Goal: Information Seeking & Learning: Learn about a topic

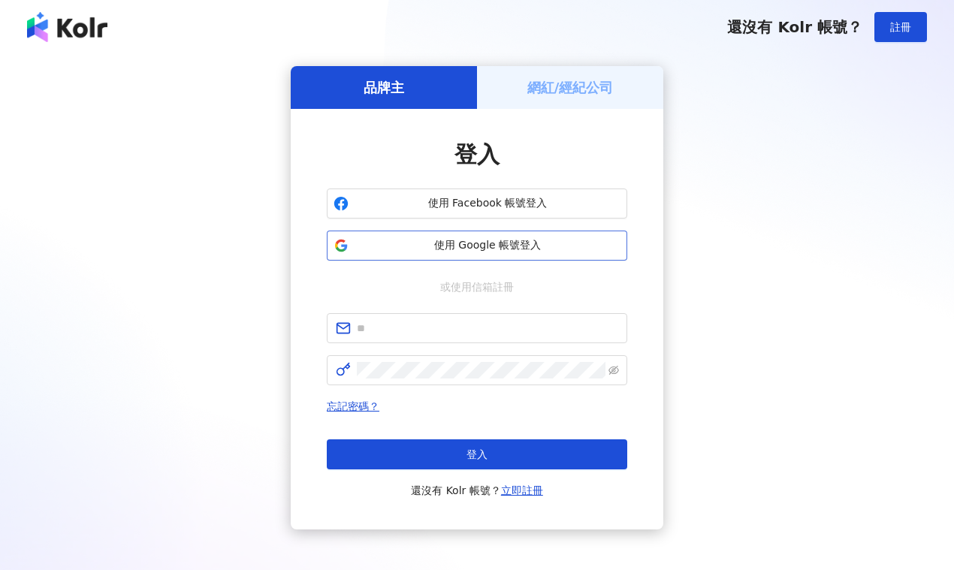
click at [466, 240] on span "使用 Google 帳號登入" at bounding box center [487, 245] width 266 height 15
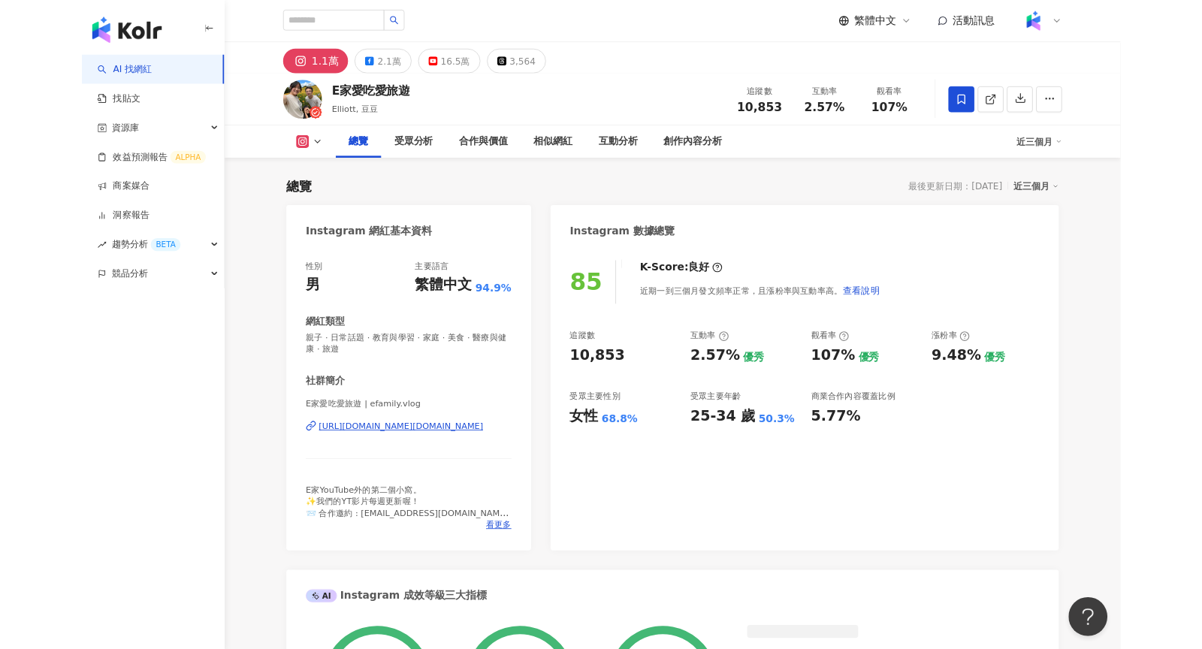
scroll to position [92, 0]
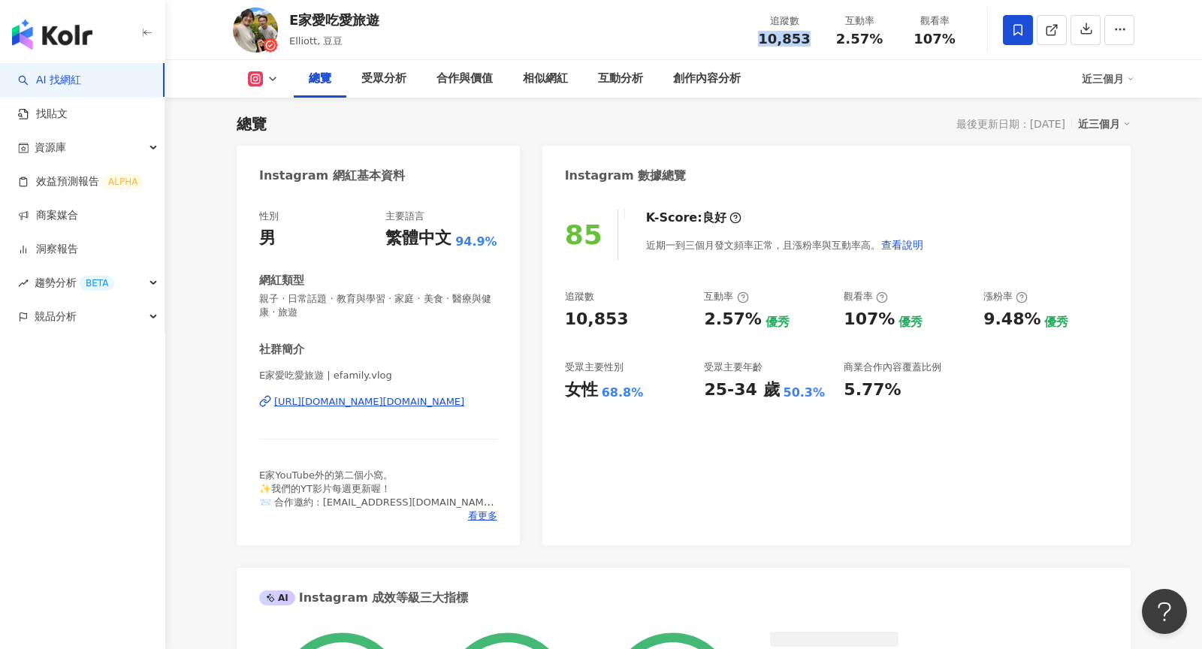
click at [757, 44] on div "10,853" at bounding box center [784, 39] width 57 height 15
click at [671, 58] on div "E家愛吃愛旅遊 Elliott, 豆豆 追蹤數 10,853 互動率 2.57% 觀看率 107%" at bounding box center [683, 29] width 961 height 59
drag, startPoint x: 805, startPoint y: 41, endPoint x: 764, endPoint y: 41, distance: 41.3
click at [764, 41] on span "10,853" at bounding box center [784, 39] width 52 height 16
copy span "10,853"
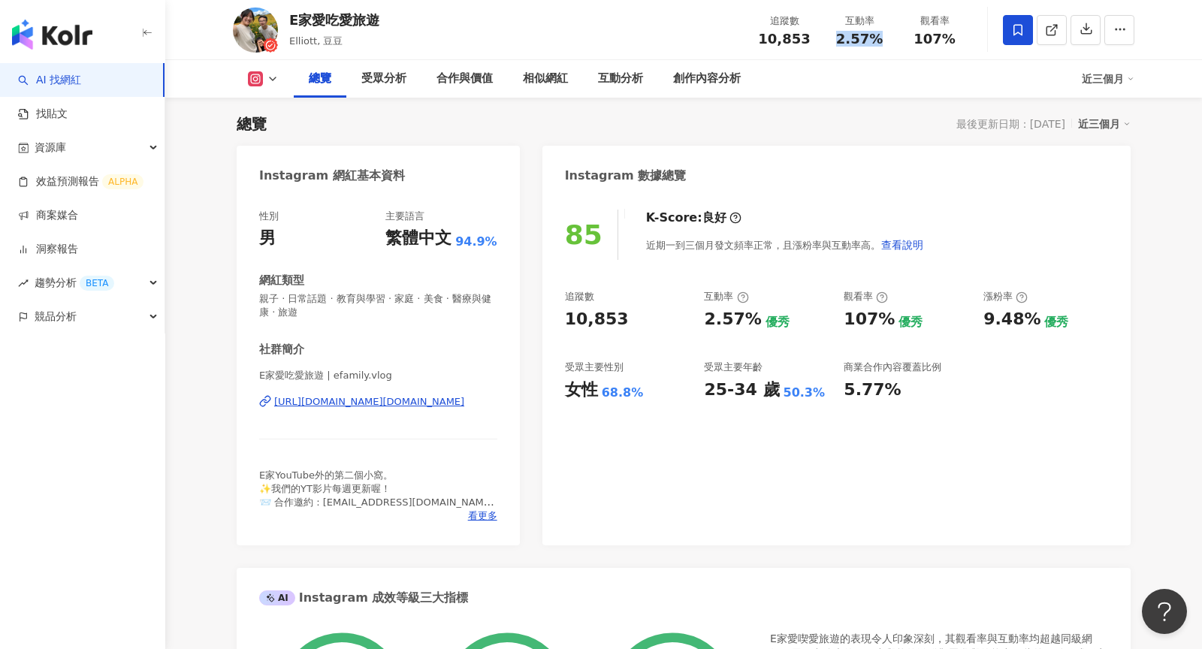
drag, startPoint x: 893, startPoint y: 40, endPoint x: 841, endPoint y: 40, distance: 51.8
click at [841, 40] on div "互動率 2.57%" at bounding box center [859, 30] width 75 height 32
drag, startPoint x: 954, startPoint y: 39, endPoint x: 915, endPoint y: 39, distance: 39.1
click at [858, 39] on div "107%" at bounding box center [934, 39] width 57 height 15
copy span "107%"
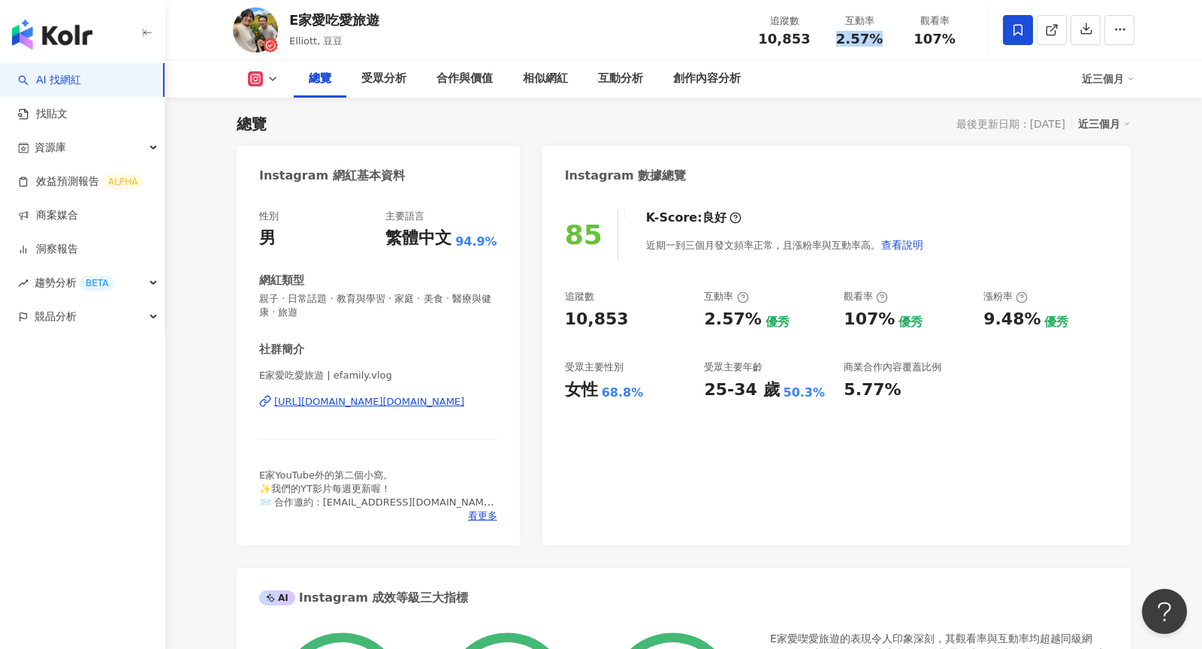
drag, startPoint x: 884, startPoint y: 38, endPoint x: 837, endPoint y: 38, distance: 46.6
click at [837, 38] on div "2.57%" at bounding box center [859, 39] width 57 height 15
copy span "2.57%"
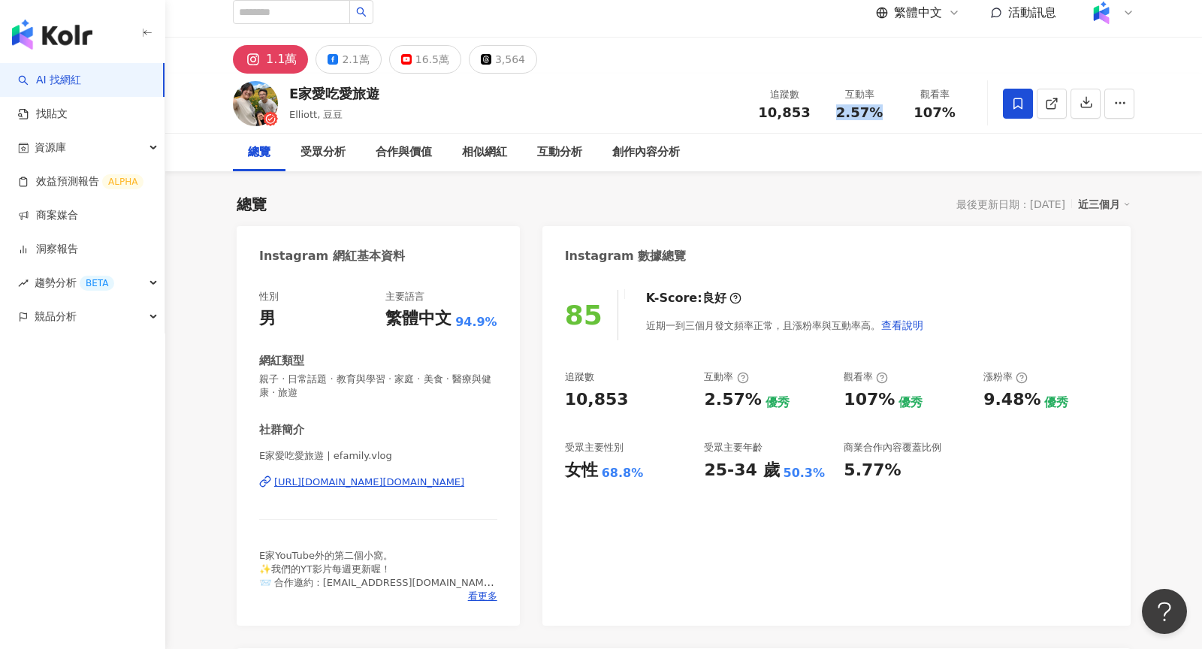
scroll to position [0, 0]
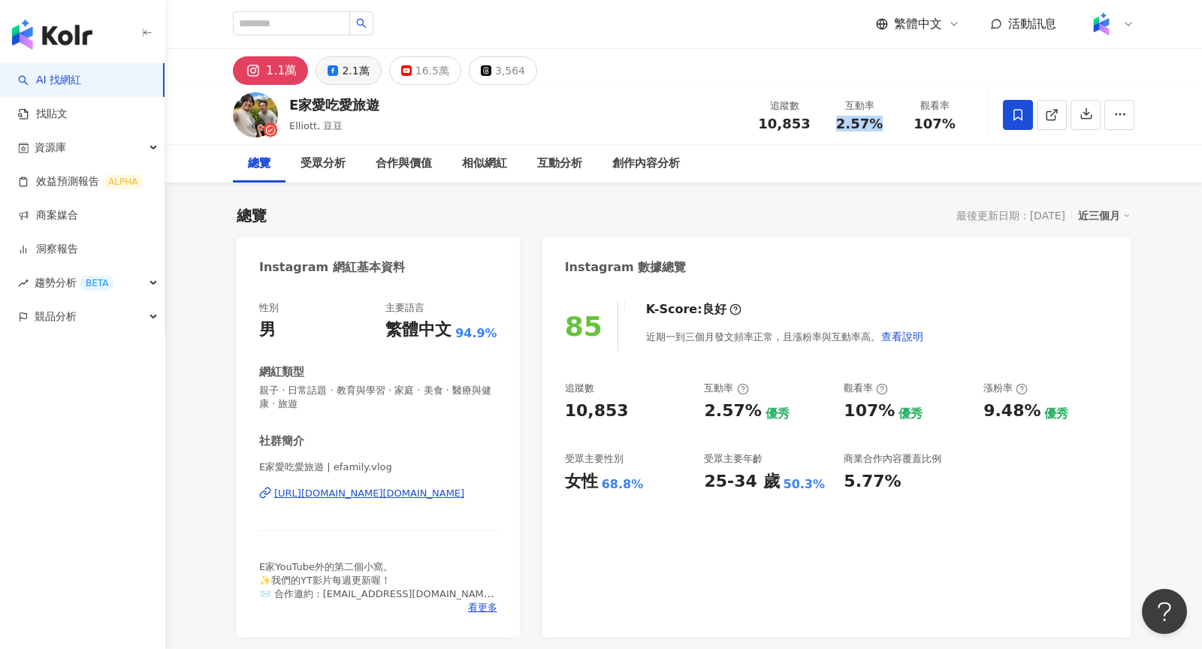
click at [352, 72] on div "2.1萬" at bounding box center [355, 70] width 27 height 21
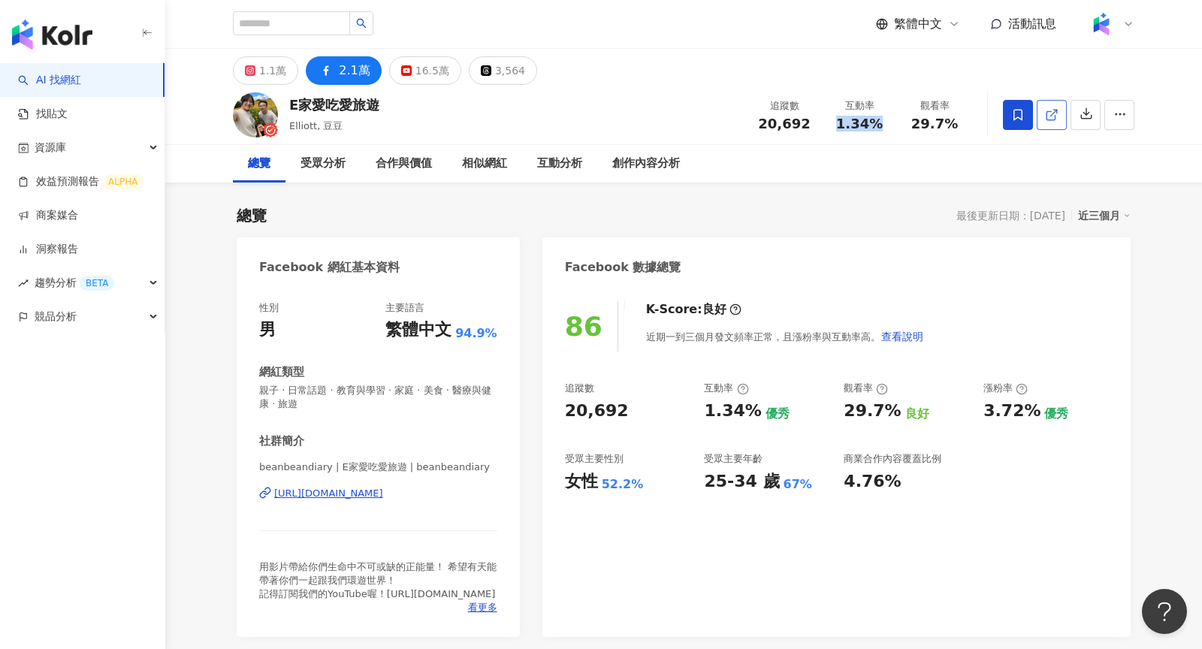
click at [858, 117] on icon at bounding box center [1052, 115] width 14 height 14
drag, startPoint x: 817, startPoint y: 128, endPoint x: 759, endPoint y: 126, distance: 58.6
click at [759, 126] on div "追蹤數 20,692" at bounding box center [784, 114] width 75 height 32
copy span "20,692"
drag, startPoint x: 880, startPoint y: 122, endPoint x: 843, endPoint y: 122, distance: 37.6
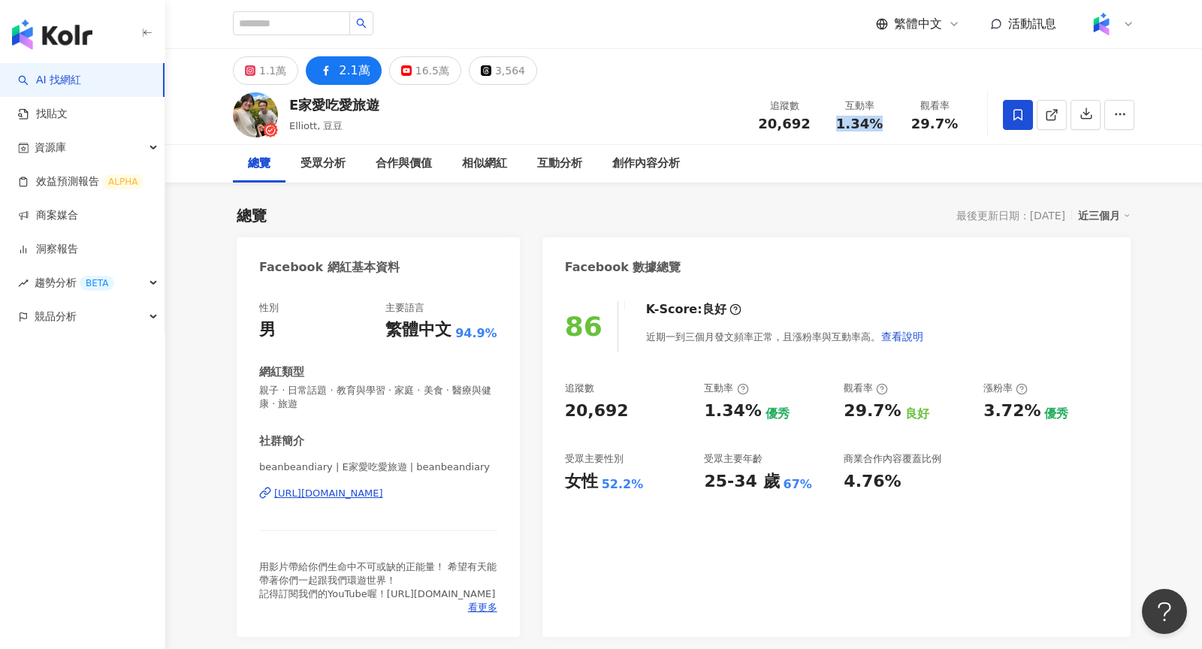
click at [842, 122] on div "1.34%" at bounding box center [859, 123] width 57 height 15
copy span "1.34%"
drag, startPoint x: 955, startPoint y: 126, endPoint x: 916, endPoint y: 127, distance: 38.3
click at [858, 127] on span "29.7%" at bounding box center [934, 123] width 47 height 15
copy span "29.7%"
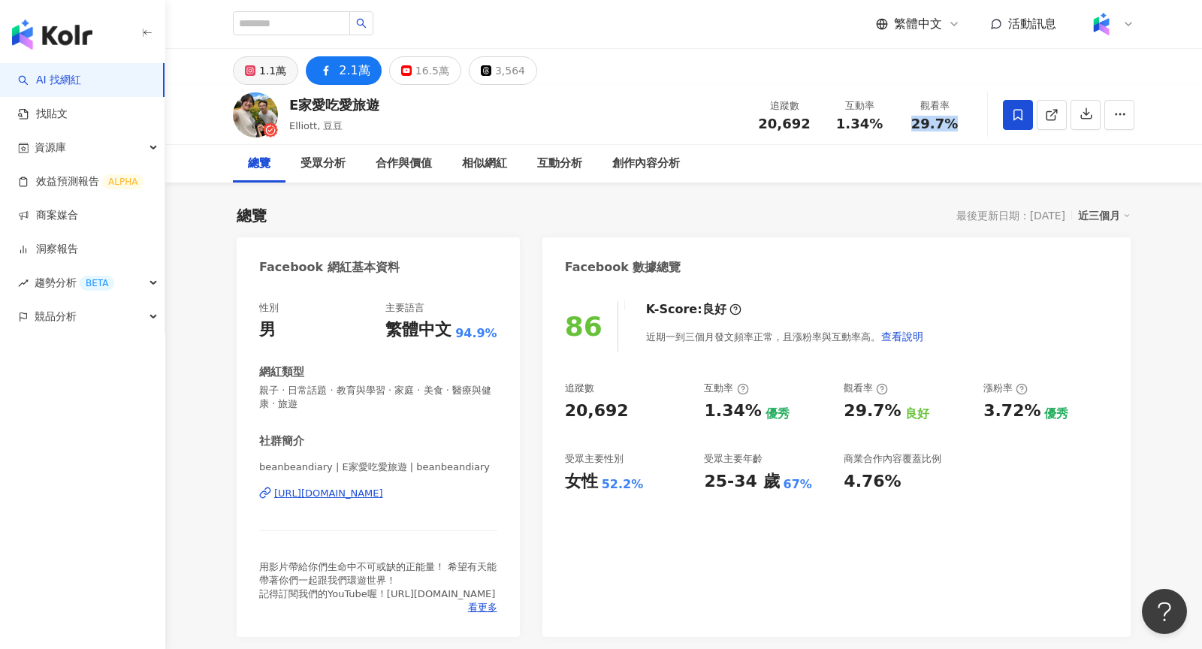
click at [256, 78] on button "1.1萬" at bounding box center [265, 70] width 65 height 29
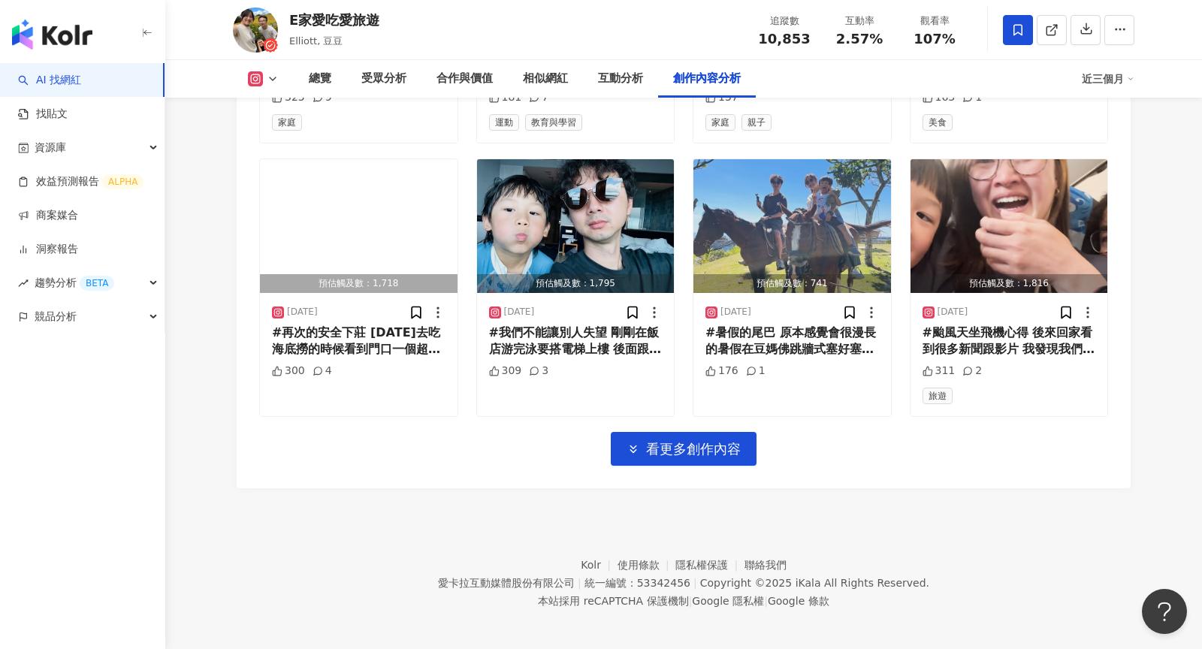
scroll to position [4579, 0]
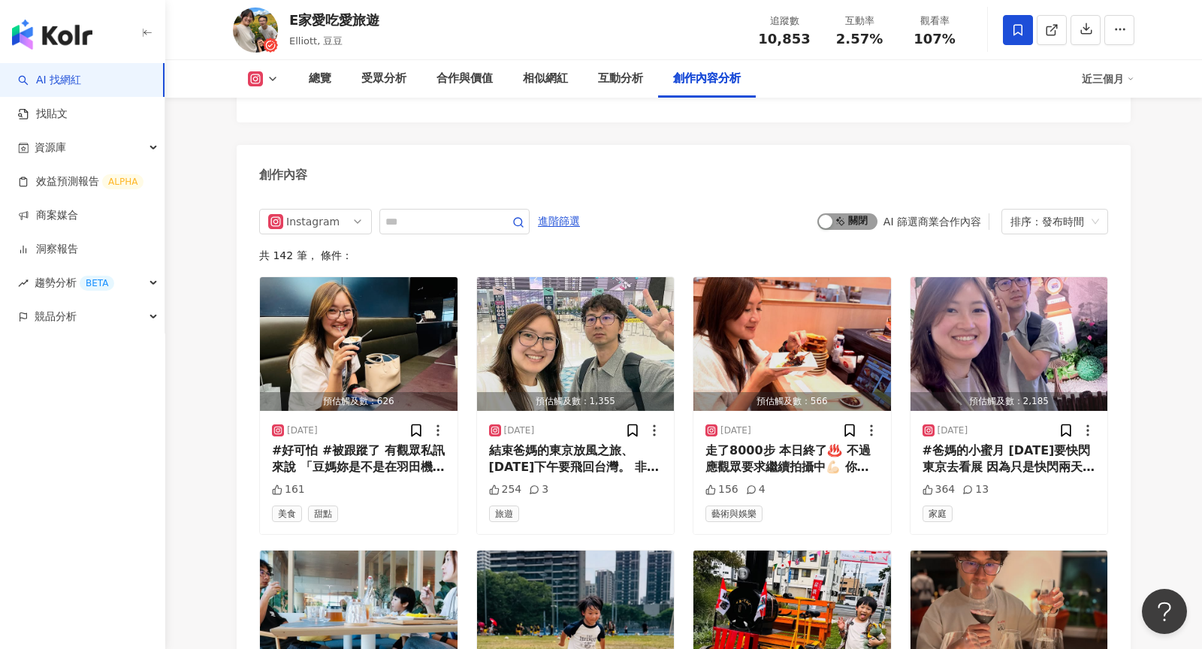
click at [831, 225] on div "button" at bounding box center [826, 222] width 14 height 14
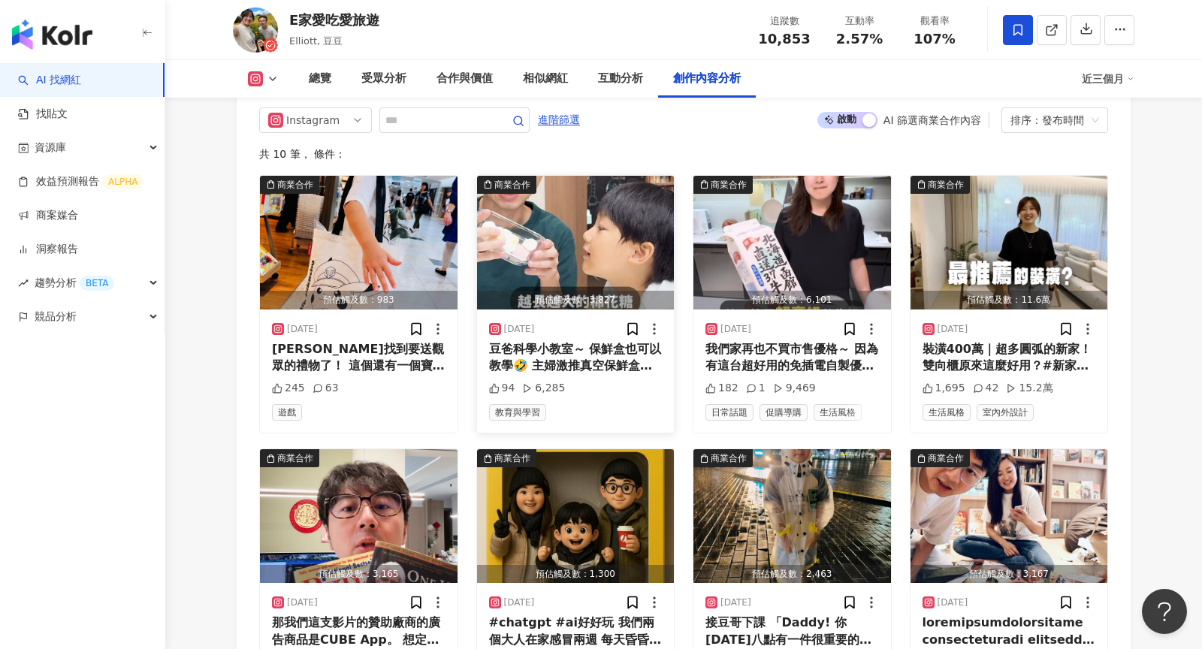
scroll to position [4680, 0]
click at [581, 228] on img "button" at bounding box center [576, 243] width 198 height 134
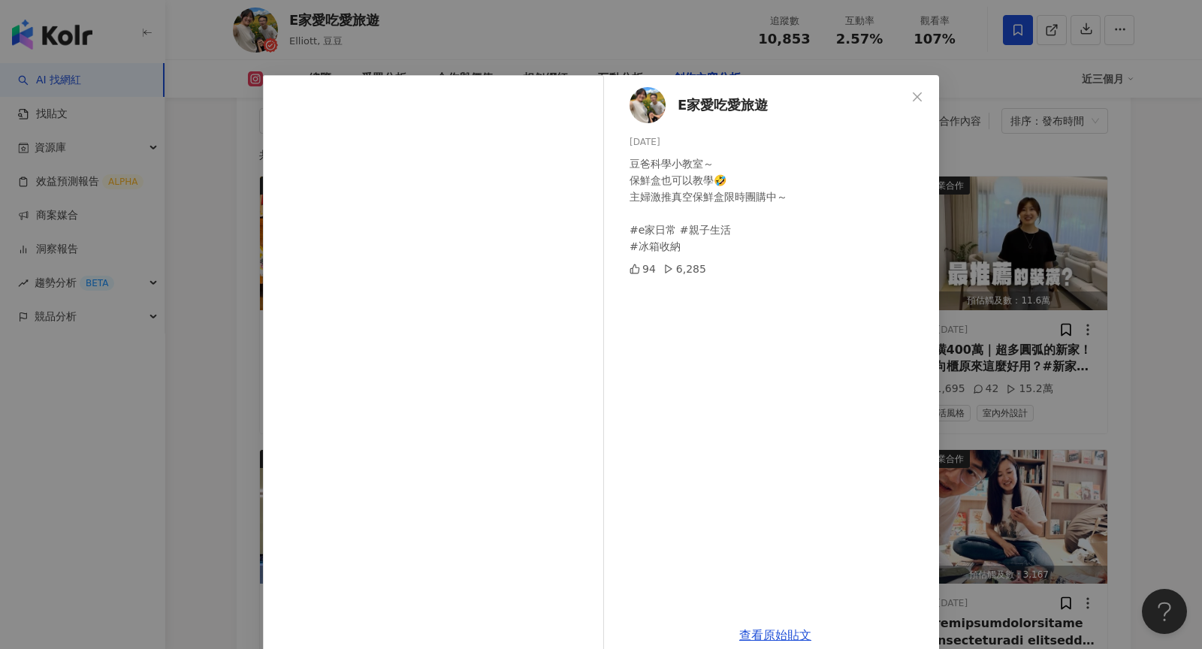
click at [858, 241] on div "E家愛吃愛旅遊 2025/7/9 豆爸科學小教室～ 保鮮盒也可以教學🤣 主婦激推真空保鮮盒限時團購中～ #e家日常 #親子生活 #冰箱收納 94 6,285 …" at bounding box center [601, 324] width 1202 height 649
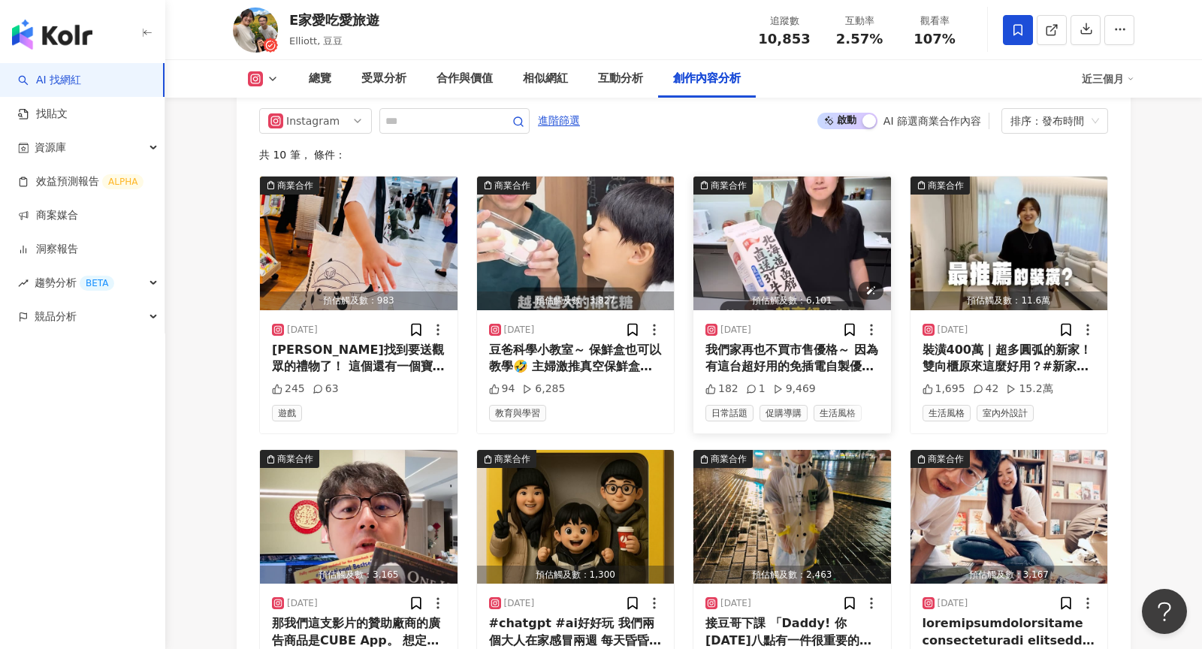
click at [829, 247] on img "button" at bounding box center [792, 243] width 198 height 134
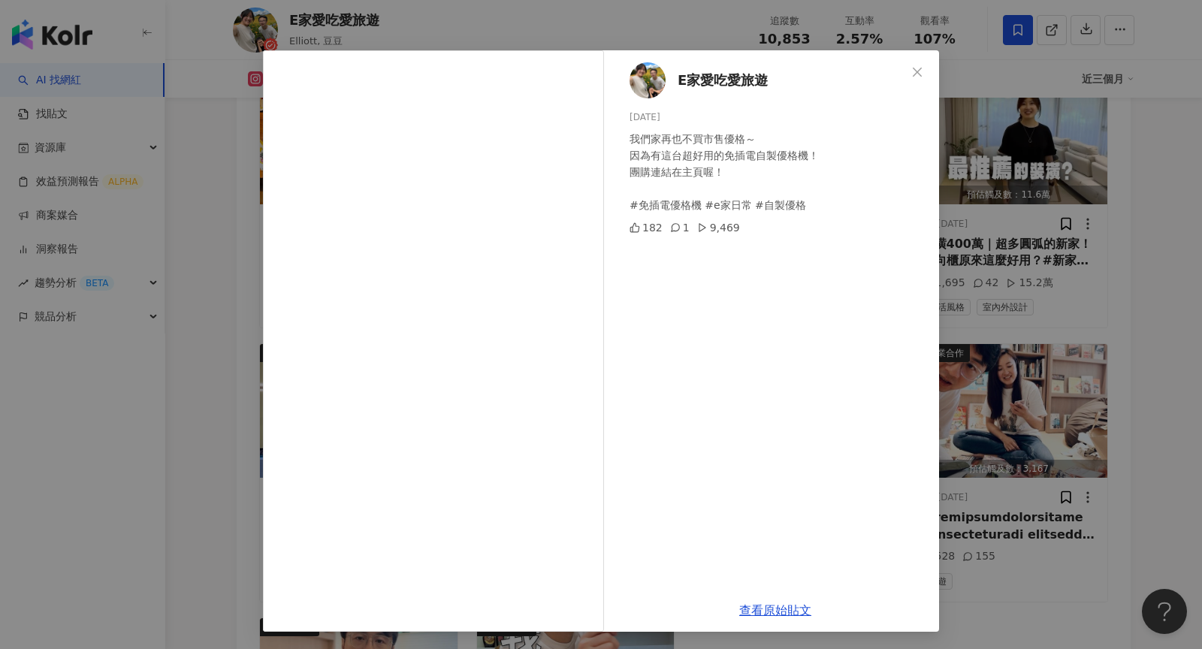
scroll to position [4797, 0]
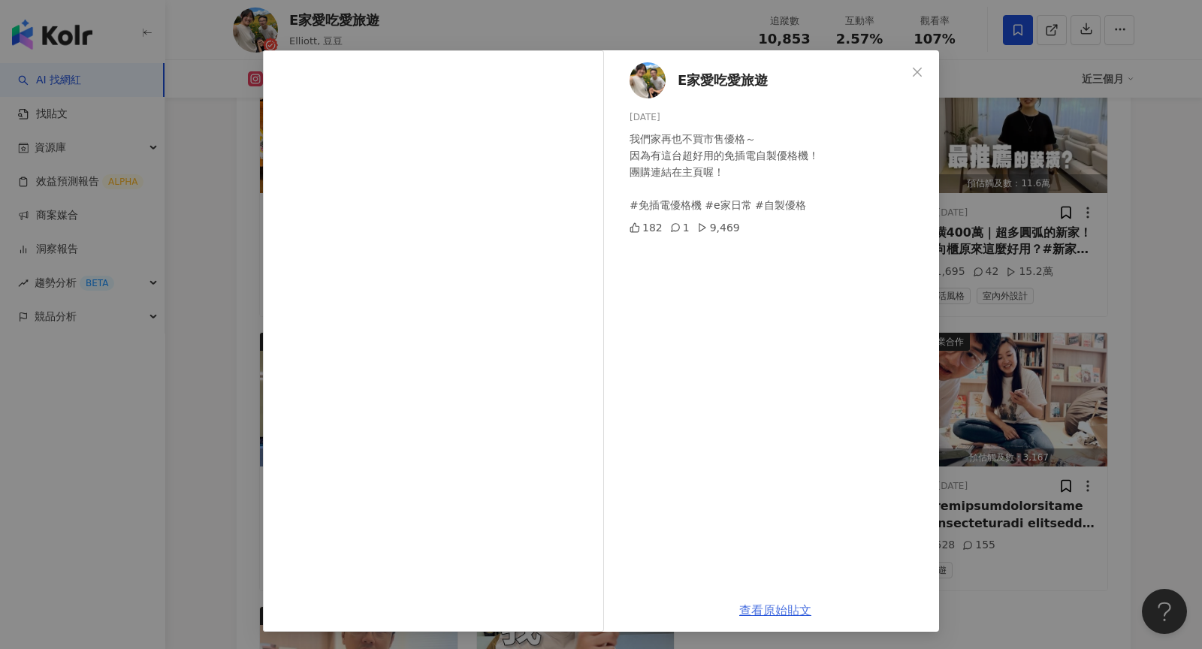
click at [786, 512] on link "查看原始貼文" at bounding box center [775, 610] width 72 height 14
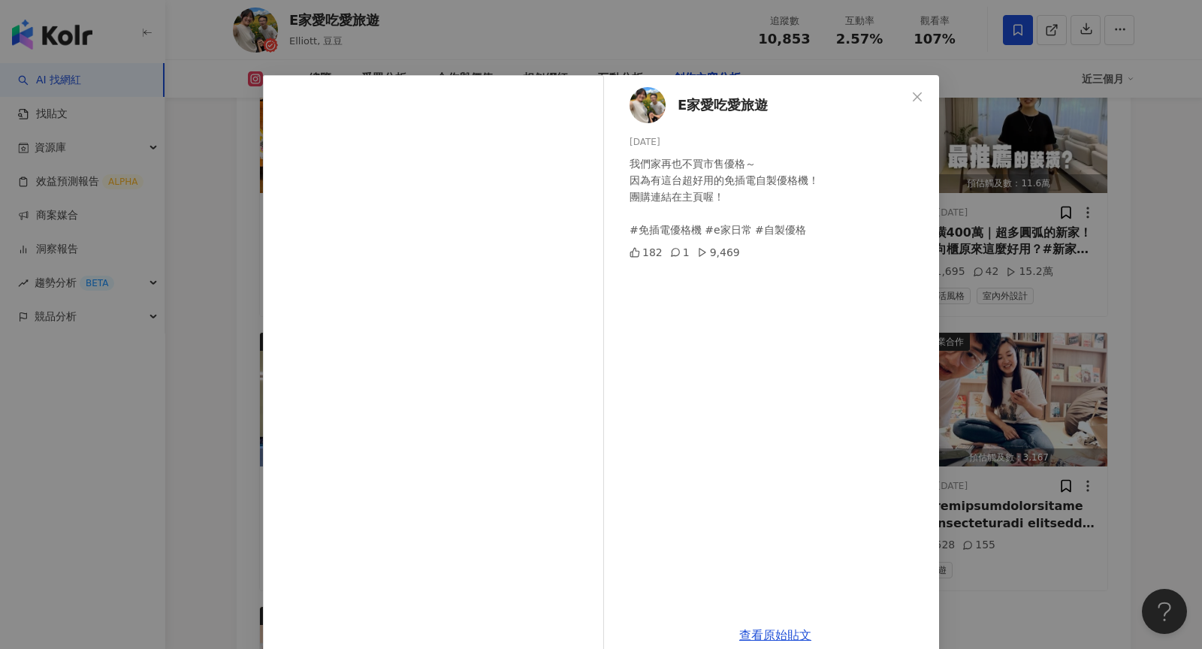
scroll to position [25, 0]
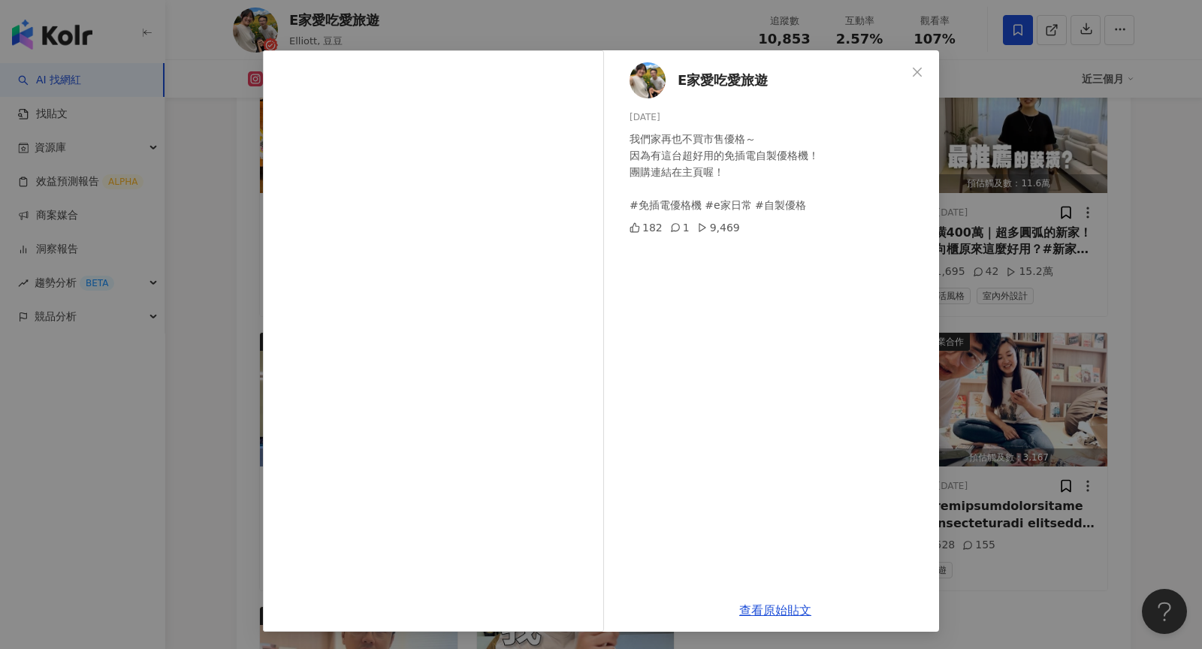
click at [222, 240] on div "E家愛吃愛旅遊 2025/7/8 我們家再也不買市售優格～ 因為有這台超好用的免插電自製優格機！ 團購連結在主頁喔！ #免插電優格機 #e家日常 #自製優格 …" at bounding box center [601, 324] width 1202 height 649
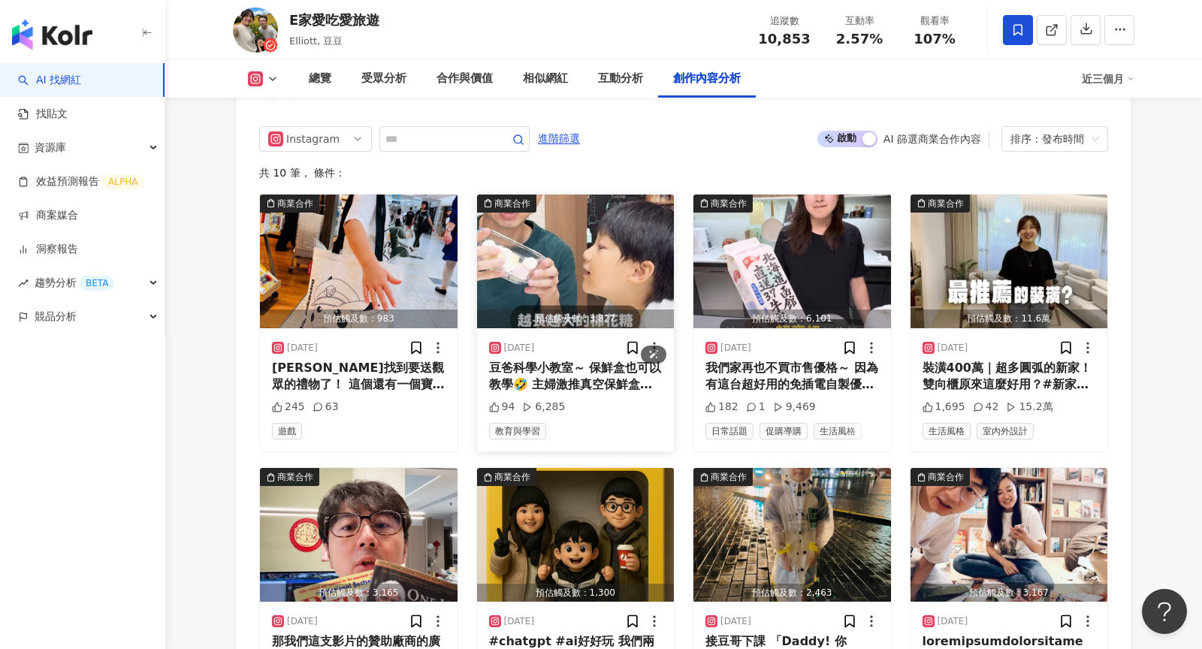
scroll to position [4593, 0]
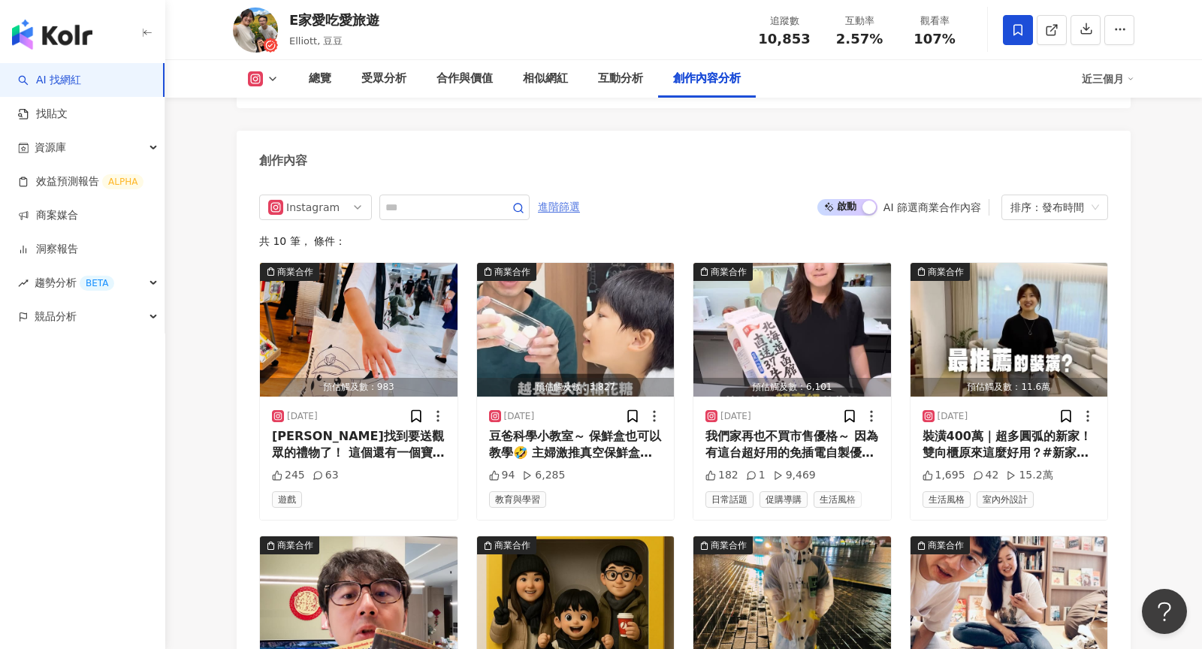
click at [575, 210] on span "進階篩選" at bounding box center [559, 207] width 42 height 24
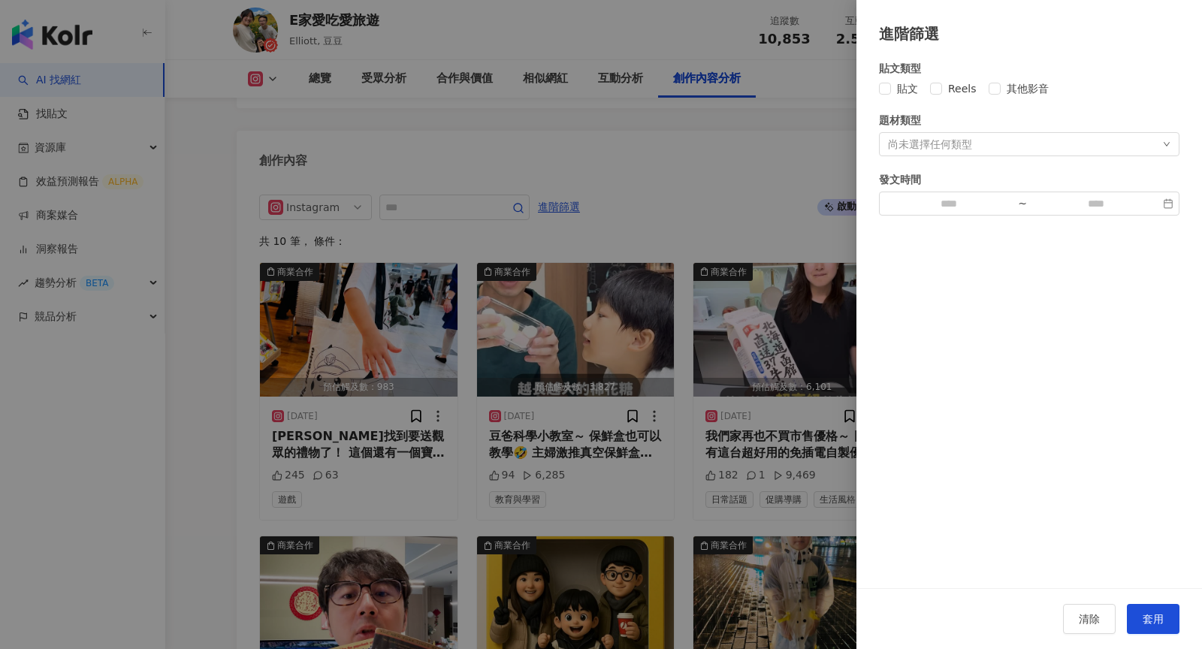
click at [905, 93] on span "貼文" at bounding box center [907, 88] width 33 height 17
click at [1154, 617] on span "套用" at bounding box center [1152, 619] width 21 height 12
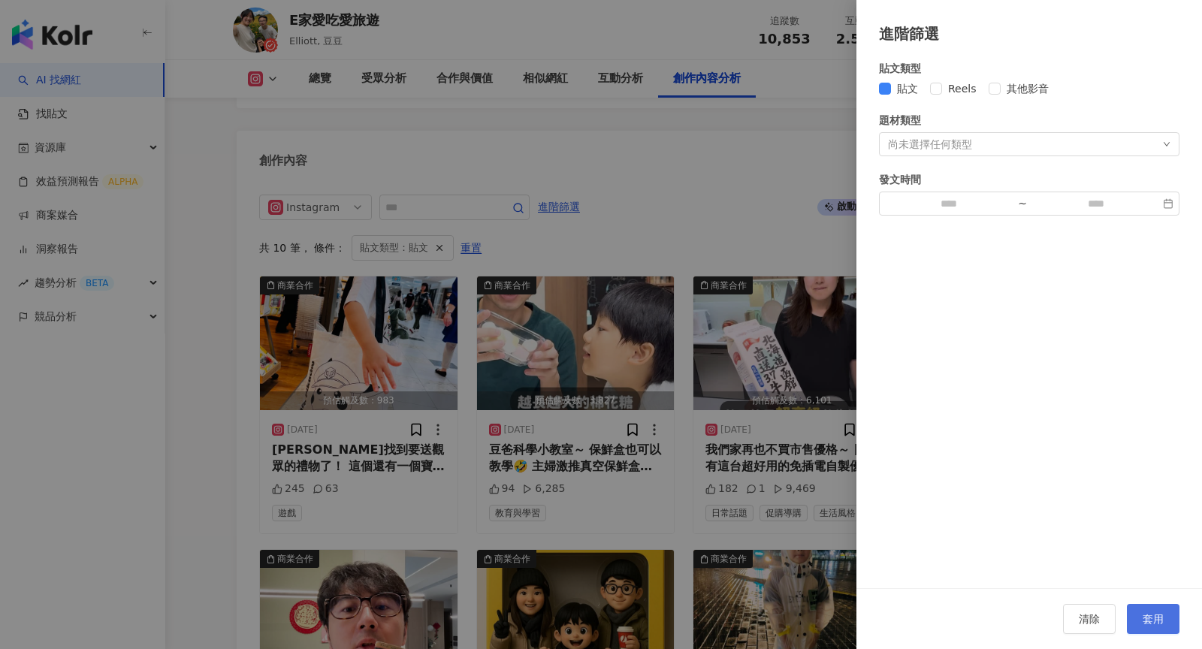
scroll to position [4625, 0]
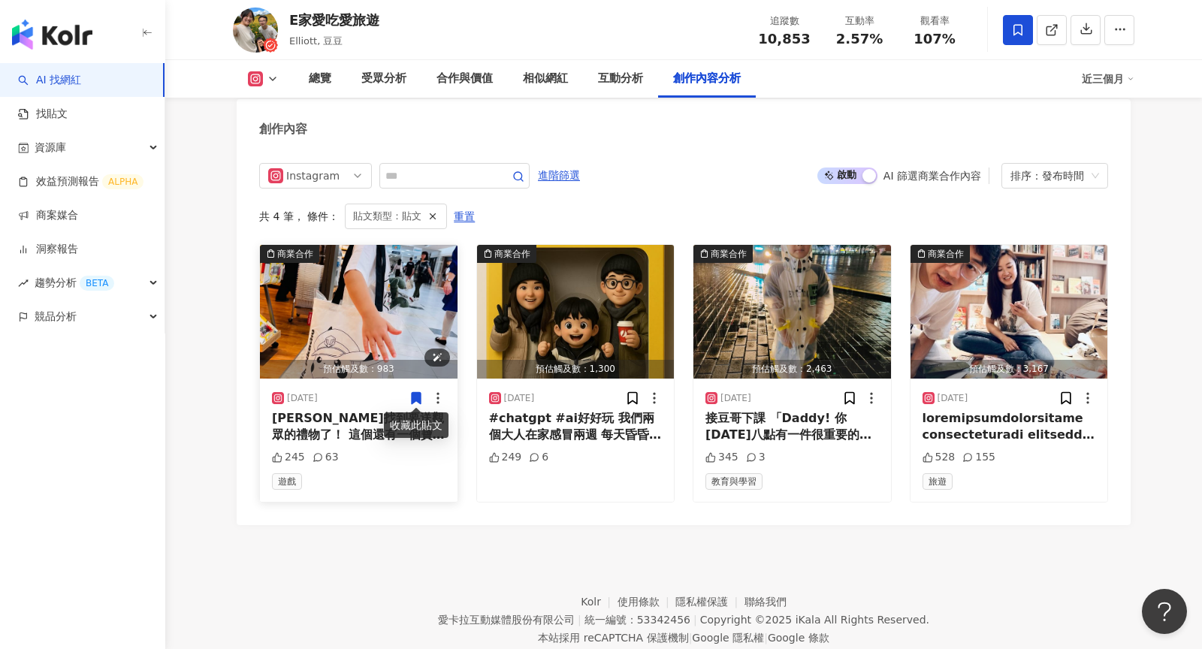
click at [339, 345] on img "button" at bounding box center [359, 312] width 198 height 134
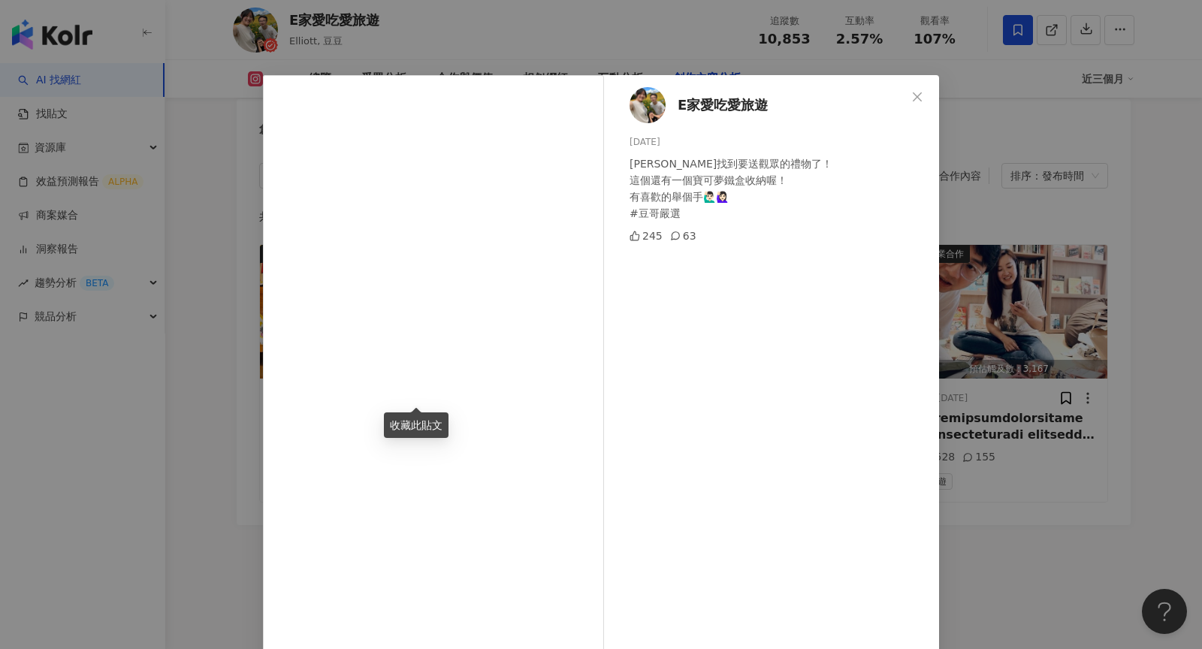
click at [1033, 282] on div "E家愛吃愛旅遊 2025/8/11 豆哥找到要送觀眾的禮物了！ 這個還有一個寶可夢鐵盒收納喔！ 有喜歡的舉個手🙋🏻‍♂️🙋🏻‍♀️ #豆哥嚴選 245 63 …" at bounding box center [601, 324] width 1202 height 649
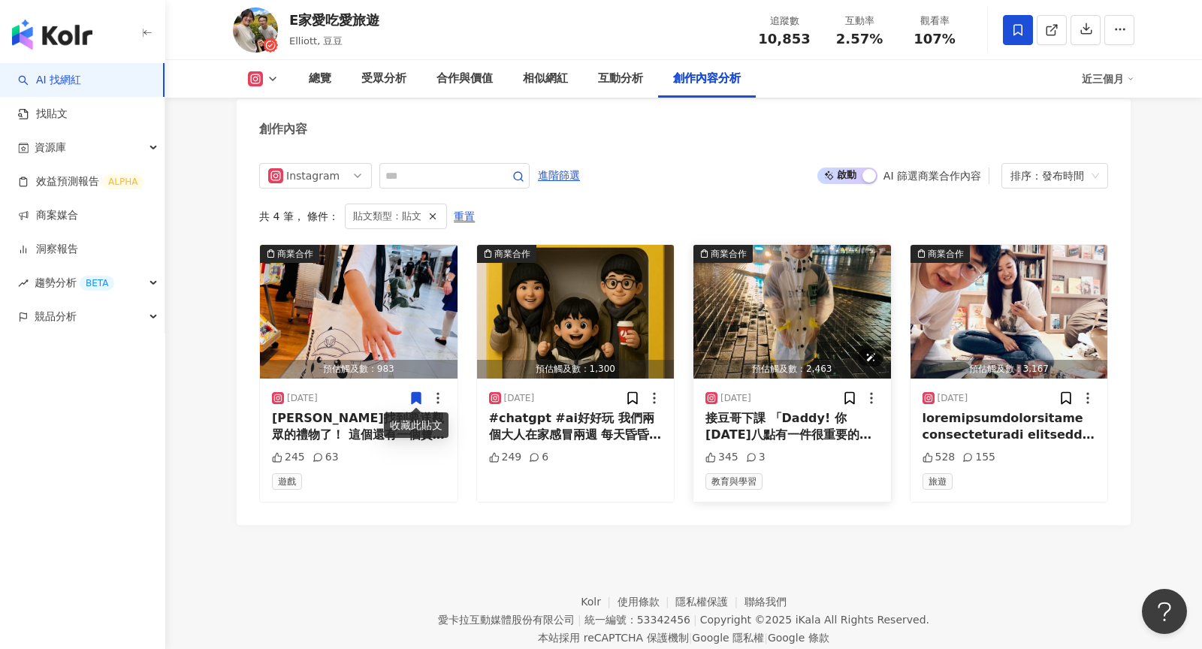
click at [831, 306] on img "button" at bounding box center [792, 312] width 198 height 134
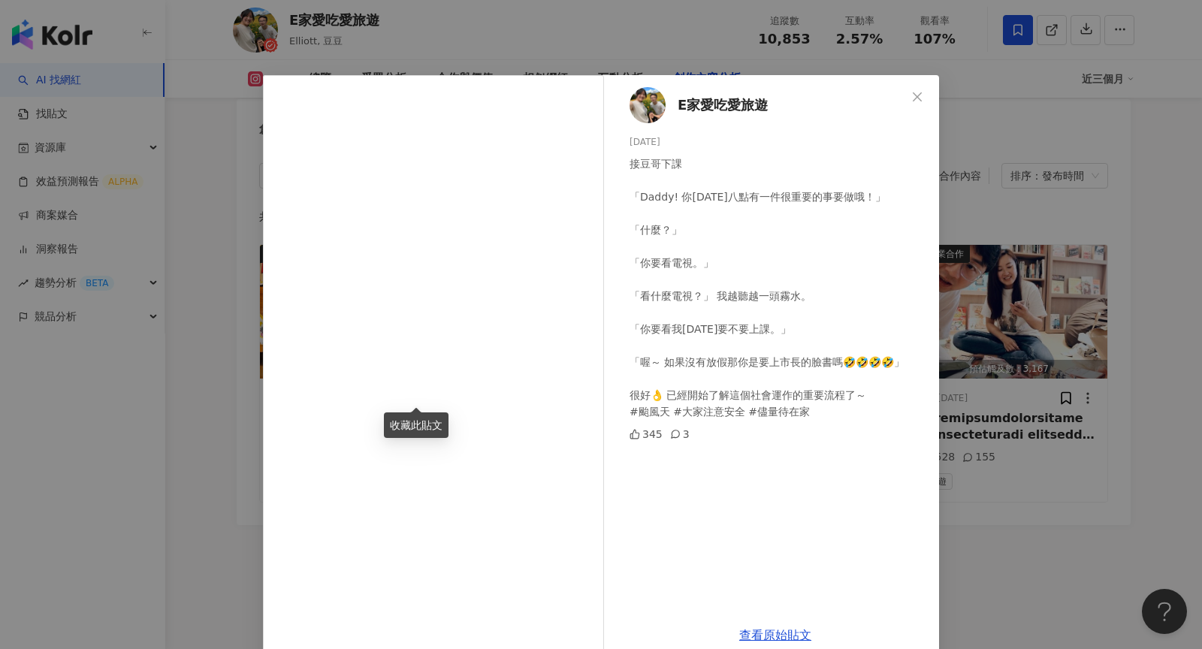
click at [988, 326] on div "E家愛吃愛旅遊 2024/10/1 接豆哥下課 「Daddy! 你今天八點有一件很重要的事要做哦！」 「什麼？」 「你要看電視。」 「看什麼電視？」 我越聽越…" at bounding box center [601, 324] width 1202 height 649
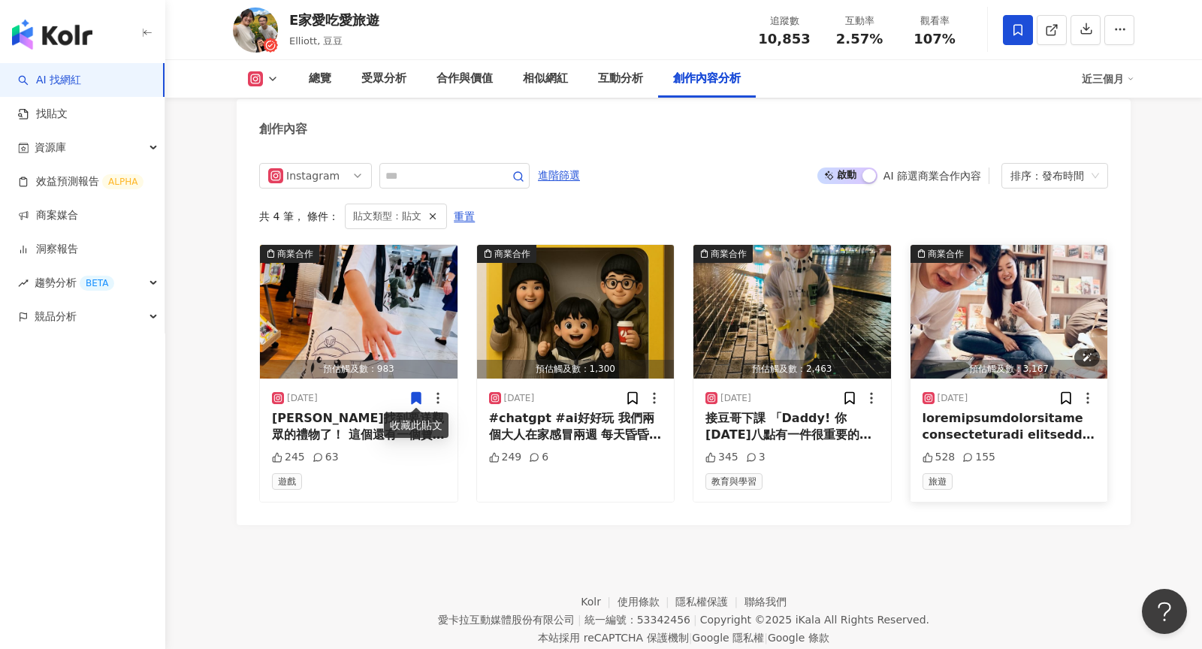
click at [988, 327] on img "button" at bounding box center [1009, 312] width 198 height 134
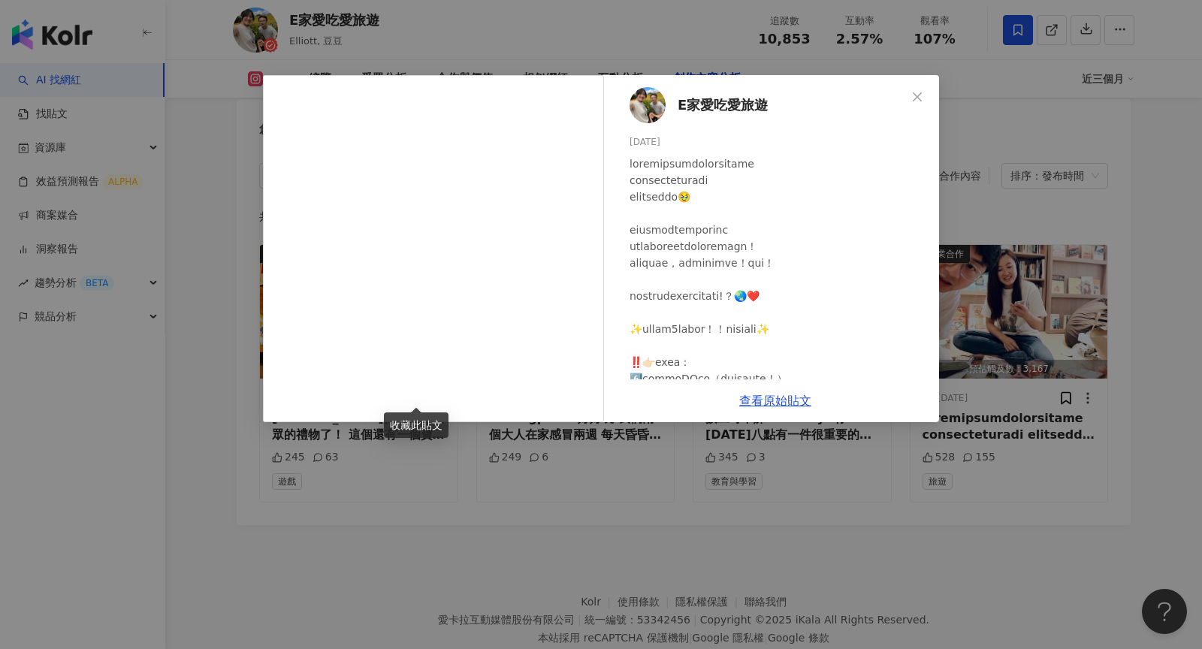
click at [650, 601] on div "E家愛吃愛旅遊 2024/9/28 528 155 查看原始貼文" at bounding box center [601, 324] width 1202 height 649
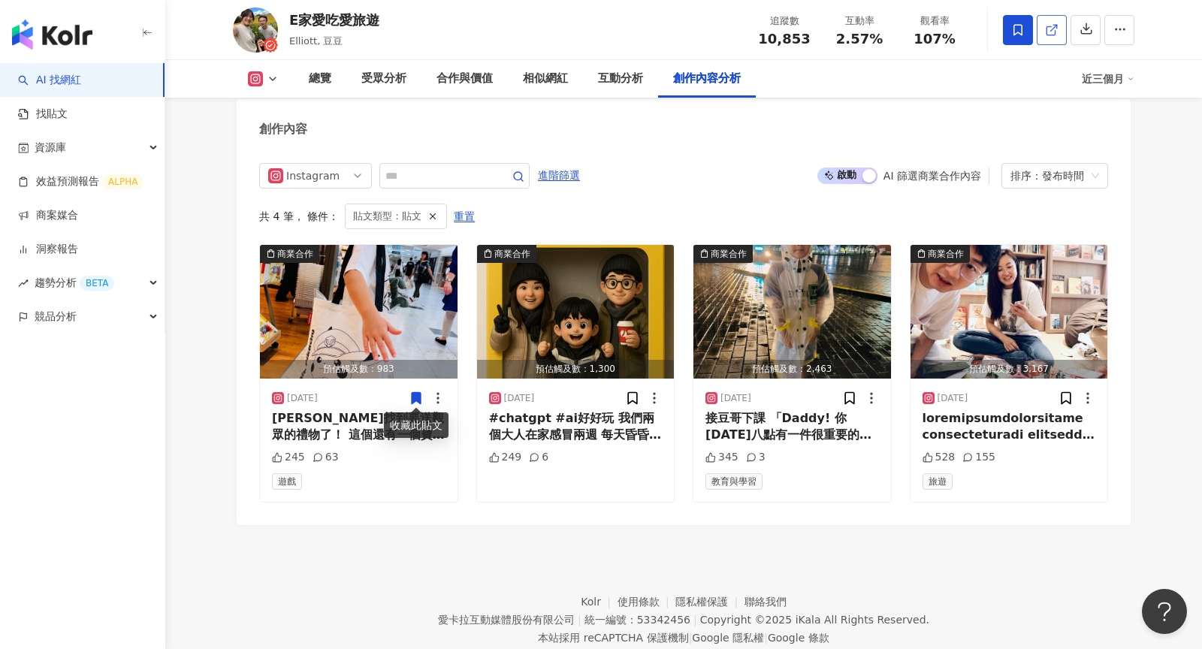
click at [1050, 27] on icon at bounding box center [1052, 30] width 14 height 14
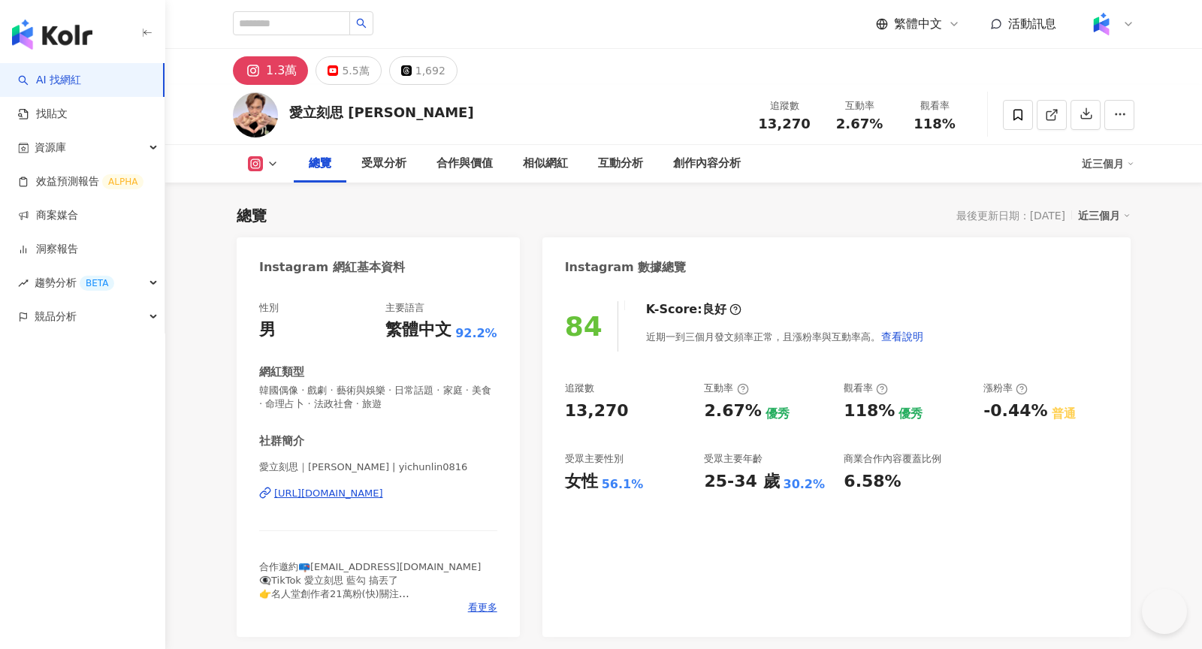
scroll to position [92, 0]
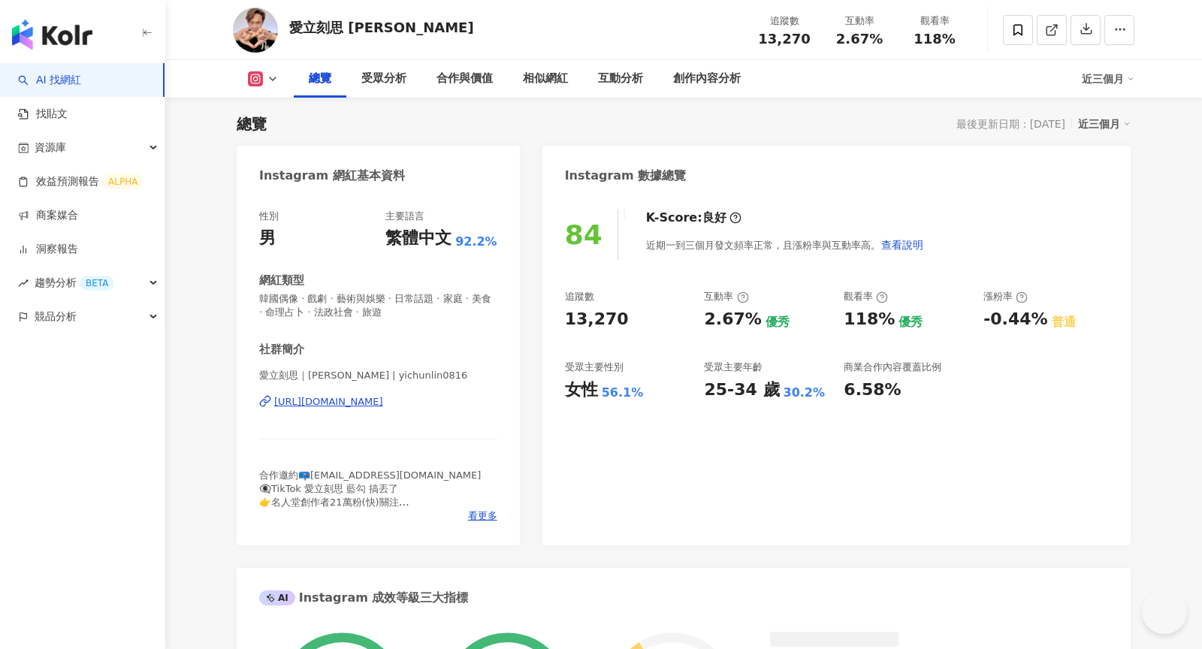
drag, startPoint x: 809, startPoint y: 43, endPoint x: 756, endPoint y: 43, distance: 53.3
click at [756, 43] on div "13,270" at bounding box center [784, 39] width 57 height 15
drag, startPoint x: 887, startPoint y: 40, endPoint x: 831, endPoint y: 40, distance: 55.6
click at [831, 40] on div "2.67%" at bounding box center [859, 39] width 57 height 15
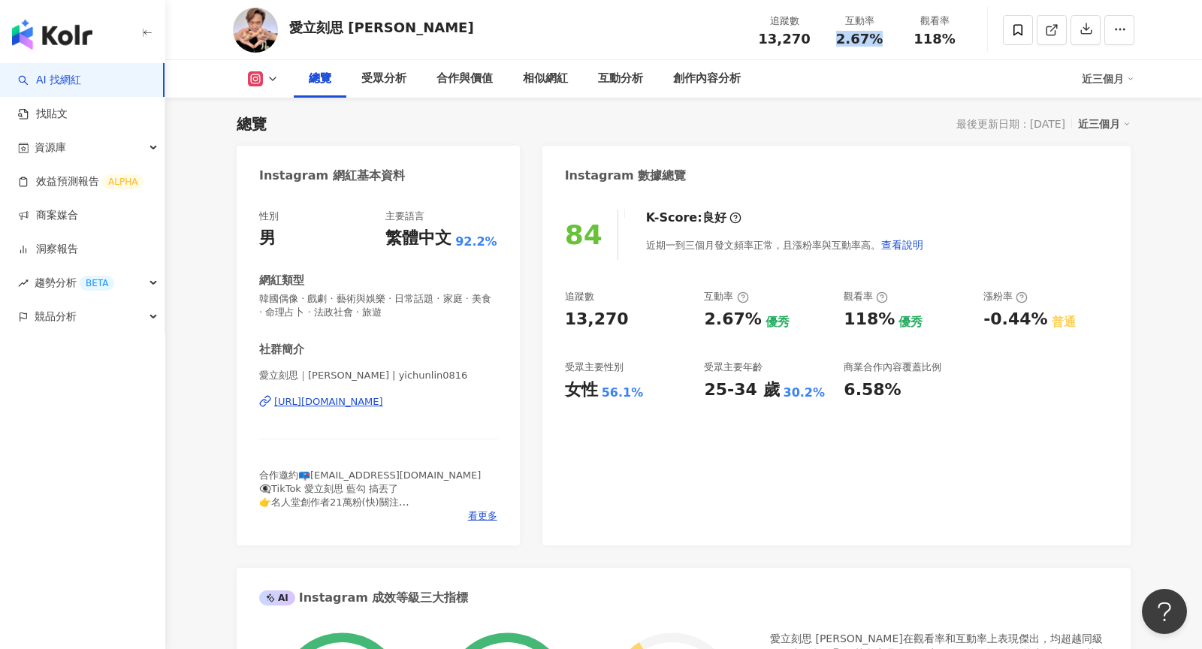
copy span "2.67%"
drag, startPoint x: 955, startPoint y: 37, endPoint x: 918, endPoint y: 37, distance: 36.8
click at [918, 37] on div "118%" at bounding box center [934, 39] width 57 height 15
copy span "118%"
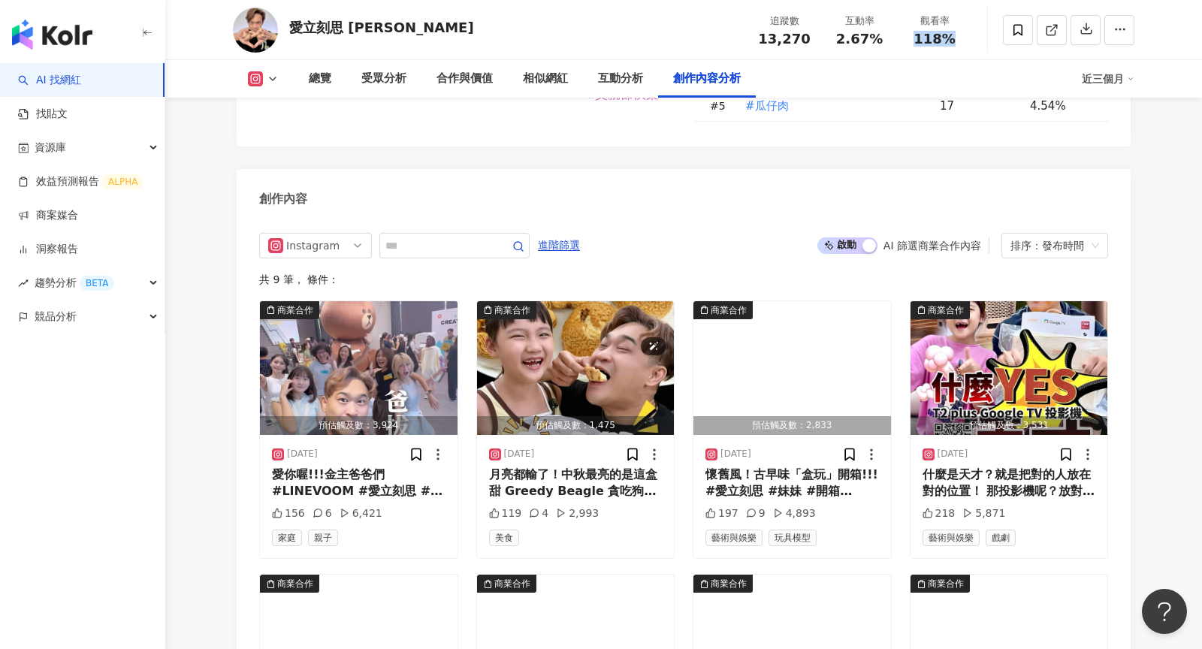
scroll to position [4597, 0]
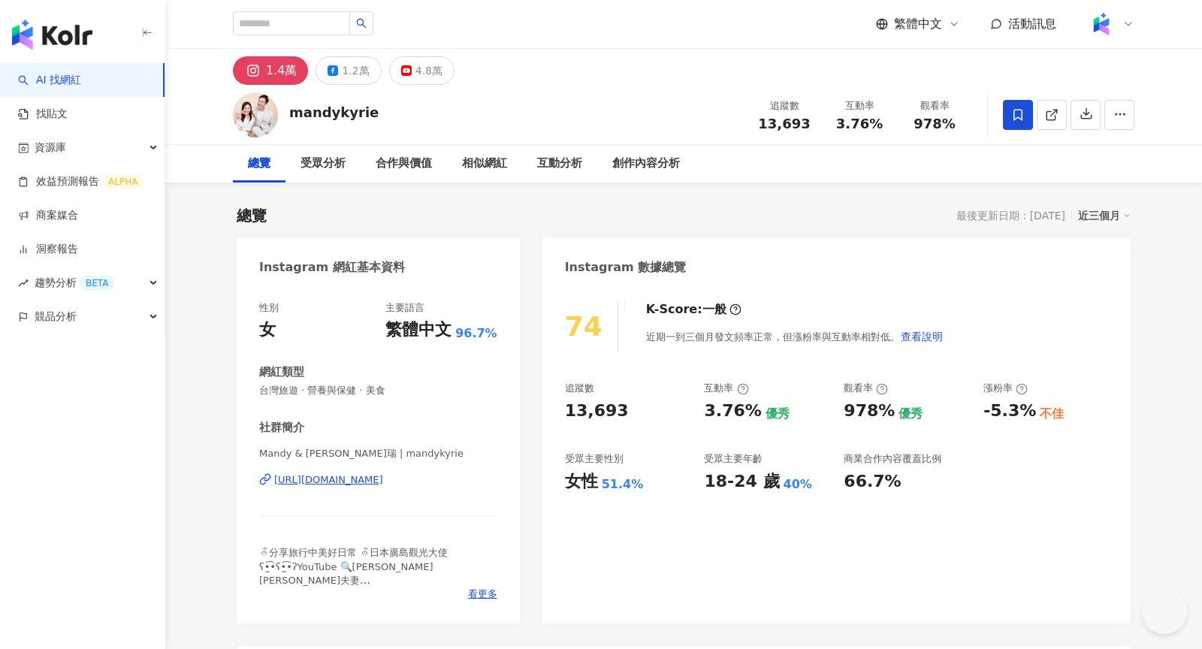
click at [753, 122] on div "追蹤數 13,693" at bounding box center [784, 114] width 75 height 32
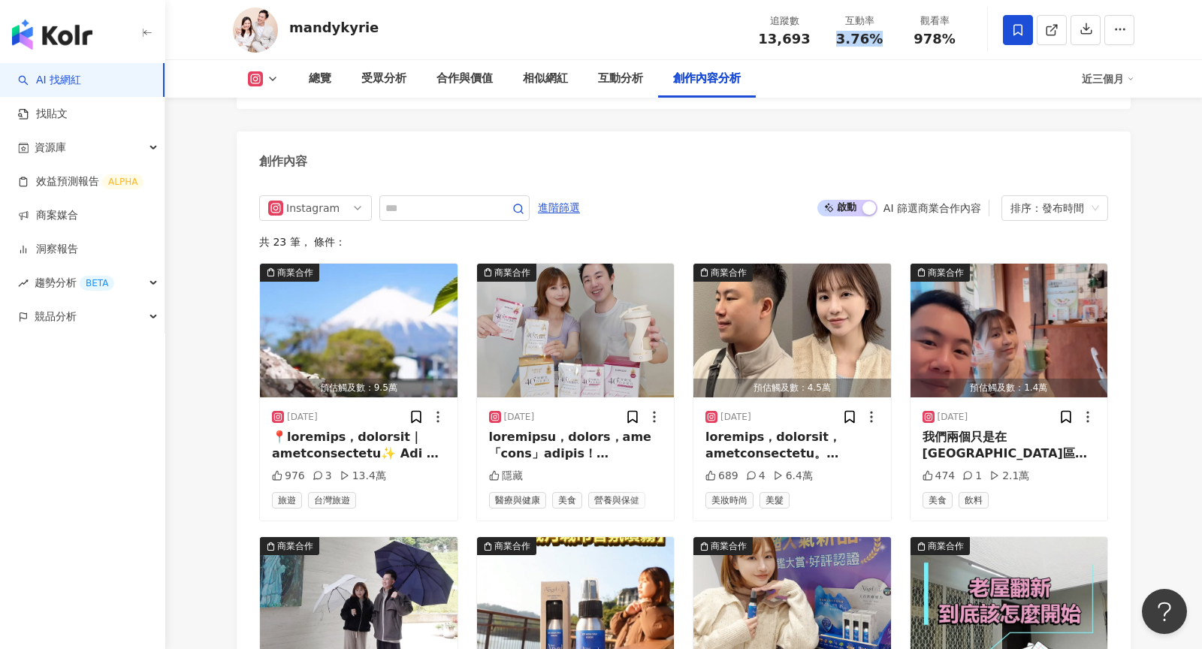
drag, startPoint x: 879, startPoint y: 37, endPoint x: 839, endPoint y: 35, distance: 40.6
click at [839, 35] on span "3.76%" at bounding box center [859, 39] width 47 height 15
copy span "3.76%"
drag, startPoint x: 955, startPoint y: 41, endPoint x: 908, endPoint y: 41, distance: 47.3
click at [908, 41] on div "978%" at bounding box center [934, 39] width 57 height 15
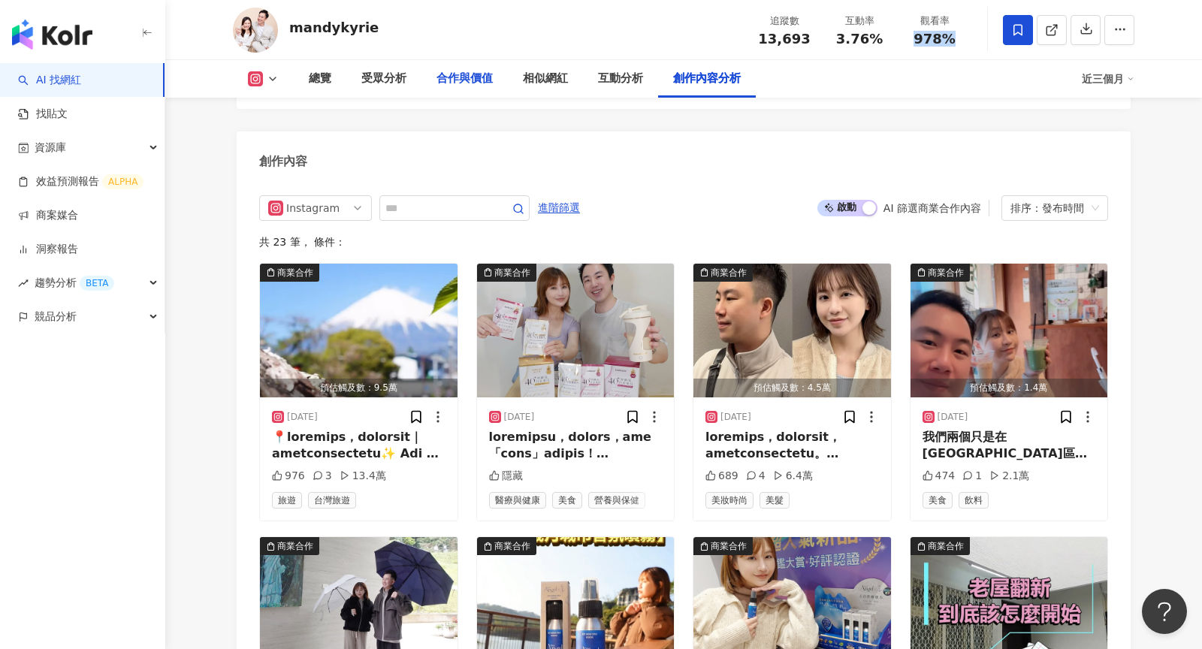
copy span "978%"
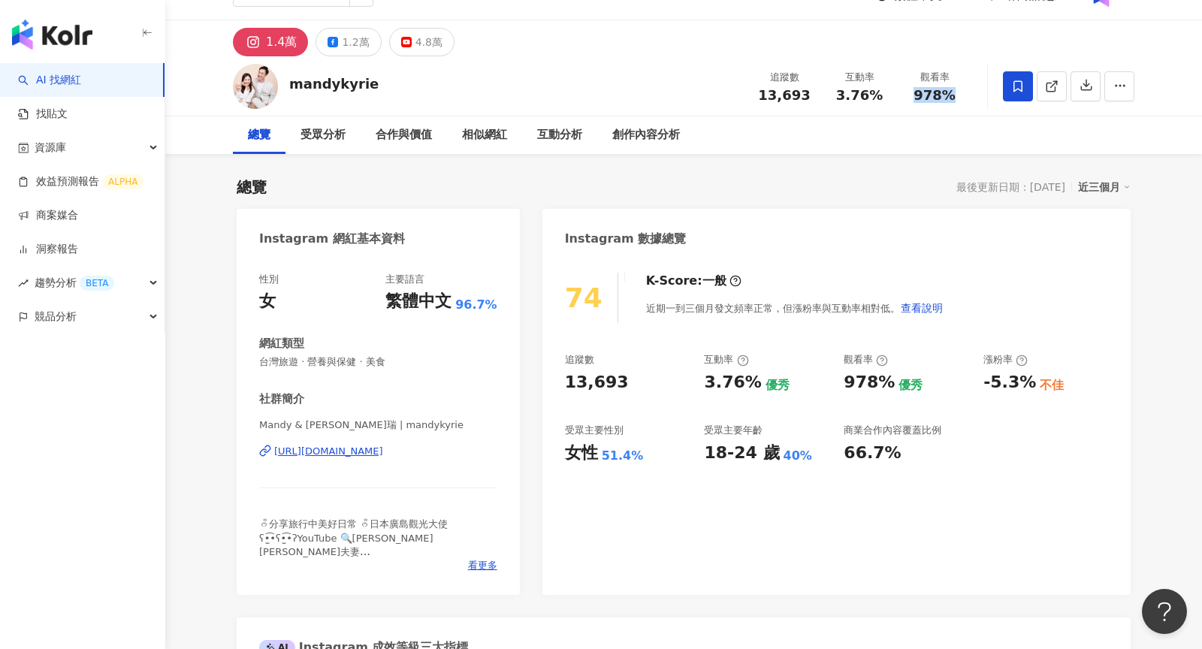
scroll to position [0, 0]
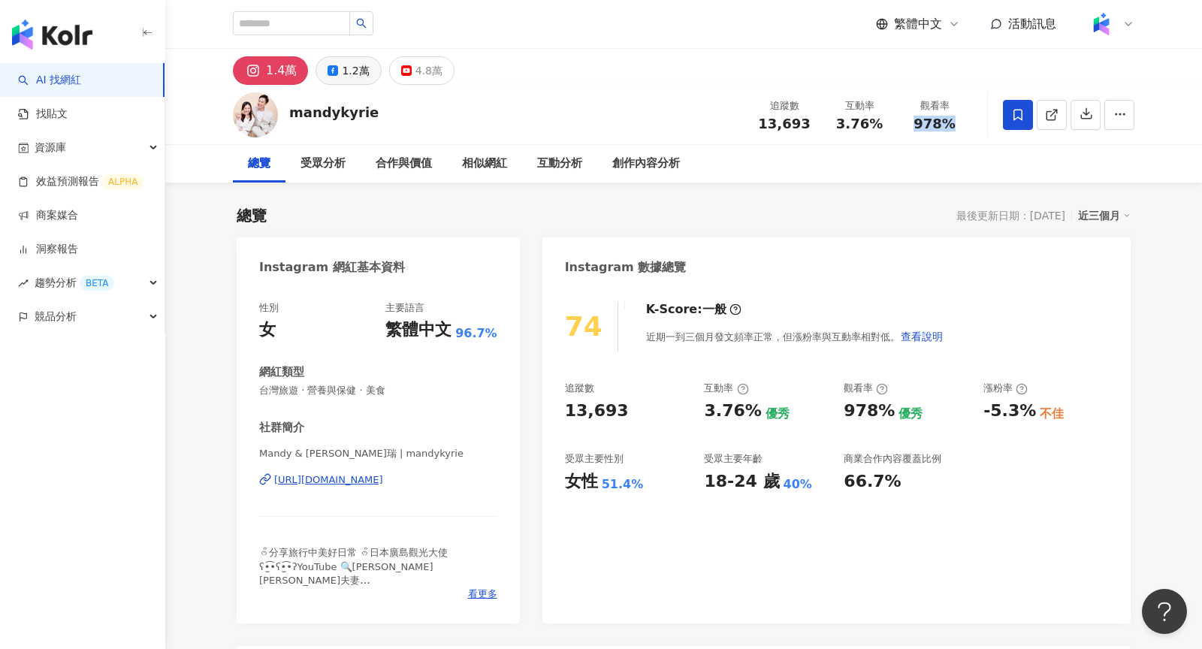
click at [335, 68] on button "1.2萬" at bounding box center [347, 70] width 65 height 29
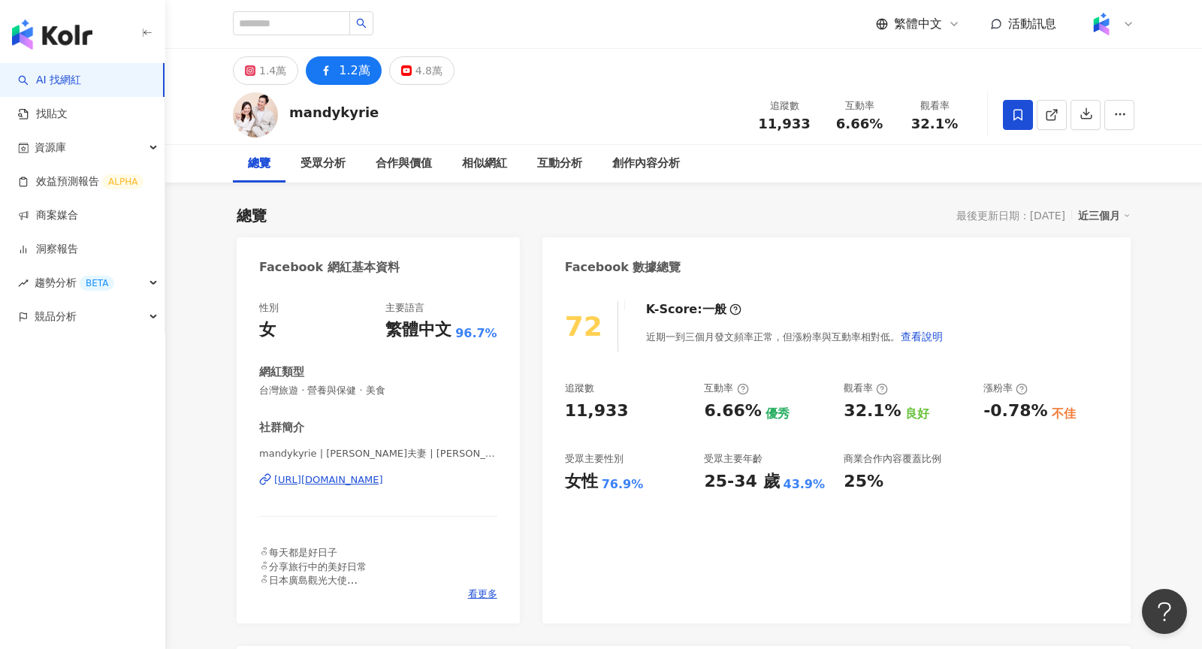
click at [1054, 115] on icon at bounding box center [1050, 115] width 8 height 8
drag, startPoint x: 778, startPoint y: 127, endPoint x: 762, endPoint y: 127, distance: 15.8
click at [762, 127] on div "11,933" at bounding box center [784, 123] width 57 height 15
copy span "11,933"
drag, startPoint x: 885, startPoint y: 121, endPoint x: 837, endPoint y: 120, distance: 48.1
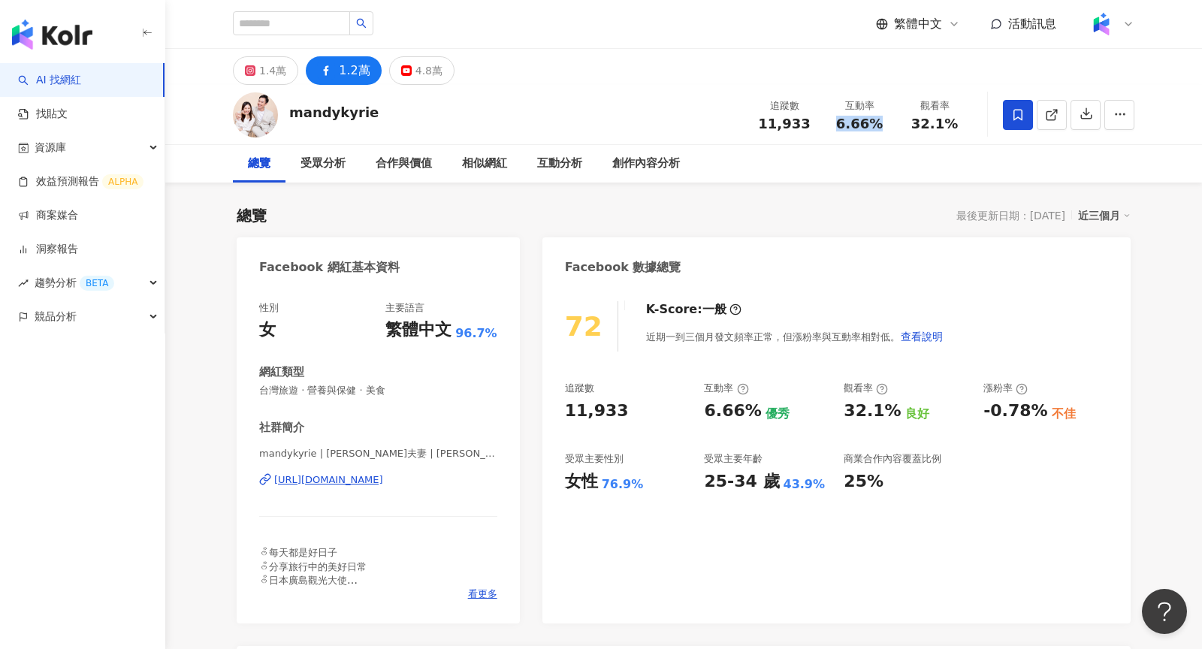
click at [837, 120] on div "6.66%" at bounding box center [859, 123] width 57 height 15
copy span "6.66%"
drag, startPoint x: 961, startPoint y: 124, endPoint x: 916, endPoint y: 122, distance: 44.3
click at [915, 122] on div "32.1%" at bounding box center [934, 123] width 57 height 15
copy span "32.1%"
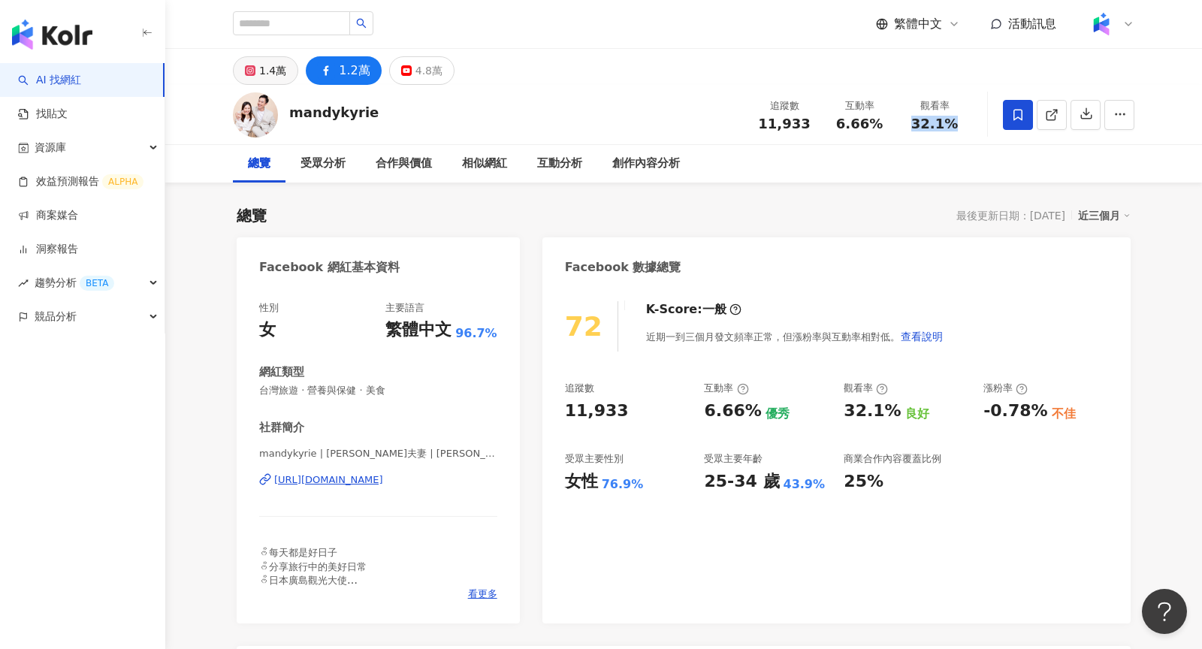
click at [267, 75] on div "1.4萬" at bounding box center [272, 70] width 27 height 21
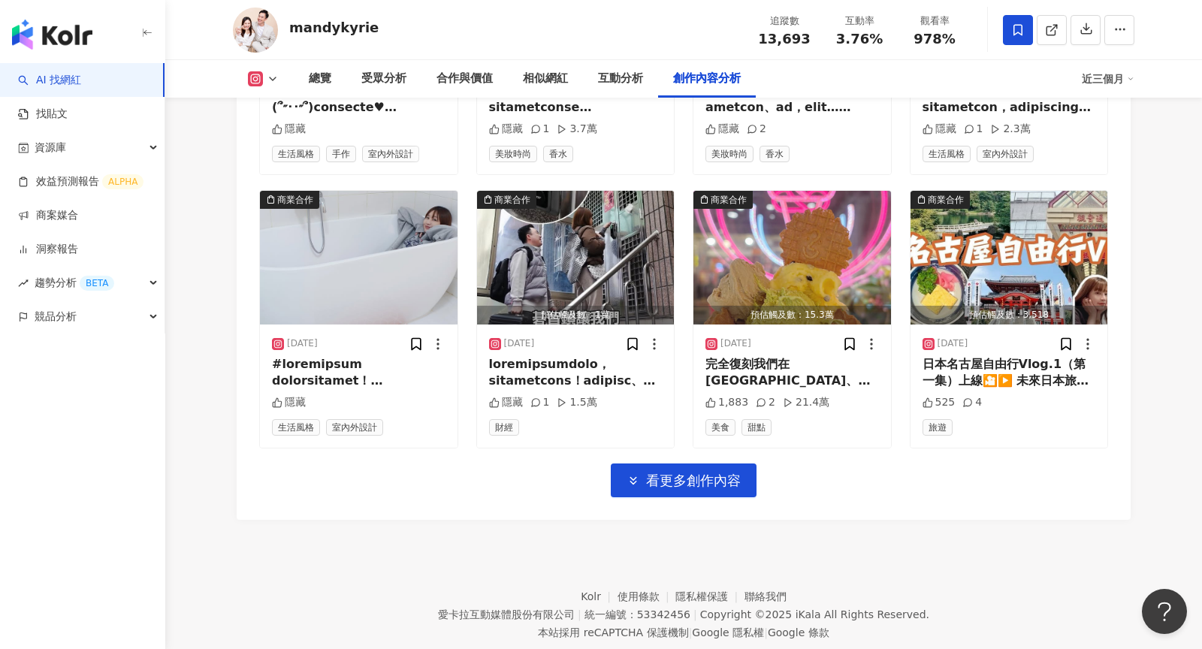
scroll to position [4610, 0]
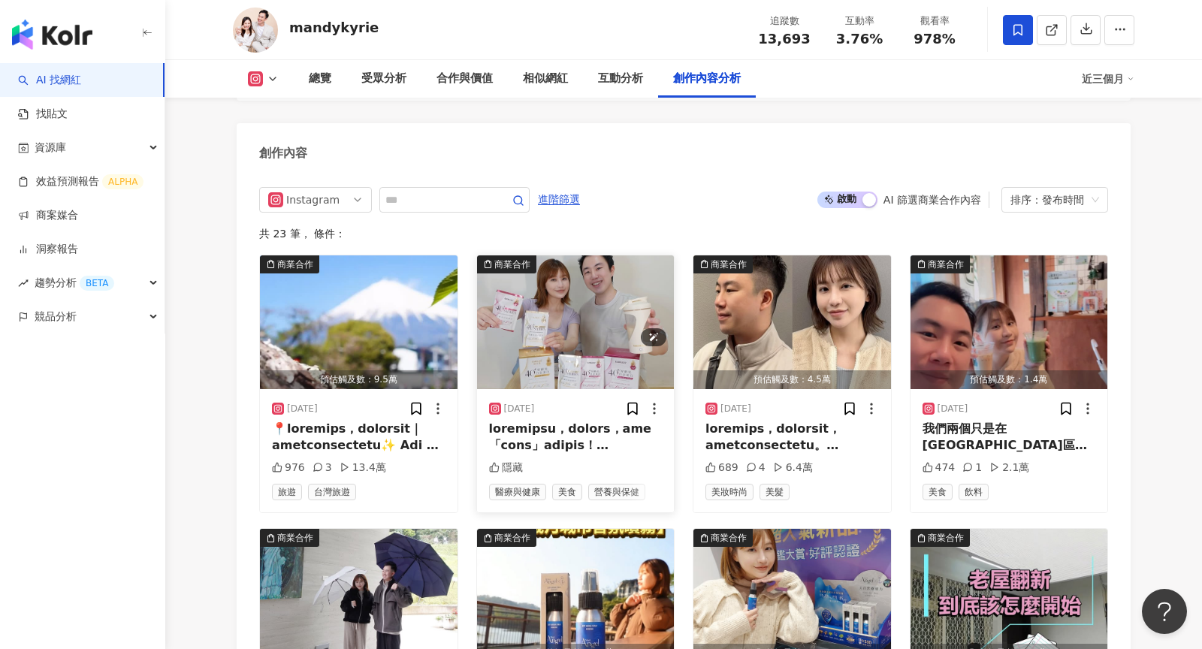
click at [544, 302] on img "button" at bounding box center [576, 322] width 198 height 134
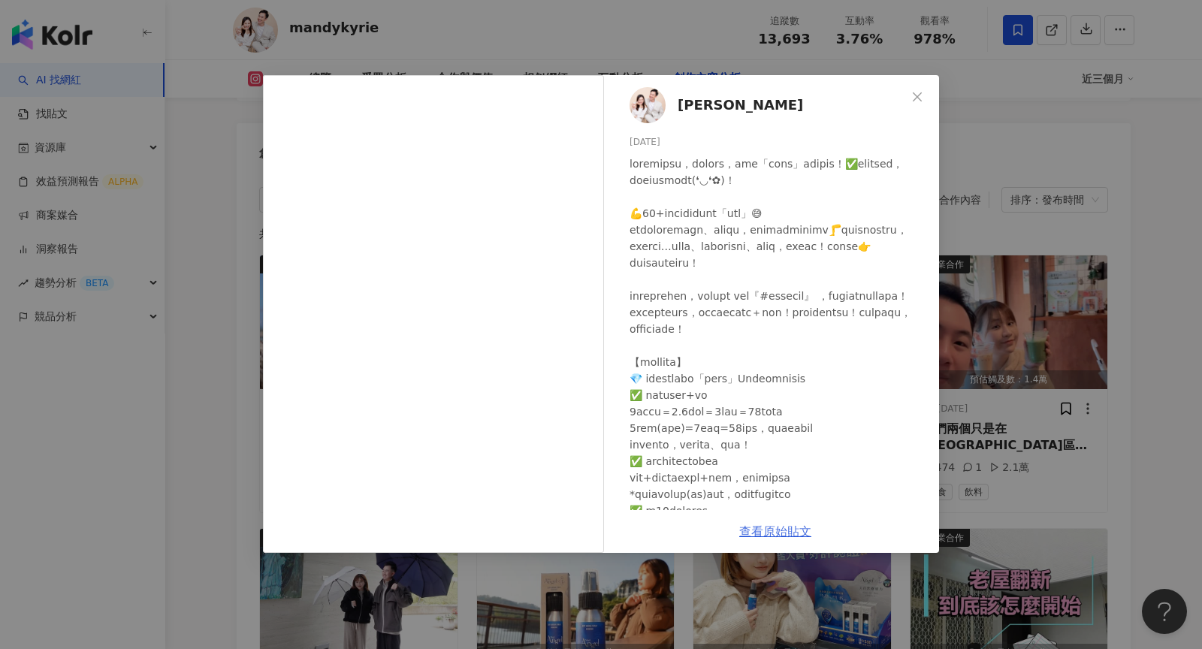
click at [806, 537] on link "查看原始貼文" at bounding box center [775, 531] width 72 height 14
click at [588, 33] on div "曼蒂凱瑞 2025/7/1 隱藏 查看原始貼文" at bounding box center [601, 324] width 1202 height 649
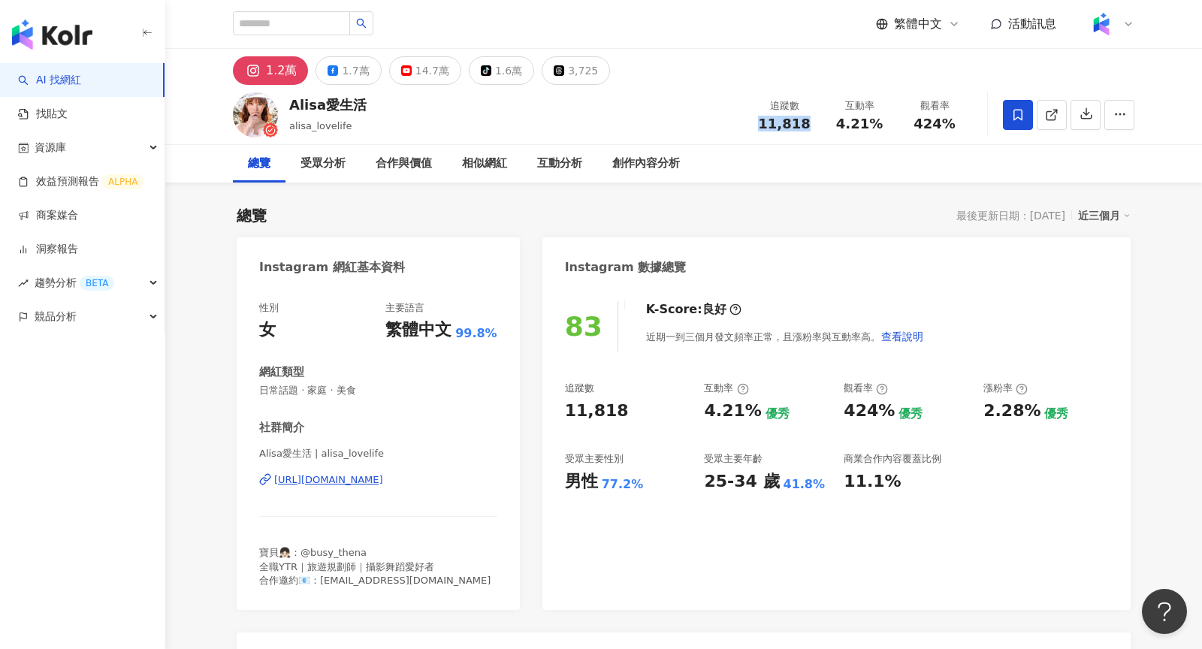
drag, startPoint x: 757, startPoint y: 125, endPoint x: 810, endPoint y: 124, distance: 53.3
click at [810, 124] on div "11,818" at bounding box center [784, 123] width 57 height 15
copy span "11,818"
drag, startPoint x: 838, startPoint y: 127, endPoint x: 890, endPoint y: 126, distance: 51.8
click at [890, 126] on div "互動率 4.21%" at bounding box center [859, 114] width 75 height 32
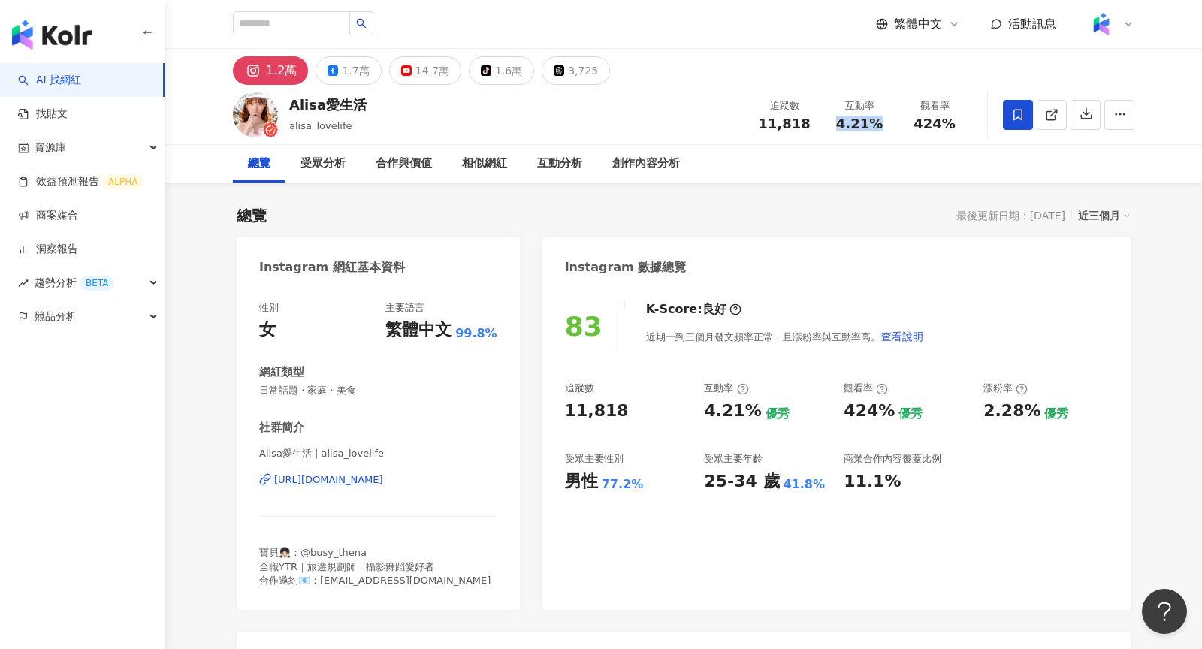
copy span "4.21%"
drag, startPoint x: 915, startPoint y: 122, endPoint x: 956, endPoint y: 122, distance: 41.3
click at [956, 122] on div "424%" at bounding box center [934, 123] width 57 height 15
copy span "424%"
click at [350, 83] on button "1.7萬" at bounding box center [347, 70] width 65 height 29
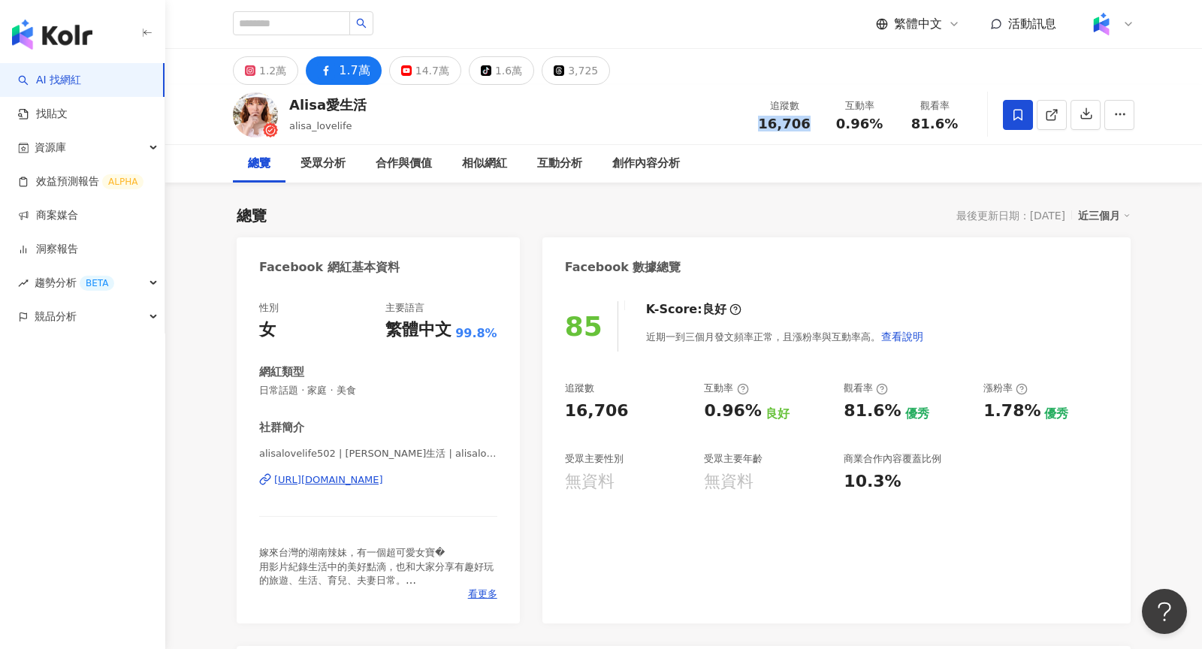
drag, startPoint x: 759, startPoint y: 130, endPoint x: 805, endPoint y: 128, distance: 45.8
click at [805, 128] on div "16,706" at bounding box center [784, 123] width 57 height 15
copy span "16,706"
drag, startPoint x: 840, startPoint y: 121, endPoint x: 877, endPoint y: 123, distance: 36.9
click at [877, 123] on span "0.96%" at bounding box center [859, 123] width 47 height 15
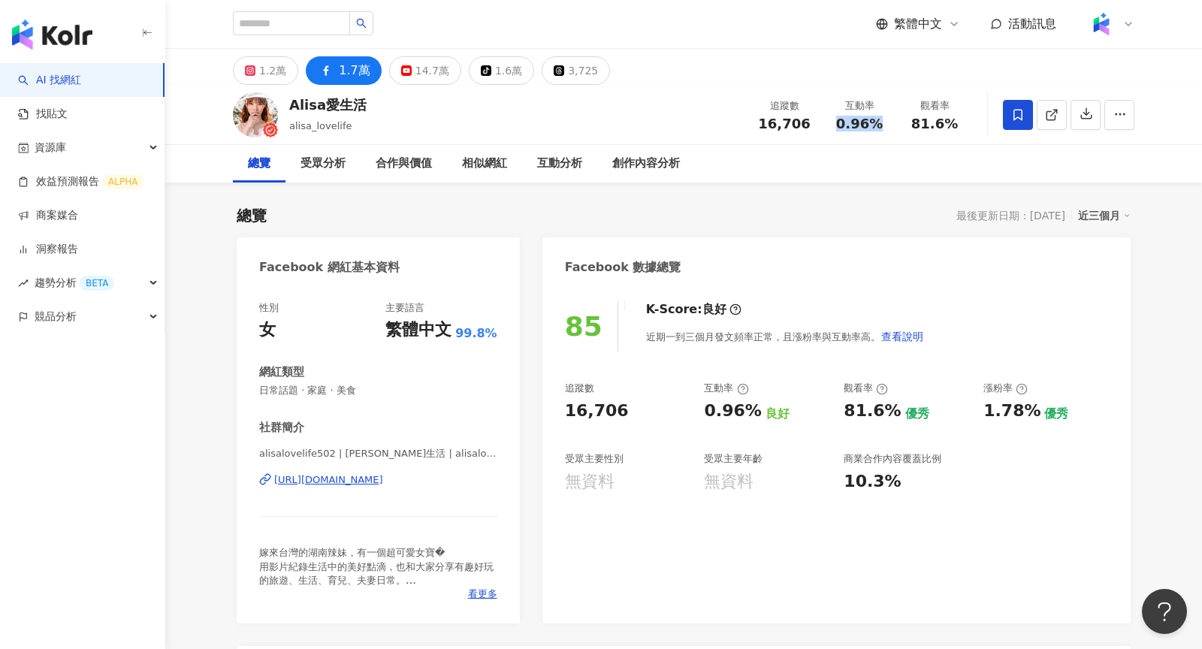
copy span "0.96%"
drag, startPoint x: 913, startPoint y: 125, endPoint x: 954, endPoint y: 126, distance: 40.6
click at [954, 126] on div "81.6%" at bounding box center [934, 123] width 57 height 15
copy span "81.6%"
click at [266, 85] on div "[PERSON_NAME]愛生活 alisa_lovelife 追蹤數 16,706 互動率 0.96% 觀看率 81.6%" at bounding box center [683, 114] width 961 height 59
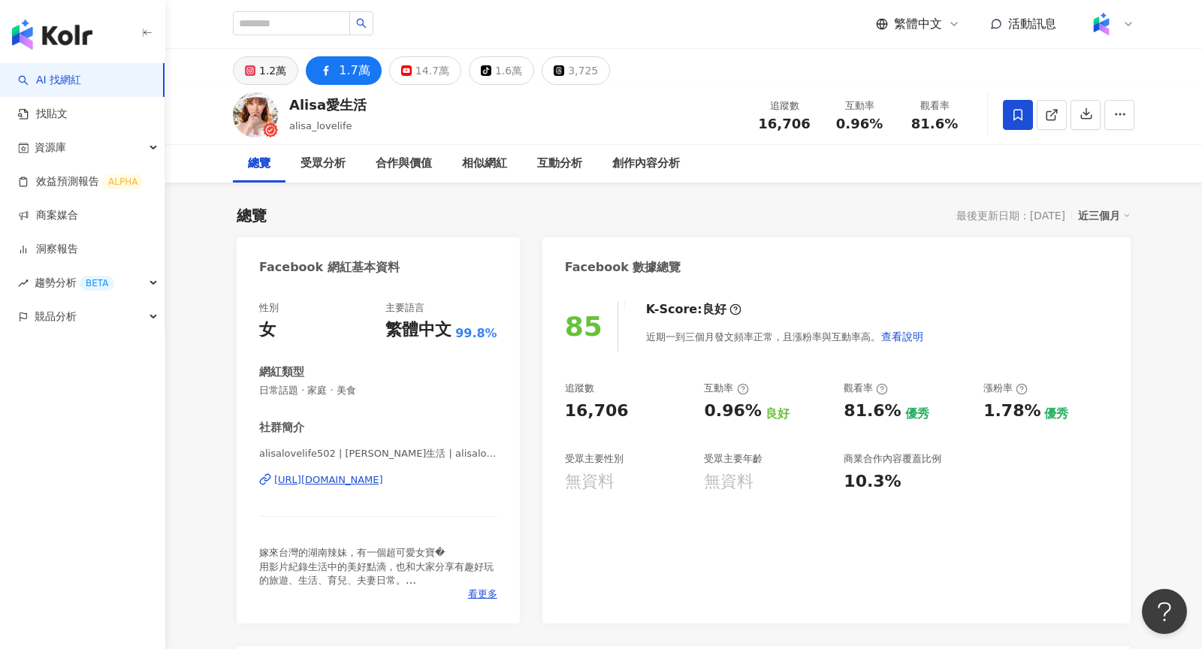
click at [266, 70] on div "1.2萬" at bounding box center [272, 70] width 27 height 21
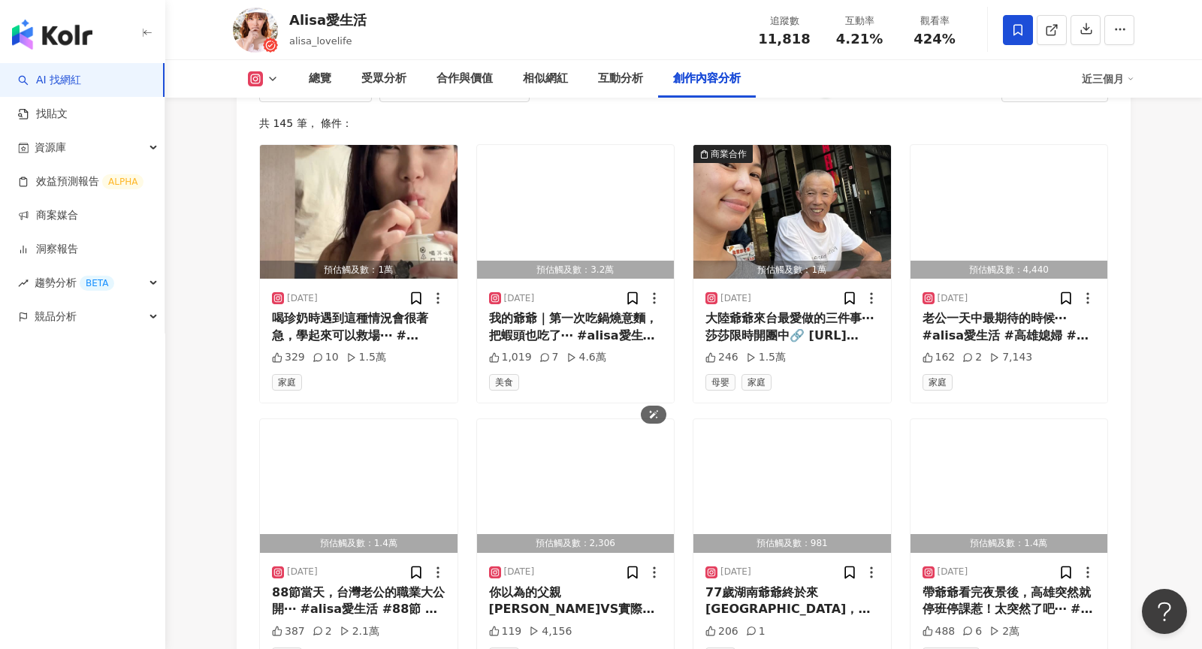
scroll to position [4810, 0]
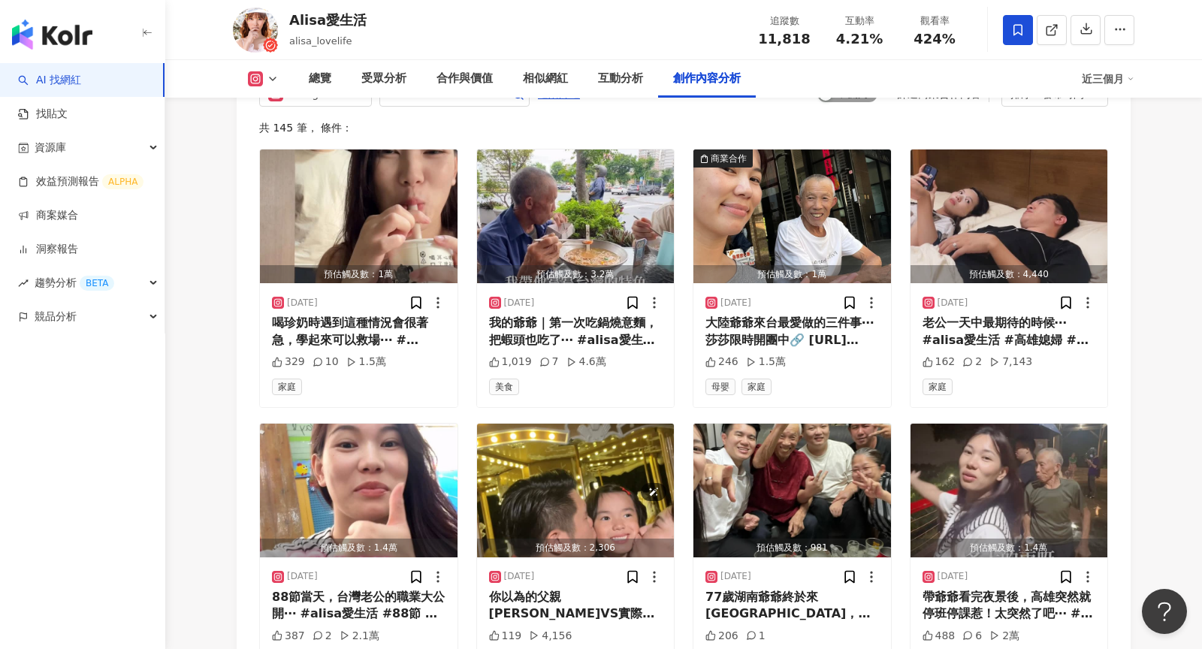
click at [834, 102] on span "啟動 關閉" at bounding box center [847, 94] width 60 height 17
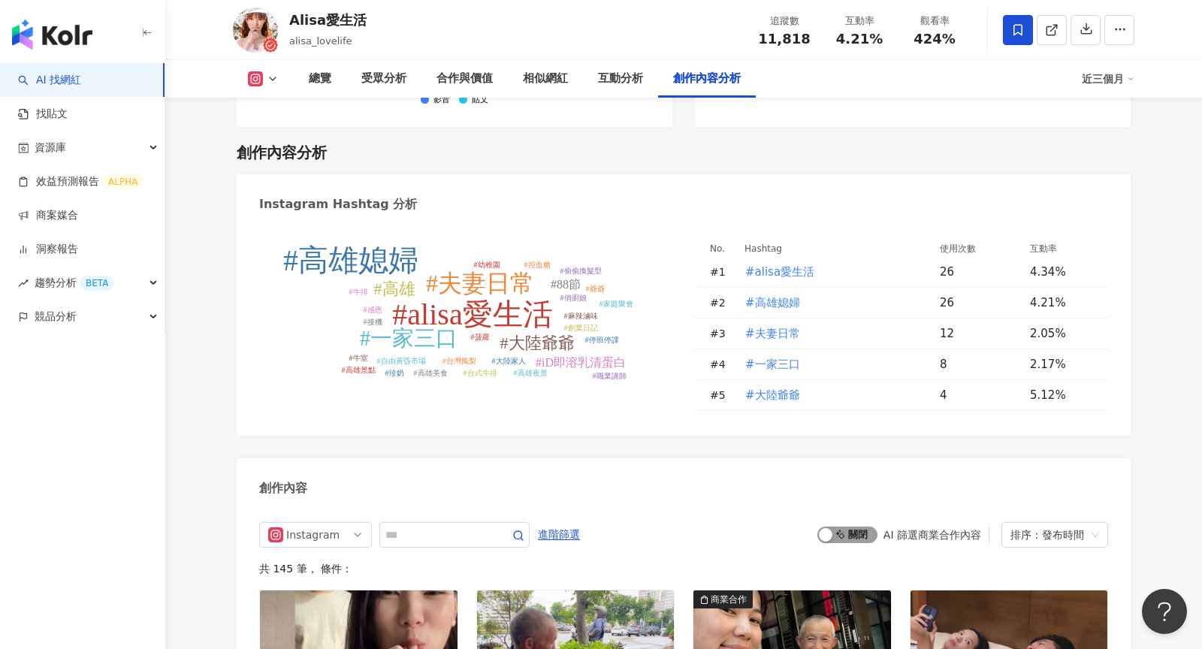
click at [837, 526] on span "啟動 關閉" at bounding box center [847, 534] width 60 height 17
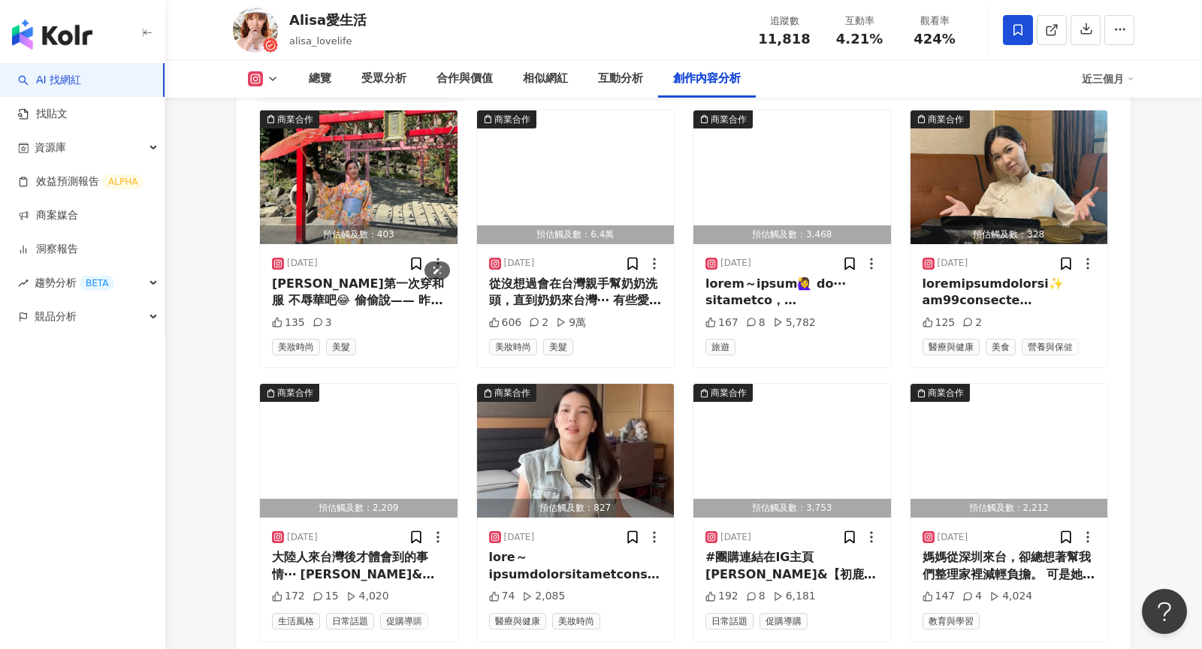
scroll to position [5231, 0]
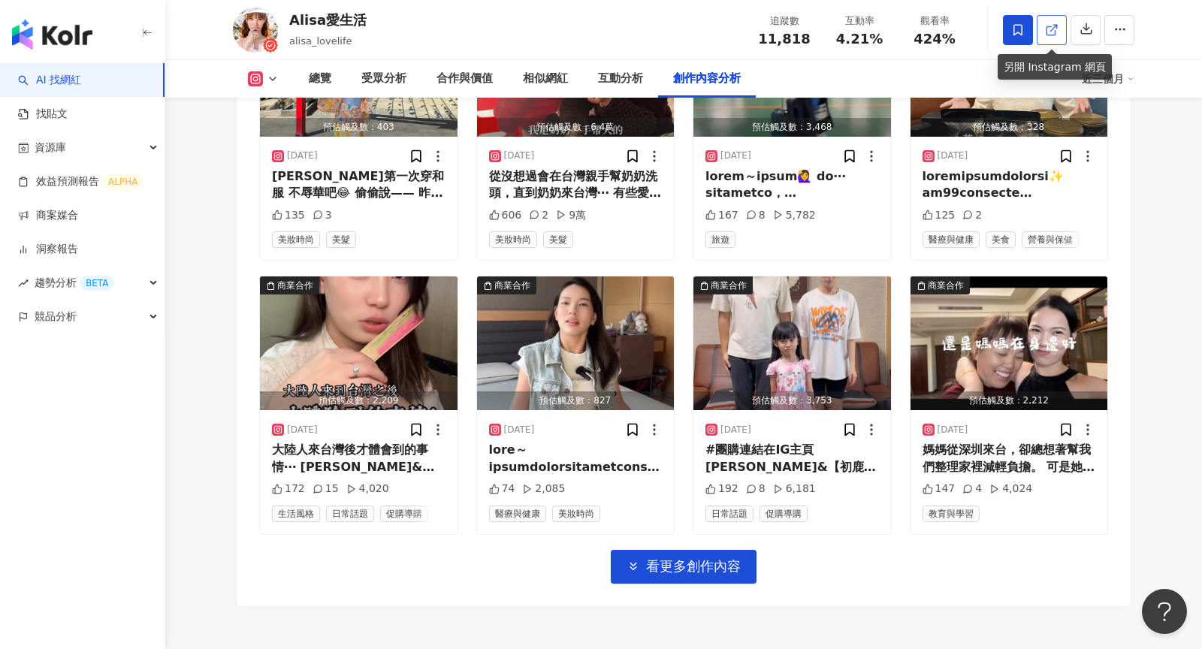
click at [1048, 30] on icon at bounding box center [1052, 30] width 14 height 14
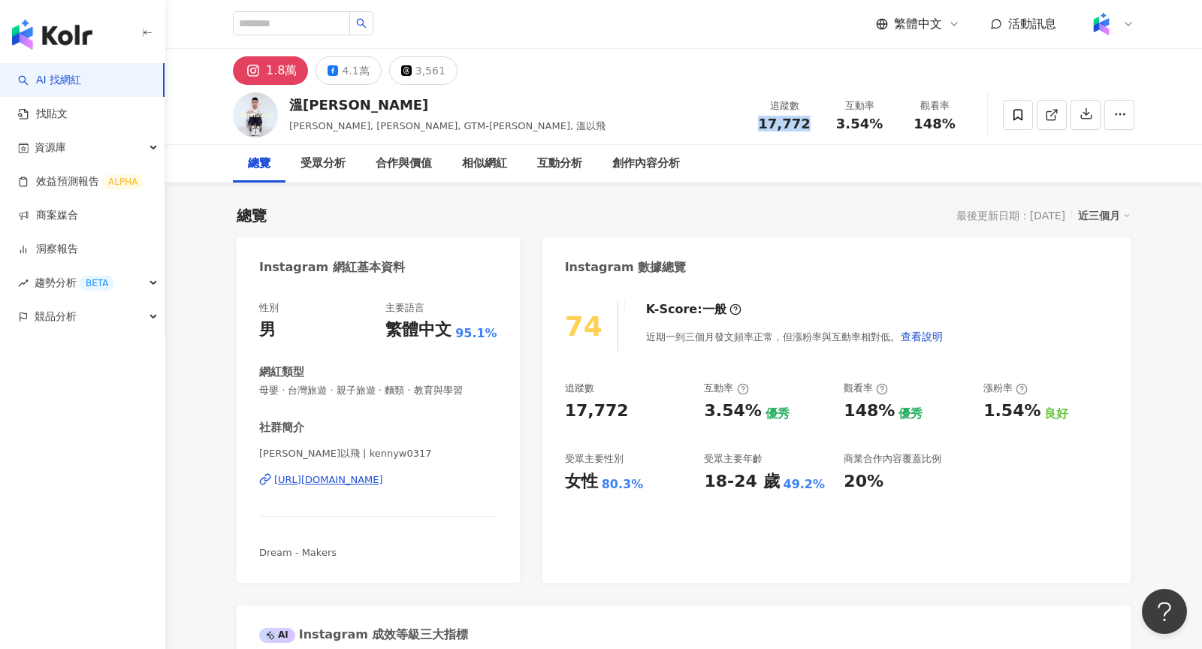
drag, startPoint x: 804, startPoint y: 119, endPoint x: 747, endPoint y: 119, distance: 56.3
click at [747, 119] on div "追蹤數 17,772" at bounding box center [784, 114] width 75 height 32
copy span "17,772"
drag, startPoint x: 883, startPoint y: 124, endPoint x: 834, endPoint y: 124, distance: 48.8
click at [834, 124] on div "3.54%" at bounding box center [859, 123] width 57 height 15
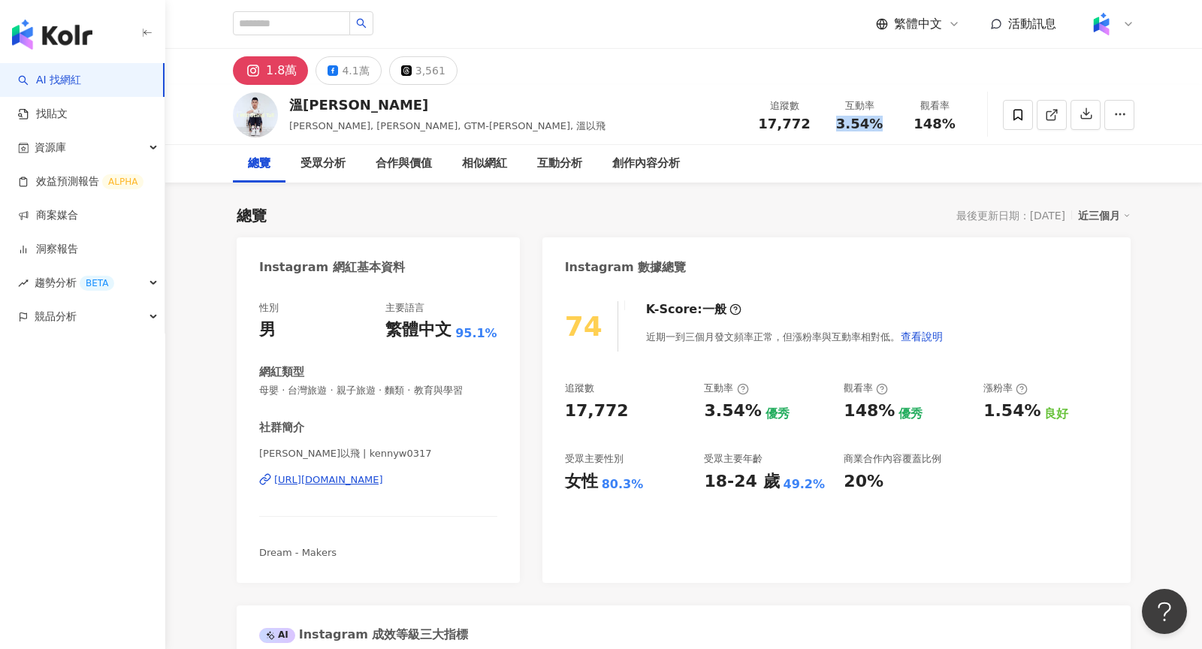
copy span "3.54%"
drag, startPoint x: 961, startPoint y: 126, endPoint x: 913, endPoint y: 126, distance: 48.1
click at [913, 126] on div "148%" at bounding box center [934, 123] width 57 height 15
copy span "148%"
click at [335, 80] on button "4.1萬" at bounding box center [347, 70] width 65 height 29
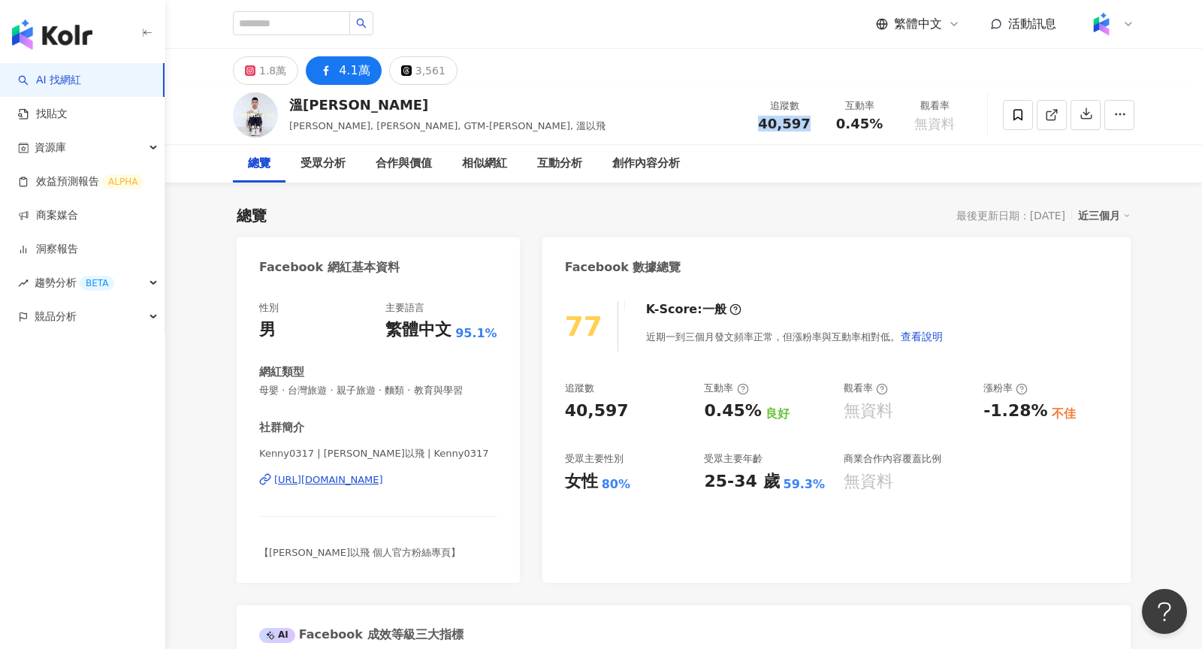
drag, startPoint x: 807, startPoint y: 130, endPoint x: 759, endPoint y: 129, distance: 47.3
click at [760, 129] on div "40,597" at bounding box center [784, 123] width 57 height 15
copy span "40,597"
drag, startPoint x: 884, startPoint y: 126, endPoint x: 840, endPoint y: 125, distance: 44.3
click at [840, 125] on div "0.45%" at bounding box center [859, 123] width 57 height 15
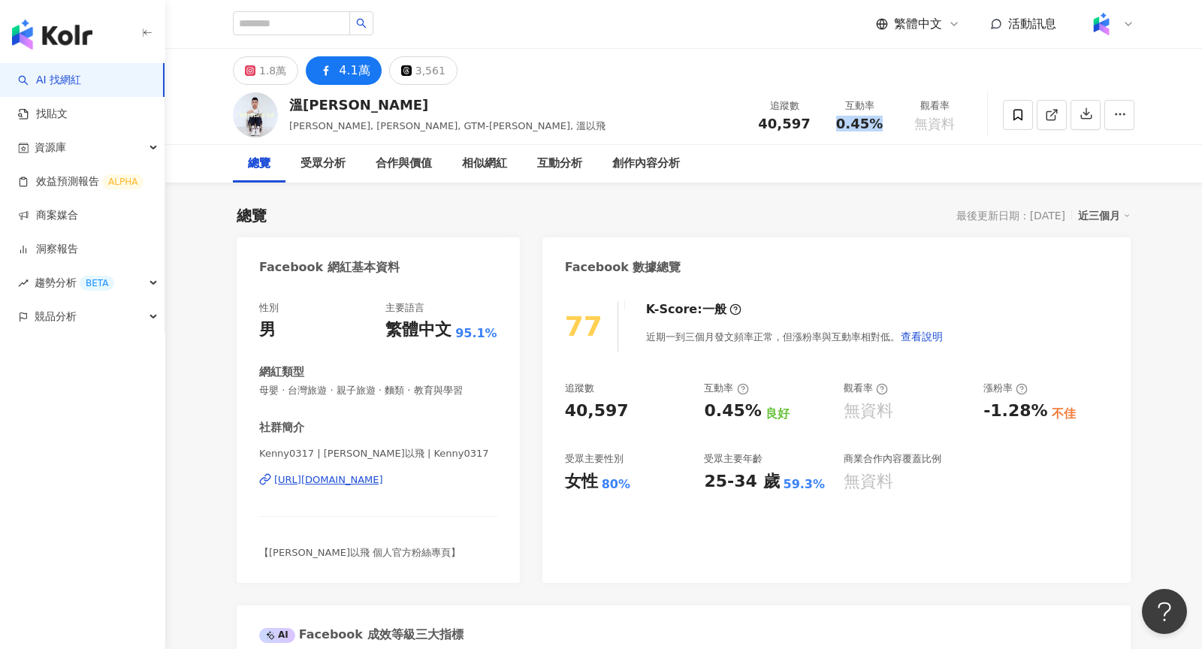
copy span "0.45%"
click at [276, 71] on div "1.8萬" at bounding box center [272, 70] width 27 height 21
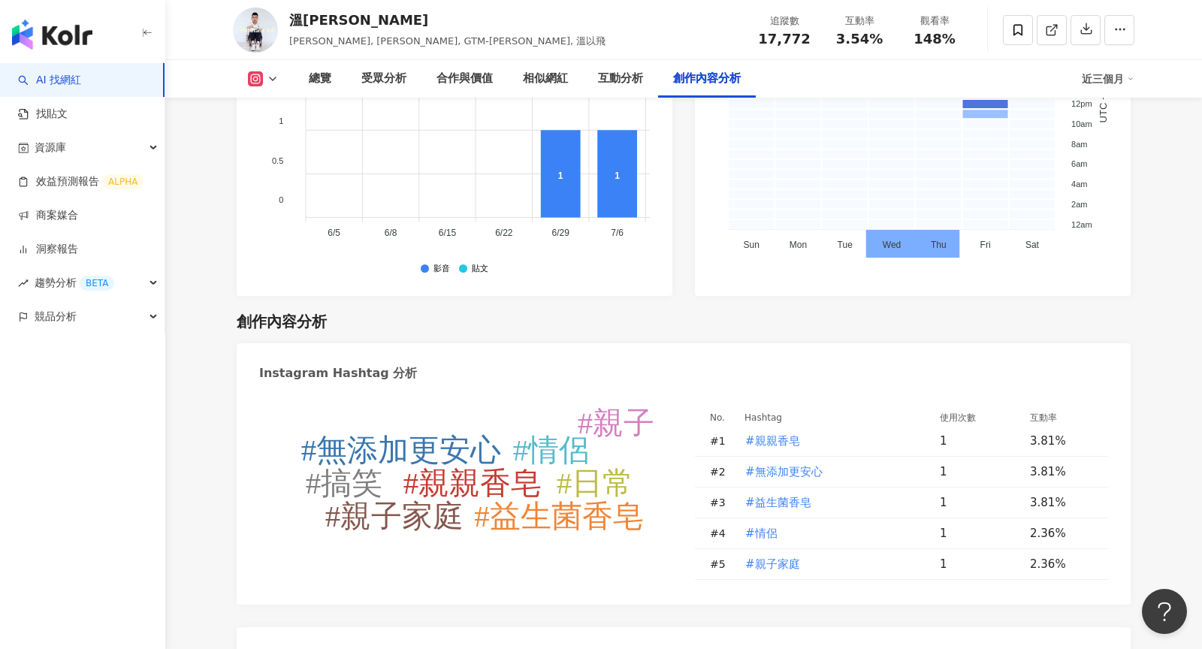
scroll to position [4508, 0]
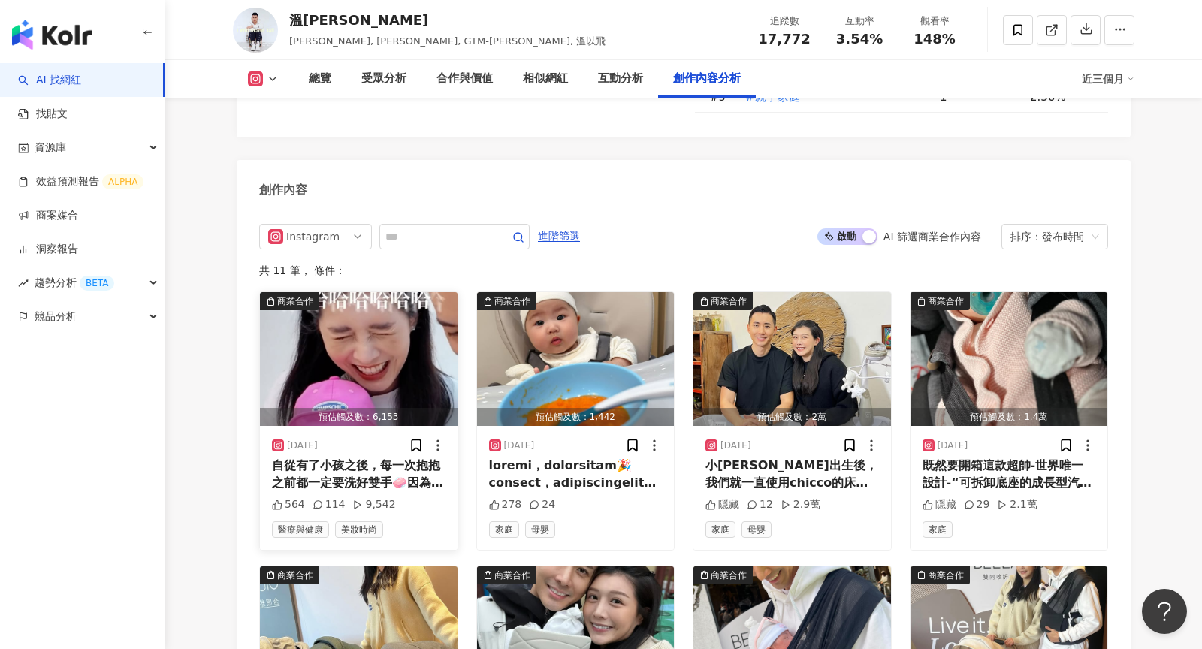
click at [346, 351] on img "button" at bounding box center [359, 359] width 198 height 134
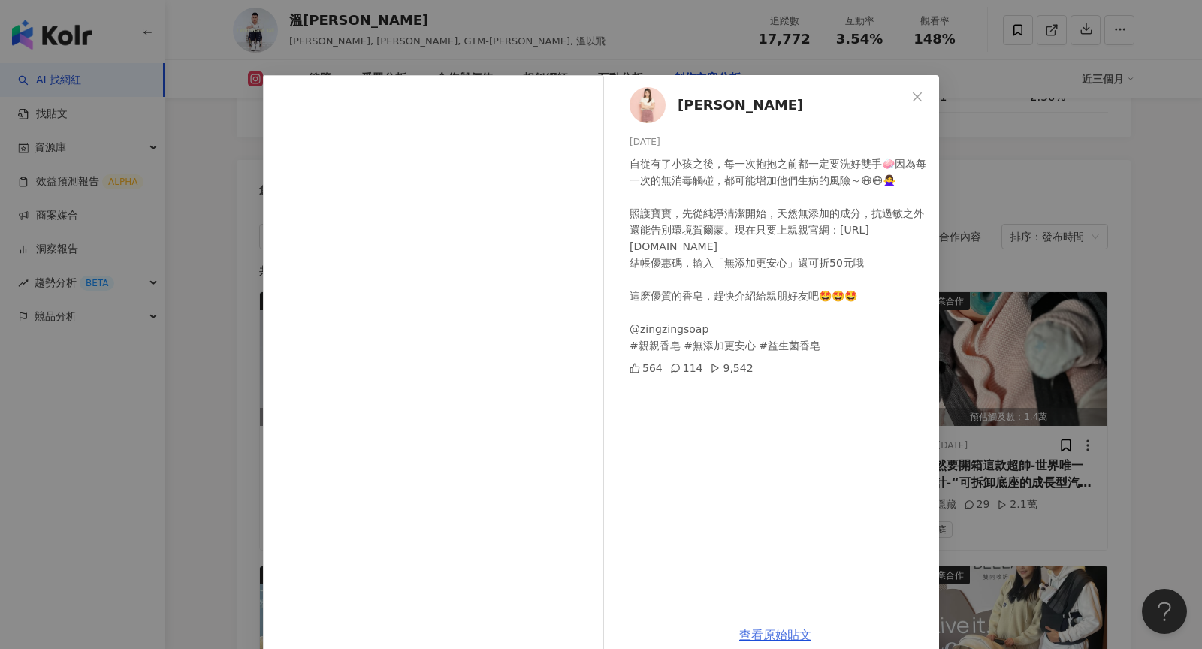
click at [768, 635] on link "查看原始貼文" at bounding box center [775, 635] width 72 height 14
click at [1072, 290] on div "陳俋塵 2025/8/15 自從有了小孩之後，每一次抱抱之前都一定要洗好雙手🧼因為每一次的無消毒觸碰，都可能增加他們生病的風險～😷😷🙅‍♀️ 照護寶寶，先從純…" at bounding box center [601, 324] width 1202 height 649
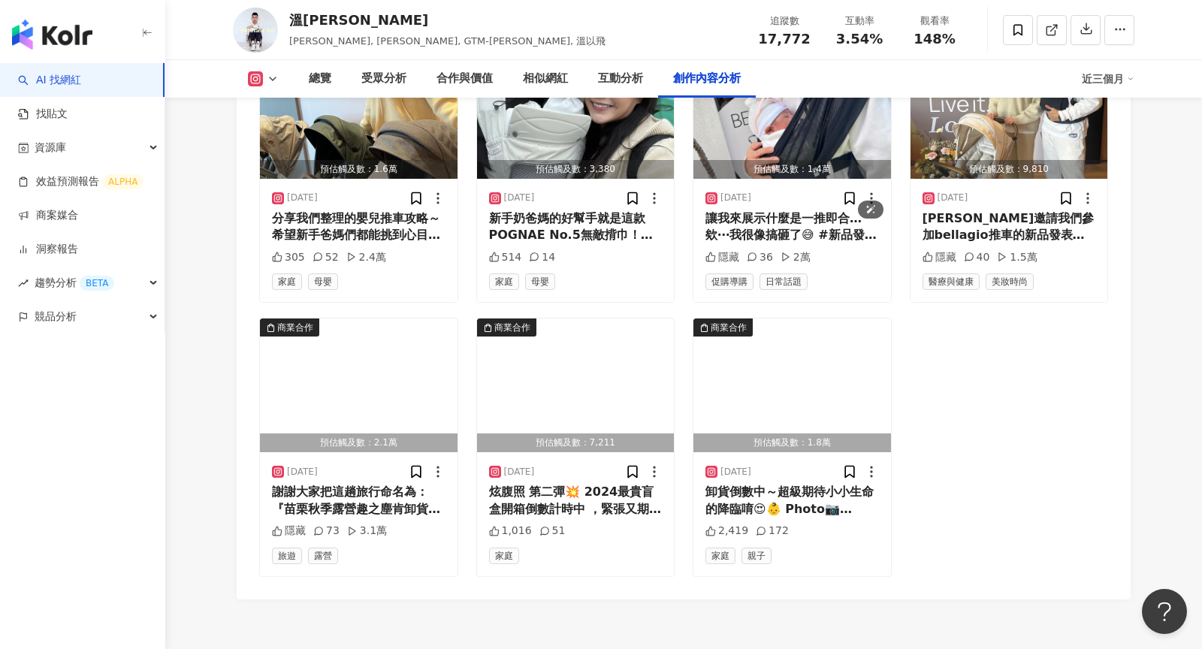
scroll to position [5091, 0]
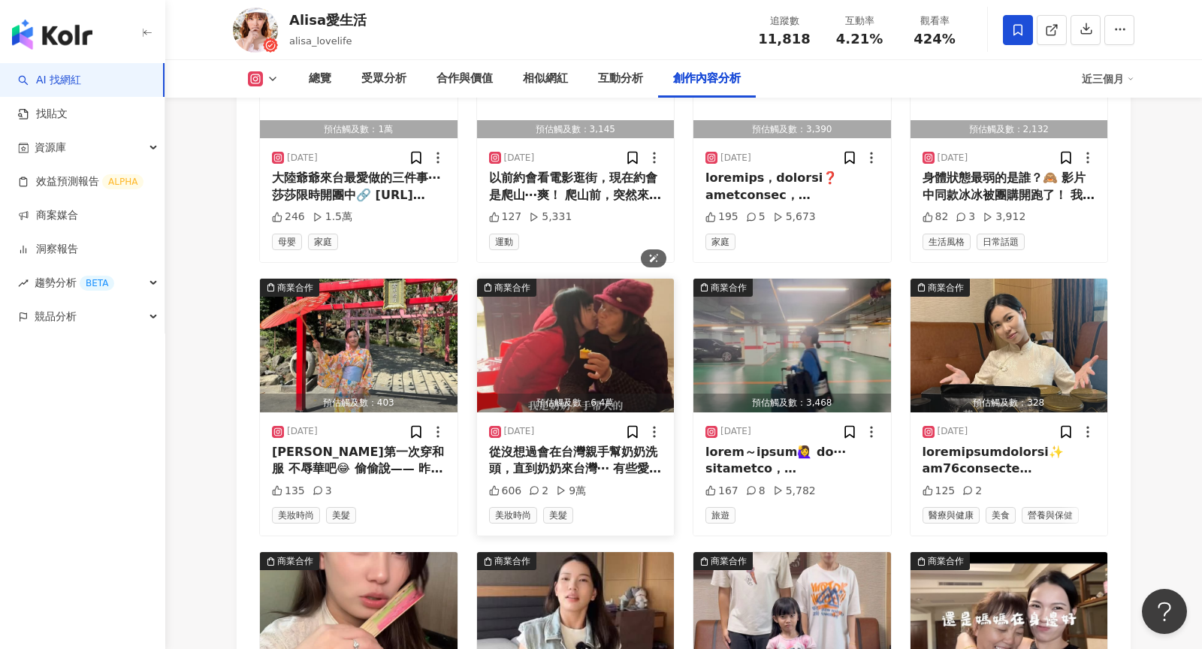
scroll to position [5014, 0]
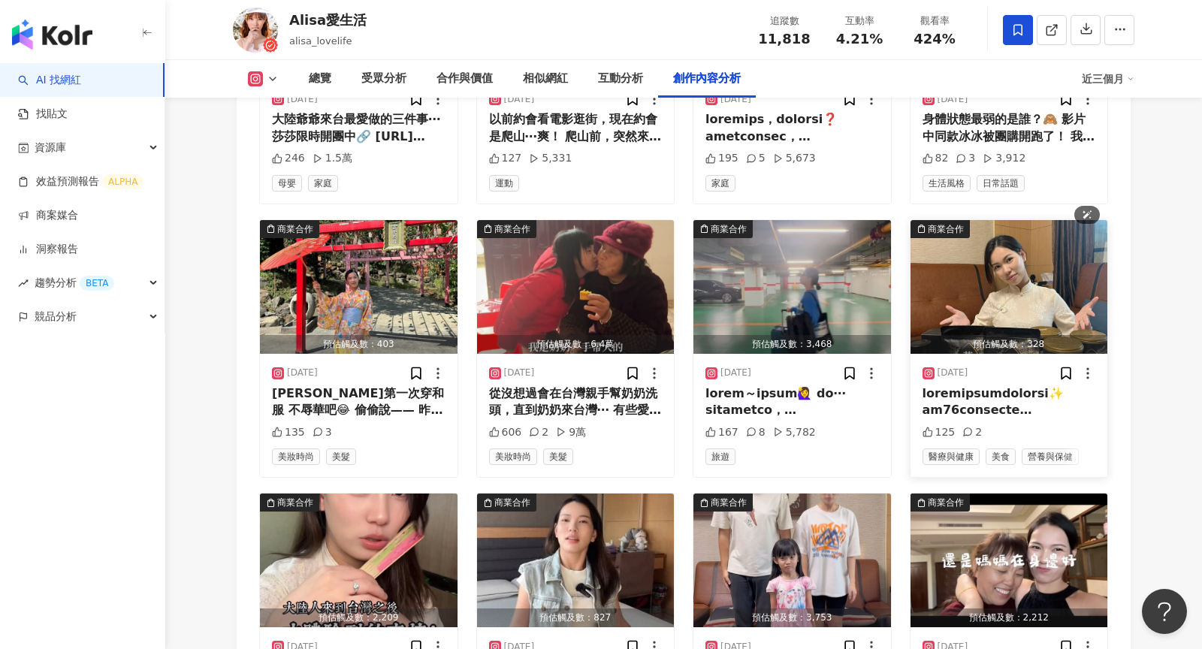
click at [993, 220] on img "button" at bounding box center [1009, 287] width 198 height 134
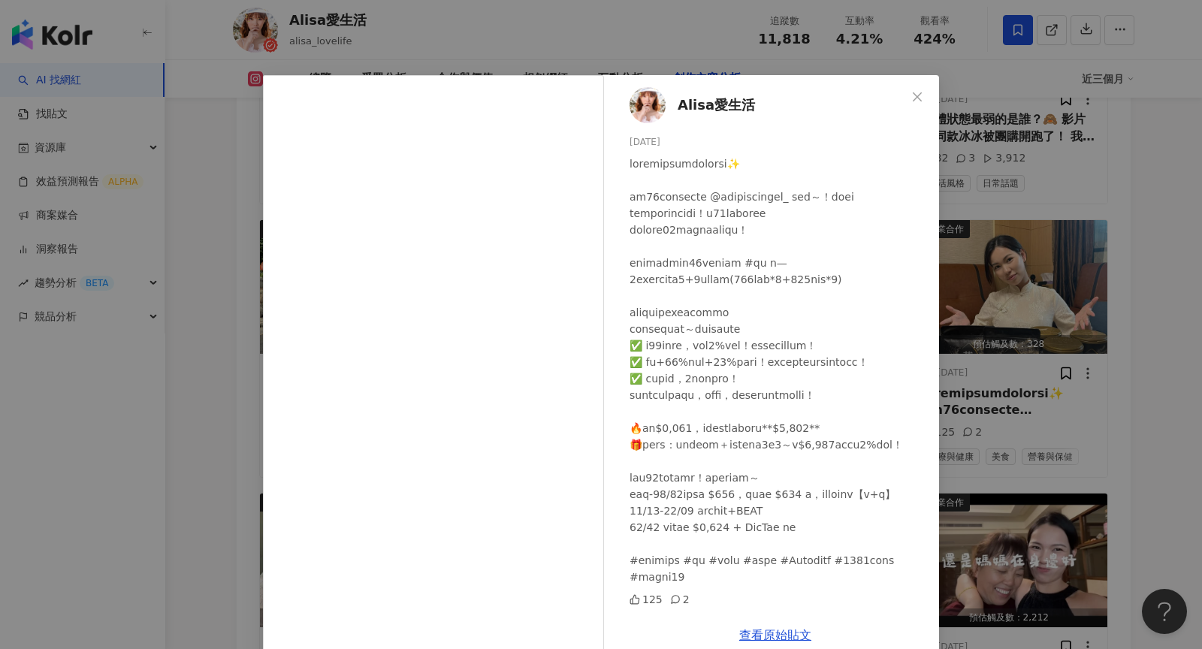
scroll to position [77, 0]
click at [1097, 226] on div "Alisa愛生活 2024/12/4 125 2 查看原始貼文" at bounding box center [601, 324] width 1202 height 649
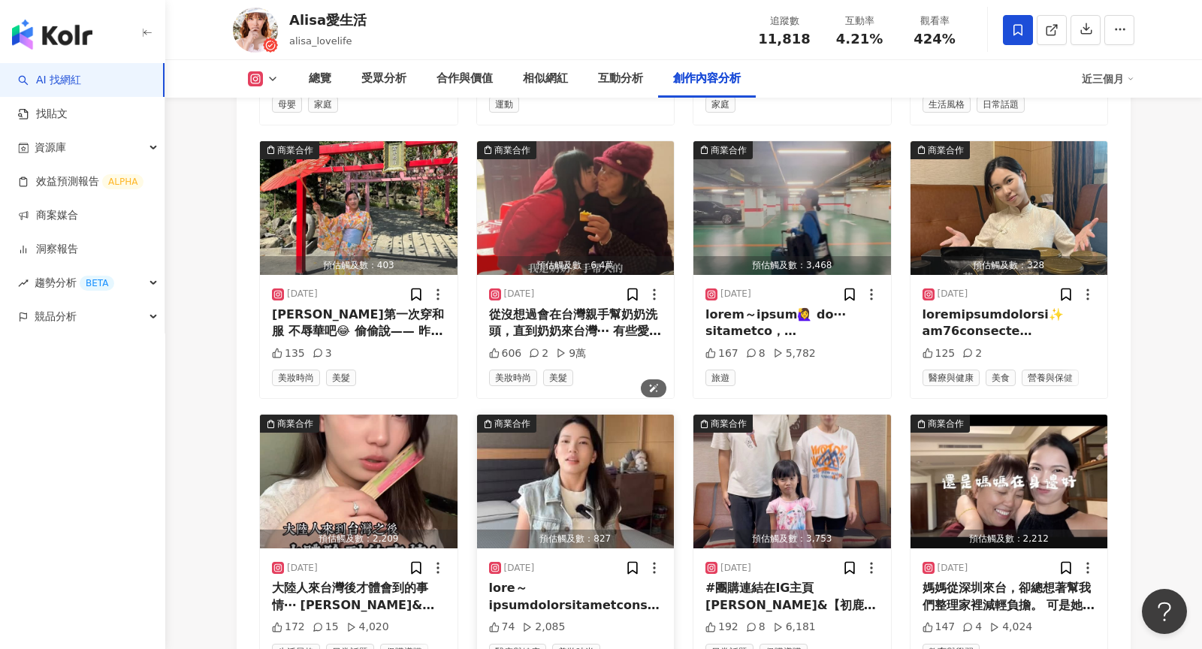
scroll to position [5227, 0]
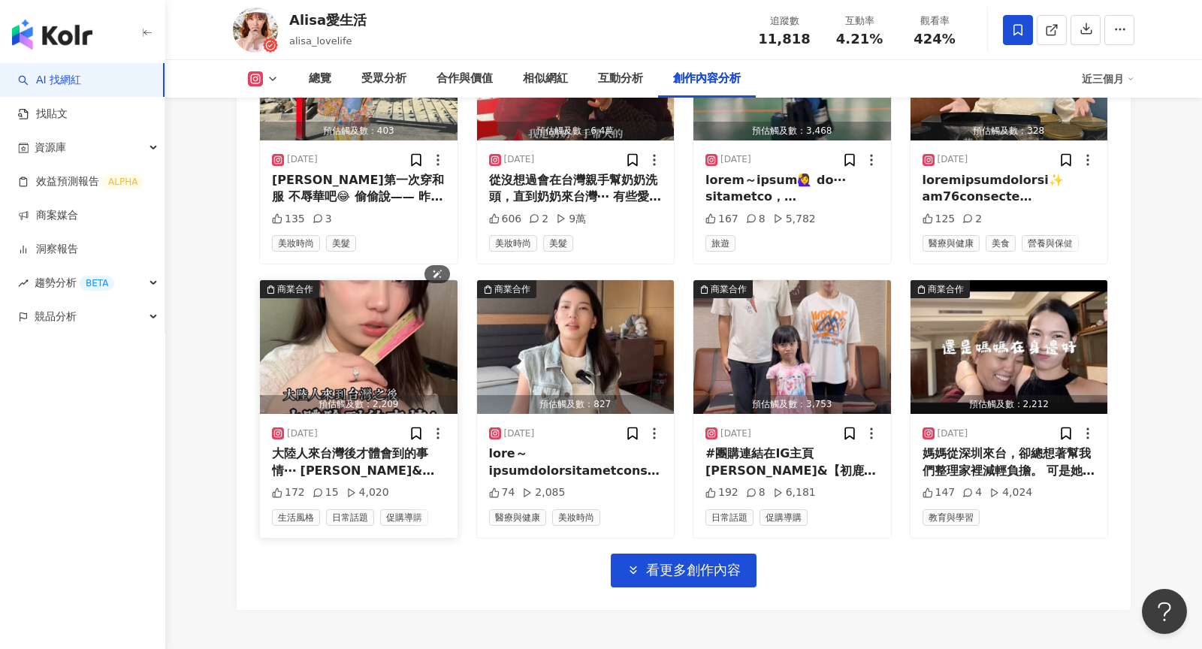
click at [366, 280] on img "button" at bounding box center [359, 347] width 198 height 134
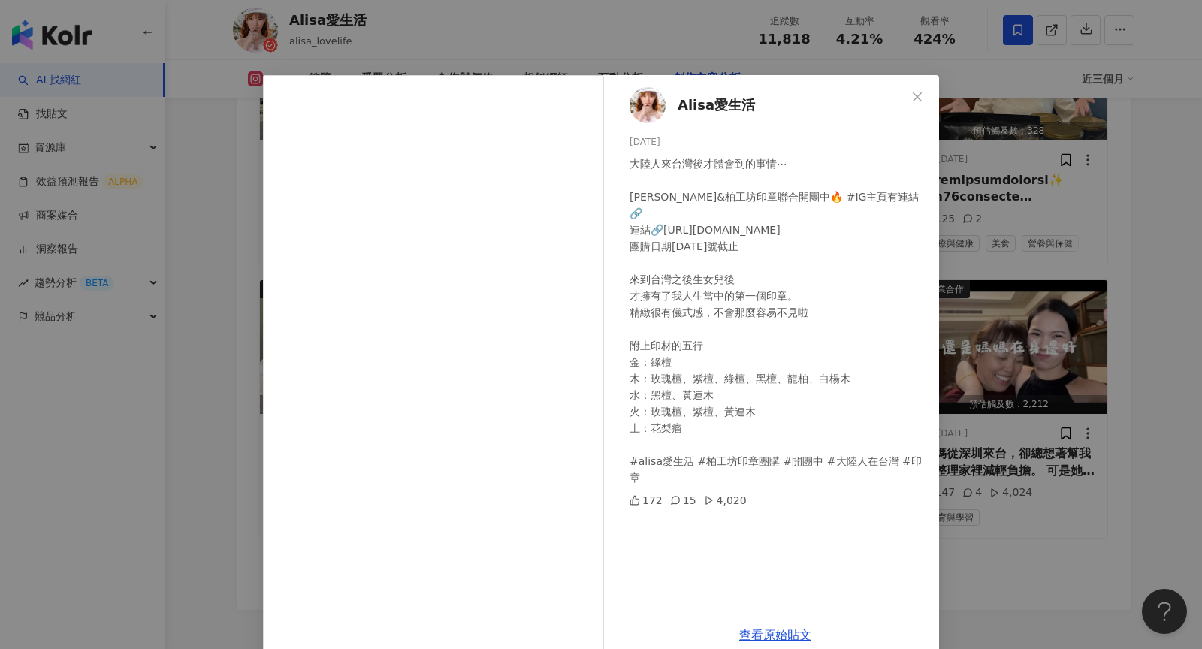
click at [1022, 276] on div "Alisa愛生活 2024/12/2 大陸人來台灣後才體會到的事情⋯ 莎莎&柏工坊印章聯合開團中🔥 #IG主頁有連結🔗 連結🔗https://www.baiw…" at bounding box center [601, 324] width 1202 height 649
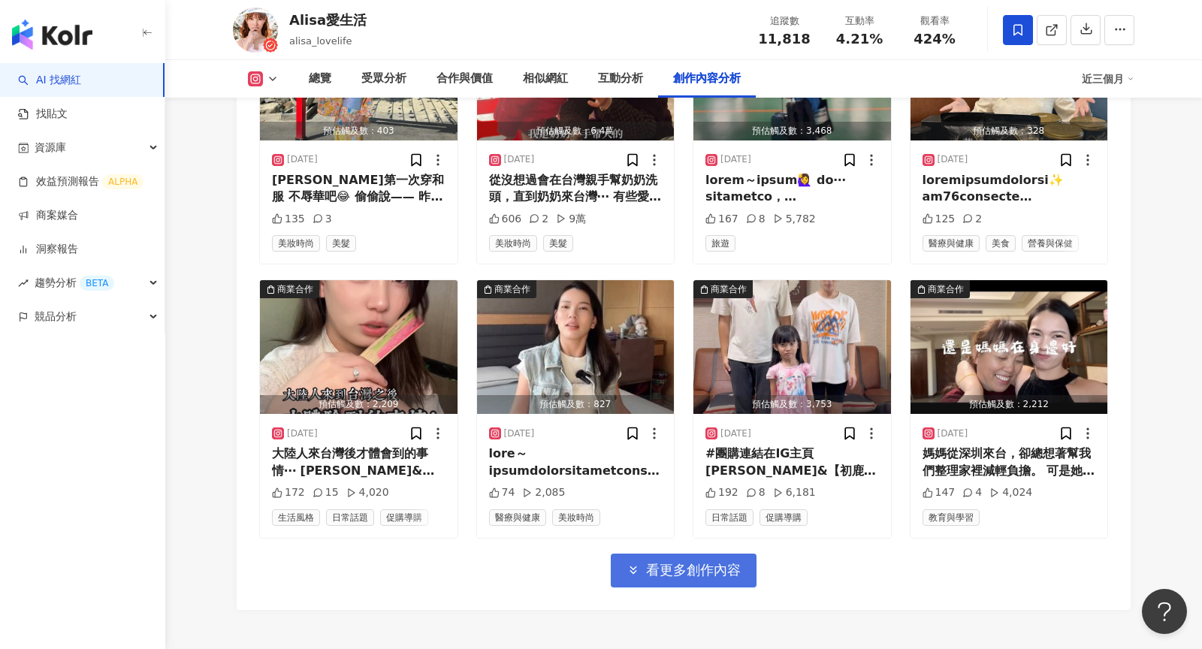
click at [672, 562] on span "看更多創作內容" at bounding box center [693, 570] width 95 height 17
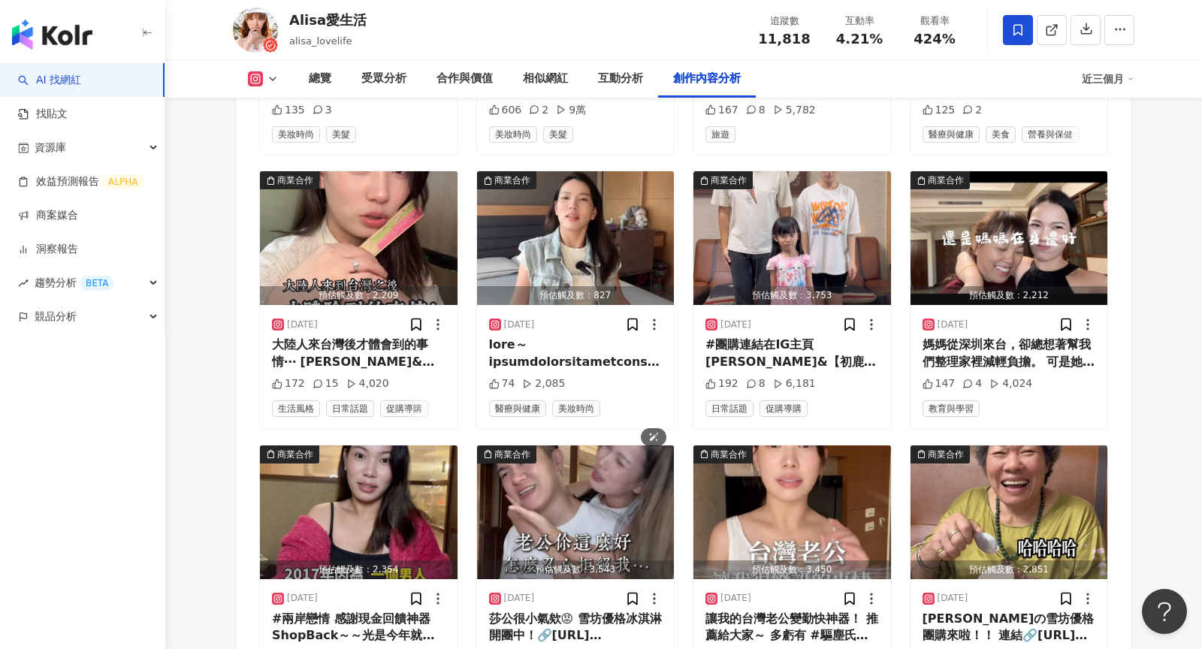
scroll to position [5435, 0]
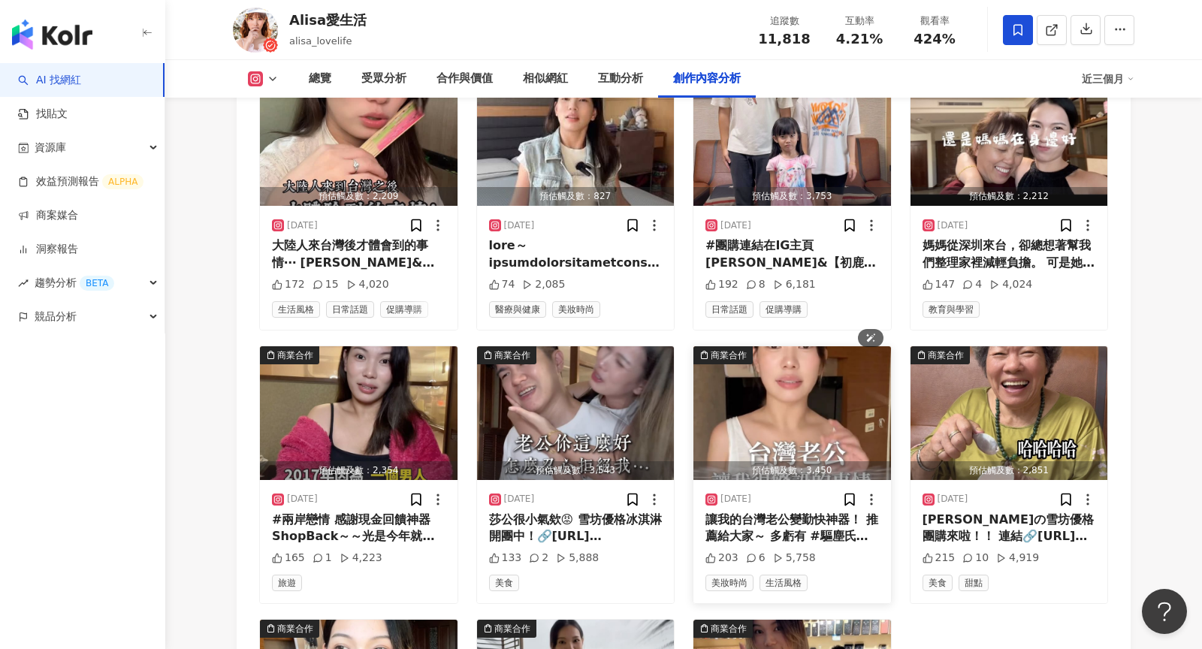
click at [769, 346] on img "button" at bounding box center [792, 413] width 198 height 134
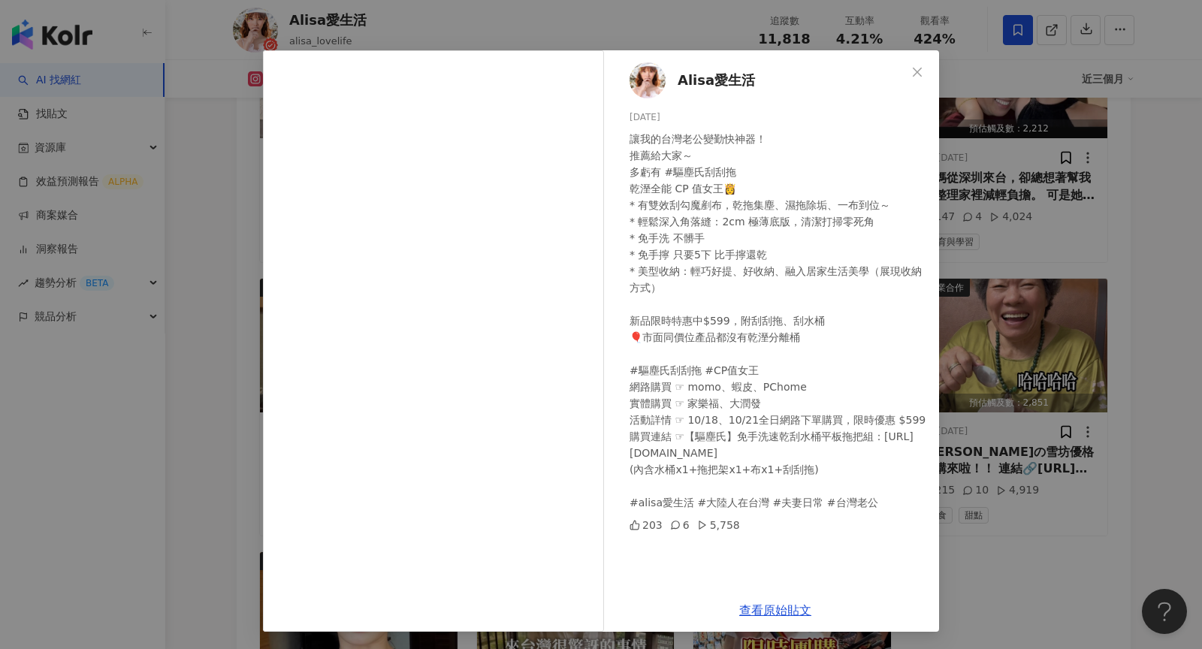
scroll to position [5562, 0]
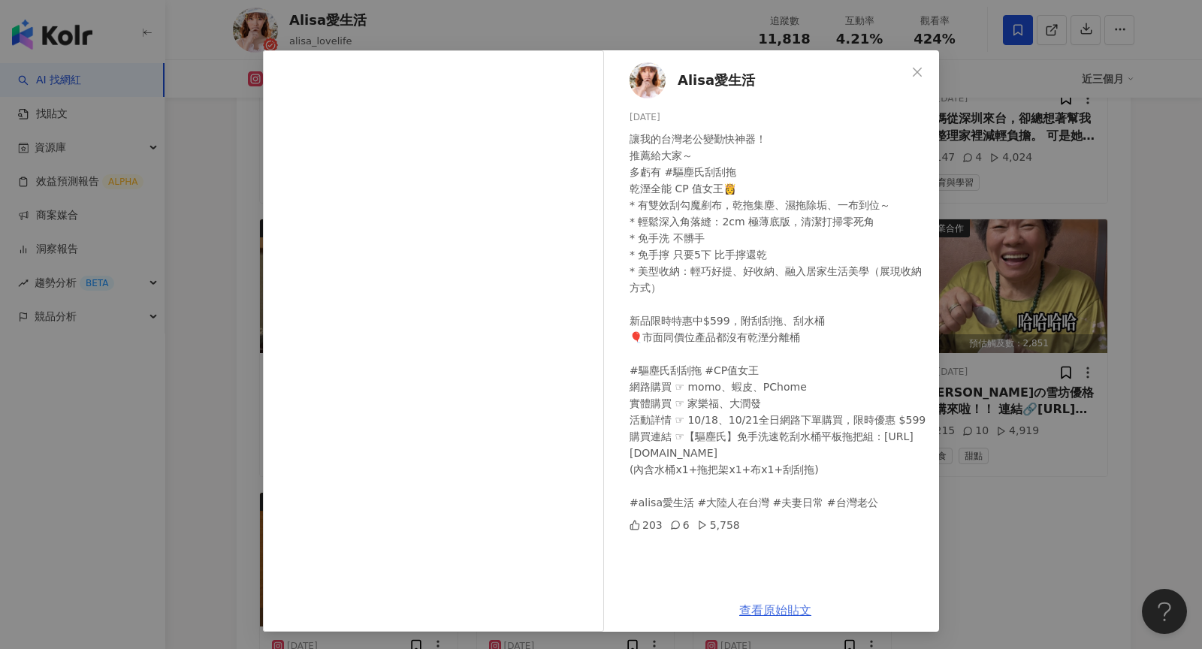
click at [757, 614] on link "查看原始貼文" at bounding box center [775, 610] width 72 height 14
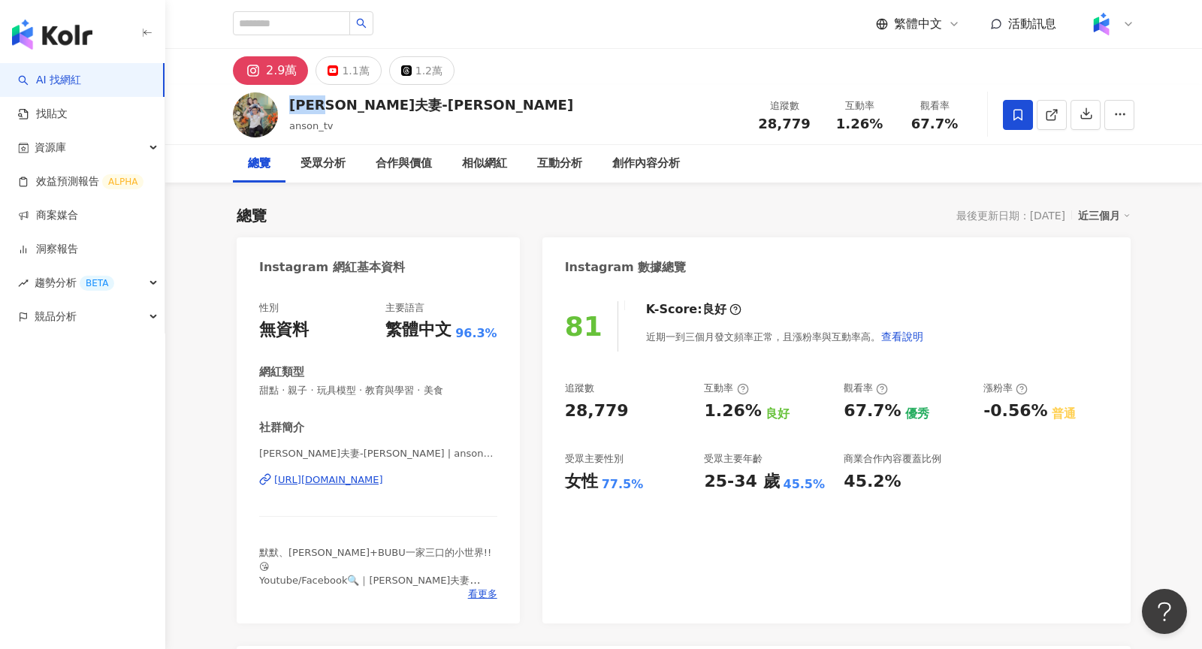
drag, startPoint x: 290, startPoint y: 110, endPoint x: 338, endPoint y: 109, distance: 48.1
click at [338, 109] on div "[PERSON_NAME]夫妻-[PERSON_NAME]" at bounding box center [431, 104] width 284 height 19
drag, startPoint x: 761, startPoint y: 120, endPoint x: 812, endPoint y: 124, distance: 51.2
click at [812, 124] on div "28,779" at bounding box center [784, 123] width 57 height 15
copy span "28,779"
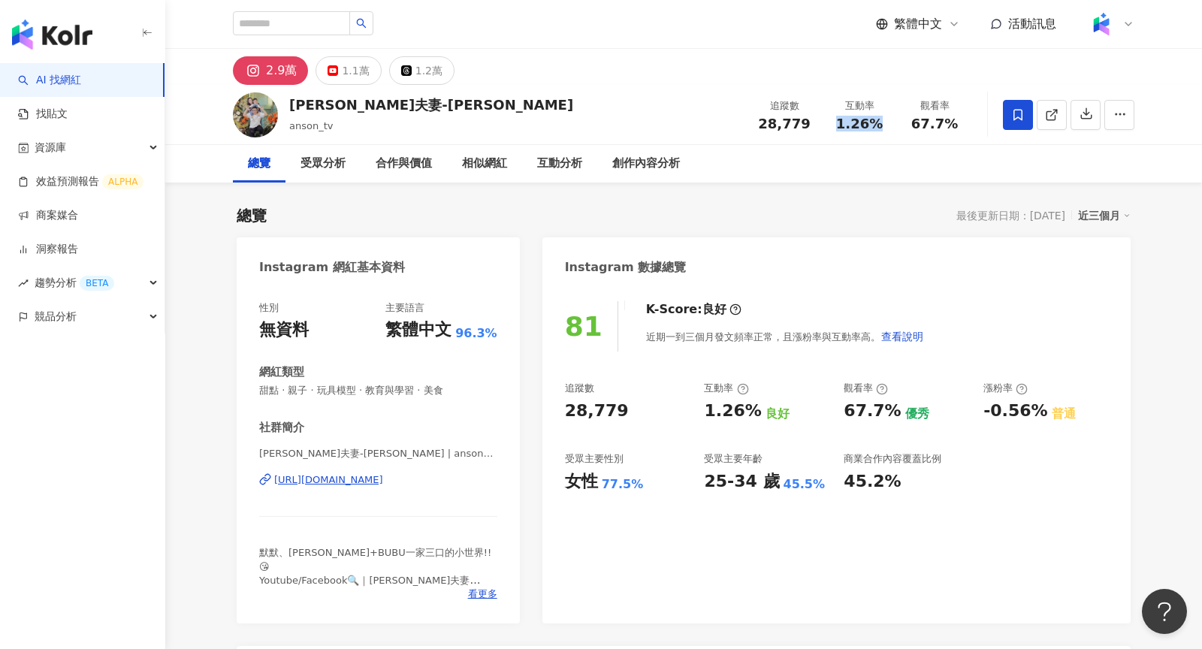
drag, startPoint x: 840, startPoint y: 122, endPoint x: 883, endPoint y: 122, distance: 42.8
click at [883, 122] on div "1.26%" at bounding box center [859, 123] width 57 height 15
copy span "1.26%"
drag, startPoint x: 915, startPoint y: 124, endPoint x: 951, endPoint y: 125, distance: 36.1
click at [951, 125] on span "67.7%" at bounding box center [934, 123] width 47 height 15
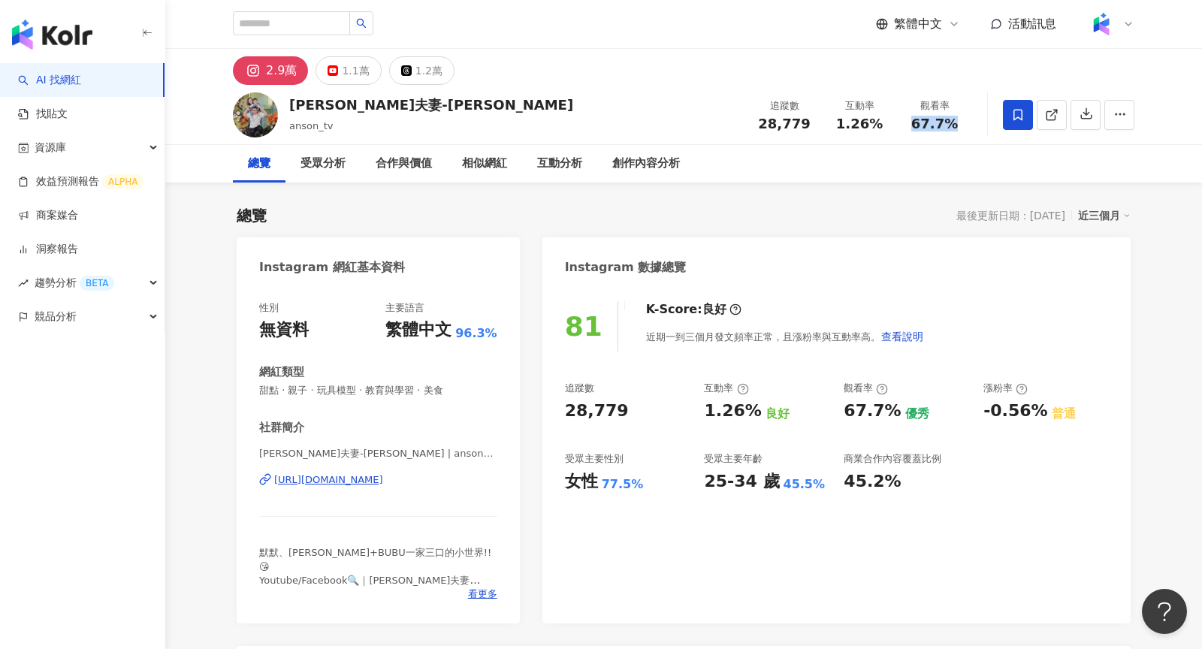
copy span "67.7%"
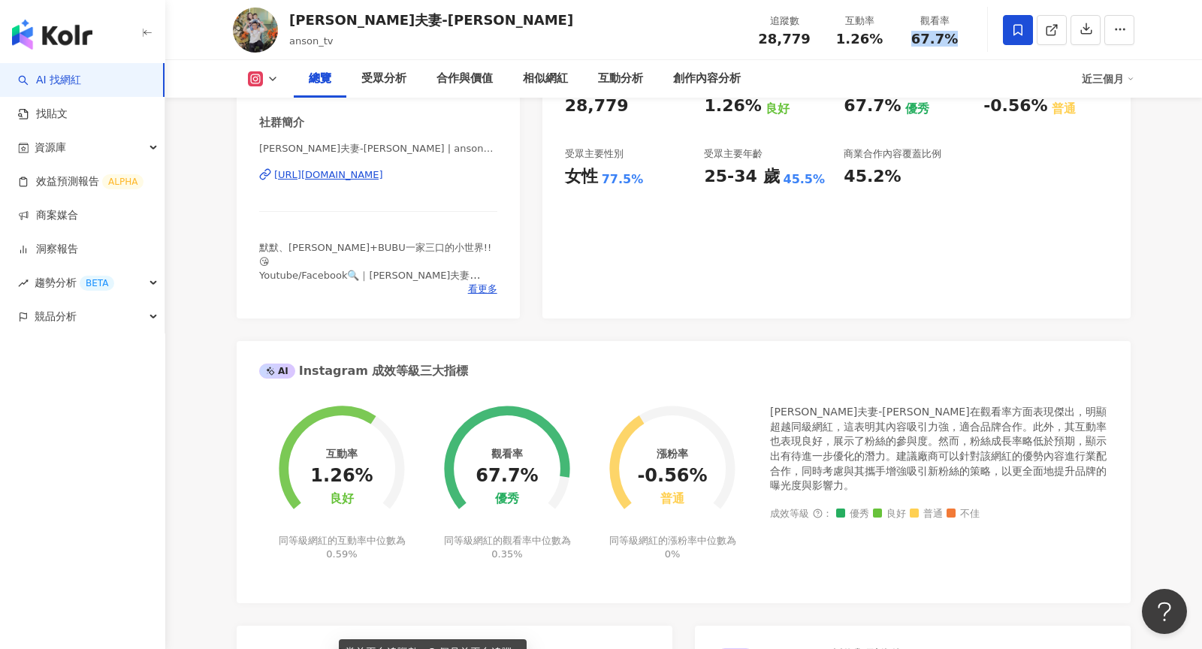
scroll to position [197, 0]
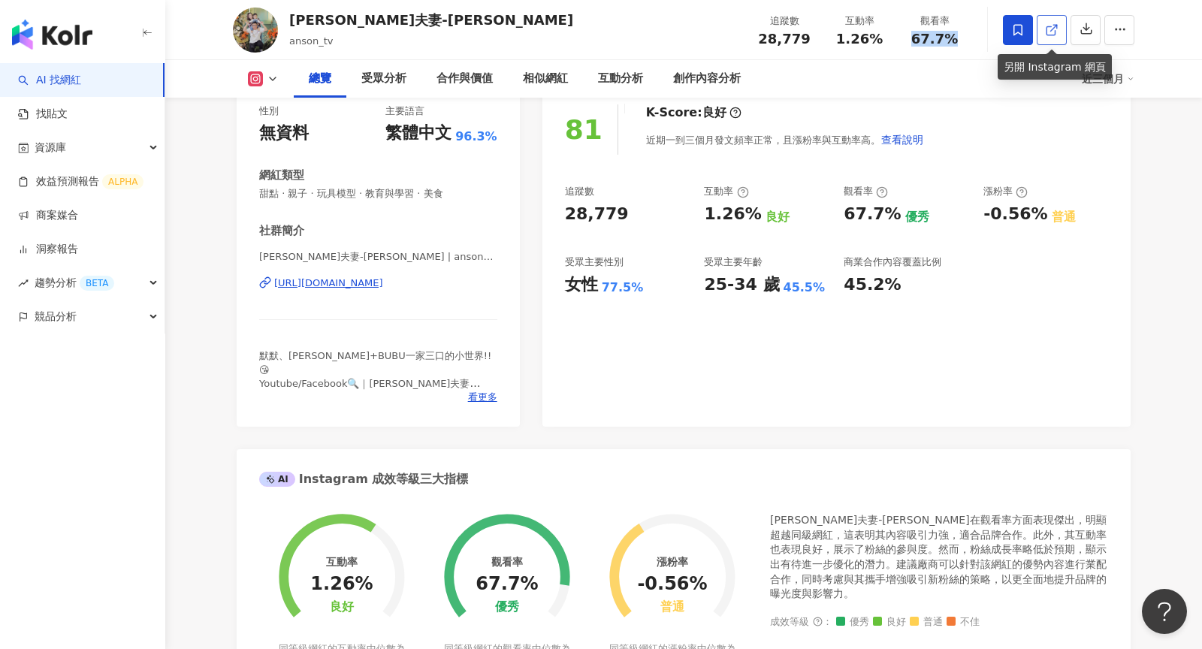
click at [1050, 34] on icon at bounding box center [1052, 30] width 14 height 14
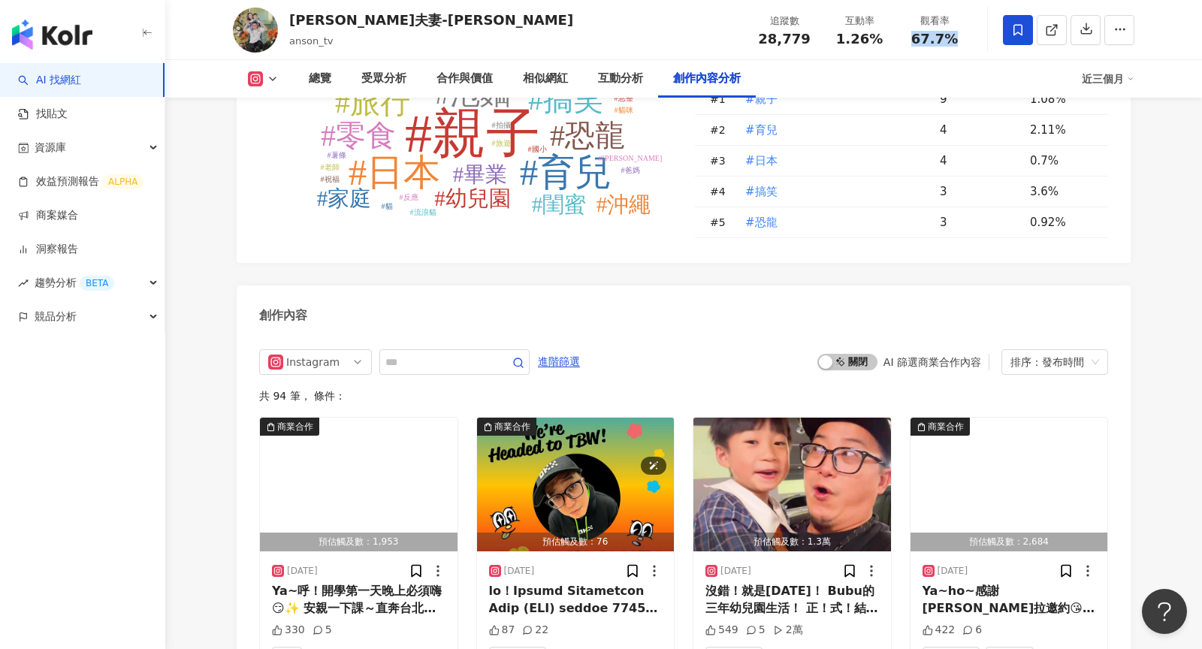
scroll to position [4507, 0]
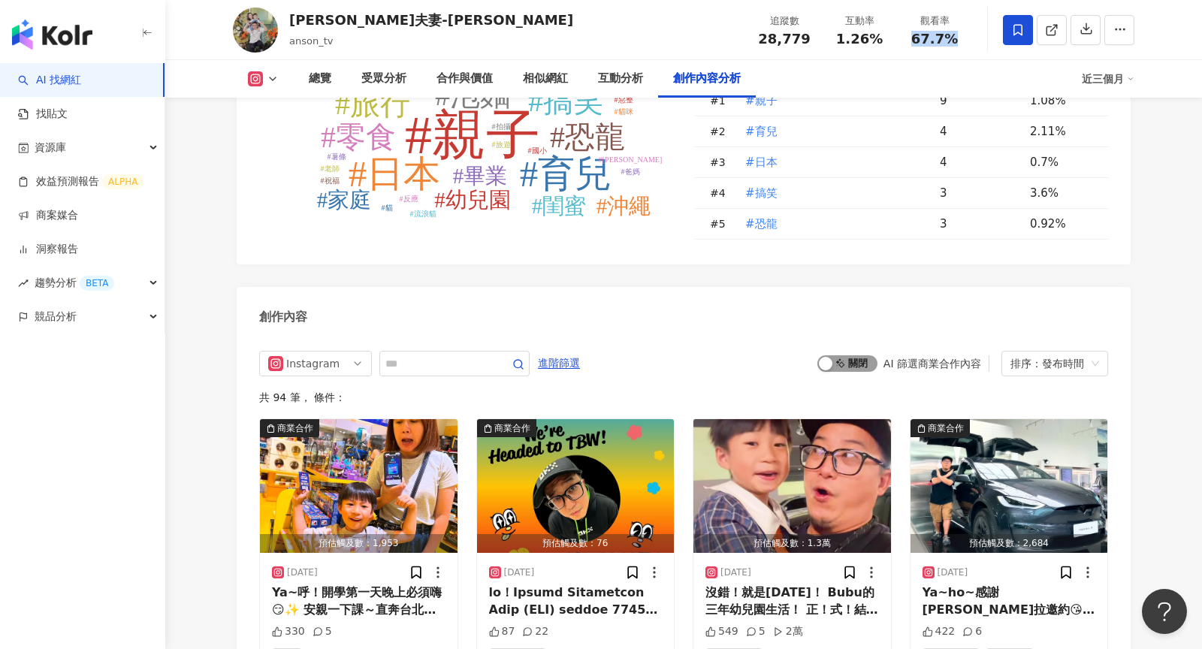
click at [855, 355] on span "啟動 關閉" at bounding box center [847, 363] width 60 height 17
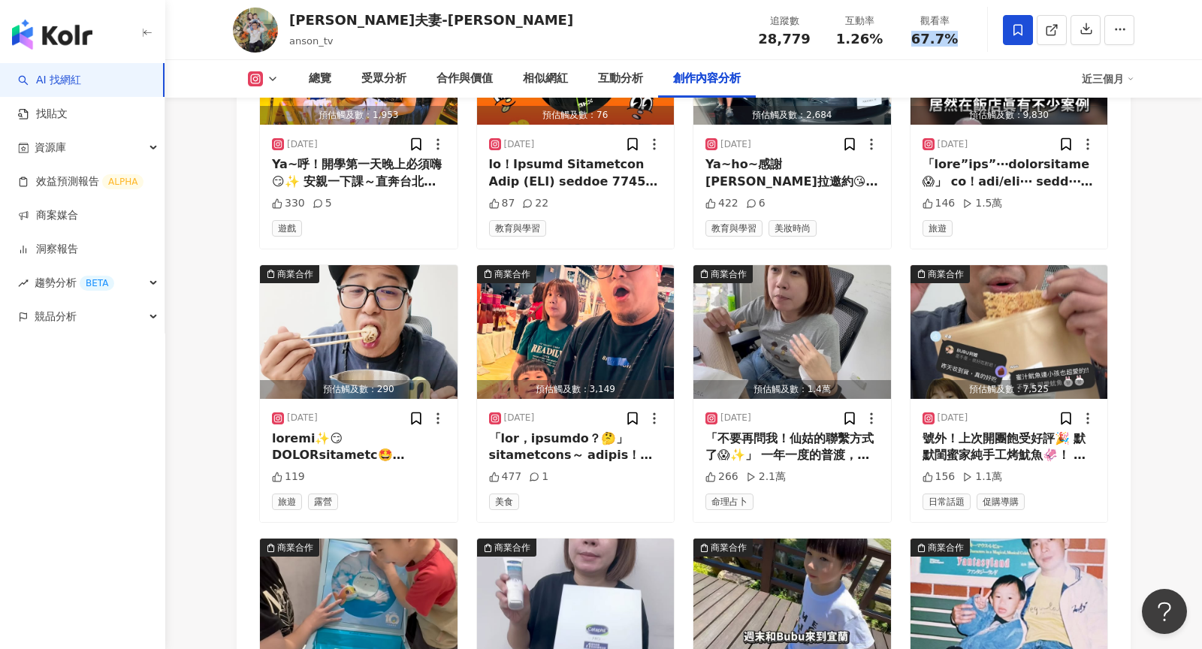
scroll to position [5002, 0]
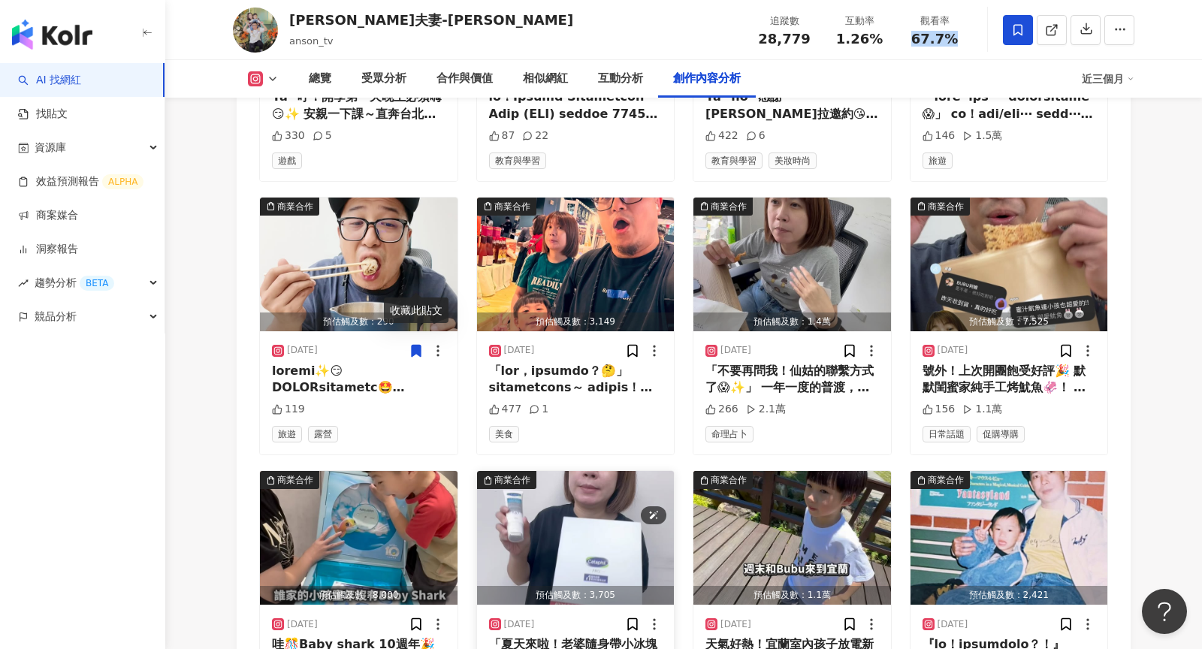
click at [566, 481] on img "button" at bounding box center [576, 538] width 198 height 134
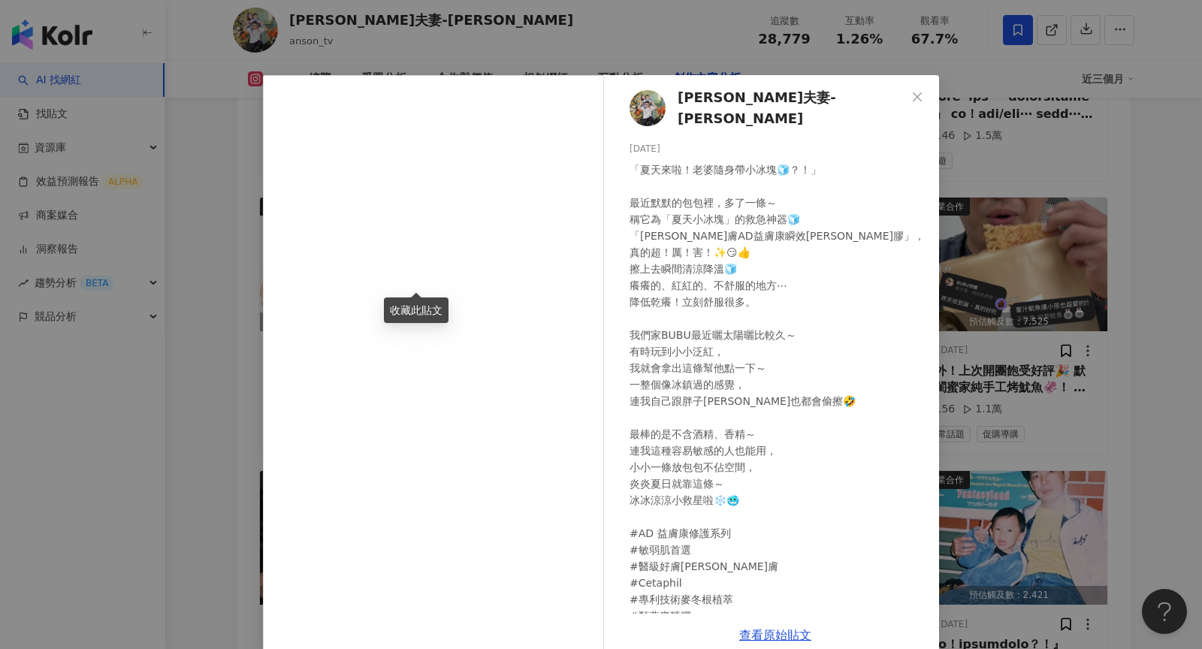
click at [962, 261] on div "[PERSON_NAME]夫妻-[PERSON_NAME] [DATE] 「夏天來啦！老婆隨身帶小冰塊🧊？！」 最近默默的包包裡，多了一條～ 稱它為「夏天小冰…" at bounding box center [601, 324] width 1202 height 649
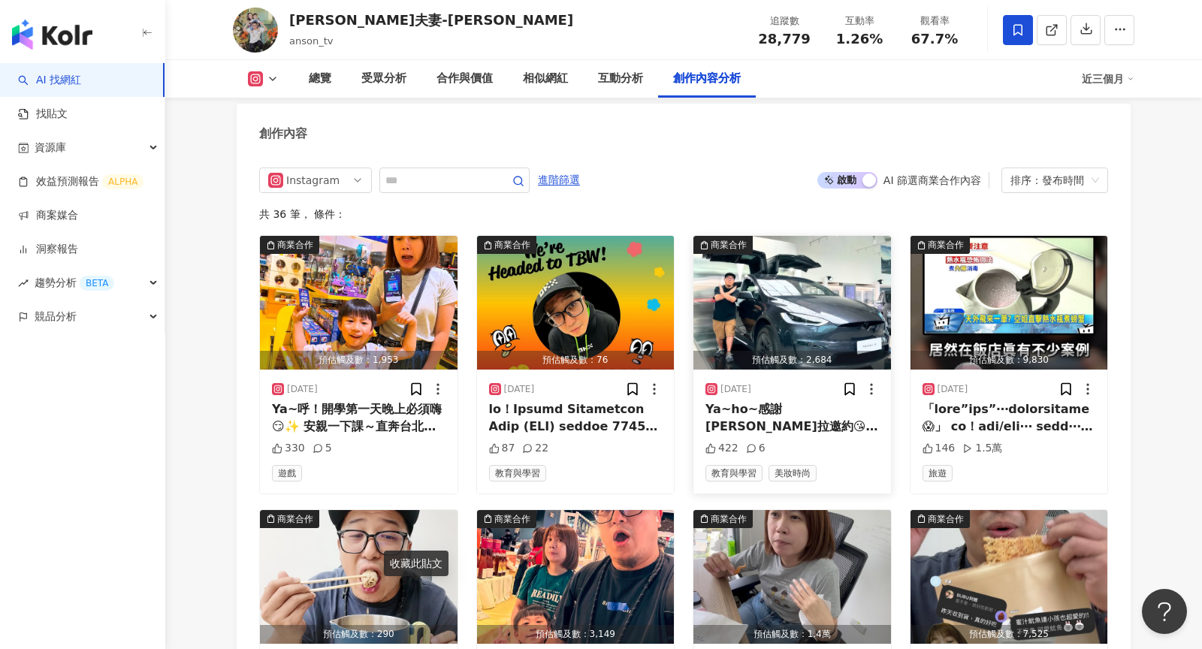
scroll to position [4918, 0]
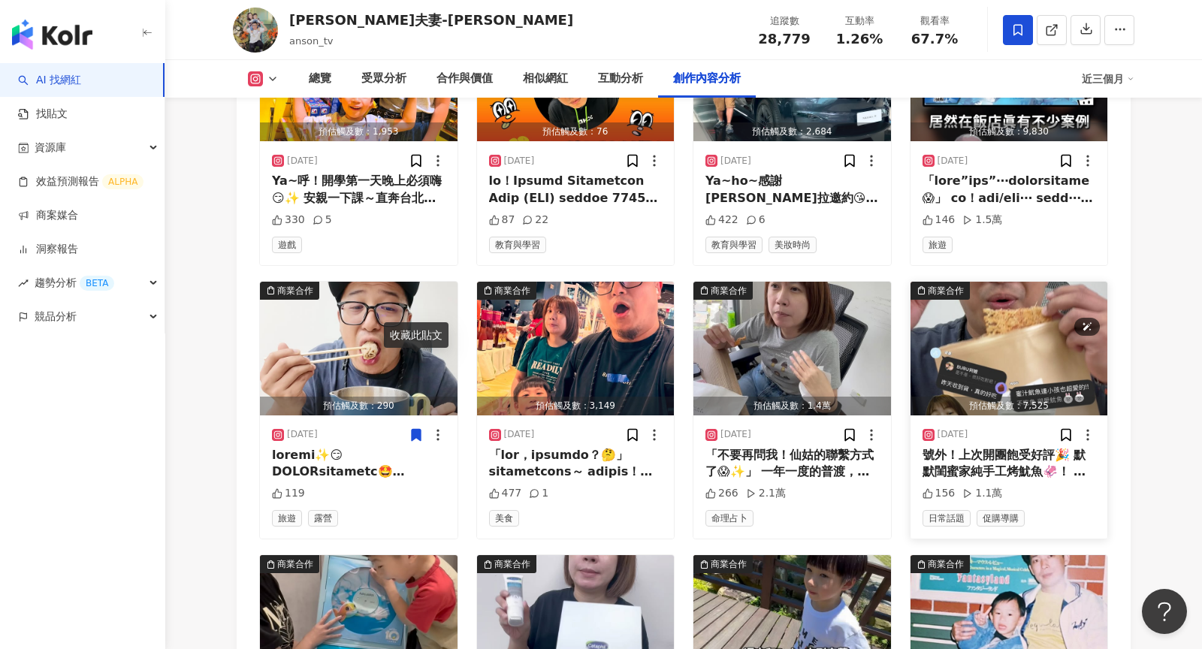
click at [993, 282] on img "button" at bounding box center [1009, 349] width 198 height 134
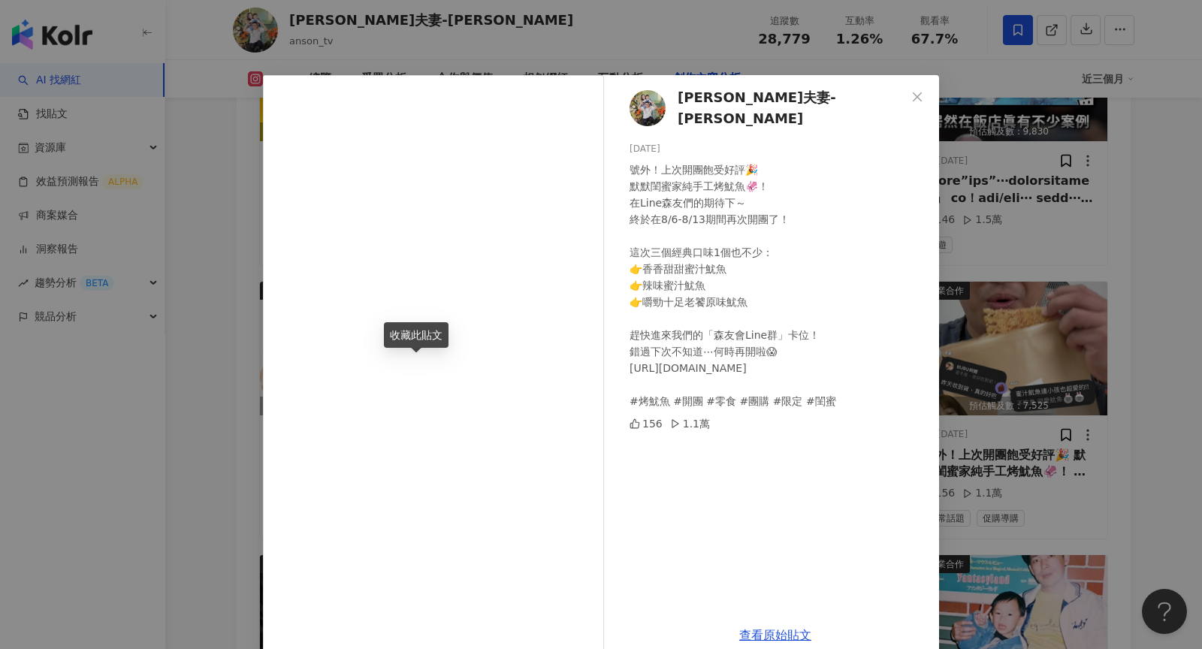
click at [993, 245] on div "[PERSON_NAME]夫妻-[PERSON_NAME] [DATE] 號外！上次開團飽受好評🎉 默默閨蜜家純手工烤魷魚🦑！ 在Line森友們的期待下～ 終…" at bounding box center [601, 324] width 1202 height 649
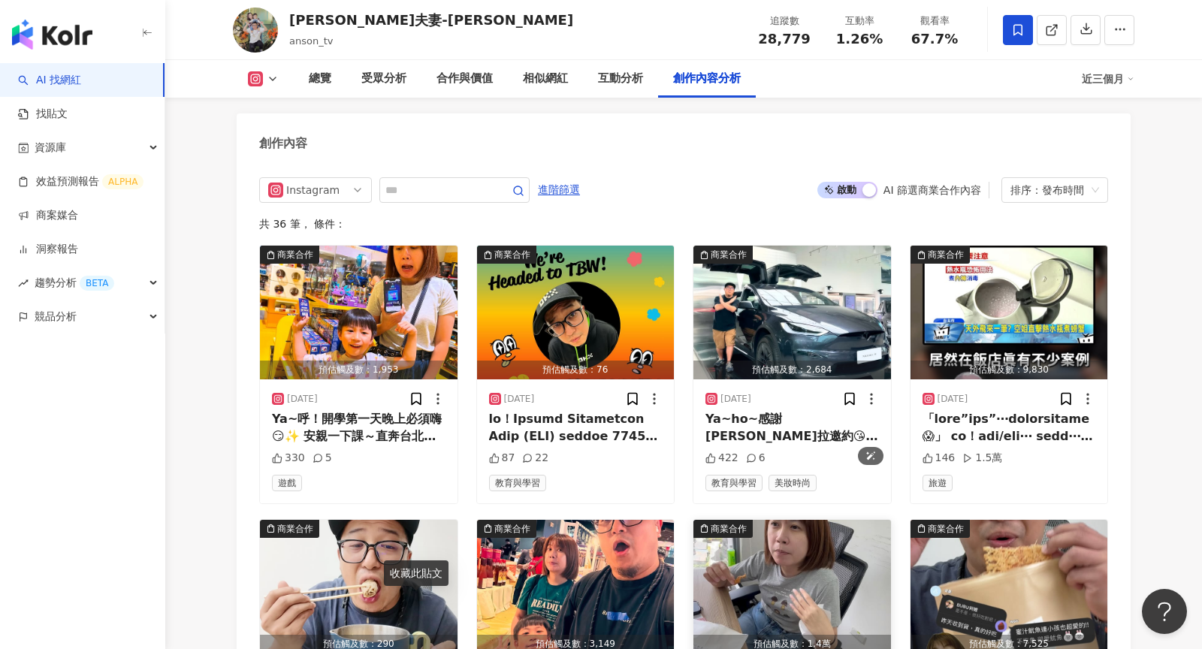
scroll to position [4517, 0]
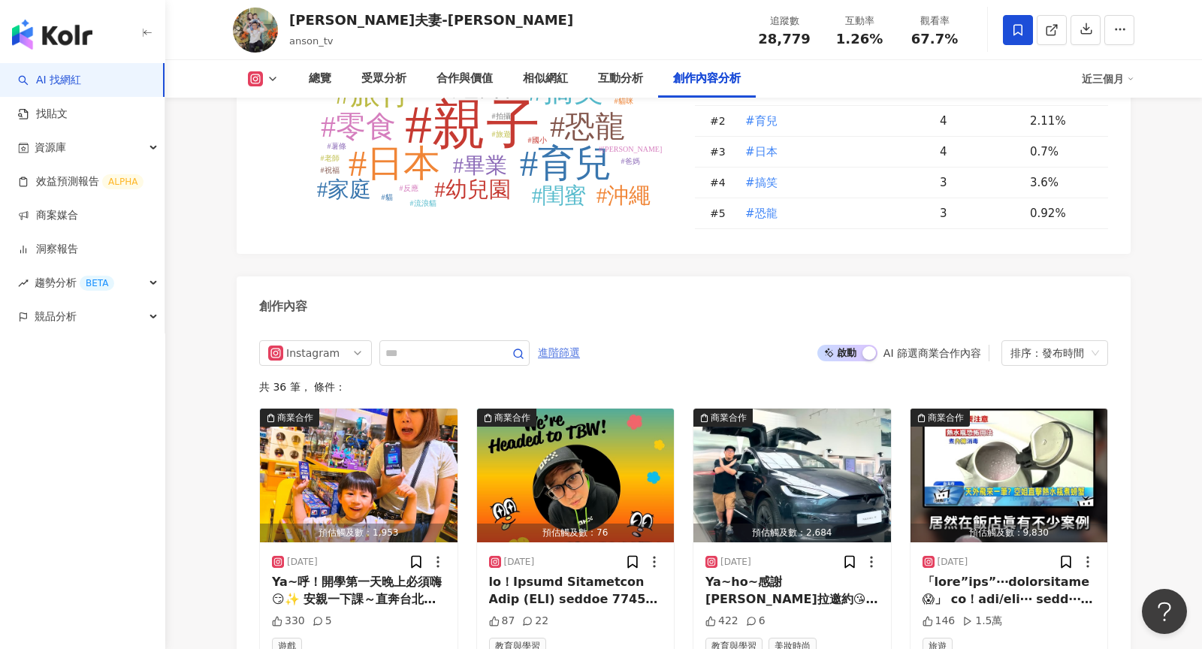
click at [566, 341] on span "進階篩選" at bounding box center [559, 353] width 42 height 24
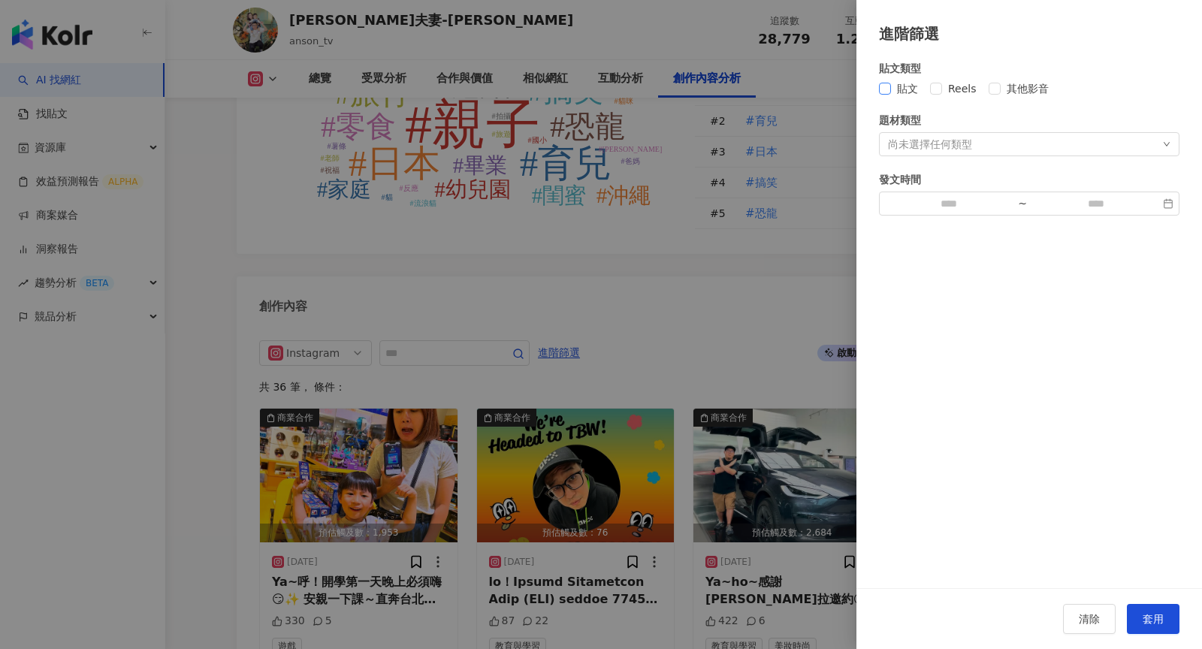
click at [897, 92] on span "貼文" at bounding box center [907, 88] width 33 height 17
click at [1159, 619] on span "套用" at bounding box center [1152, 619] width 21 height 12
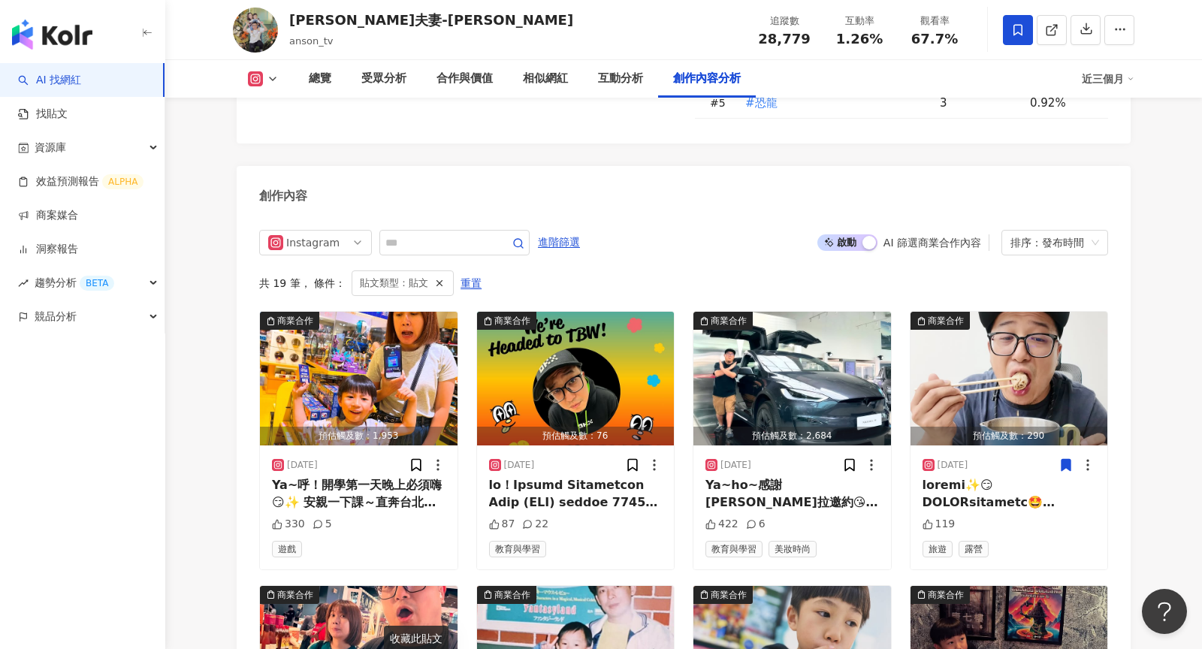
scroll to position [4758, 0]
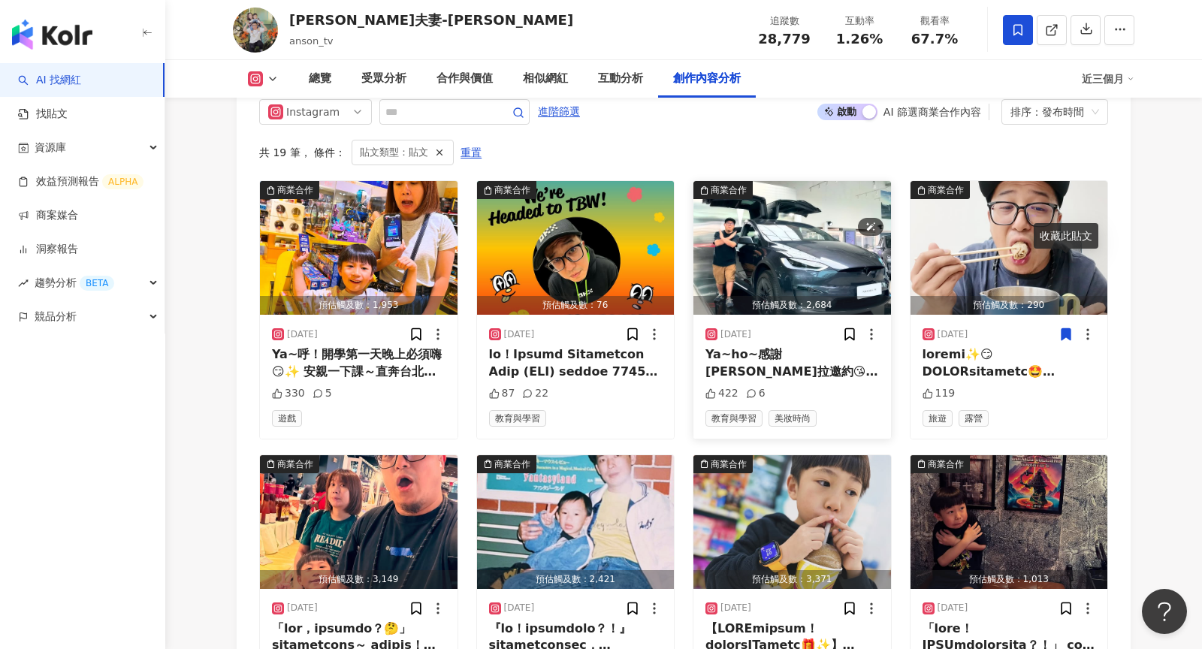
click at [789, 181] on img "button" at bounding box center [792, 248] width 198 height 134
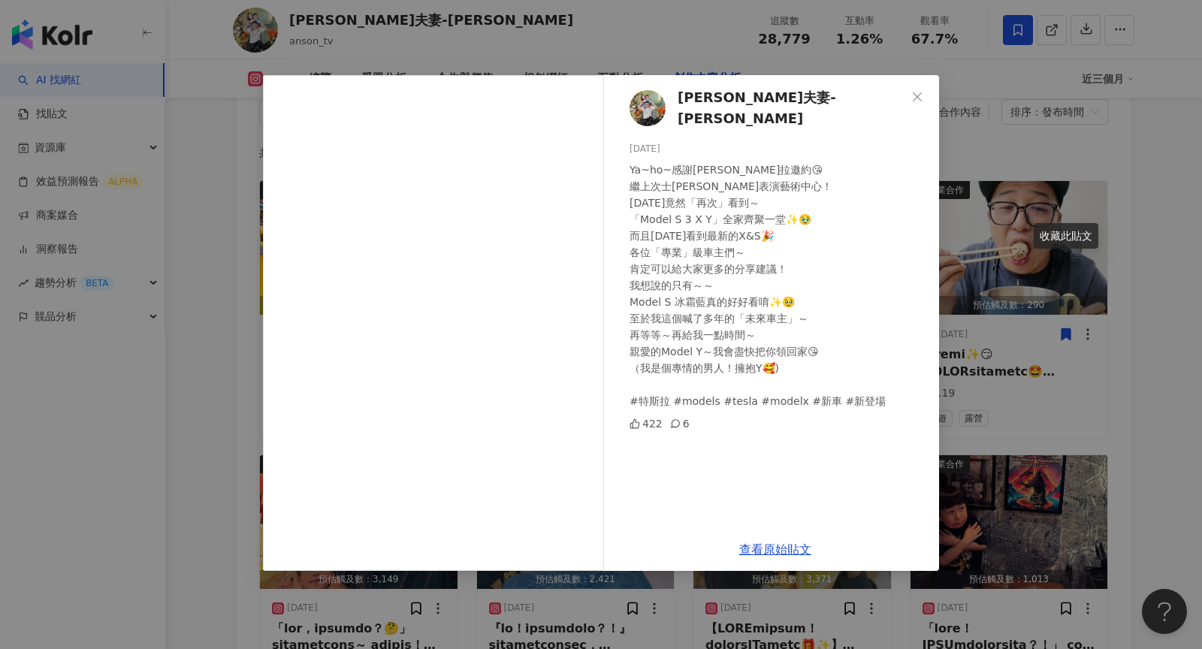
click at [1028, 264] on div "默森夫妻-Anson 2025/8/26 Ya~ho~感謝特斯拉邀約😘 繼上次士林表演藝術中心！ 今天竟然「再次」看到～ 「Model S 3 X Y」全家齊…" at bounding box center [601, 324] width 1202 height 649
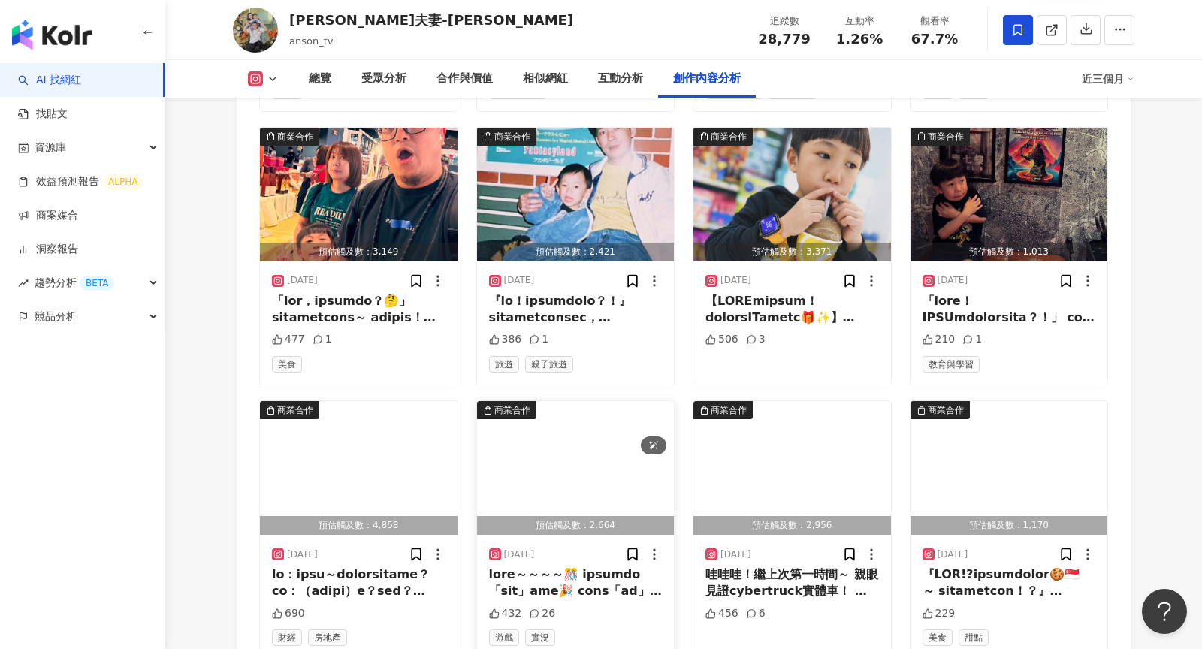
scroll to position [5085, 0]
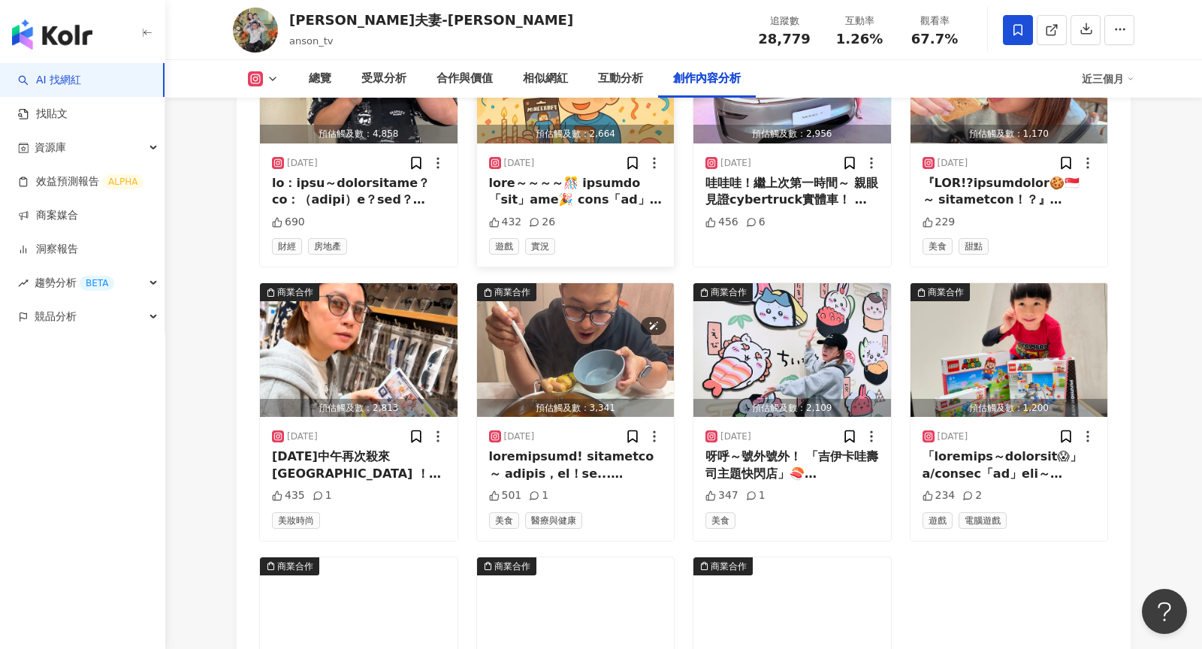
scroll to position [5476, 0]
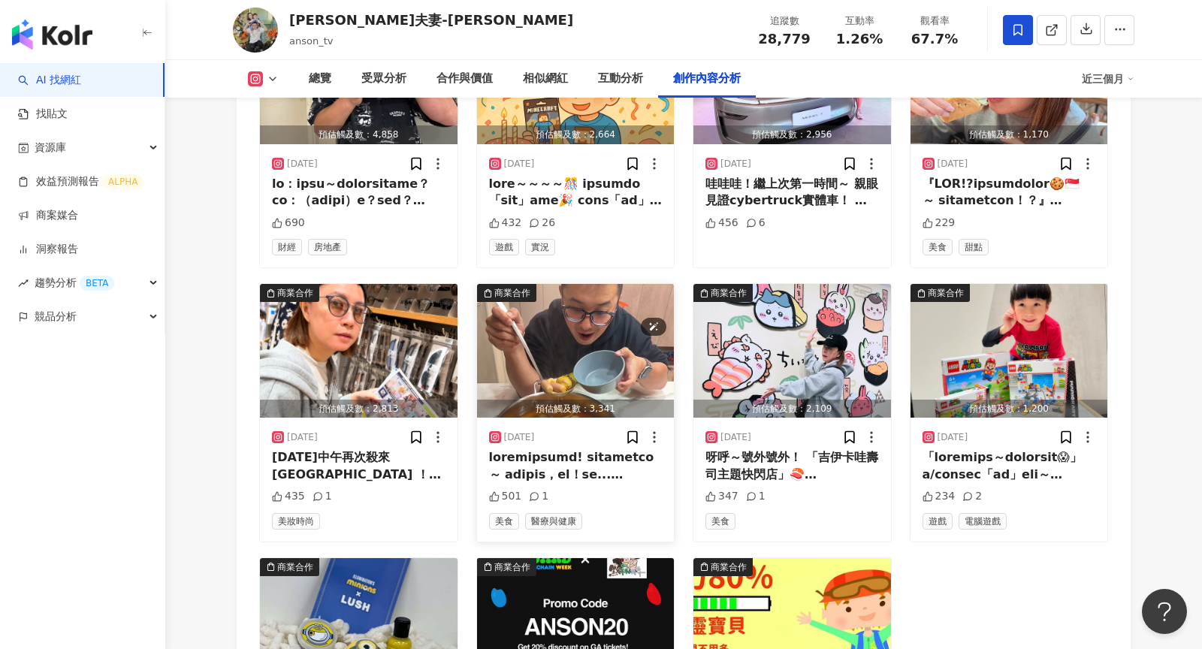
click at [526, 284] on img "button" at bounding box center [576, 351] width 198 height 134
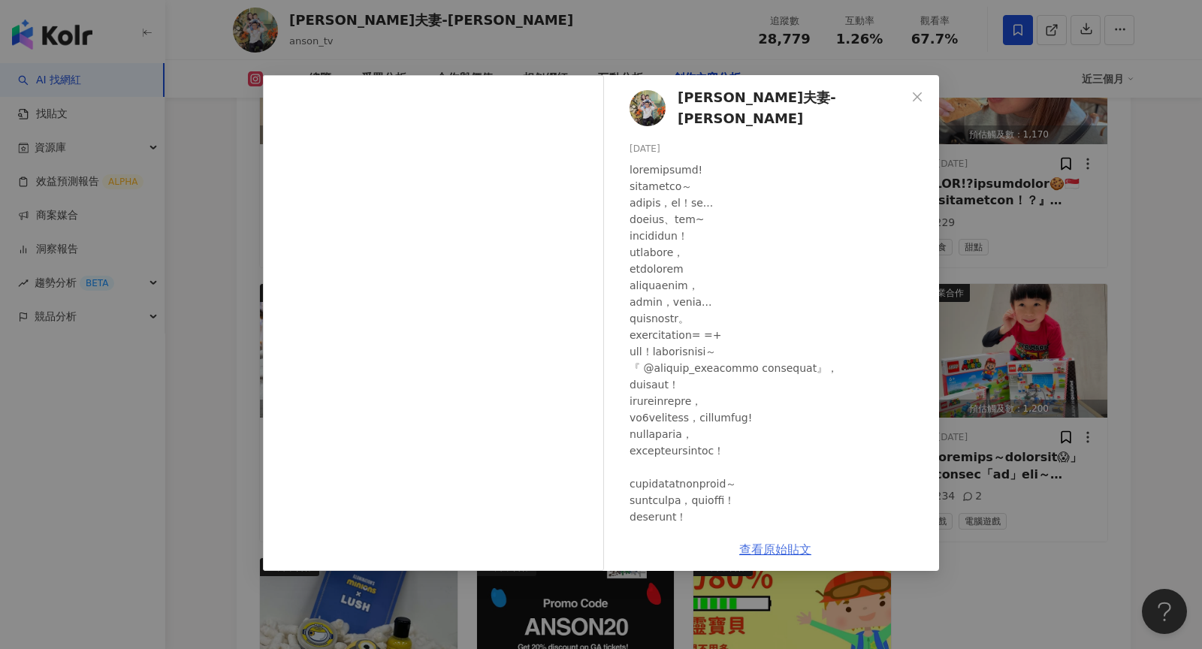
click at [758, 550] on link "查看原始貼文" at bounding box center [775, 549] width 72 height 14
click at [216, 279] on div "默森夫妻-Anson 2025/4/1 501 1 查看原始貼文" at bounding box center [601, 324] width 1202 height 649
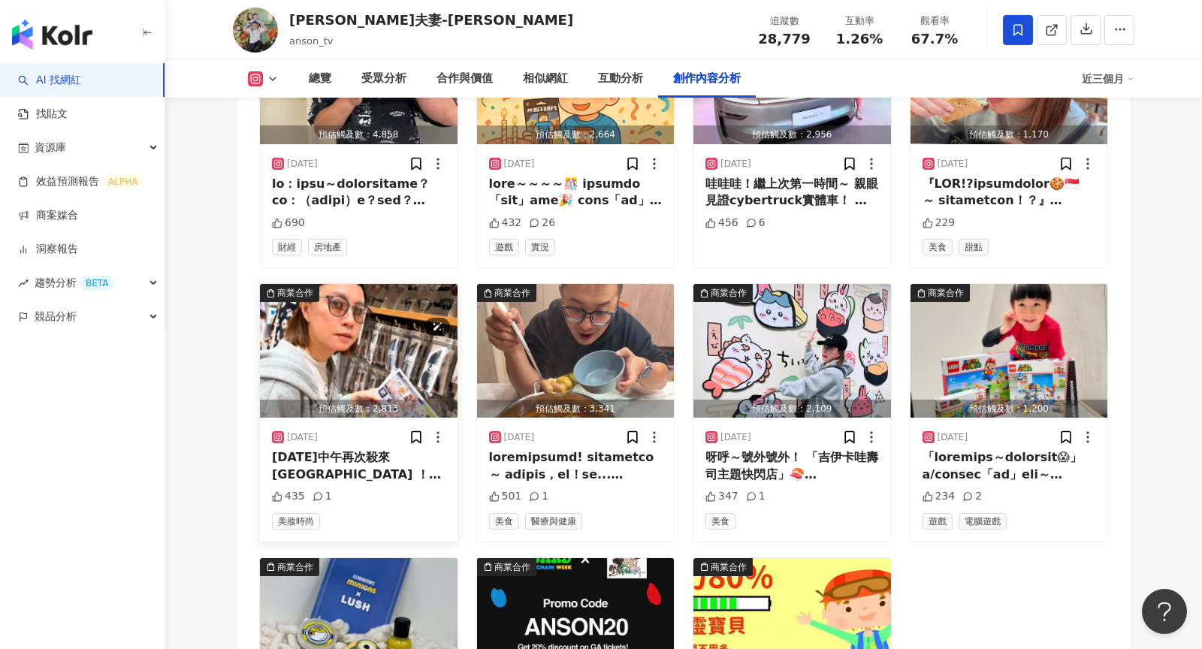
click at [321, 293] on img "button" at bounding box center [359, 351] width 198 height 134
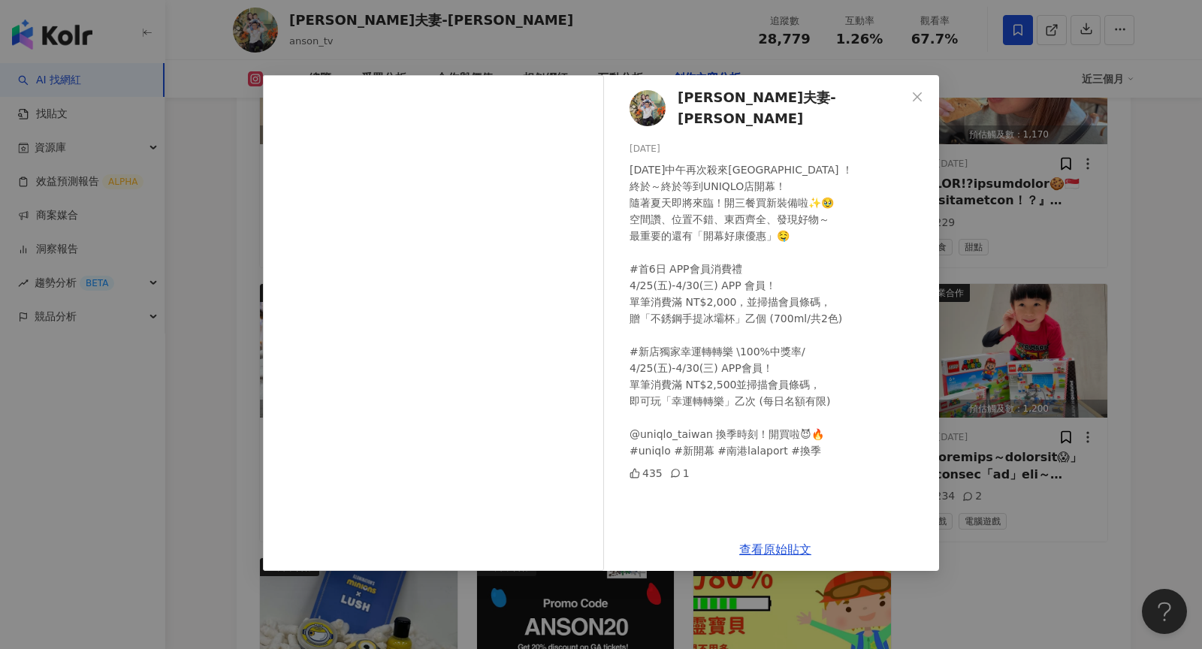
click at [1011, 391] on div "默森夫妻-Anson 2025/4/25 今天中午再次殺來南港LaLaport ！ 終於～終於等到UNIQLO店開幕！ 隨著夏天即將來臨！開三餐買新裝備啦✨🥹…" at bounding box center [601, 324] width 1202 height 649
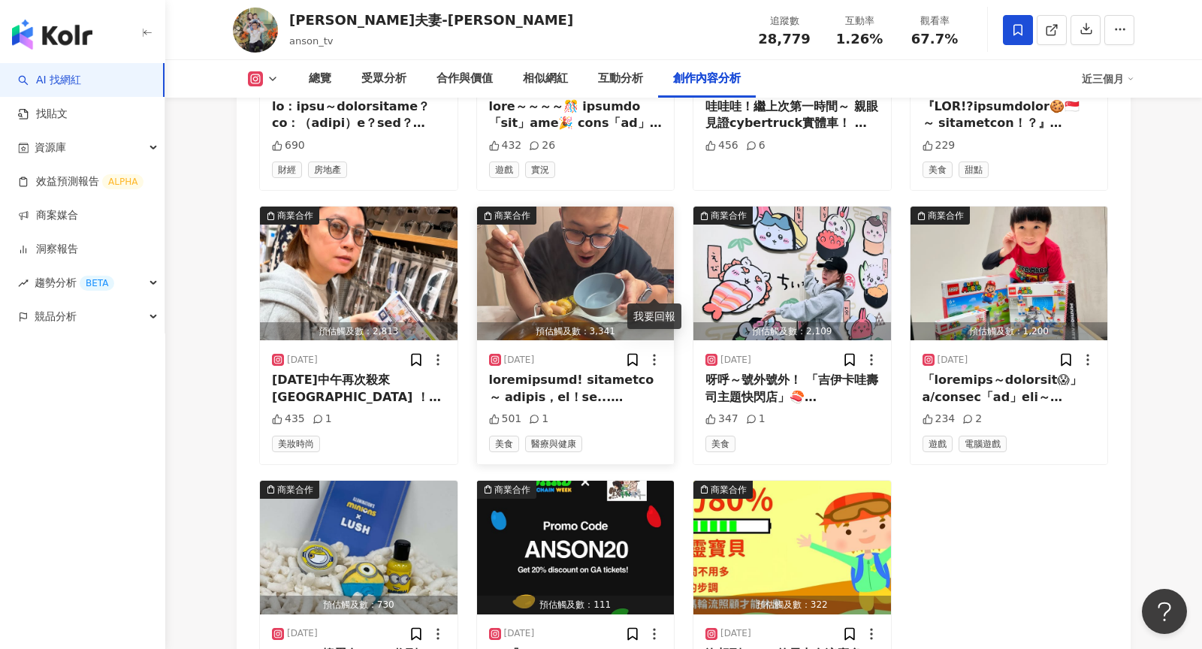
scroll to position [5546, 0]
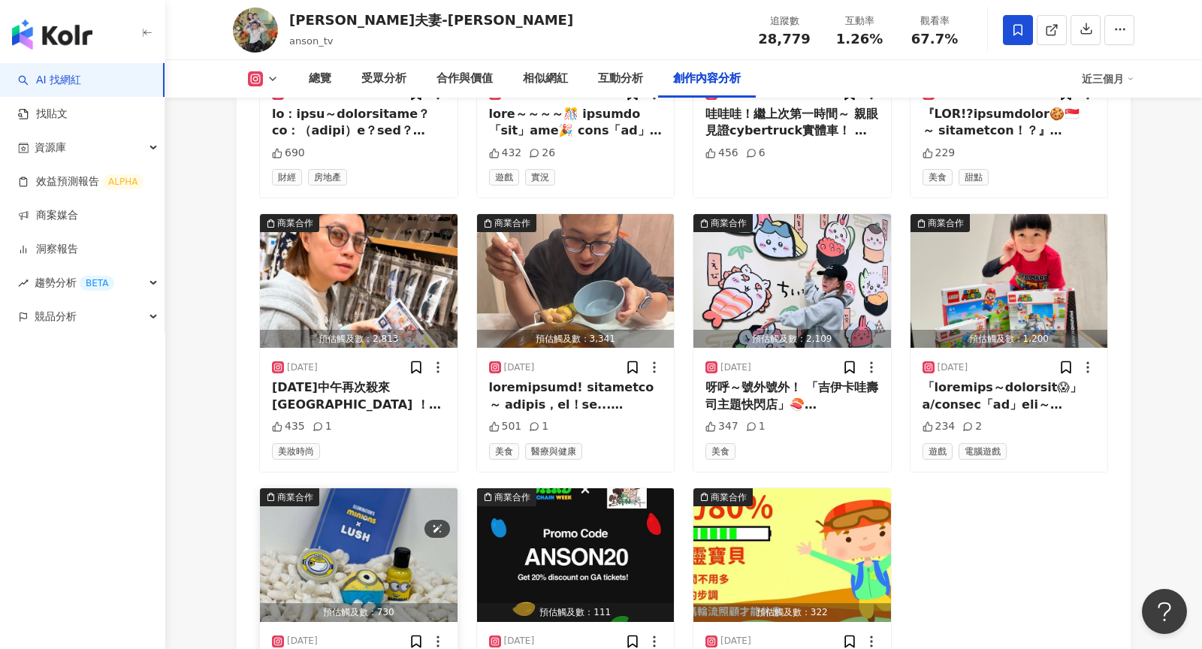
click at [339, 504] on img "button" at bounding box center [359, 555] width 198 height 134
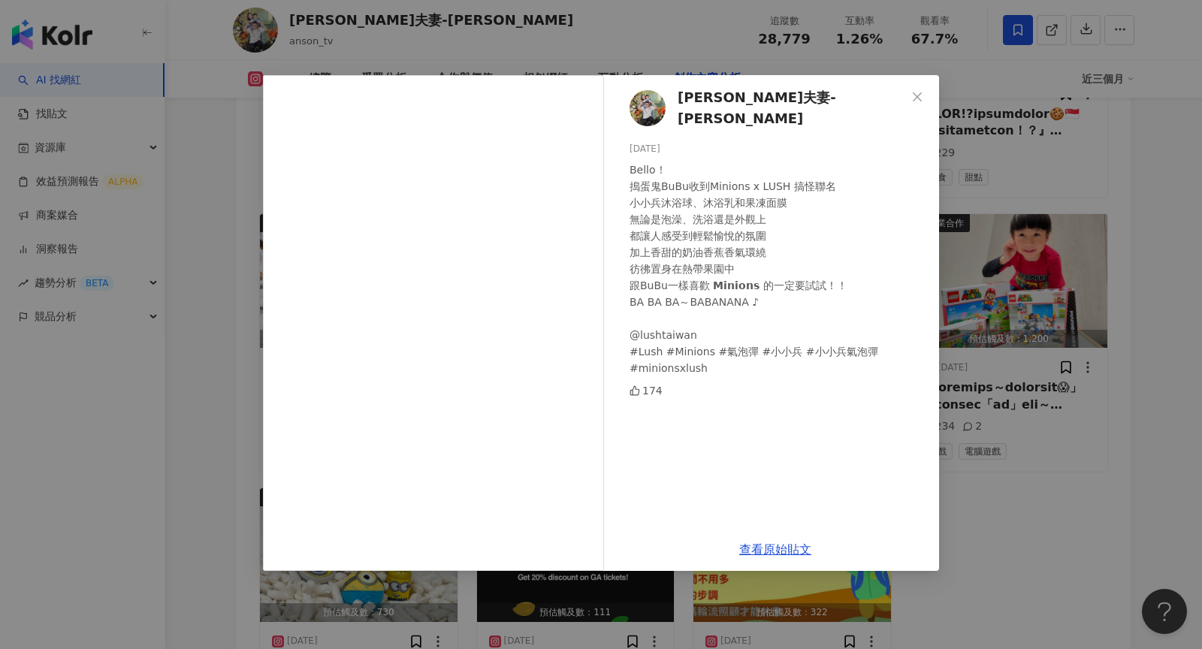
click at [1040, 454] on div "默森夫妻-Anson 2025/1/2 Bello！ 搗蛋鬼BuBu收到Minions x LUSH 搞怪聯名 小小兵沐浴球、沐浴乳和果凍面膜 無論是泡澡、洗…" at bounding box center [601, 324] width 1202 height 649
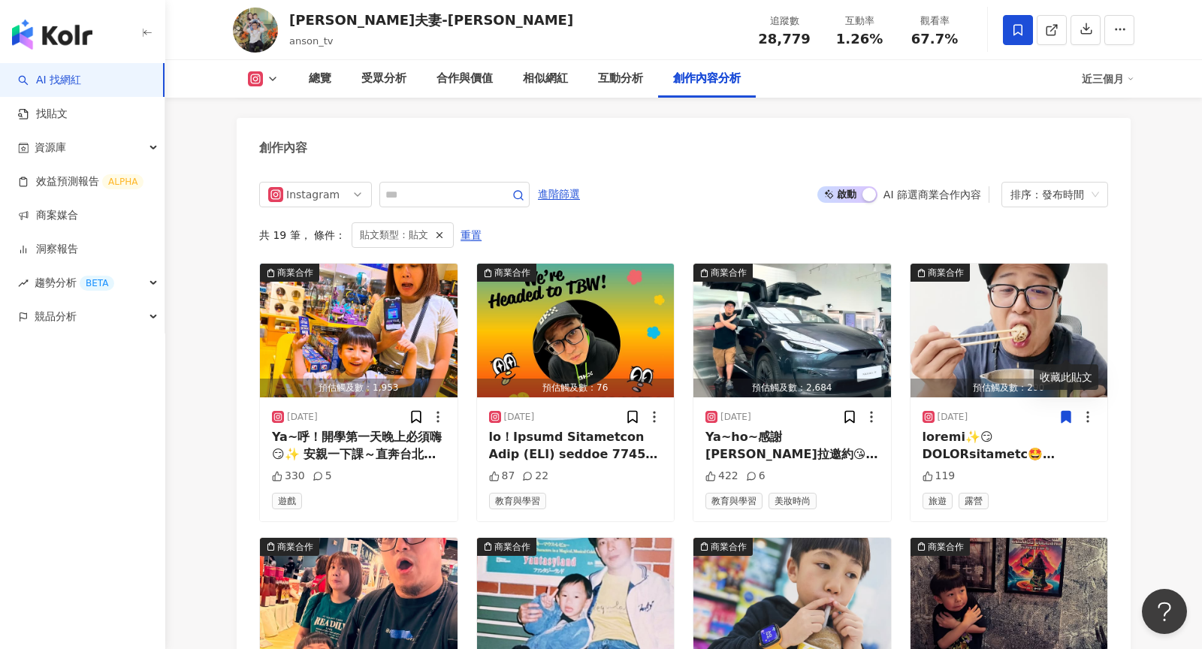
scroll to position [4704, 0]
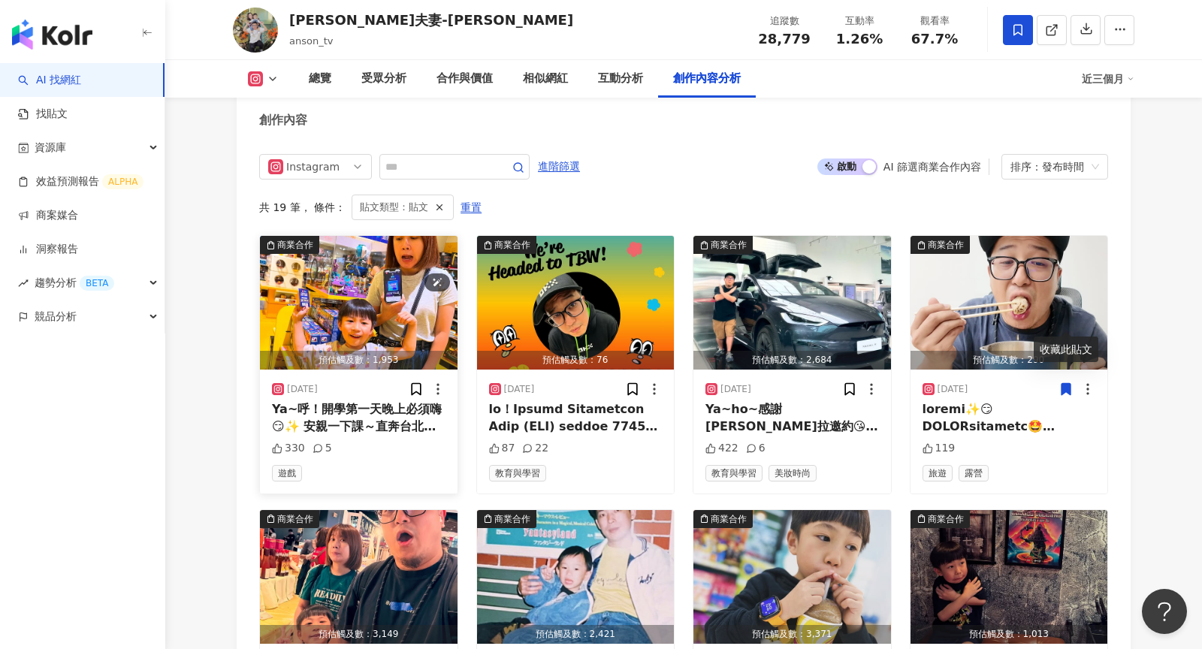
click at [388, 261] on img "button" at bounding box center [359, 303] width 198 height 134
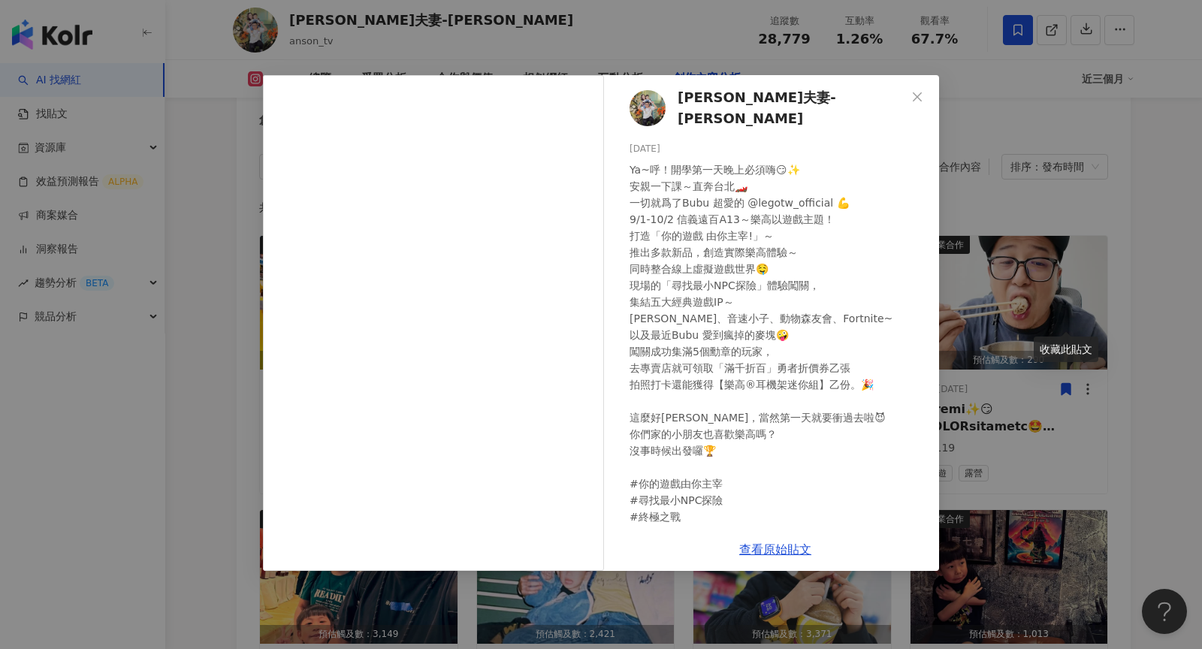
click at [179, 414] on div "默森夫妻-Anson 2025/9/1 Ya~呼！開學第一天晚上必須嗨😏✨ 安親一下課～直奔台北🏎️ 一切就爲了Bubu 超愛的 @legotw_offici…" at bounding box center [601, 324] width 1202 height 649
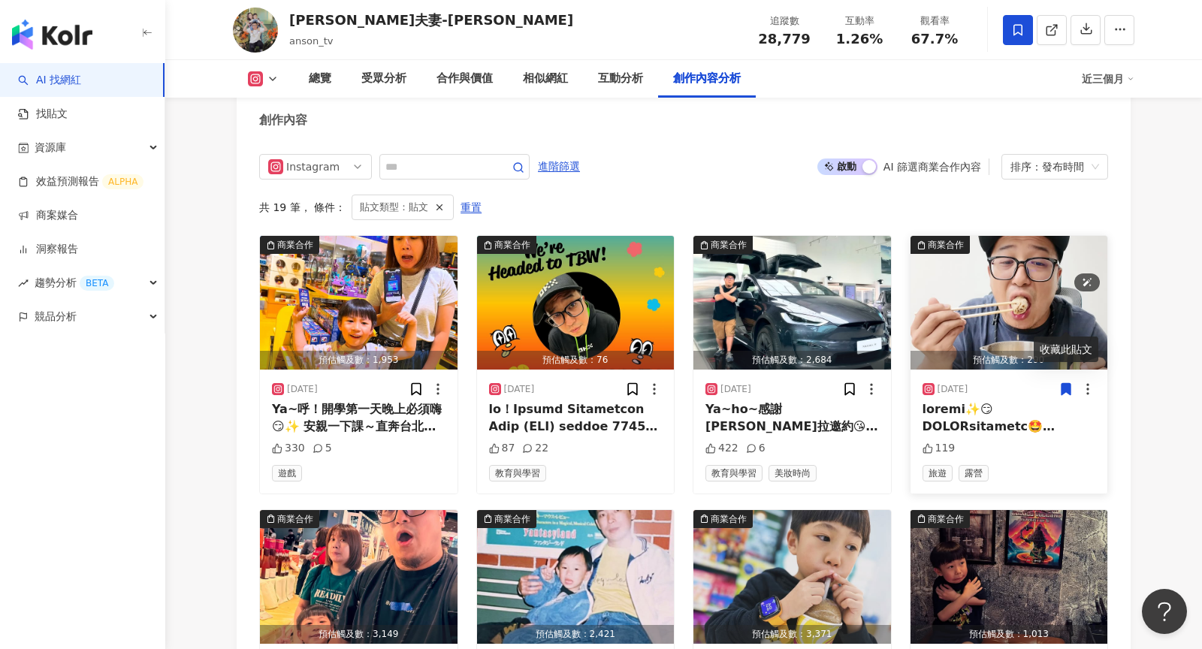
click at [998, 236] on img "button" at bounding box center [1009, 303] width 198 height 134
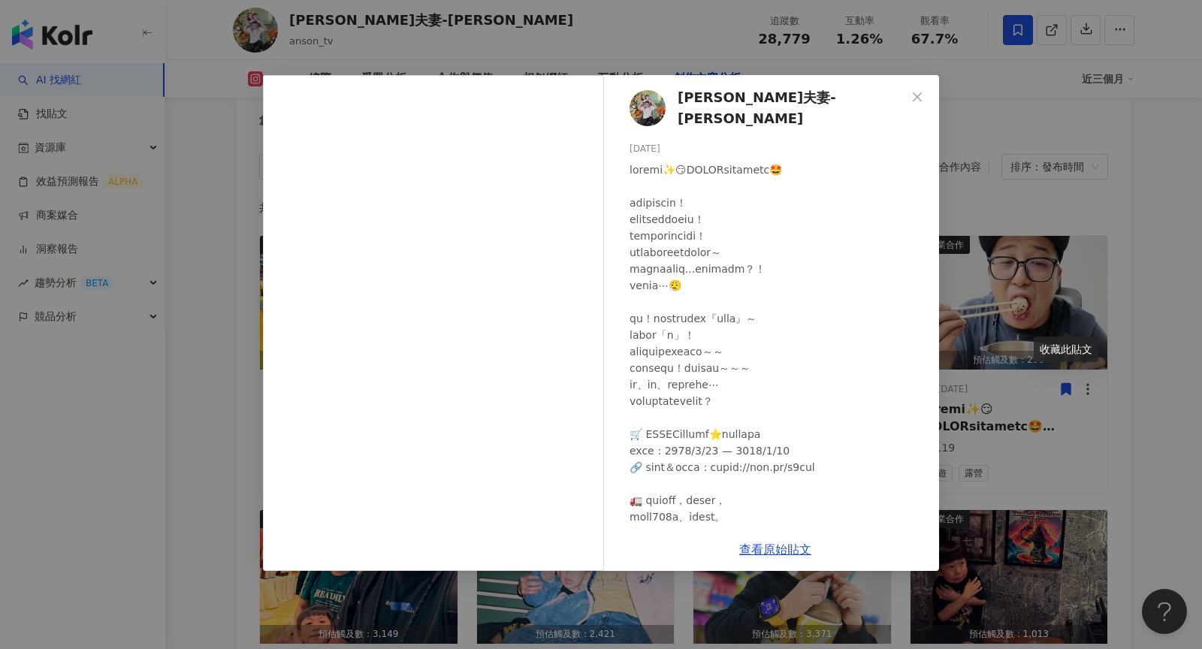
click at [179, 427] on div "默森夫妻-Anson 2025/8/22 119 查看原始貼文" at bounding box center [601, 324] width 1202 height 649
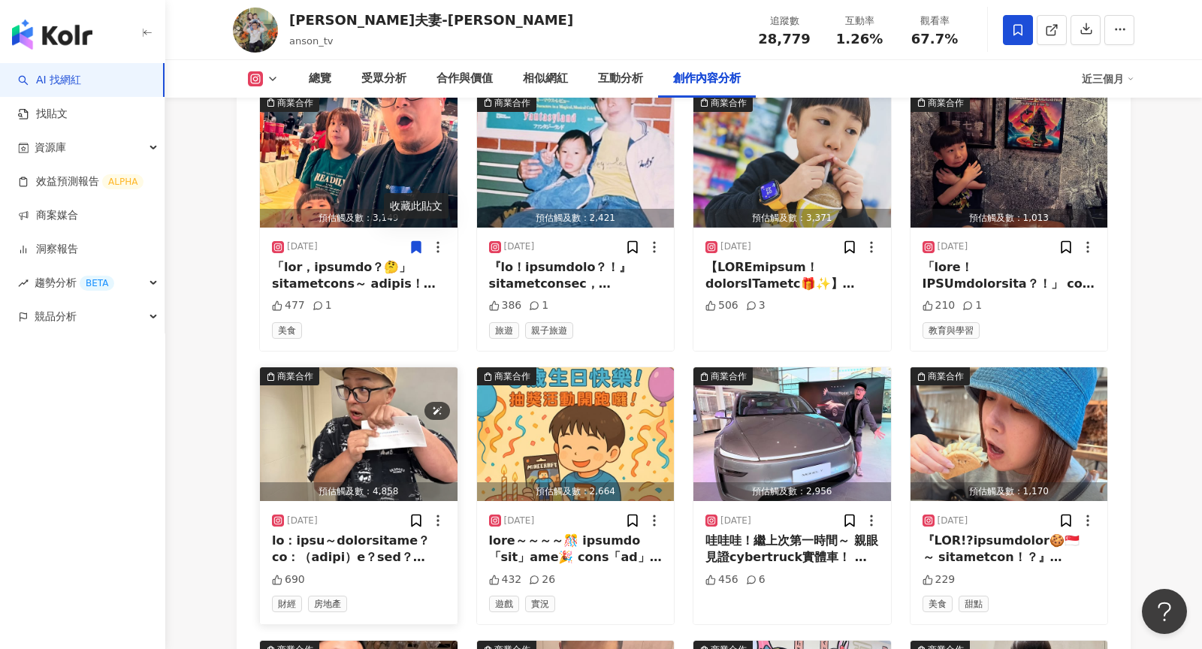
scroll to position [5335, 0]
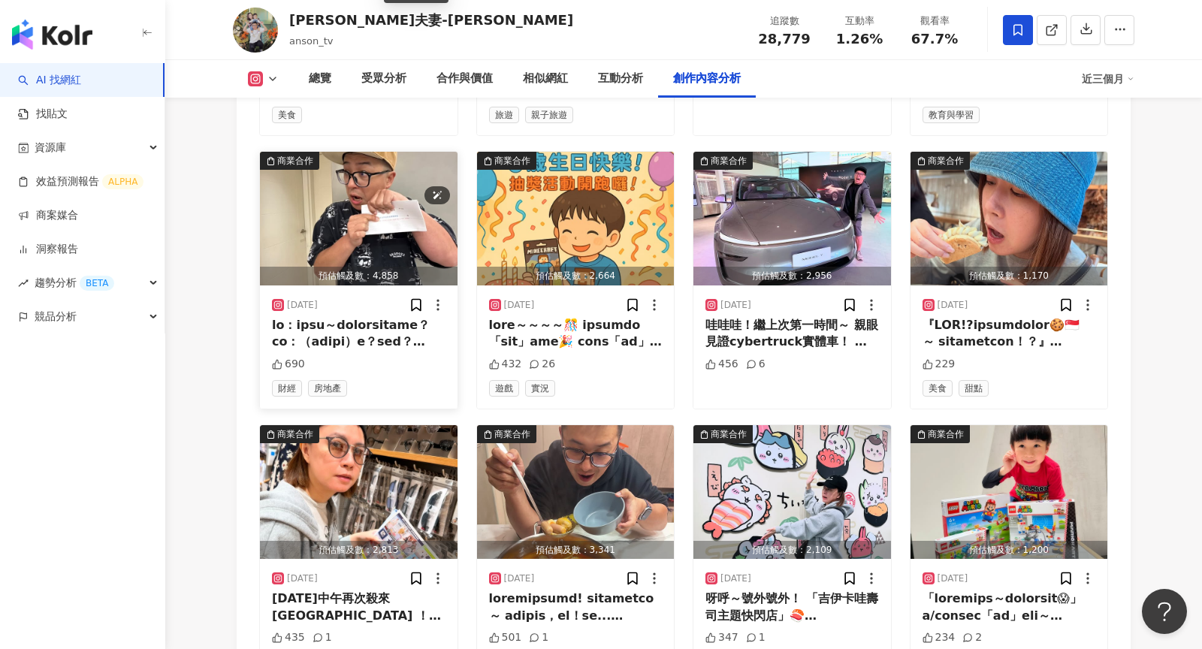
click at [378, 154] on img "button" at bounding box center [359, 219] width 198 height 134
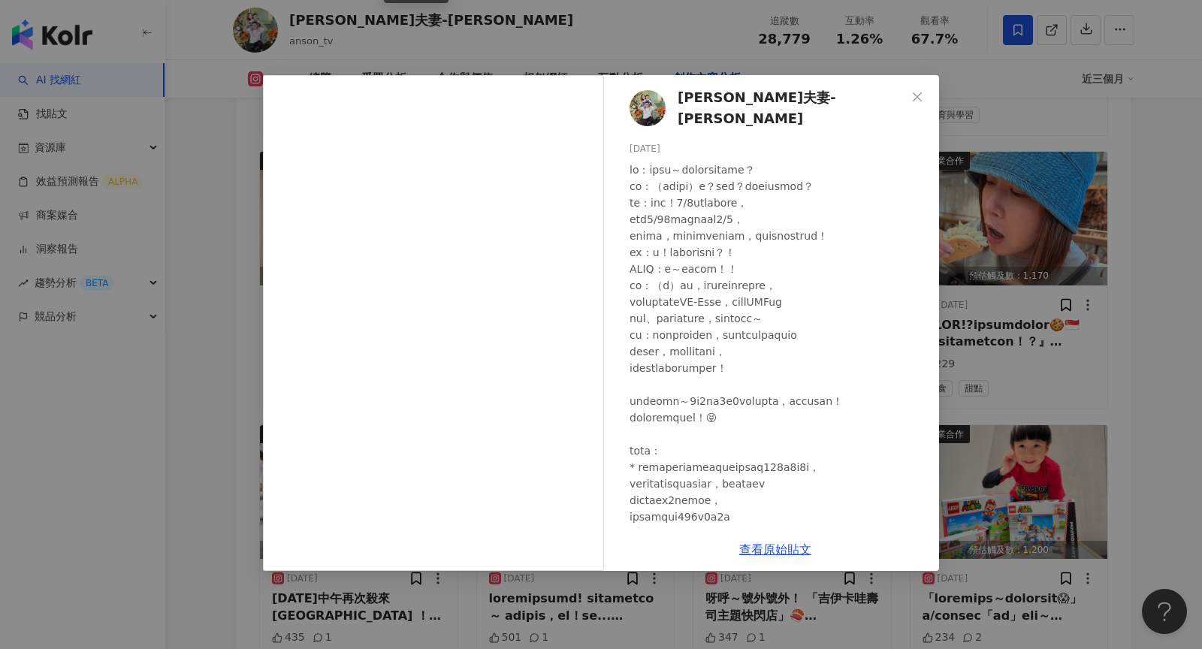
click at [218, 389] on div "默森夫妻-Anson 2025/5/16 690 查看原始貼文" at bounding box center [601, 324] width 1202 height 649
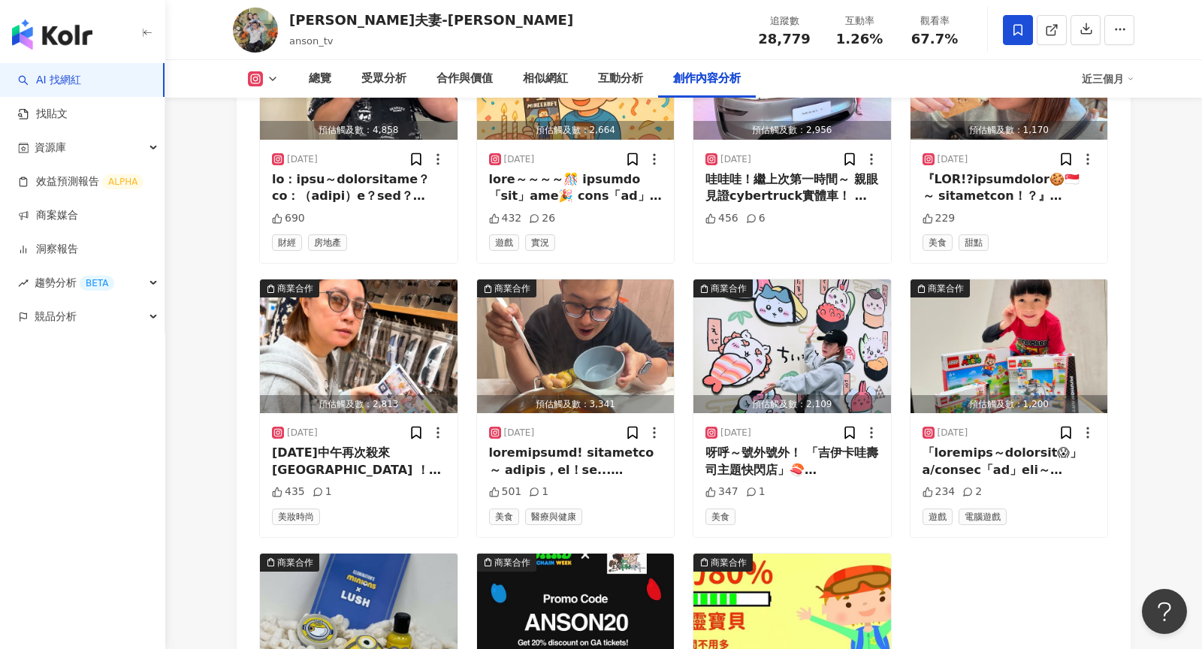
scroll to position [5524, 0]
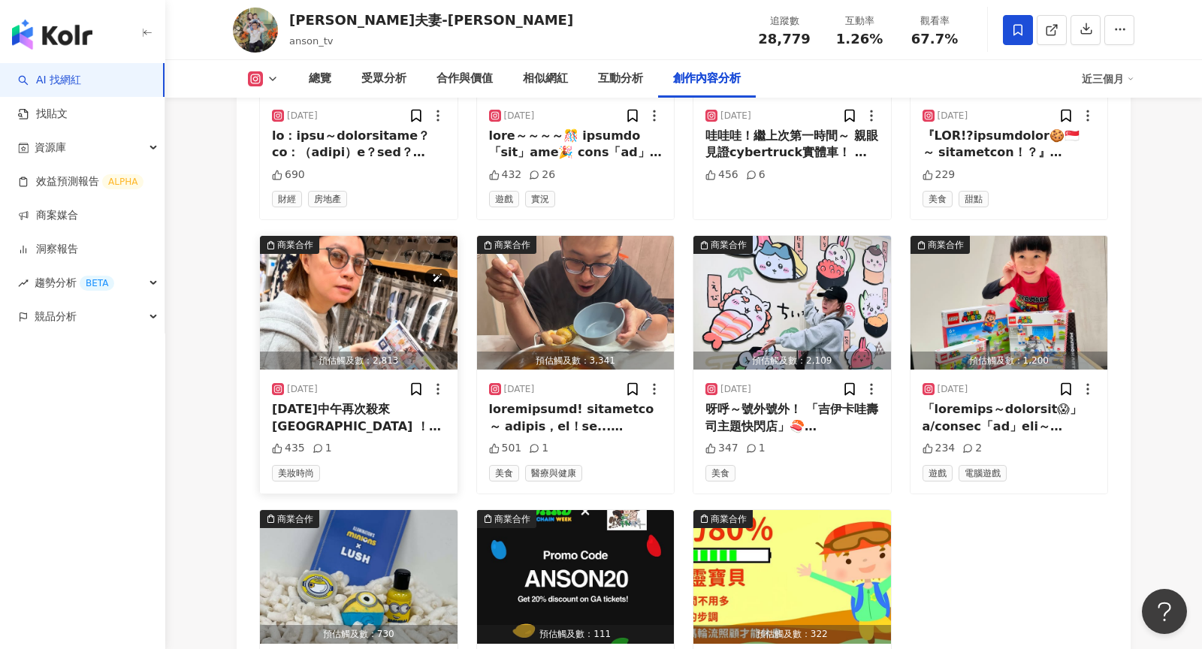
click at [323, 236] on img "button" at bounding box center [359, 303] width 198 height 134
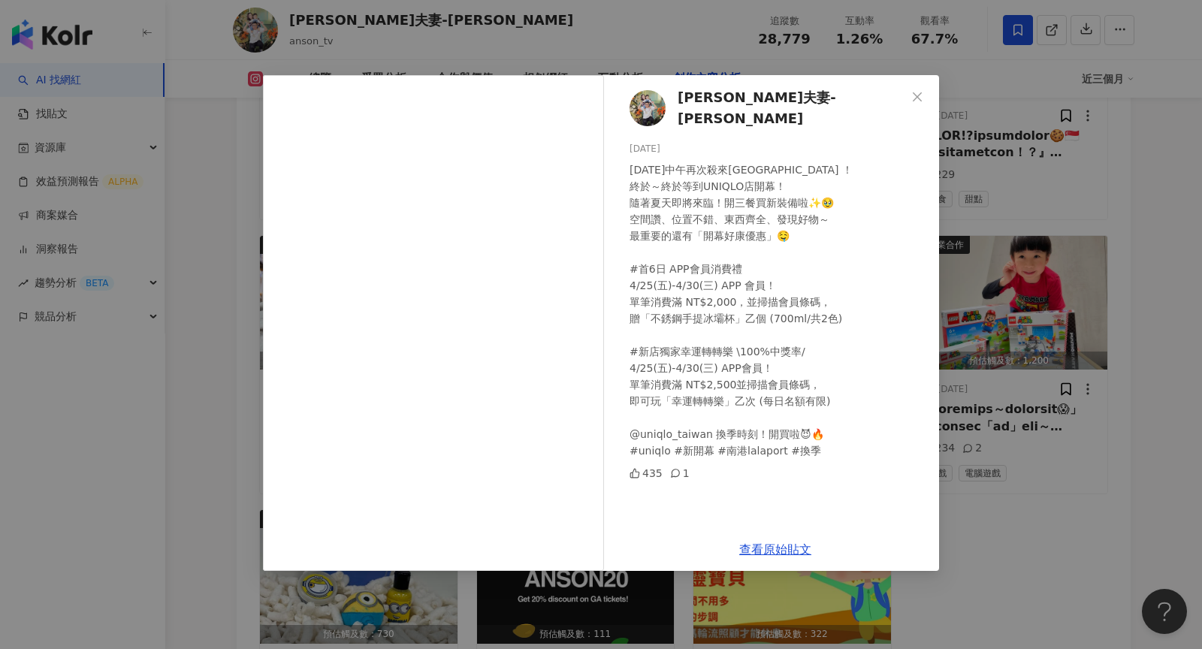
click at [191, 448] on div "默森夫妻-Anson 2025/4/25 今天中午再次殺來南港LaLaport ！ 終於～終於等到UNIQLO店開幕！ 隨著夏天即將來臨！開三餐買新裝備啦✨🥹…" at bounding box center [601, 324] width 1202 height 649
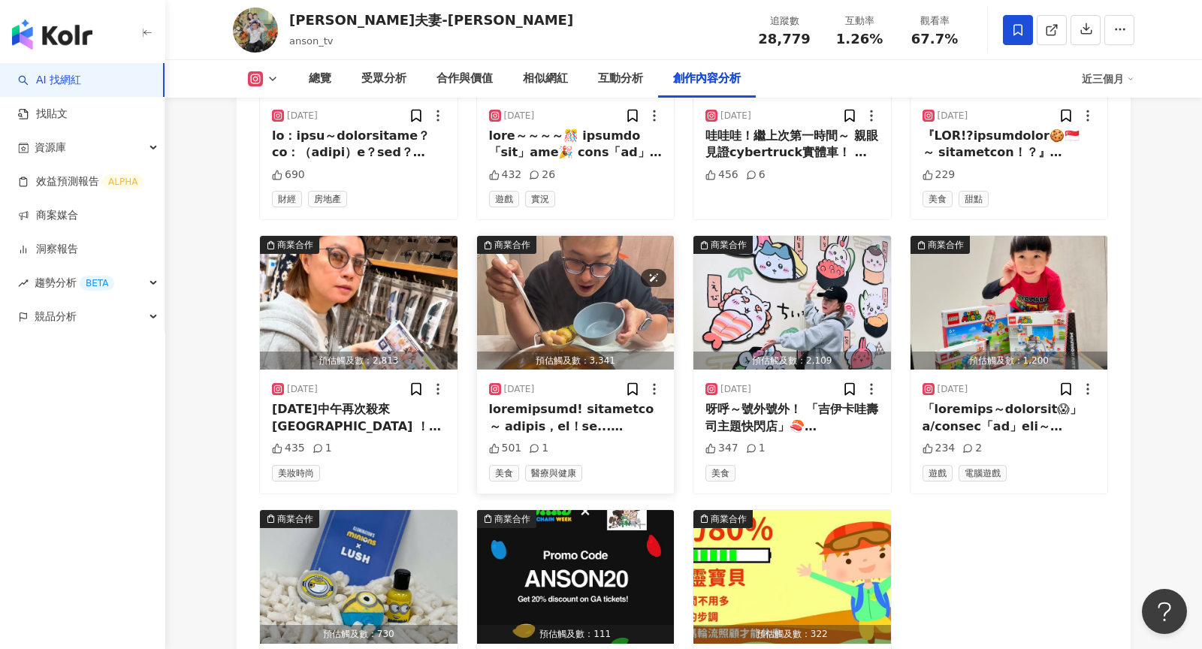
click at [588, 236] on img "button" at bounding box center [576, 303] width 198 height 134
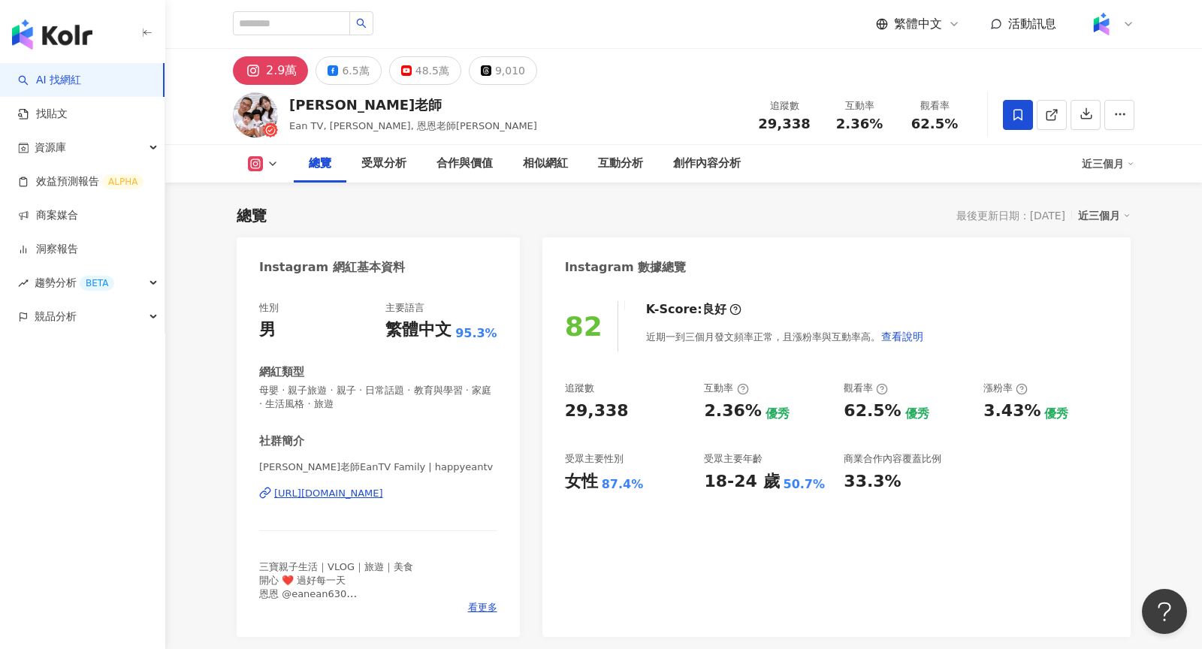
drag, startPoint x: 814, startPoint y: 128, endPoint x: 760, endPoint y: 128, distance: 54.1
click at [762, 127] on div "追蹤數 29,338" at bounding box center [784, 114] width 75 height 32
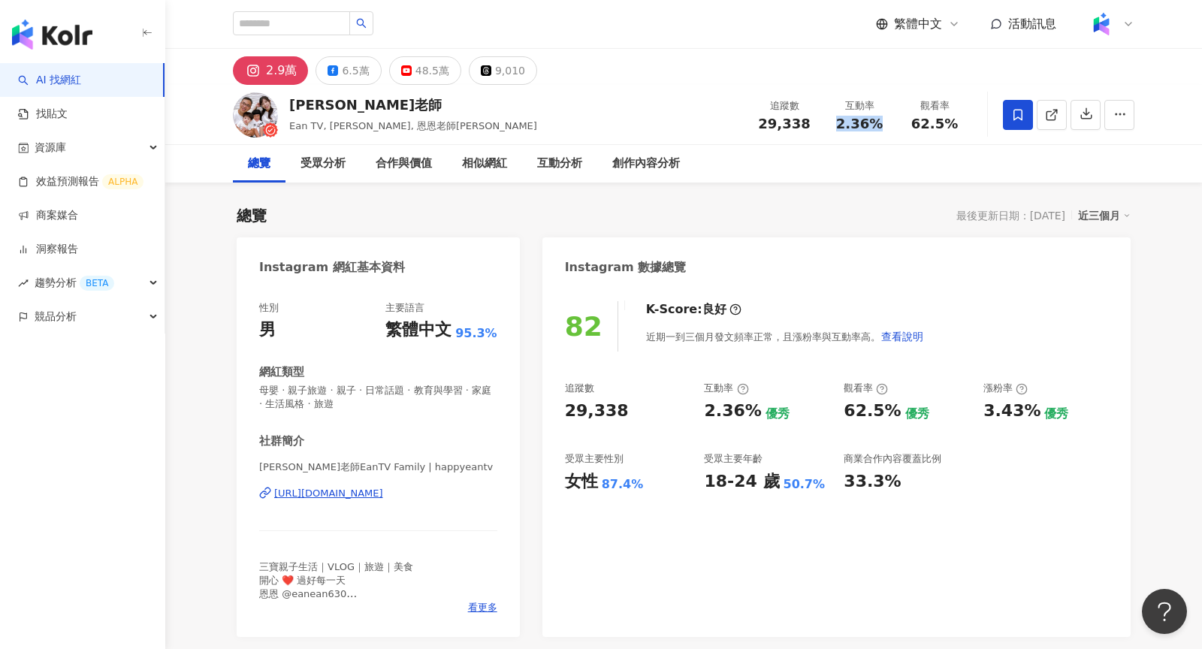
drag, startPoint x: 879, startPoint y: 125, endPoint x: 834, endPoint y: 124, distance: 44.3
click at [834, 125] on div "2.36%" at bounding box center [859, 123] width 57 height 15
copy span "2.36%"
drag, startPoint x: 952, startPoint y: 122, endPoint x: 914, endPoint y: 122, distance: 38.3
click at [914, 122] on span "62.5%" at bounding box center [934, 123] width 47 height 15
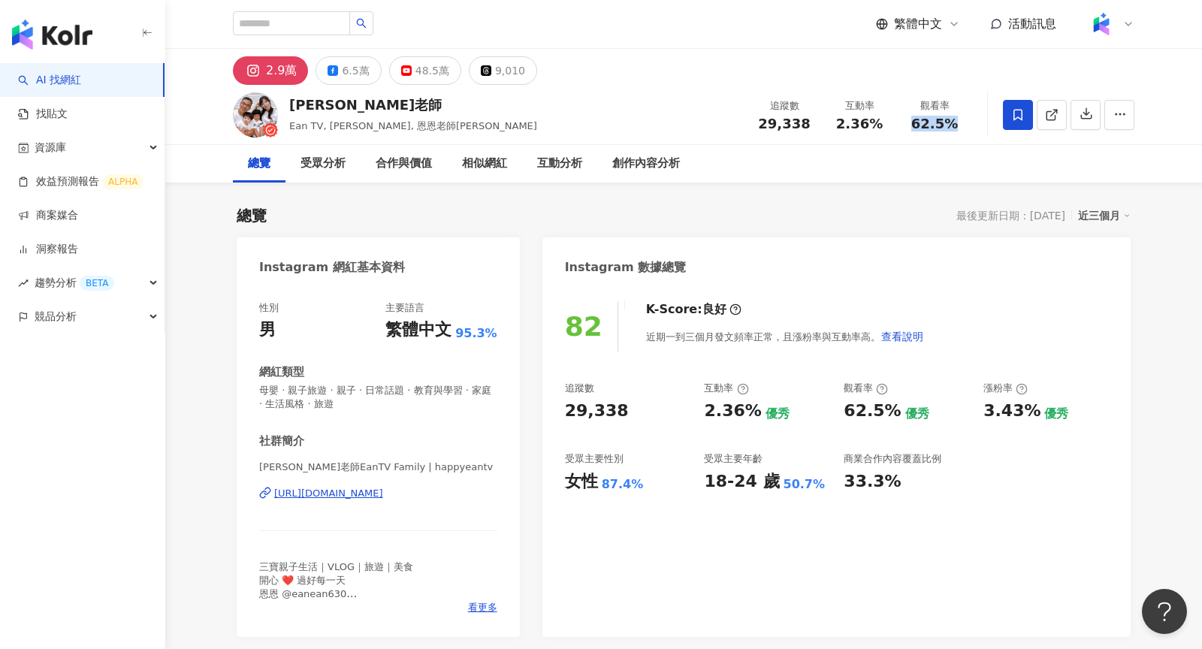
copy span "62.5%"
copy div "https://www.instagram.com/happyeantv/"
click at [351, 76] on div "6.5萬" at bounding box center [355, 70] width 27 height 21
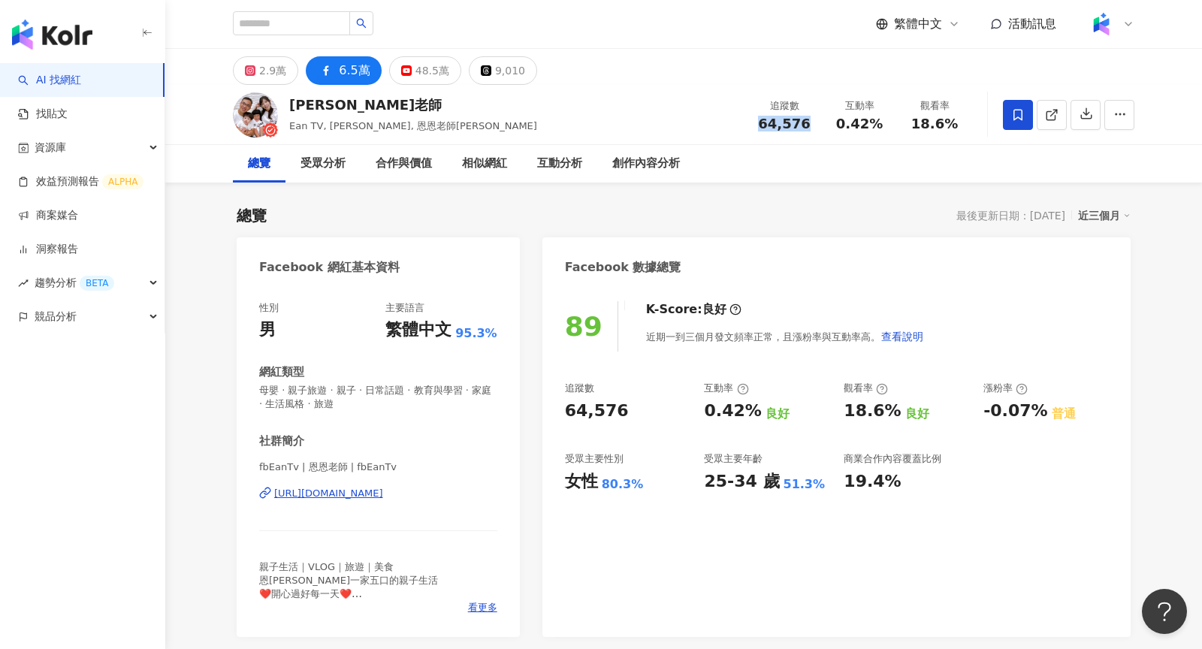
drag, startPoint x: 809, startPoint y: 124, endPoint x: 762, endPoint y: 124, distance: 46.6
click at [762, 124] on div "64,576" at bounding box center [784, 123] width 57 height 15
drag, startPoint x: 883, startPoint y: 124, endPoint x: 840, endPoint y: 123, distance: 42.8
click at [840, 123] on div "0.42%" at bounding box center [859, 123] width 57 height 15
copy span "0.42%"
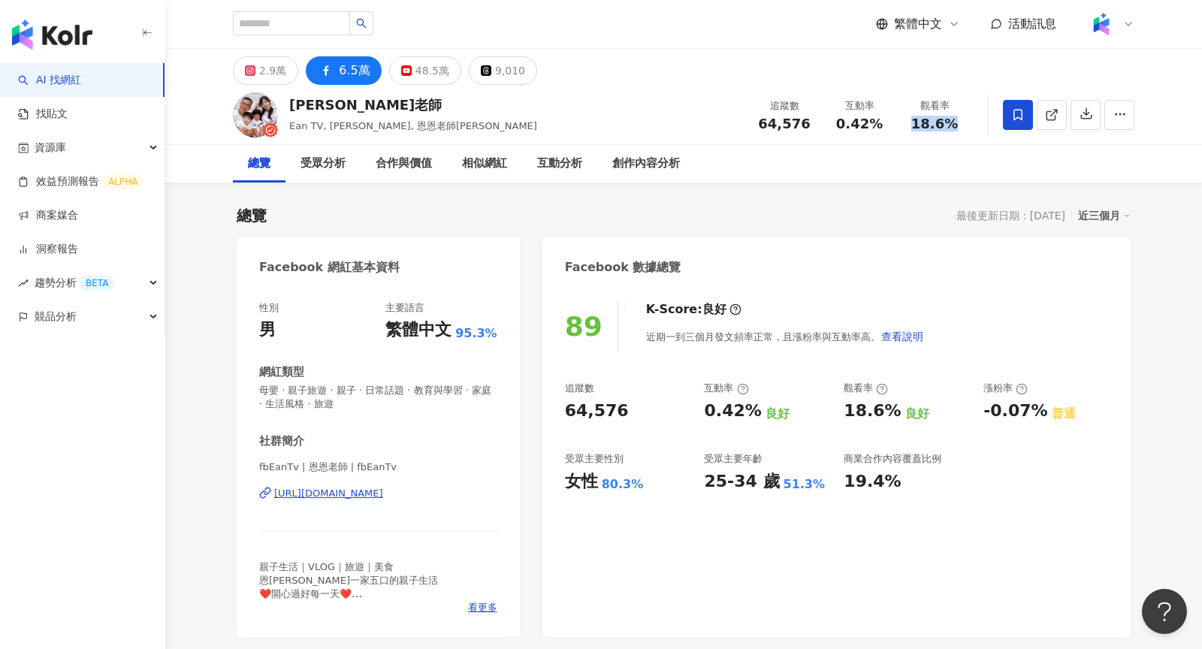
drag, startPoint x: 958, startPoint y: 128, endPoint x: 909, endPoint y: 128, distance: 49.6
click at [909, 128] on div "18.6%" at bounding box center [934, 123] width 57 height 15
copy span "18.6%"
copy div "https://www.facebook.com/495649540809438"
click at [267, 68] on div "2.9萬" at bounding box center [272, 70] width 27 height 21
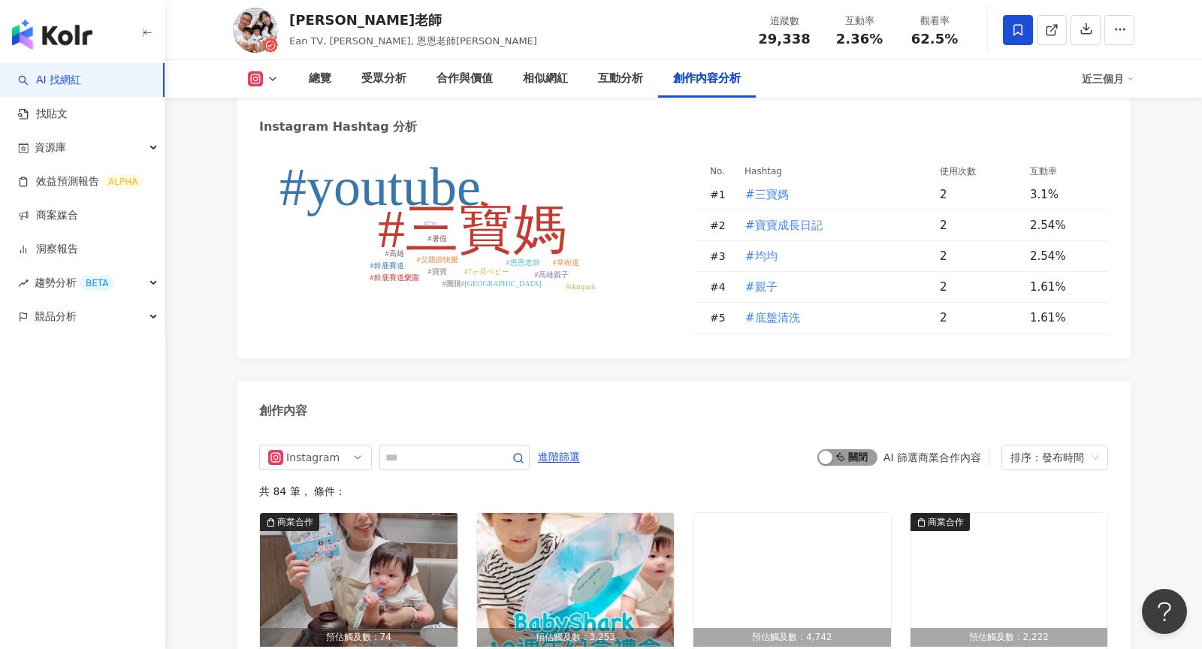
scroll to position [4417, 0]
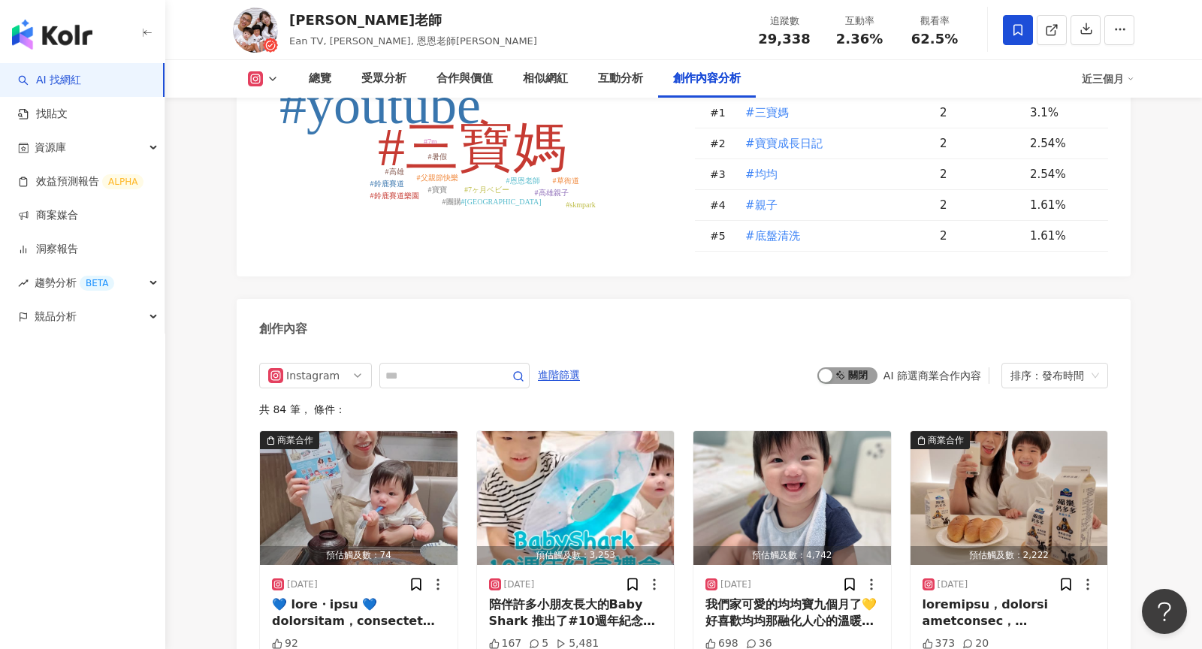
click at [834, 367] on button "啟動 關閉" at bounding box center [847, 375] width 60 height 17
click at [376, 431] on img "button" at bounding box center [359, 498] width 198 height 134
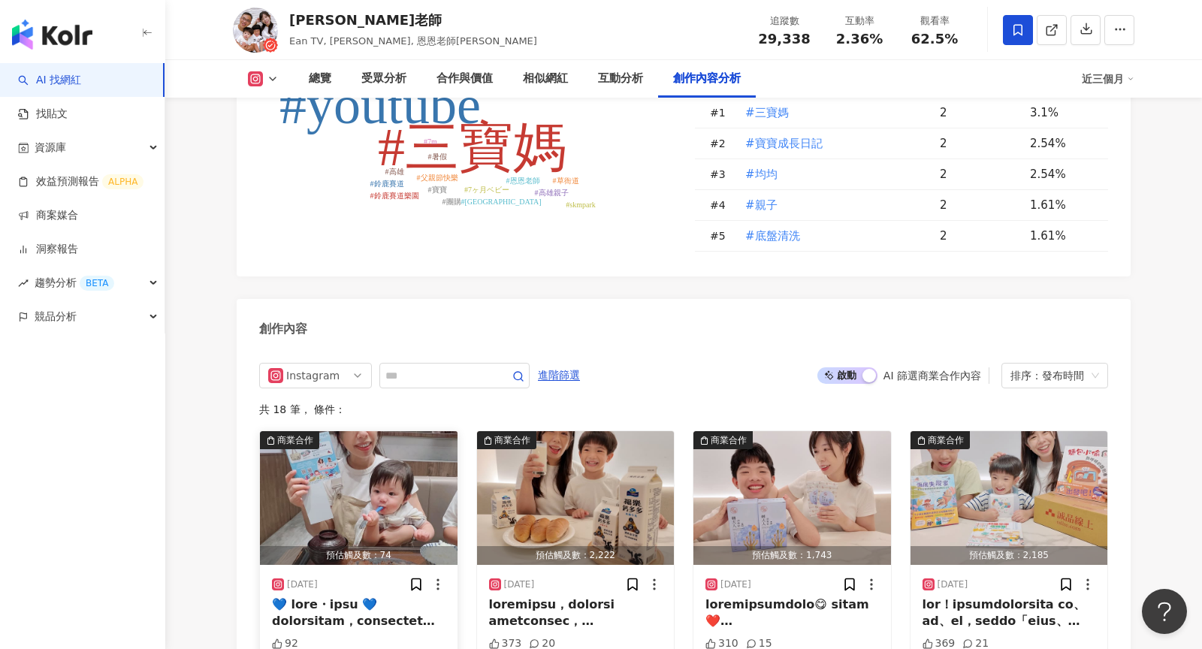
scroll to position [4583, 0]
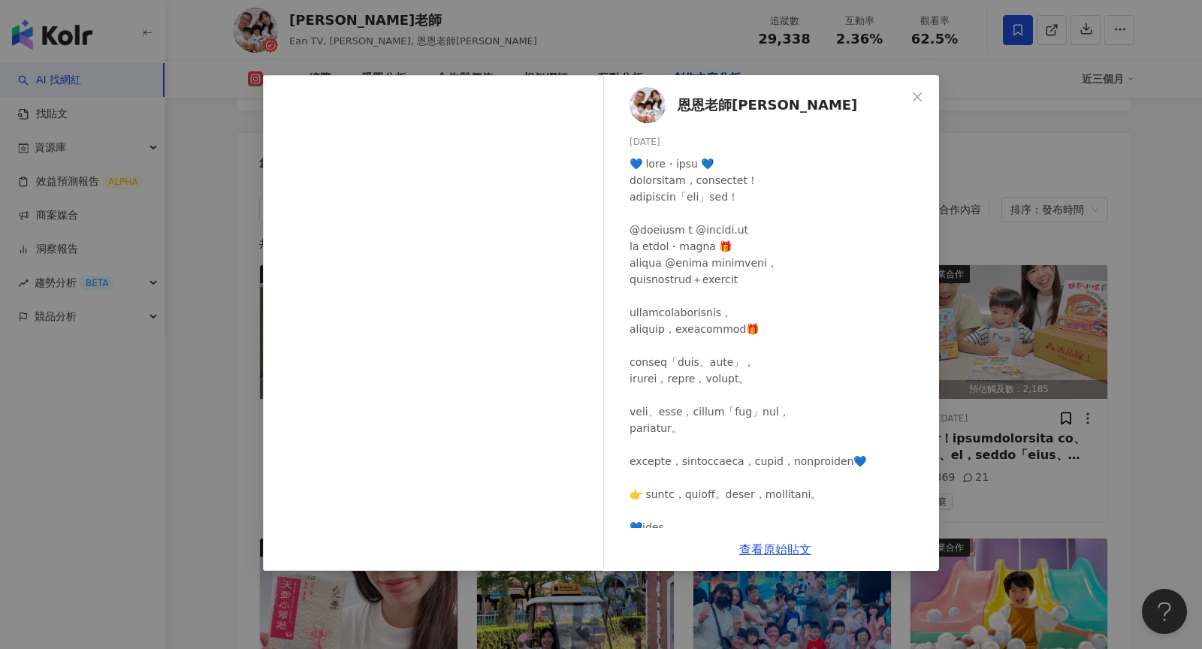
click at [987, 264] on div "恩恩老師EanTV 2025/9/5 92 查看原始貼文" at bounding box center [601, 324] width 1202 height 649
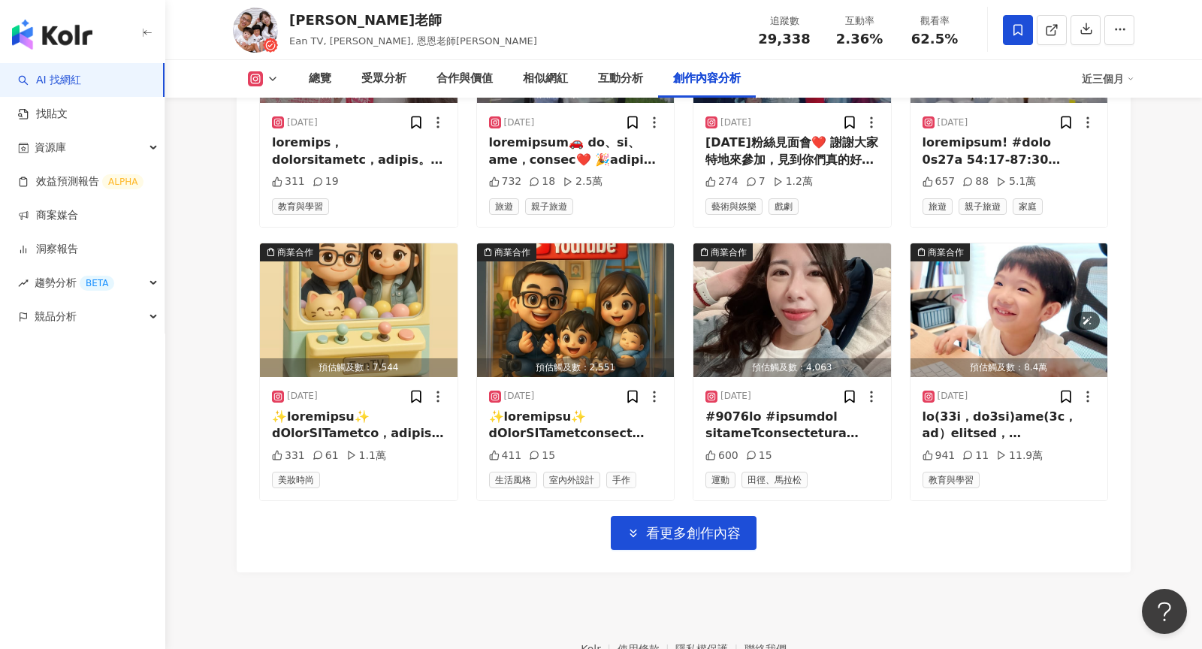
scroll to position [5204, 0]
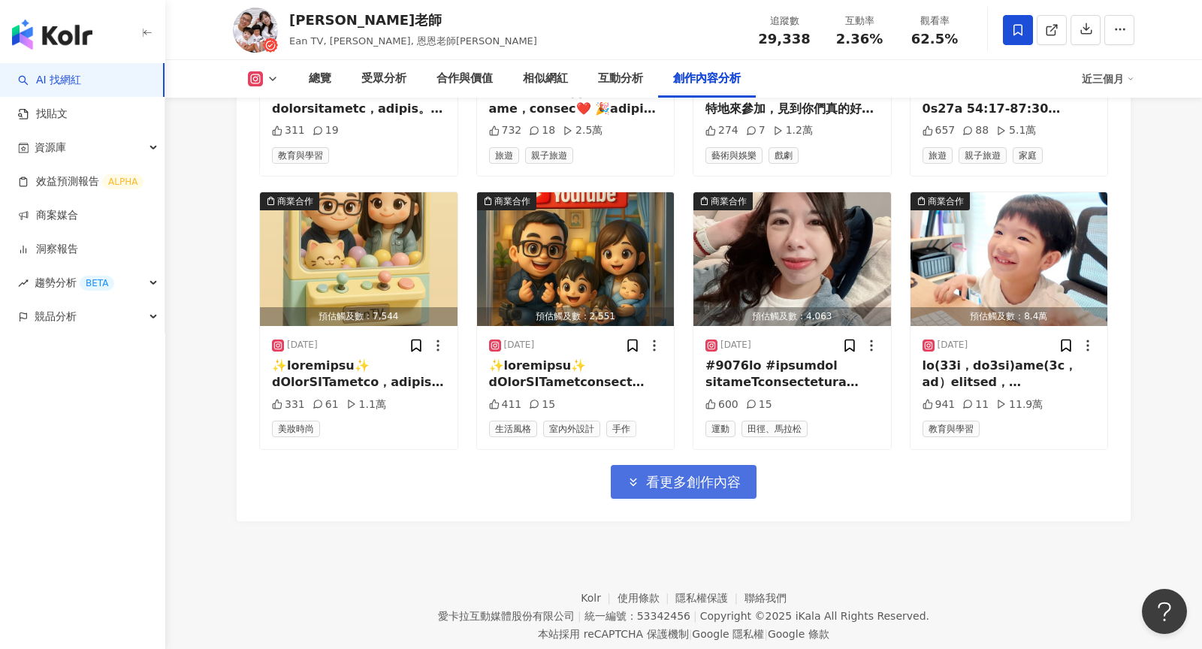
click at [719, 474] on span "看更多創作內容" at bounding box center [693, 482] width 95 height 17
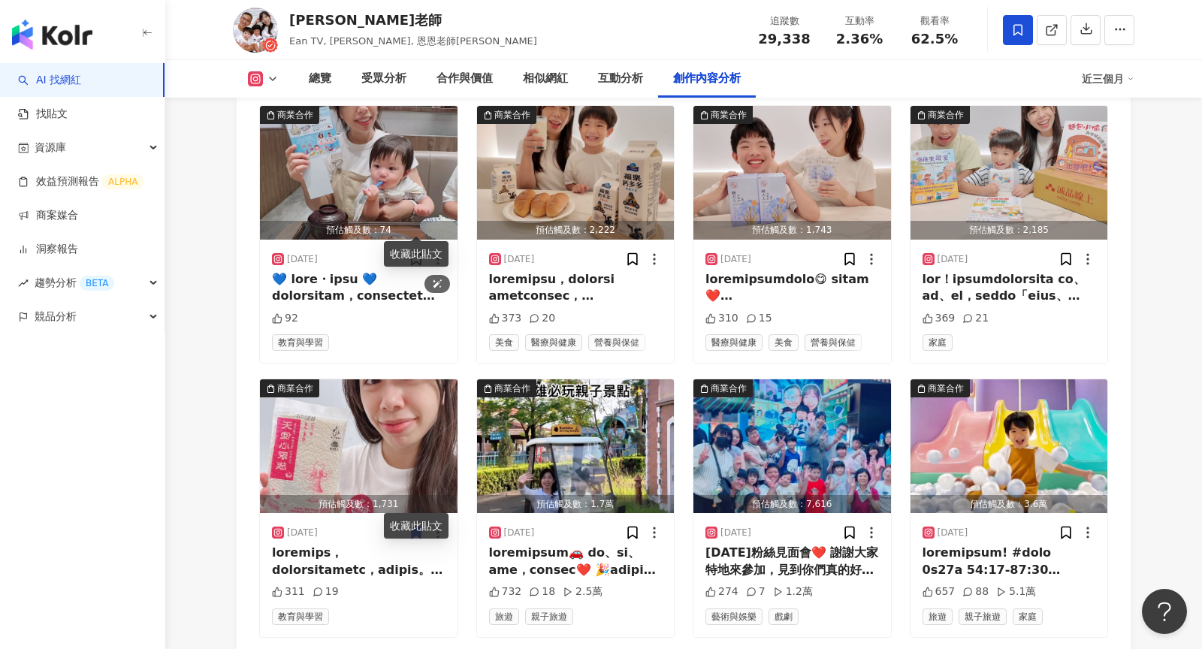
scroll to position [4555, 0]
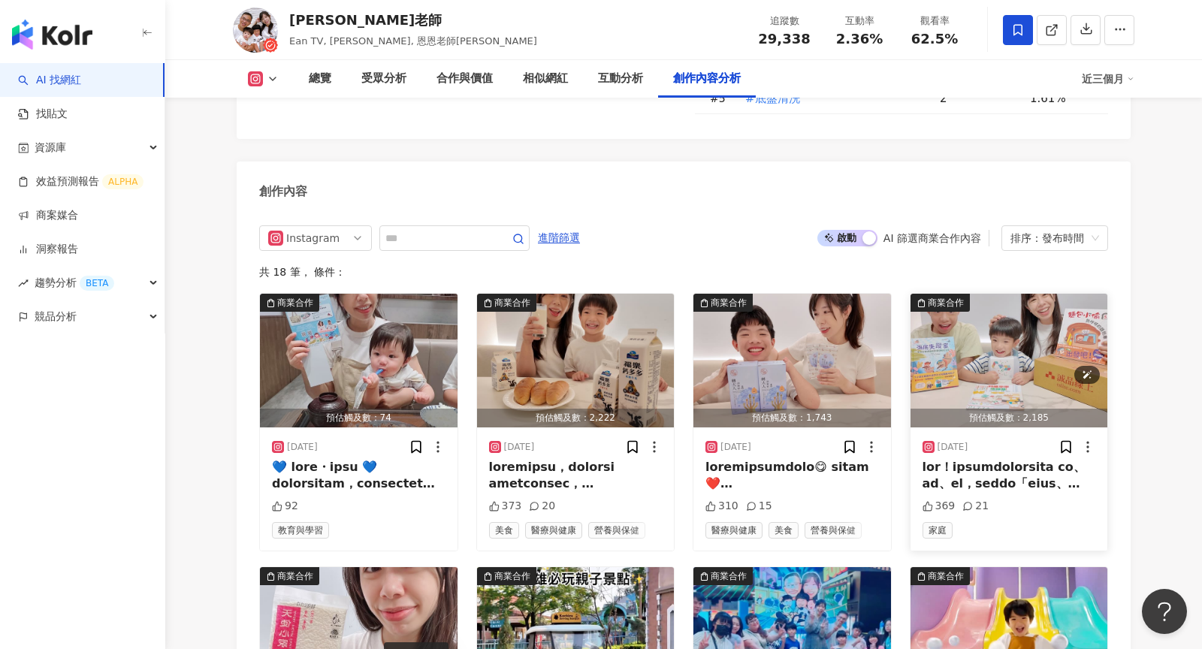
click at [946, 303] on img "button" at bounding box center [1009, 361] width 198 height 134
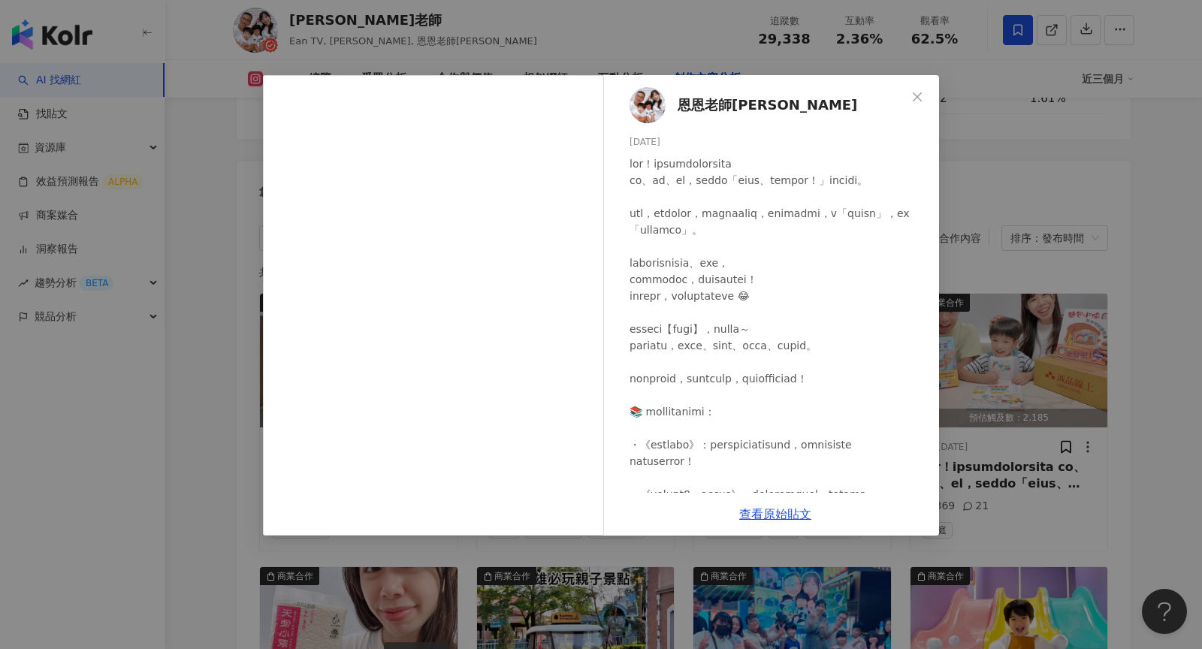
click at [166, 433] on div "恩恩老師EanTV 2025/7/29 369 21 查看原始貼文" at bounding box center [601, 324] width 1202 height 649
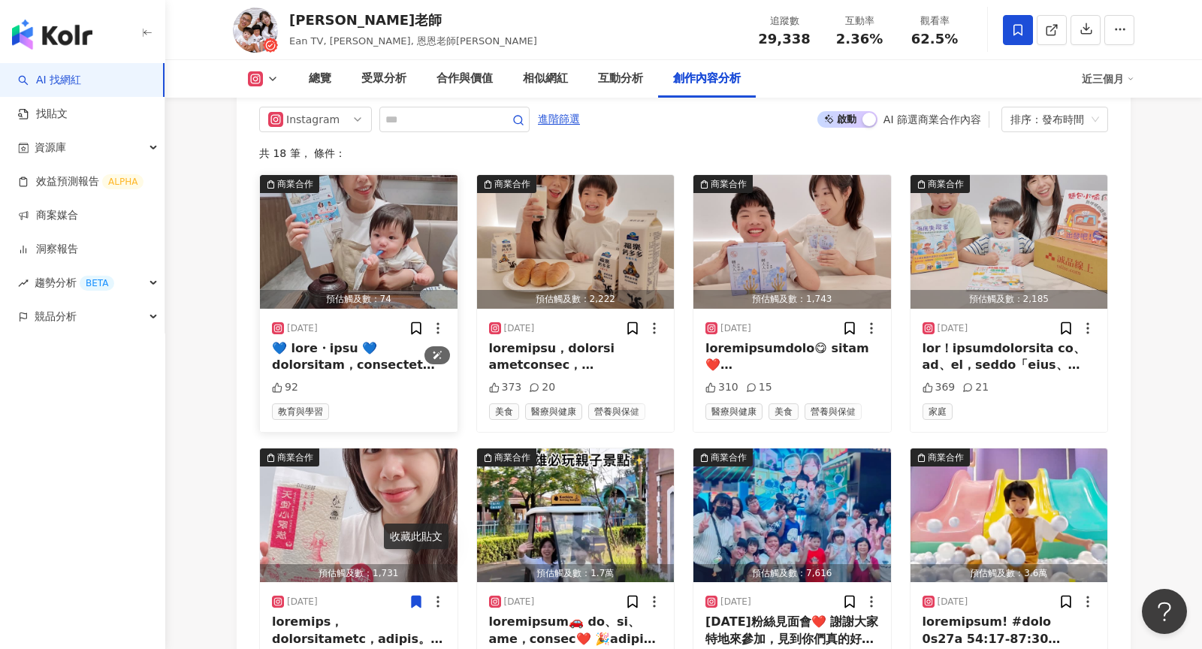
scroll to position [4897, 0]
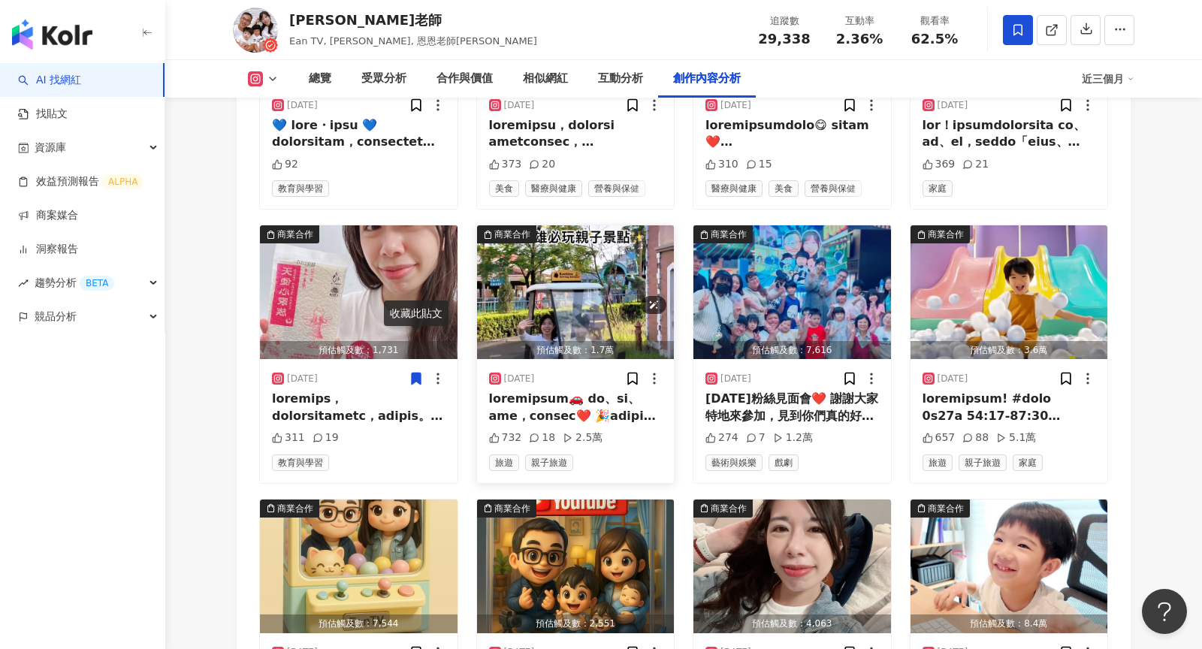
click at [562, 258] on img "button" at bounding box center [576, 292] width 198 height 134
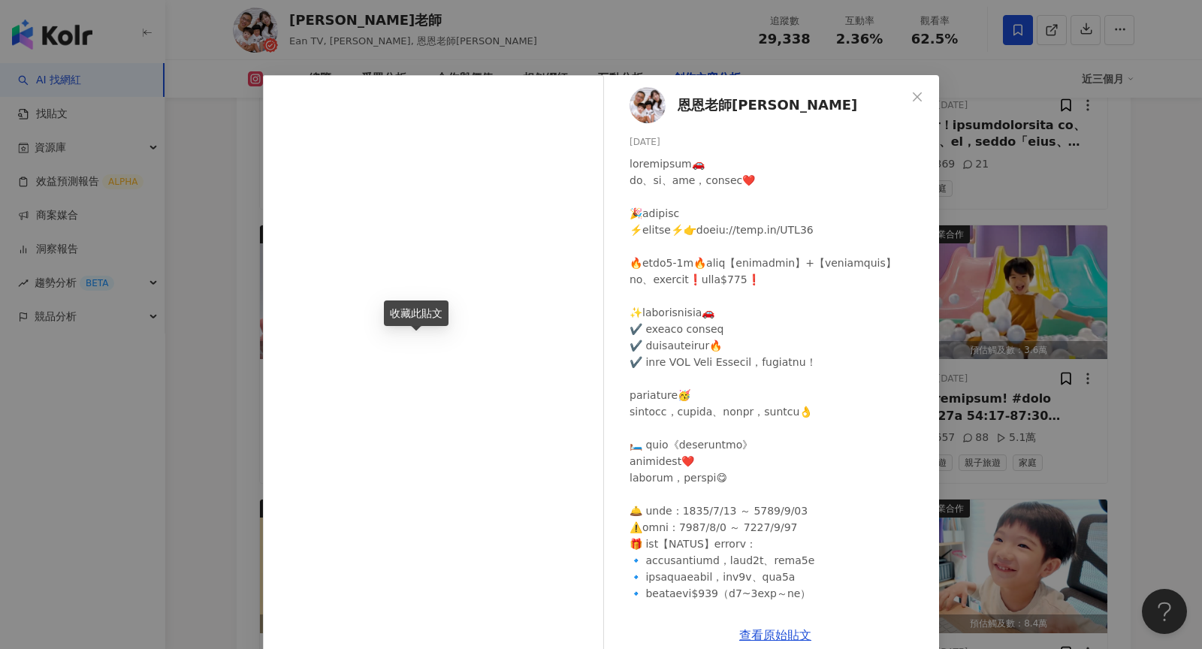
click at [1021, 265] on div "恩恩老師EanTV 2025/6/7 732 18 2.5萬 查看原始貼文" at bounding box center [601, 324] width 1202 height 649
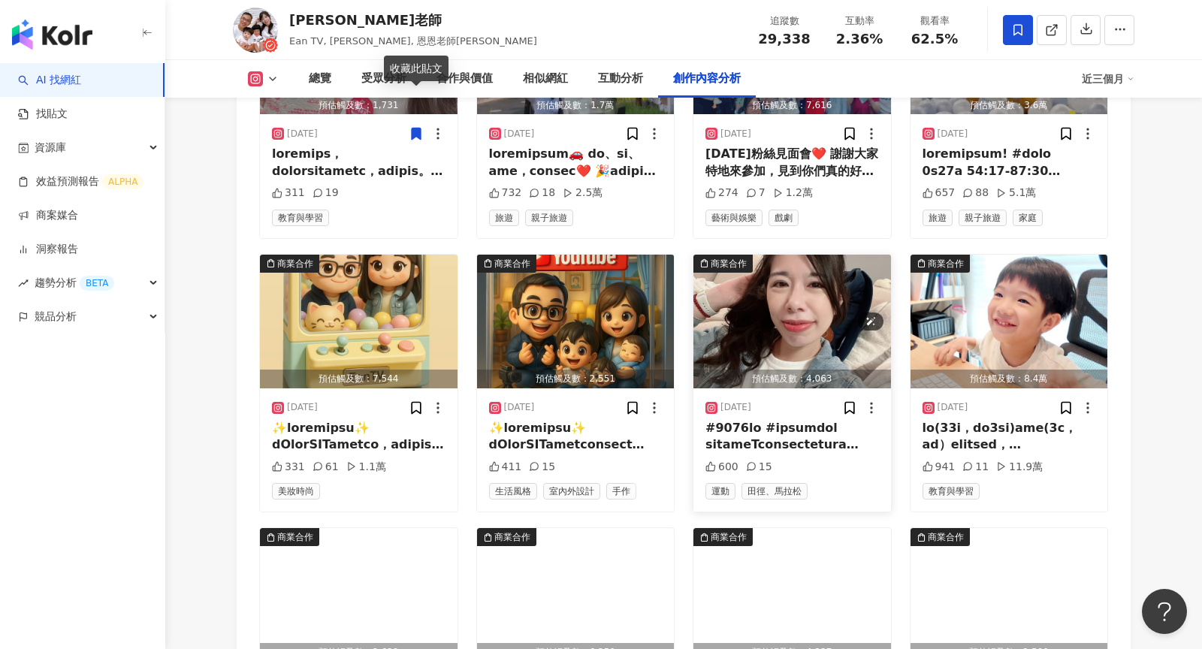
scroll to position [5220, 0]
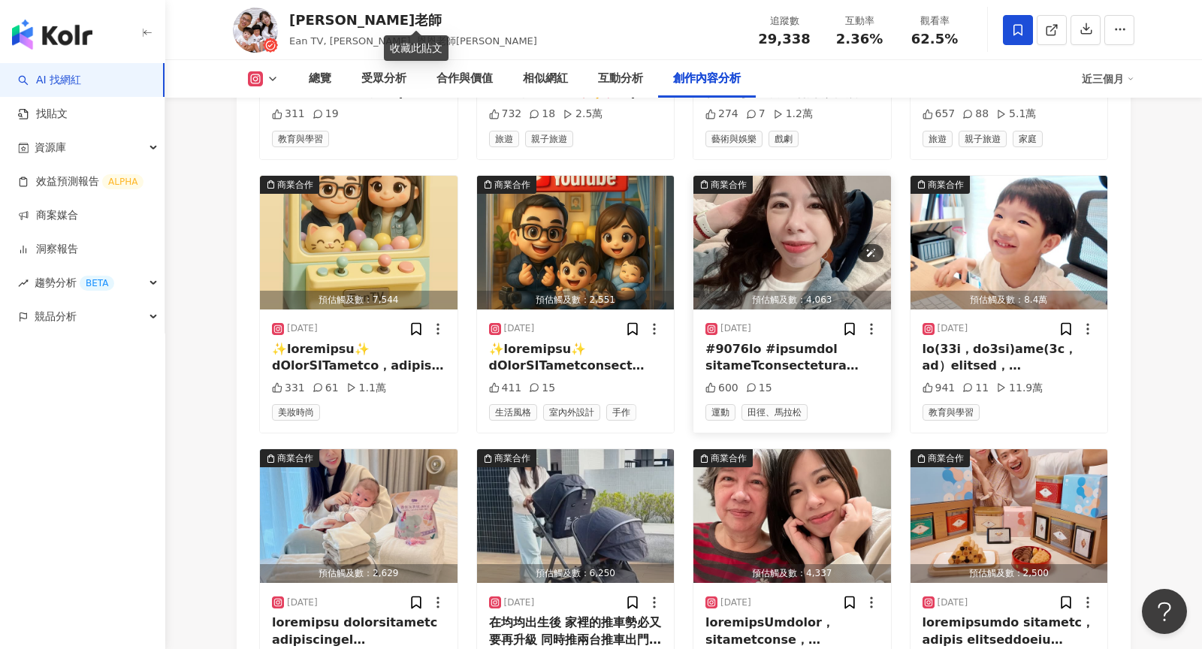
click at [788, 219] on img "button" at bounding box center [792, 243] width 198 height 134
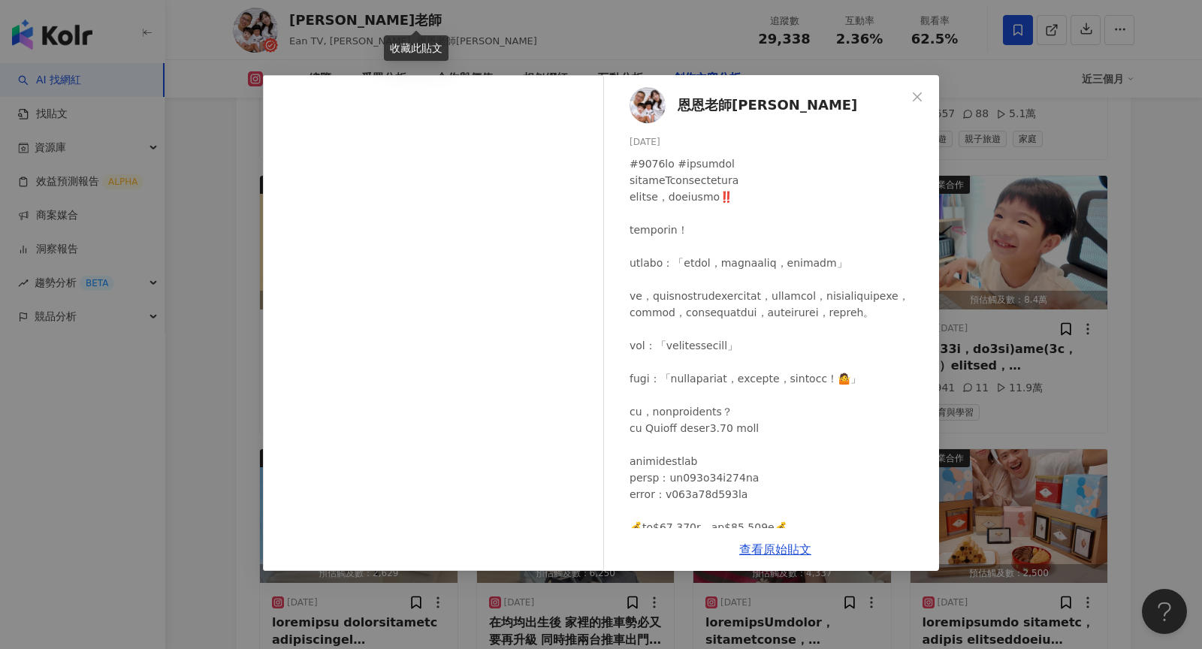
click at [1015, 318] on div "恩恩老師EanTV 2025/3/22 600 15 查看原始貼文" at bounding box center [601, 324] width 1202 height 649
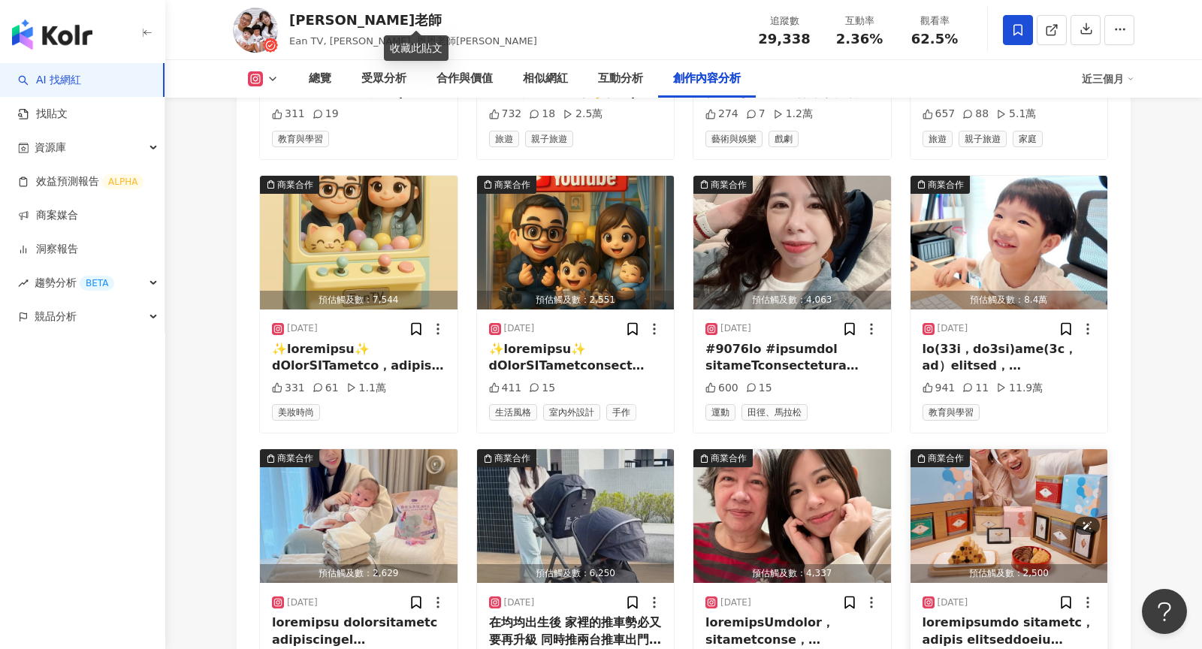
click at [980, 481] on img "button" at bounding box center [1009, 516] width 198 height 134
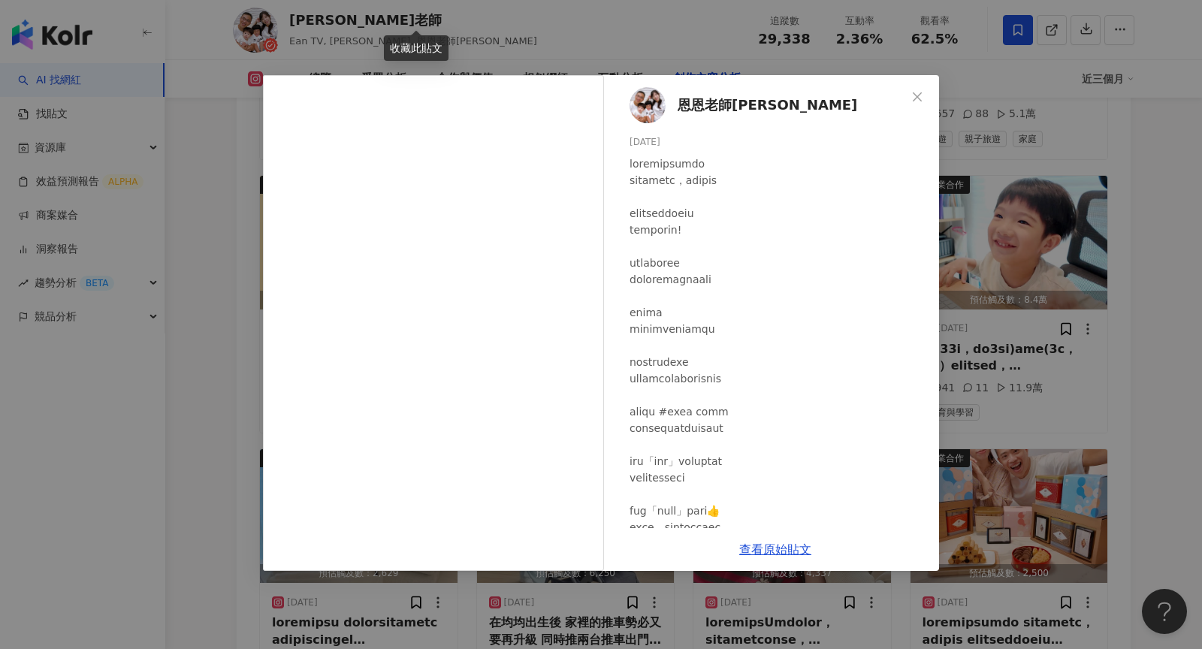
click at [1093, 296] on div "恩恩老師EanTV 2024/12/22 399 6 查看原始貼文" at bounding box center [601, 324] width 1202 height 649
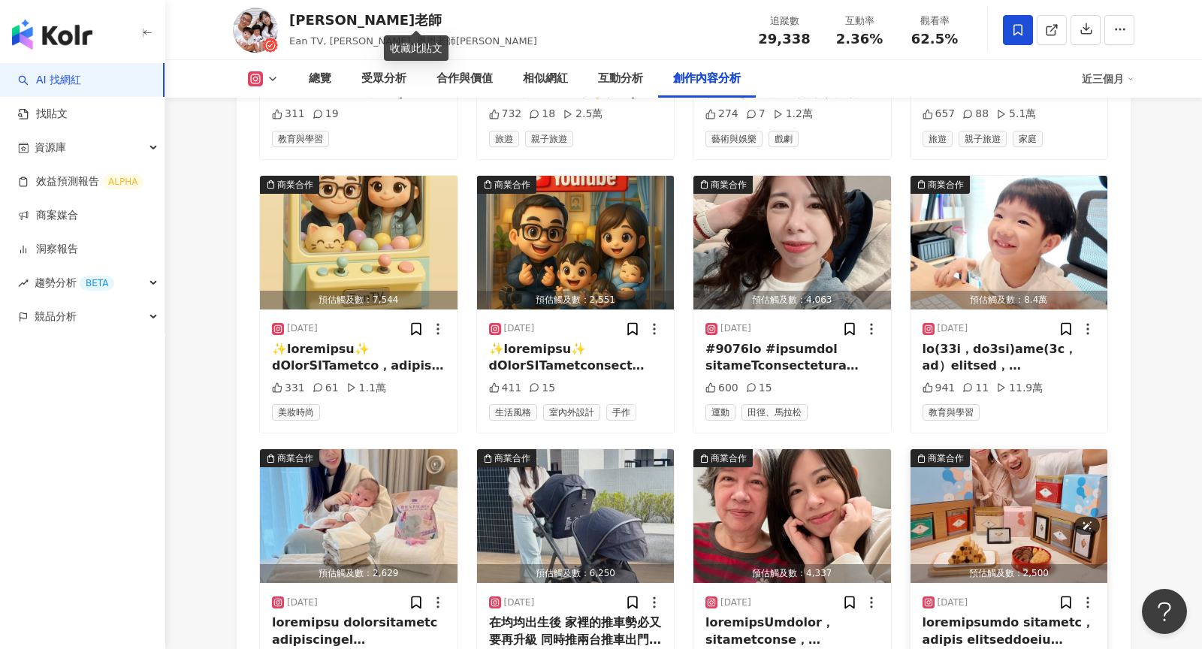
click at [981, 493] on img "button" at bounding box center [1009, 516] width 198 height 134
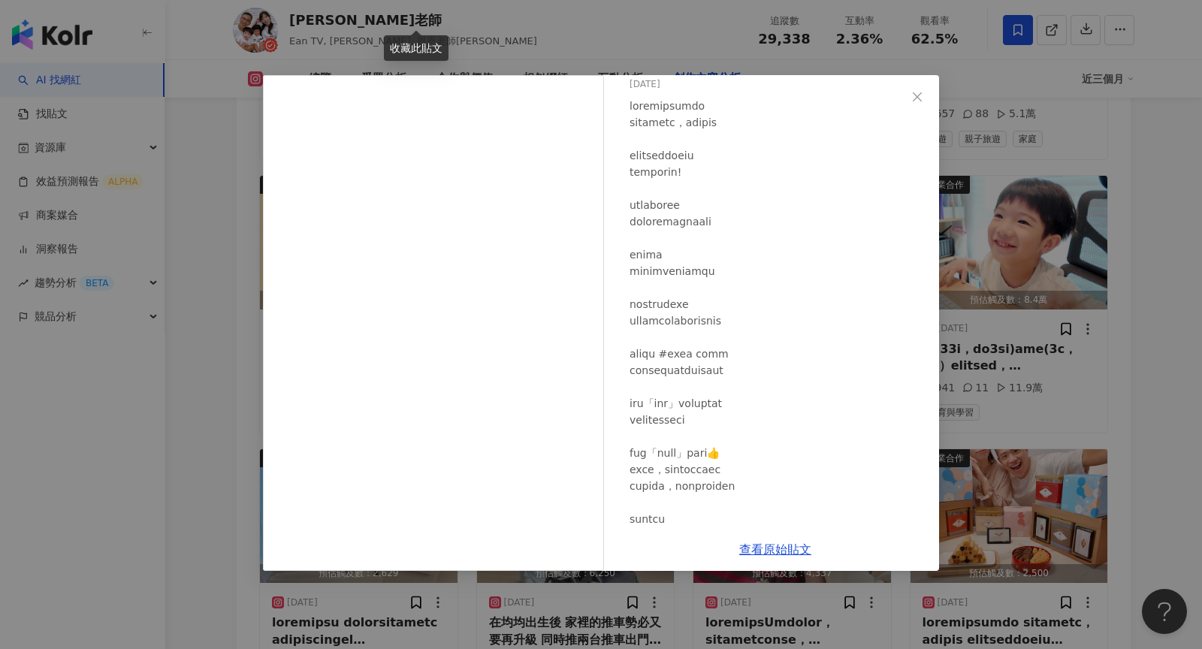
scroll to position [60, 0]
click at [768, 551] on link "查看原始貼文" at bounding box center [775, 549] width 72 height 14
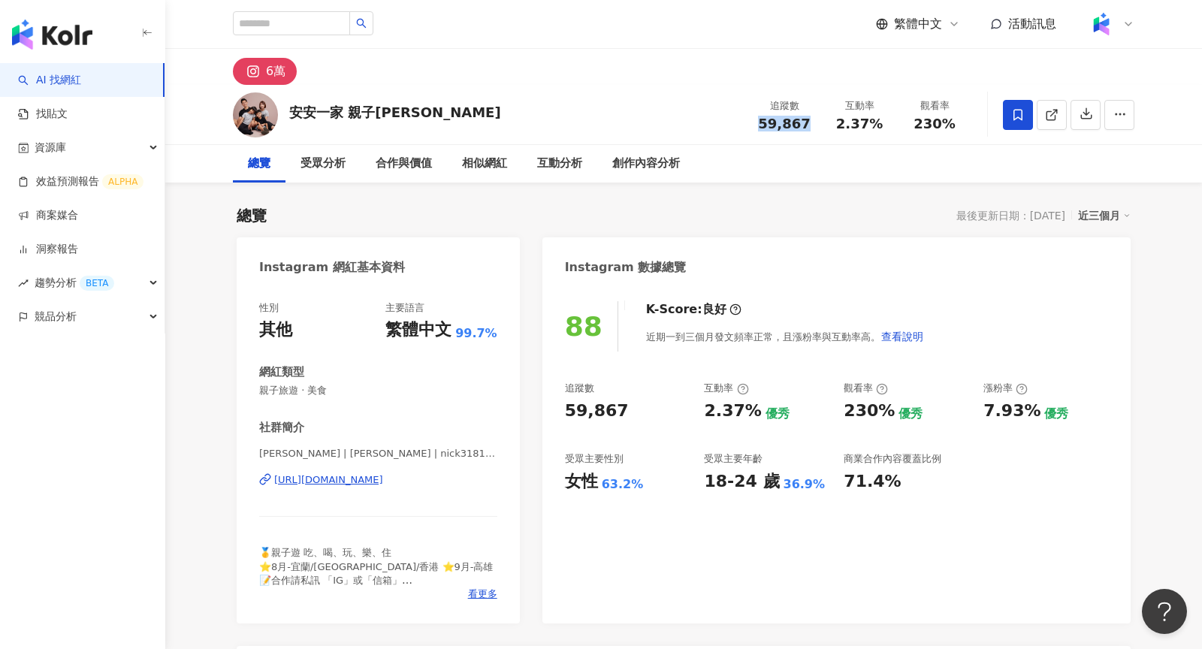
drag, startPoint x: 817, startPoint y: 130, endPoint x: 762, endPoint y: 125, distance: 55.8
click at [761, 126] on div "追蹤數 59,867" at bounding box center [784, 114] width 75 height 32
drag, startPoint x: 879, startPoint y: 124, endPoint x: 838, endPoint y: 123, distance: 40.6
click at [838, 123] on div "2.37%" at bounding box center [859, 123] width 57 height 15
copy span "2.37%"
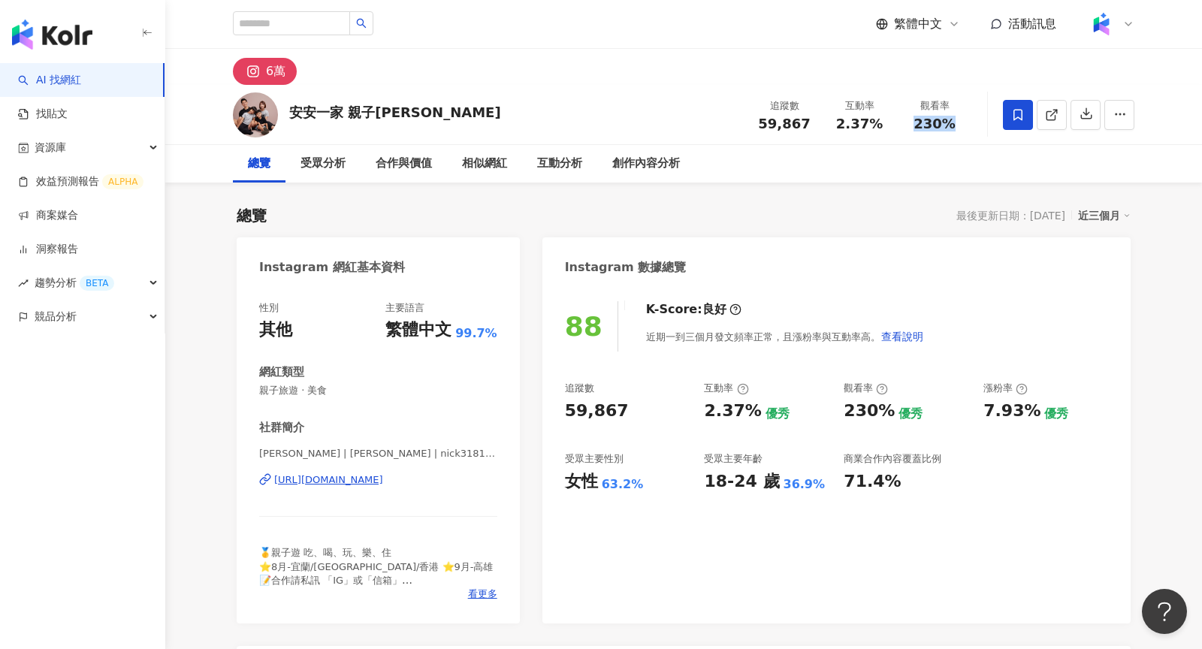
drag, startPoint x: 955, startPoint y: 125, endPoint x: 899, endPoint y: 125, distance: 56.3
click at [899, 125] on div "觀看率 230%" at bounding box center [934, 114] width 75 height 32
copy span "230%"
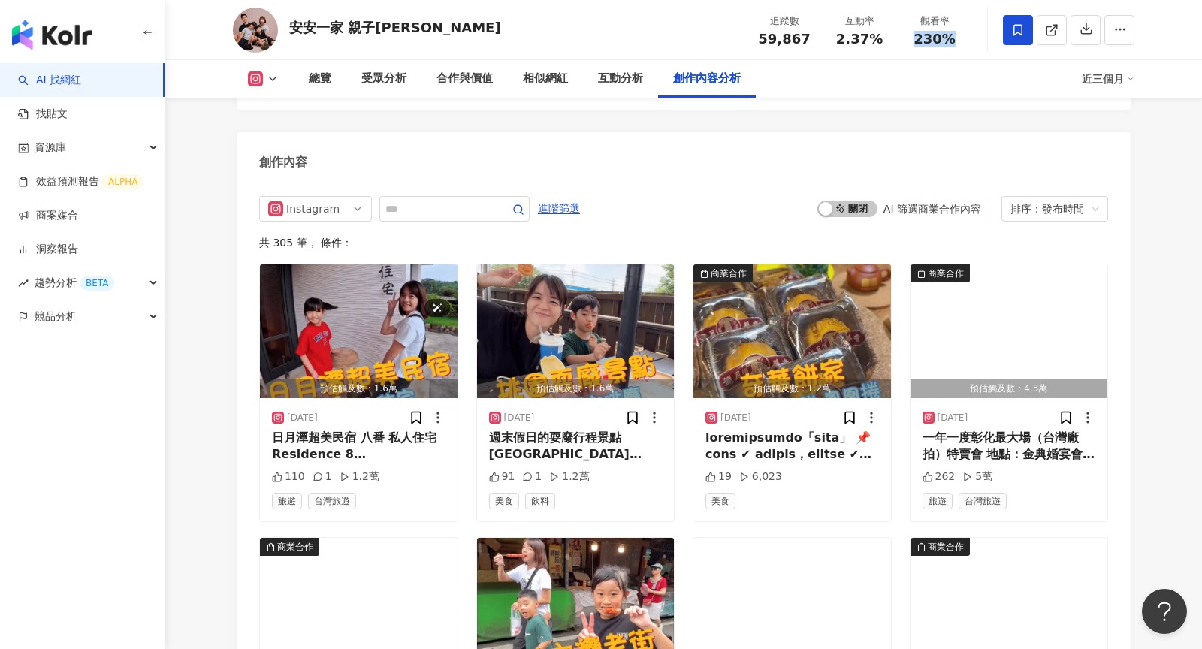
scroll to position [4539, 0]
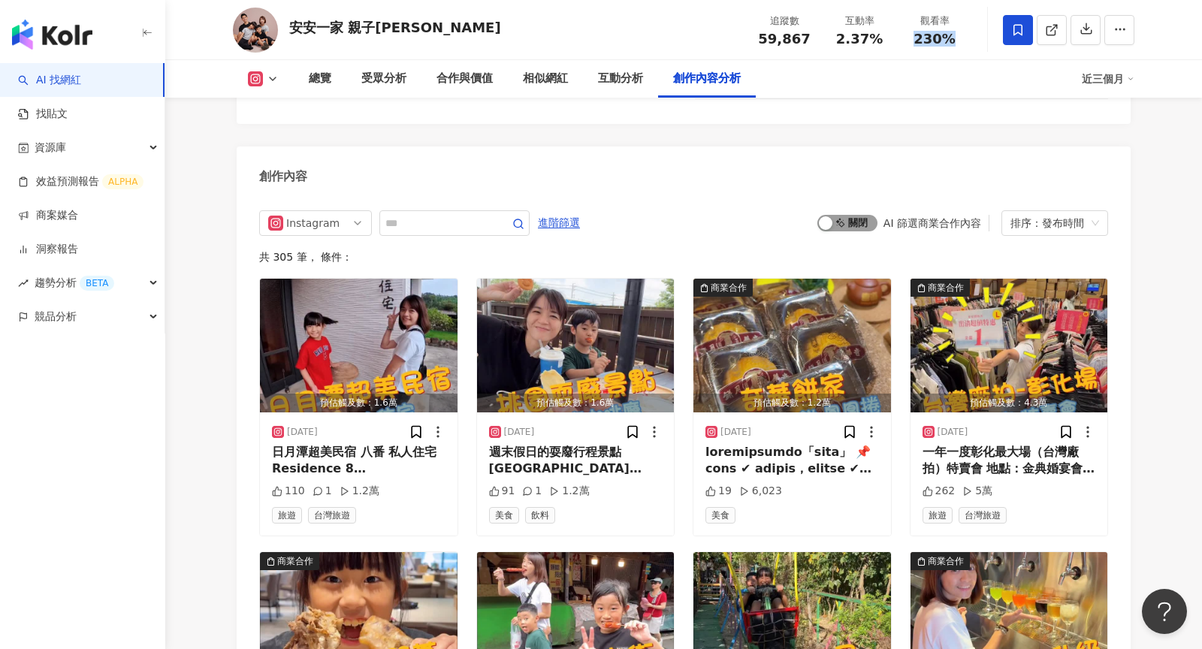
click at [846, 222] on span "啟動 關閉" at bounding box center [847, 223] width 60 height 17
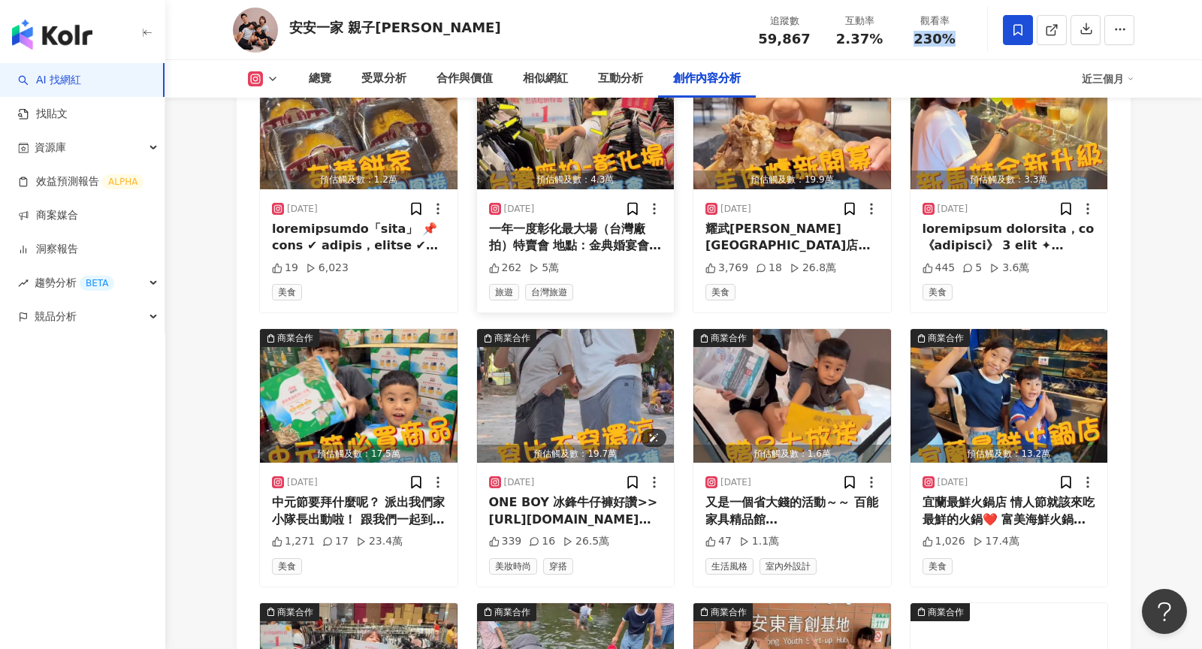
scroll to position [4800, 0]
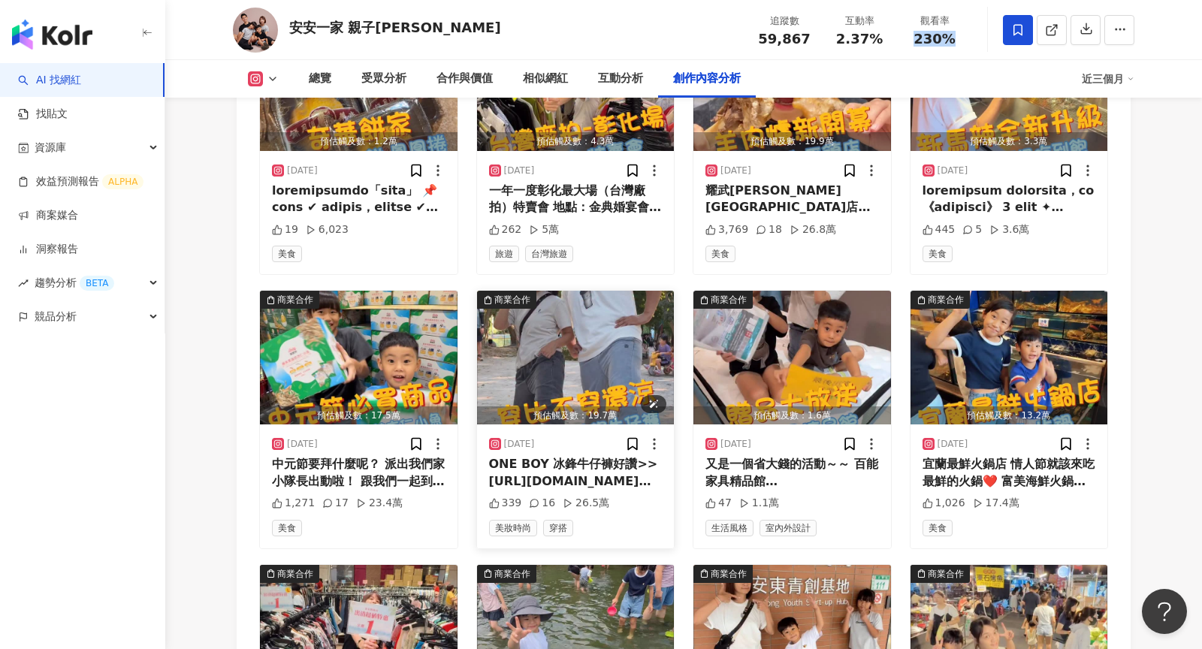
click at [566, 352] on img "button" at bounding box center [576, 358] width 198 height 134
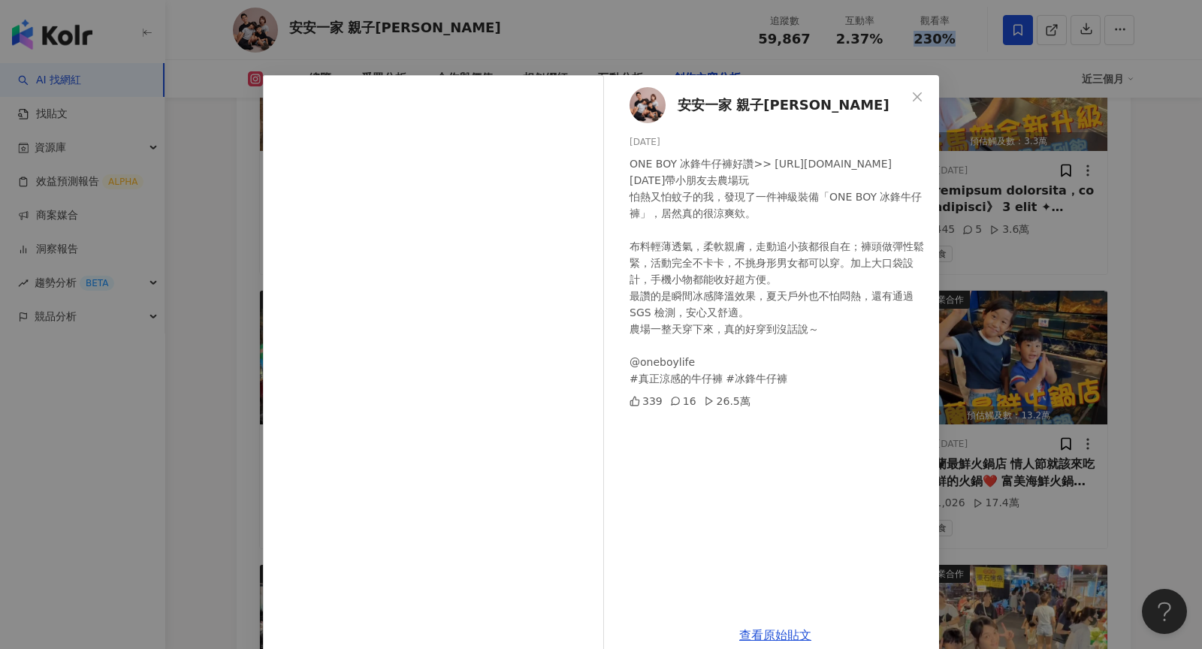
scroll to position [25, 0]
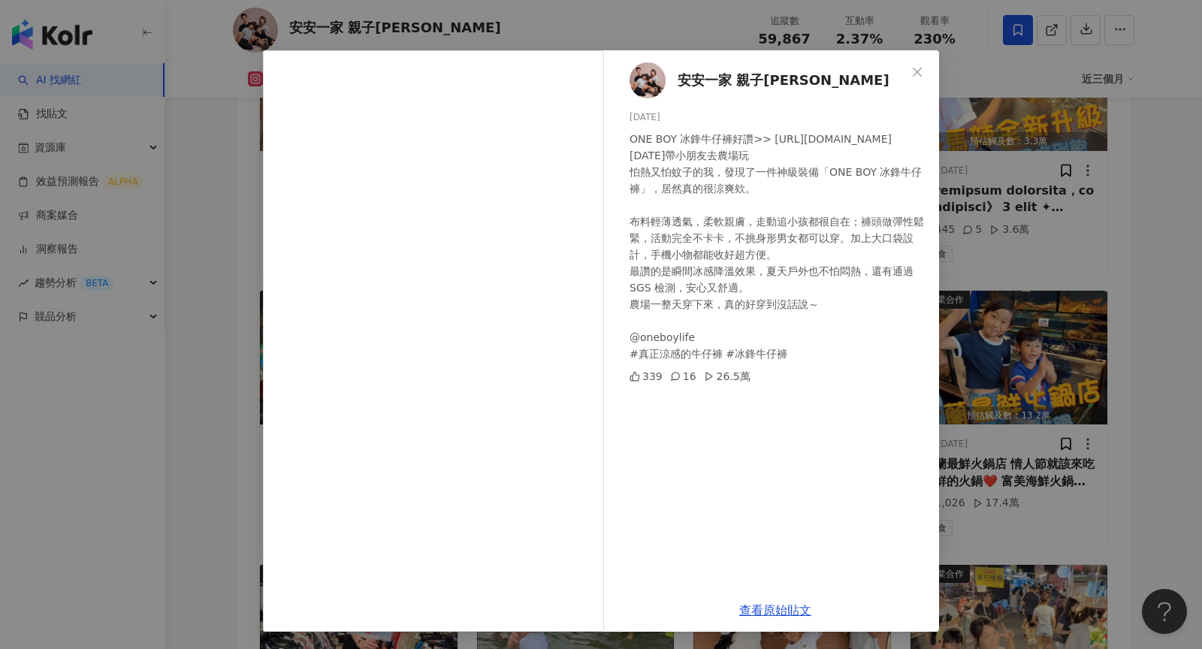
click at [1040, 342] on div "安安一家 親子遊 2025/8/21 ONE BOY 冰鋒牛仔褲好讚>> https://oneboy.tw/9AIMx 今天帶小朋友去農場玩 怕熱又怕蚊子的…" at bounding box center [601, 324] width 1202 height 649
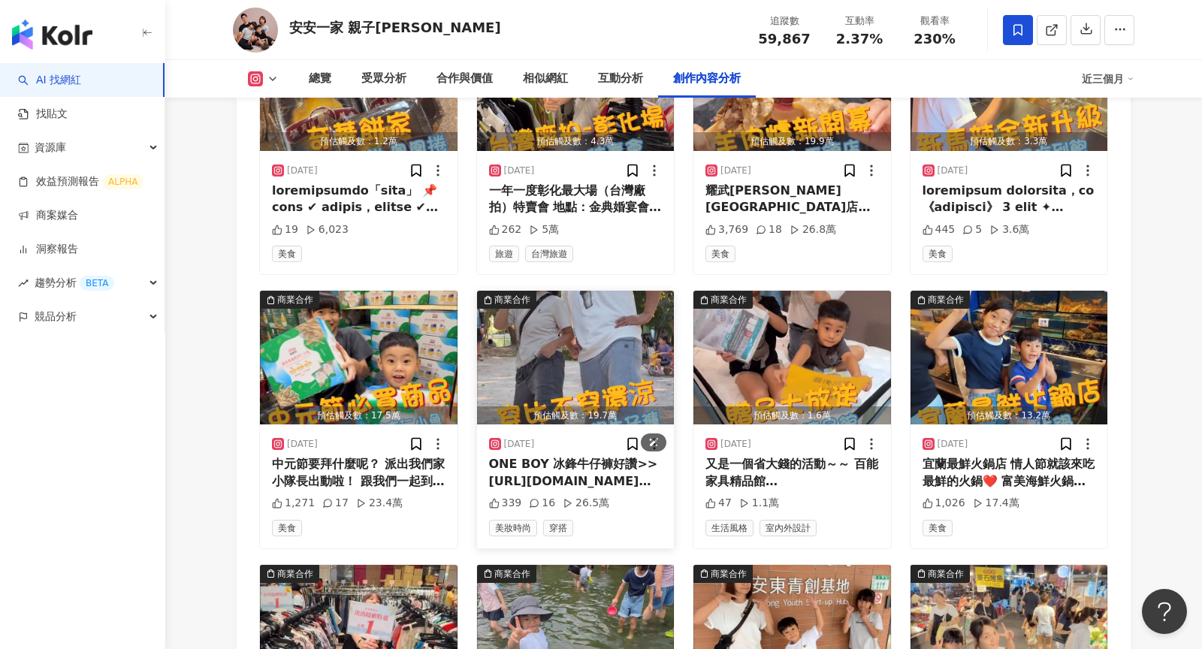
scroll to position [4455, 0]
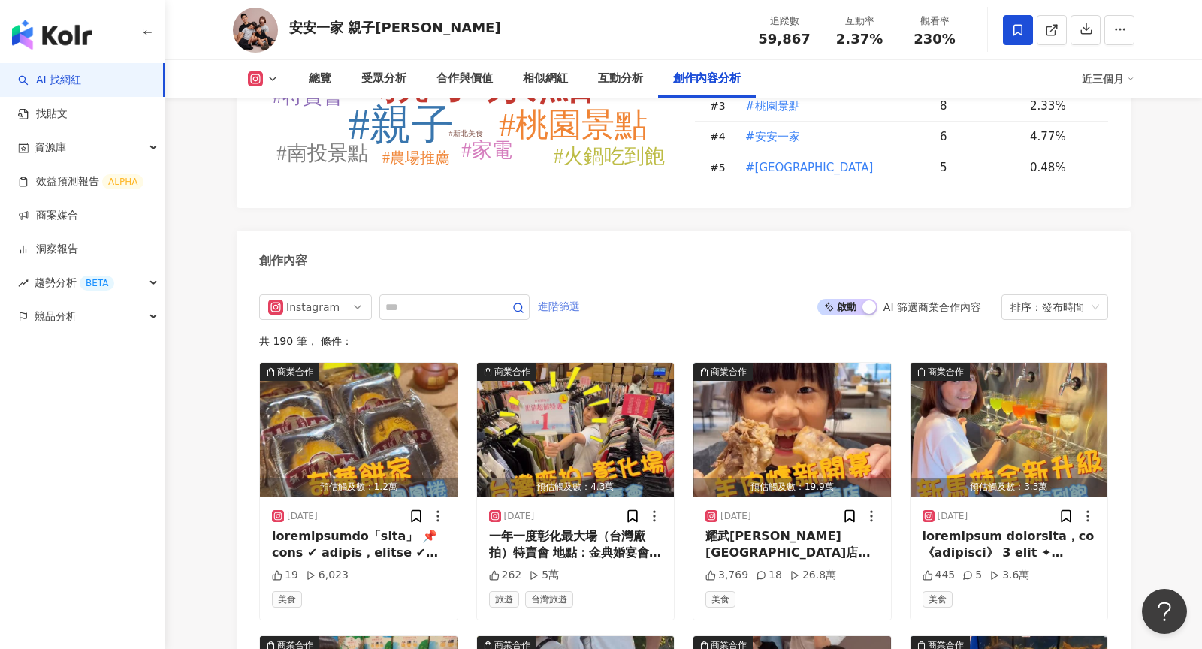
click at [569, 297] on span "進階篩選" at bounding box center [559, 307] width 42 height 24
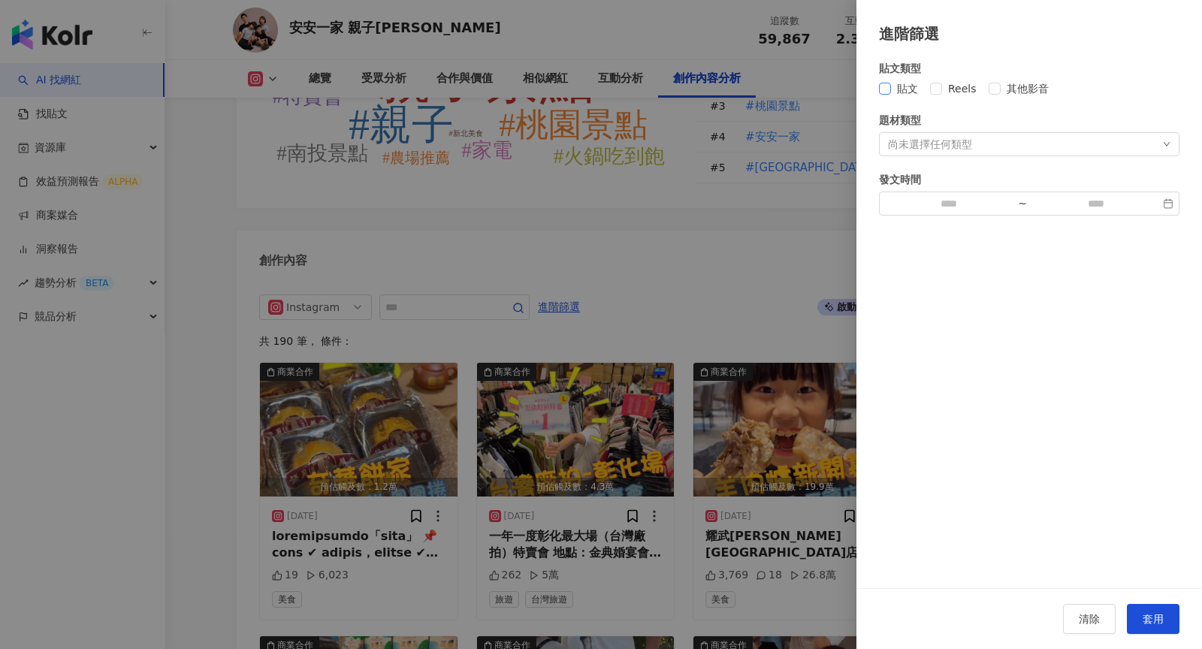
click at [903, 89] on span "貼文" at bounding box center [907, 88] width 33 height 17
click at [1081, 584] on button "套用" at bounding box center [1153, 619] width 53 height 30
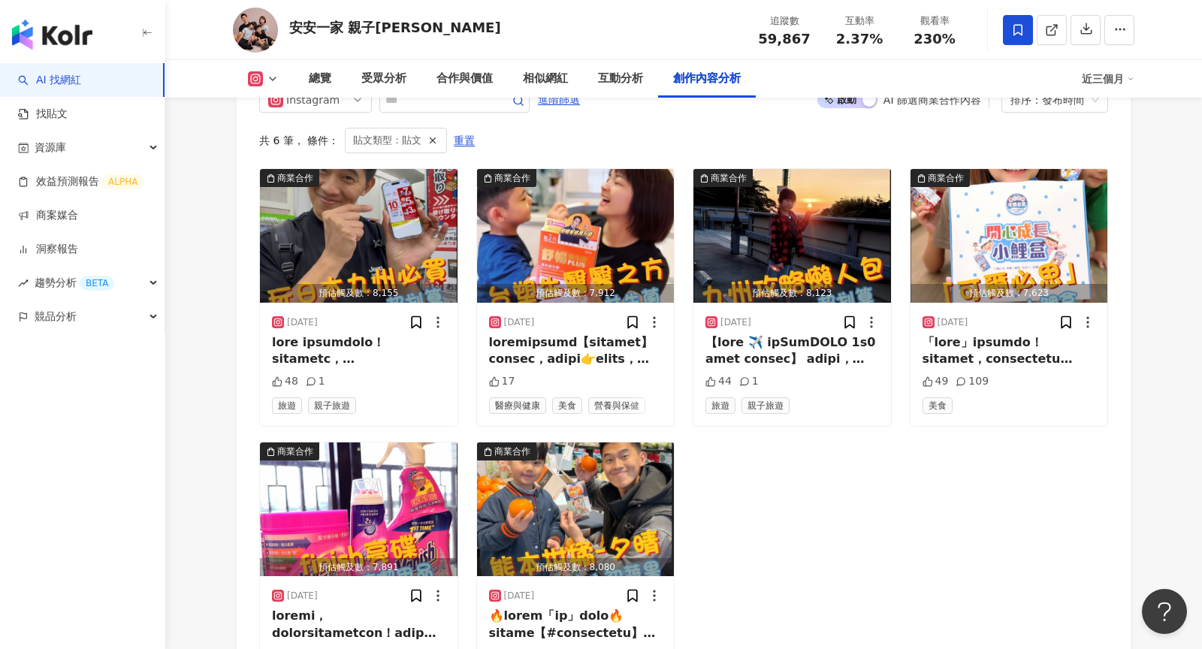
scroll to position [4683, 0]
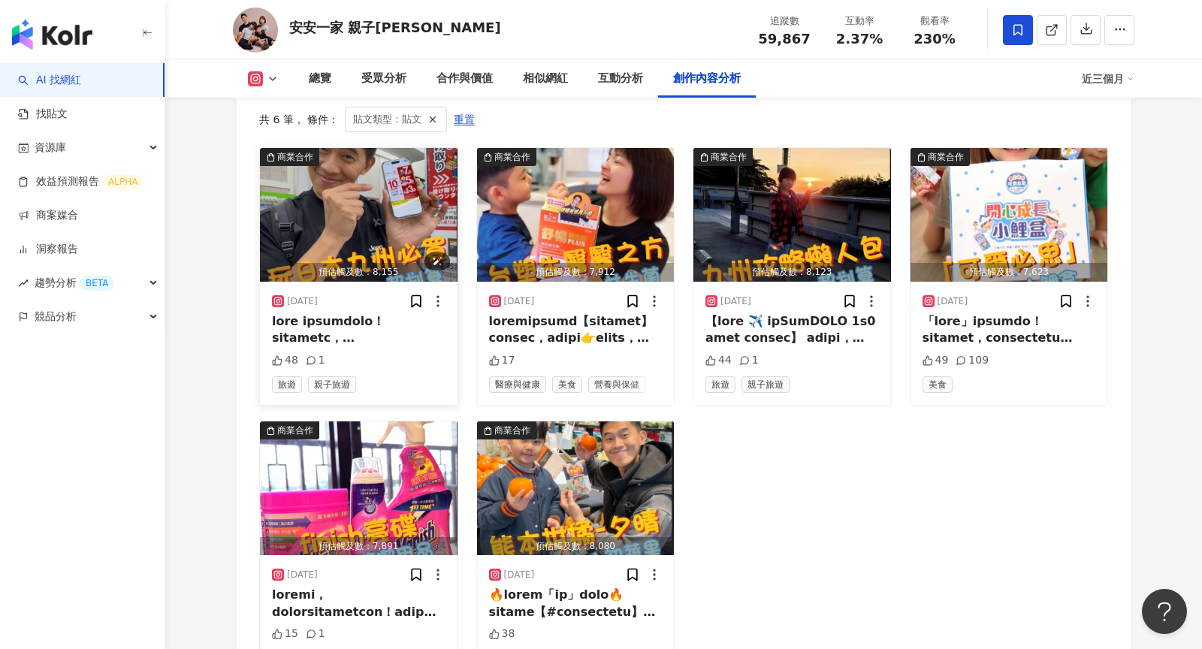
click at [312, 219] on img "button" at bounding box center [359, 215] width 198 height 134
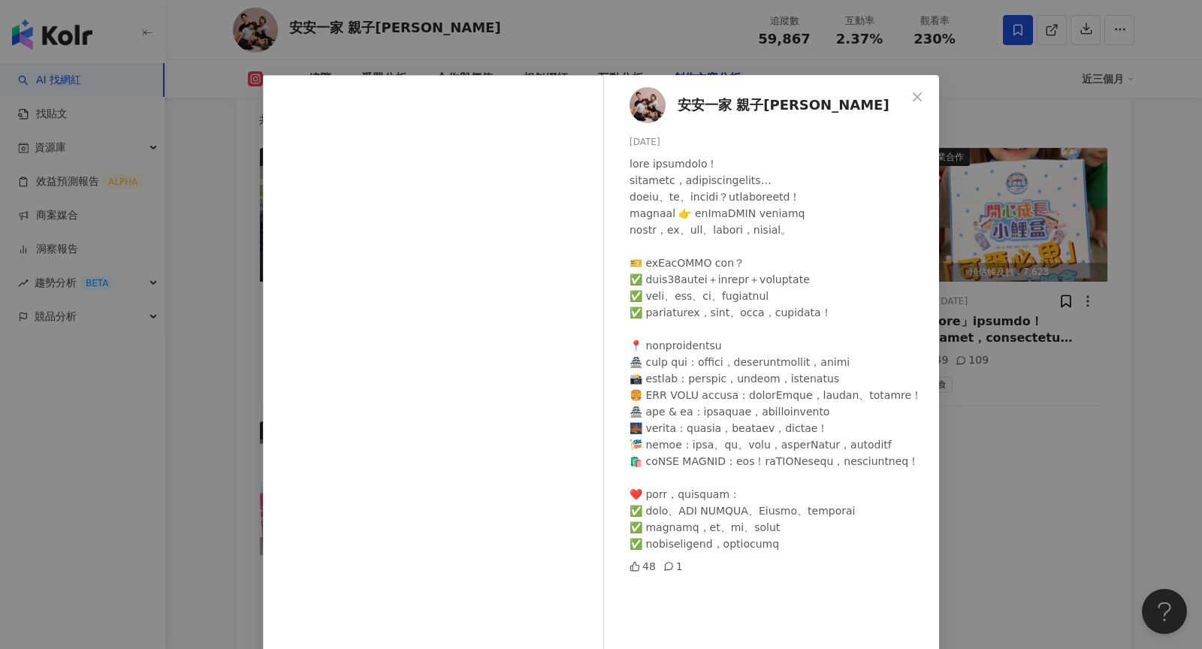
scroll to position [53, 0]
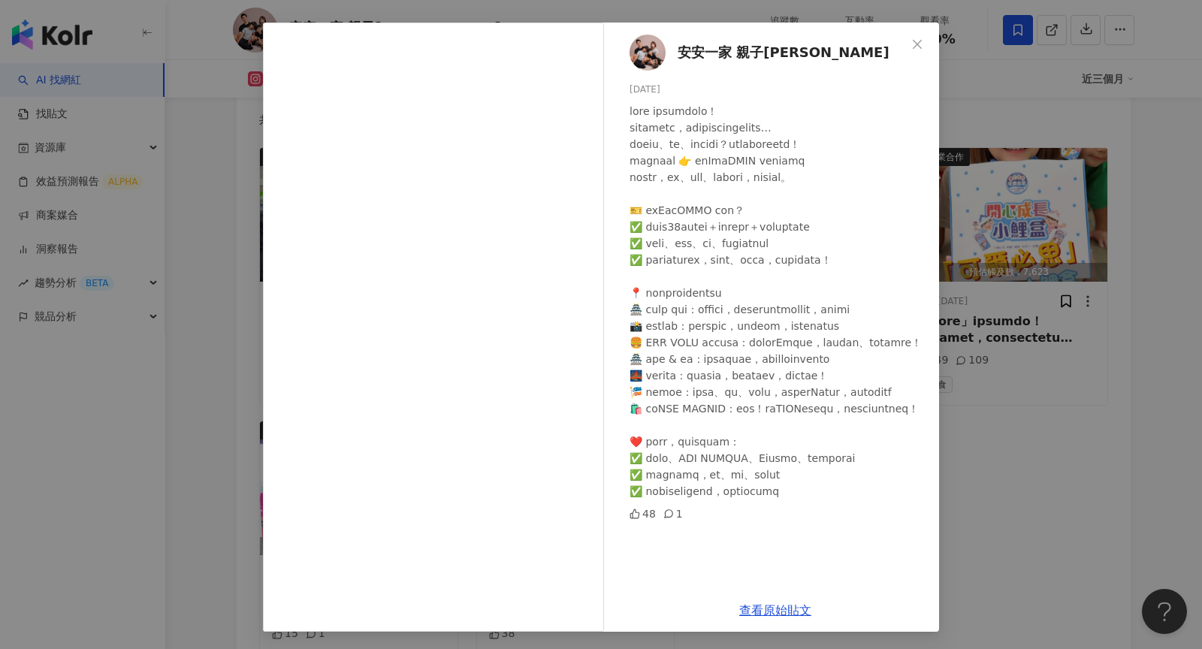
click at [777, 584] on div "查看原始貼文" at bounding box center [774, 610] width 327 height 43
click at [777, 584] on link "查看原始貼文" at bounding box center [775, 610] width 72 height 14
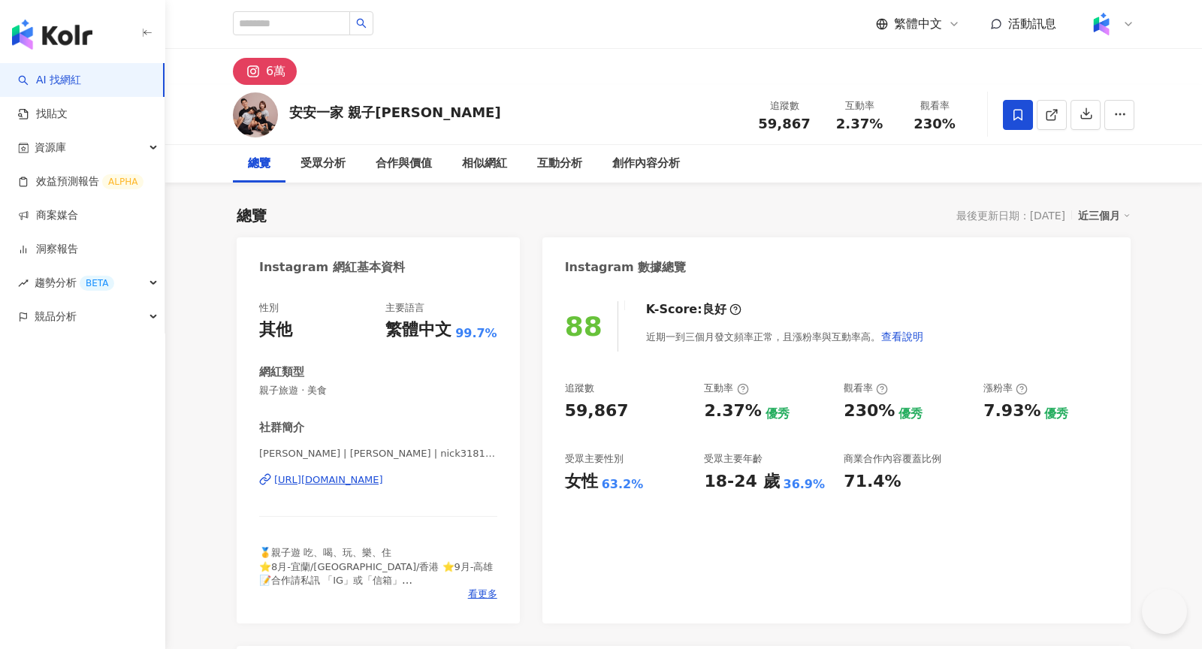
scroll to position [60, 0]
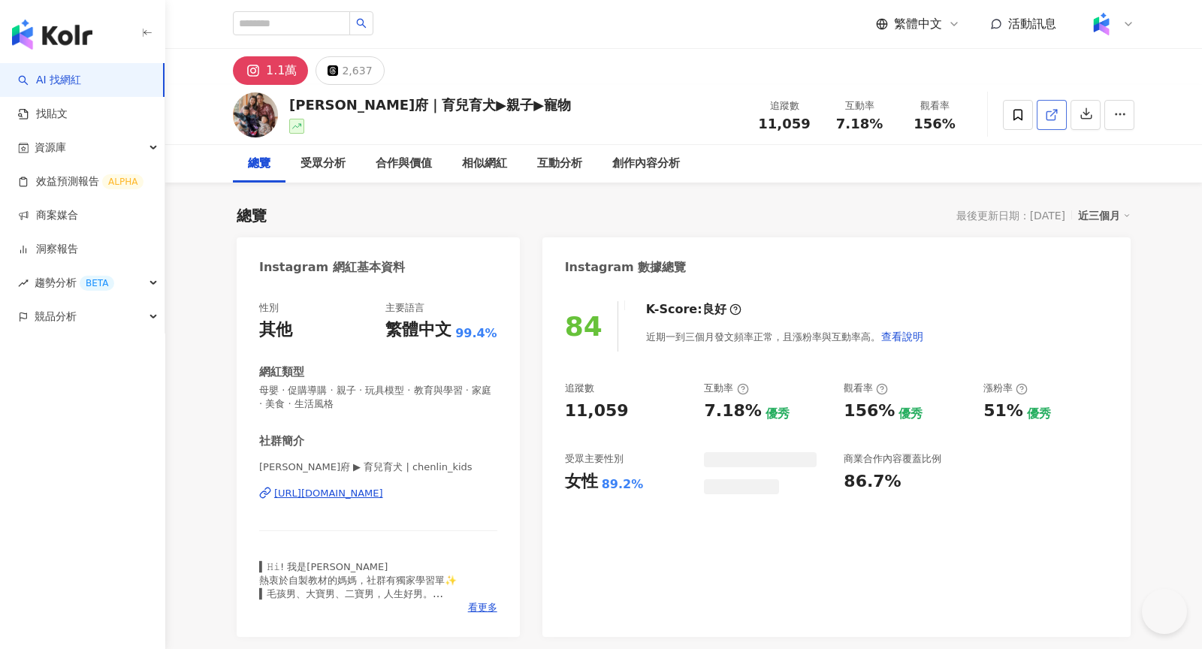
click at [1045, 114] on icon at bounding box center [1052, 115] width 14 height 14
drag, startPoint x: 763, startPoint y: 124, endPoint x: 394, endPoint y: 8, distance: 386.7
click at [763, 123] on div "11,059" at bounding box center [784, 123] width 57 height 15
drag, startPoint x: 882, startPoint y: 125, endPoint x: 838, endPoint y: 125, distance: 44.3
click at [838, 125] on div "7.18%" at bounding box center [859, 123] width 57 height 15
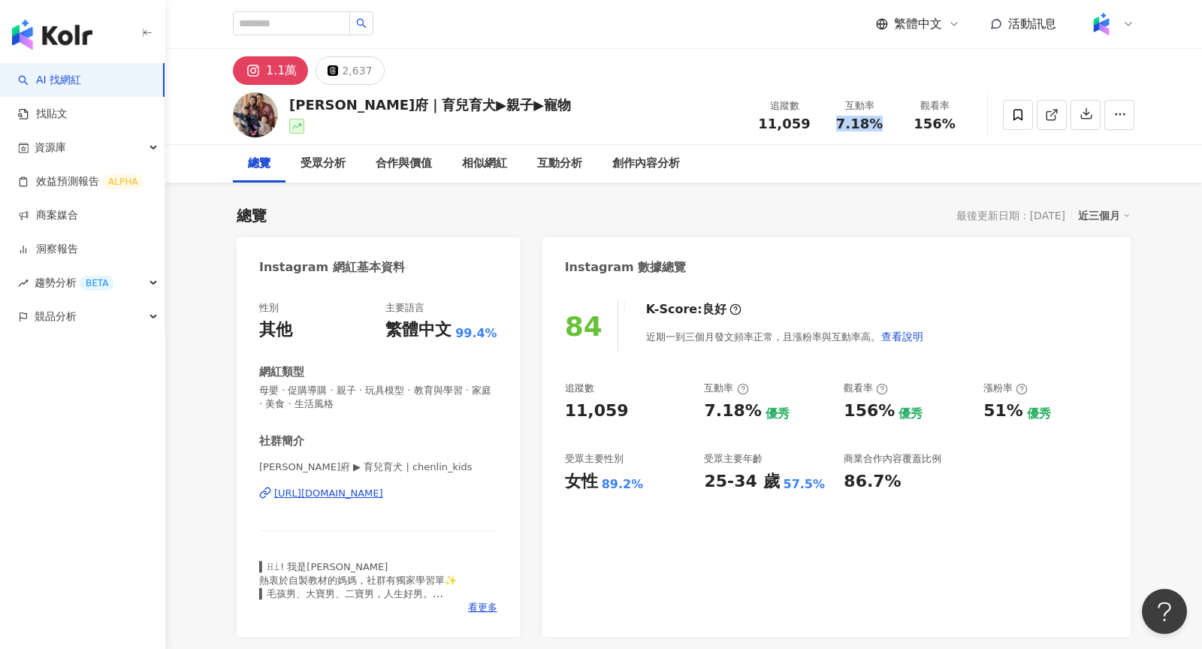
copy span "7.18%"
drag, startPoint x: 960, startPoint y: 122, endPoint x: 916, endPoint y: 120, distance: 43.6
click at [916, 120] on div "156%" at bounding box center [934, 123] width 57 height 15
copy span "156%"
click at [637, 166] on div "創作內容分析" at bounding box center [646, 164] width 68 height 18
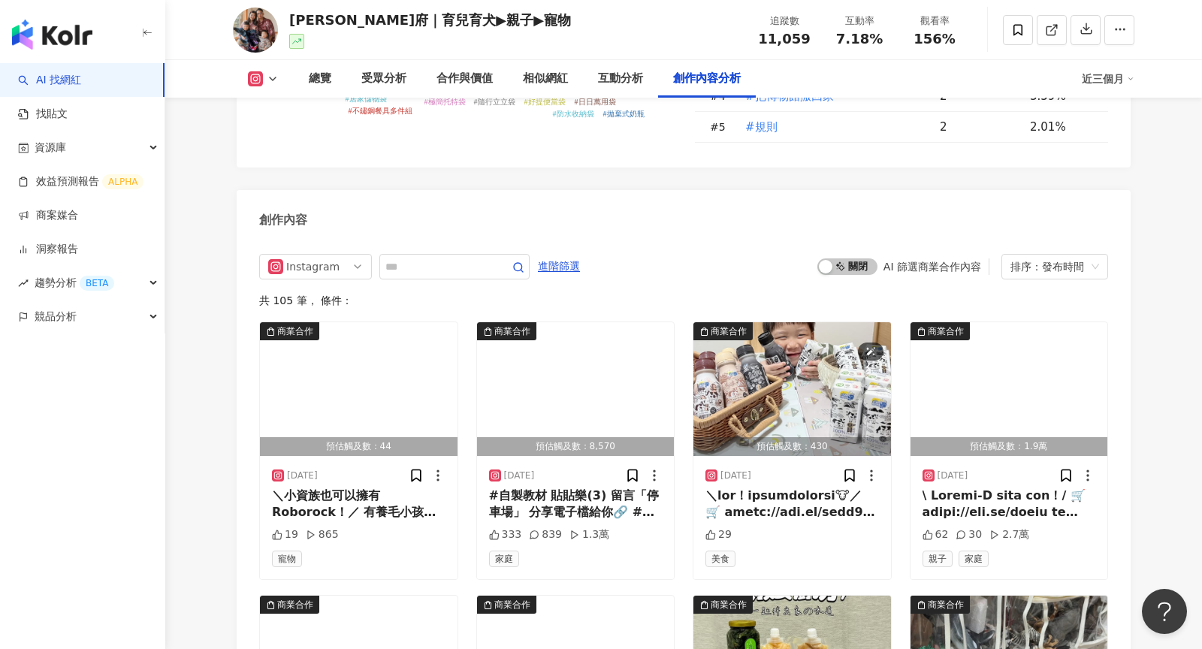
scroll to position [4643, 0]
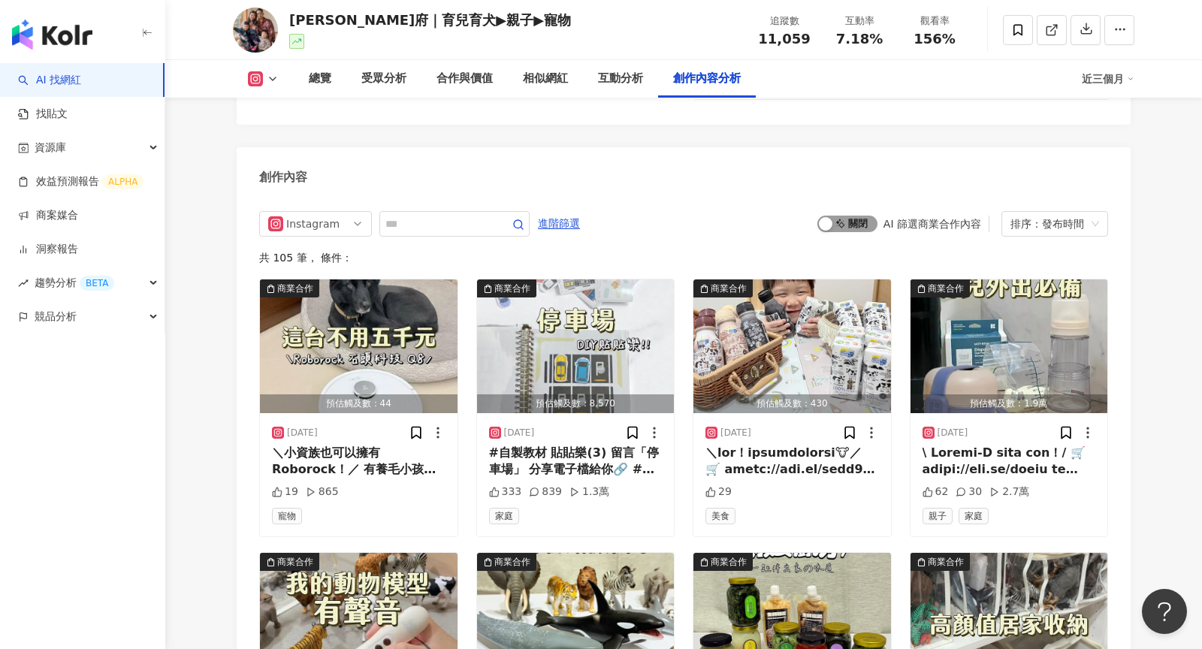
click at [854, 216] on span "啟動 關閉" at bounding box center [847, 224] width 60 height 17
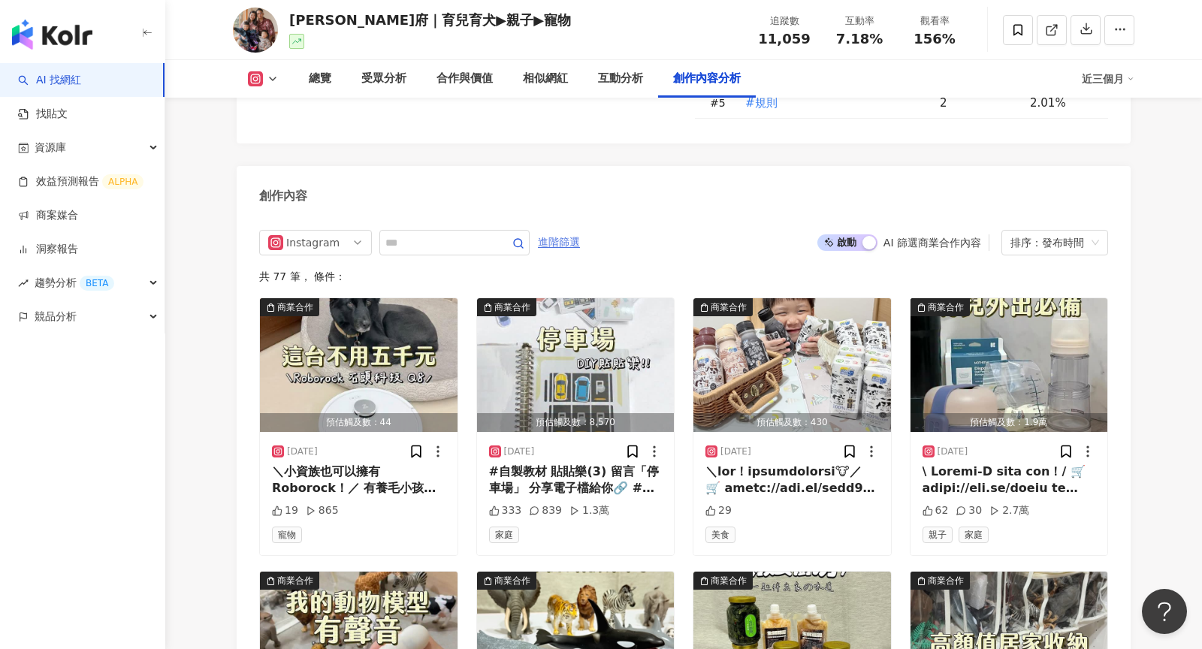
click at [566, 231] on span "進階篩選" at bounding box center [559, 243] width 42 height 24
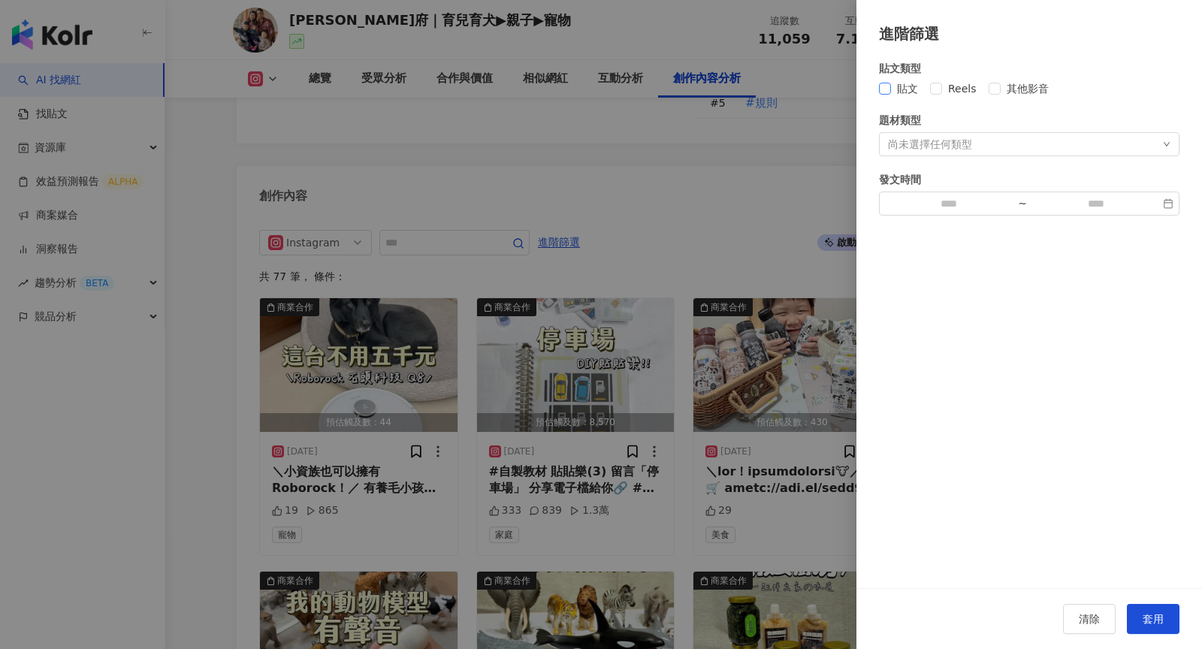
click at [897, 88] on span "貼文" at bounding box center [907, 88] width 33 height 17
click at [1146, 623] on span "套用" at bounding box center [1152, 619] width 21 height 12
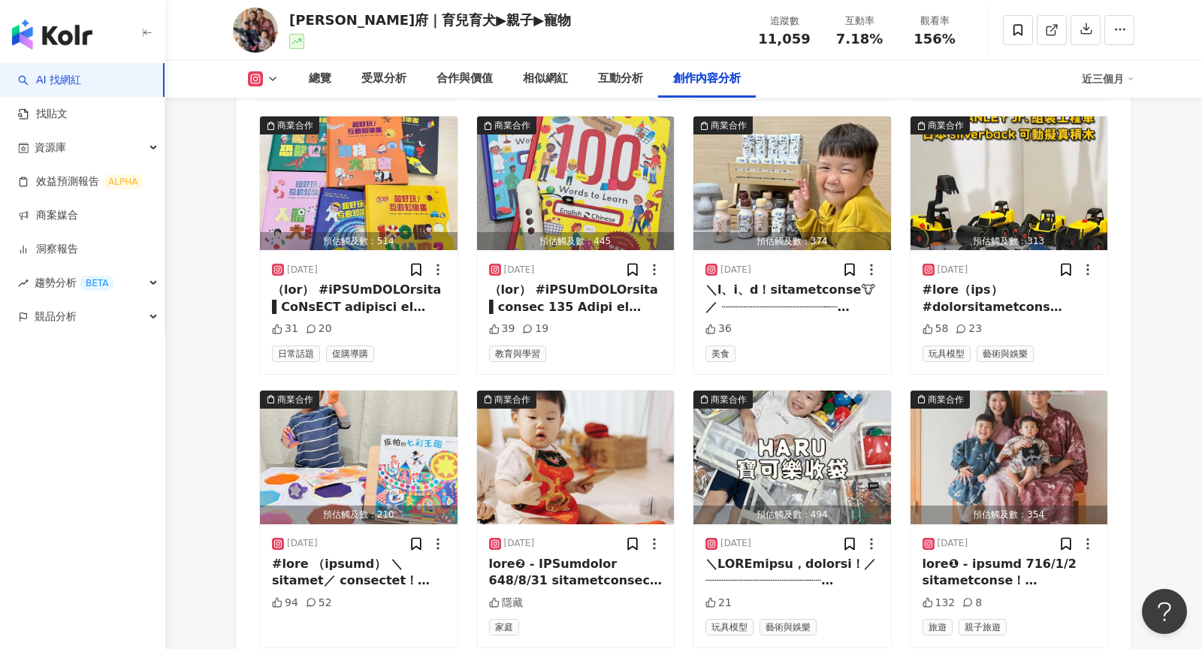
scroll to position [5257, 0]
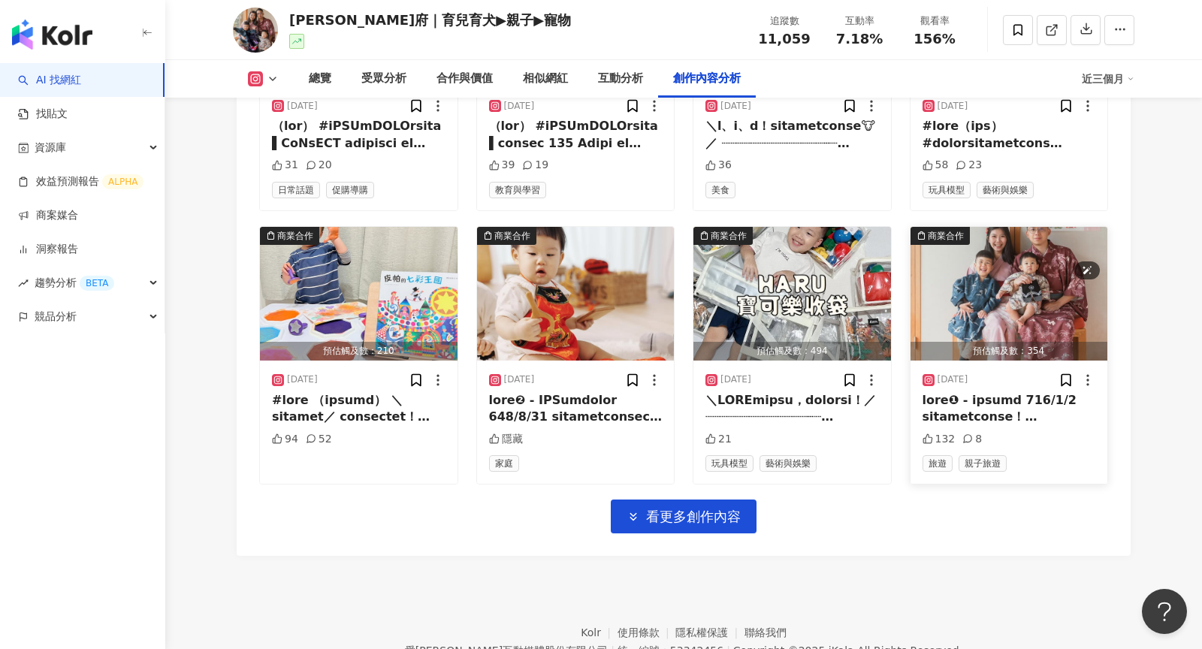
click at [1002, 240] on img "button" at bounding box center [1009, 294] width 198 height 134
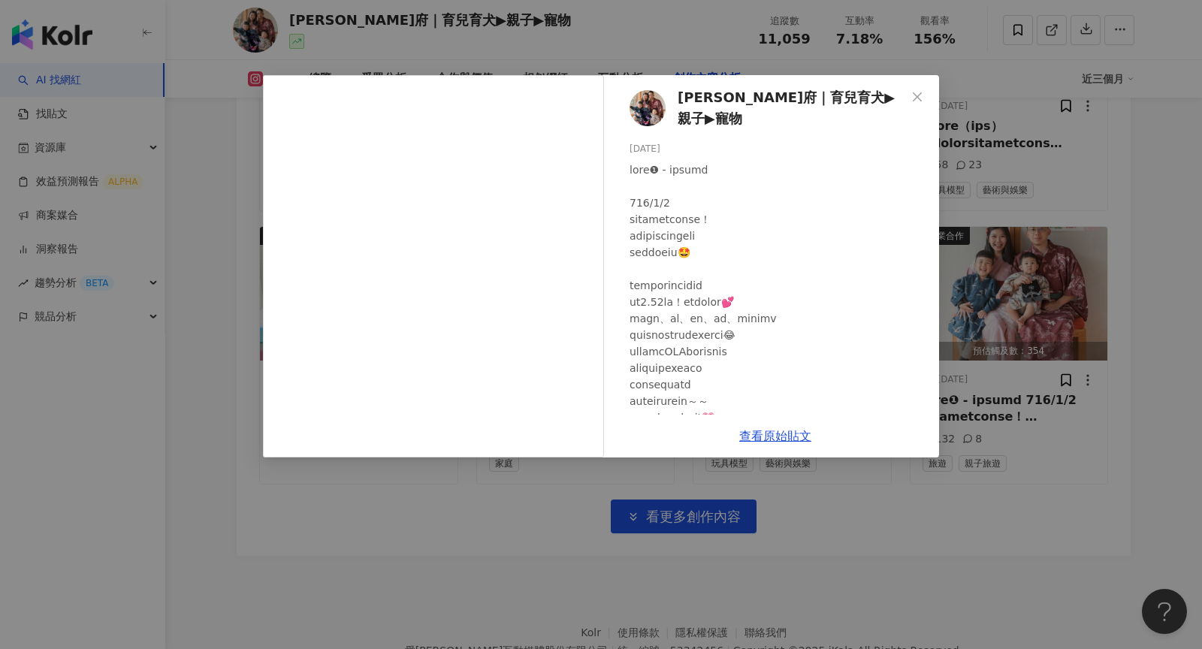
click at [206, 481] on div "陳林府｜育兒育犬▶親子▶寵物 2025/3/21 132 8 查看原始貼文" at bounding box center [601, 324] width 1202 height 649
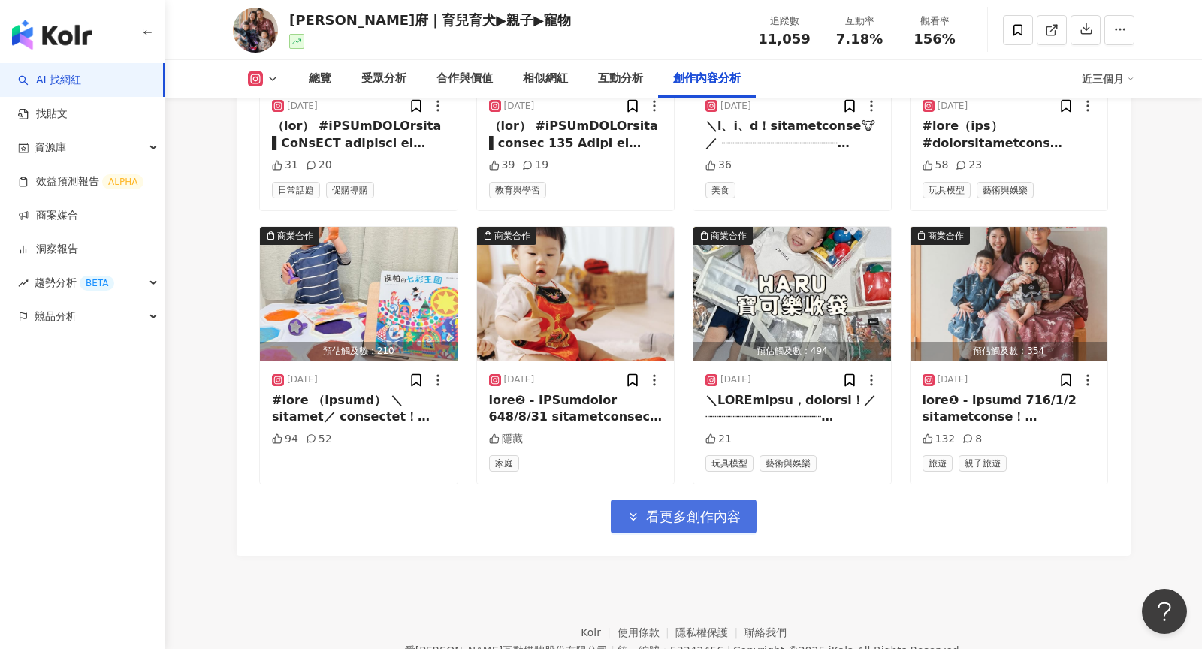
click at [647, 508] on span "看更多創作內容" at bounding box center [693, 516] width 95 height 17
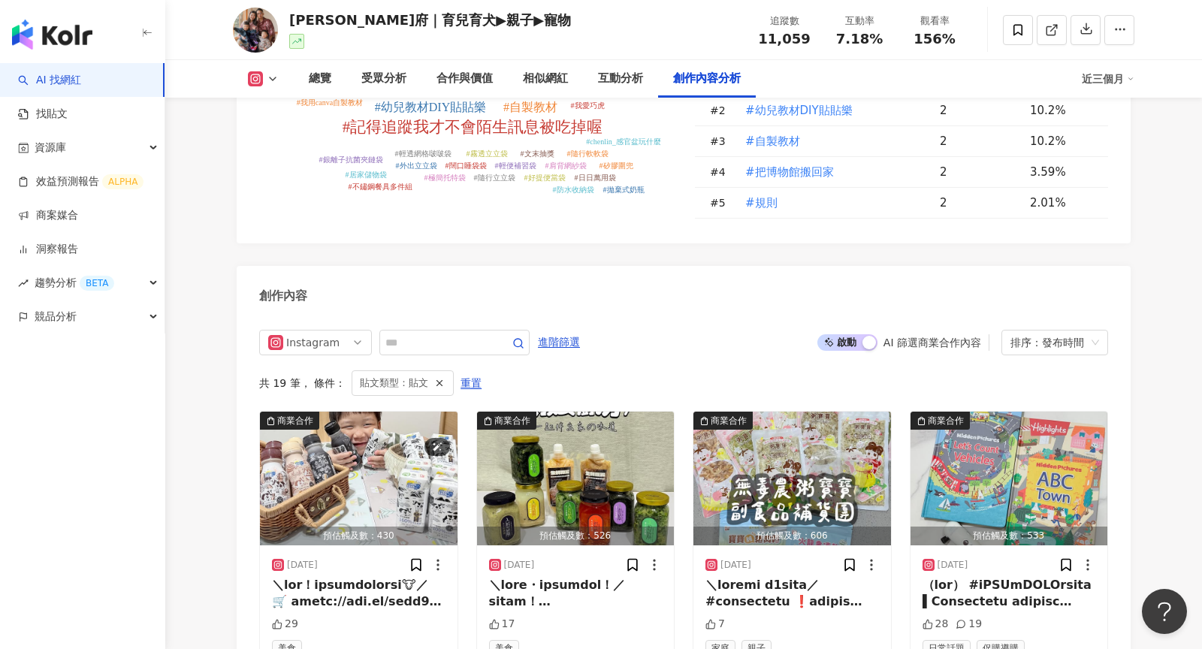
scroll to position [4646, 0]
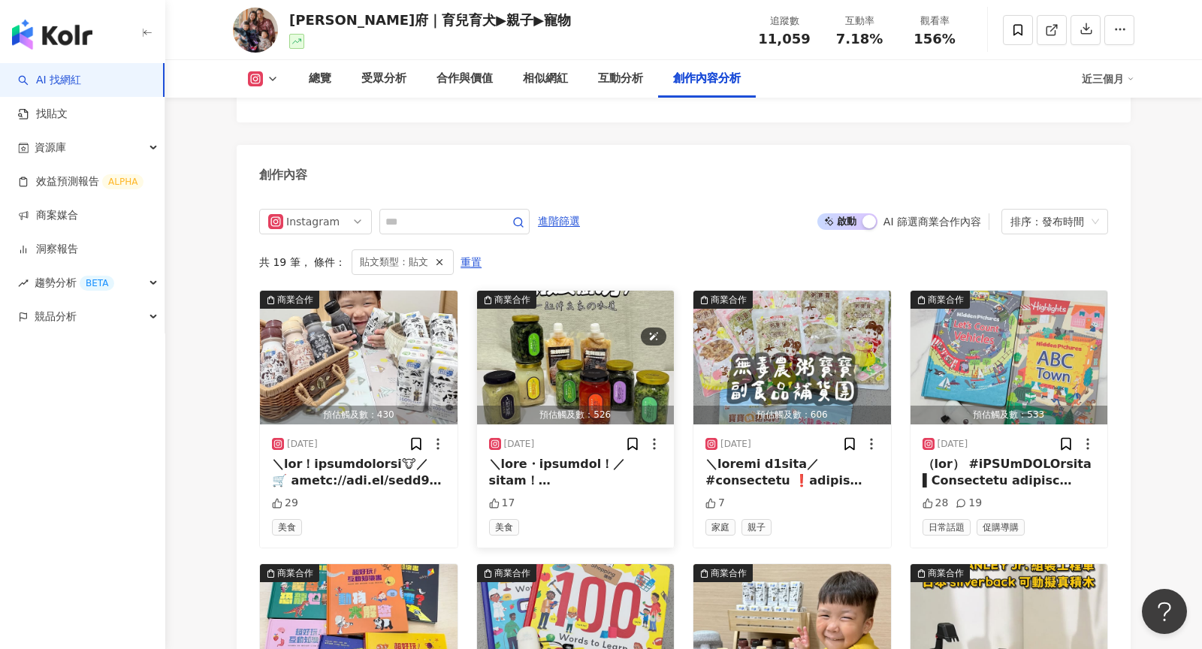
click at [542, 291] on img "button" at bounding box center [576, 358] width 198 height 134
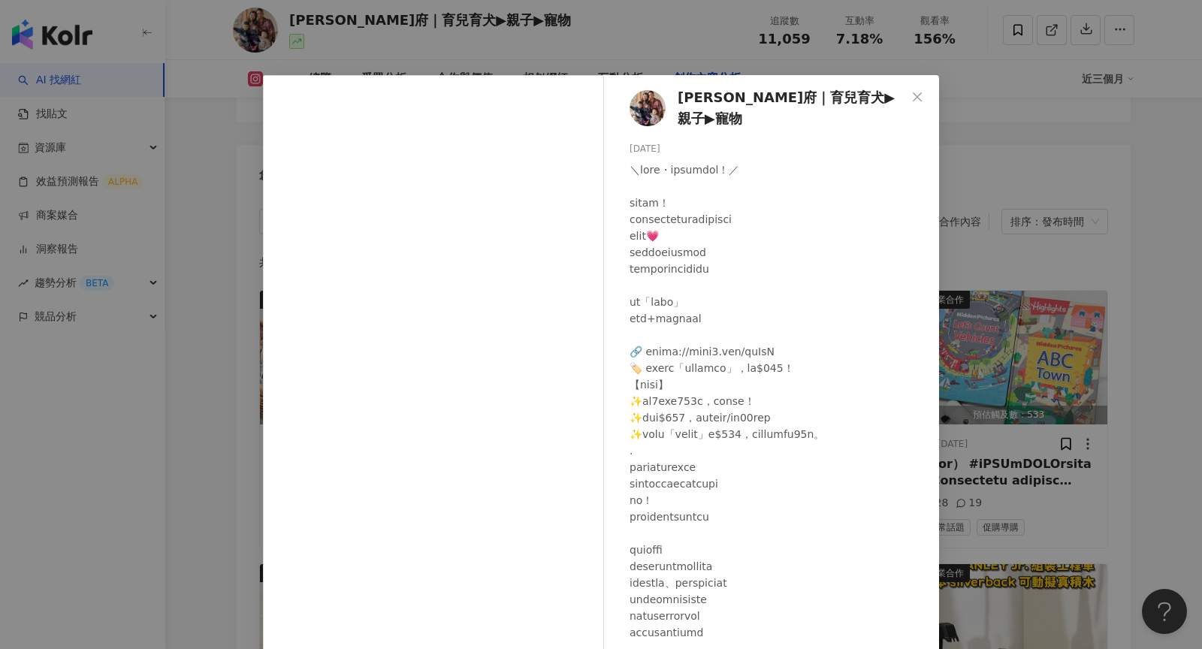
click at [1045, 267] on div "陳林府｜育兒育犬▶親子▶寵物 2025/8/16 17 查看原始貼文" at bounding box center [601, 324] width 1202 height 649
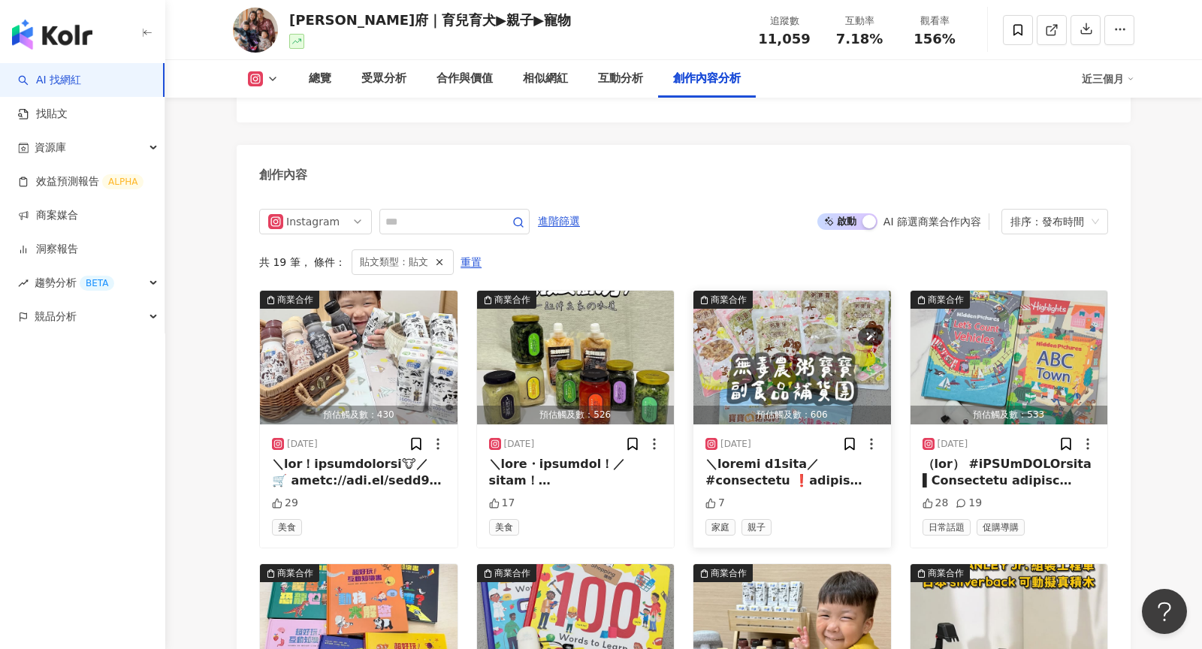
click at [791, 291] on img "button" at bounding box center [792, 358] width 198 height 134
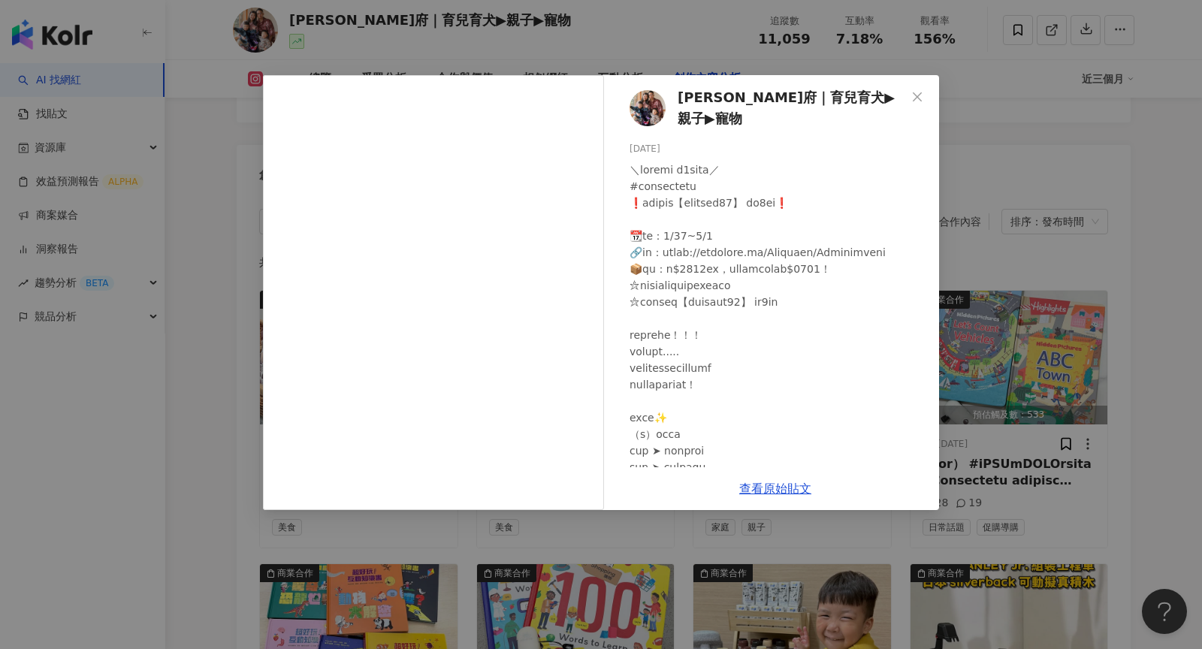
click at [1025, 285] on div "陳林府｜育兒育犬▶親子▶寵物 2025/7/28 7 查看原始貼文" at bounding box center [601, 324] width 1202 height 649
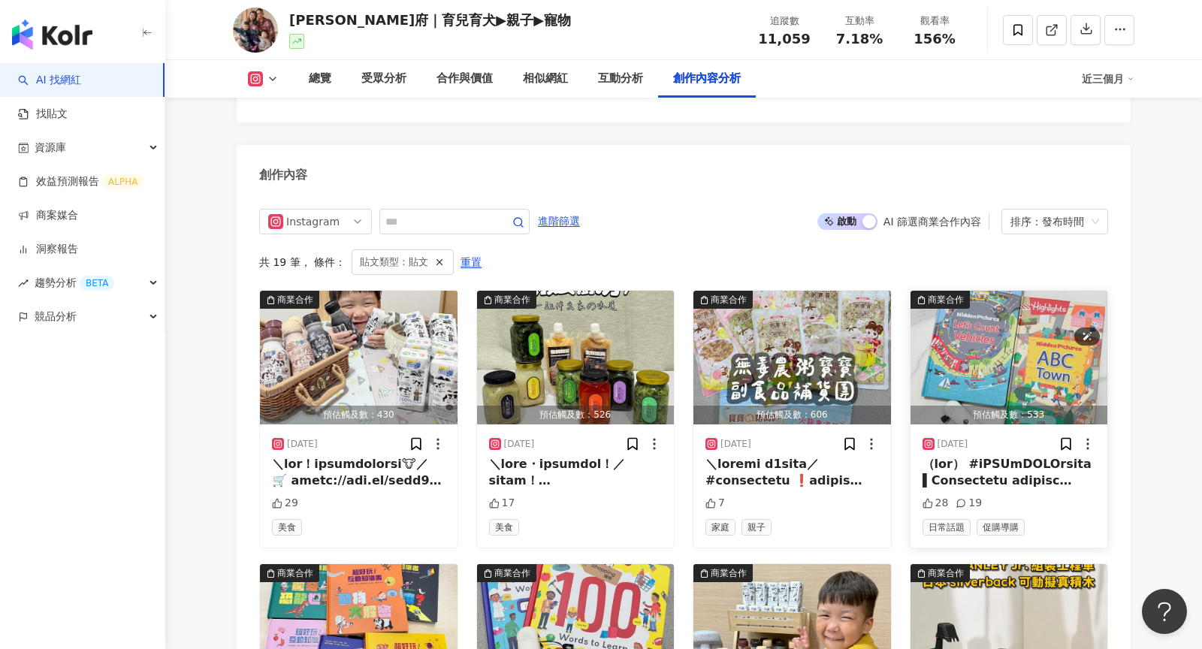
click at [1023, 291] on img "button" at bounding box center [1009, 358] width 198 height 134
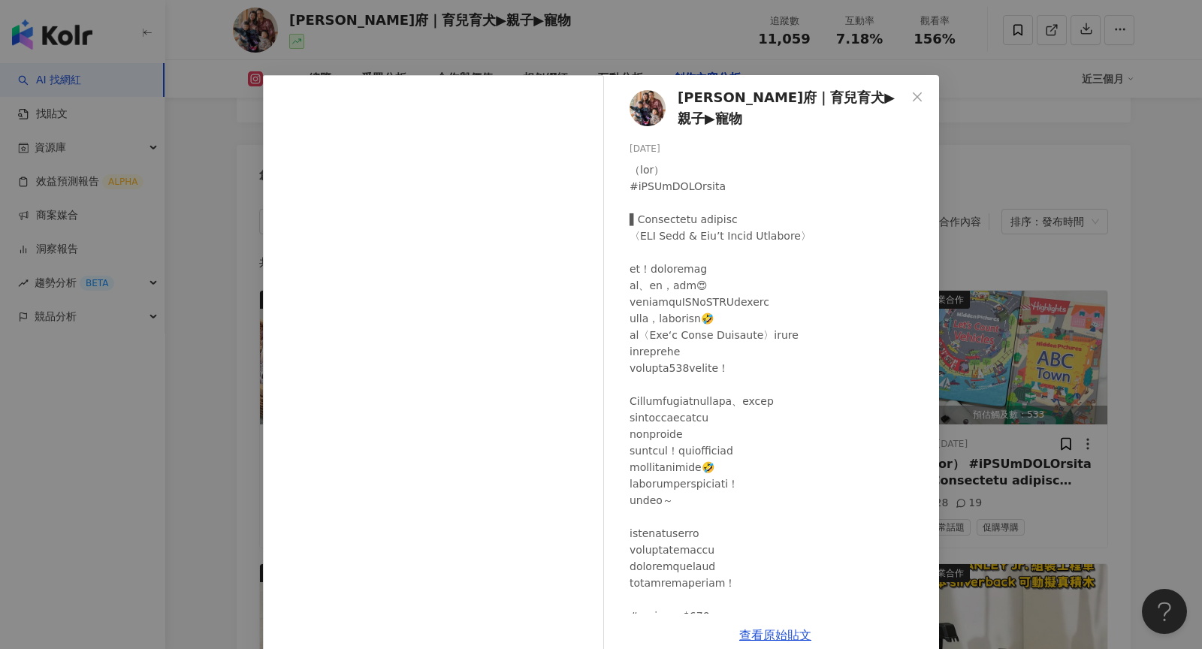
click at [1057, 290] on div "陳林府｜育兒育犬▶親子▶寵物 2025/5/12 28 19 查看原始貼文" at bounding box center [601, 324] width 1202 height 649
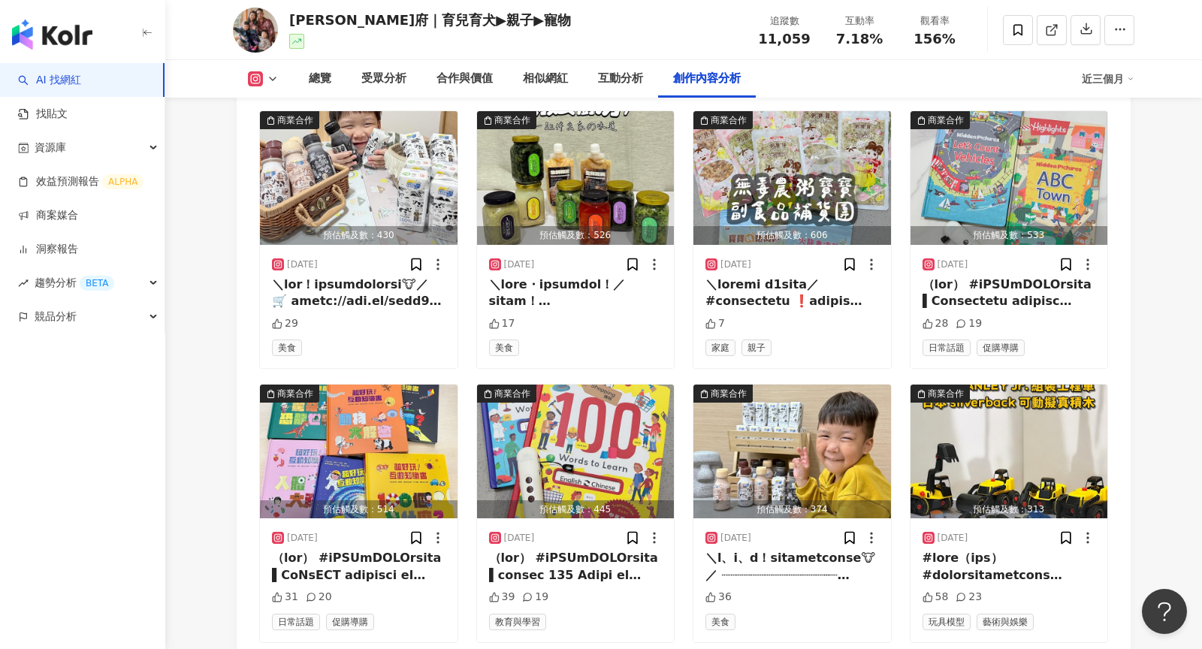
scroll to position [4867, 0]
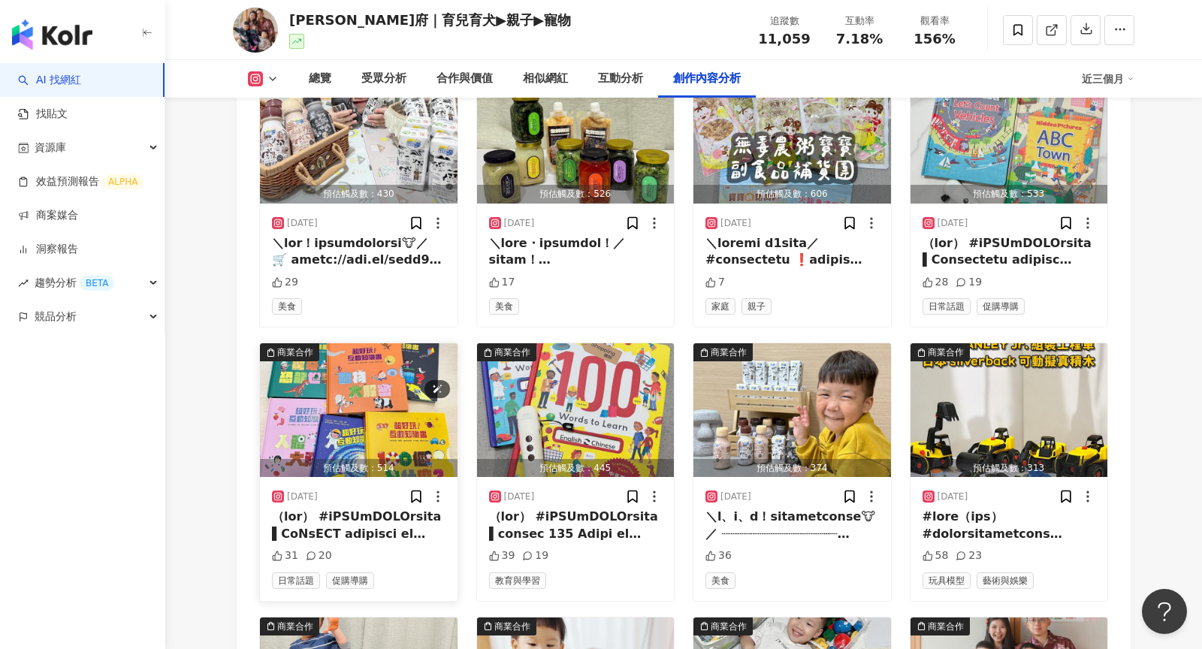
click at [385, 343] on img "button" at bounding box center [359, 410] width 198 height 134
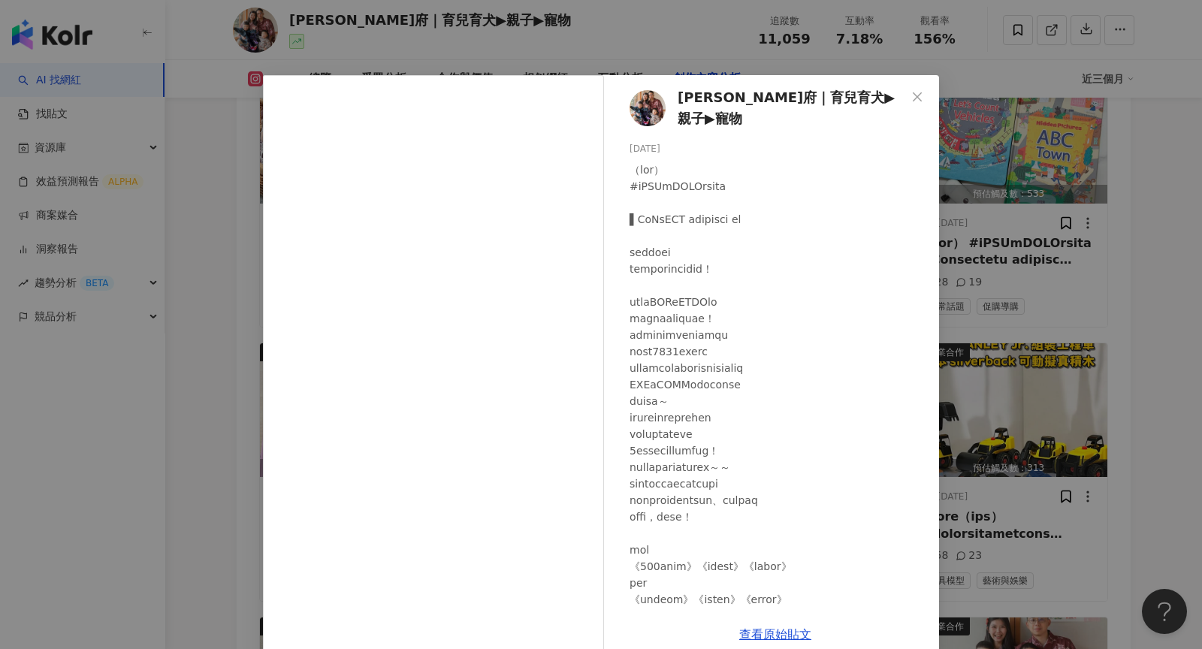
click at [993, 273] on div "陳林府｜育兒育犬▶親子▶寵物 2025/5/12 31 20 查看原始貼文" at bounding box center [601, 324] width 1202 height 649
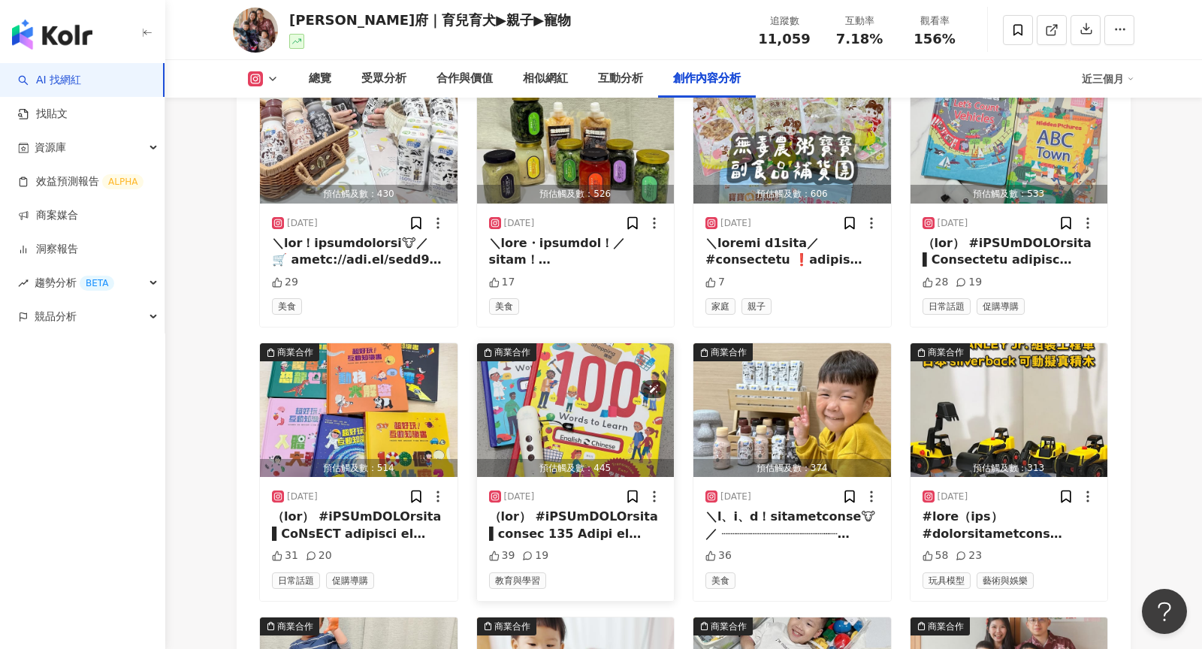
click at [507, 362] on img "button" at bounding box center [576, 410] width 198 height 134
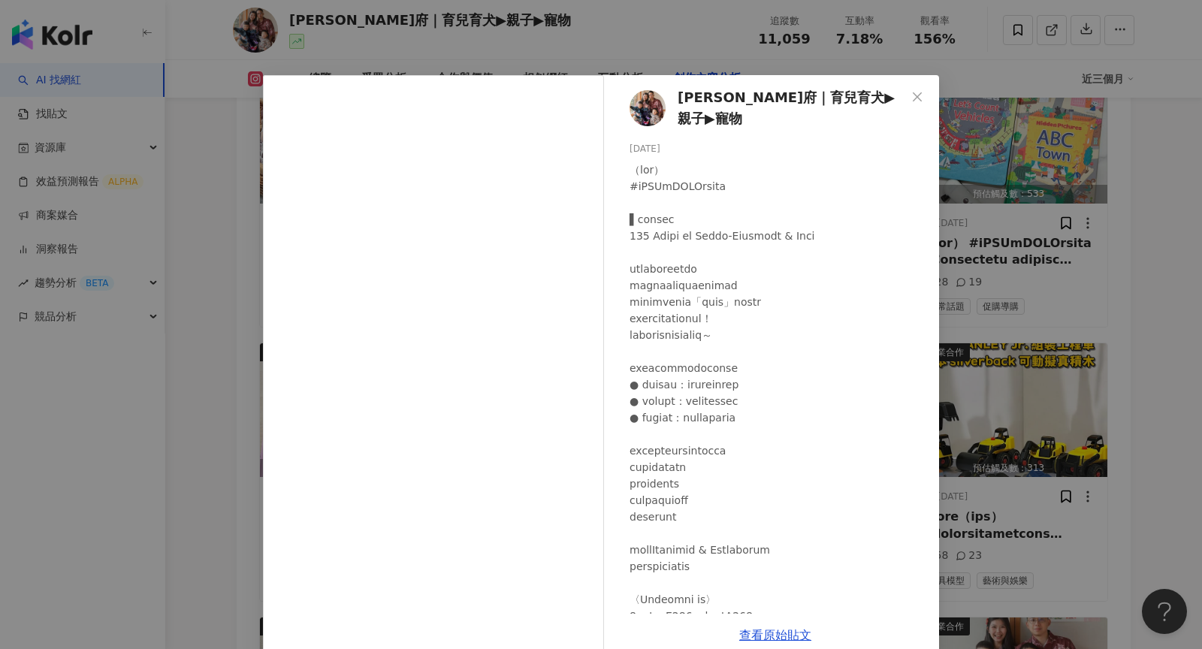
click at [1032, 281] on div "陳林府｜育兒育犬▶親子▶寵物 2025/5/12 39 19 查看原始貼文" at bounding box center [601, 324] width 1202 height 649
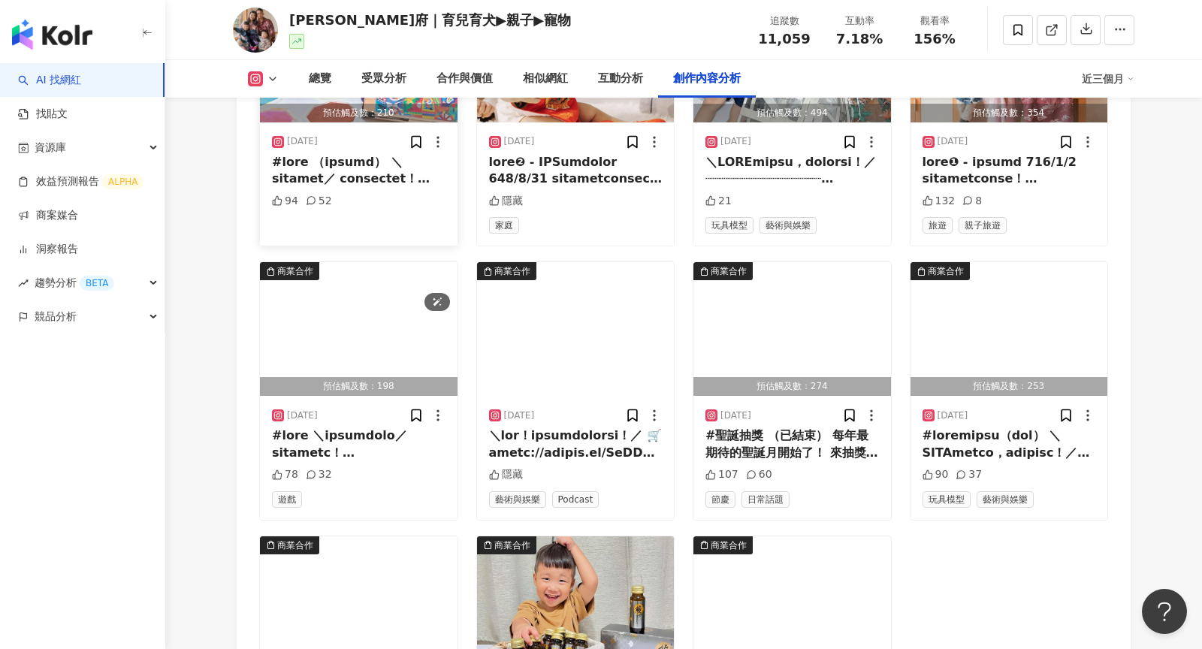
scroll to position [5499, 0]
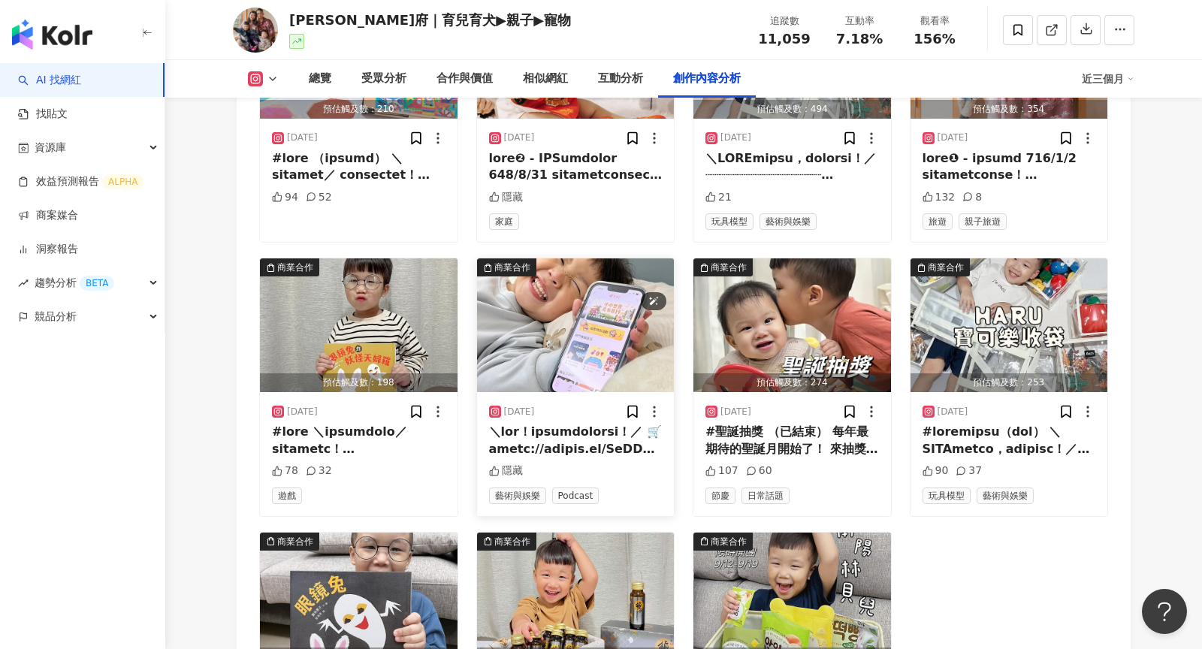
click at [614, 283] on img "button" at bounding box center [576, 325] width 198 height 134
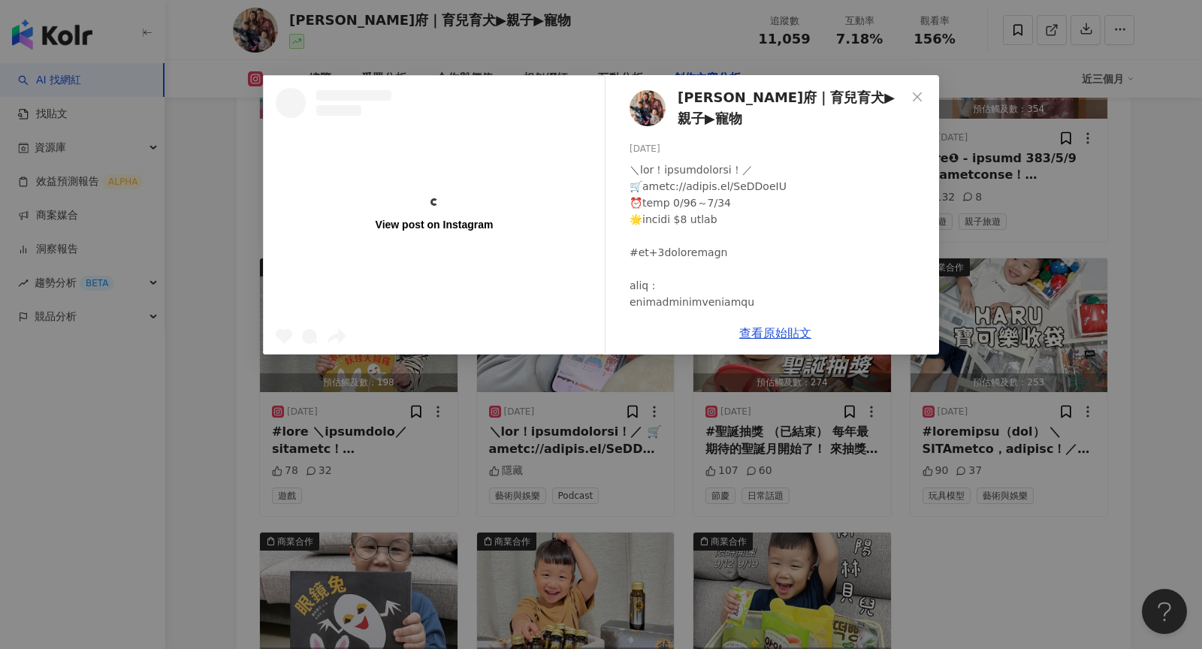
scroll to position [5499, 0]
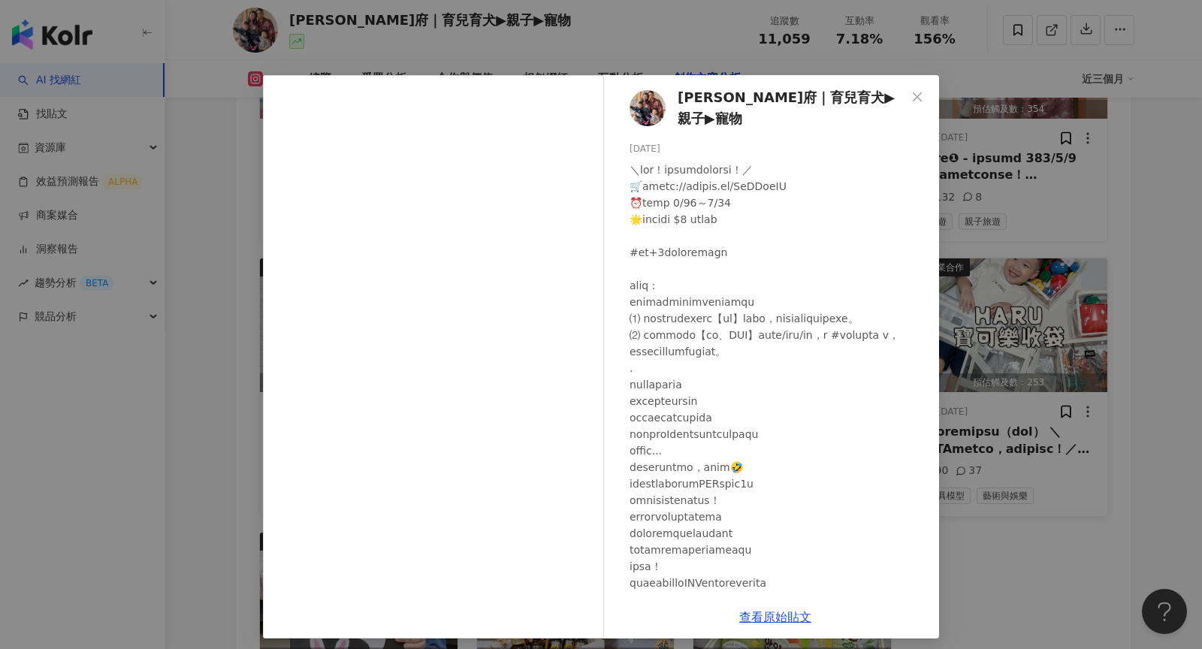
click at [1021, 350] on div "[PERSON_NAME]｜育兒育犬▶親子▶寵物 [DATE] 隱藏 查看原始貼文" at bounding box center [601, 324] width 1202 height 649
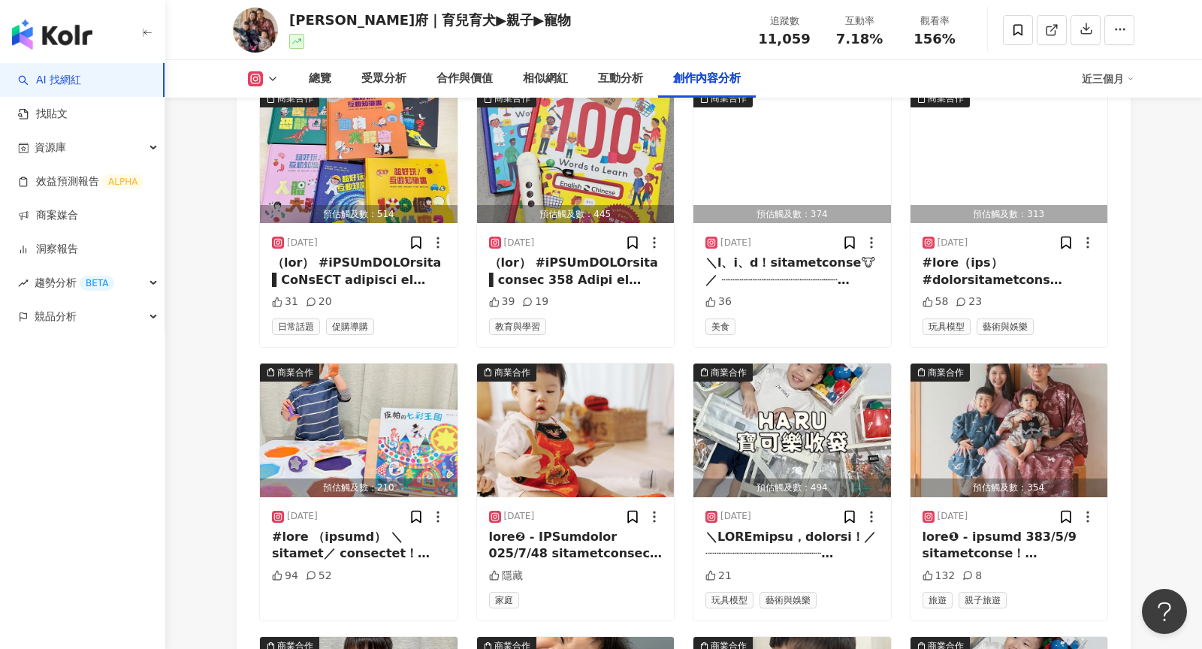
scroll to position [5008, 0]
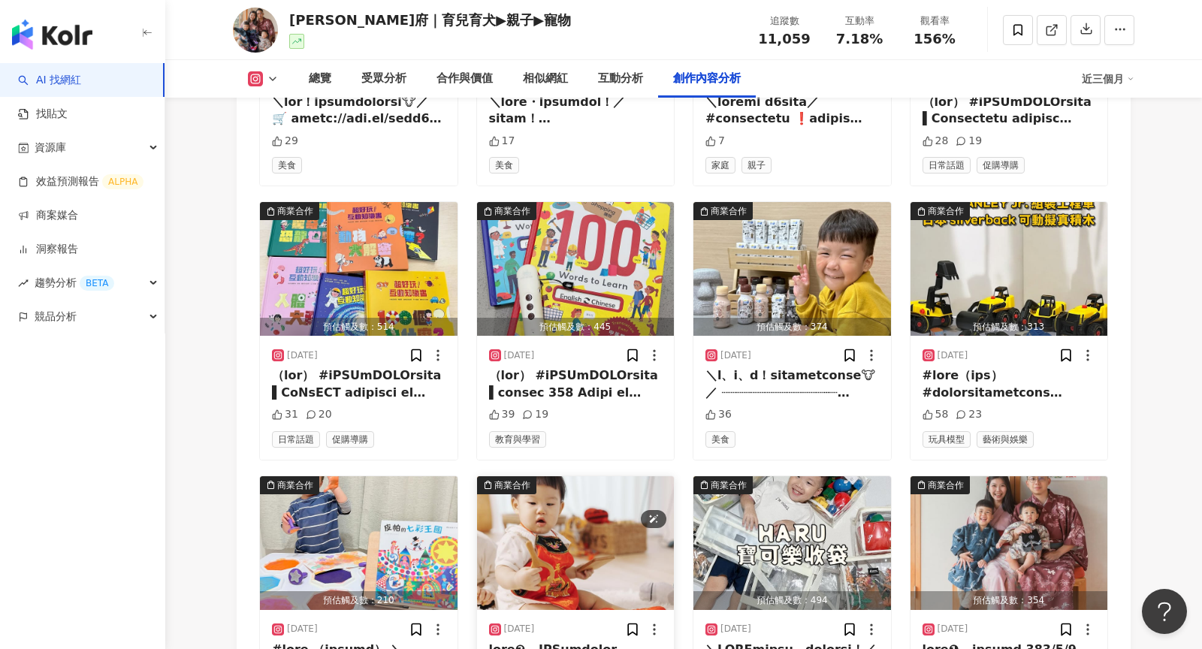
click at [579, 476] on img "button" at bounding box center [576, 543] width 198 height 134
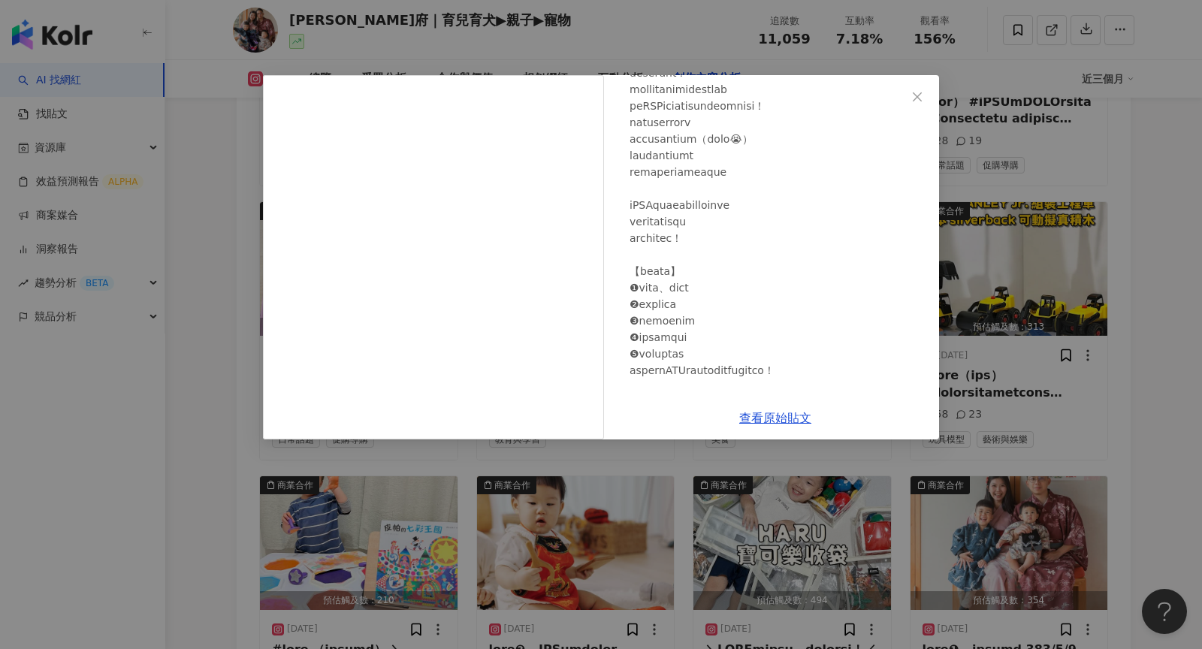
scroll to position [590, 0]
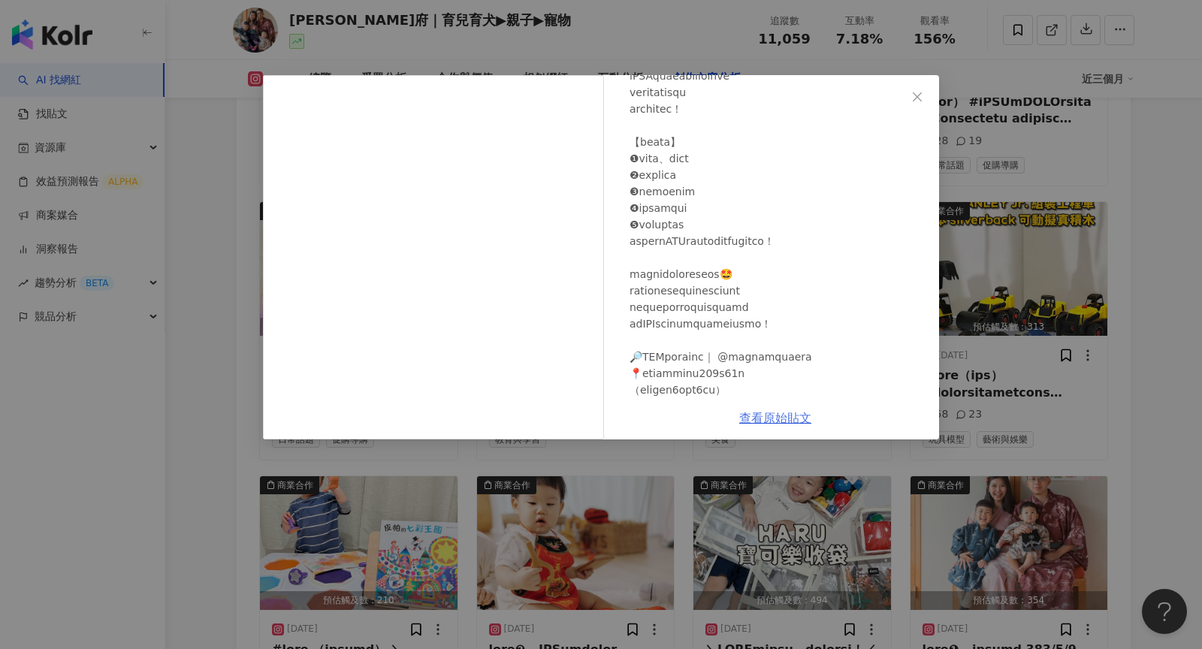
click at [759, 415] on link "查看原始貼文" at bounding box center [775, 418] width 72 height 14
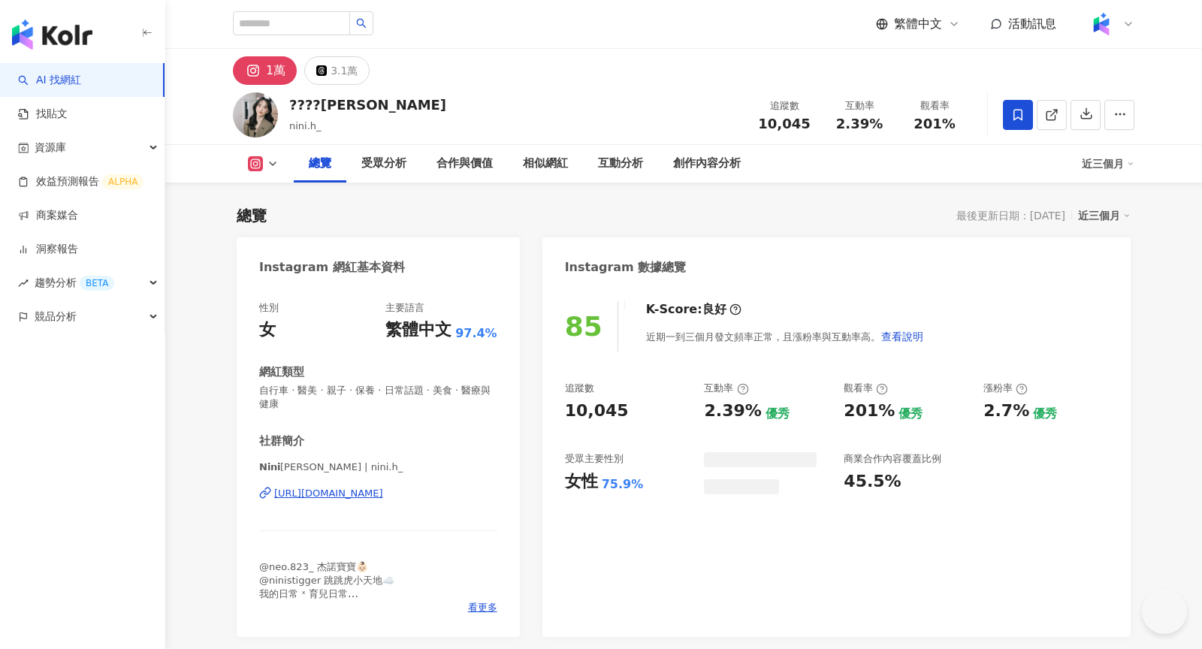
scroll to position [92, 0]
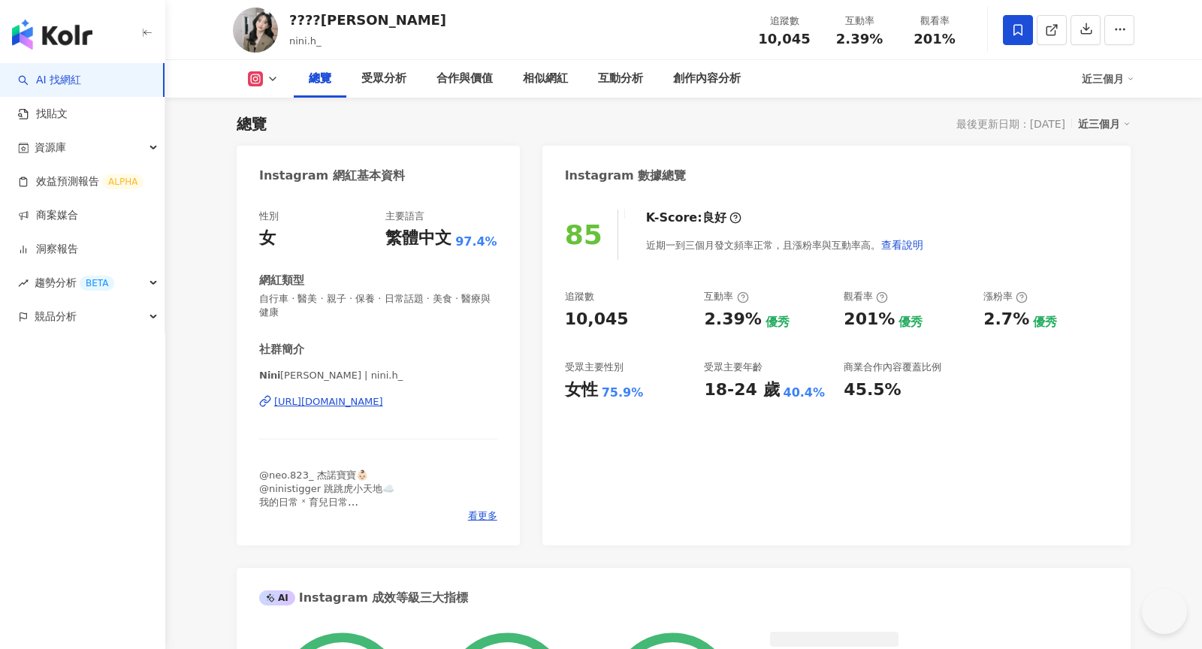
click at [755, 38] on div "追蹤數 10,045" at bounding box center [784, 30] width 75 height 32
drag, startPoint x: 881, startPoint y: 41, endPoint x: 837, endPoint y: 41, distance: 44.3
click at [837, 41] on div "2.39%" at bounding box center [859, 39] width 57 height 15
copy span "2.39%"
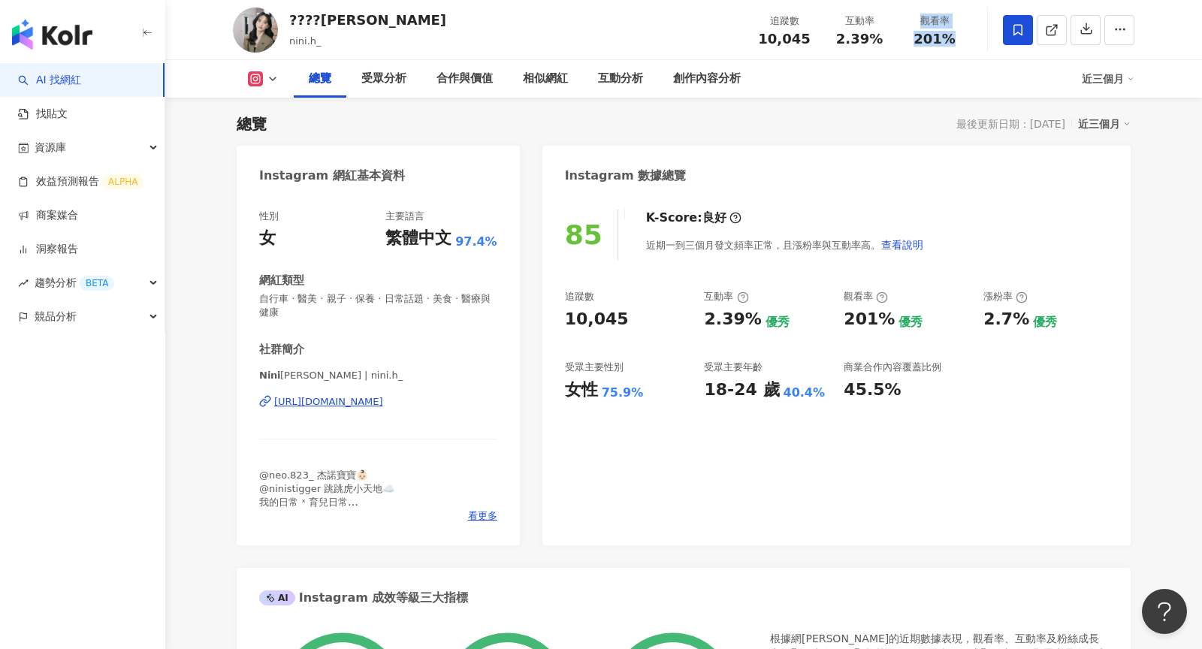
drag, startPoint x: 949, startPoint y: 41, endPoint x: 894, endPoint y: 41, distance: 55.6
click at [894, 41] on div "追蹤數 10,045 互動率 2.39% 觀看率 201%" at bounding box center [859, 30] width 225 height 44
click at [959, 49] on div "追蹤數 10,045 互動率 2.39% 觀看率 201%" at bounding box center [859, 30] width 225 height 44
drag, startPoint x: 945, startPoint y: 40, endPoint x: 924, endPoint y: 39, distance: 20.3
click at [924, 39] on span "201%" at bounding box center [934, 39] width 42 height 15
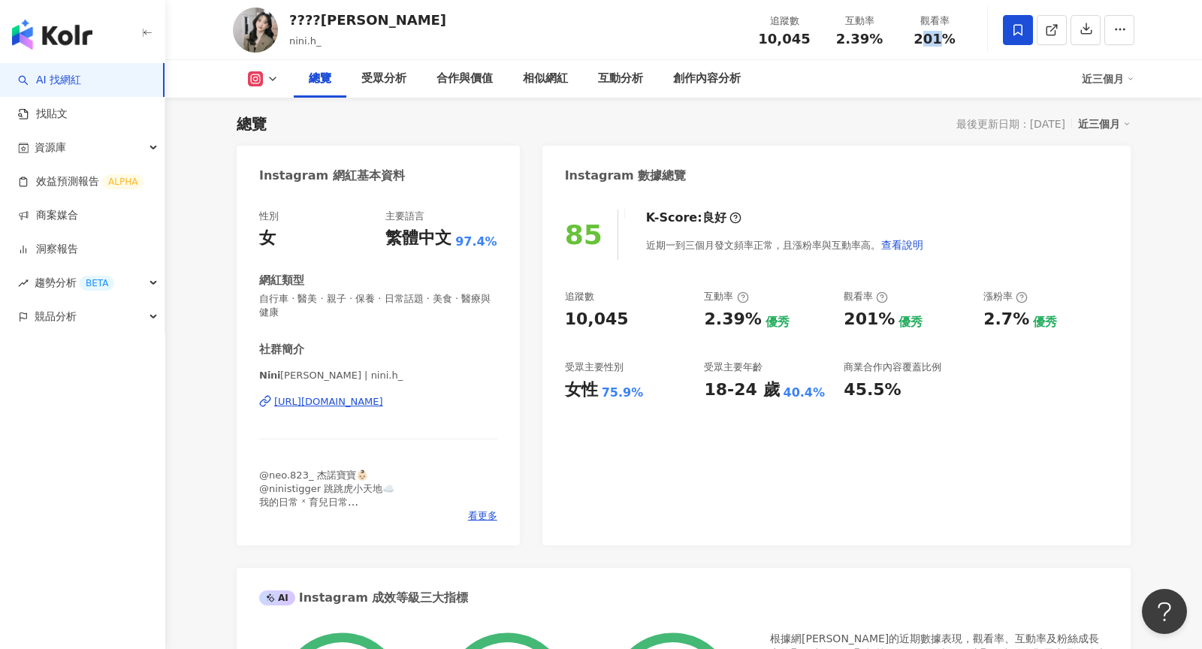
click at [944, 39] on span "201%" at bounding box center [934, 39] width 42 height 15
drag, startPoint x: 957, startPoint y: 39, endPoint x: 918, endPoint y: 38, distance: 39.1
click at [917, 38] on div "201%" at bounding box center [934, 39] width 57 height 15
copy span "201%"
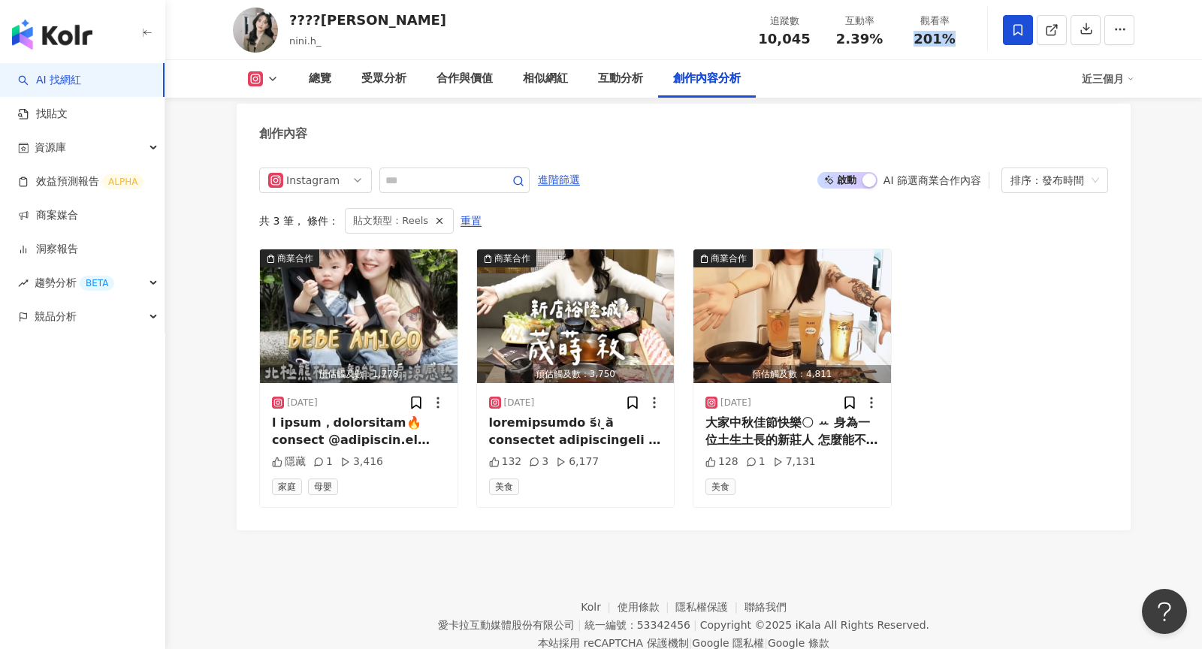
scroll to position [4652, 0]
click at [368, 273] on img "button" at bounding box center [359, 317] width 198 height 134
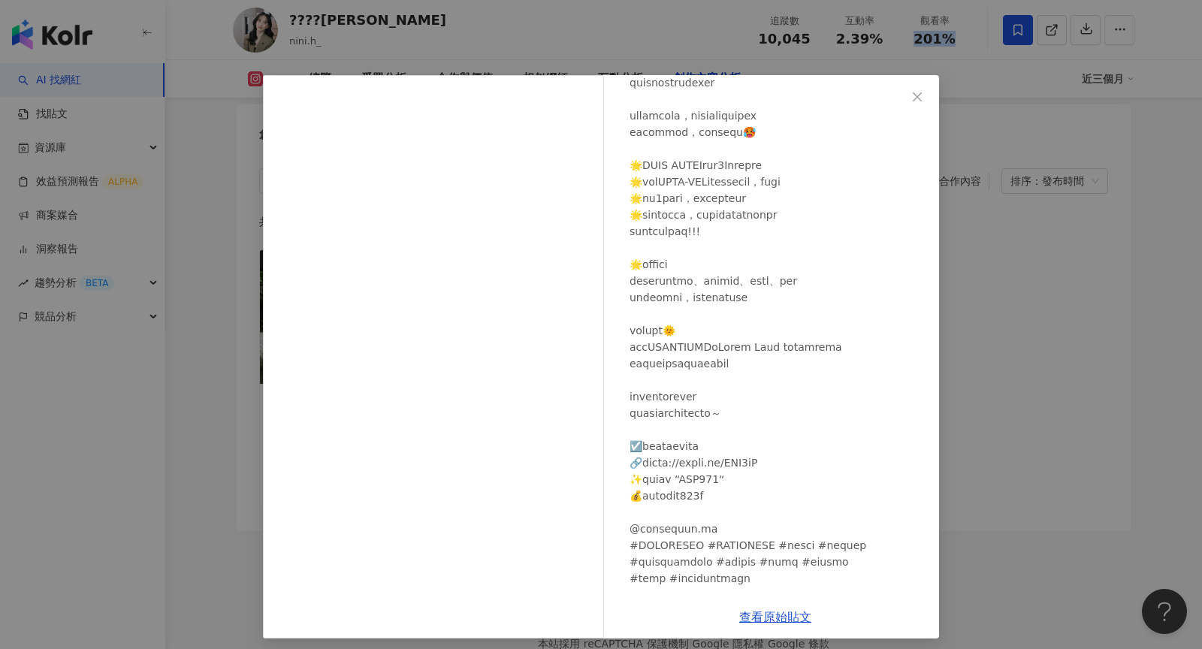
scroll to position [226, 0]
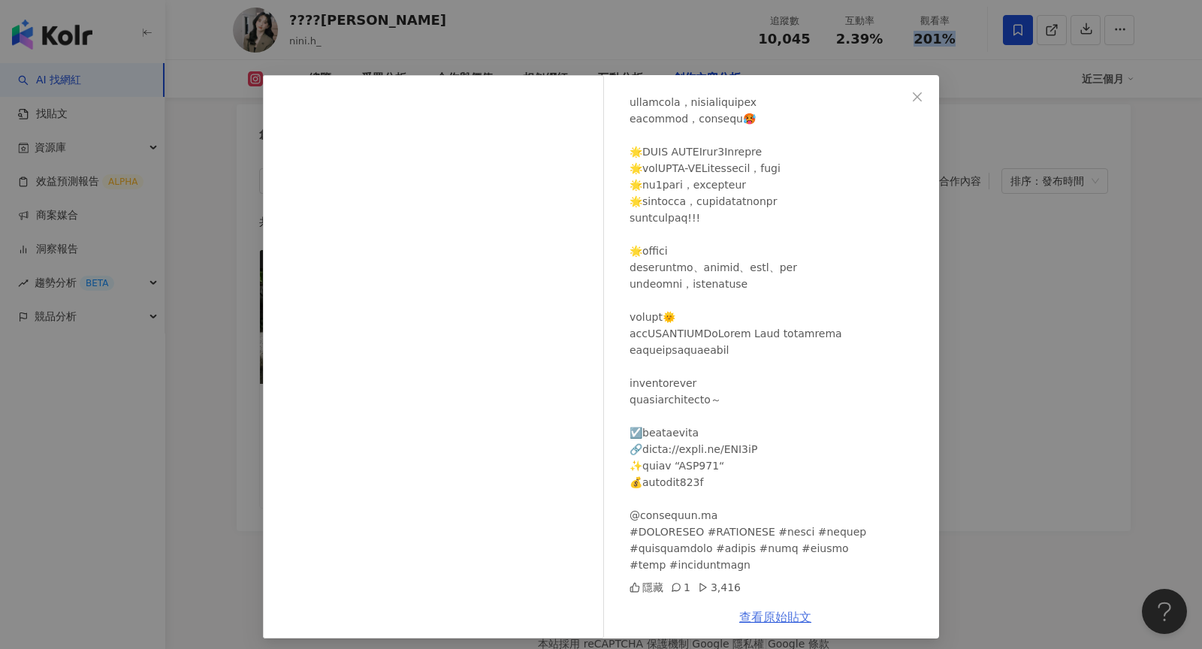
click at [787, 620] on link "查看原始貼文" at bounding box center [775, 617] width 72 height 14
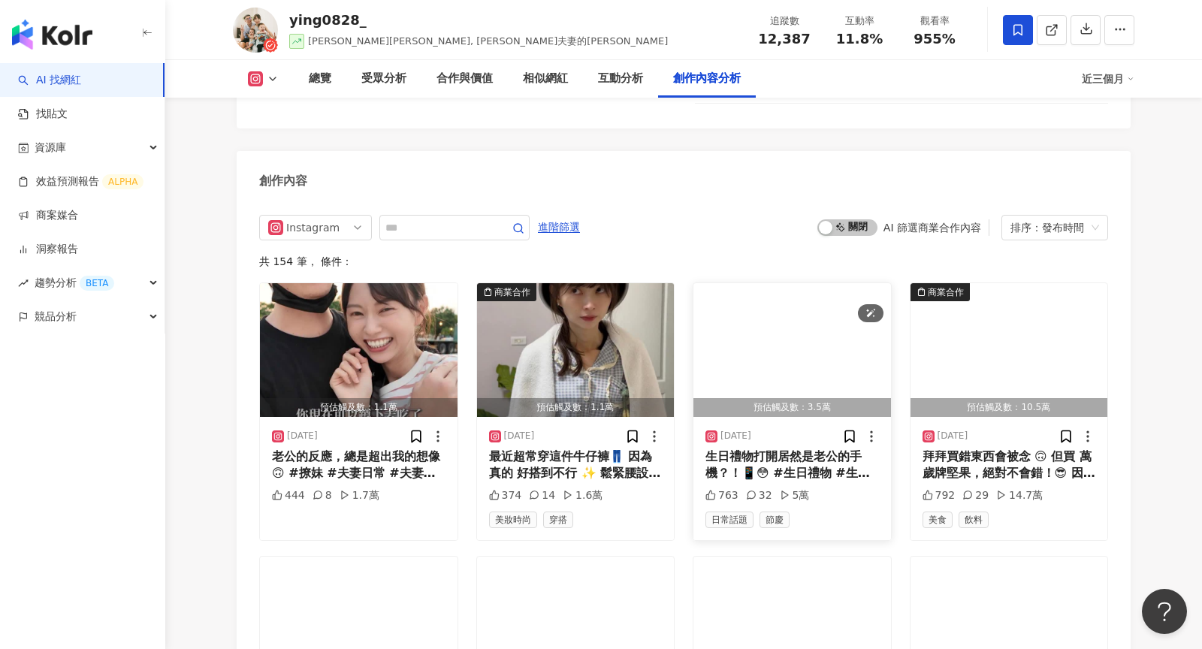
scroll to position [4595, 0]
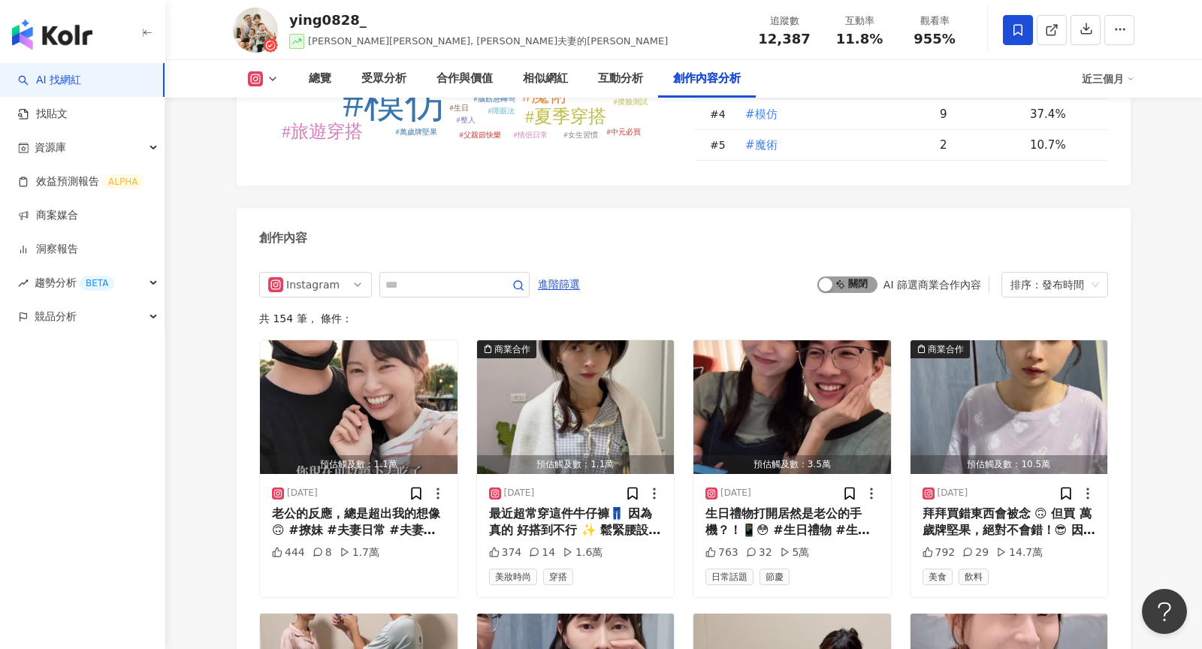
click at [847, 276] on span "啟動 關閉" at bounding box center [847, 284] width 60 height 17
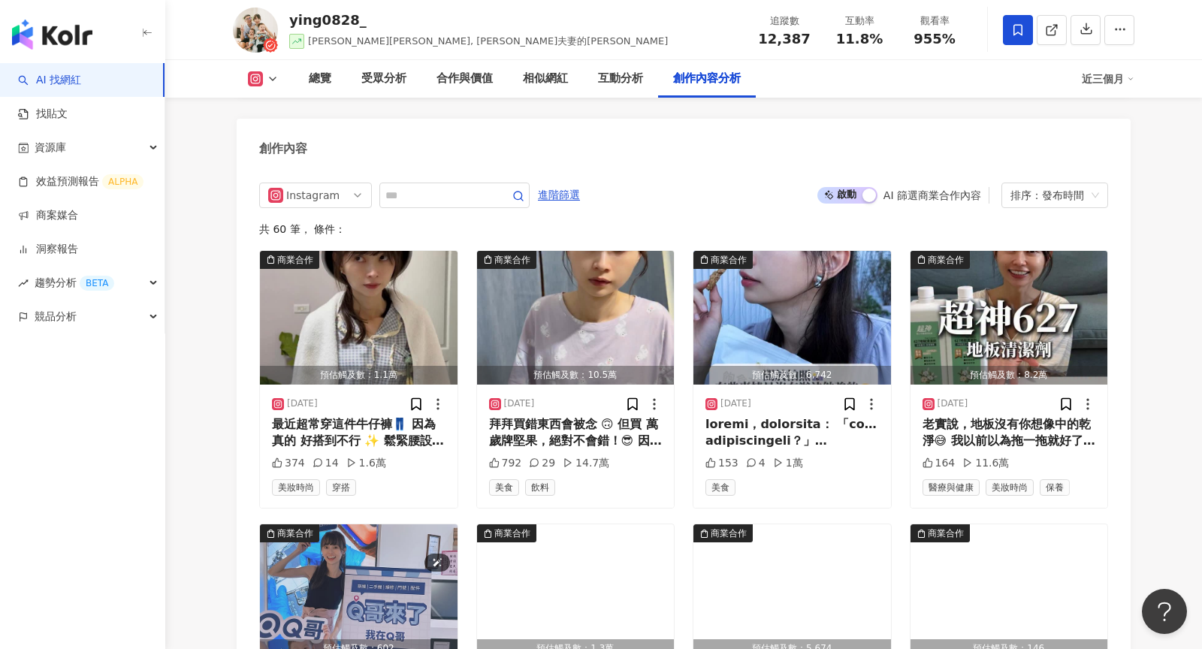
scroll to position [4665, 0]
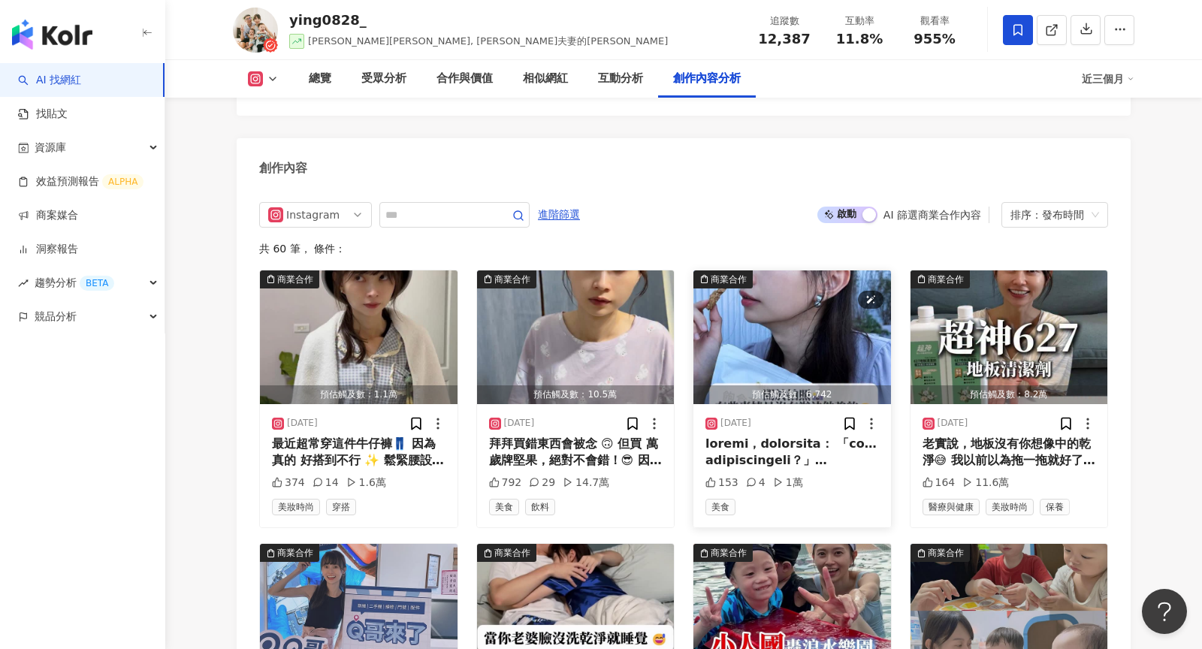
click at [764, 274] on img "button" at bounding box center [792, 337] width 198 height 134
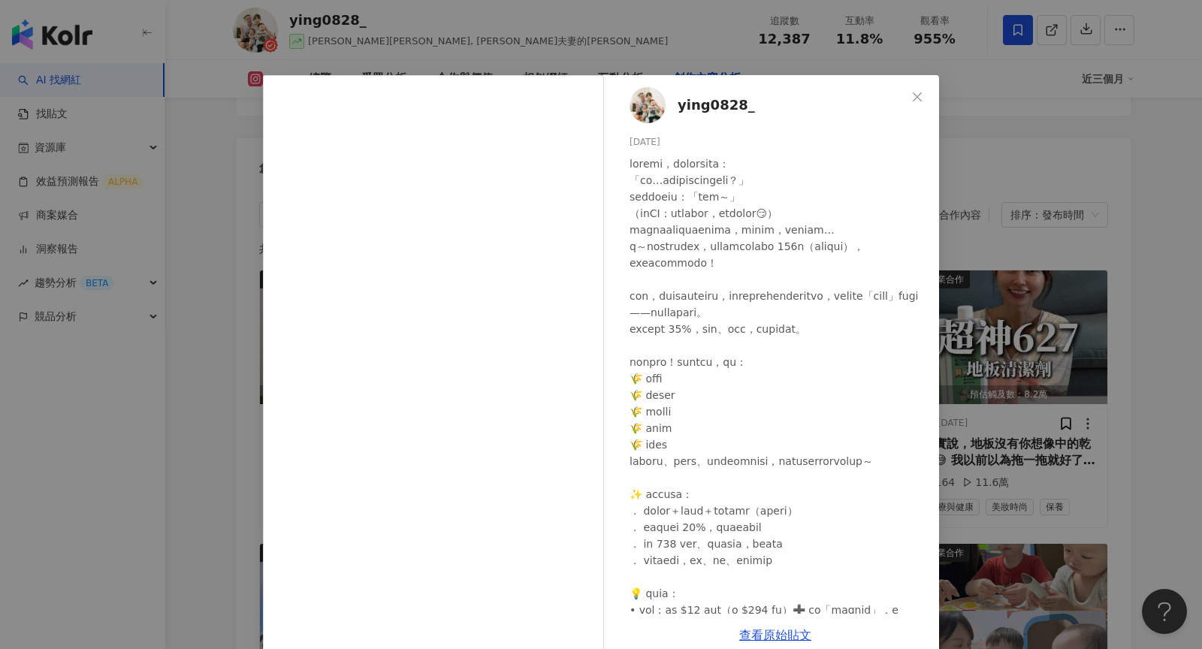
scroll to position [20, 0]
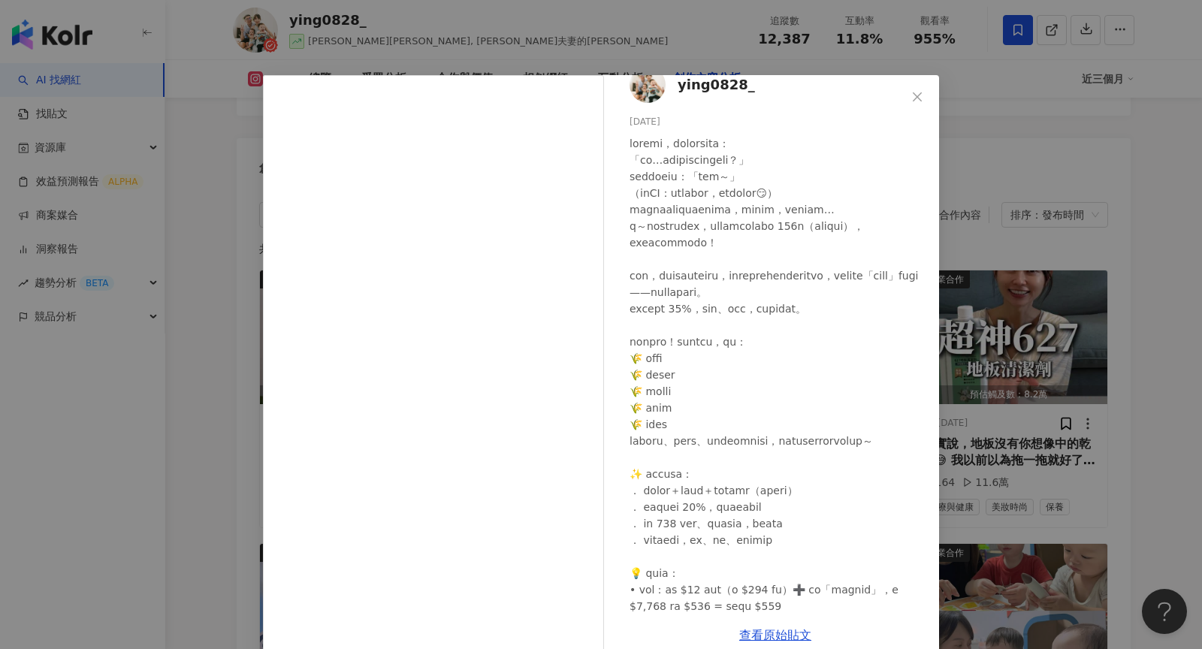
click at [1060, 309] on div "ying0828_ 2025/8/20 153 4 1萬 查看原始貼文" at bounding box center [601, 324] width 1202 height 649
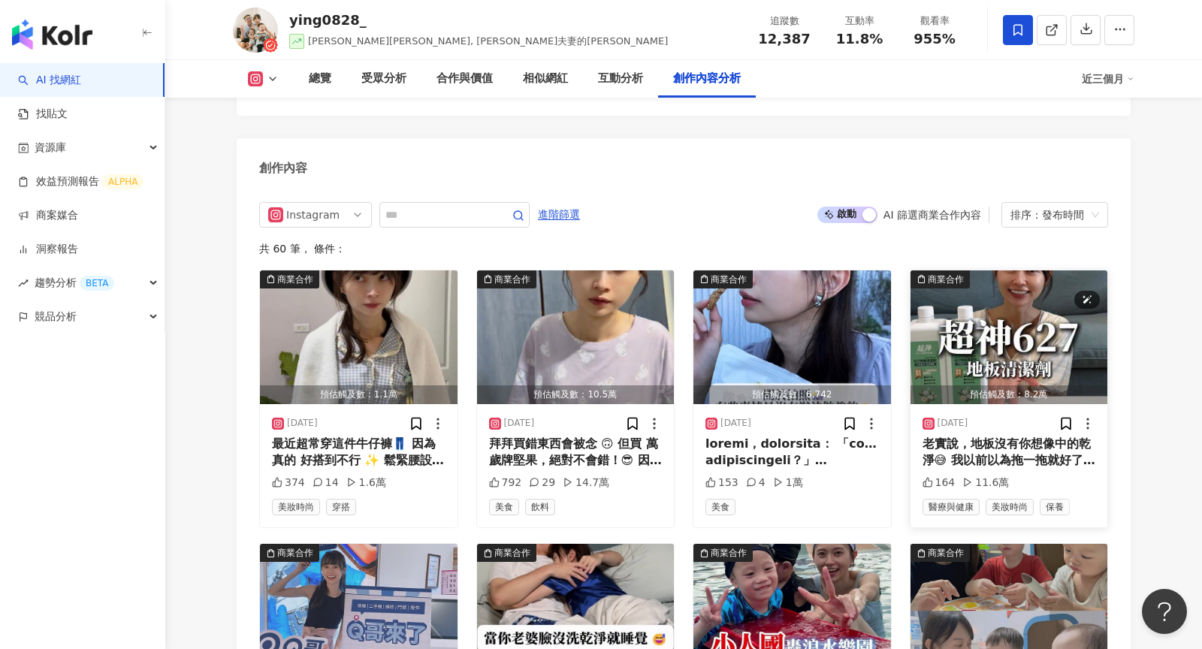
click at [990, 270] on img "button" at bounding box center [1009, 337] width 198 height 134
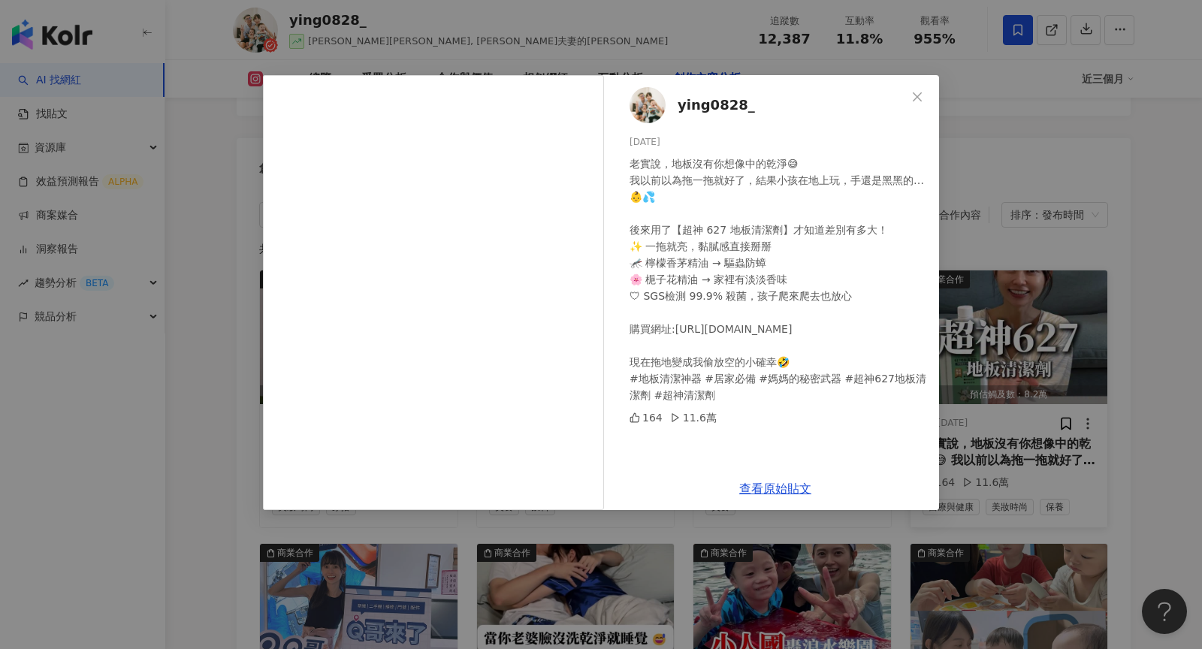
click at [1075, 293] on div "ying0828_ 2025/8/14 老實說，地板沒有你想像中的乾淨😅 我以前以為拖一拖就好了，結果小孩在地上玩，手還是黑黑的…👶💦 後來用了【超神 627…" at bounding box center [601, 324] width 1202 height 649
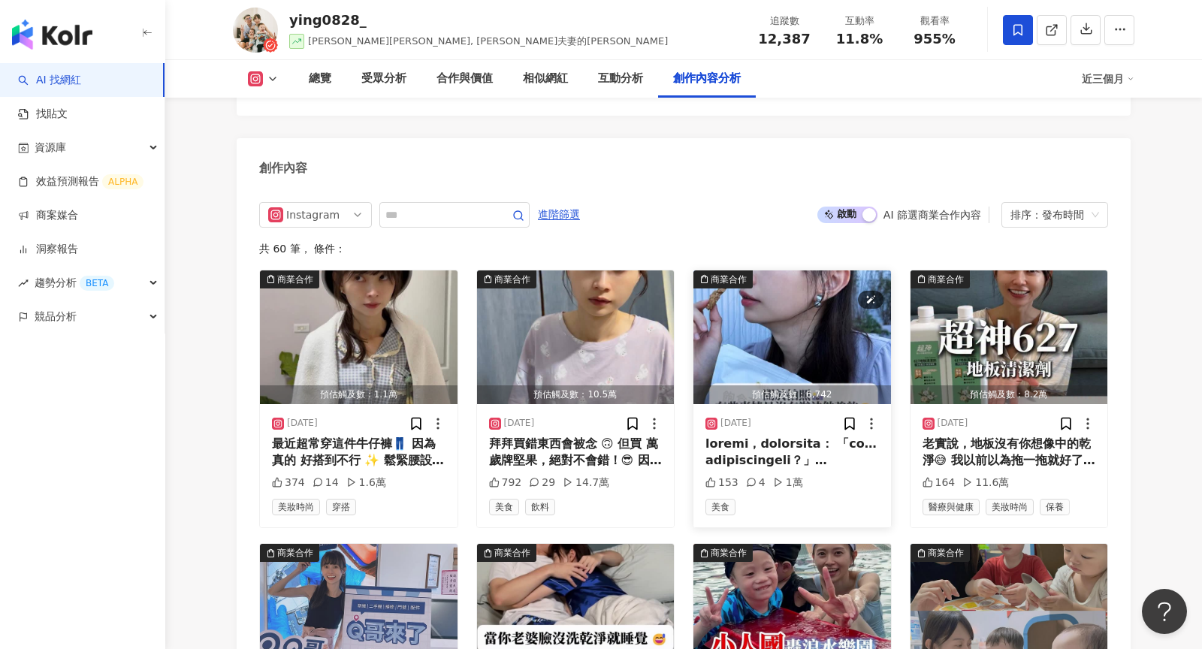
click at [737, 272] on img "button" at bounding box center [792, 337] width 198 height 134
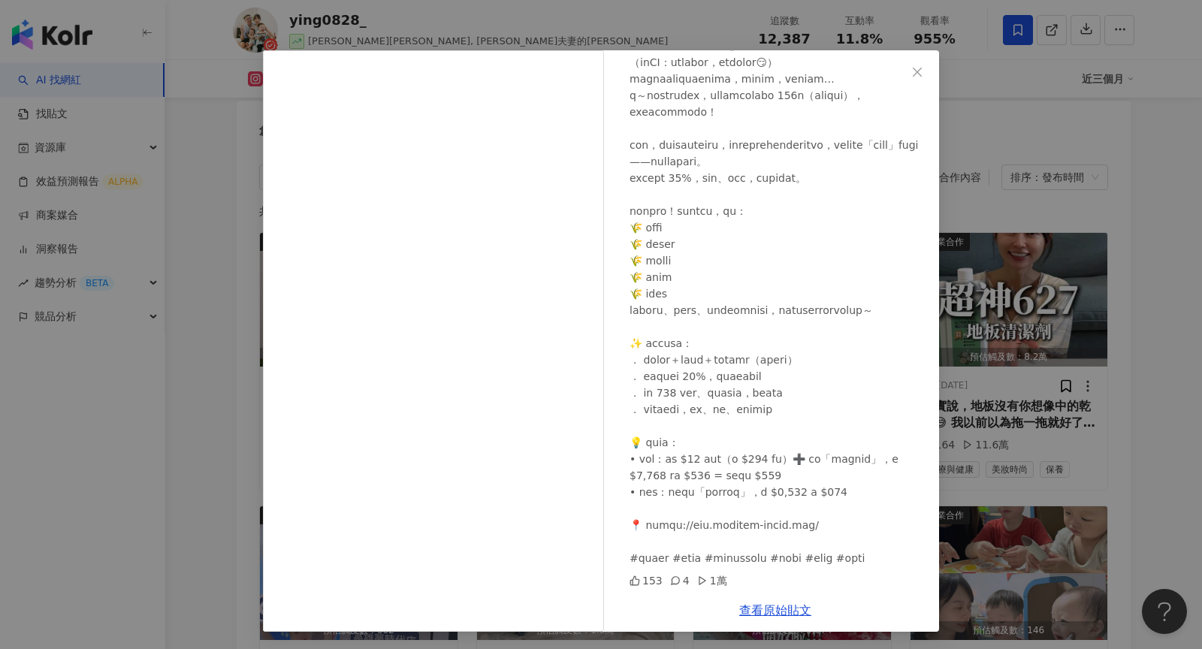
scroll to position [4720, 0]
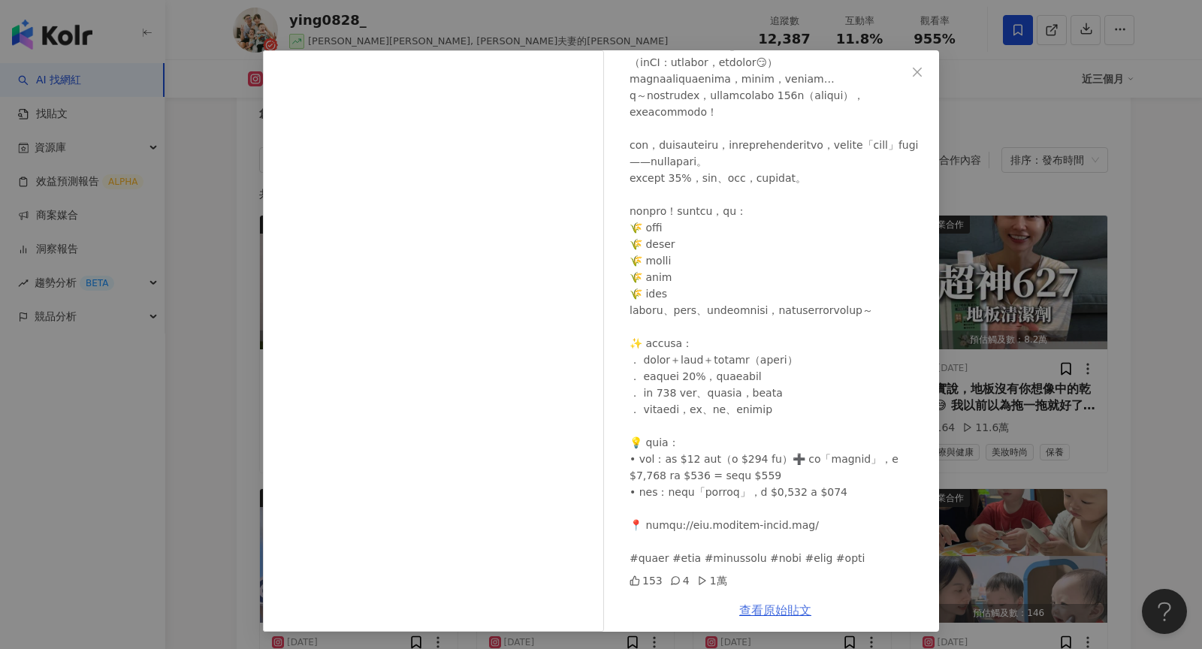
click at [780, 606] on link "查看原始貼文" at bounding box center [775, 610] width 72 height 14
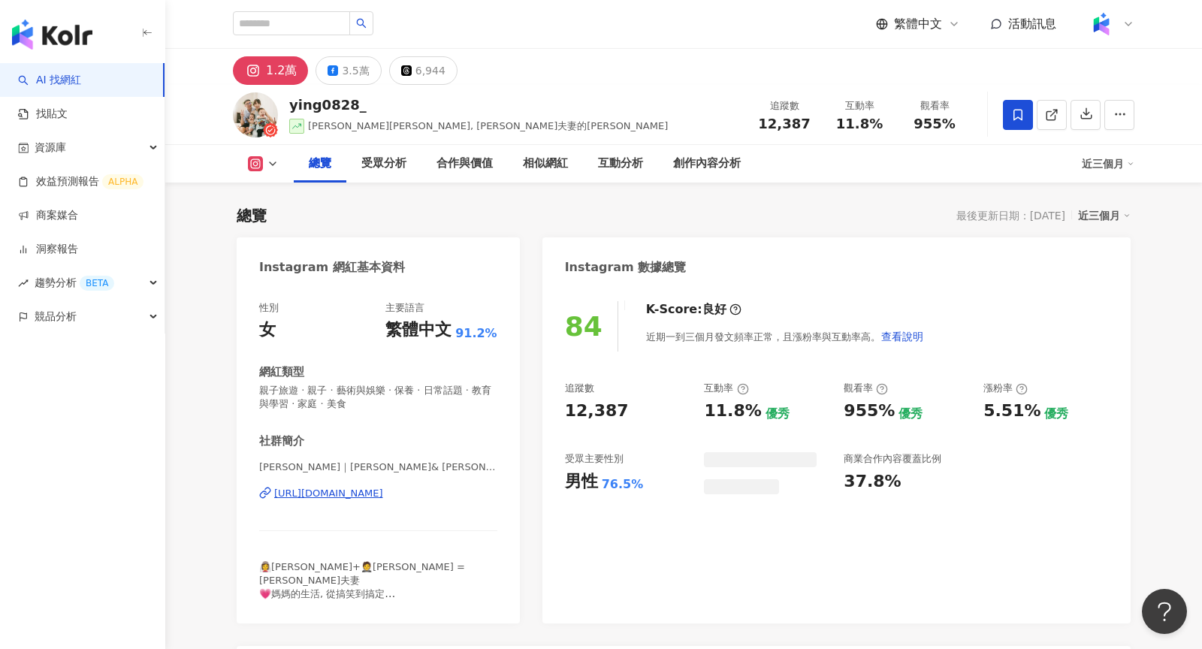
scroll to position [92, 0]
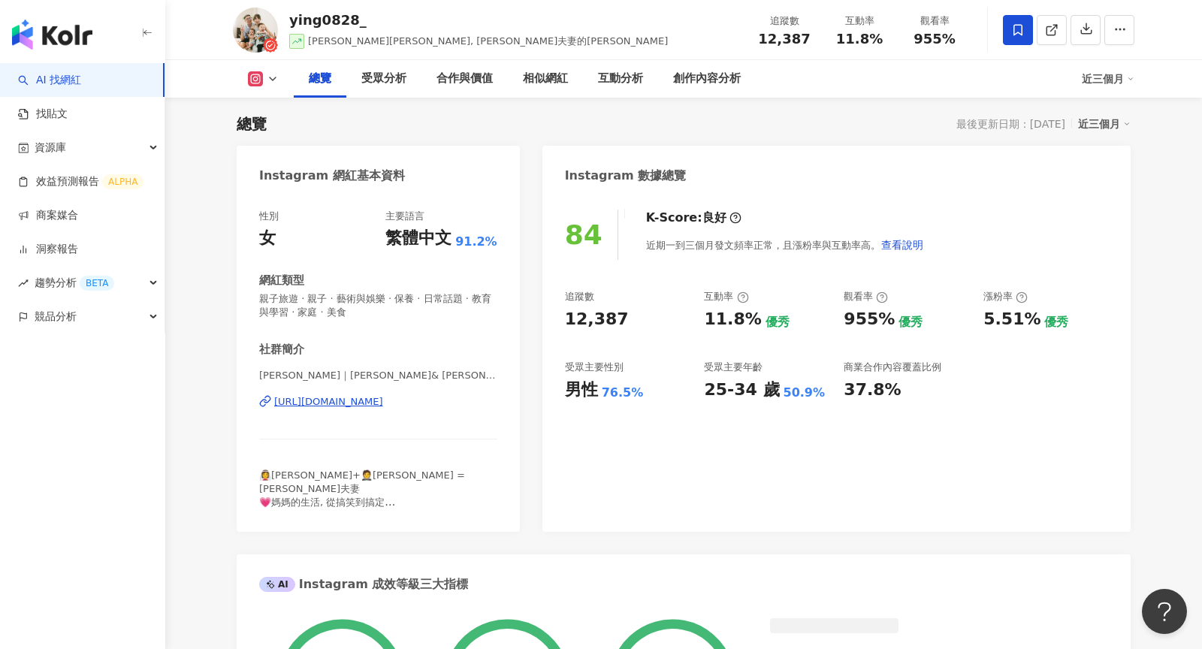
drag, startPoint x: 771, startPoint y: 41, endPoint x: 368, endPoint y: 1, distance: 405.3
click at [762, 40] on div "12,387" at bounding box center [784, 39] width 57 height 15
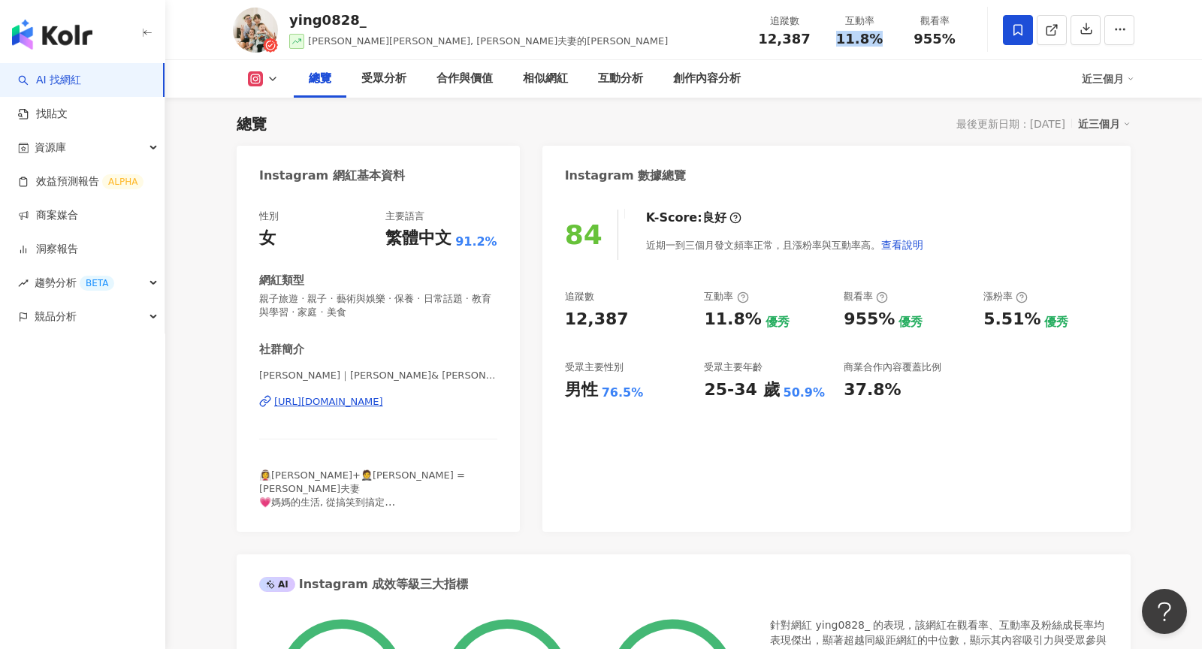
drag, startPoint x: 883, startPoint y: 38, endPoint x: 841, endPoint y: 38, distance: 42.1
click at [841, 38] on div "11.8%" at bounding box center [859, 39] width 57 height 15
copy span "11.8%"
drag, startPoint x: 958, startPoint y: 38, endPoint x: 910, endPoint y: 38, distance: 47.3
click at [910, 38] on div "955%" at bounding box center [934, 39] width 57 height 15
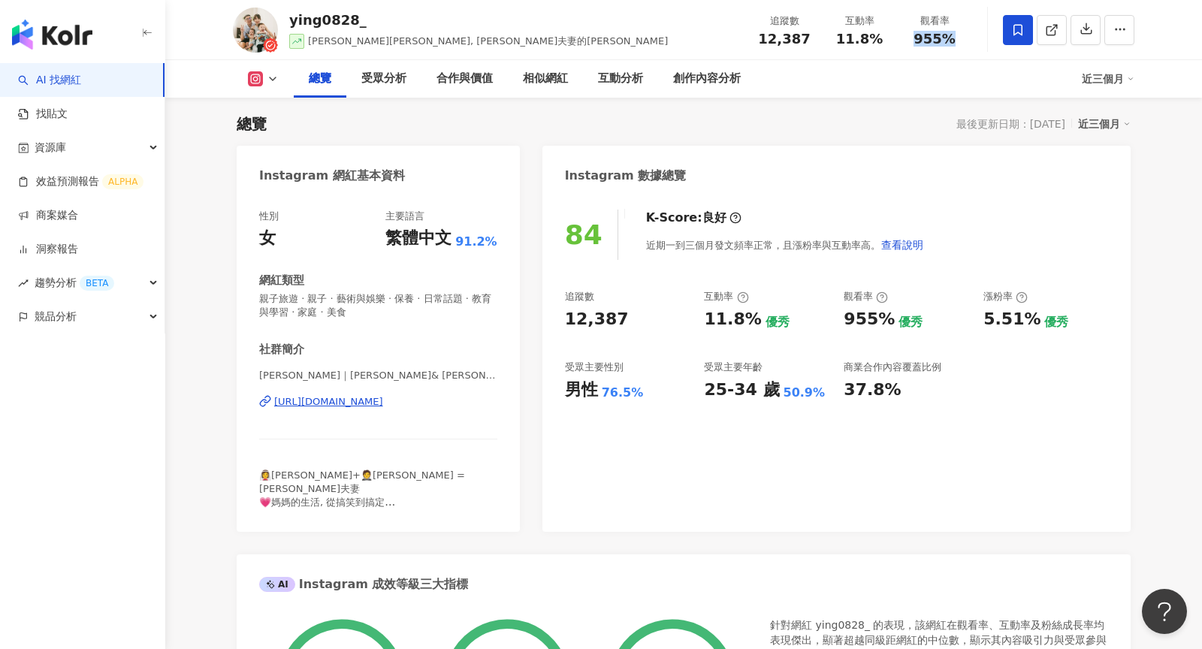
copy span "955%"
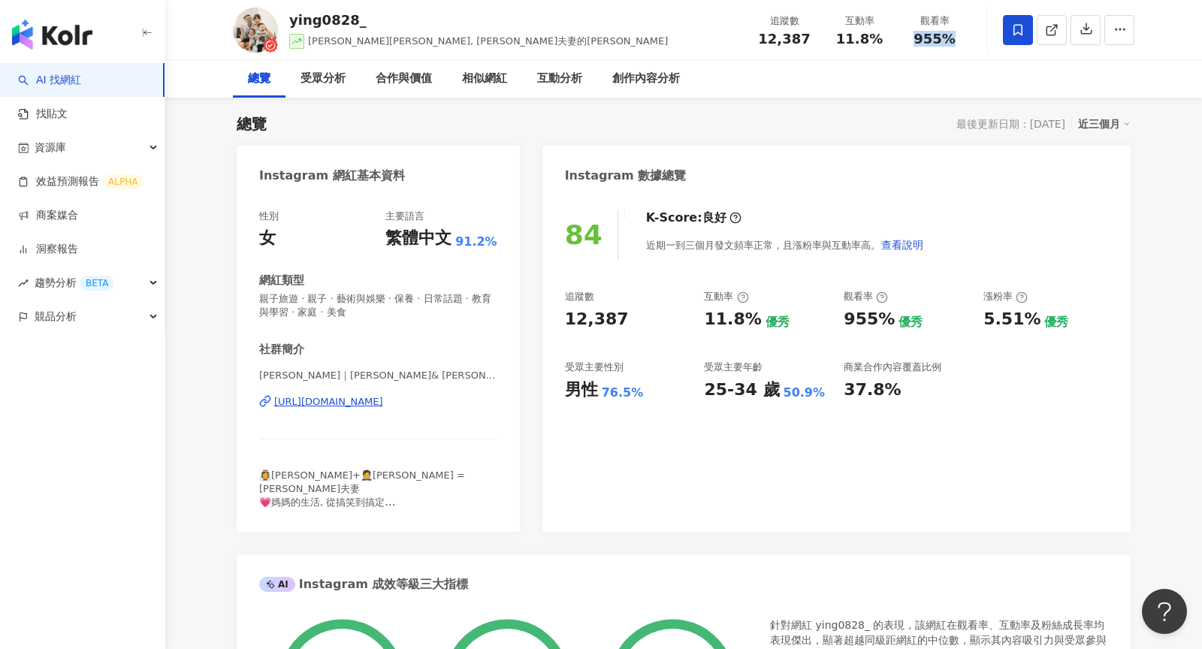
scroll to position [0, 0]
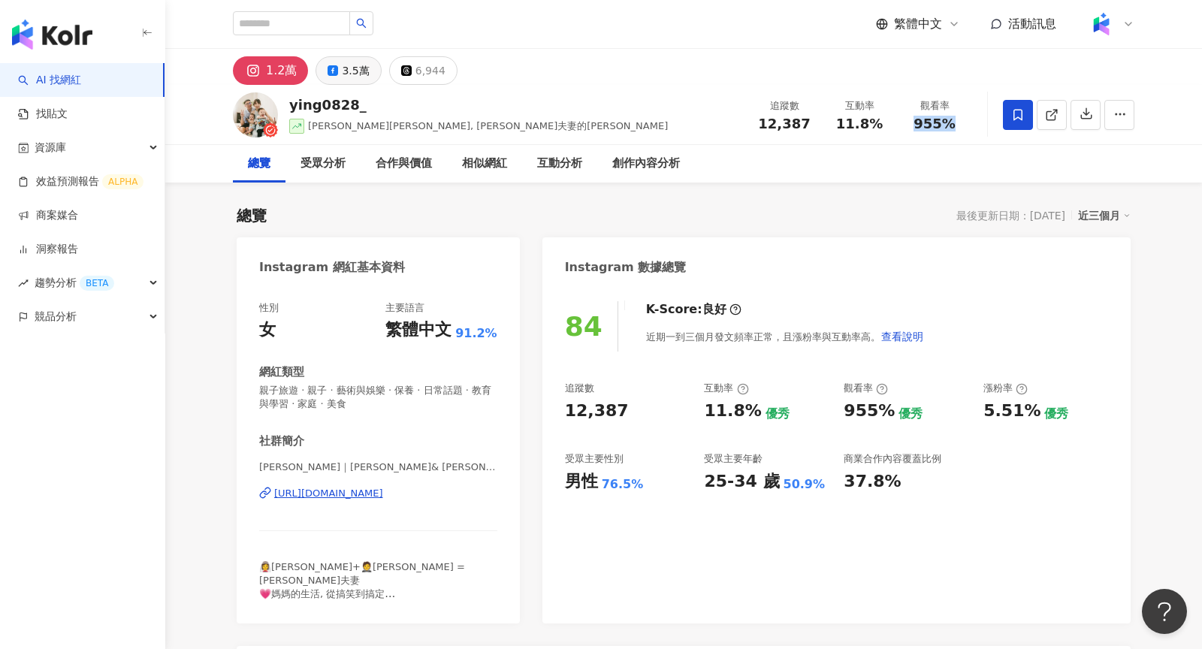
click at [334, 67] on icon at bounding box center [332, 70] width 11 height 11
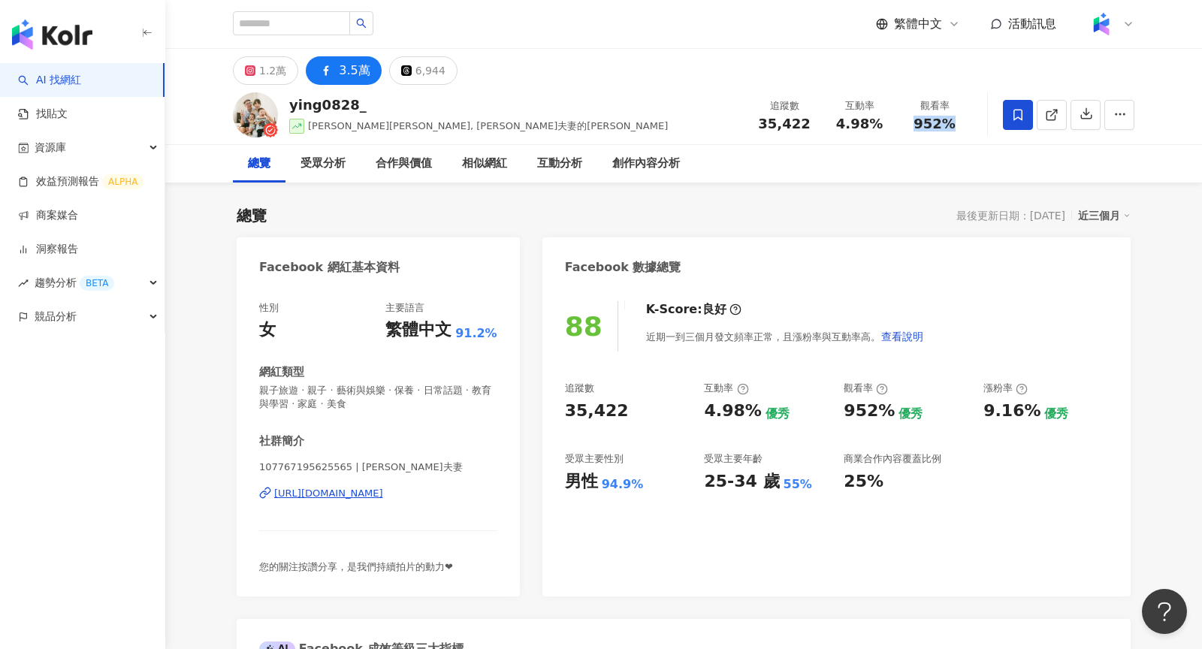
click at [762, 122] on div "35,422" at bounding box center [784, 123] width 57 height 15
click at [801, 122] on span "35,422" at bounding box center [784, 124] width 52 height 16
drag, startPoint x: 809, startPoint y: 122, endPoint x: 759, endPoint y: 125, distance: 50.5
click at [759, 125] on div "35,422" at bounding box center [784, 123] width 57 height 15
copy span "35,422"
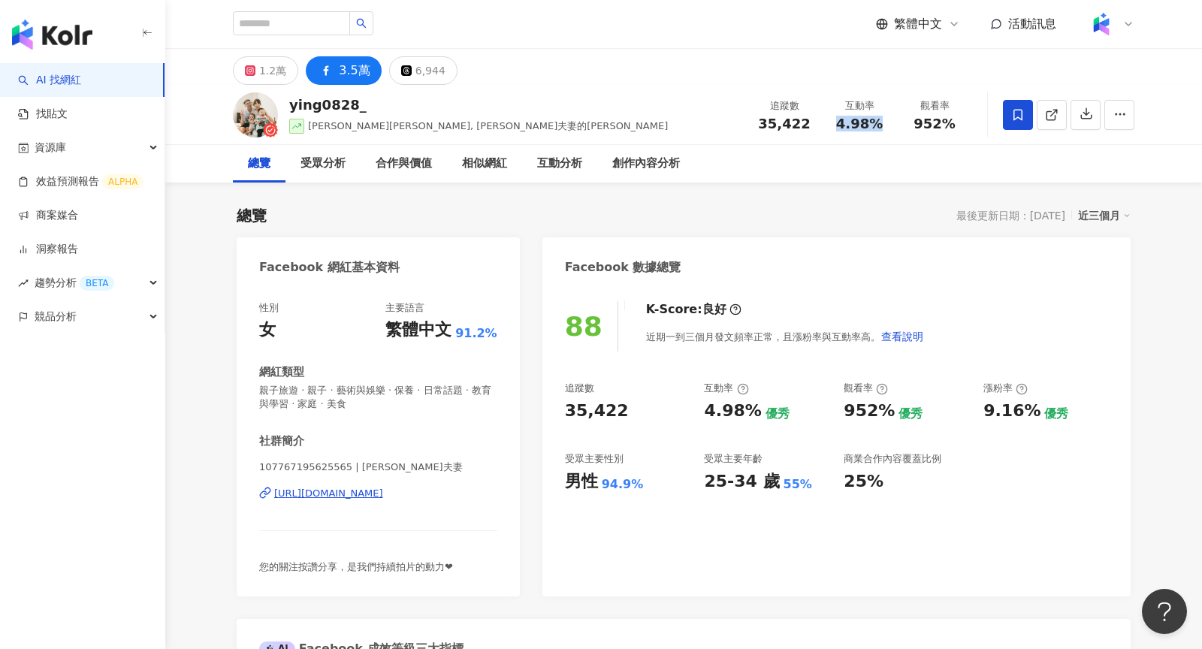
drag, startPoint x: 877, startPoint y: 123, endPoint x: 838, endPoint y: 122, distance: 39.1
click at [838, 122] on span "4.98%" at bounding box center [859, 123] width 47 height 15
copy span "4.98%"
drag, startPoint x: 955, startPoint y: 122, endPoint x: 908, endPoint y: 123, distance: 46.6
click at [908, 123] on div "952%" at bounding box center [934, 123] width 57 height 15
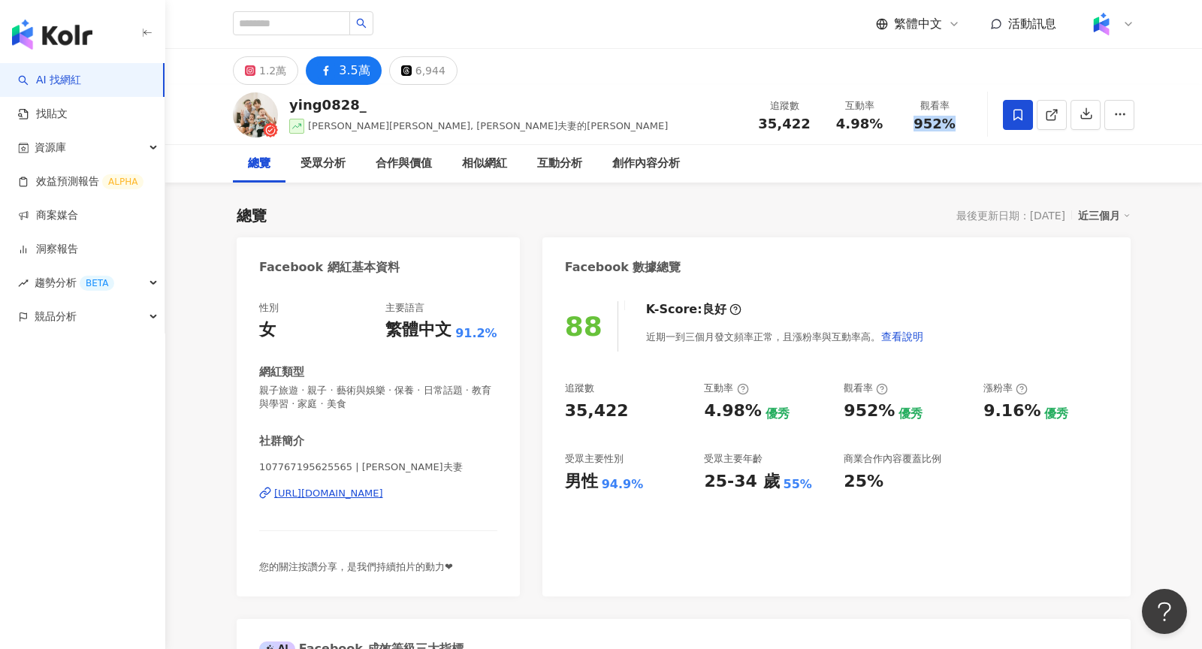
copy span "952%"
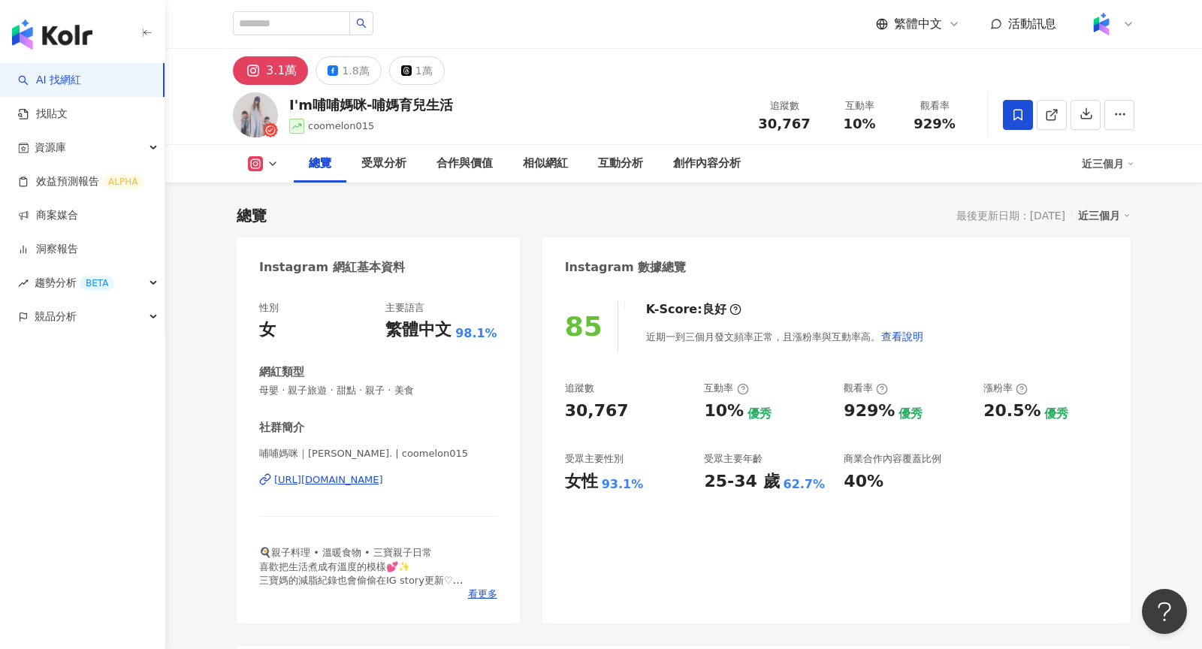
click at [759, 122] on div "30,767" at bounding box center [784, 123] width 57 height 15
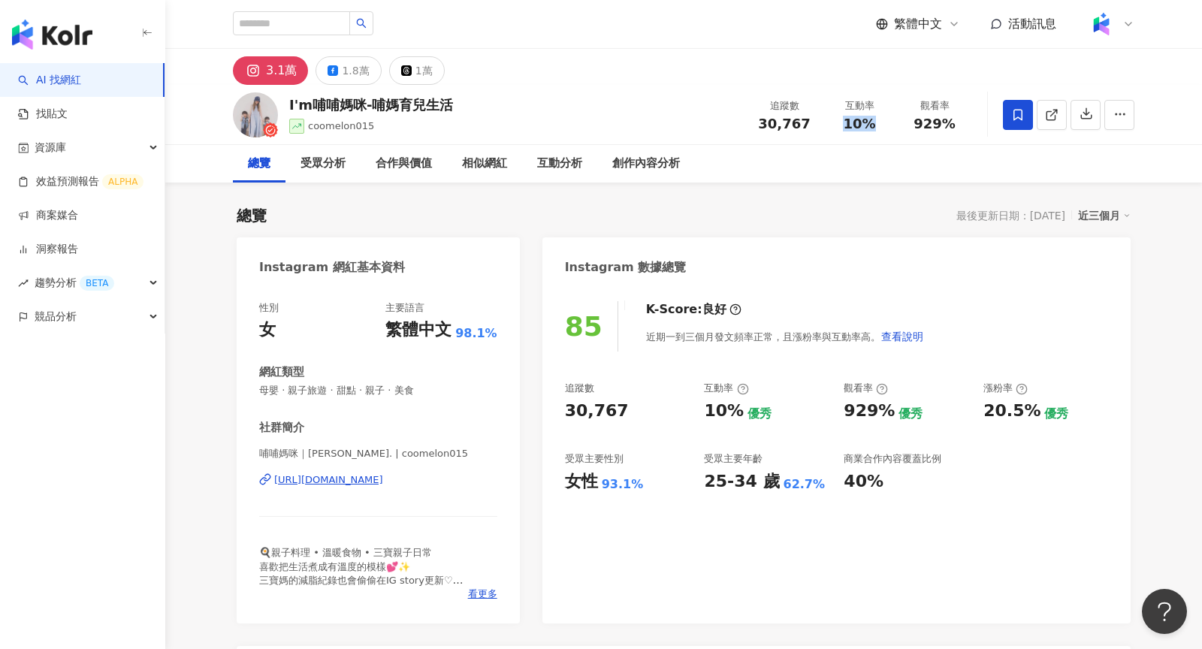
drag, startPoint x: 877, startPoint y: 125, endPoint x: 845, endPoint y: 124, distance: 32.3
click at [845, 124] on div "10%" at bounding box center [859, 123] width 57 height 15
copy span "10%"
drag, startPoint x: 952, startPoint y: 122, endPoint x: 903, endPoint y: 122, distance: 49.6
click at [903, 122] on div "觀看率 929%" at bounding box center [934, 114] width 75 height 32
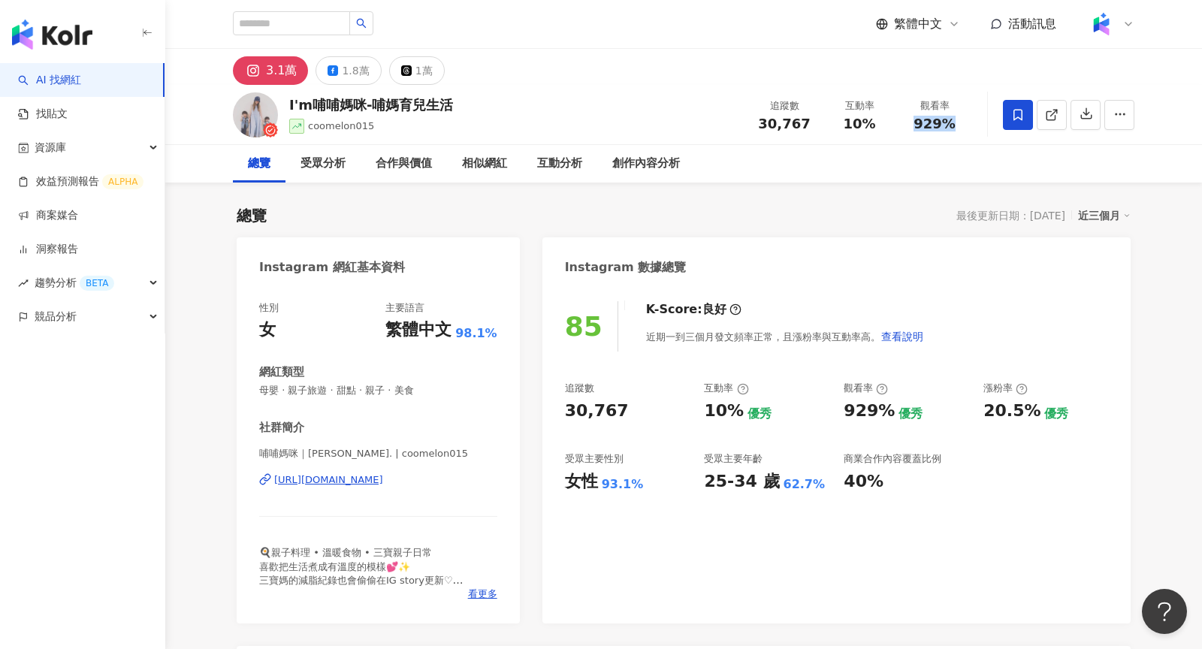
copy span "929%"
click at [342, 68] on div "1.8萬" at bounding box center [355, 70] width 27 height 21
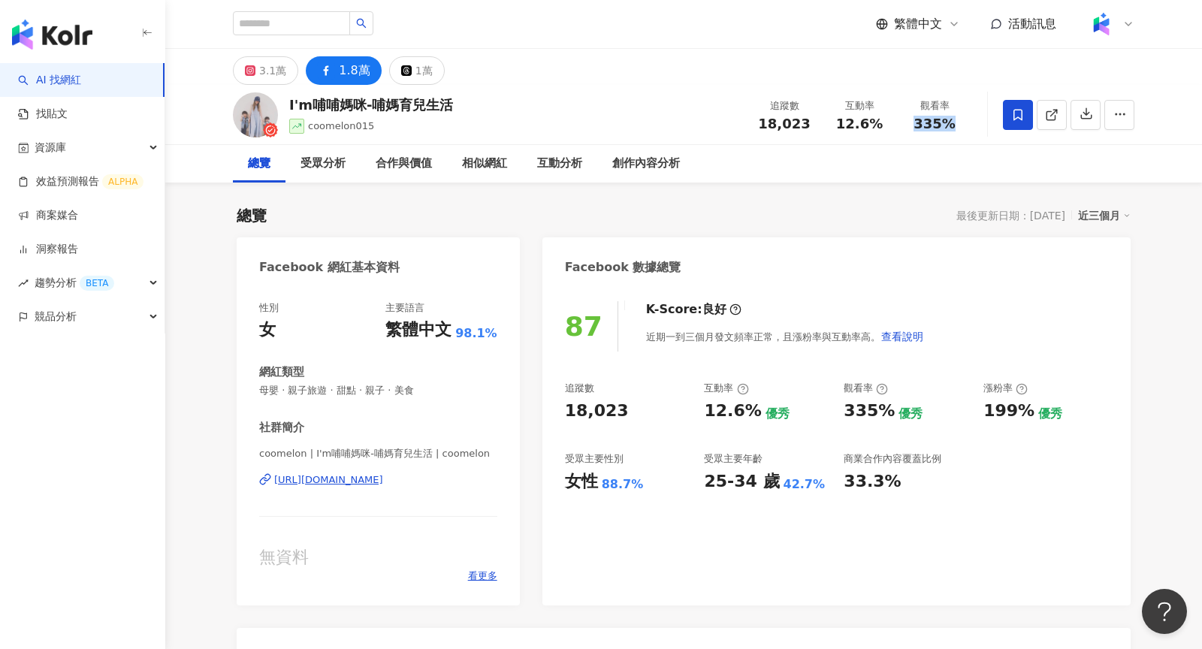
drag, startPoint x: 756, startPoint y: 119, endPoint x: 804, endPoint y: 120, distance: 48.8
click at [804, 120] on div "18,023" at bounding box center [784, 123] width 57 height 15
drag, startPoint x: 875, startPoint y: 121, endPoint x: 842, endPoint y: 122, distance: 33.1
click at [842, 122] on span "12.6%" at bounding box center [859, 123] width 47 height 15
drag, startPoint x: 955, startPoint y: 128, endPoint x: 917, endPoint y: 128, distance: 38.3
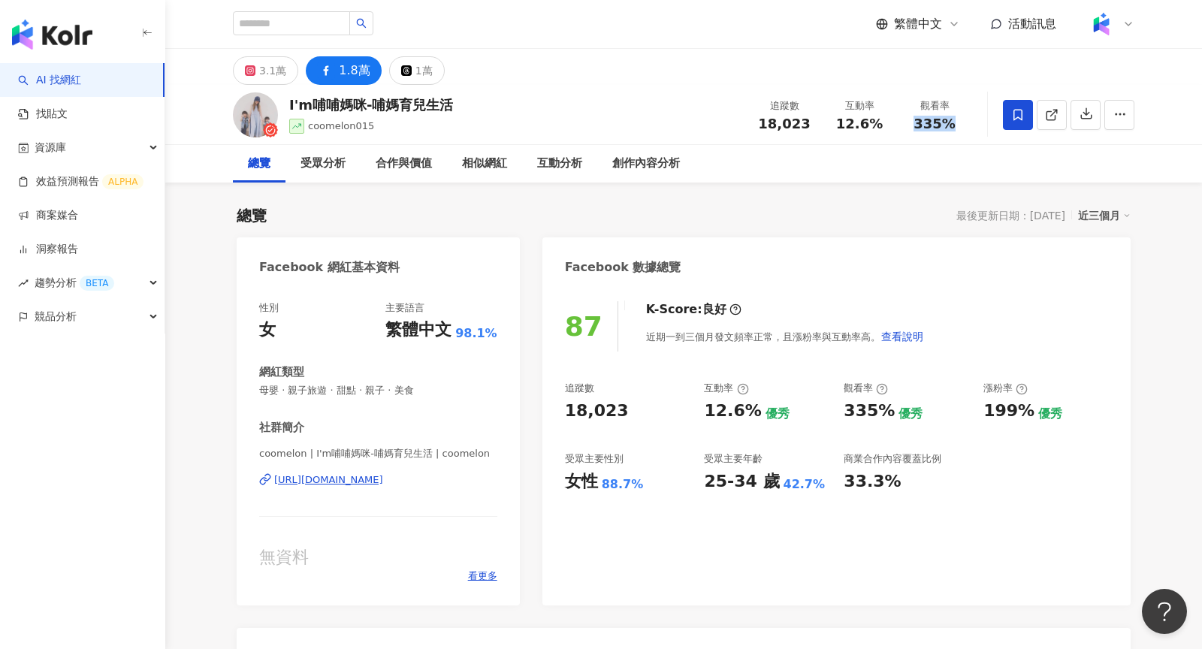
click at [917, 128] on div "335%" at bounding box center [934, 123] width 57 height 15
copy span "335%"
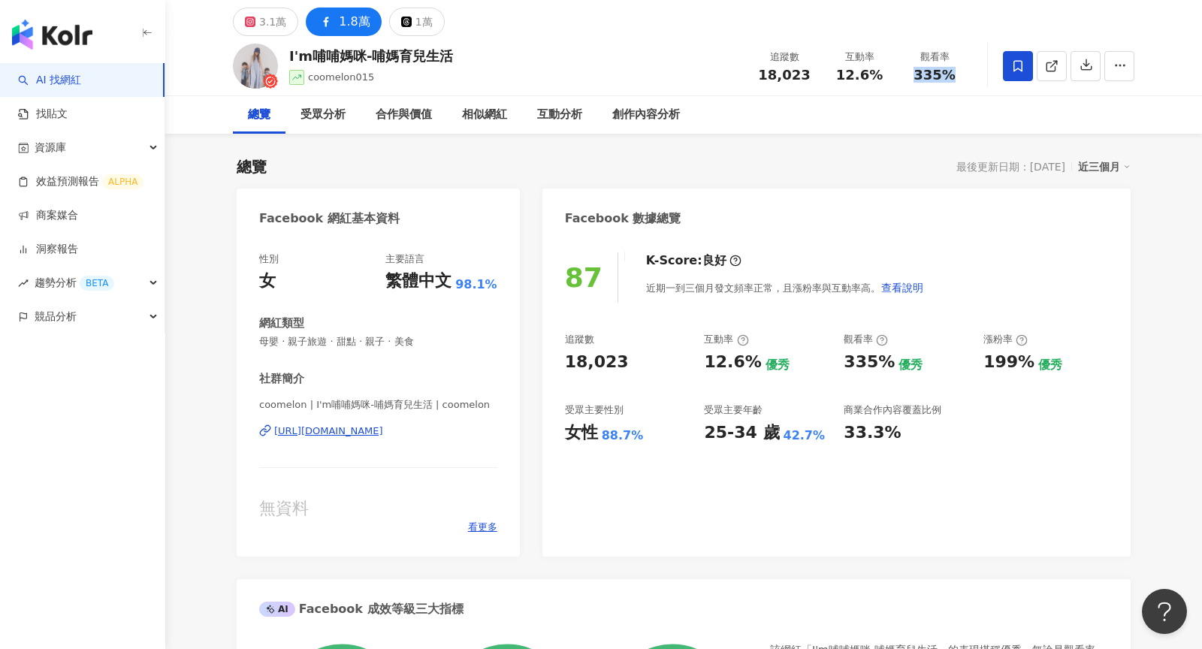
scroll to position [61, 0]
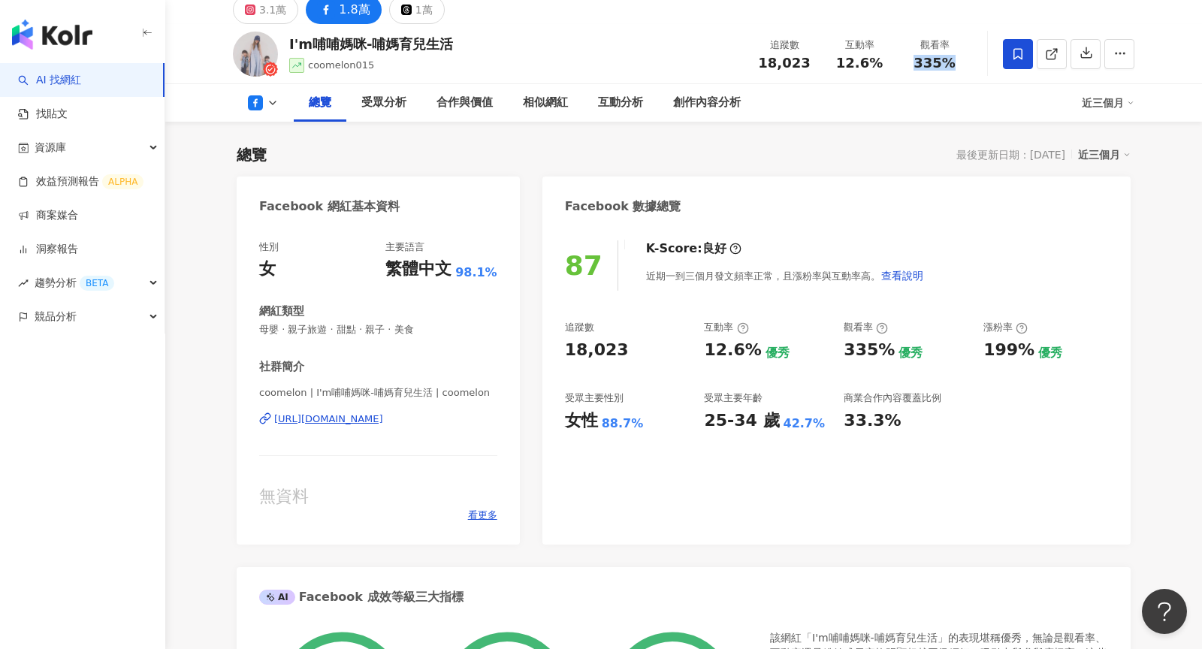
copy div "https://www.facebook.com/126559634670144"
click at [255, 1] on button "3.1萬" at bounding box center [265, 9] width 65 height 29
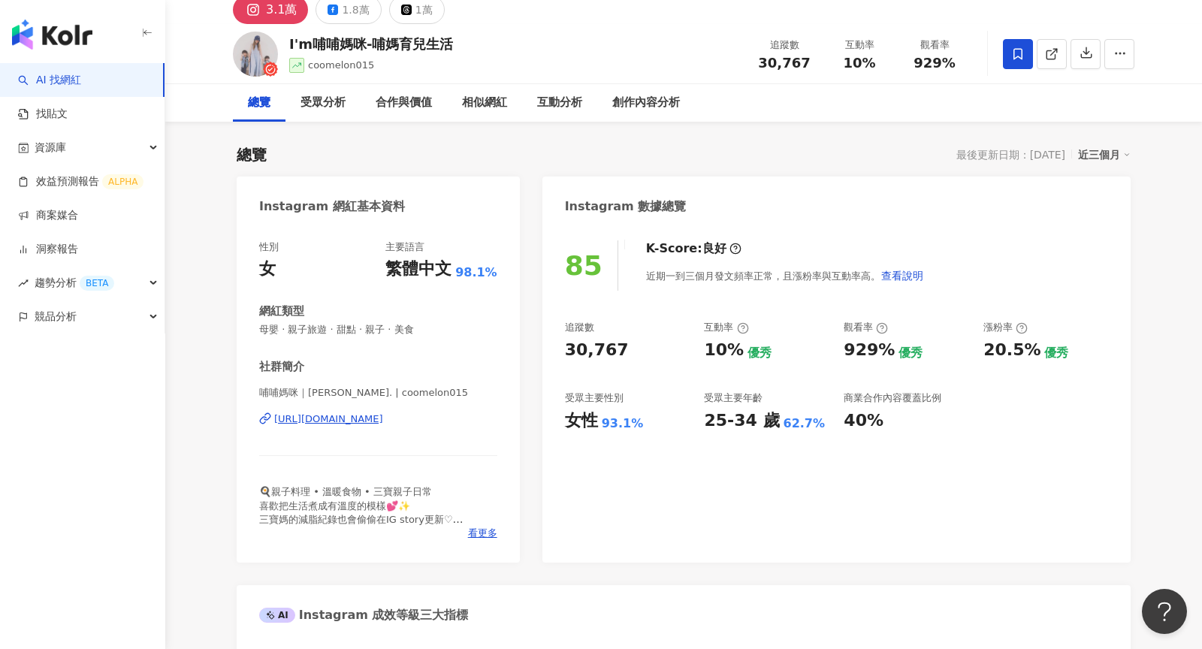
scroll to position [57, 0]
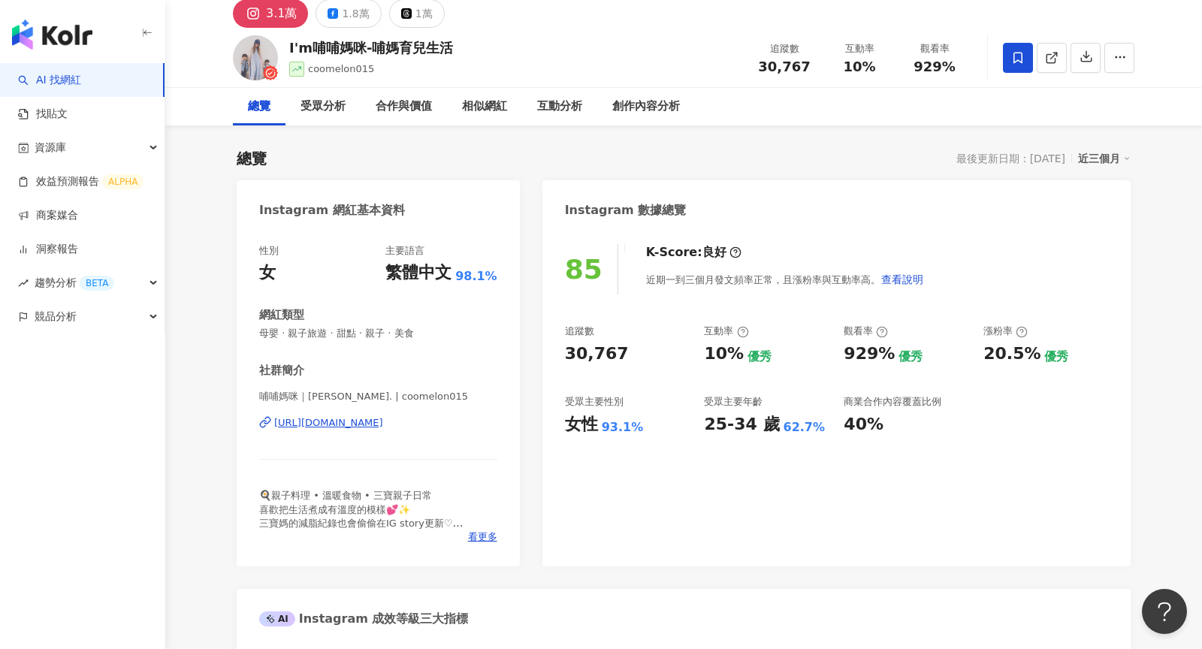
copy div "https://www.instagram.com/coomelon015/"
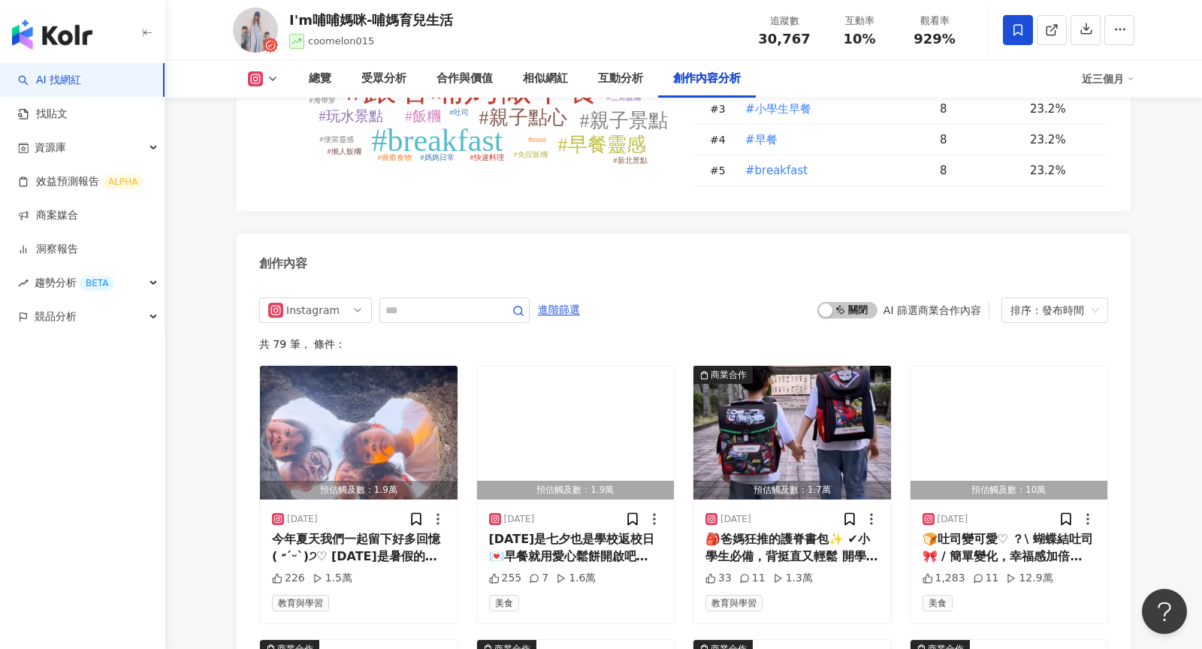
scroll to position [4493, 0]
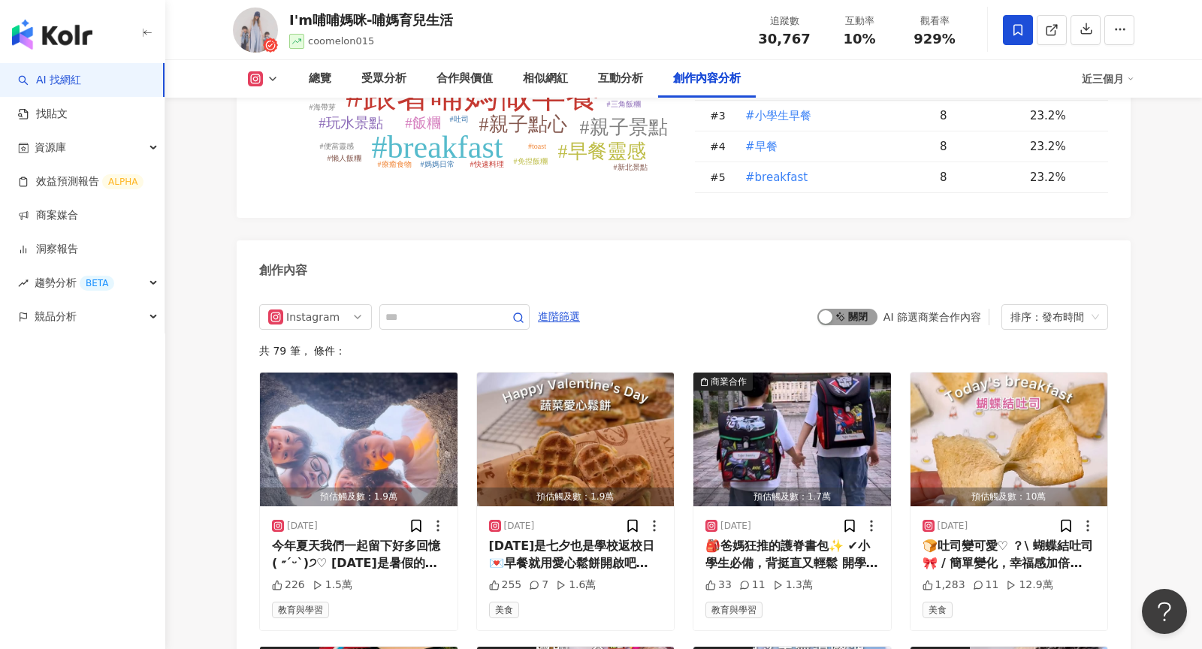
click at [840, 309] on span "啟動 關閉" at bounding box center [847, 317] width 60 height 17
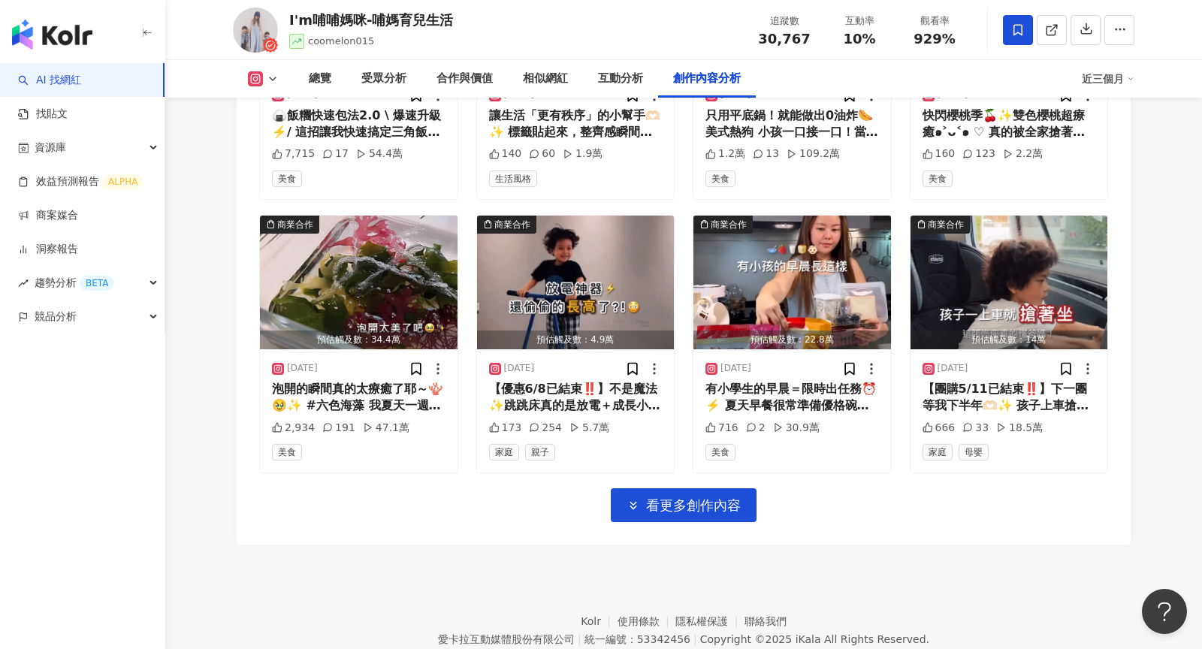
scroll to position [5213, 0]
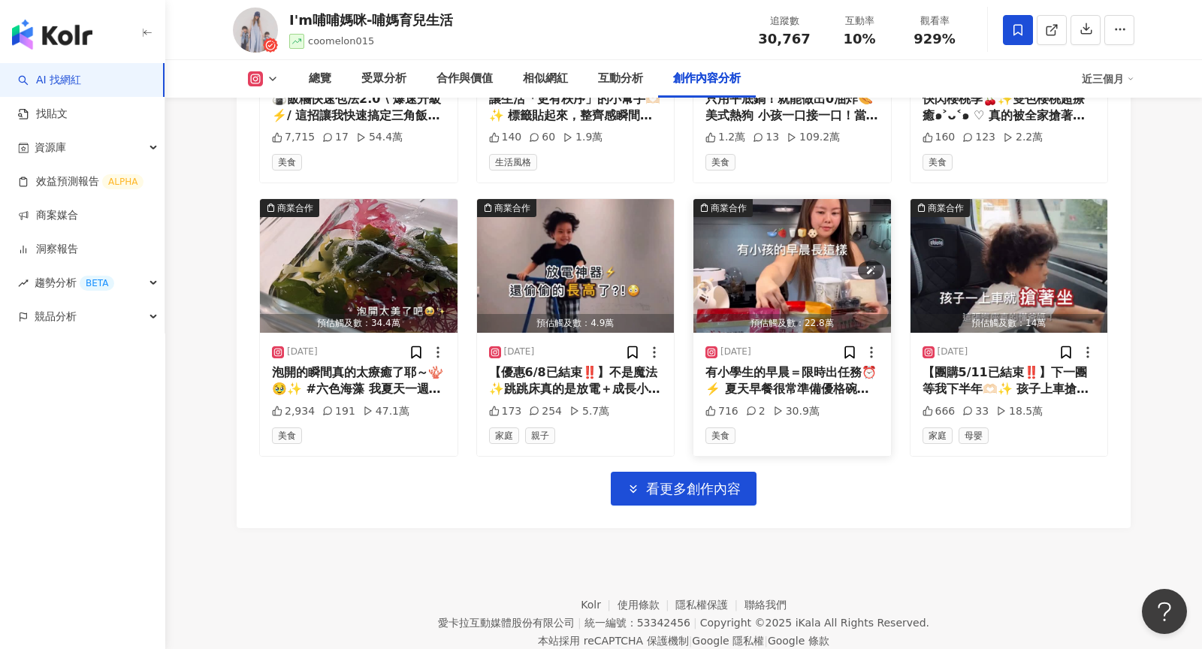
click at [753, 214] on img "button" at bounding box center [792, 266] width 198 height 134
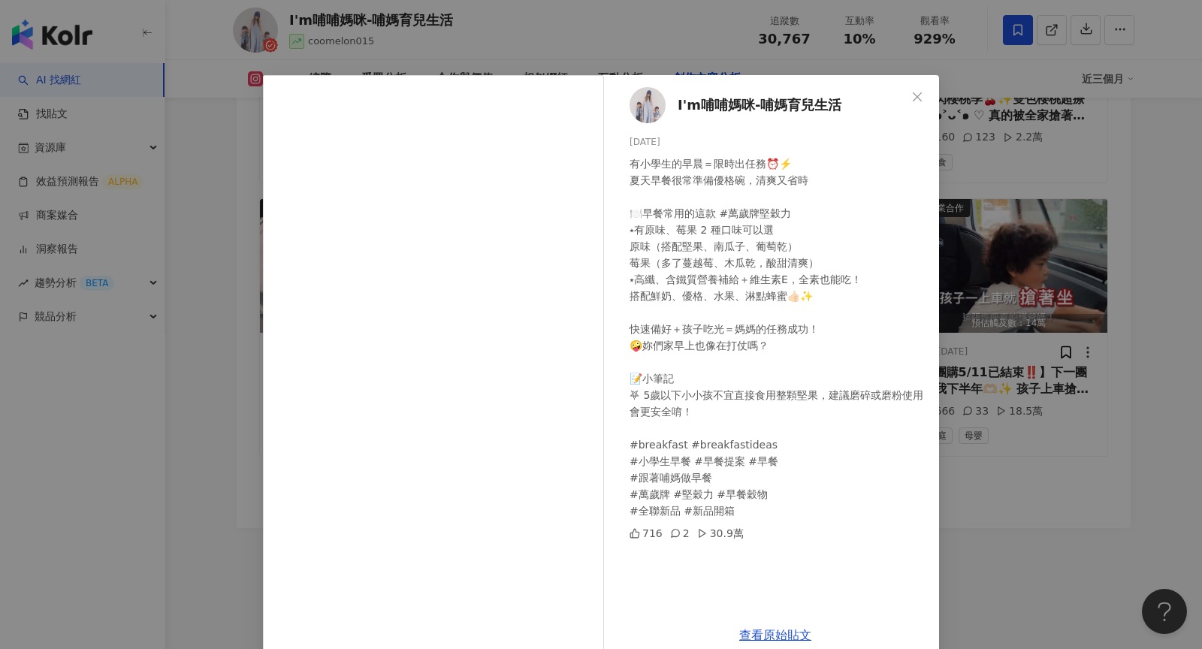
scroll to position [25, 0]
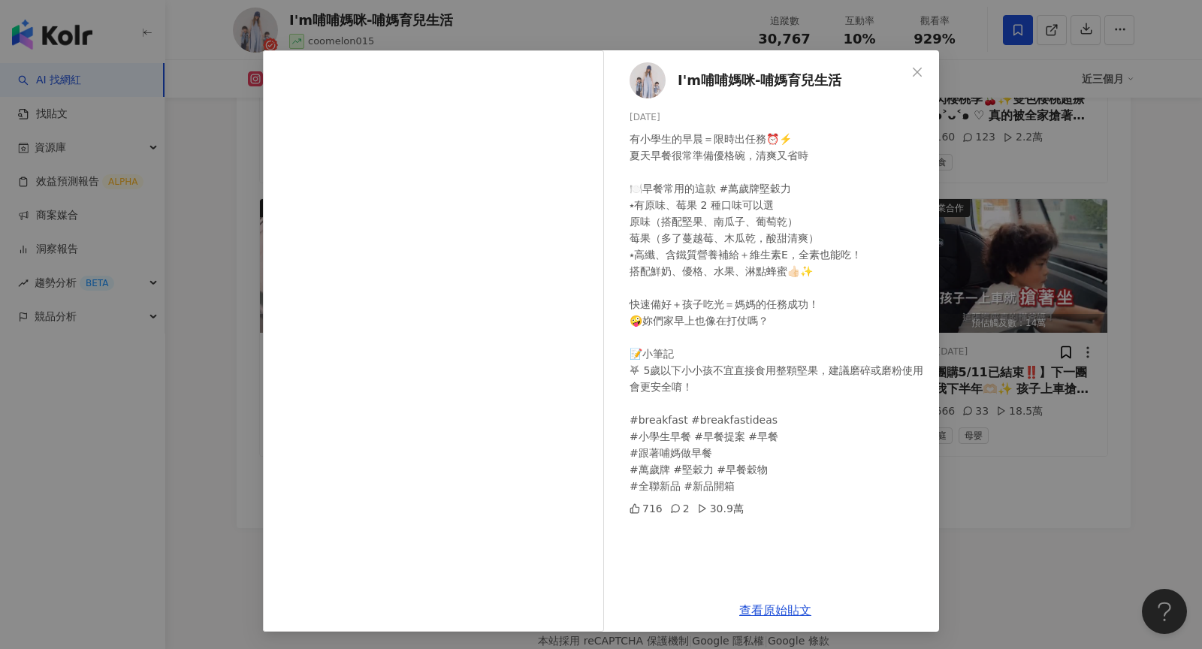
click at [1015, 348] on div "I'm哺哺媽咪-哺媽育兒生活 2025/5/14 有小學生的早晨＝限時出任務⏰⚡️ 夏天早餐很常準備優格碗，清爽又省時 🍽️早餐常用的這款 #萬歲牌堅穀力 ⭑…" at bounding box center [601, 324] width 1202 height 649
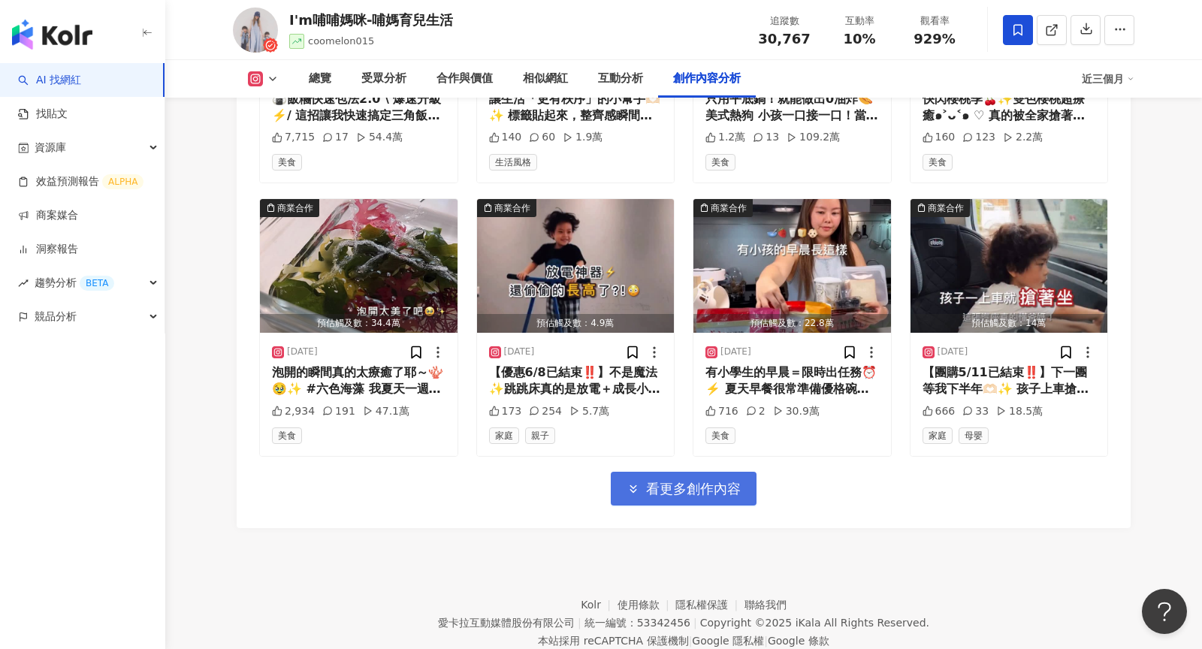
click at [690, 481] on span "看更多創作內容" at bounding box center [693, 489] width 95 height 17
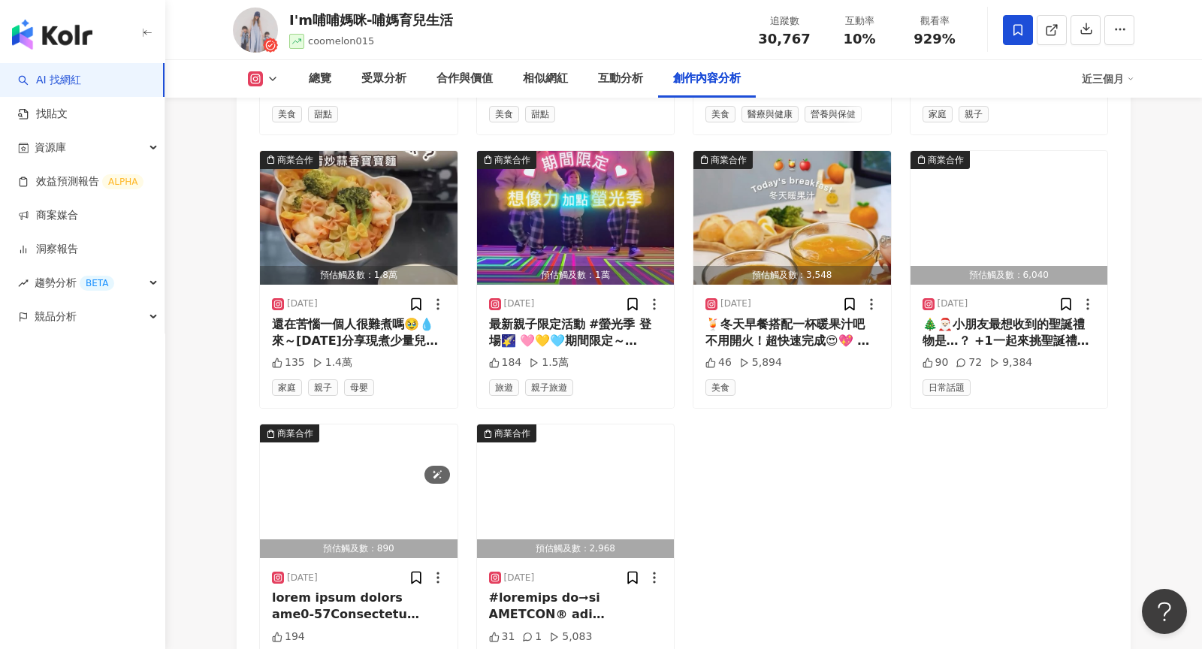
scroll to position [5832, 0]
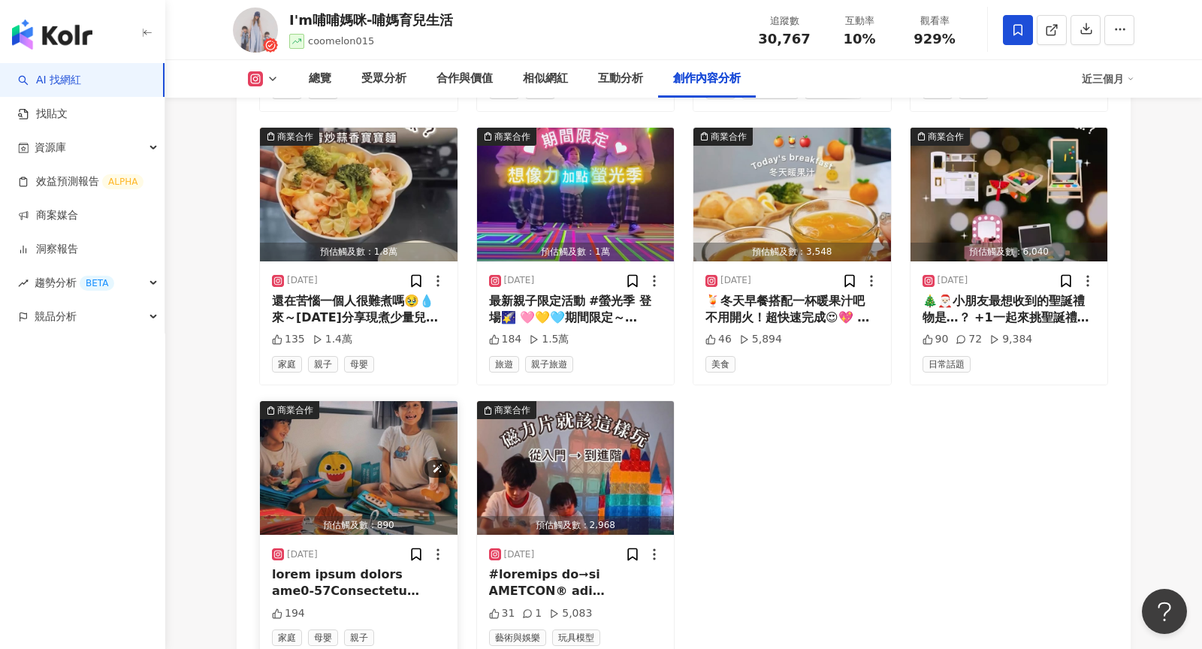
click at [361, 401] on img "button" at bounding box center [359, 468] width 198 height 134
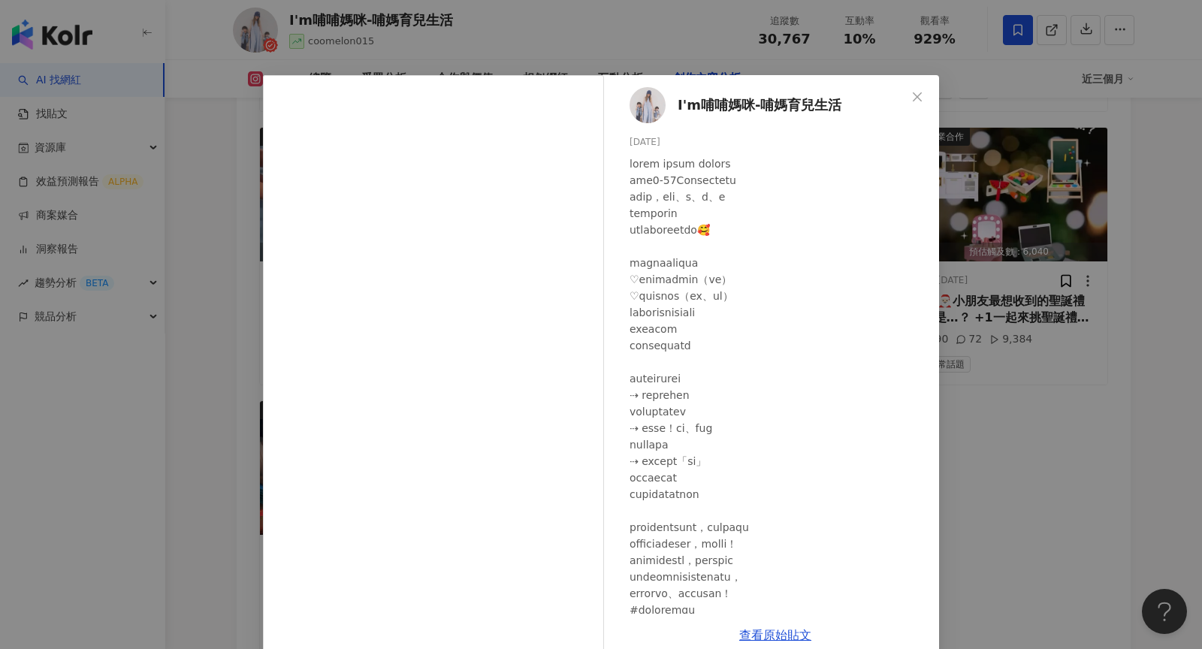
click at [965, 313] on div "I'm哺哺媽咪-哺媽育兒生活 2024/10/8 194 查看原始貼文" at bounding box center [601, 324] width 1202 height 649
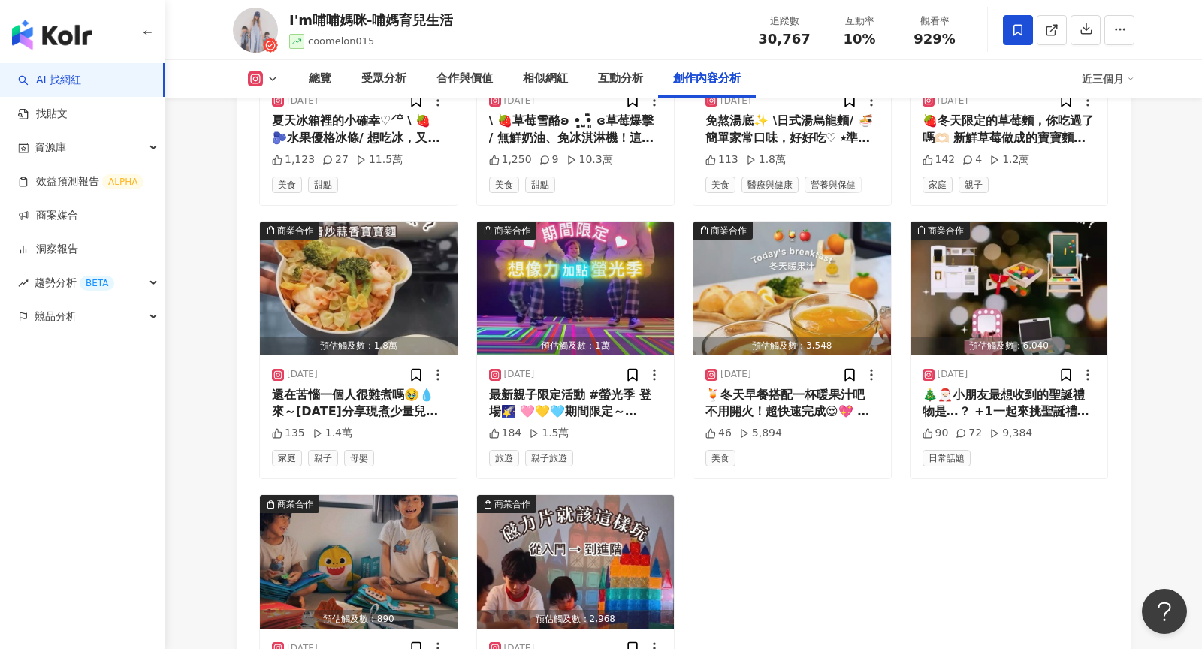
scroll to position [5614, 0]
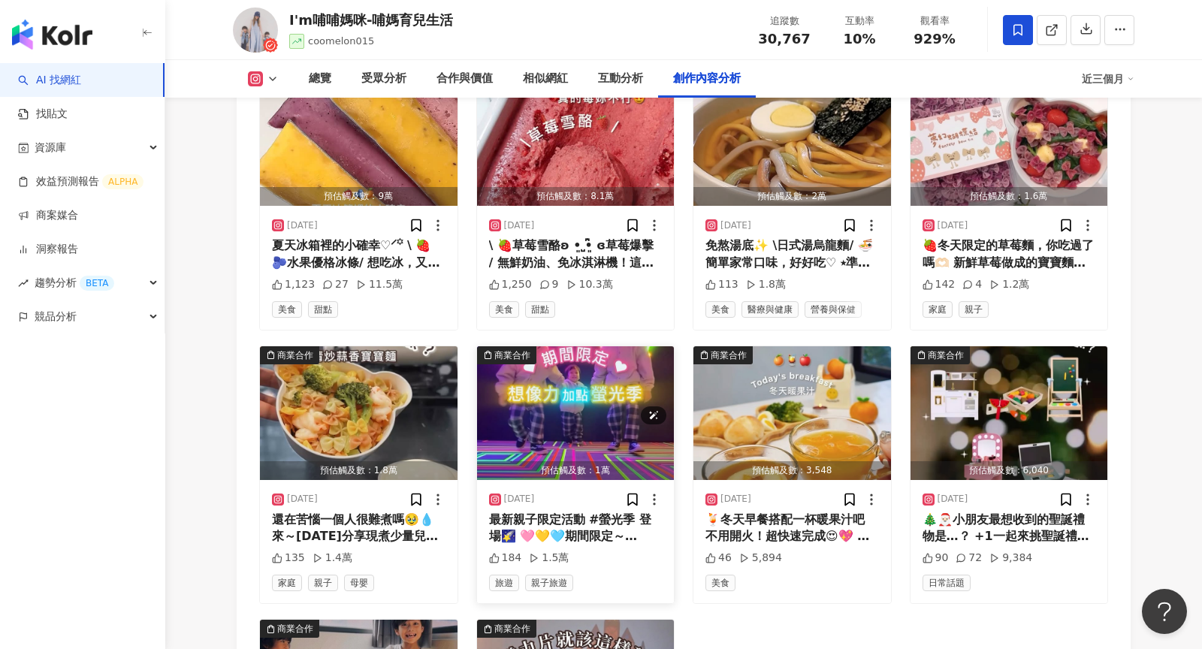
click at [611, 355] on img "button" at bounding box center [576, 413] width 198 height 134
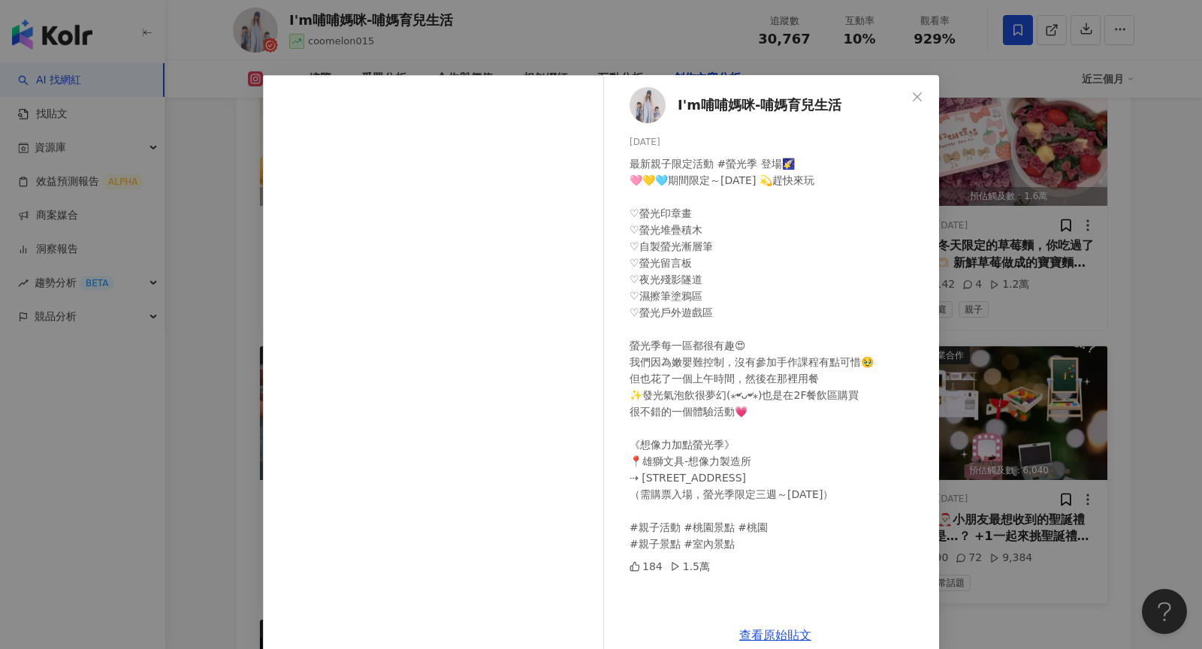
click at [980, 303] on div "I'm哺哺媽咪-哺媽育兒生活 2024/12/29 最新親子限定活動 #螢光季 登場🌠 🩷💛🩵期間限定～2025/1/7 💫趕快來玩 ♡螢光印章畫 ♡螢光堆疊…" at bounding box center [601, 324] width 1202 height 649
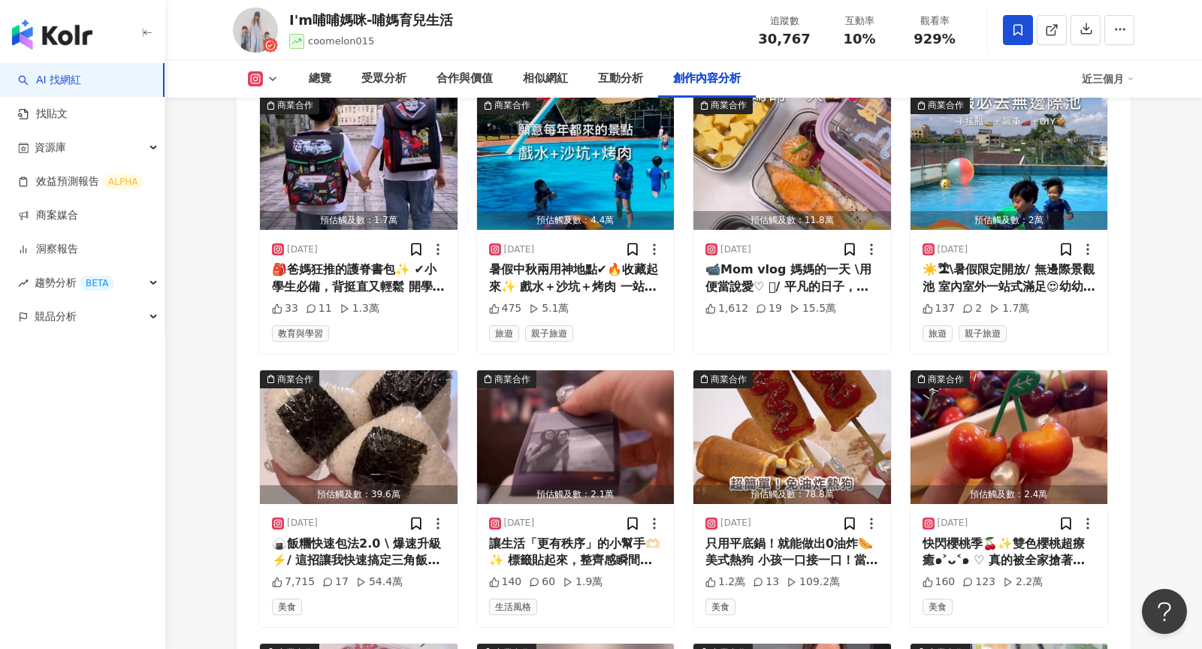
scroll to position [4767, 0]
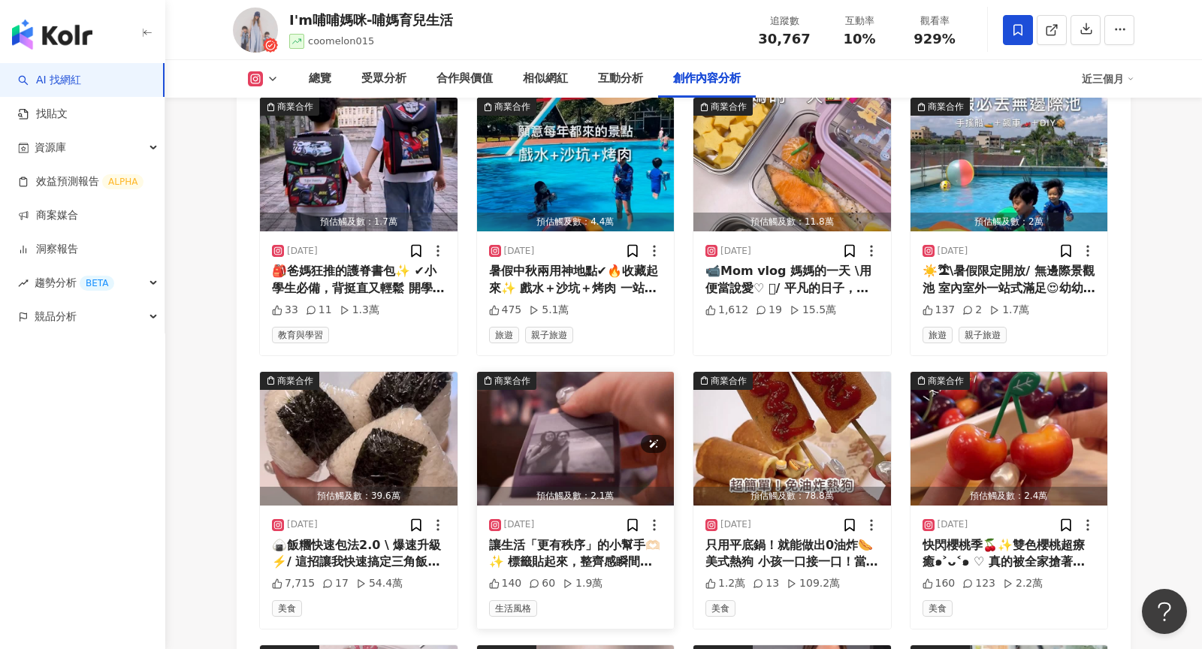
click at [611, 372] on img "button" at bounding box center [576, 439] width 198 height 134
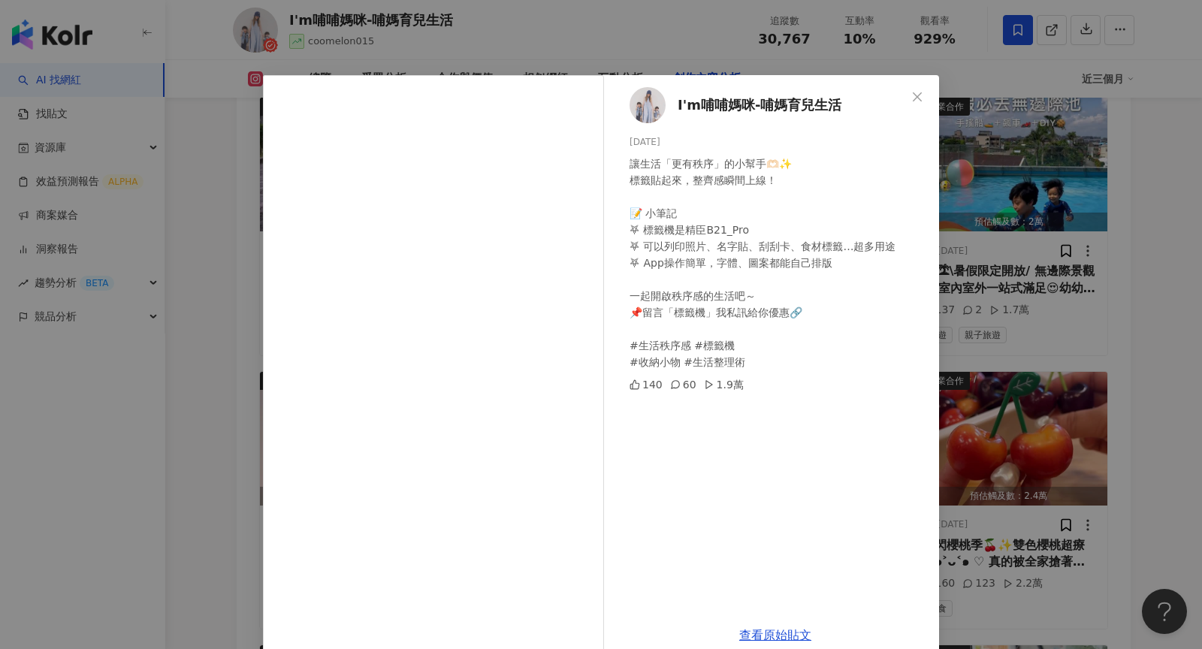
click at [1010, 363] on div "I'm哺哺媽咪-哺媽育兒生活 2025/7/14 讓生活「更有秩序」的小幫手🫶🏻✨ 標籤貼起來，整齊感瞬間上線！ 📝 小筆記 ⛧ 標籤機是精臣B21_Pro …" at bounding box center [601, 324] width 1202 height 649
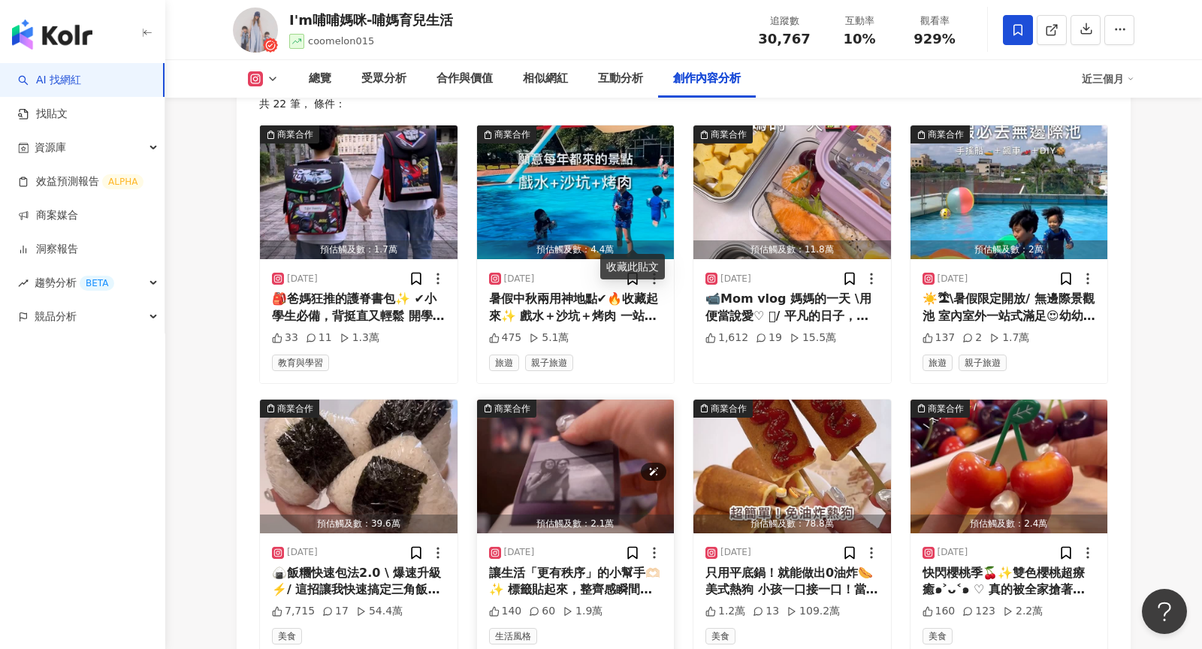
scroll to position [4773, 0]
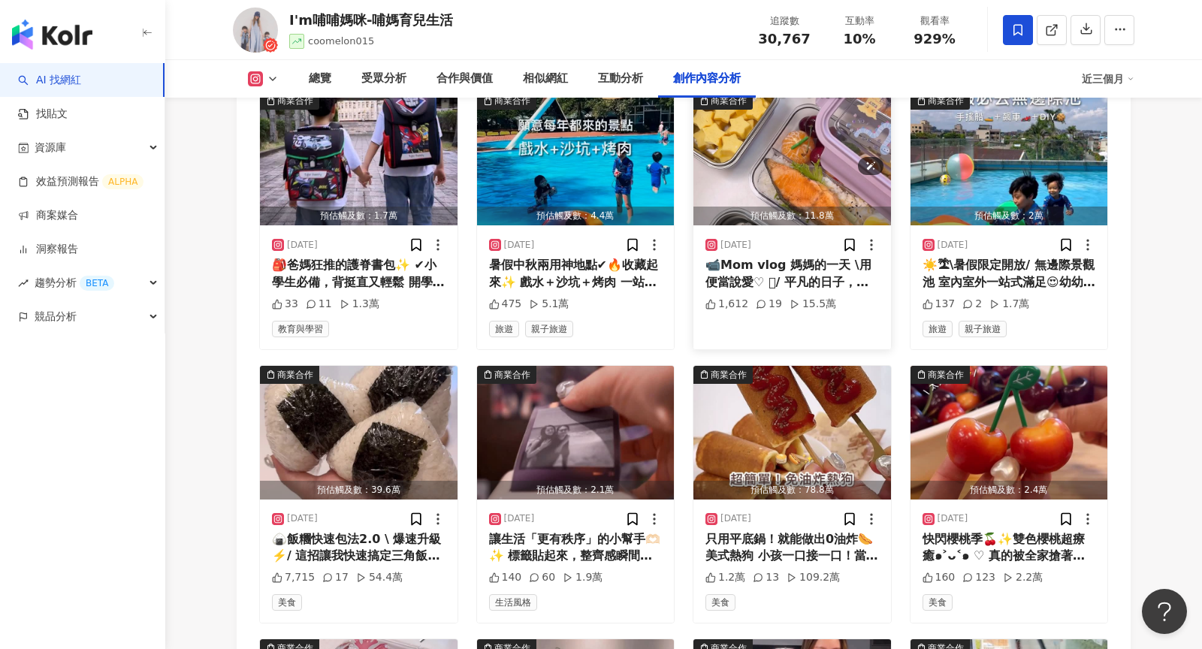
click at [786, 149] on img "button" at bounding box center [792, 159] width 198 height 134
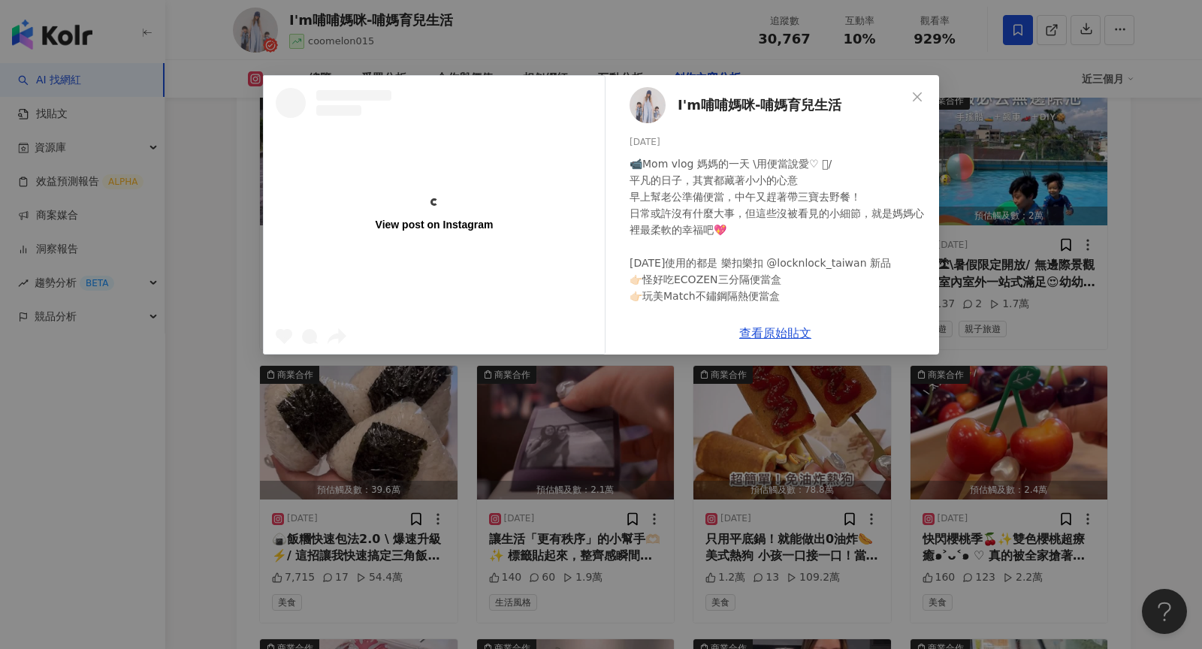
click at [1012, 192] on div "View post on Instagram I'm哺哺媽咪-哺媽育兒生活 2025/8/11 1,612 19 15.5萬 查看原始貼文" at bounding box center [601, 324] width 1202 height 649
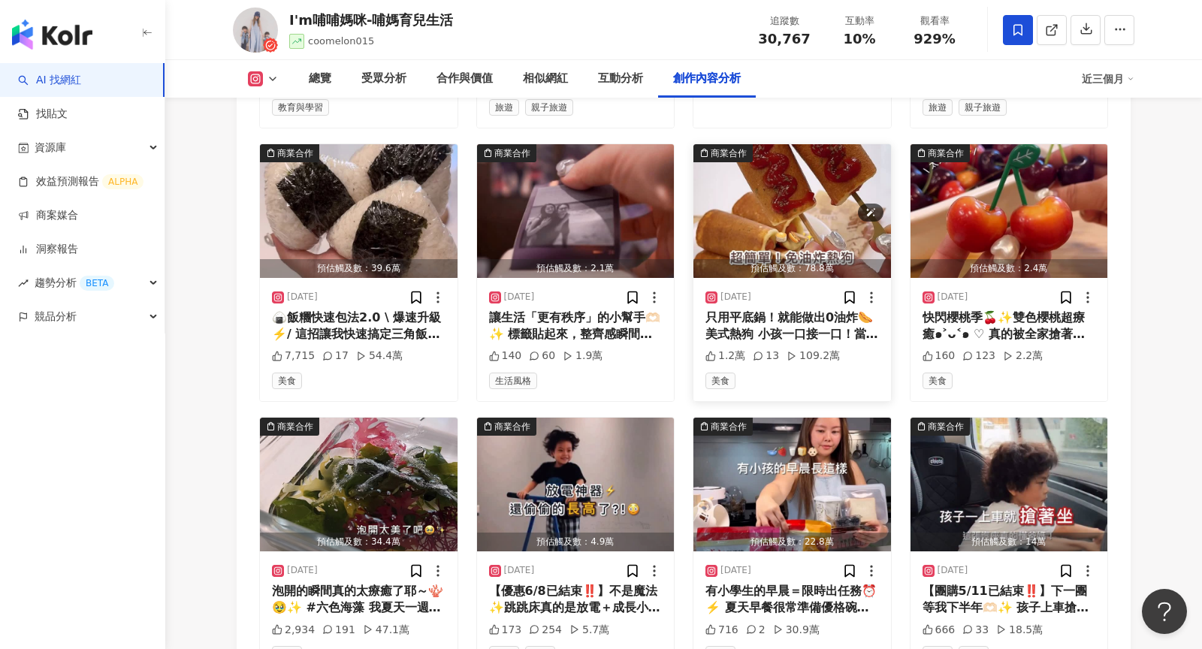
scroll to position [4999, 0]
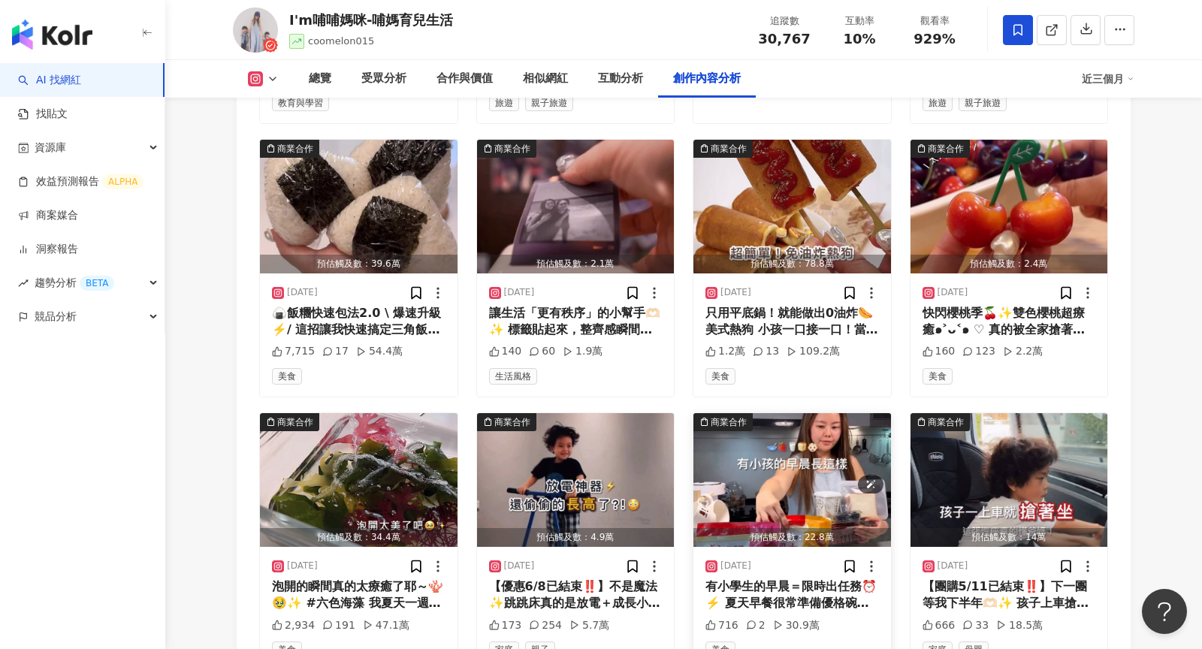
click at [742, 453] on img "button" at bounding box center [792, 480] width 198 height 134
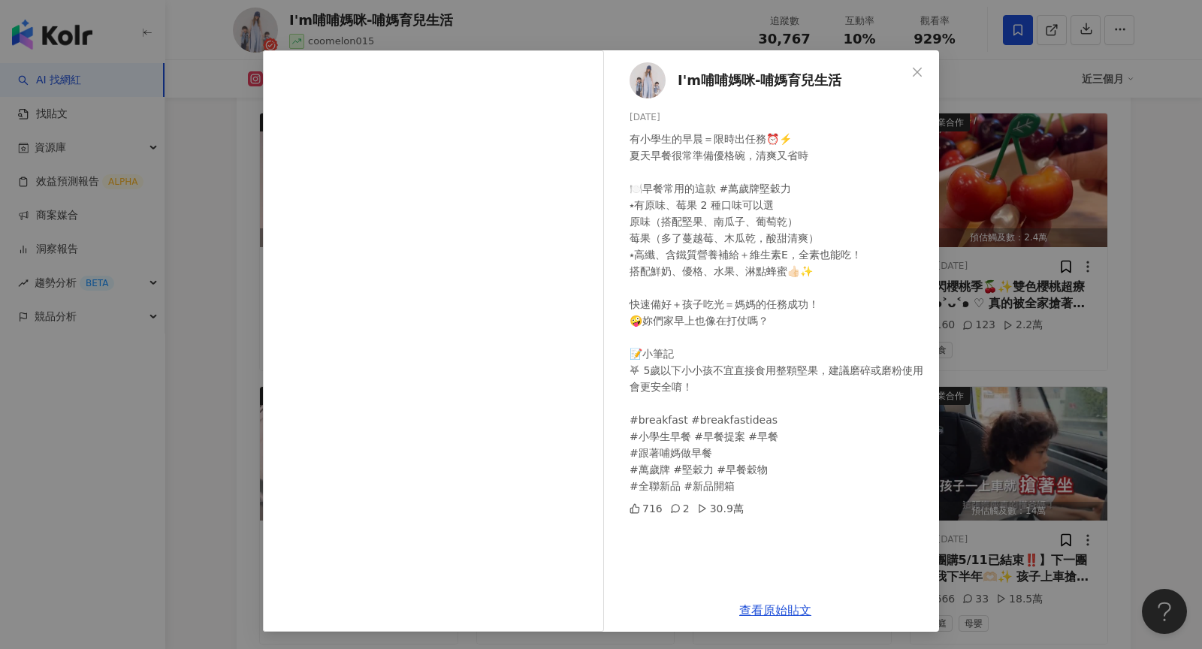
scroll to position [5031, 0]
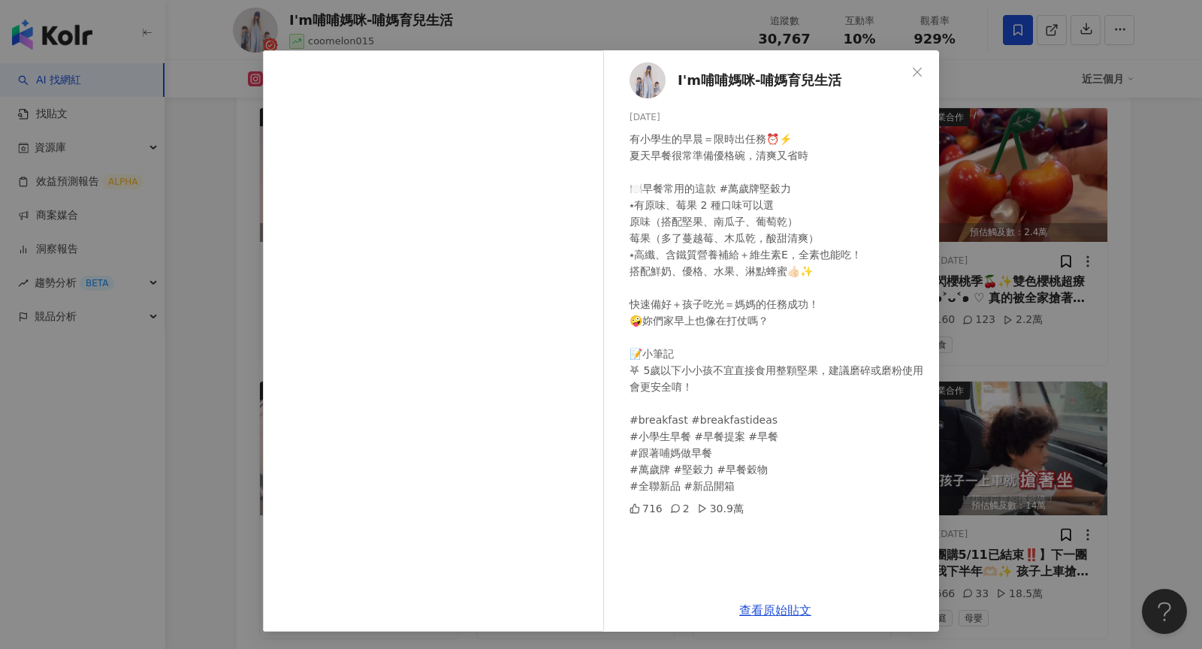
click at [991, 375] on div "I'm哺哺媽咪-哺媽育兒生活 2025/5/14 有小學生的早晨＝限時出任務⏰⚡️ 夏天早餐很常準備優格碗，清爽又省時 🍽️早餐常用的這款 #萬歲牌堅穀力 ⭑…" at bounding box center [601, 324] width 1202 height 649
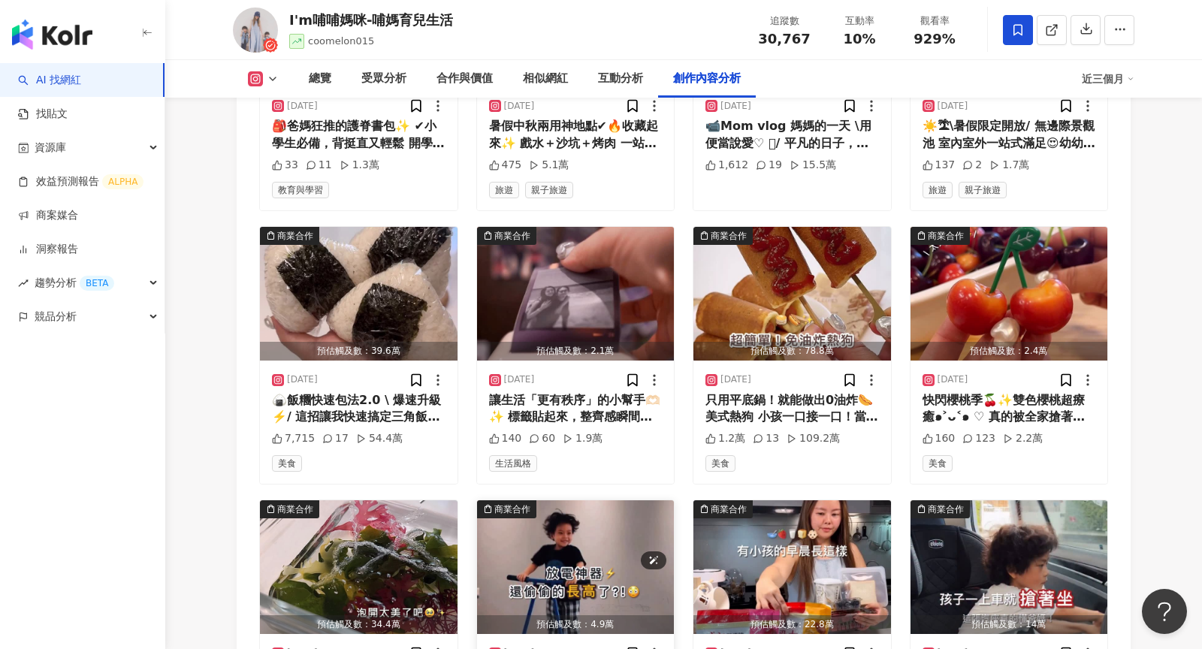
scroll to position [4903, 0]
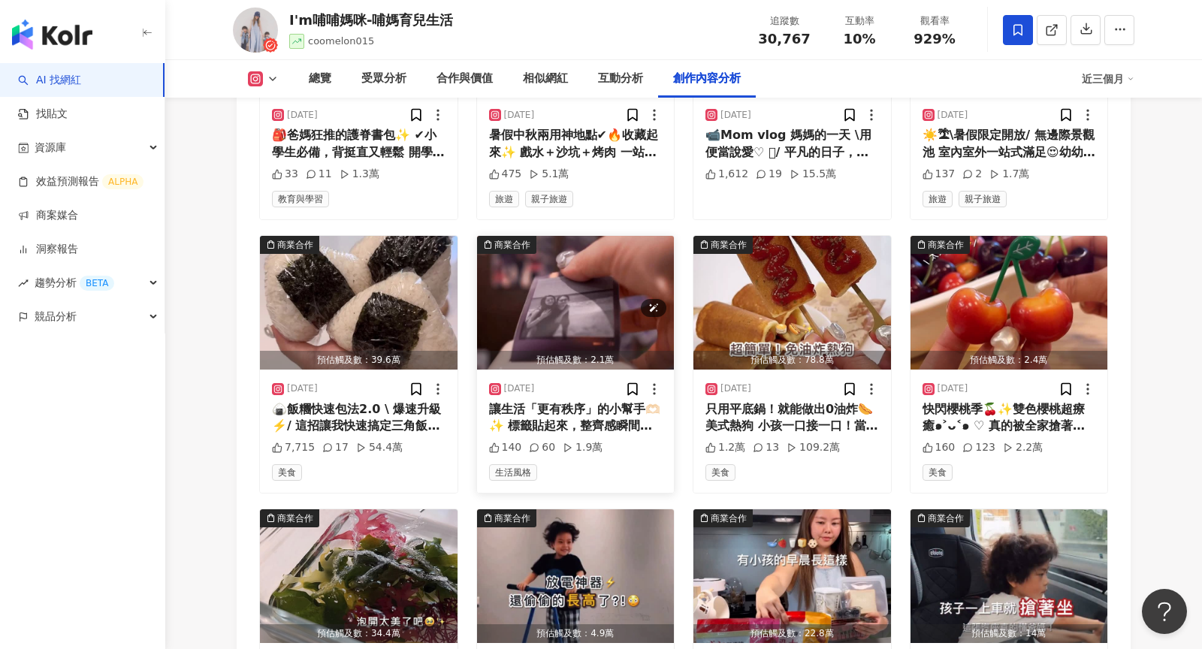
click at [566, 289] on img "button" at bounding box center [576, 303] width 198 height 134
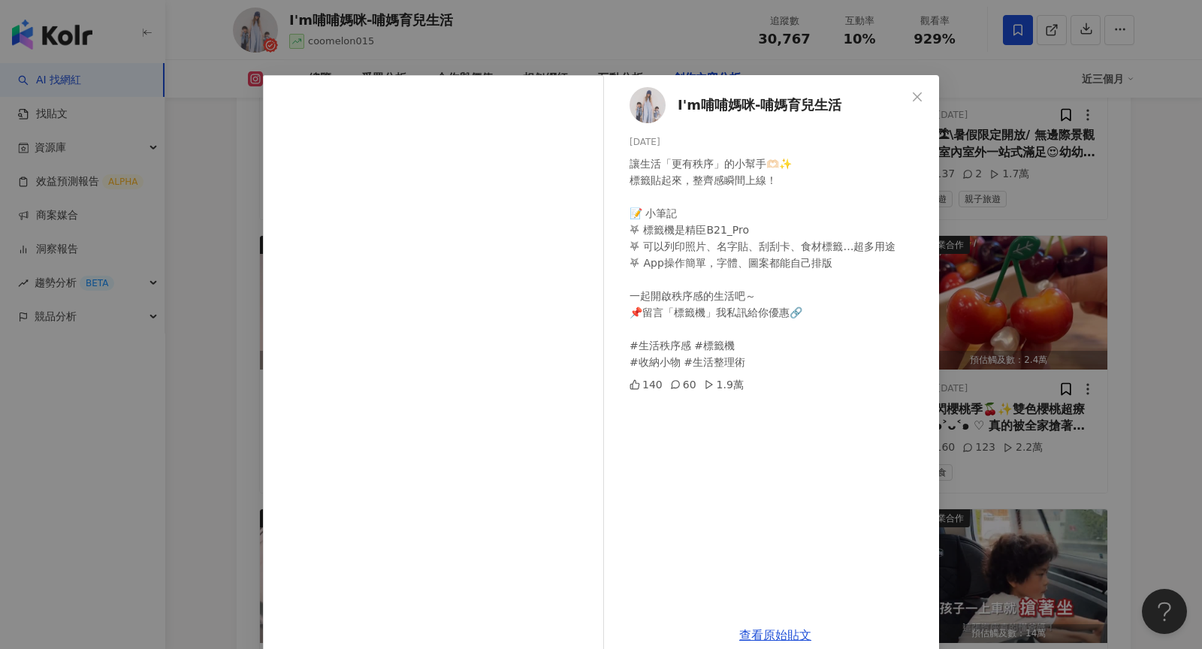
scroll to position [25, 0]
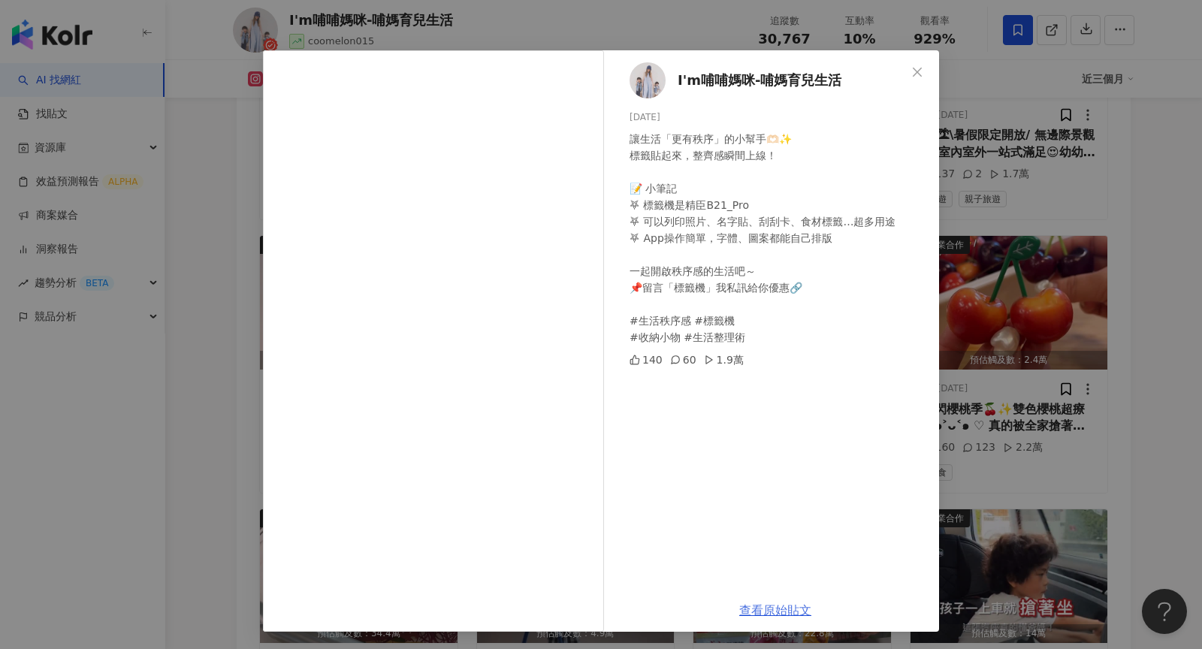
click at [771, 609] on link "查看原始貼文" at bounding box center [775, 610] width 72 height 14
click at [784, 603] on link "查看原始貼文" at bounding box center [775, 610] width 72 height 14
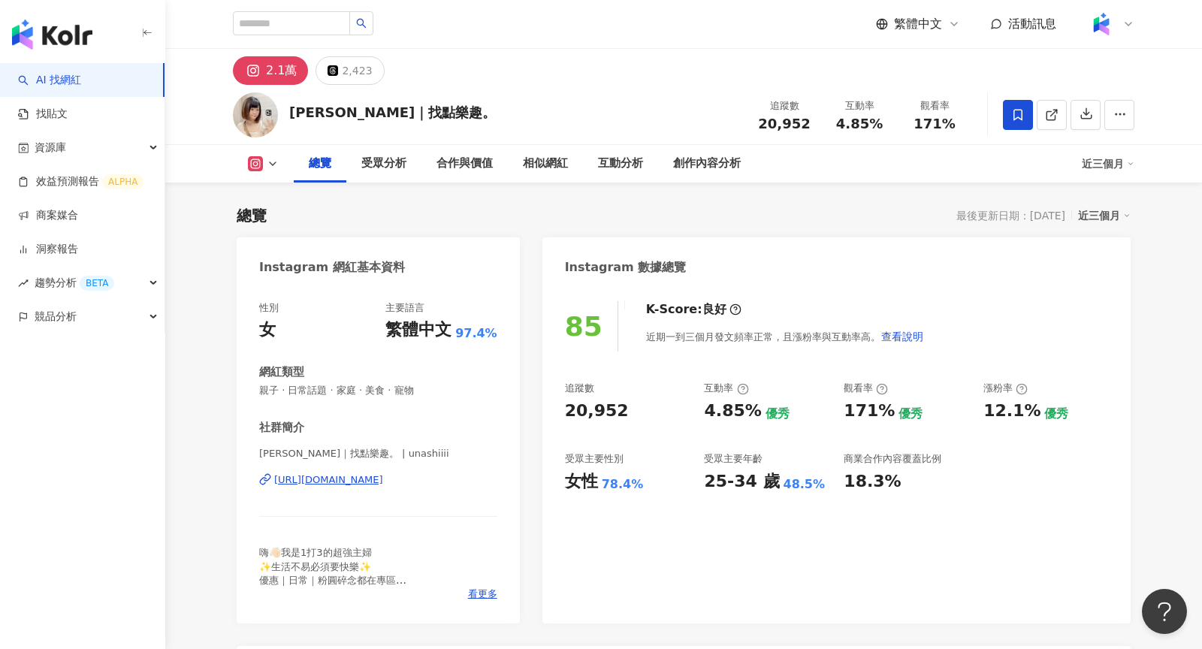
drag, startPoint x: 773, startPoint y: 122, endPoint x: 759, endPoint y: 122, distance: 13.5
click at [759, 122] on div "20,952" at bounding box center [784, 123] width 57 height 15
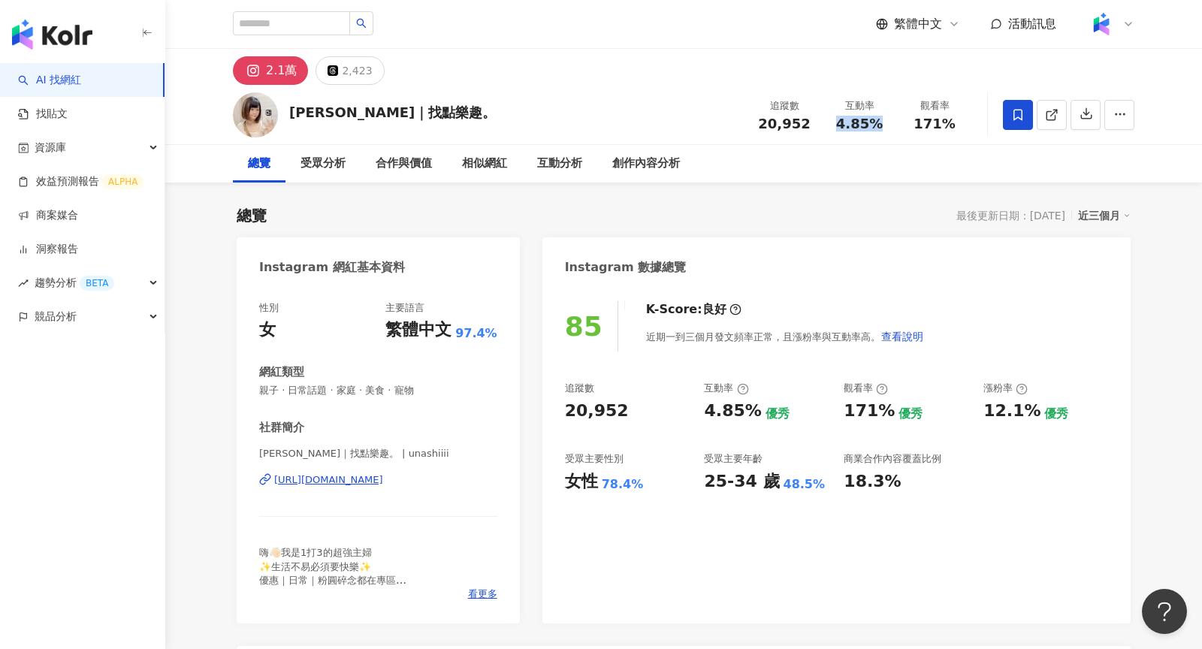
drag, startPoint x: 881, startPoint y: 124, endPoint x: 840, endPoint y: 124, distance: 41.3
click at [840, 124] on div "4.85%" at bounding box center [859, 123] width 57 height 15
copy span "4.85%"
drag, startPoint x: 957, startPoint y: 125, endPoint x: 915, endPoint y: 125, distance: 41.3
click at [915, 125] on div "171%" at bounding box center [934, 123] width 57 height 15
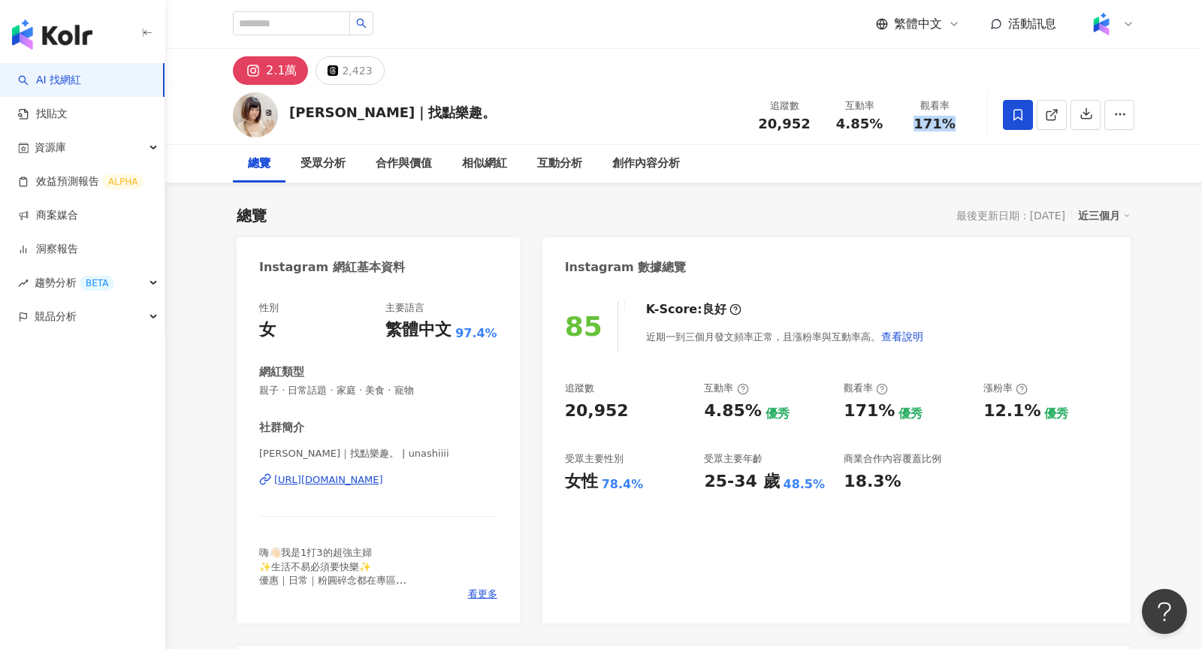
copy span "171%"
copy div "[URL][DOMAIN_NAME]"
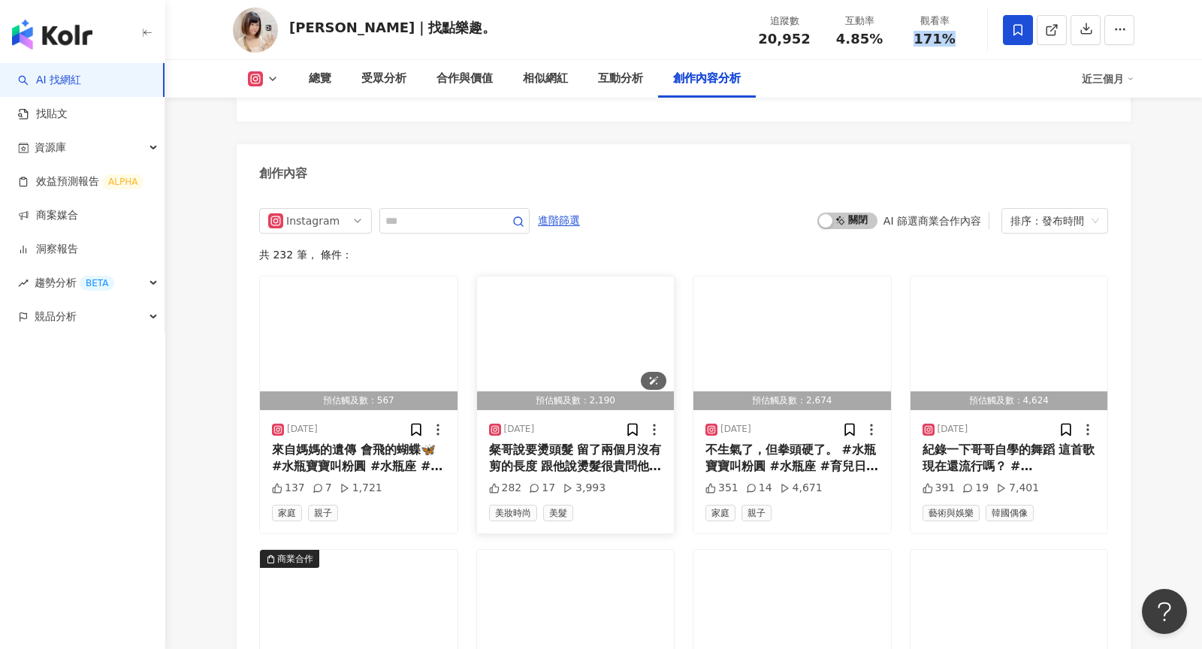
scroll to position [4547, 0]
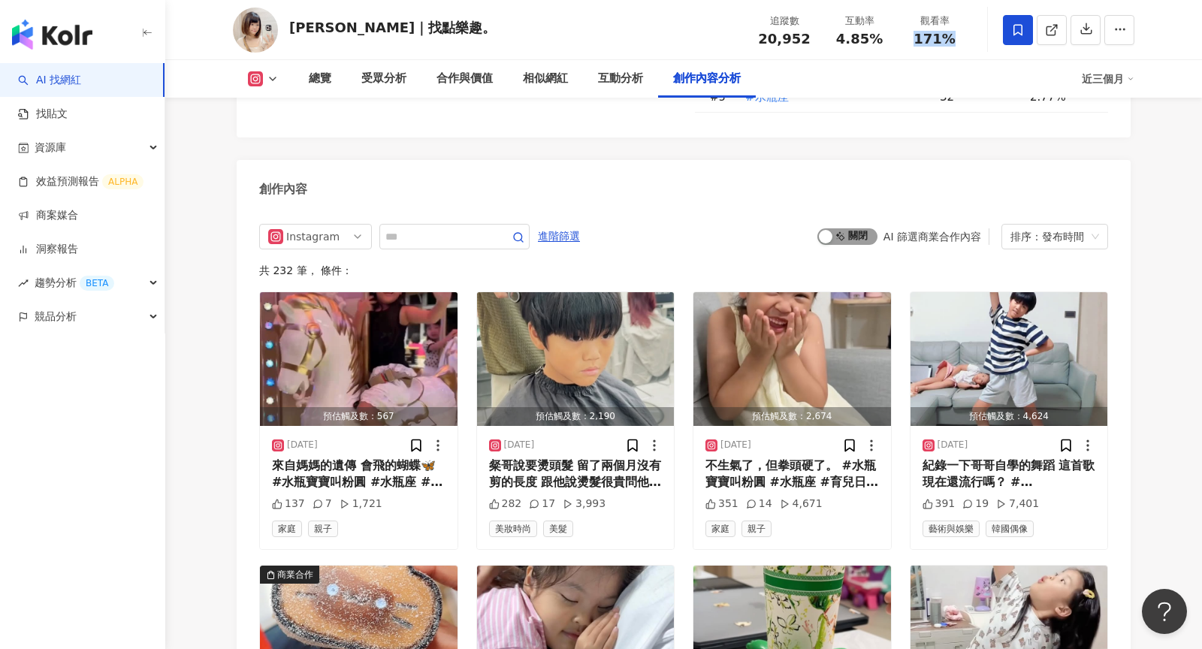
click at [857, 228] on span "啟動 關閉" at bounding box center [847, 236] width 60 height 17
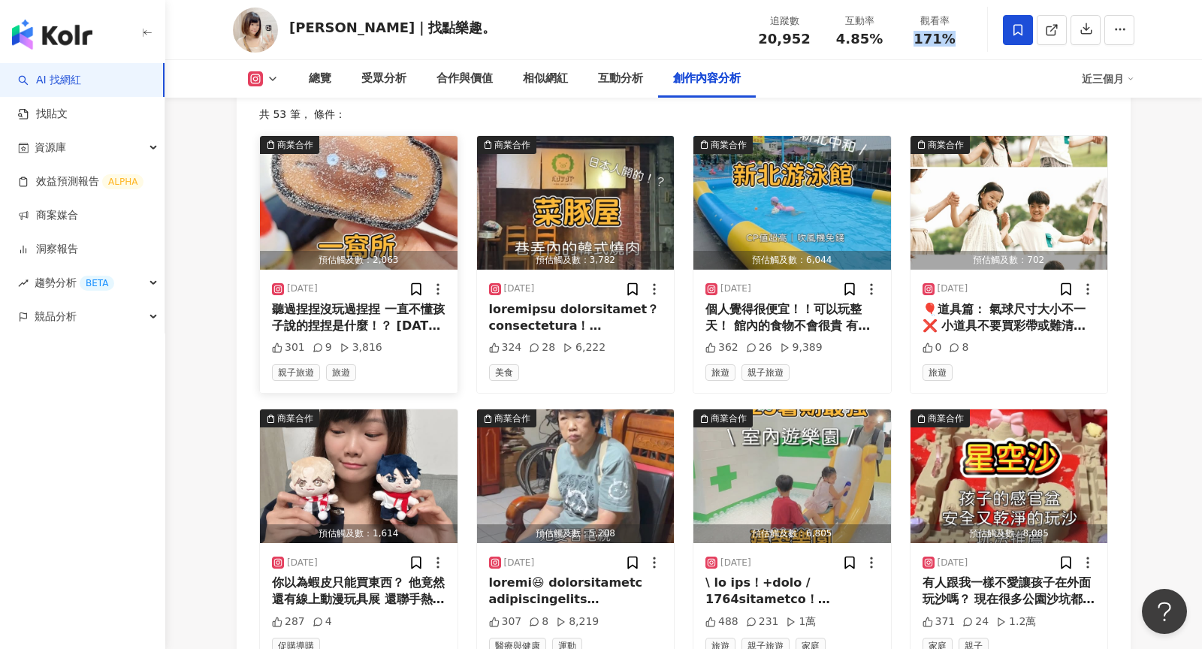
scroll to position [4698, 0]
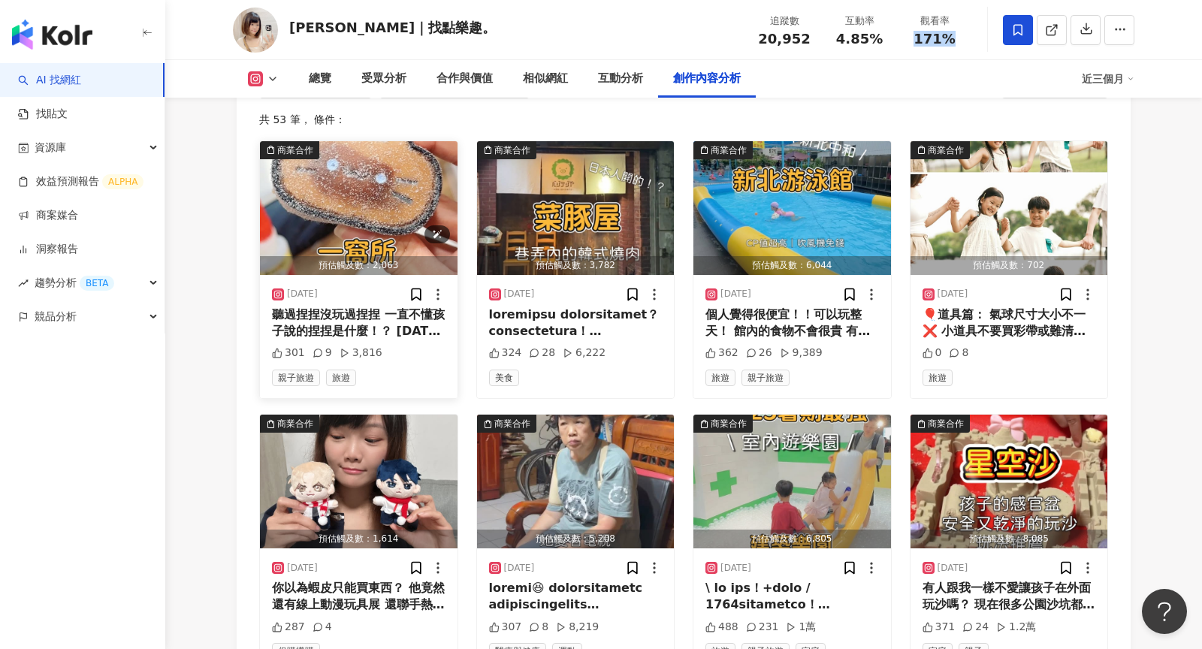
click at [377, 195] on img "button" at bounding box center [359, 208] width 198 height 134
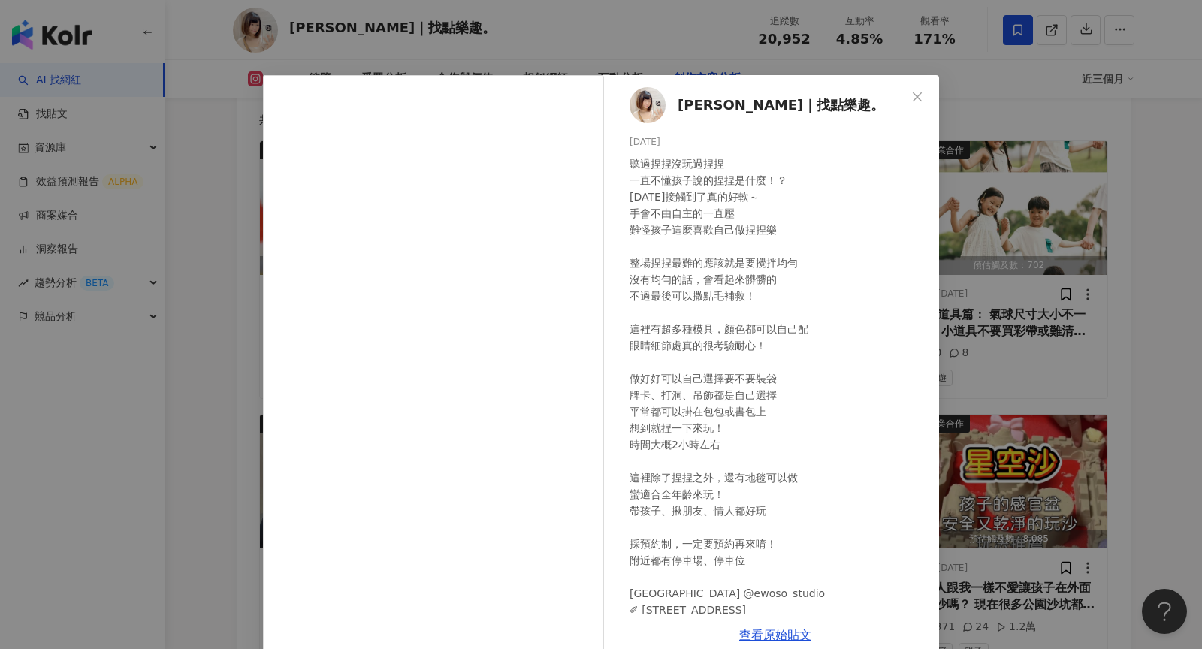
click at [1027, 252] on div "[PERSON_NAME]｜找點樂趣。 [DATE] 301 9 3,816 查看原始貼文" at bounding box center [601, 324] width 1202 height 649
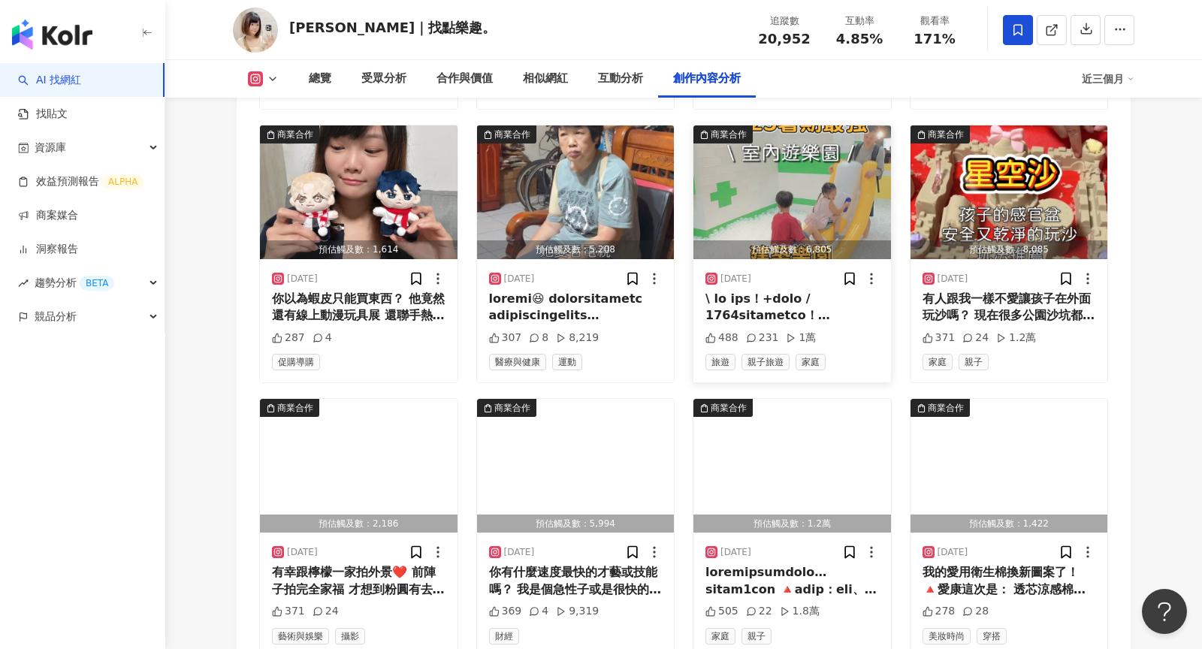
scroll to position [5108, 0]
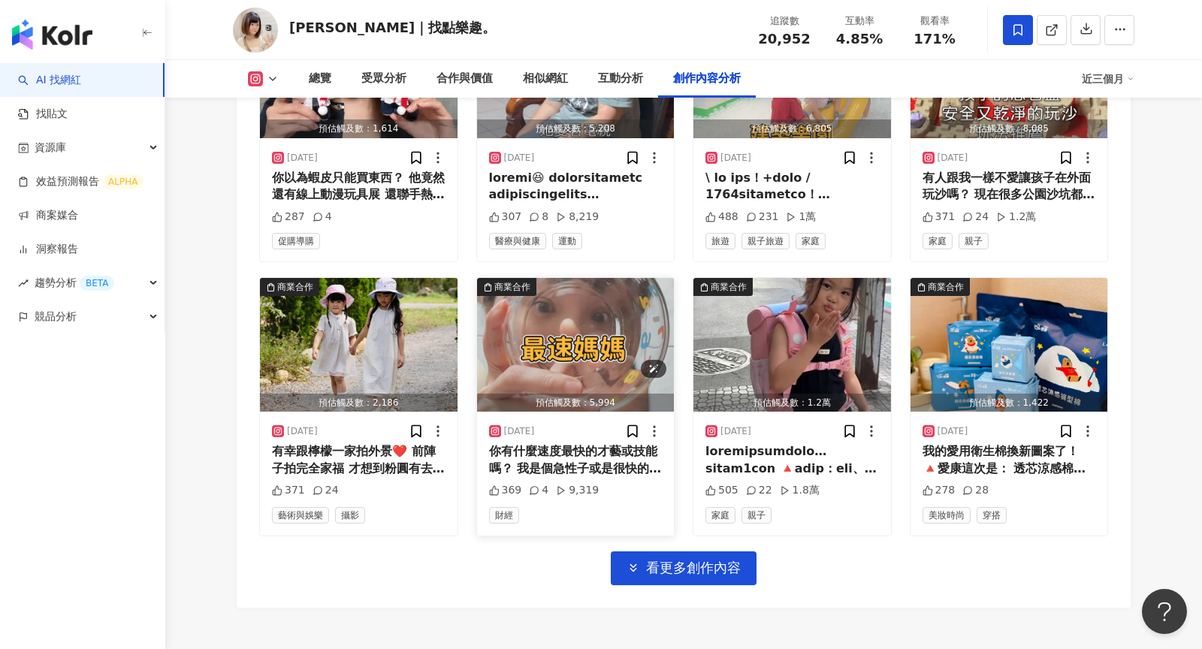
click at [557, 314] on img "button" at bounding box center [576, 345] width 198 height 134
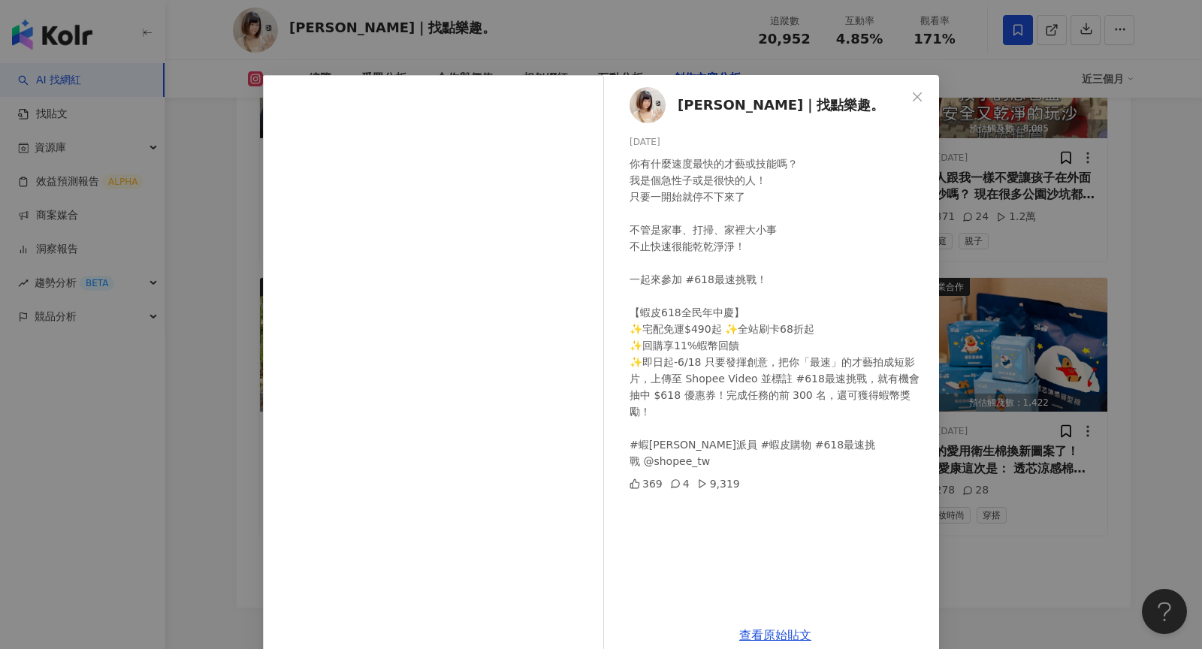
scroll to position [25, 0]
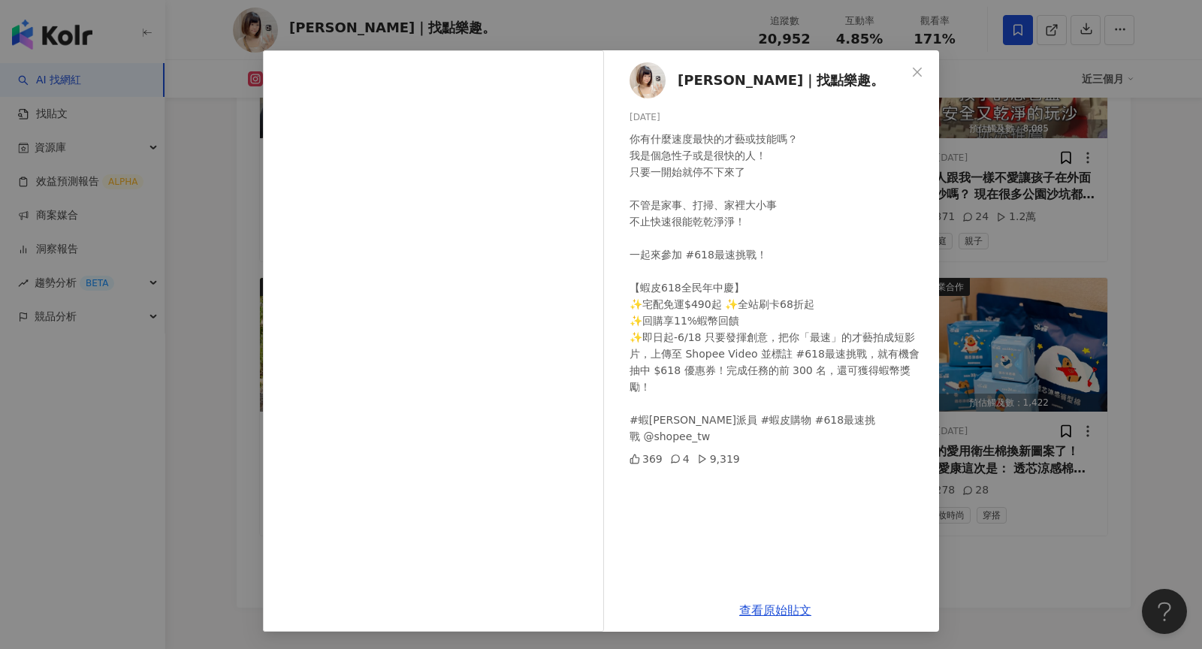
click at [1011, 312] on div "[PERSON_NAME]｜找點樂趣。 [DATE] 你有什麼速度最快的才藝或技能嗎？ 我是個急性子或是很快的人！ 只要一開始就停不下來了 不管是家事、打掃、…" at bounding box center [601, 324] width 1202 height 649
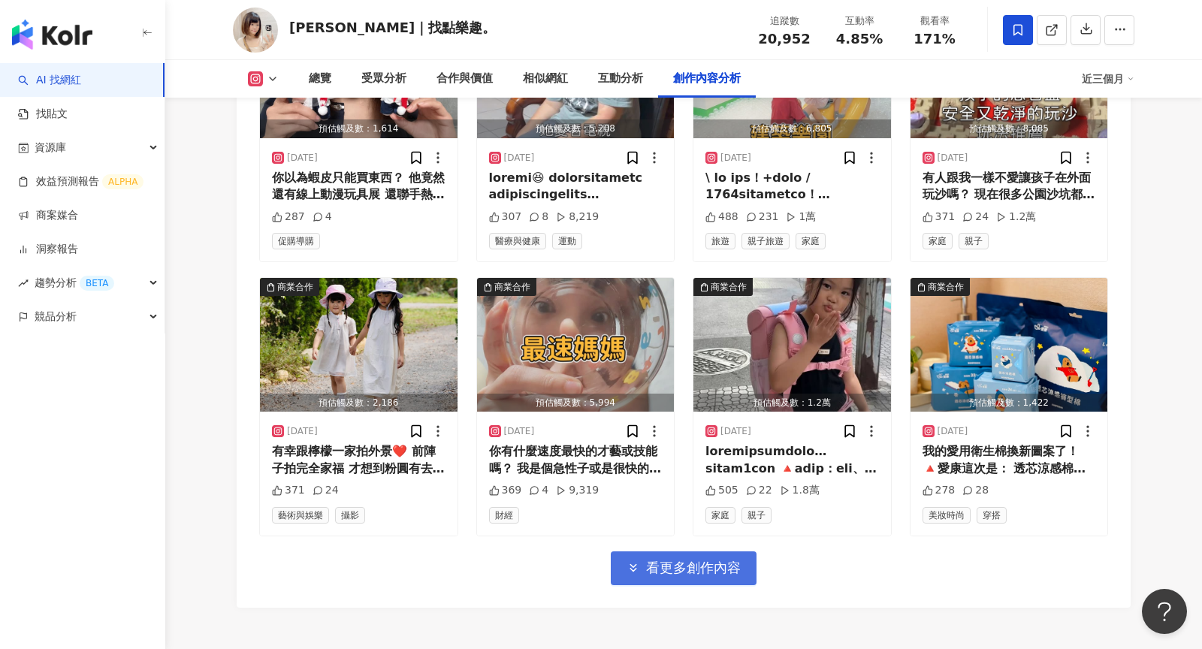
click at [680, 551] on button "看更多創作內容" at bounding box center [684, 568] width 146 height 34
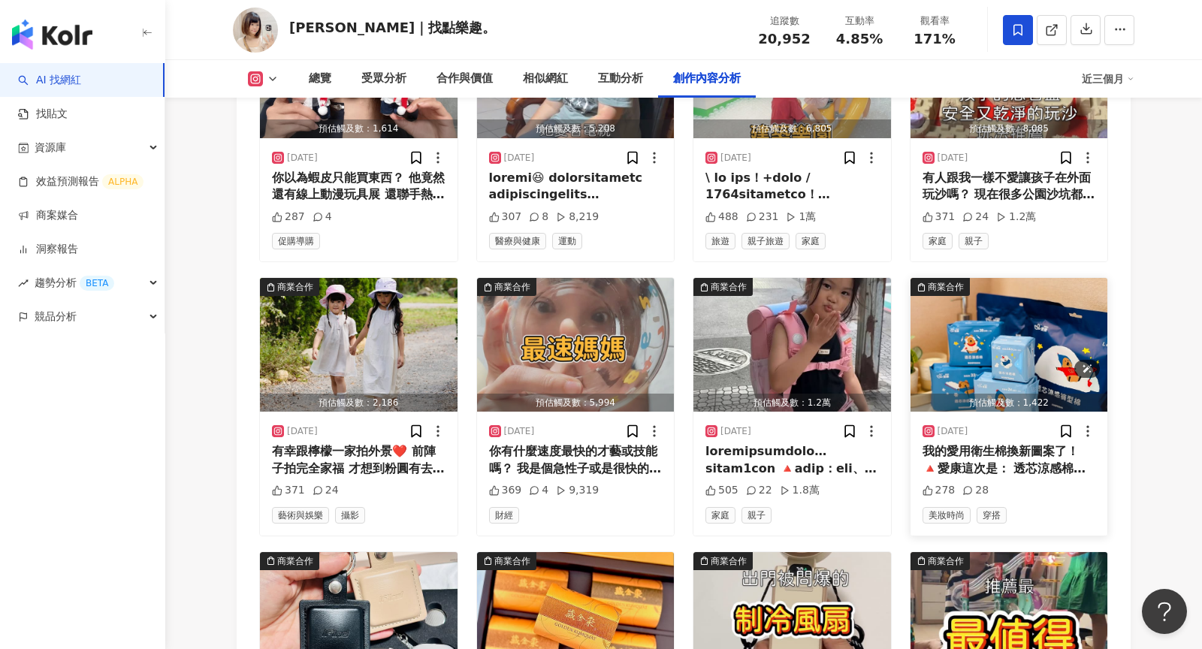
click at [1000, 278] on img "button" at bounding box center [1009, 345] width 198 height 134
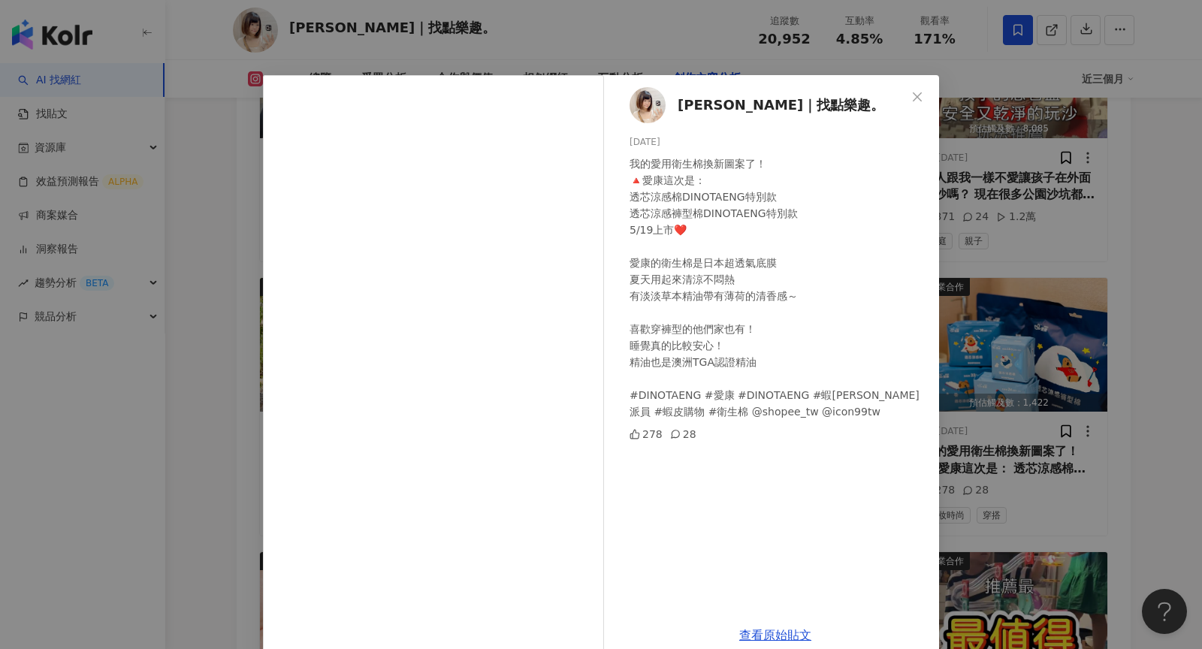
click at [1006, 312] on div "Una烏娜｜找點樂趣。 2025/5/27 我的愛用衛生棉換新圖案了！ 🔺愛康這次是： 透芯涼感棉DINOTAENG特別款 透芯涼感褲型棉DINOTAENG特…" at bounding box center [601, 324] width 1202 height 649
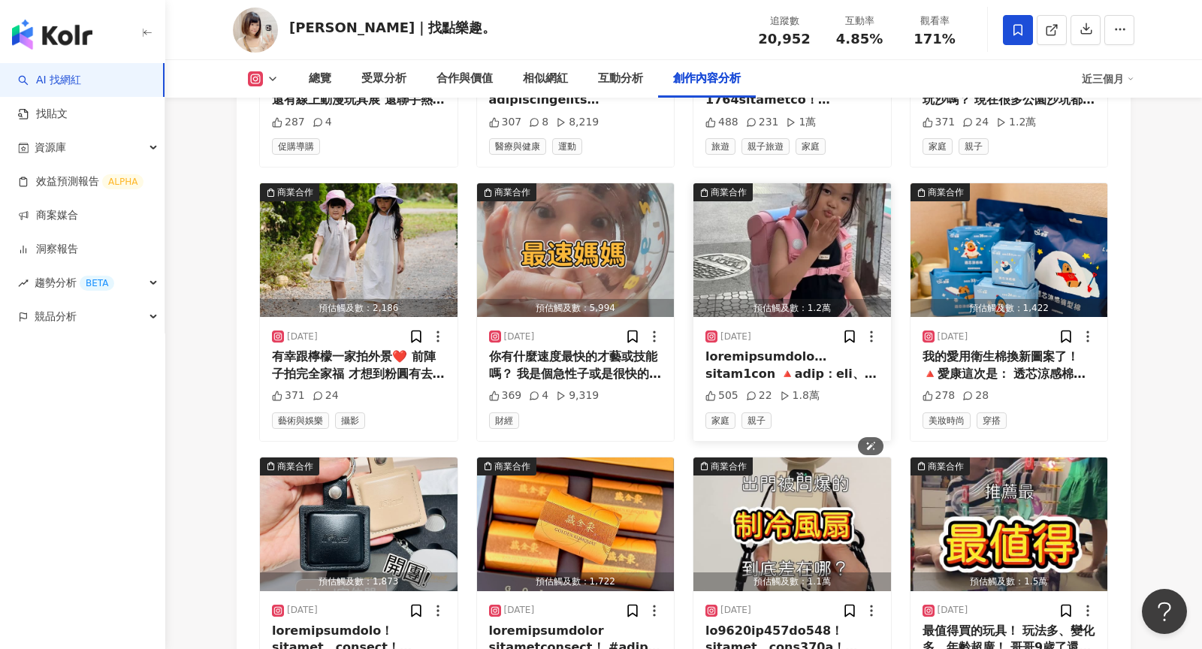
scroll to position [5355, 0]
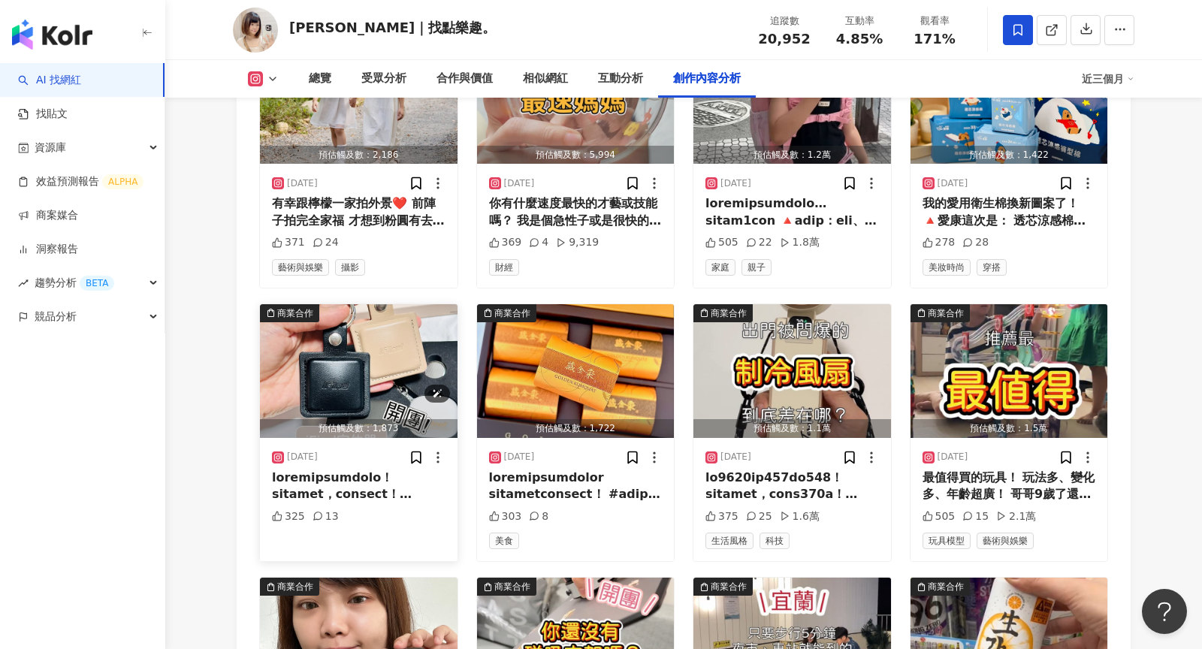
click at [339, 334] on img "button" at bounding box center [359, 371] width 198 height 134
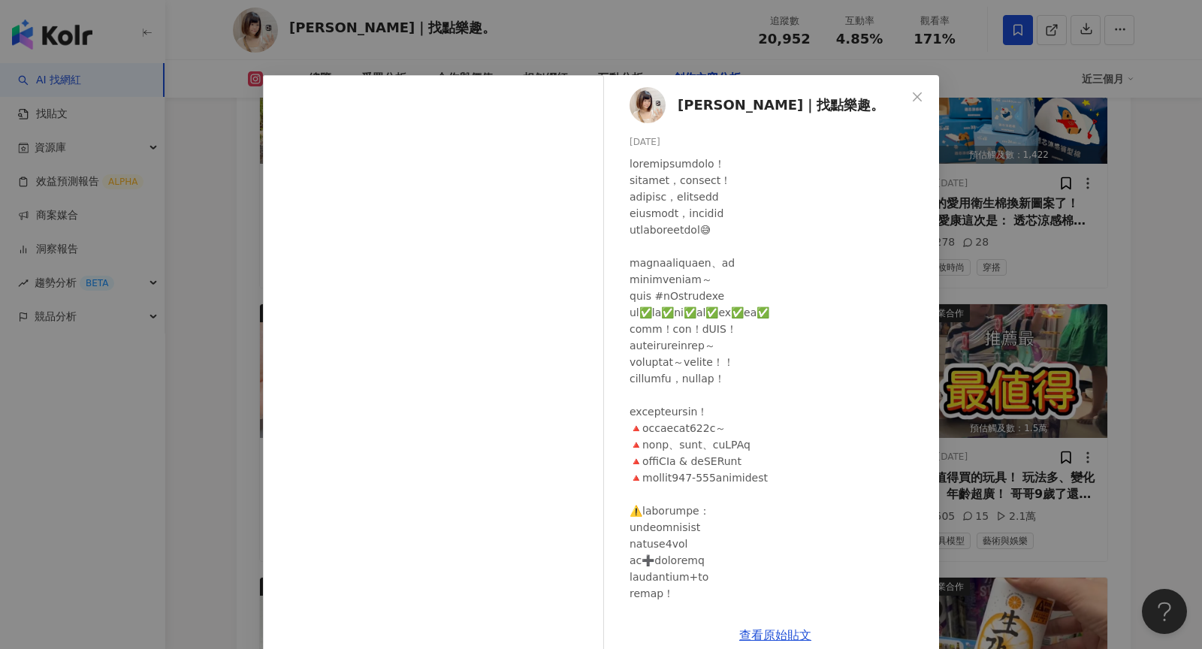
click at [1050, 356] on div "Una烏娜｜找點樂趣。 2025/5/26 325 13 查看原始貼文" at bounding box center [601, 324] width 1202 height 649
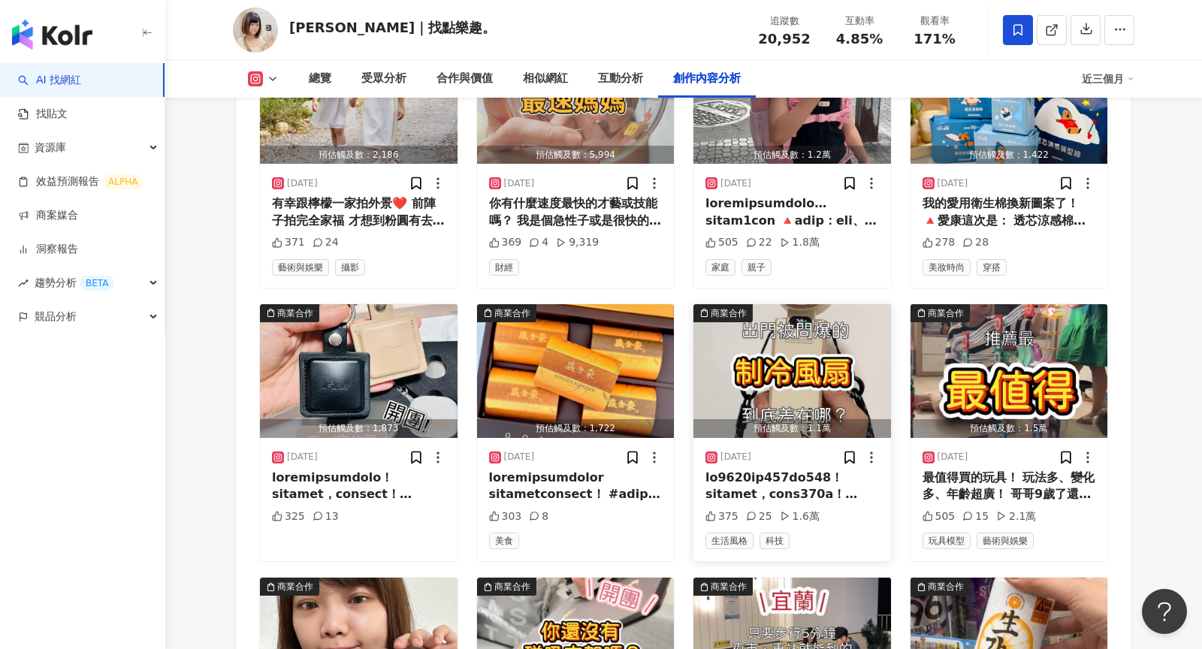
scroll to position [5710, 0]
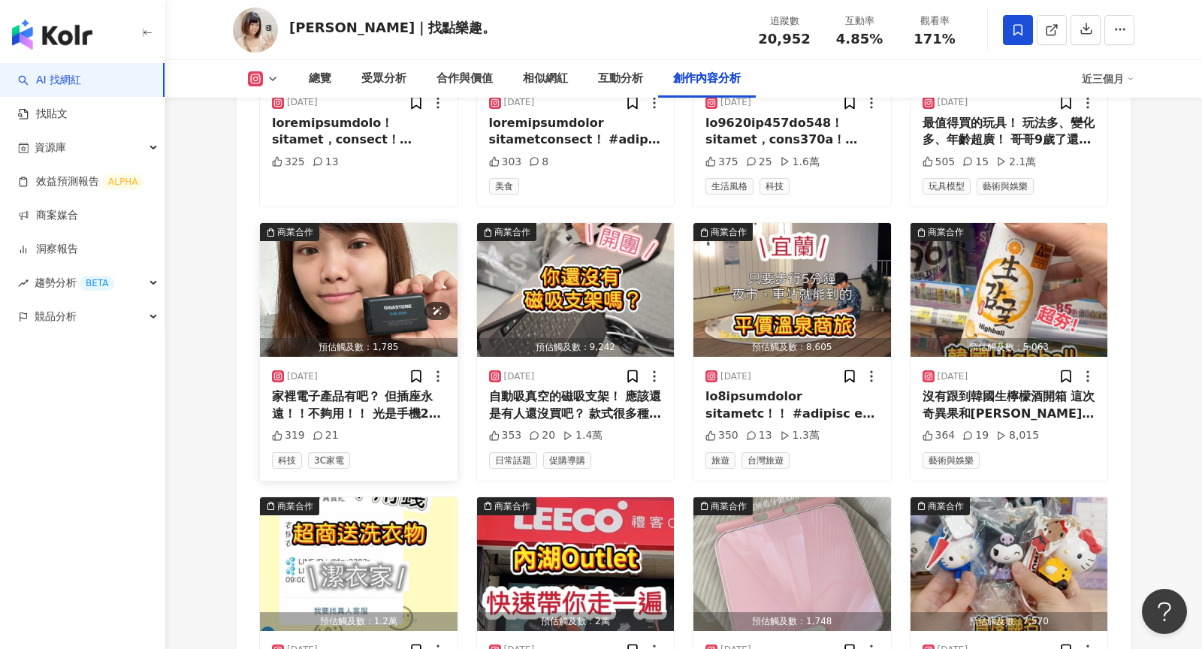
click at [374, 256] on img "button" at bounding box center [359, 290] width 198 height 134
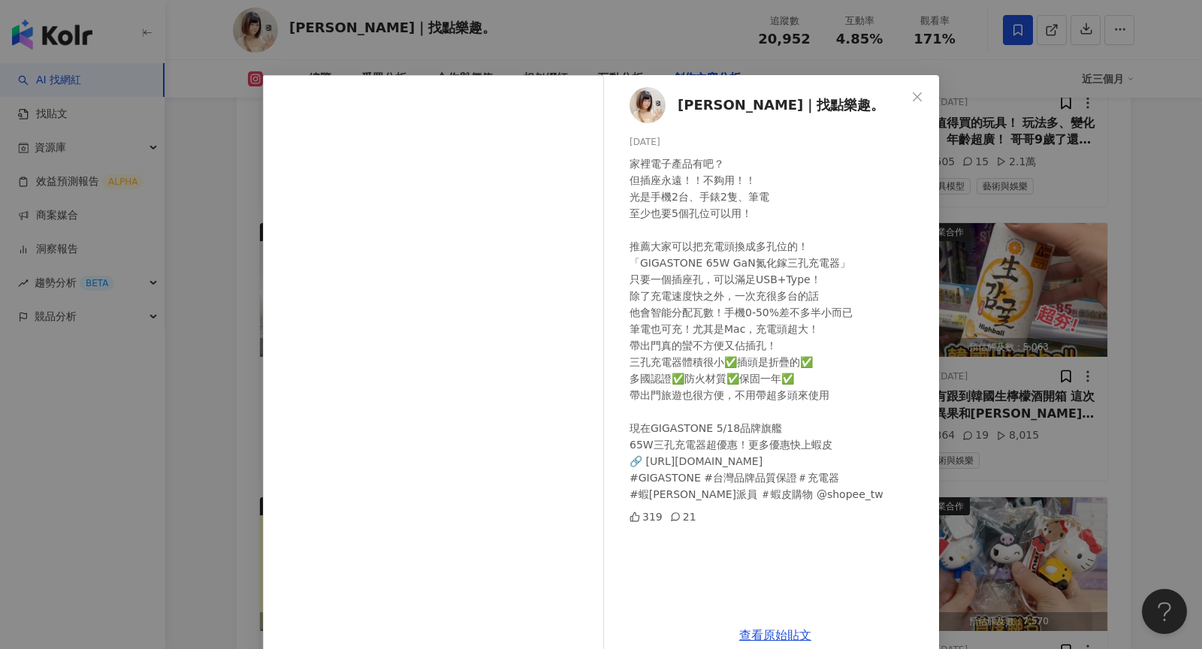
click at [1047, 290] on div "Una烏娜｜找點樂趣。 2025/5/15 家裡電子產品有吧？ 但插座永遠！！不夠用！！ 光是手機2台、手錶2隻、筆電 至少也要5個孔位可以用！ 推薦大家可以…" at bounding box center [601, 324] width 1202 height 649
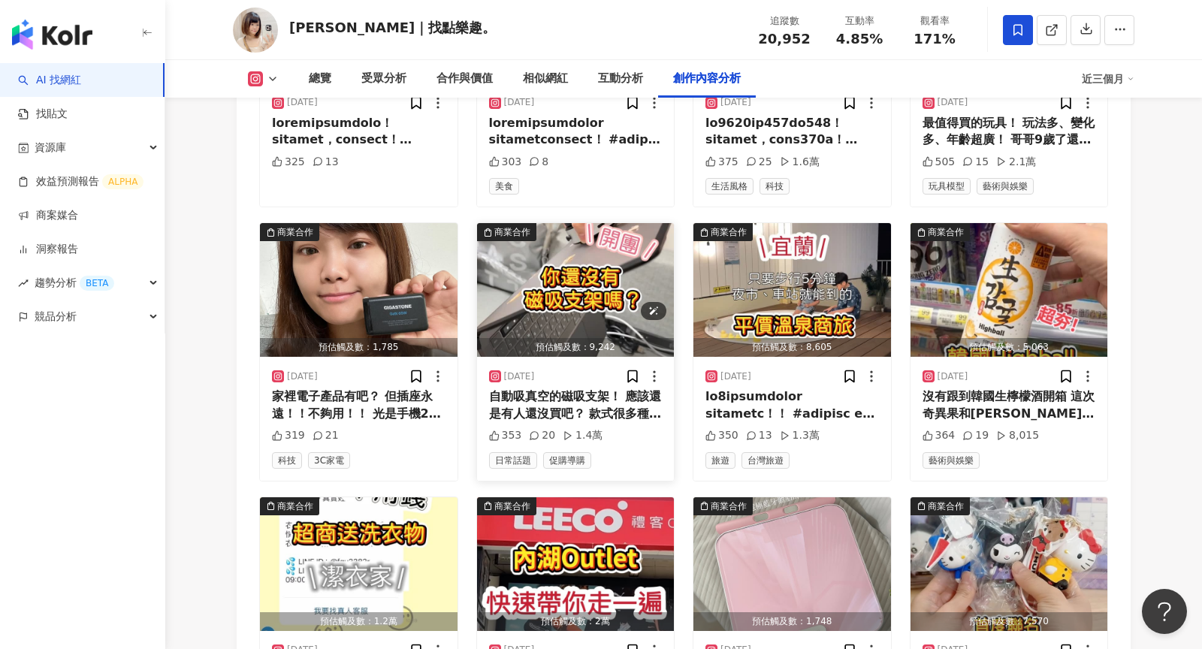
click at [546, 273] on img "button" at bounding box center [576, 290] width 198 height 134
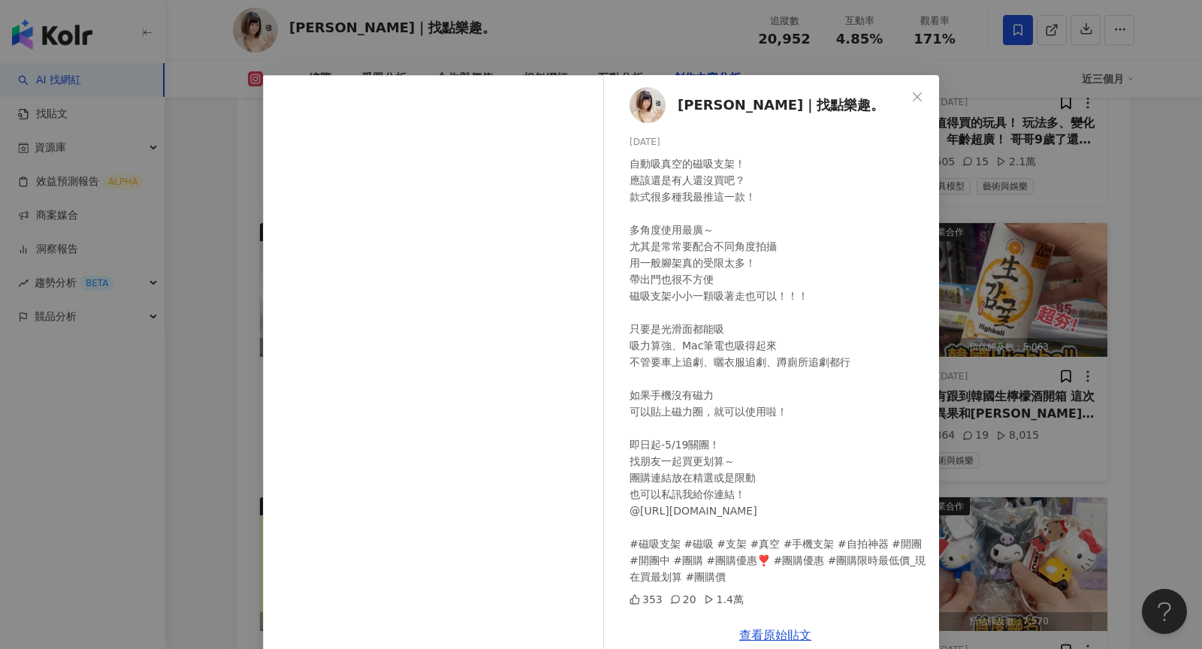
click at [1017, 309] on div "Una烏娜｜找點樂趣。 2025/5/13 自動吸真空的磁吸支架！ 應該還是有人還沒買吧？ 款式很多種我最推這一款！ 多角度使用最廣～ 尤其是常常要配合不同角…" at bounding box center [601, 324] width 1202 height 649
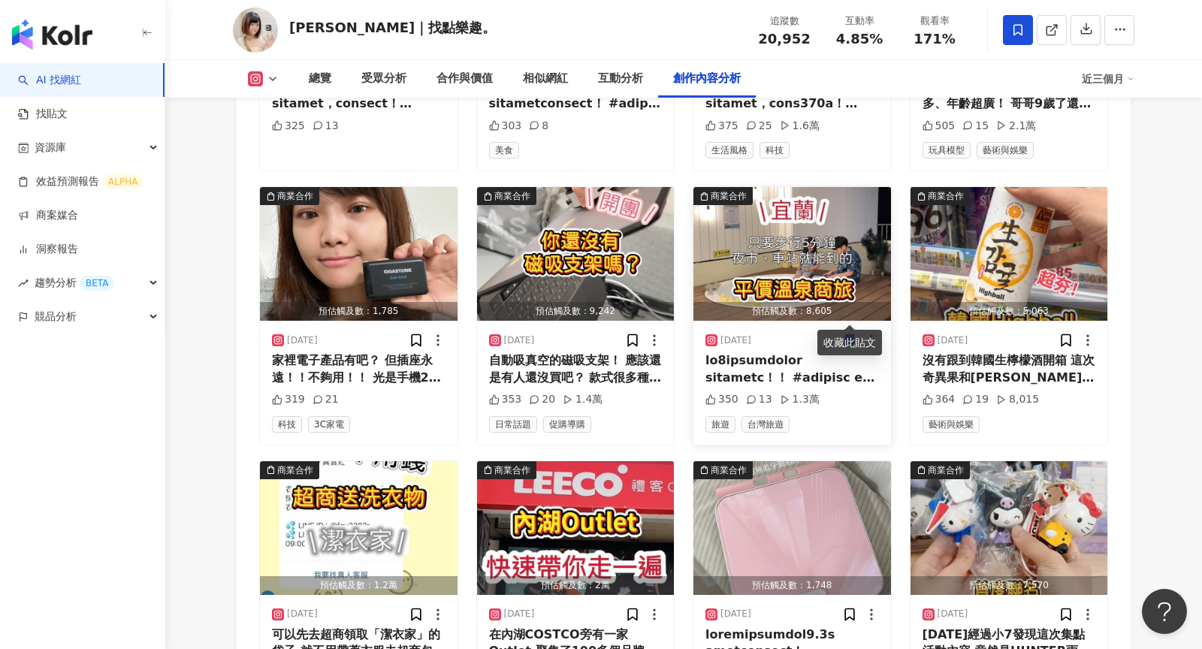
scroll to position [5931, 0]
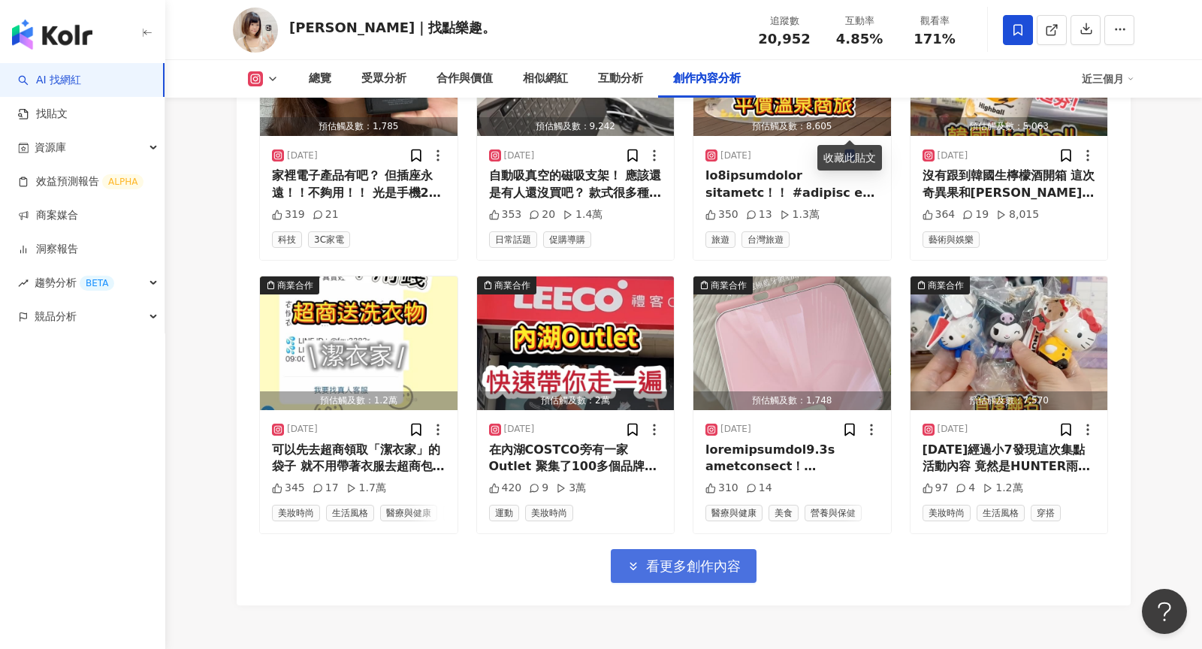
click at [661, 549] on button "看更多創作內容" at bounding box center [684, 566] width 146 height 34
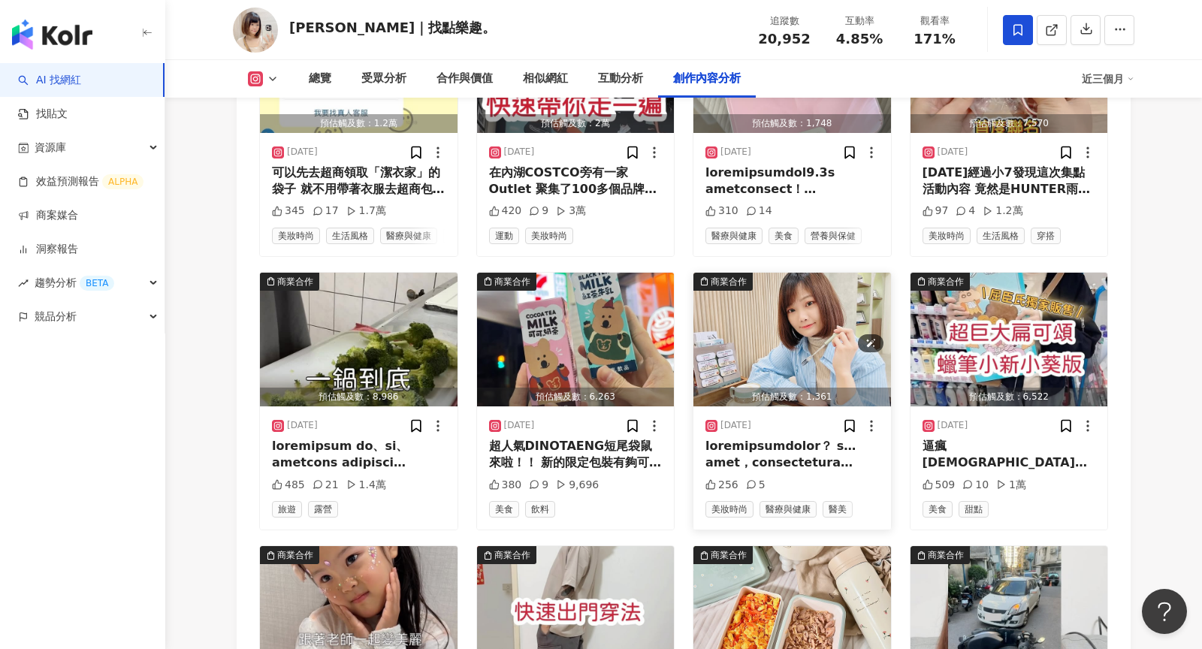
scroll to position [6491, 0]
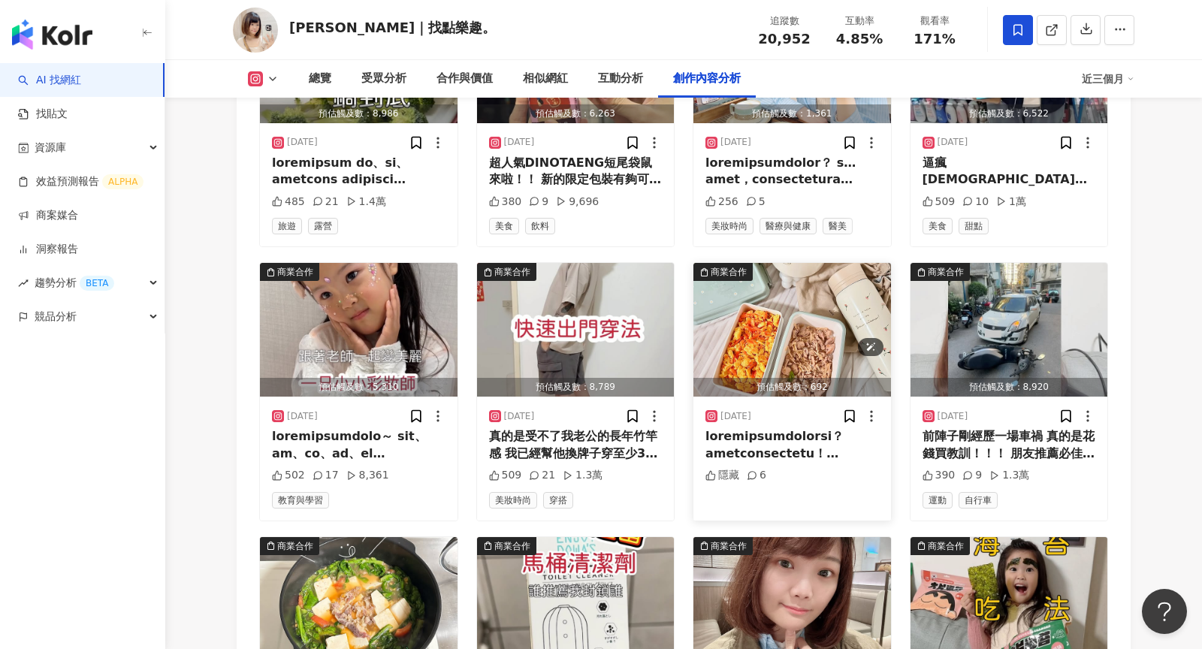
click at [768, 295] on img "button" at bounding box center [792, 330] width 198 height 134
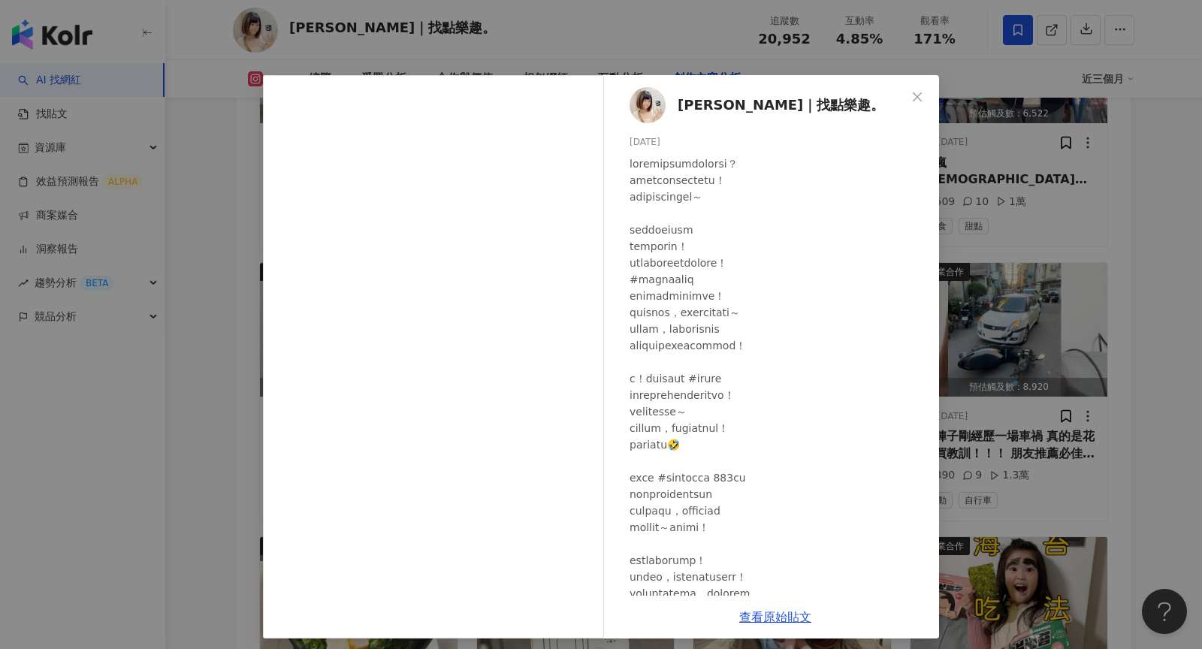
click at [1005, 297] on div "Una烏娜｜找點樂趣。 2025/3/16 隱藏 6 查看原始貼文" at bounding box center [601, 324] width 1202 height 649
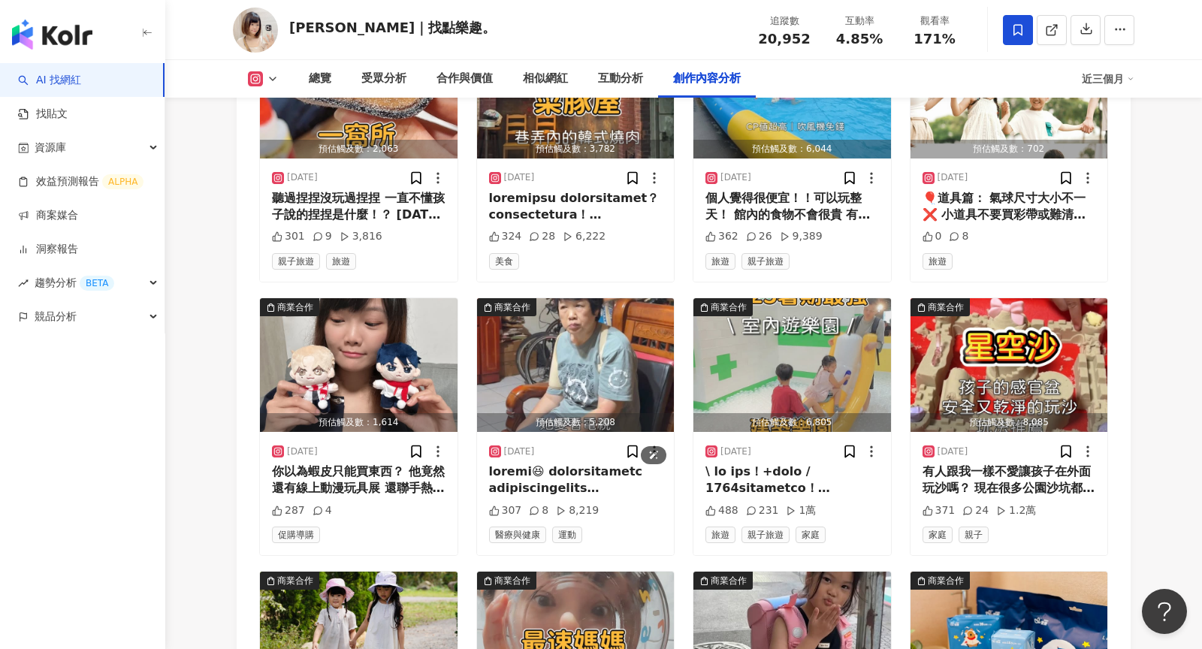
scroll to position [4320, 0]
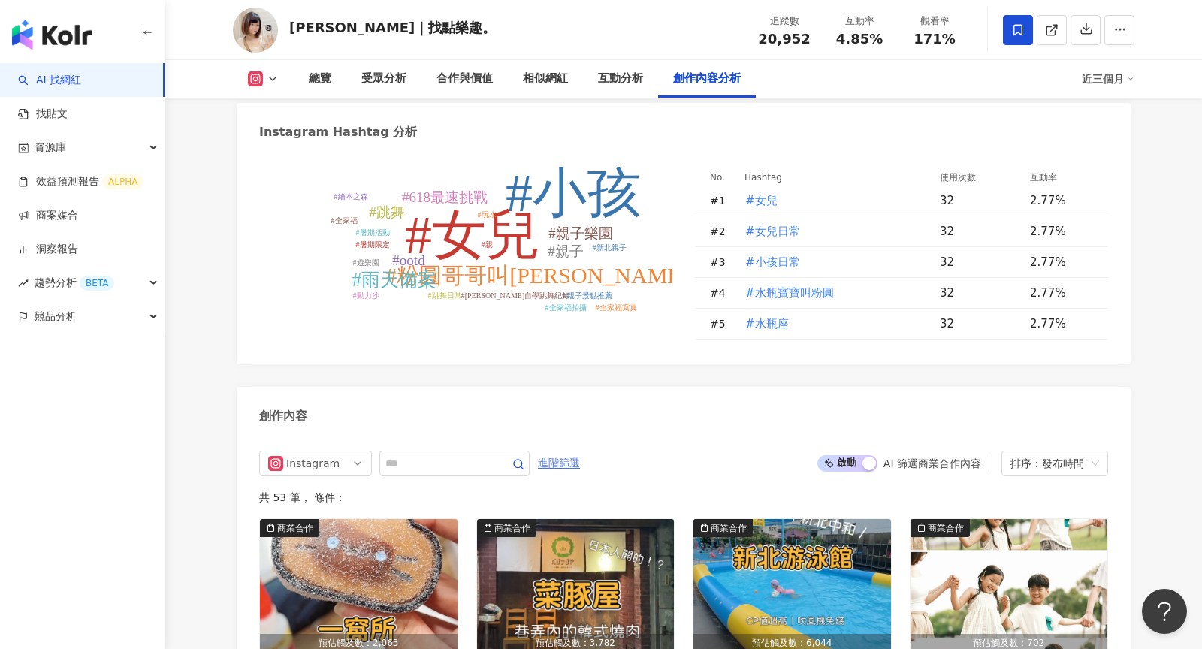
click at [563, 451] on span "進階篩選" at bounding box center [559, 463] width 42 height 24
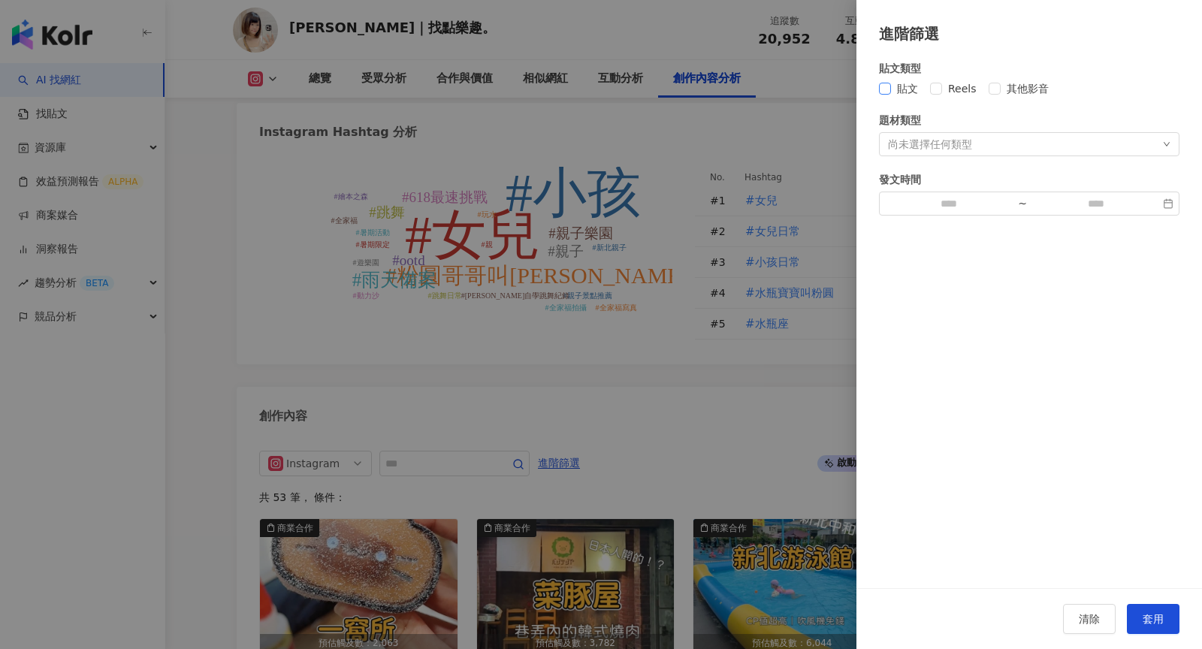
click at [897, 89] on span "貼文" at bounding box center [907, 88] width 33 height 17
click at [886, 98] on div "貼文類型 貼文 Reels 其他影音 題材類型 尚未選擇任何類型 發文時間 ~" at bounding box center [1029, 137] width 300 height 155
click at [905, 97] on div "貼文類型 貼文 Reels 其他影音 題材類型 尚未選擇任何類型 發文時間 ~" at bounding box center [1029, 137] width 300 height 155
click at [960, 91] on span "Reels" at bounding box center [962, 88] width 41 height 17
click at [1152, 620] on span "套用" at bounding box center [1152, 619] width 21 height 12
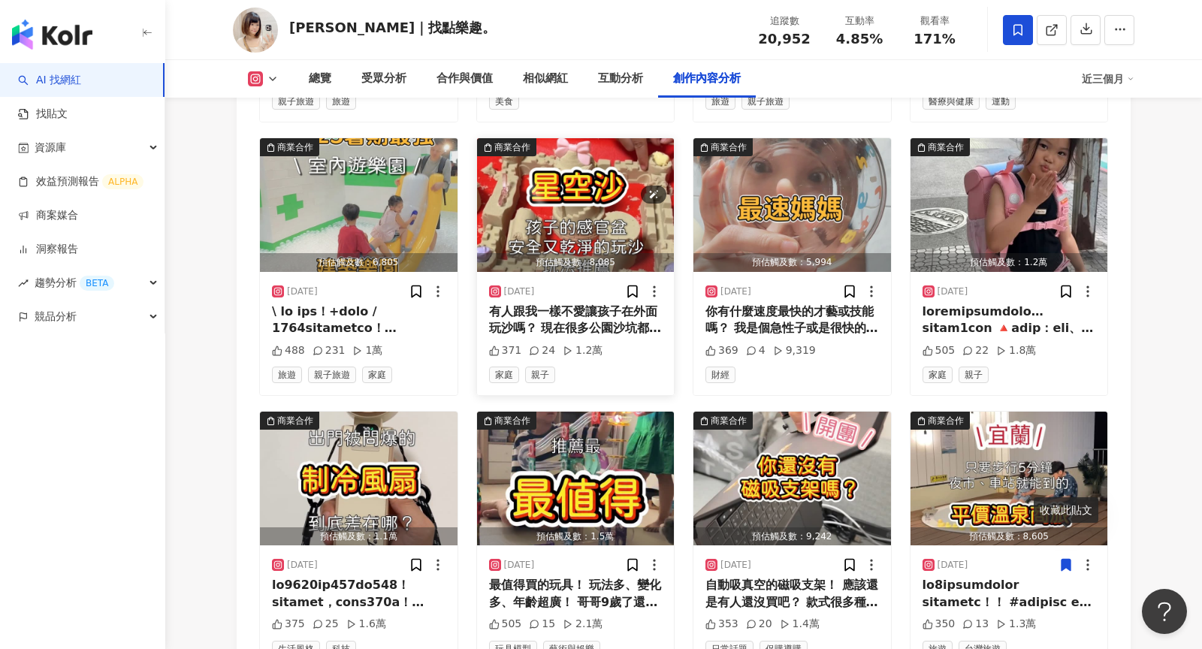
scroll to position [5124, 0]
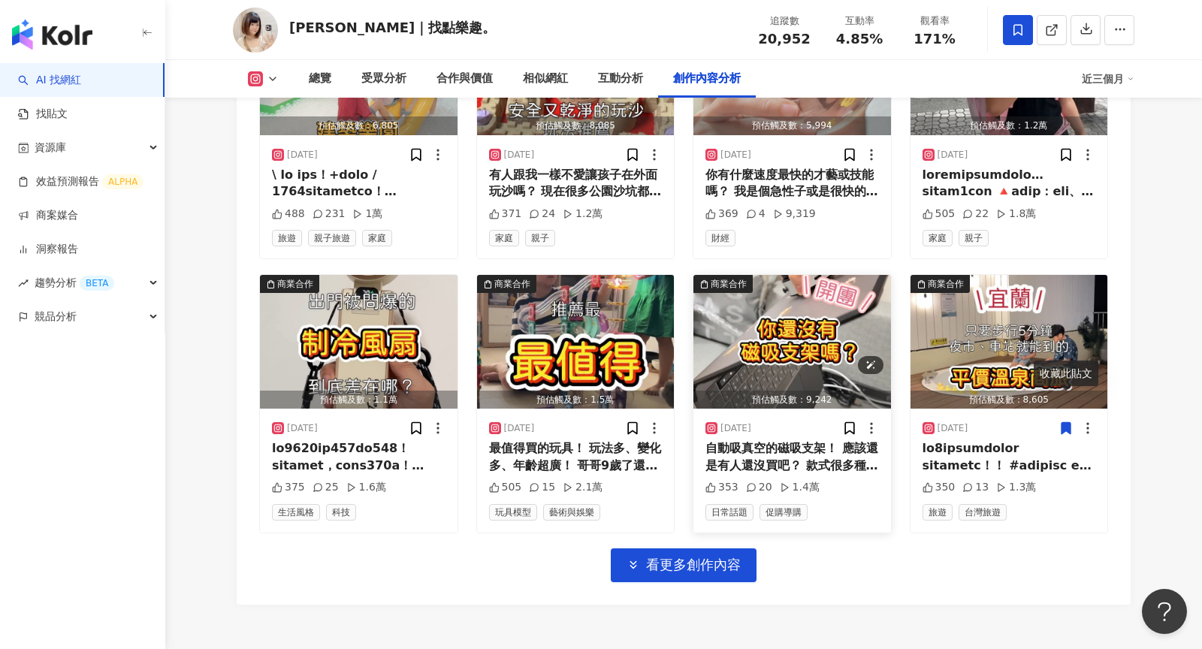
click at [769, 337] on img "button" at bounding box center [792, 342] width 198 height 134
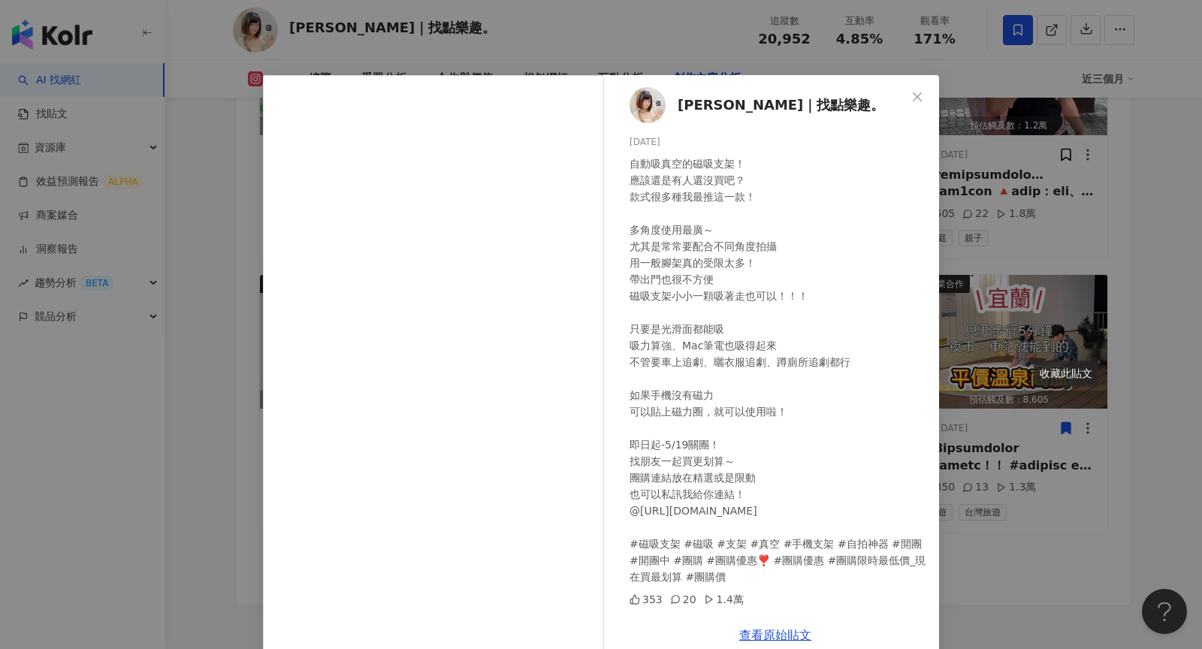
click at [996, 262] on div "Una烏娜｜找點樂趣。 2025/5/13 自動吸真空的磁吸支架！ 應該還是有人還沒買吧？ 款式很多種我最推這一款！ 多角度使用最廣～ 尤其是常常要配合不同角…" at bounding box center [601, 324] width 1202 height 649
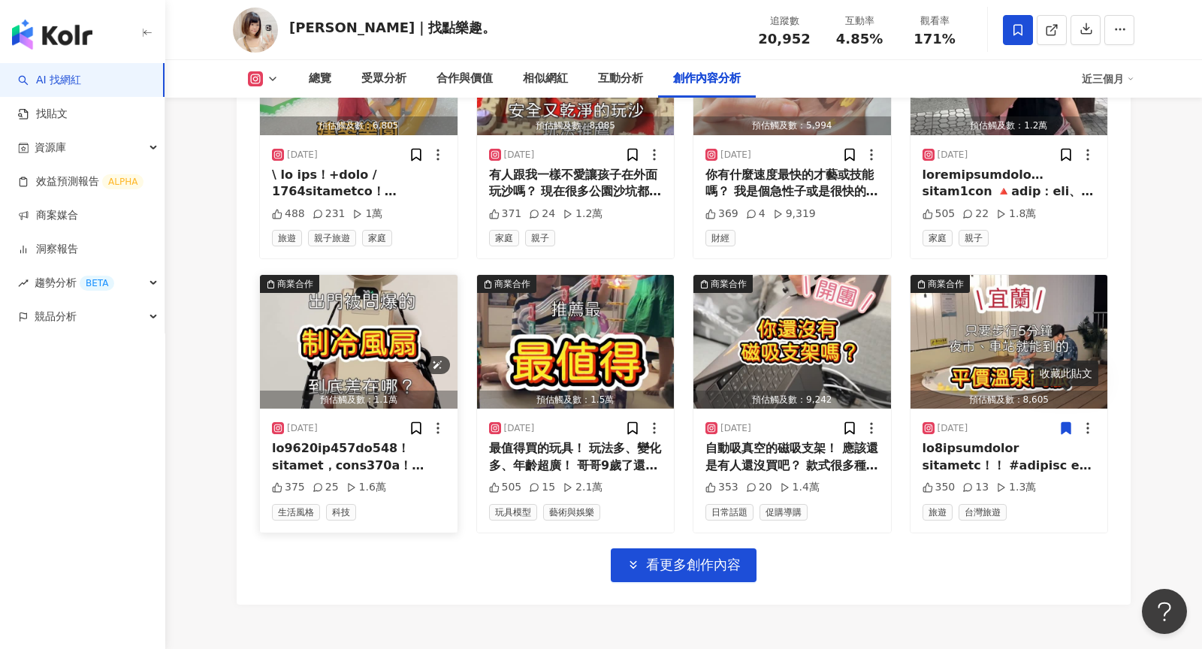
click at [316, 333] on img "button" at bounding box center [359, 342] width 198 height 134
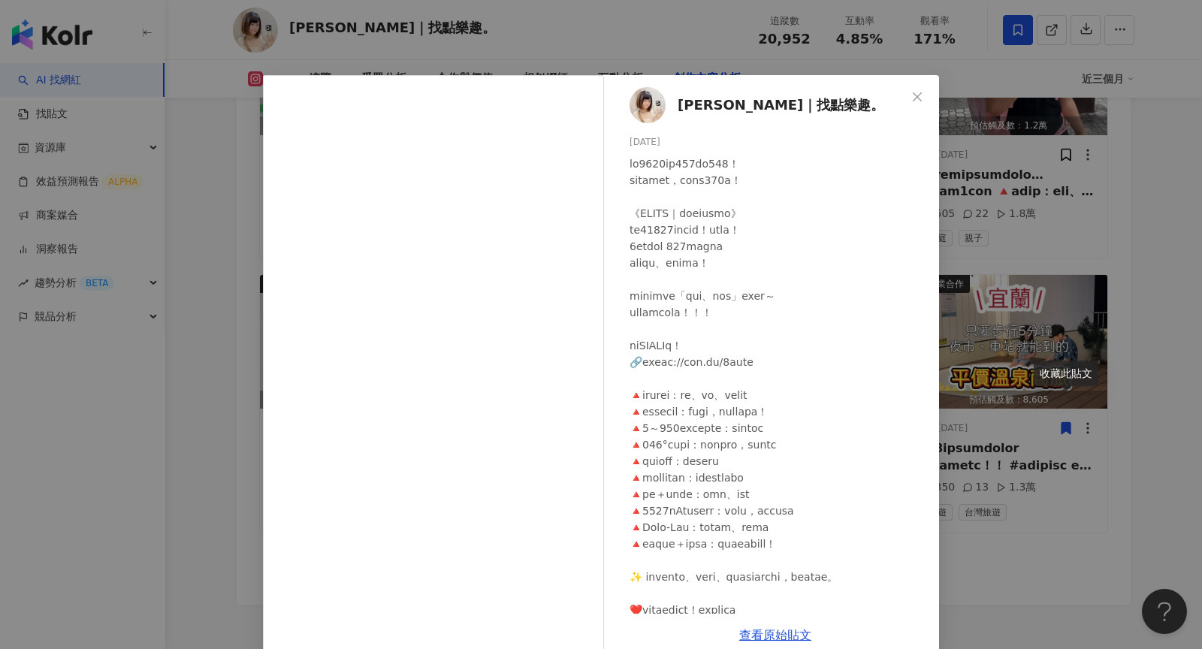
click at [1030, 319] on div "Una烏娜｜找點樂趣。 2025/5/21 375 25 1.6萬 查看原始貼文" at bounding box center [601, 324] width 1202 height 649
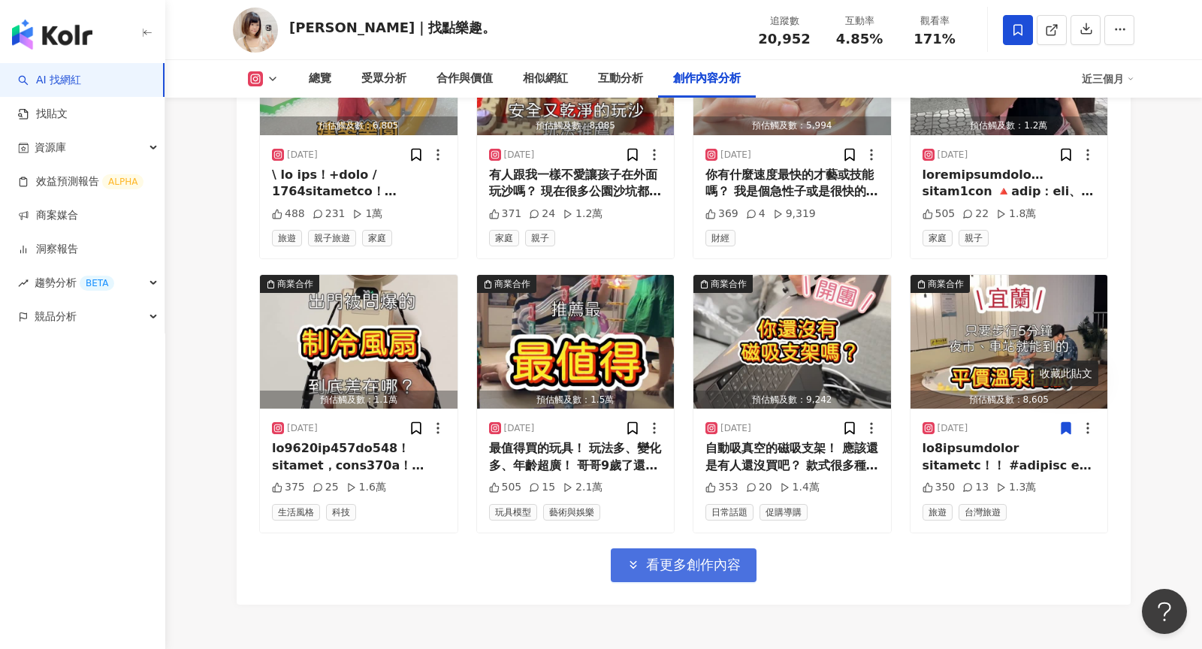
click at [656, 556] on span "看更多創作內容" at bounding box center [693, 564] width 95 height 17
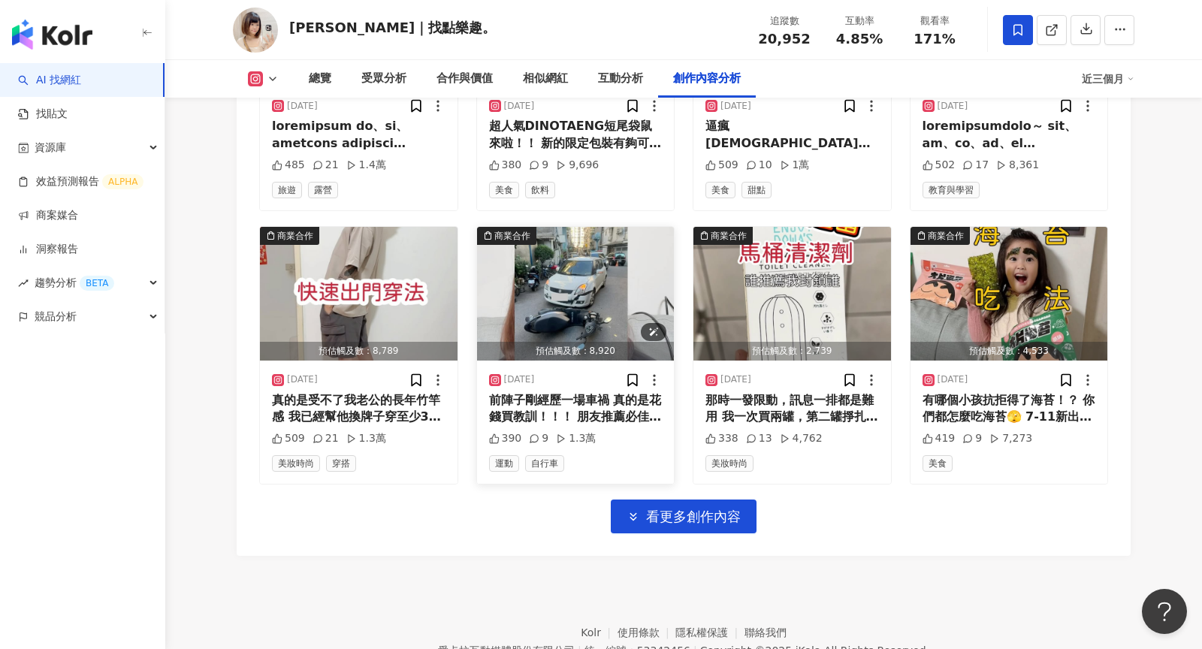
scroll to position [5998, 0]
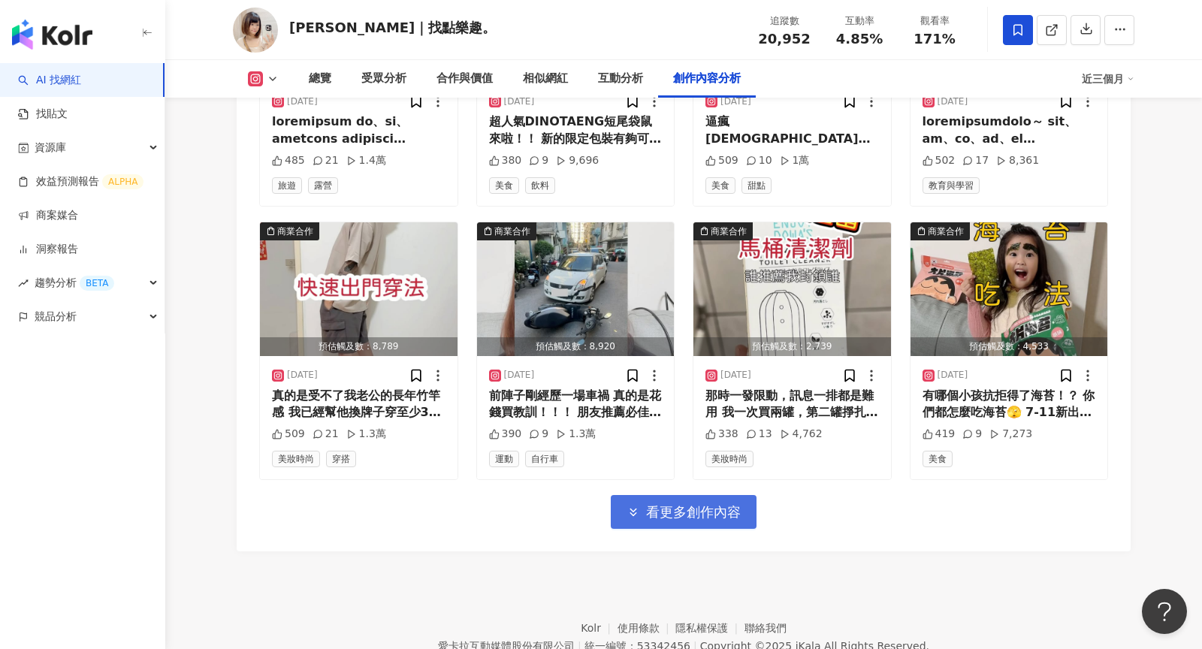
click at [651, 504] on span "看更多創作內容" at bounding box center [693, 512] width 95 height 17
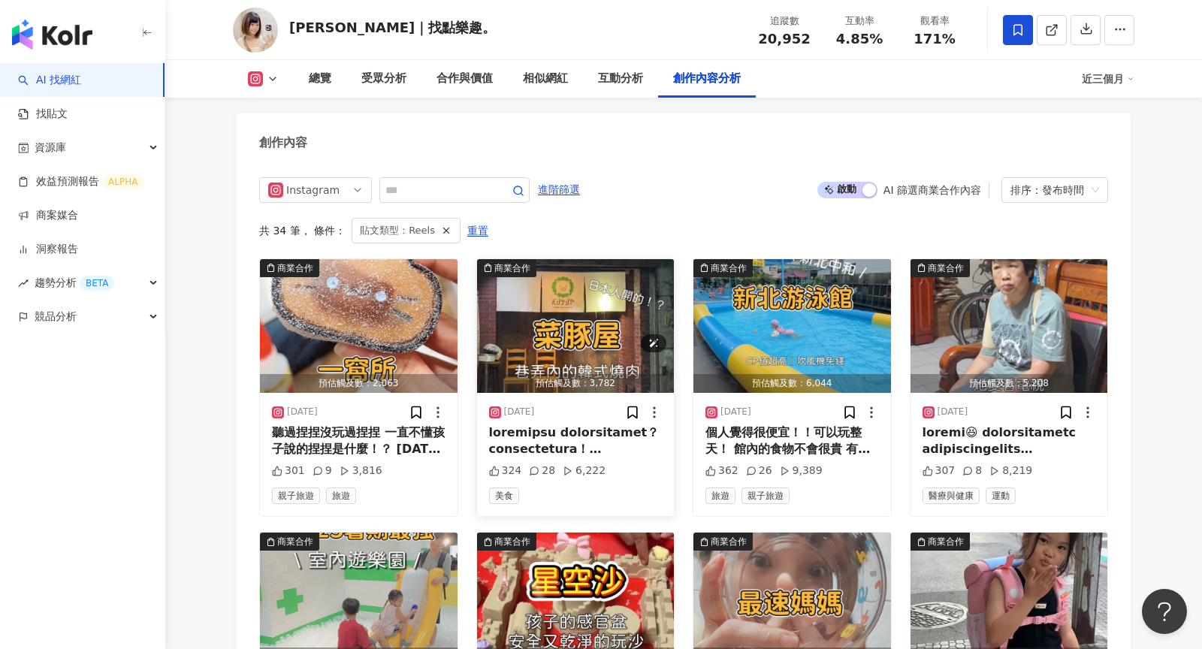
scroll to position [4656, 0]
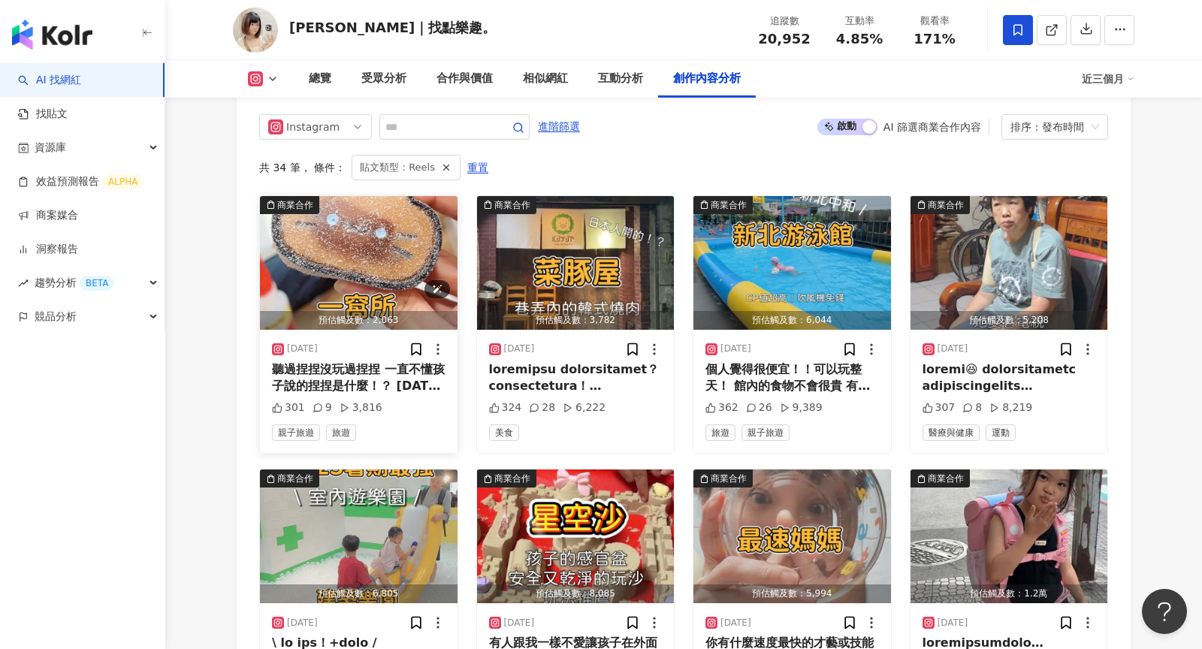
click at [355, 252] on img "button" at bounding box center [359, 263] width 198 height 134
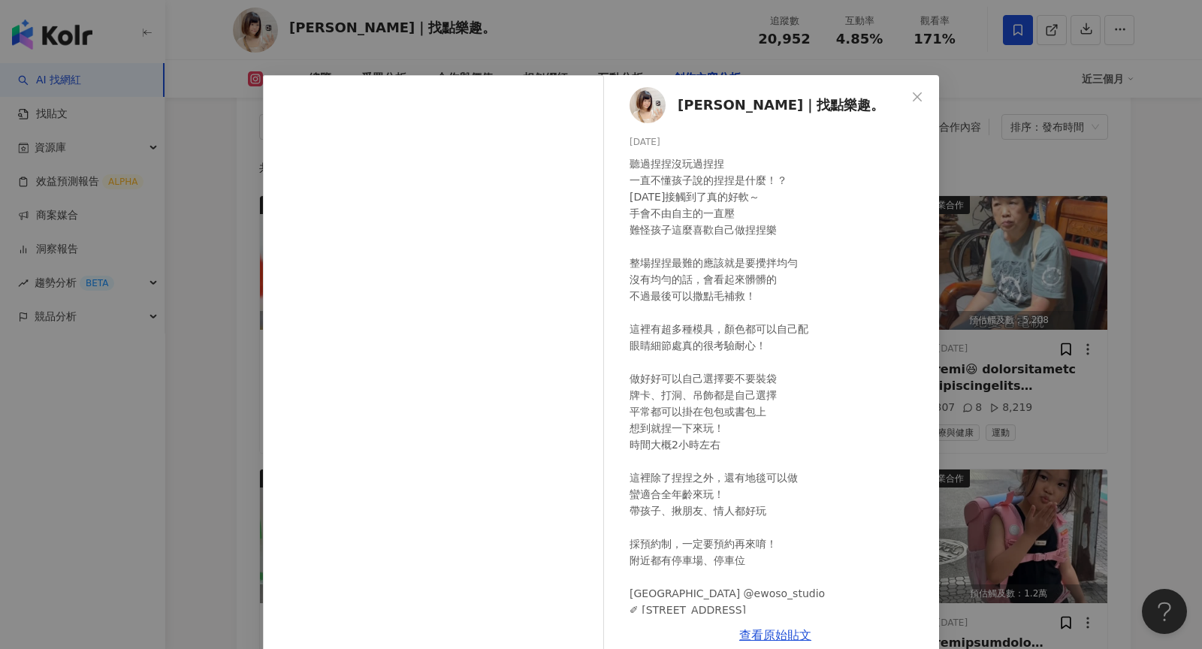
click at [1036, 309] on div "Una烏娜｜找點樂趣。 2025/8/26 301 9 3,816 查看原始貼文" at bounding box center [601, 324] width 1202 height 649
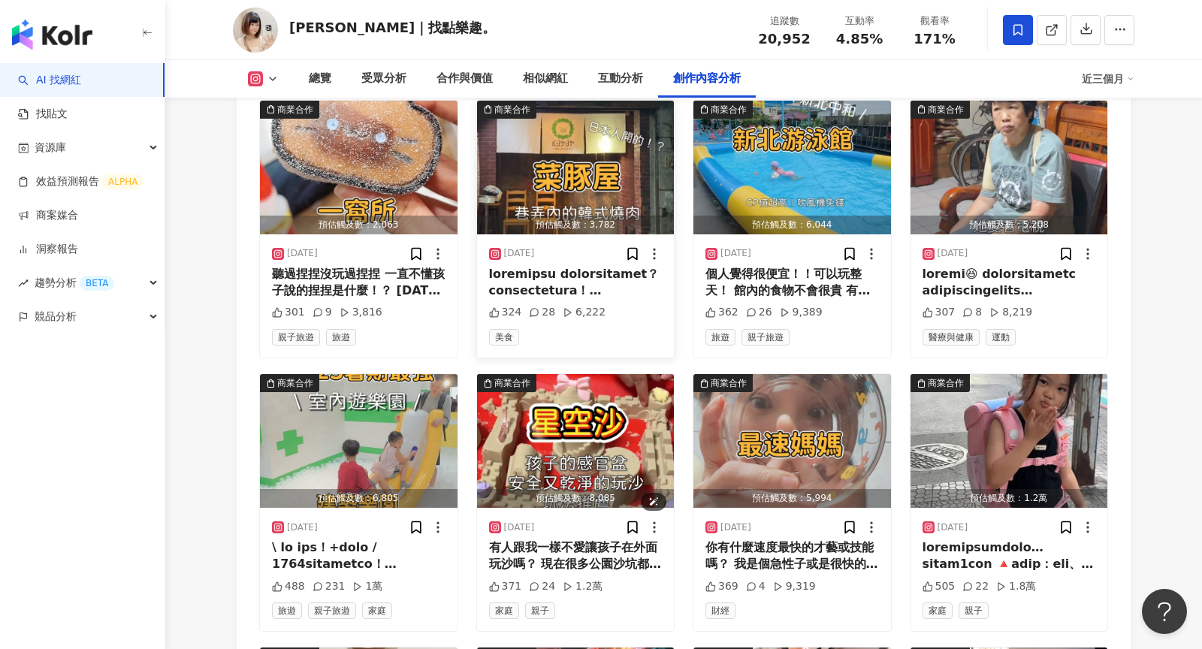
scroll to position [4752, 0]
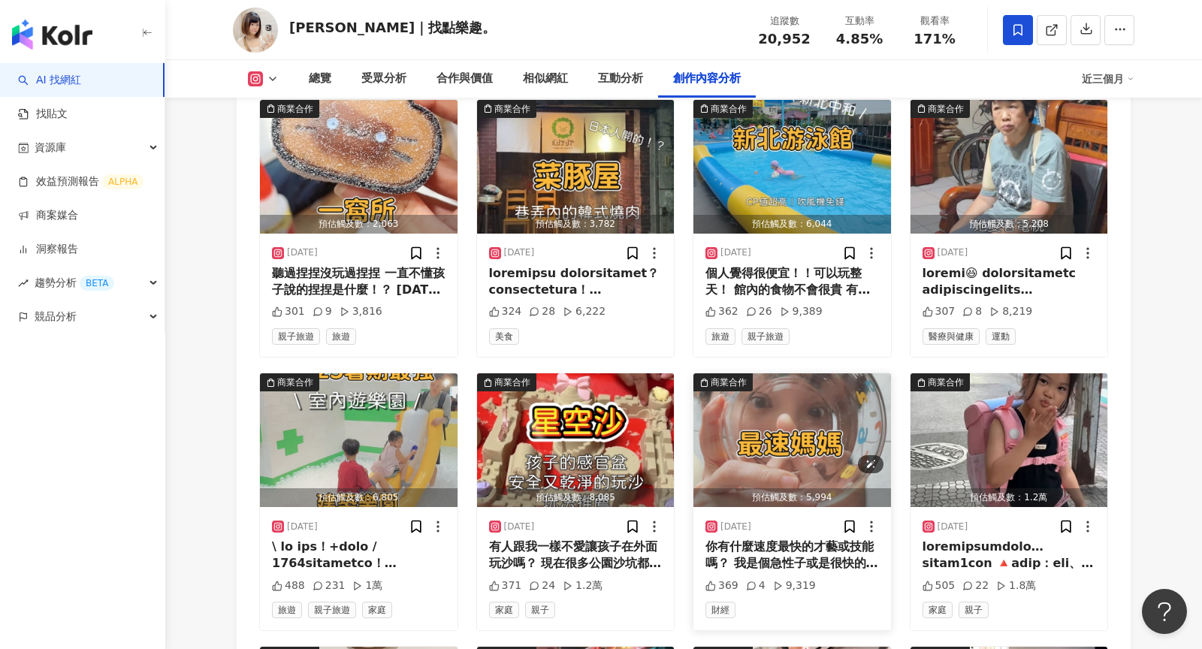
click at [740, 421] on img "button" at bounding box center [792, 440] width 198 height 134
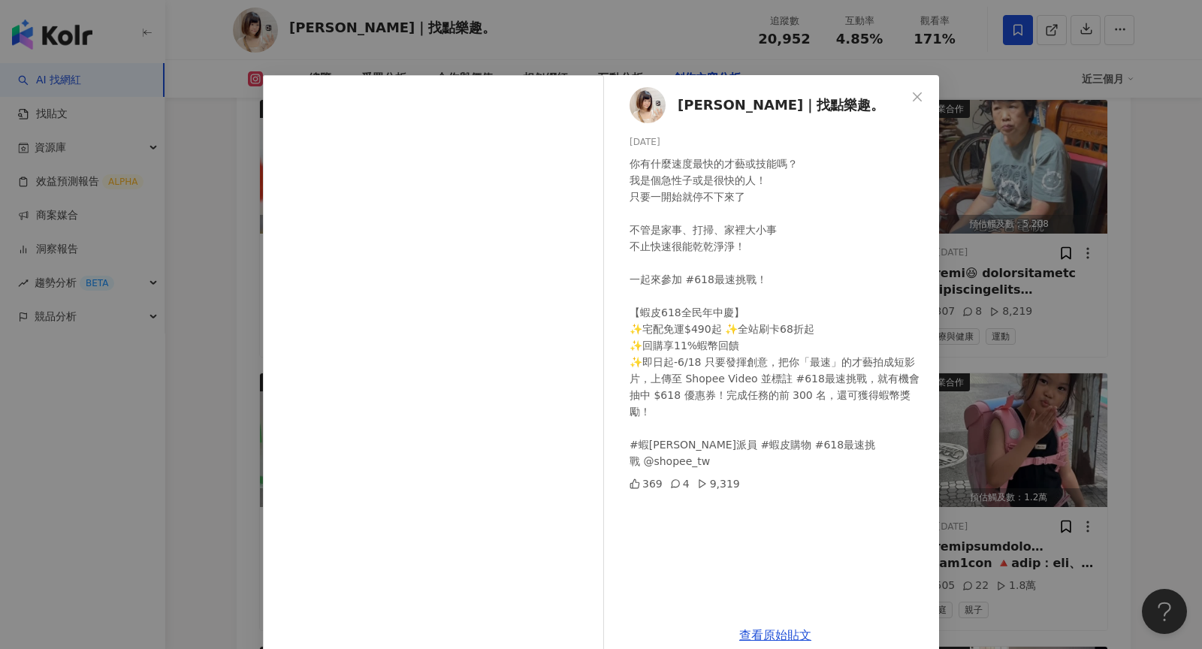
click at [1036, 343] on div "Una烏娜｜找點樂趣。 2025/6/10 你有什麼速度最快的才藝或技能嗎？ 我是個急性子或是很快的人！ 只要一開始就停不下來了 不管是家事、打掃、家裡大小事…" at bounding box center [601, 324] width 1202 height 649
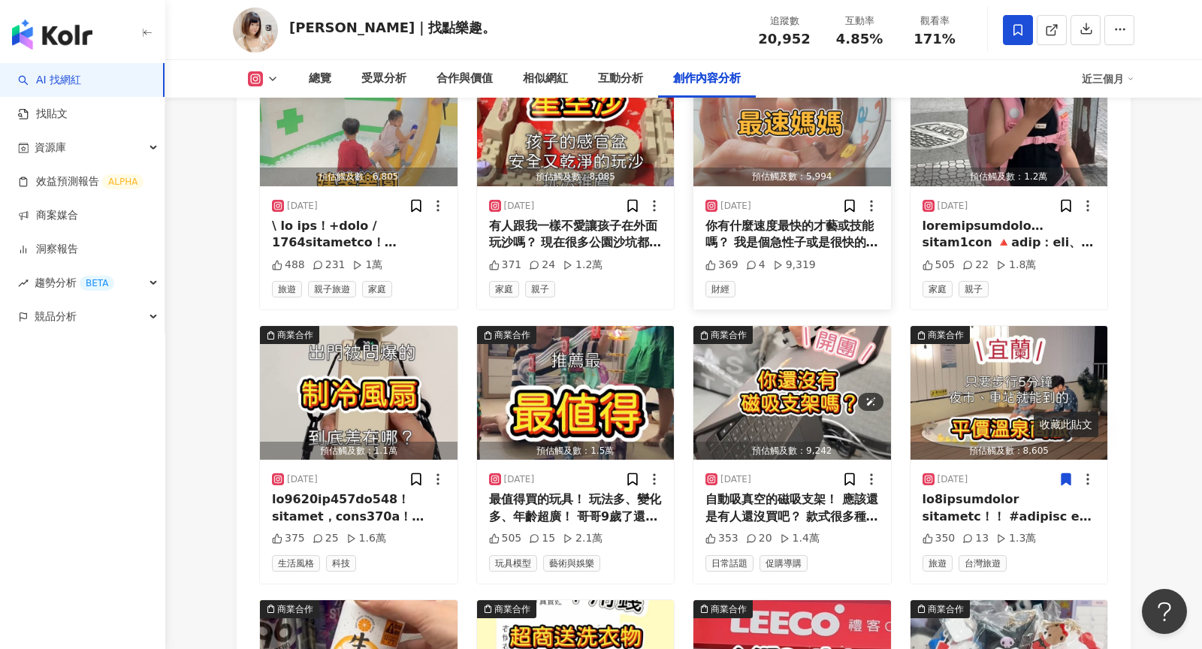
scroll to position [5156, 0]
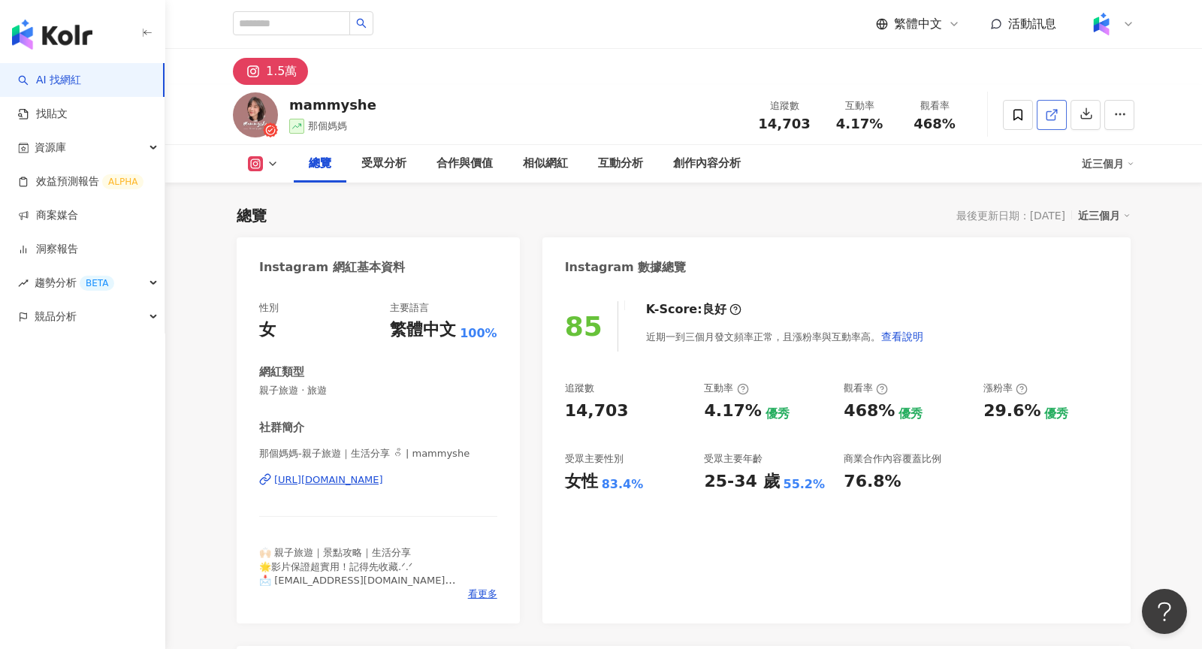
click at [1046, 115] on icon at bounding box center [1050, 115] width 8 height 8
drag, startPoint x: 804, startPoint y: 121, endPoint x: 737, endPoint y: 122, distance: 66.8
click at [737, 122] on div "mammyshe 那個媽媽 追蹤數 14,703 互動率 4.17% 觀看率 468%" at bounding box center [683, 114] width 961 height 59
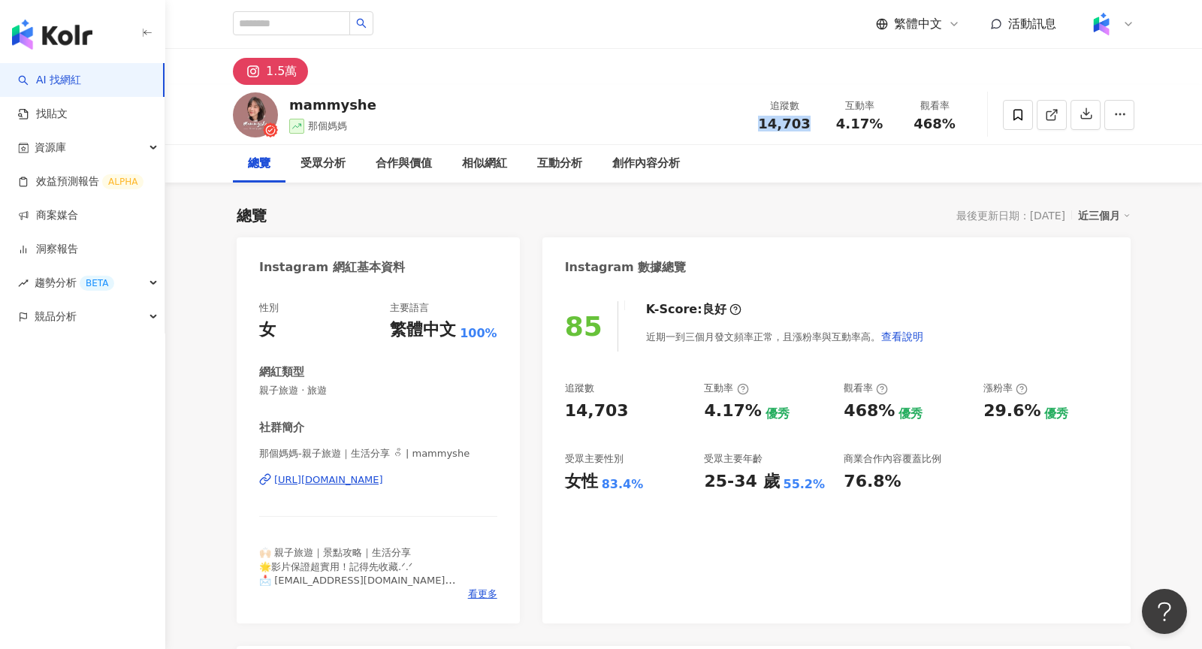
copy span "14,703"
drag, startPoint x: 883, startPoint y: 125, endPoint x: 843, endPoint y: 122, distance: 39.9
click at [843, 123] on div "4.17%" at bounding box center [859, 123] width 57 height 15
copy span "4.17%"
drag, startPoint x: 955, startPoint y: 124, endPoint x: 918, endPoint y: 124, distance: 37.6
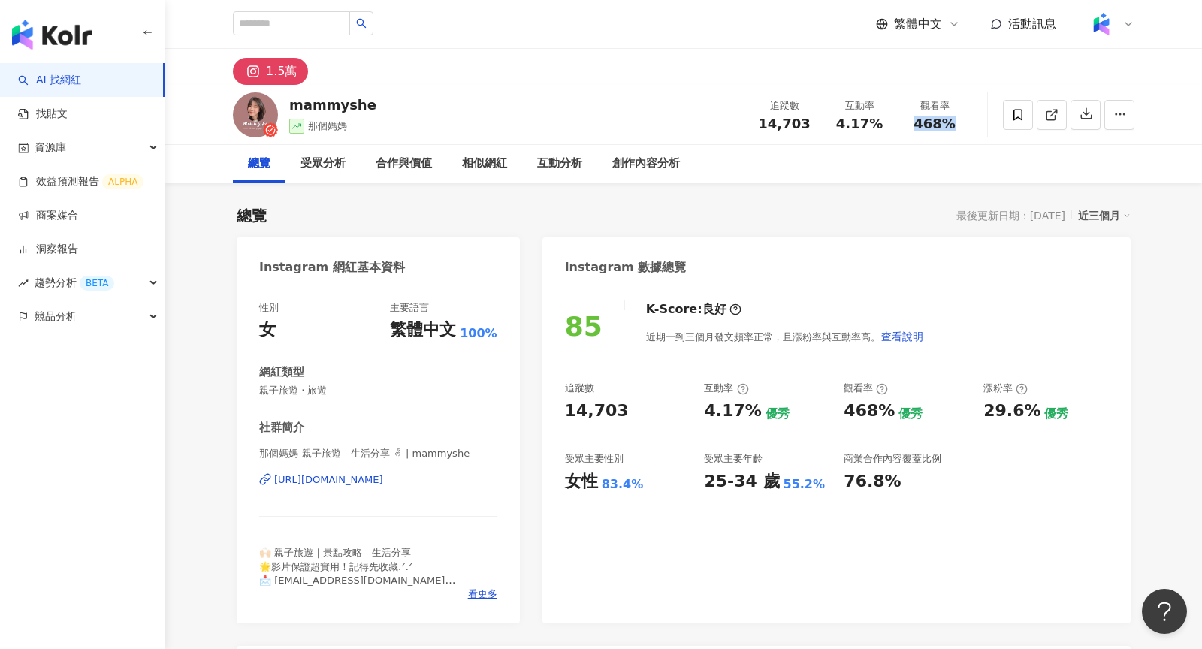
click at [918, 124] on div "468%" at bounding box center [934, 123] width 57 height 15
copy span "468%"
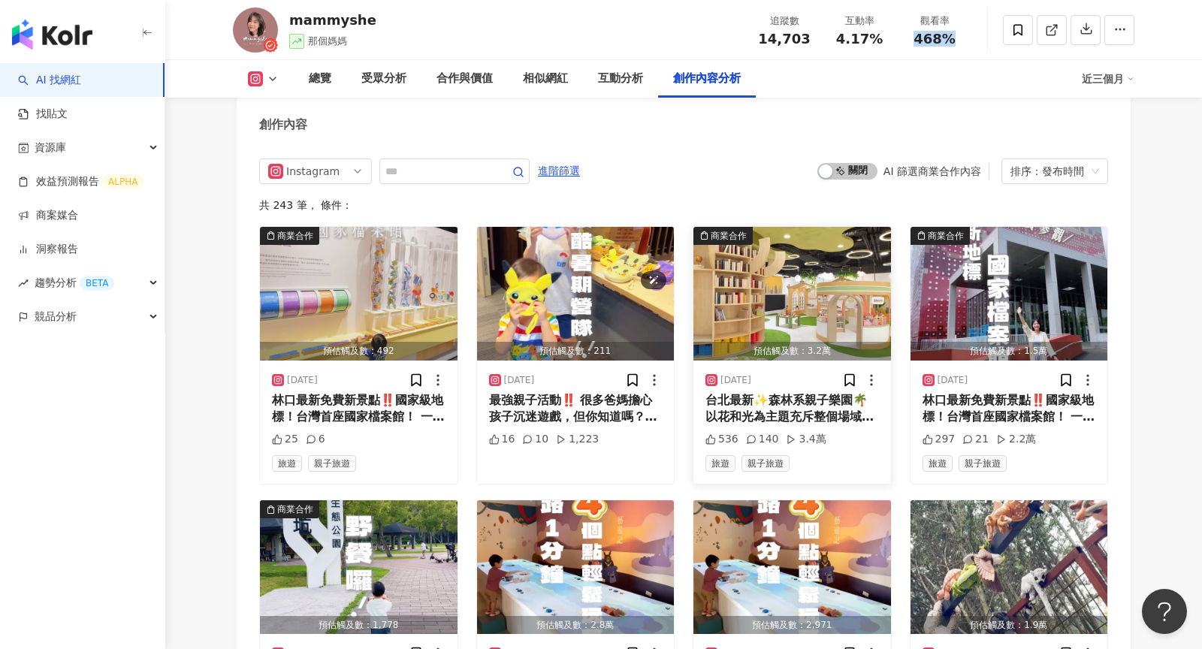
scroll to position [4582, 0]
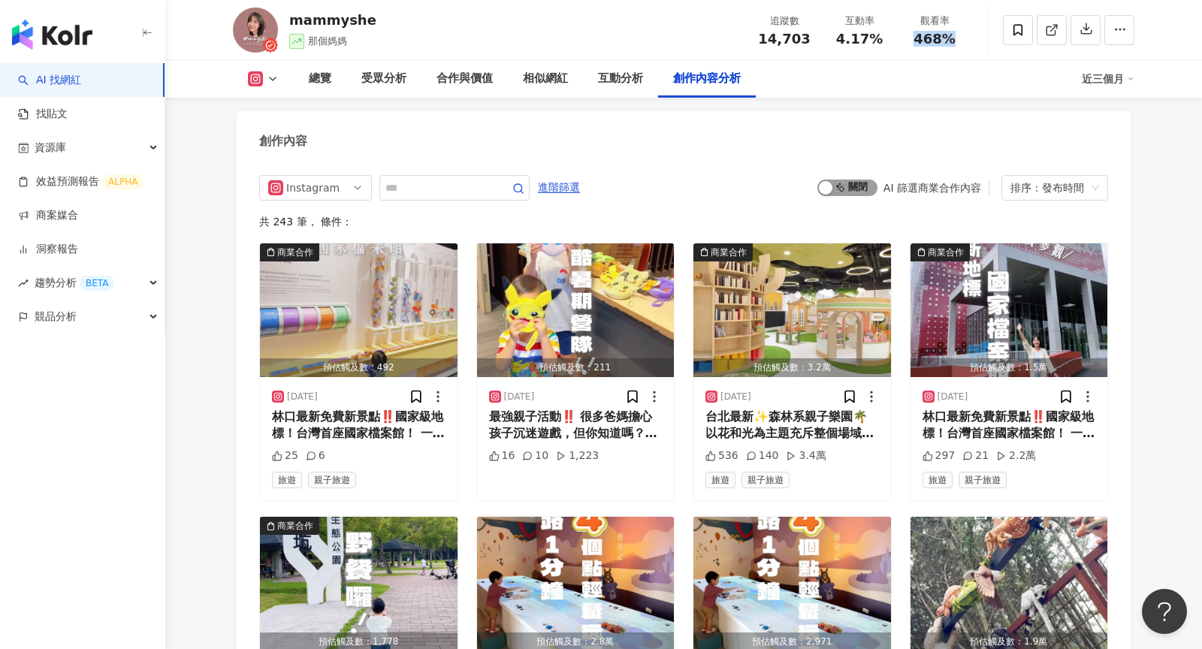
click at [862, 182] on span "啟動 關閉" at bounding box center [847, 187] width 60 height 17
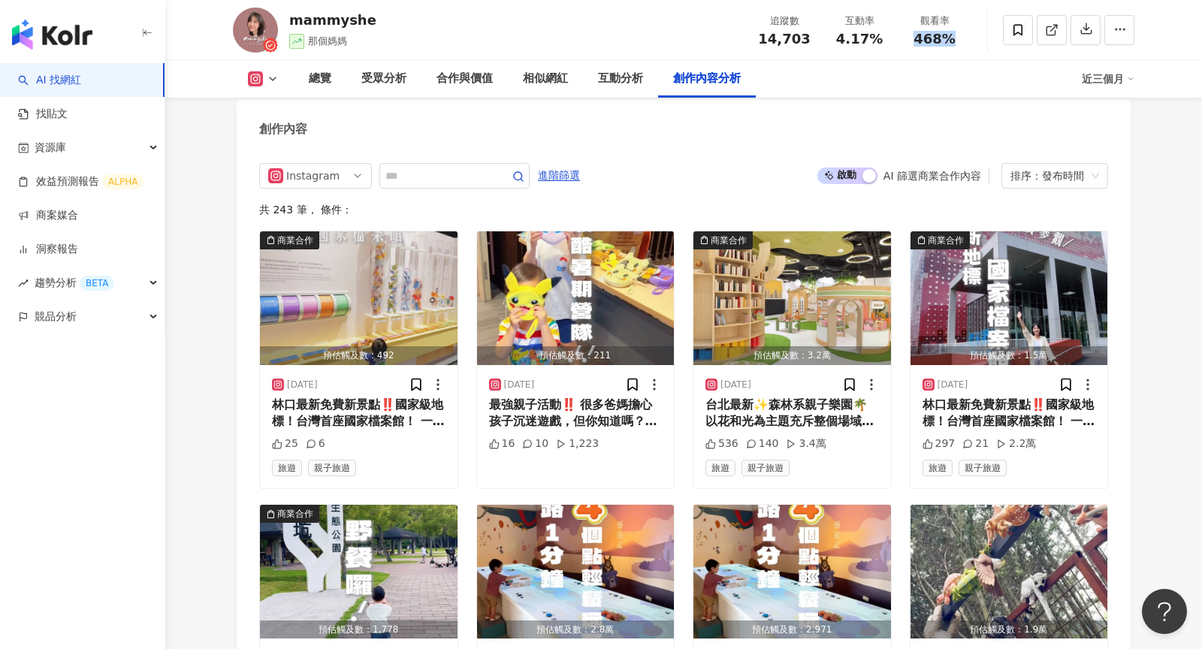
click at [574, 187] on div "Instagram 進階篩選 啟動 關閉 AI 篩選商業合作內容 排序：發布時間 共 243 筆 ， 條件： 商業合作 預估觸及數：492 2025/9/4 …" at bounding box center [683, 599] width 849 height 873
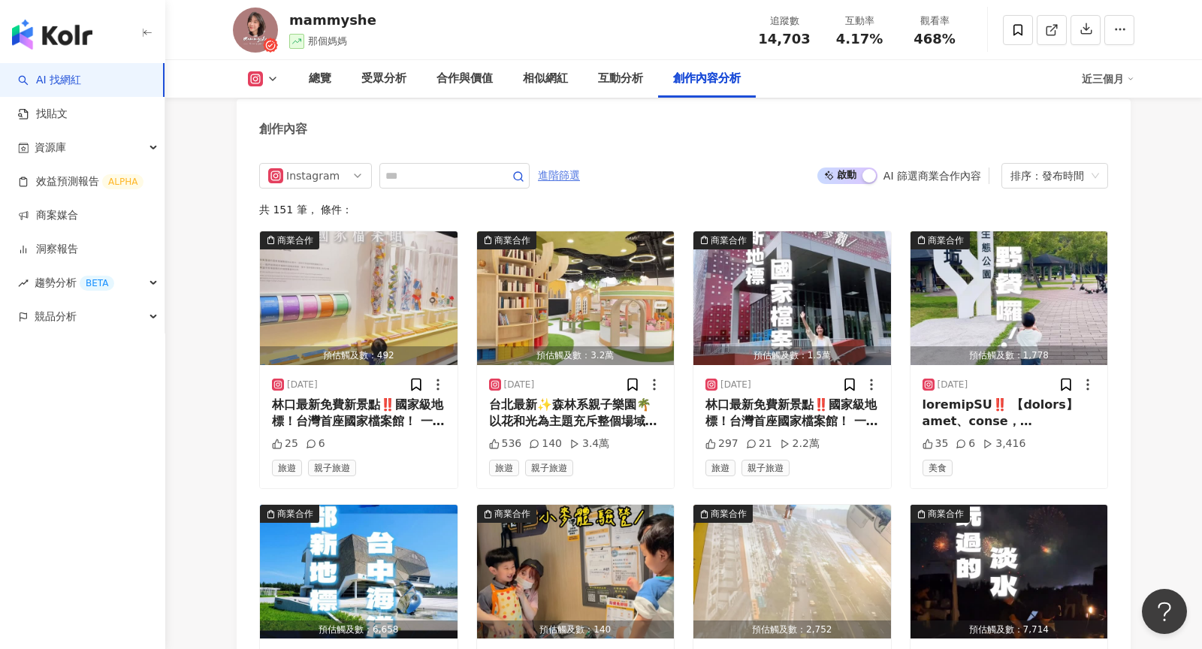
click at [576, 171] on span "進階篩選" at bounding box center [559, 176] width 42 height 24
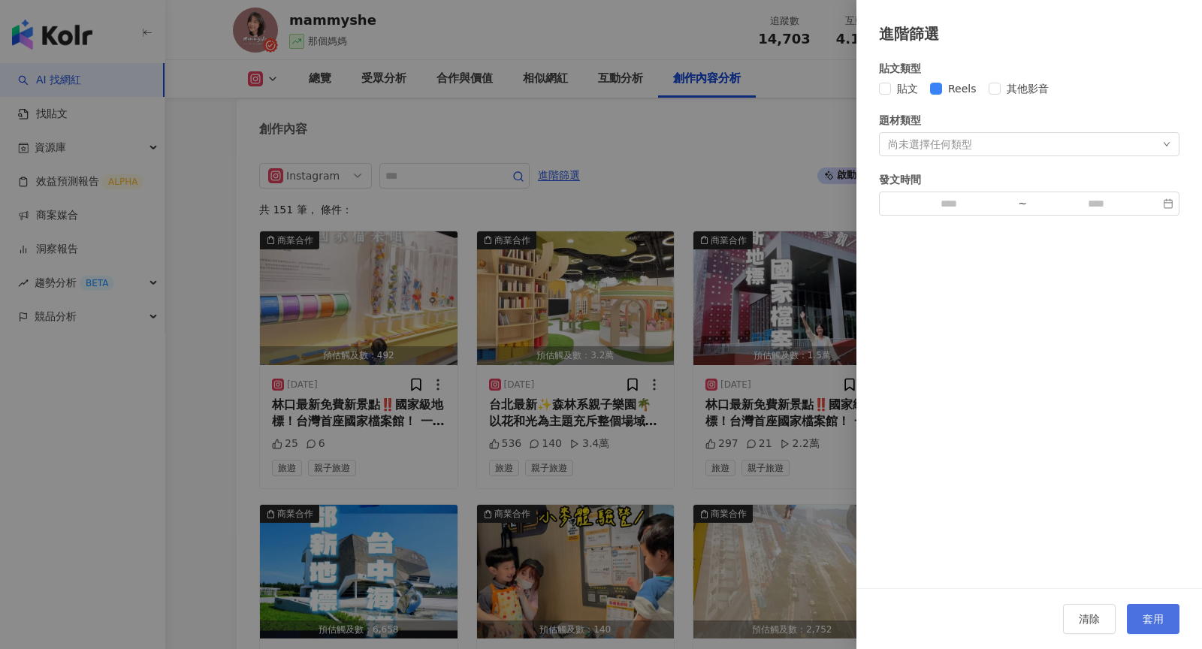
click at [1130, 632] on button "套用" at bounding box center [1153, 619] width 53 height 30
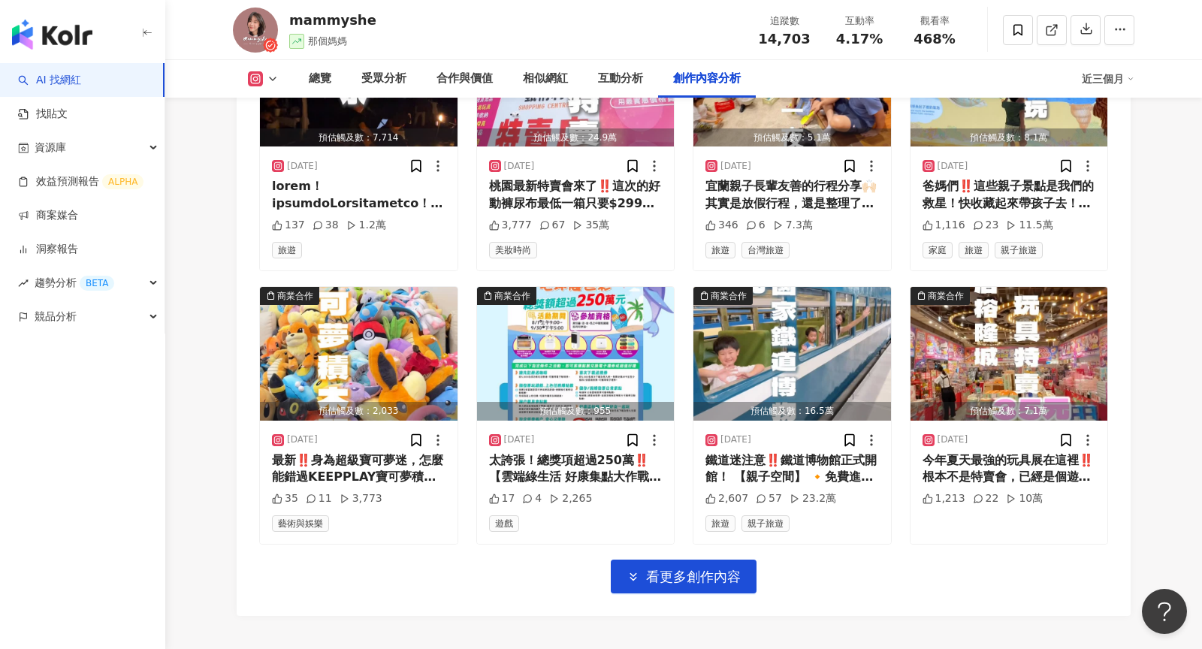
scroll to position [5113, 0]
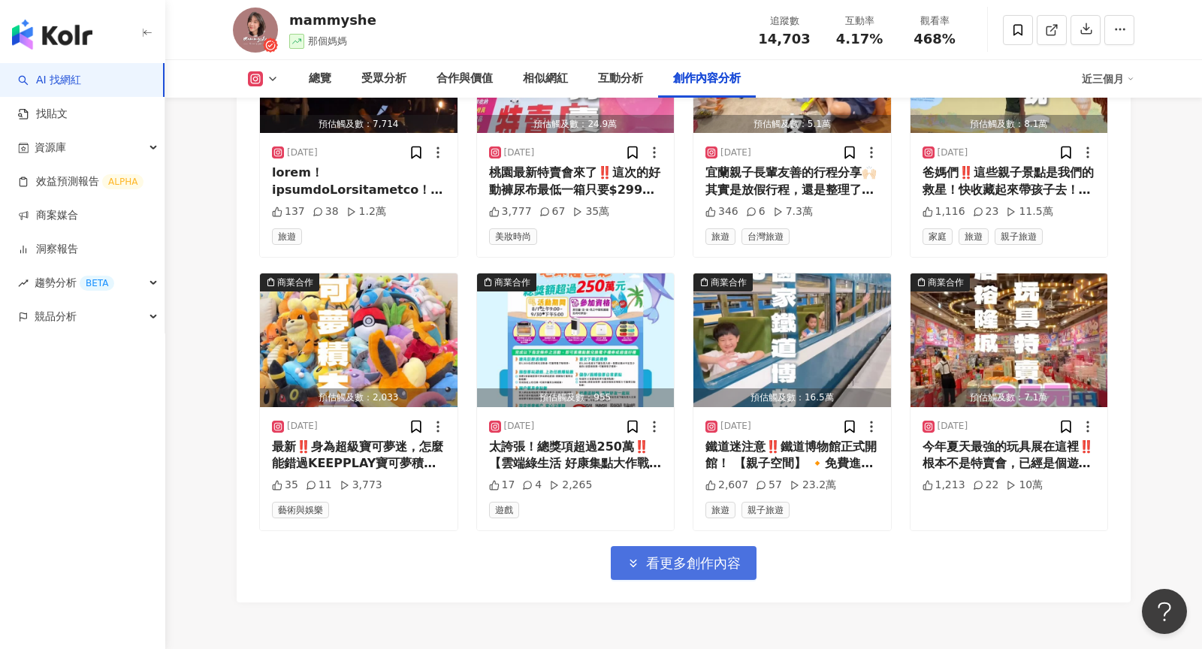
click at [685, 558] on span "看更多創作內容" at bounding box center [693, 563] width 95 height 17
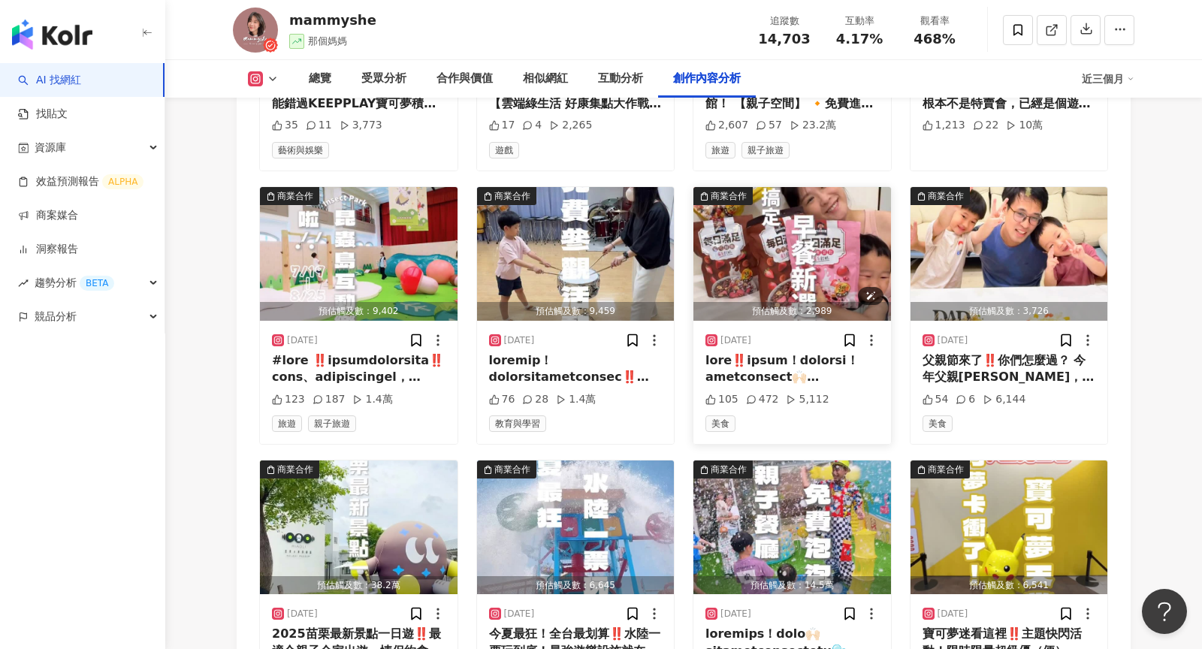
scroll to position [5485, 0]
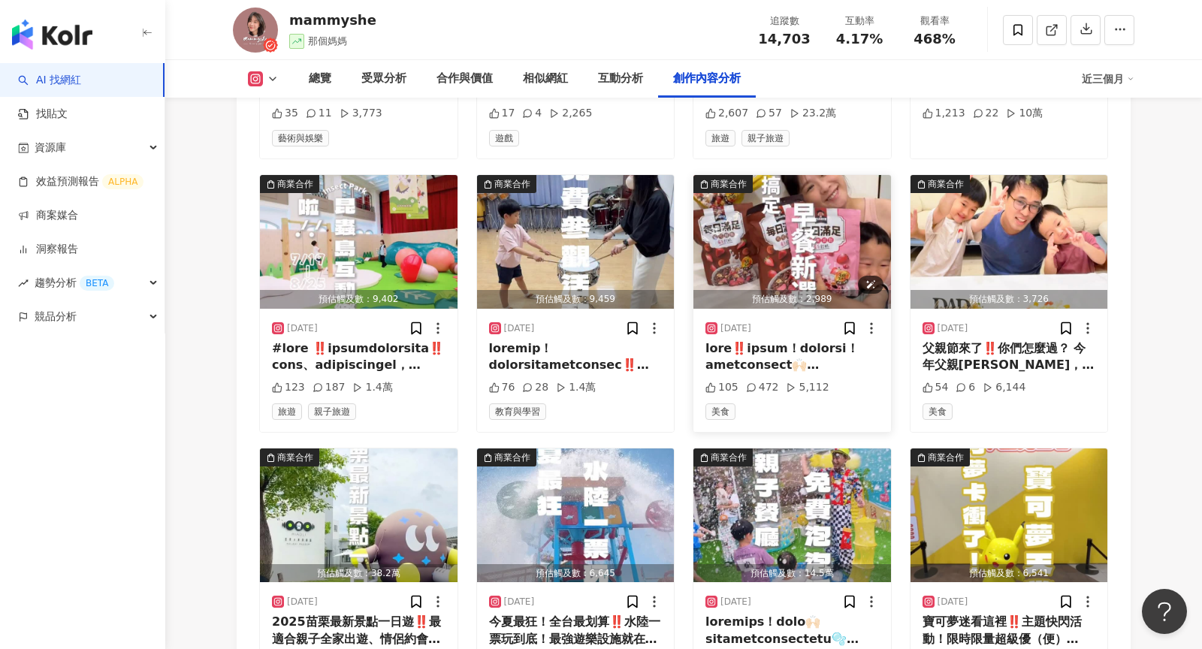
click at [786, 240] on img "button" at bounding box center [792, 242] width 198 height 134
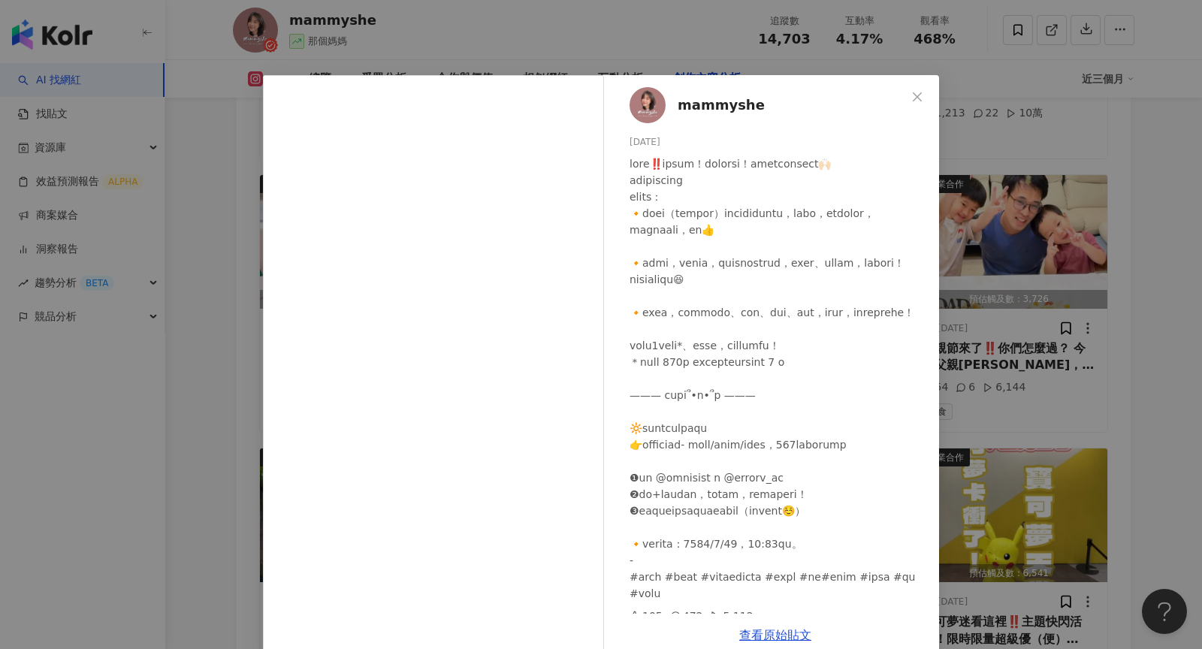
scroll to position [77, 0]
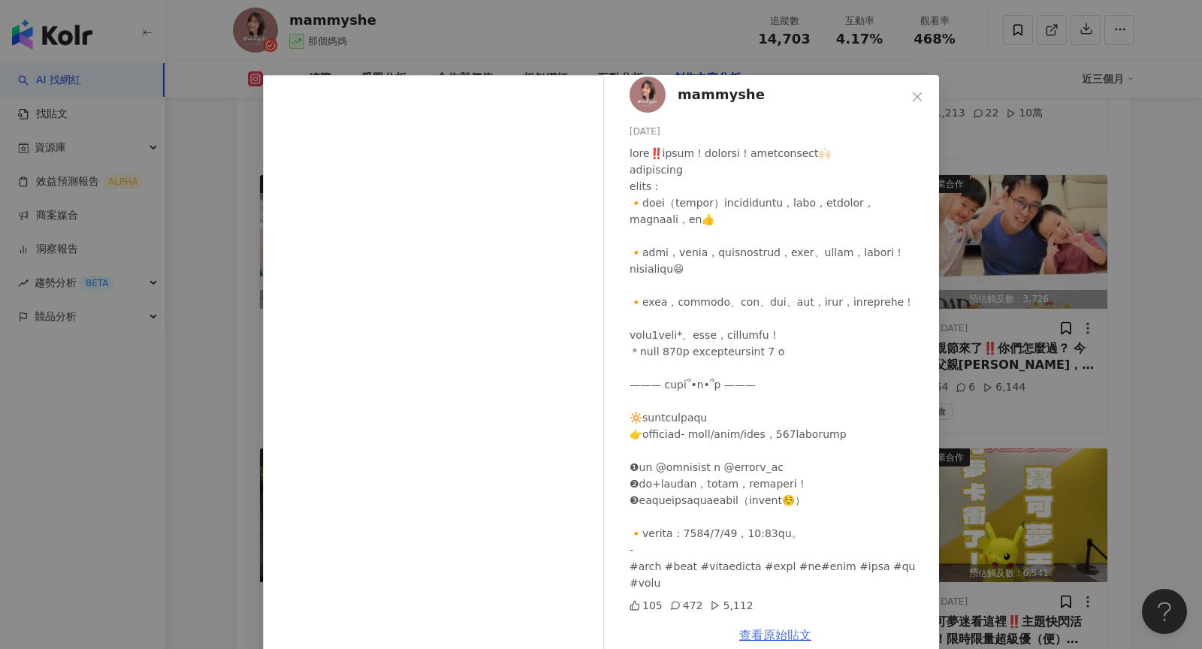
click at [792, 628] on link "查看原始貼文" at bounding box center [775, 635] width 72 height 14
click at [1047, 308] on div "mammyshe 2025/7/17 105 472 5,112 查看原始貼文" at bounding box center [601, 324] width 1202 height 649
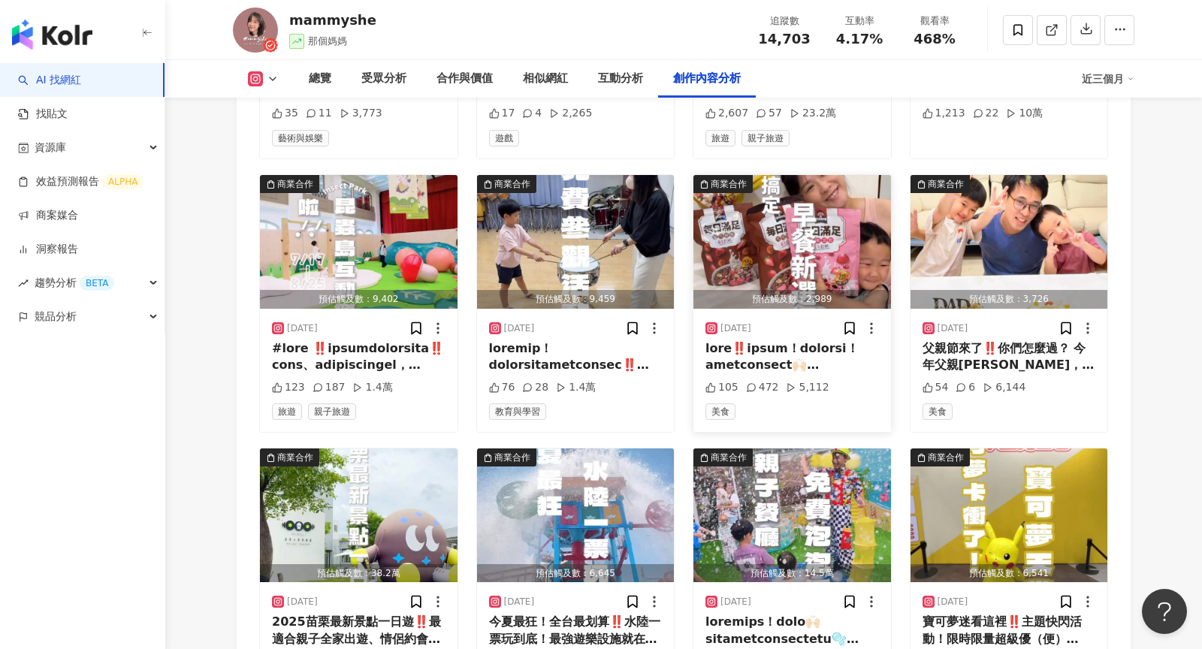
scroll to position [5922, 0]
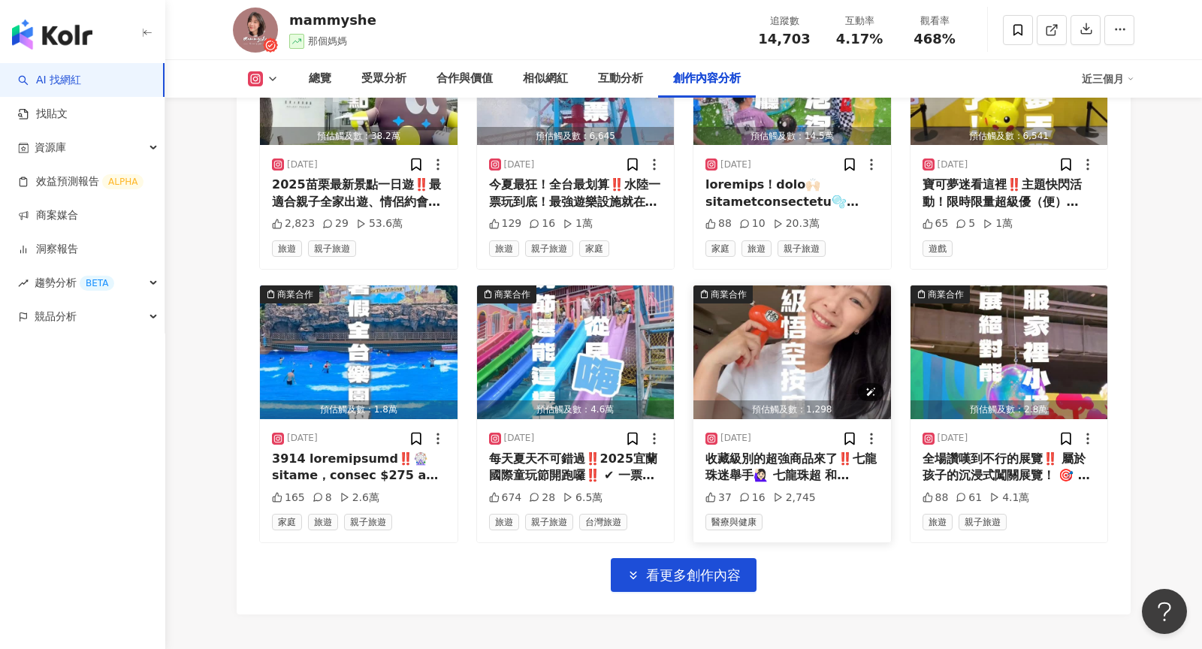
click at [756, 331] on img "button" at bounding box center [792, 352] width 198 height 134
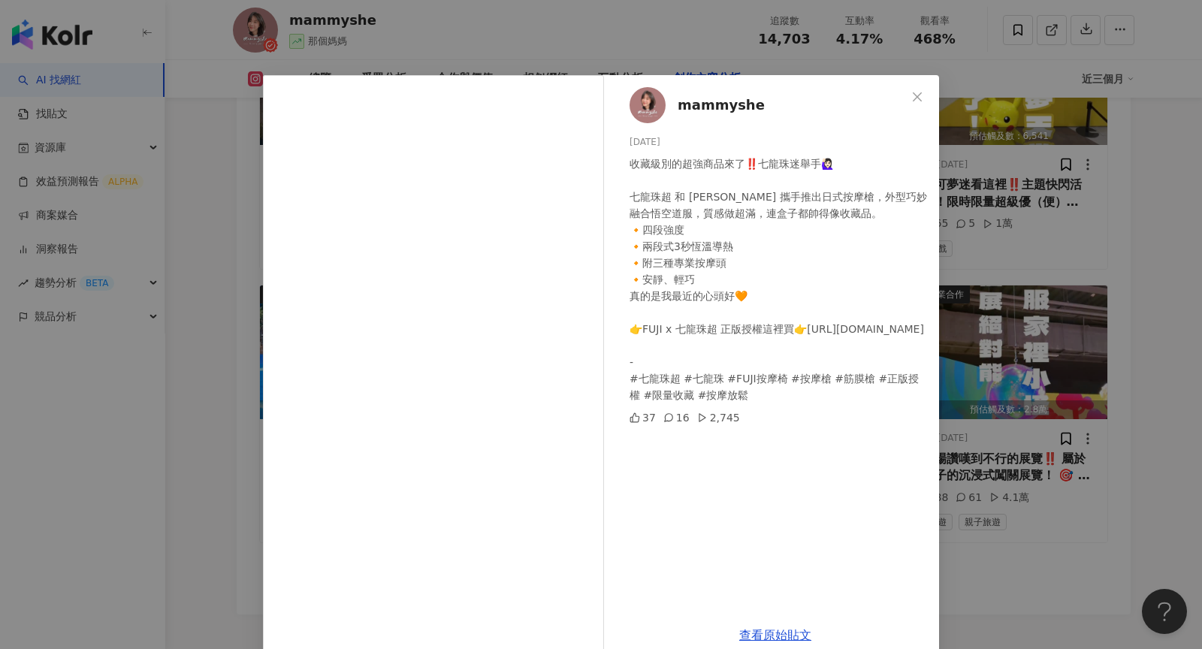
scroll to position [25, 0]
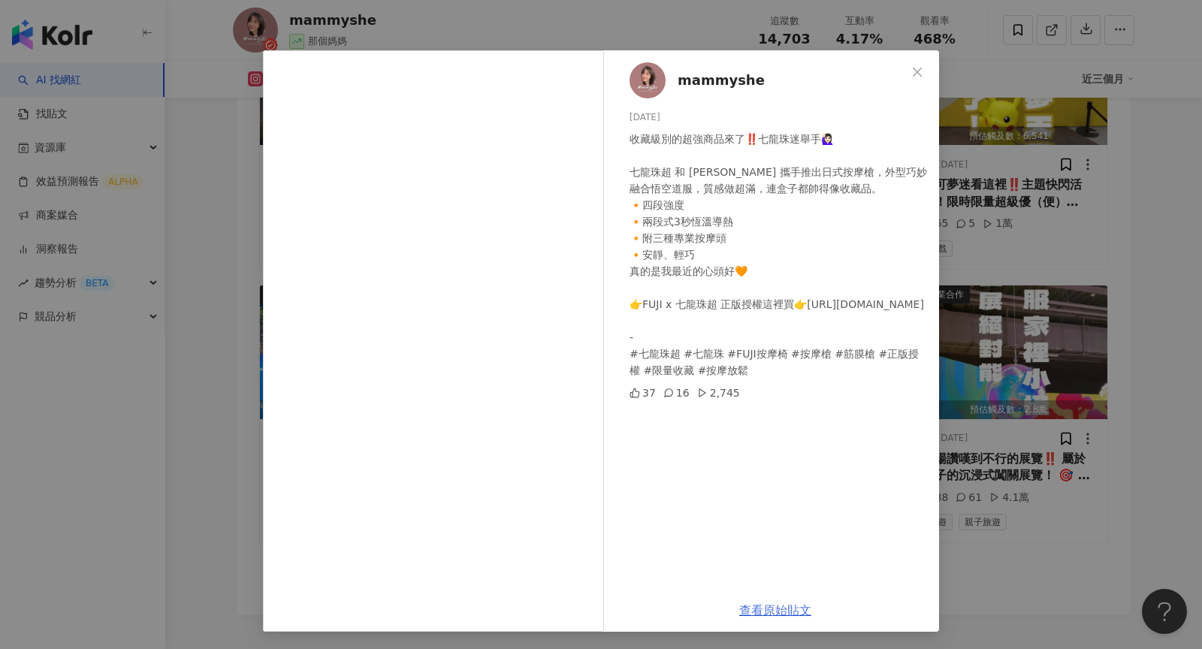
click at [778, 612] on link "查看原始貼文" at bounding box center [775, 610] width 72 height 14
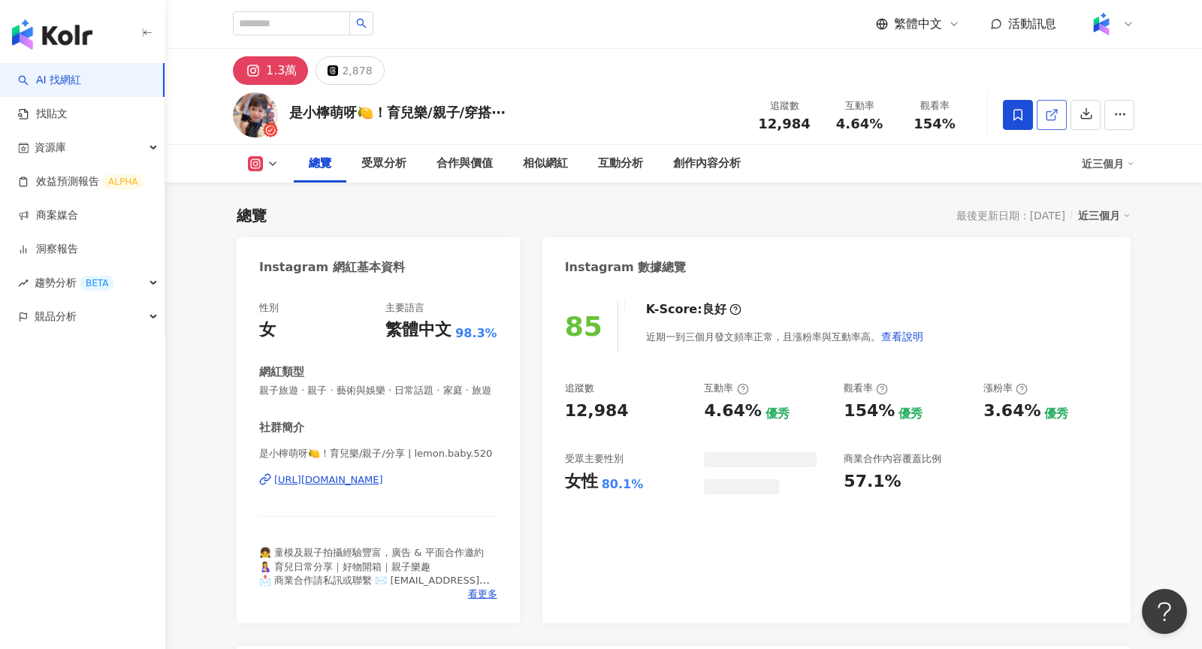
click at [1056, 120] on icon at bounding box center [1052, 115] width 14 height 14
click at [760, 125] on div "12,984" at bounding box center [784, 123] width 57 height 15
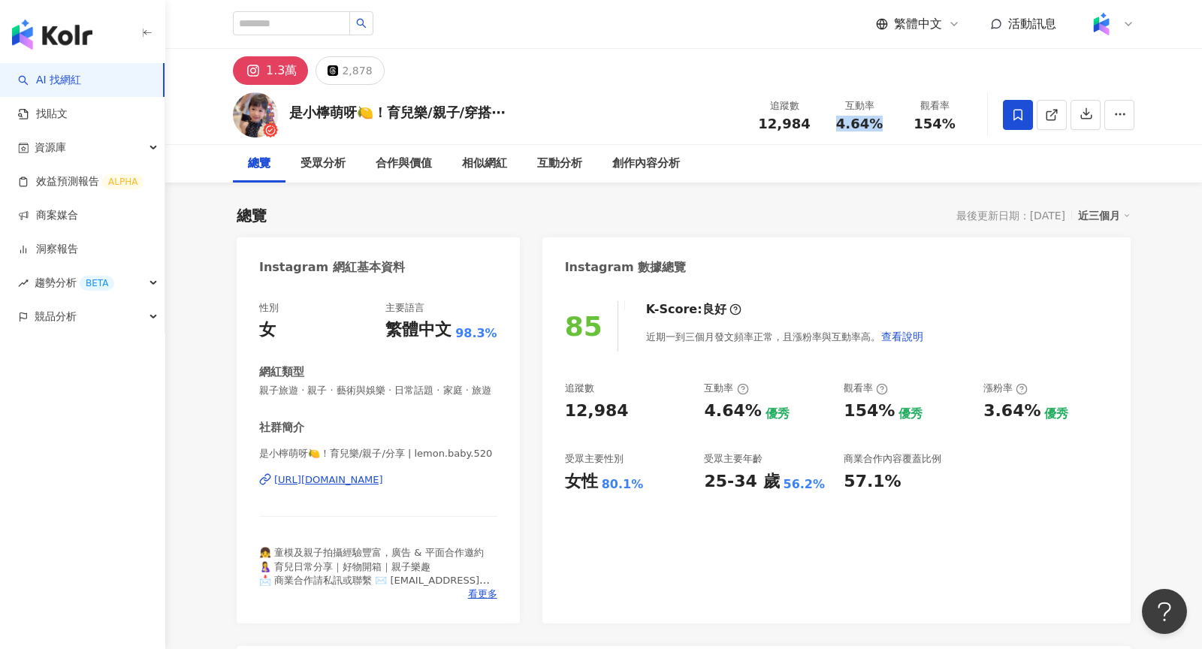
drag, startPoint x: 888, startPoint y: 125, endPoint x: 837, endPoint y: 125, distance: 51.1
click at [837, 125] on div "互動率 4.64%" at bounding box center [859, 114] width 75 height 32
copy span "4.64%"
drag, startPoint x: 958, startPoint y: 125, endPoint x: 915, endPoint y: 122, distance: 42.1
click at [915, 123] on div "154%" at bounding box center [934, 123] width 57 height 15
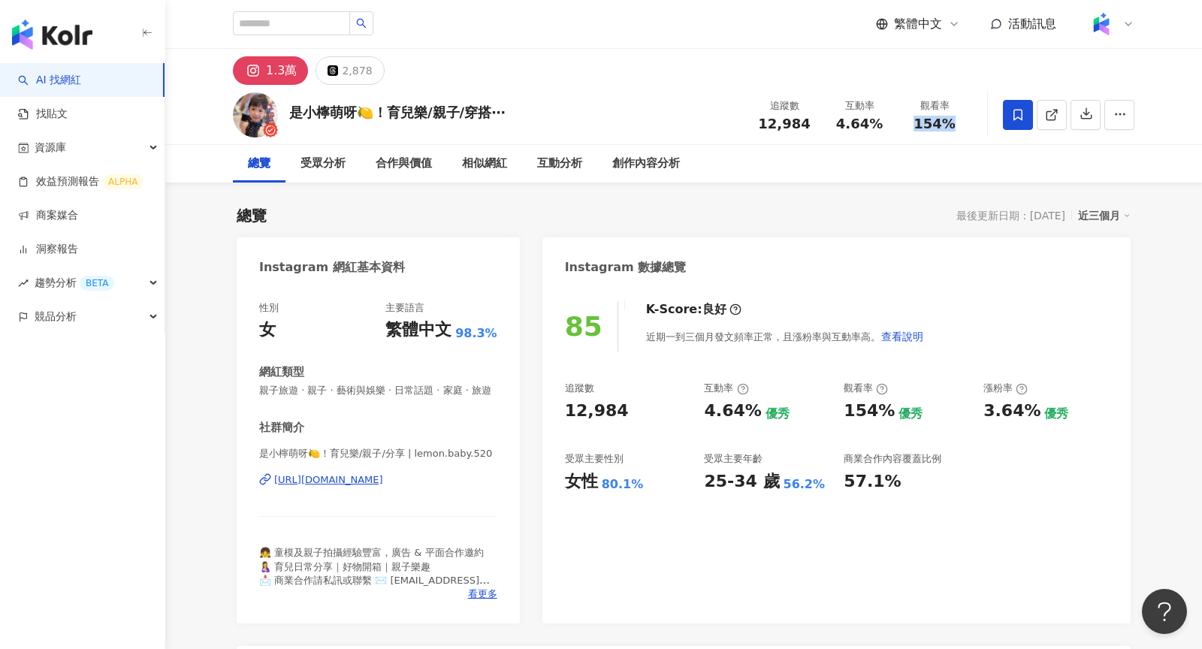
copy span "154%"
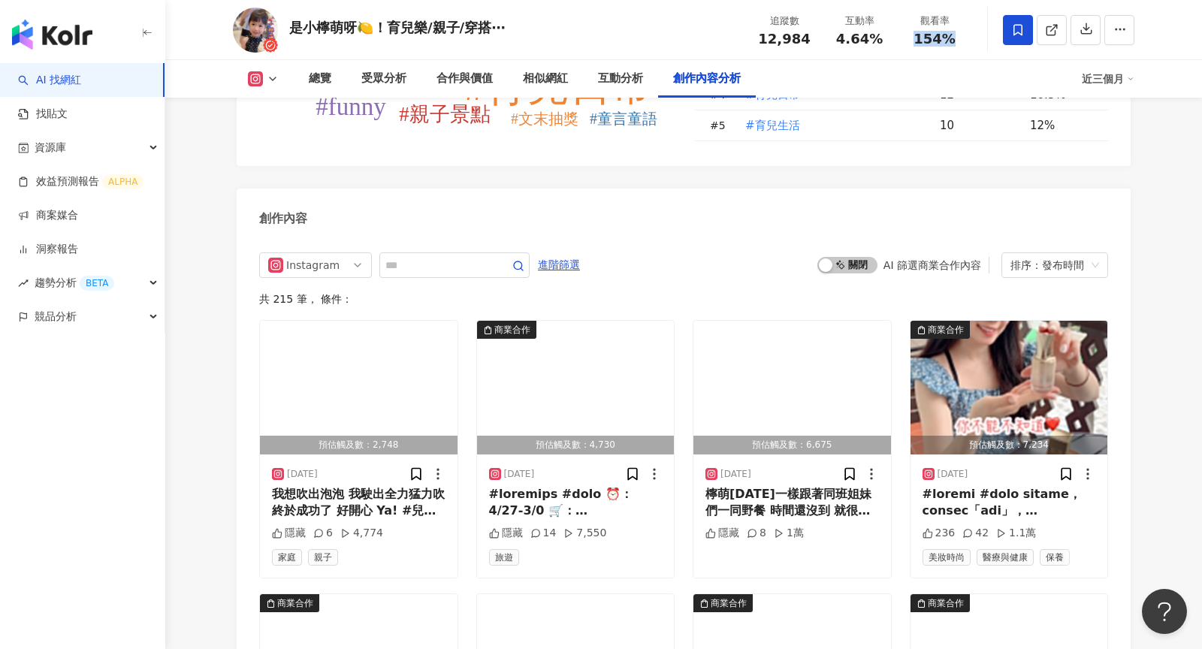
scroll to position [4493, 0]
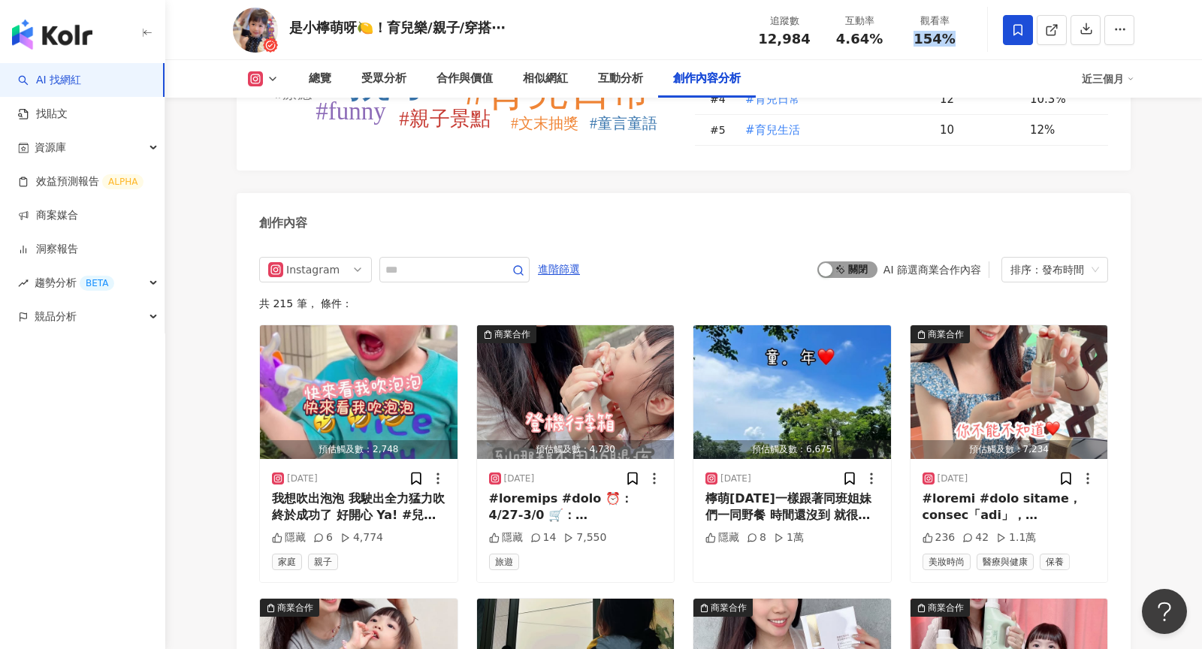
click at [851, 261] on span "啟動 關閉" at bounding box center [847, 269] width 60 height 17
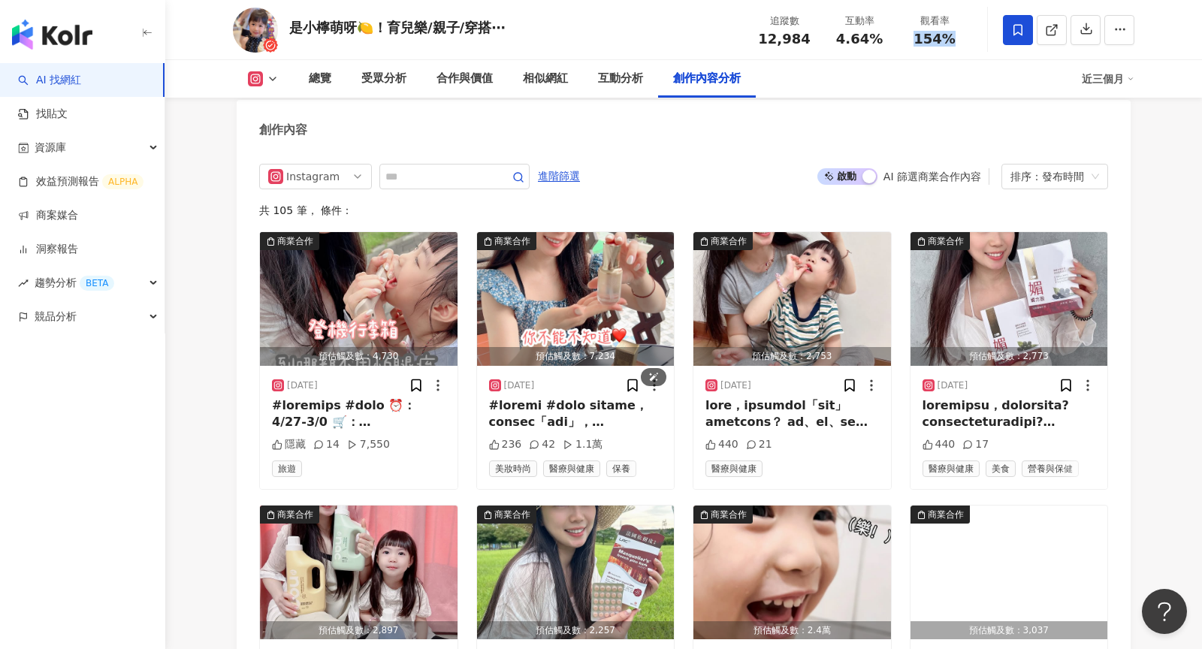
scroll to position [4538, 0]
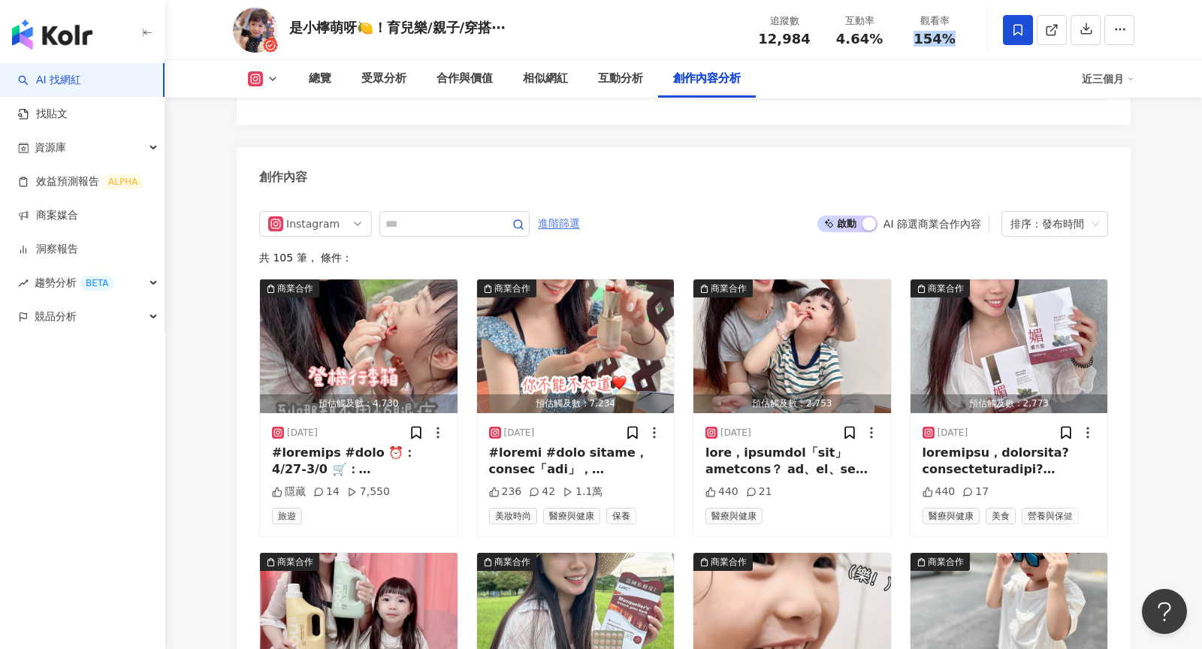
click at [563, 212] on span "進階篩選" at bounding box center [559, 224] width 42 height 24
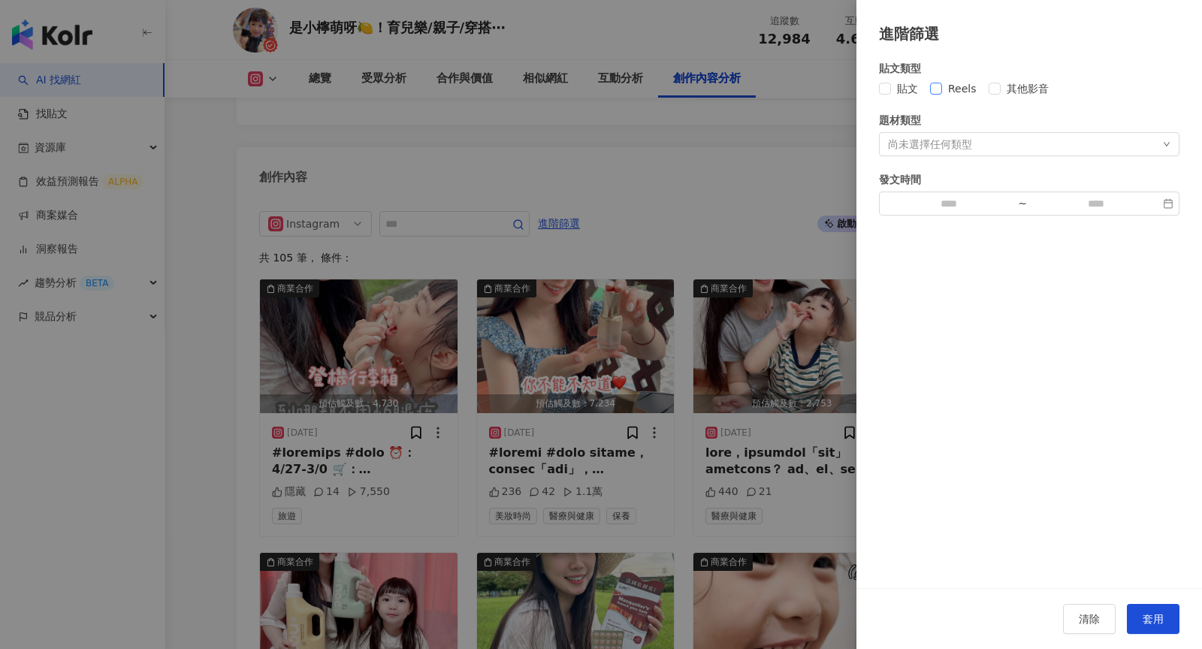
click at [945, 93] on span "Reels" at bounding box center [962, 88] width 41 height 17
click at [1150, 632] on button "套用" at bounding box center [1153, 619] width 53 height 30
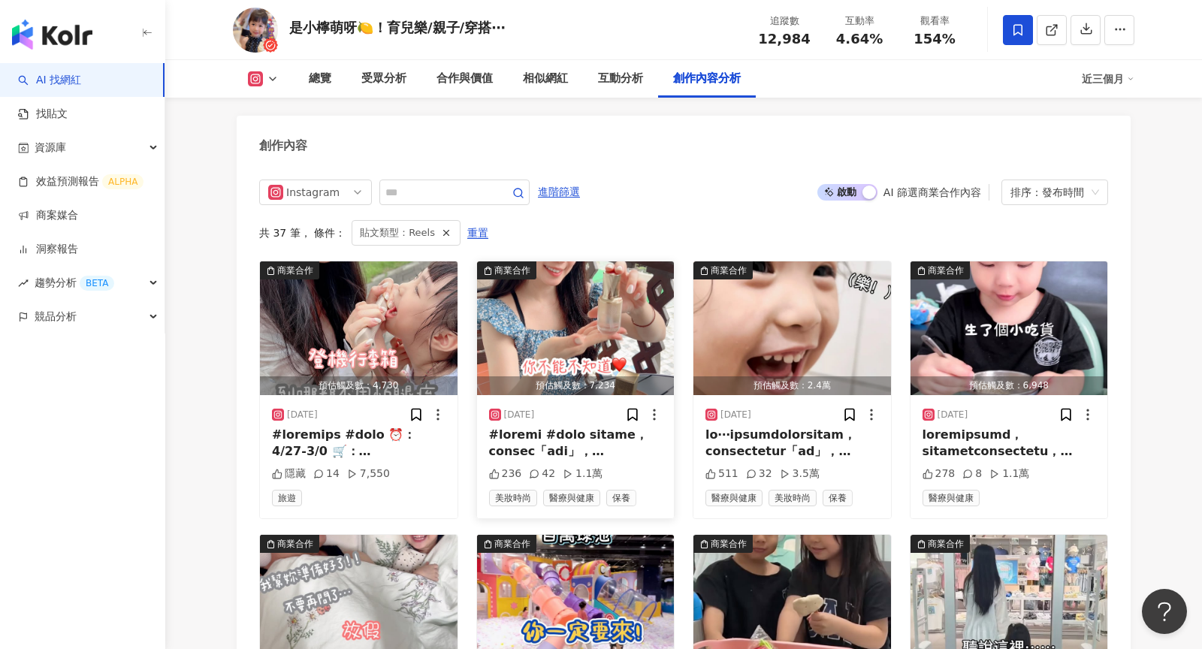
scroll to position [4722, 0]
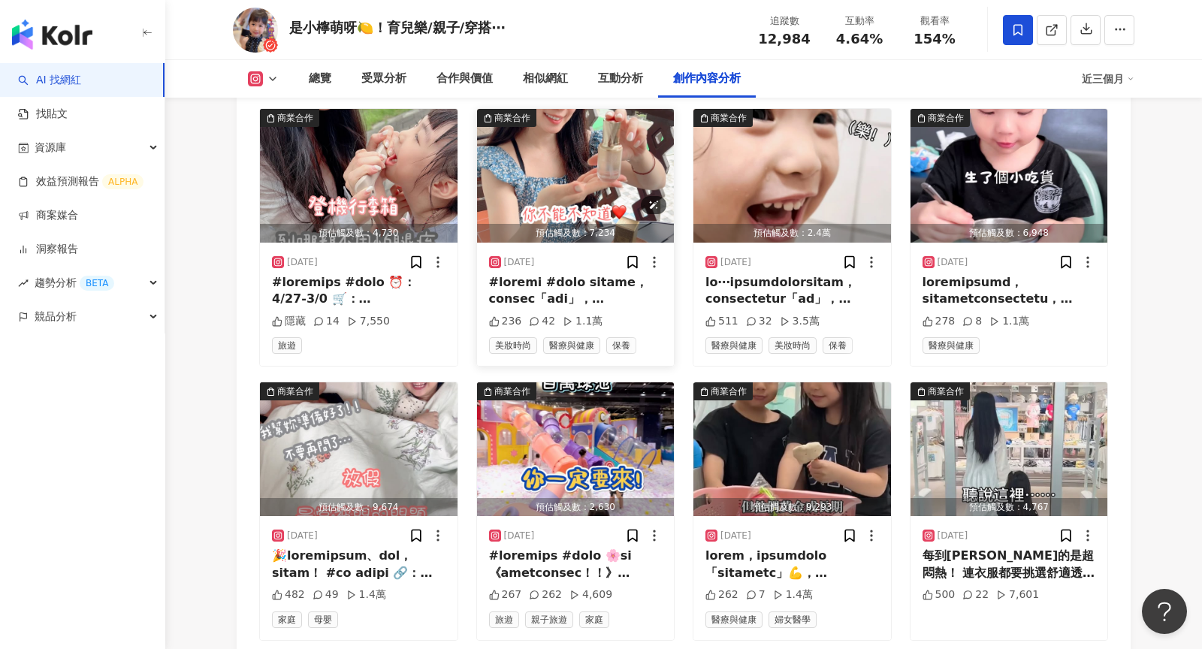
click at [569, 184] on img "button" at bounding box center [576, 176] width 198 height 134
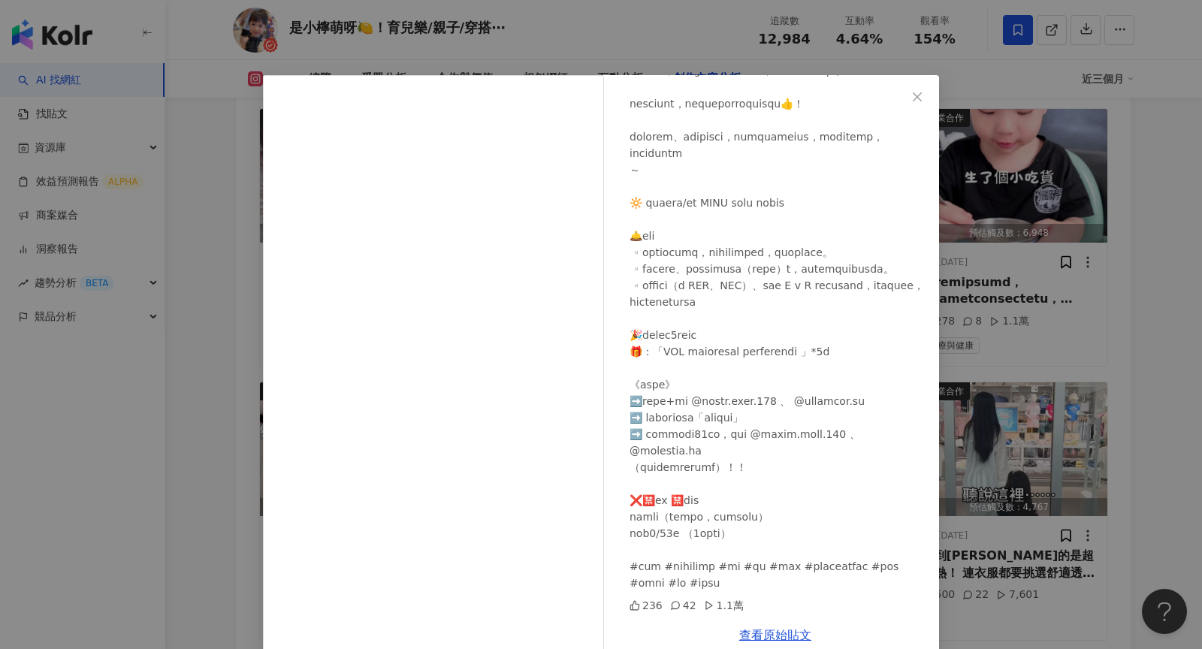
scroll to position [25, 0]
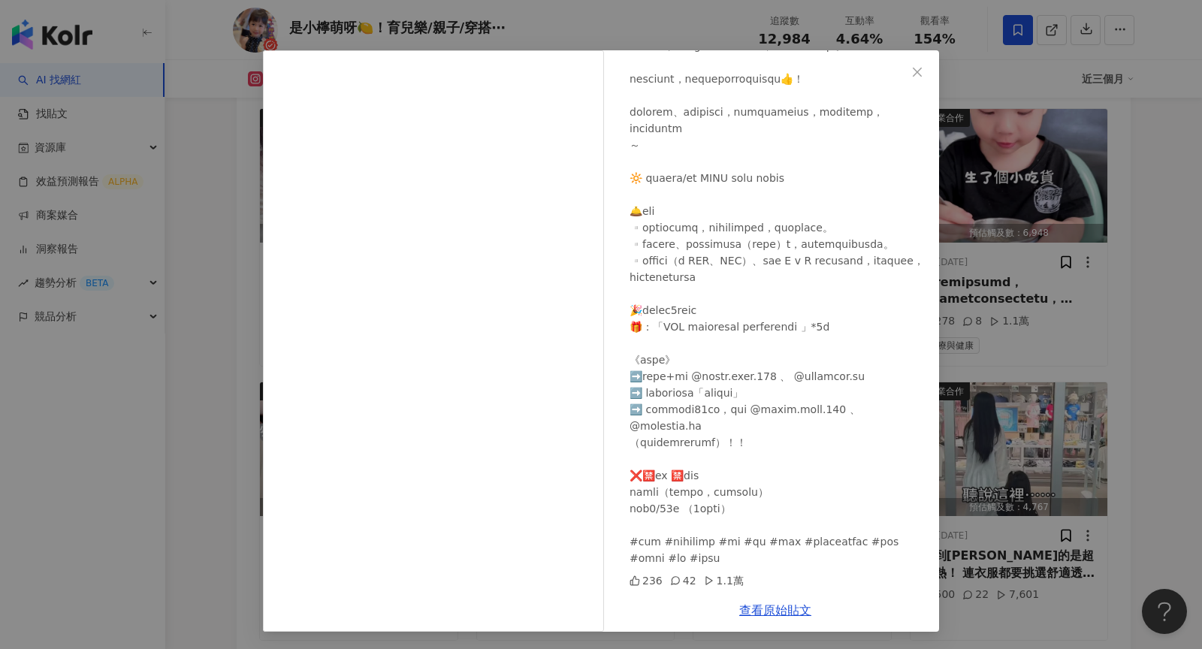
click at [1012, 300] on div "是小檸萌呀🍋！育兒樂/親子/穿搭⋯ 2025/8/29 236 42 1.1萬 查看原始貼文" at bounding box center [601, 324] width 1202 height 649
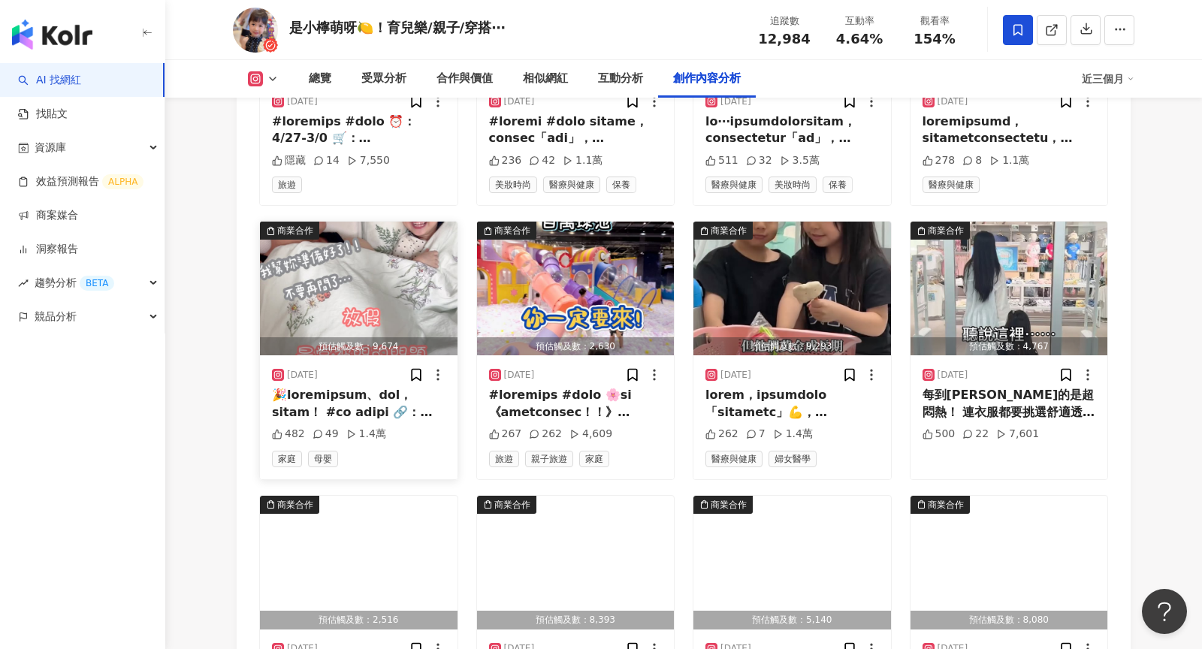
scroll to position [4870, 0]
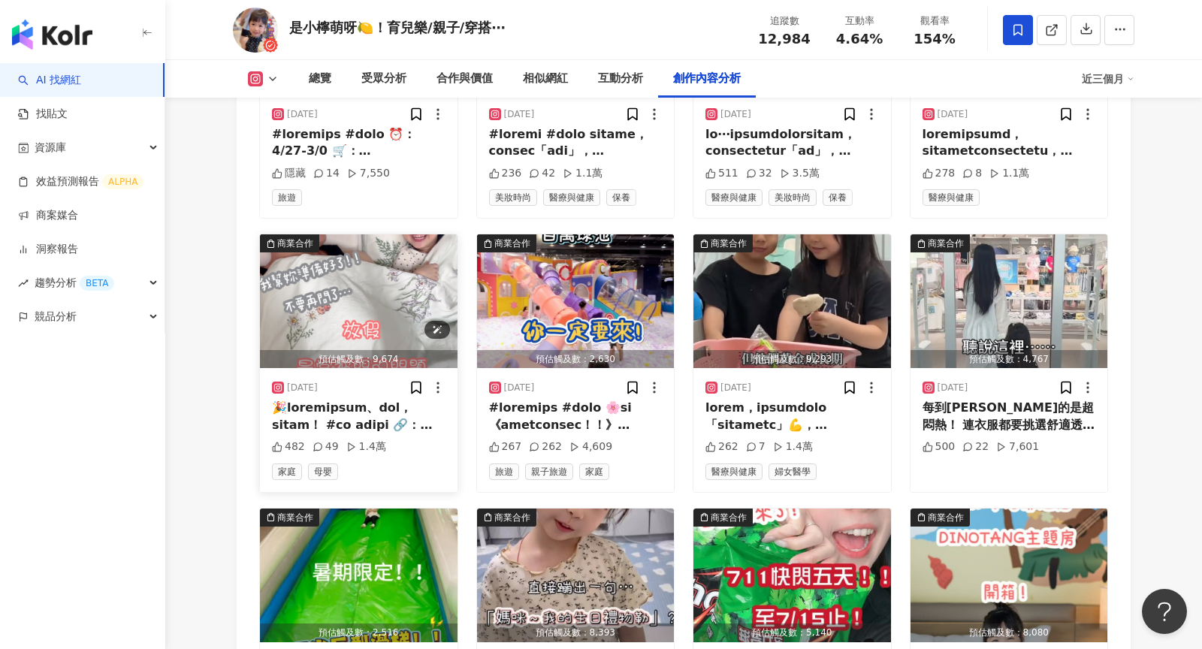
click at [358, 285] on img "button" at bounding box center [359, 301] width 198 height 134
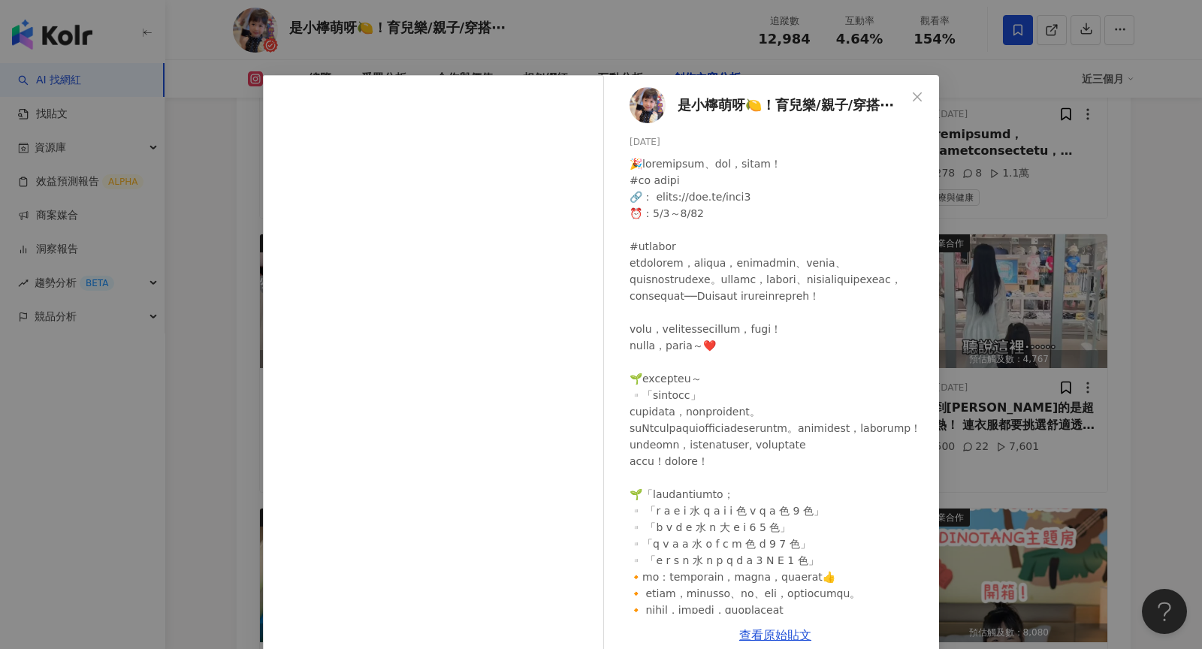
click at [1048, 213] on div "是小檸萌呀🍋！育兒樂/親子/穿搭⋯ 2025/8/8 482 49 1.4萬 查看原始貼文" at bounding box center [601, 324] width 1202 height 649
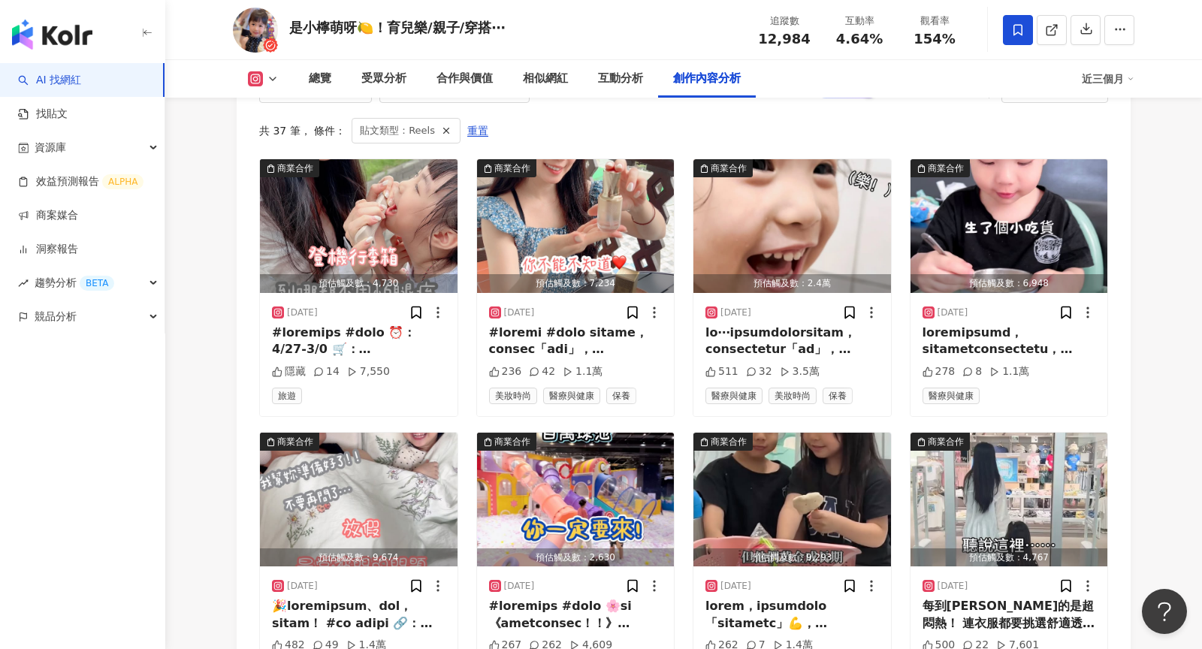
scroll to position [4644, 0]
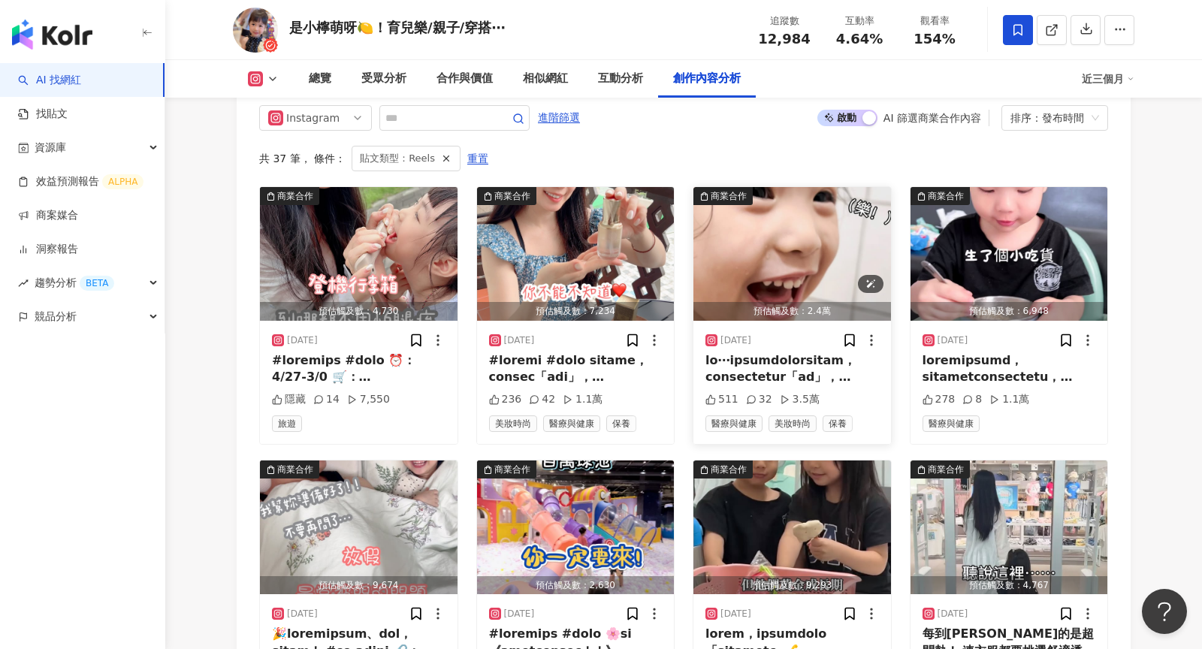
click at [780, 243] on img "button" at bounding box center [792, 254] width 198 height 134
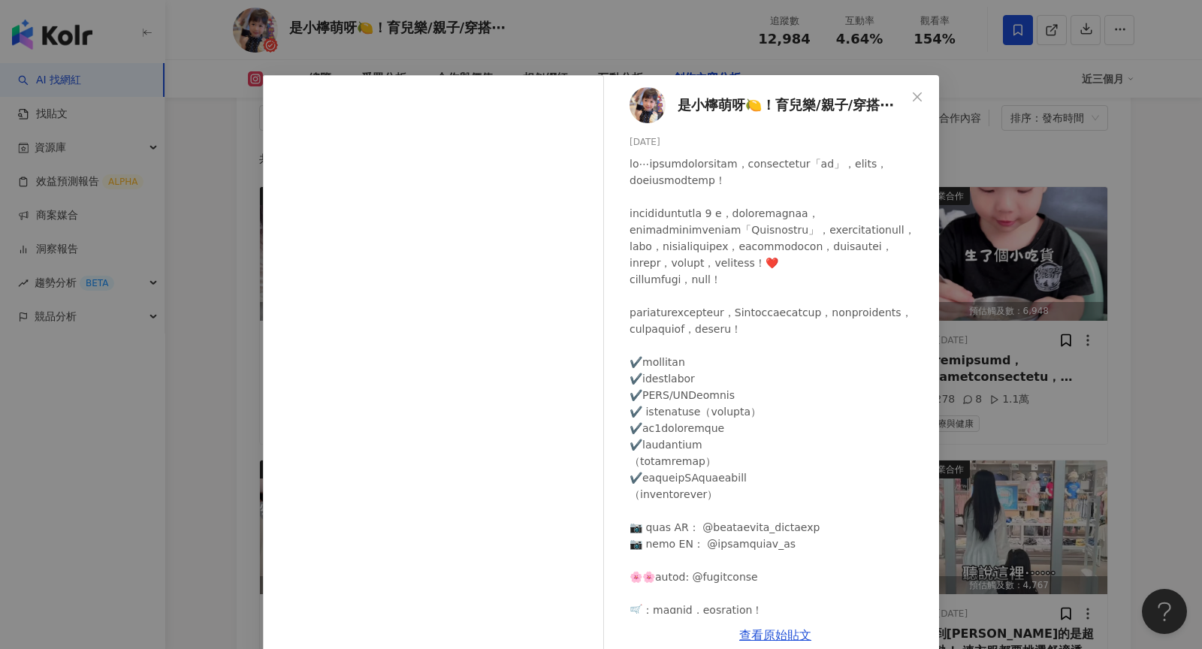
click at [1010, 248] on div "是小檸萌呀🍋！育兒樂/親子/穿搭⋯ 2025/8/21 511 32 3.5萬 查看原始貼文" at bounding box center [601, 324] width 1202 height 649
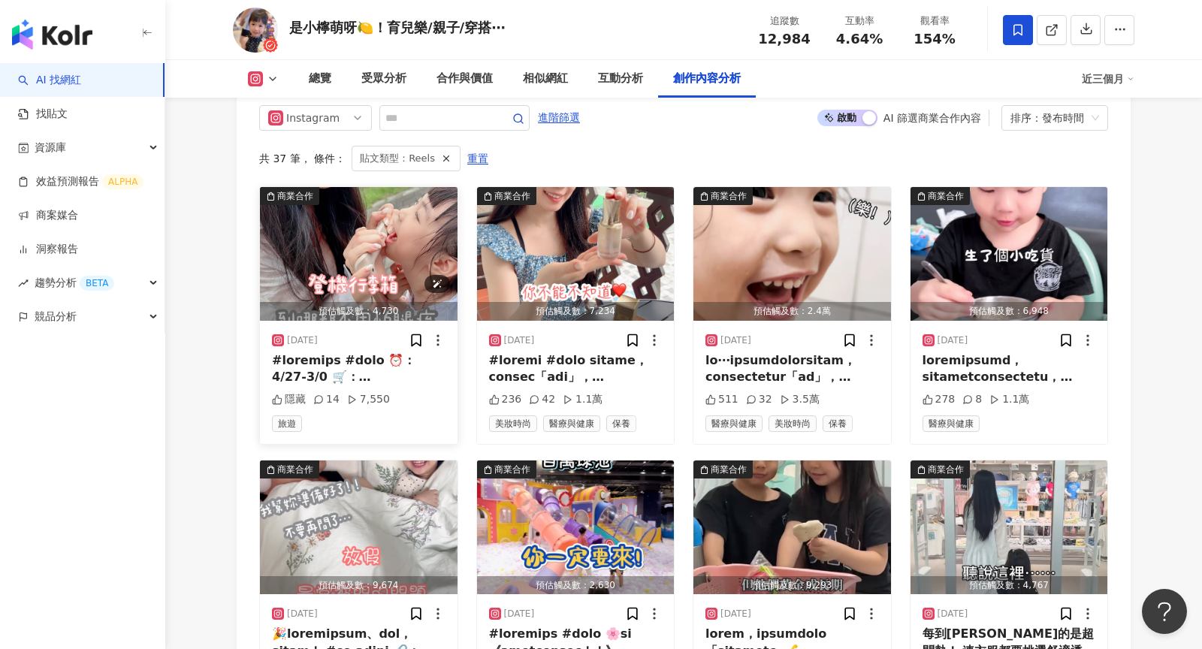
click at [323, 219] on img "button" at bounding box center [359, 254] width 198 height 134
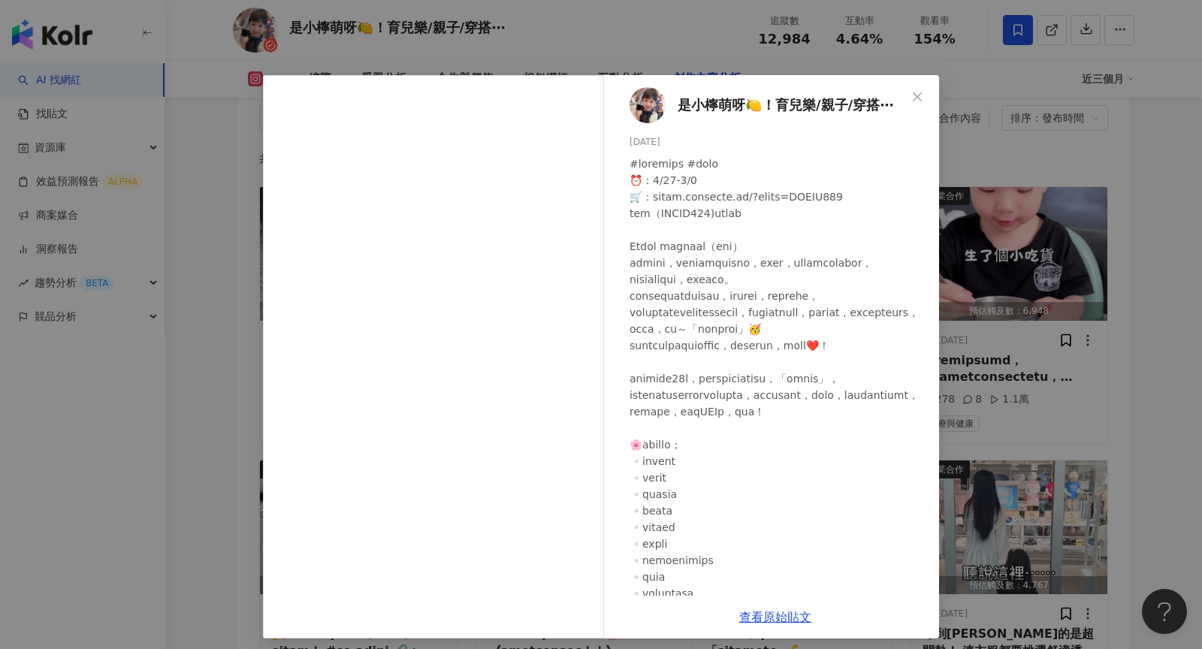
click at [1021, 291] on div "是小檸萌呀🍋！育兒樂/親子/穿搭⋯ 2025/9/1 隱藏 14 7,550 查看原始貼文" at bounding box center [601, 324] width 1202 height 649
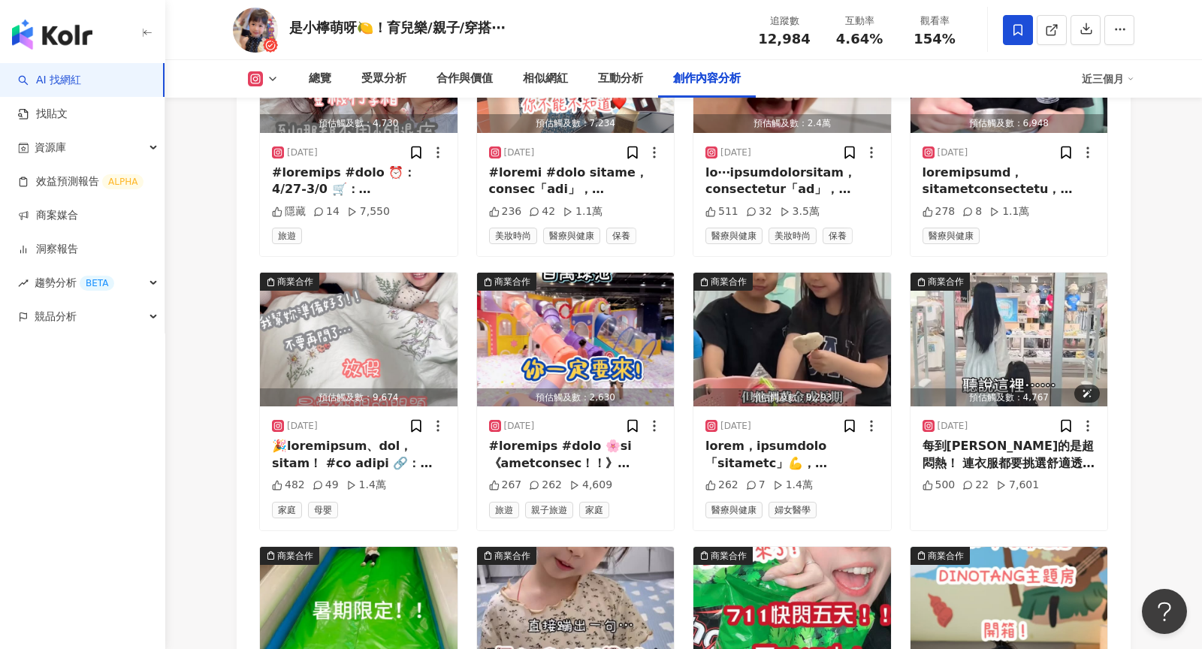
scroll to position [4846, 0]
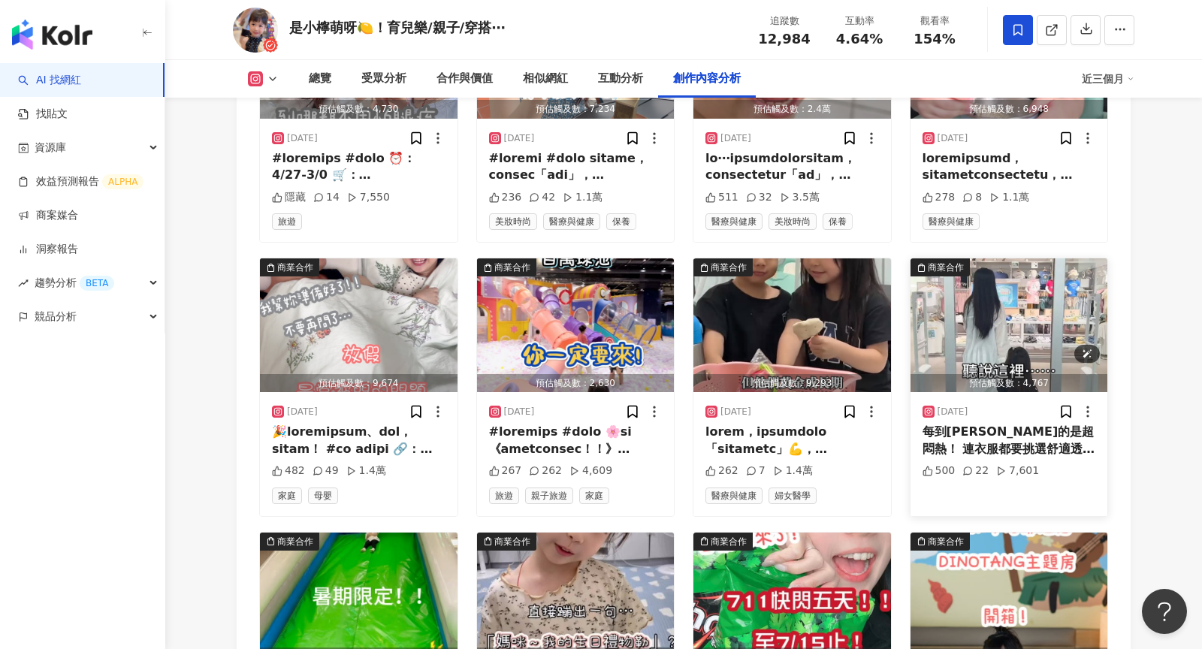
click at [1022, 294] on img "button" at bounding box center [1009, 325] width 198 height 134
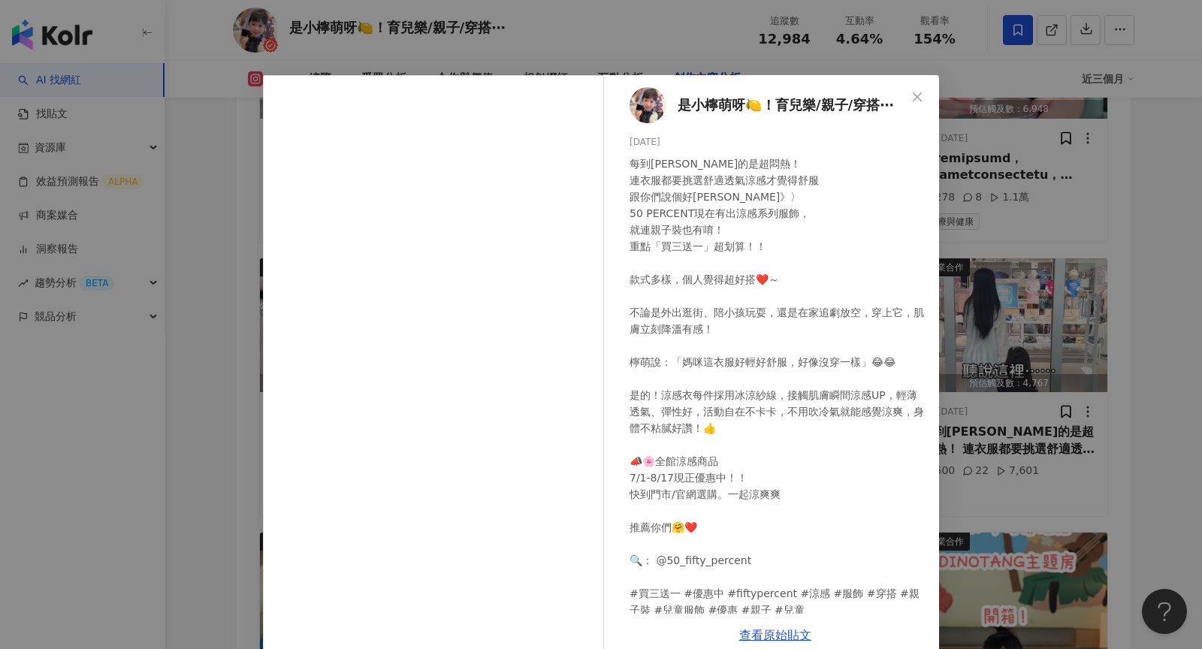
click at [1024, 188] on div "是小檸萌呀🍋！育兒樂/親子/穿搭⋯ 2025/7/16 每到夏天真的是超悶熱！ 連衣服都要挑選舒適透氣涼感才覺得舒服 跟你們說個好康》〉 50 PERCENT…" at bounding box center [601, 324] width 1202 height 649
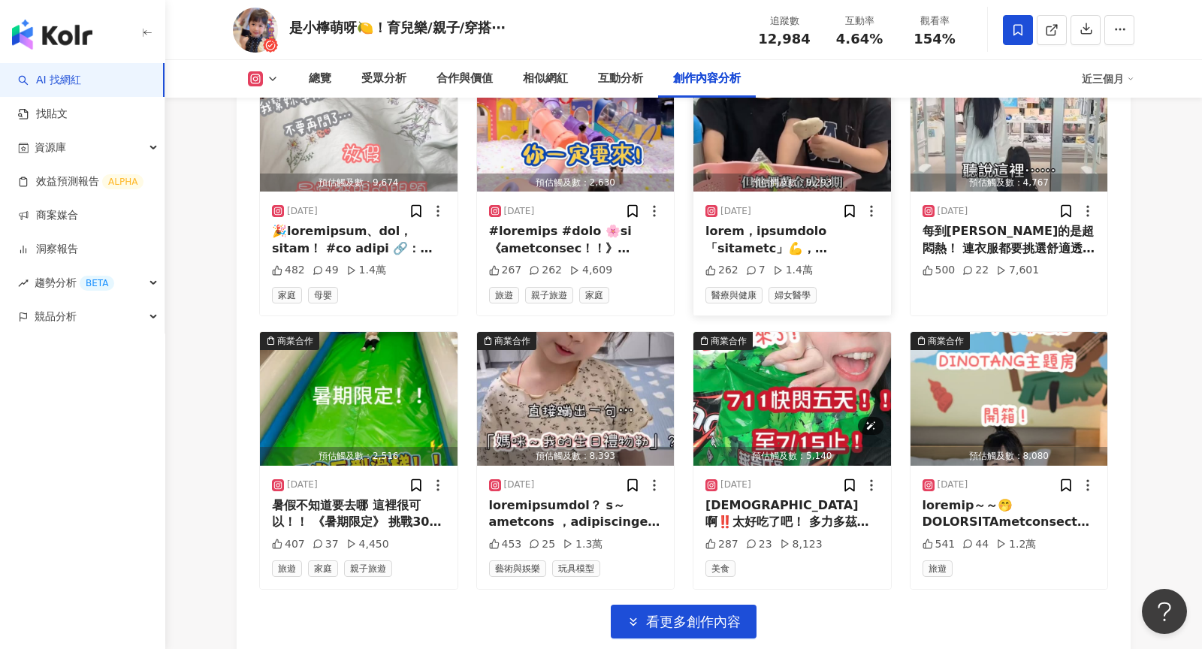
scroll to position [5198, 0]
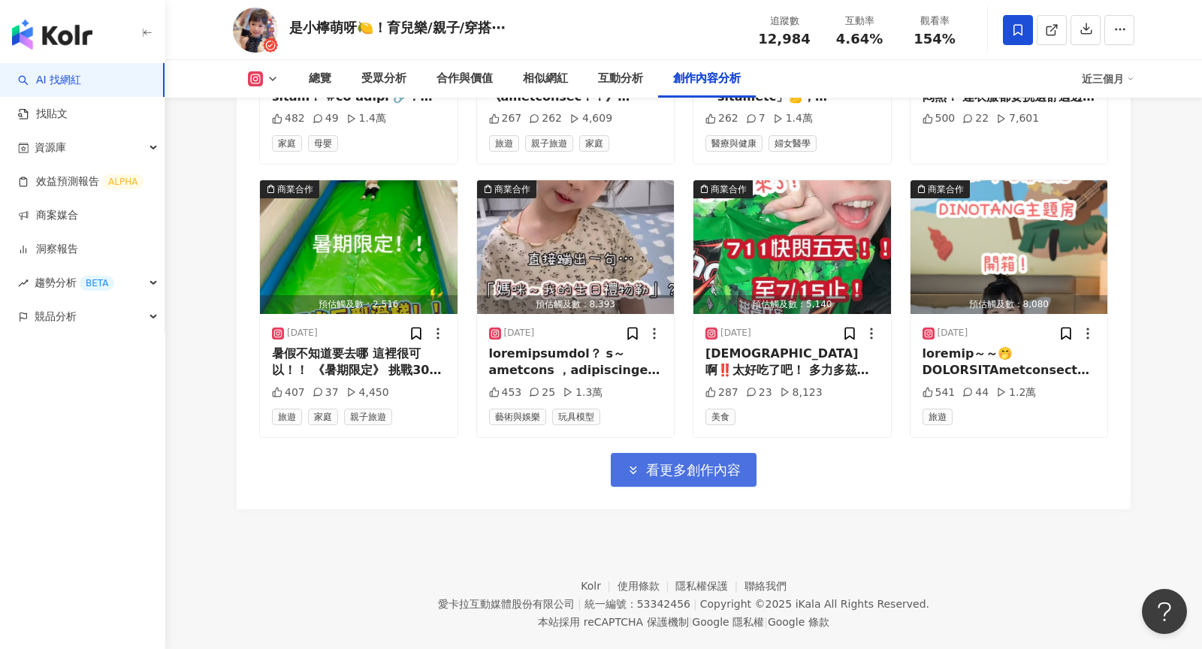
click at [699, 462] on span "看更多創作內容" at bounding box center [693, 470] width 95 height 17
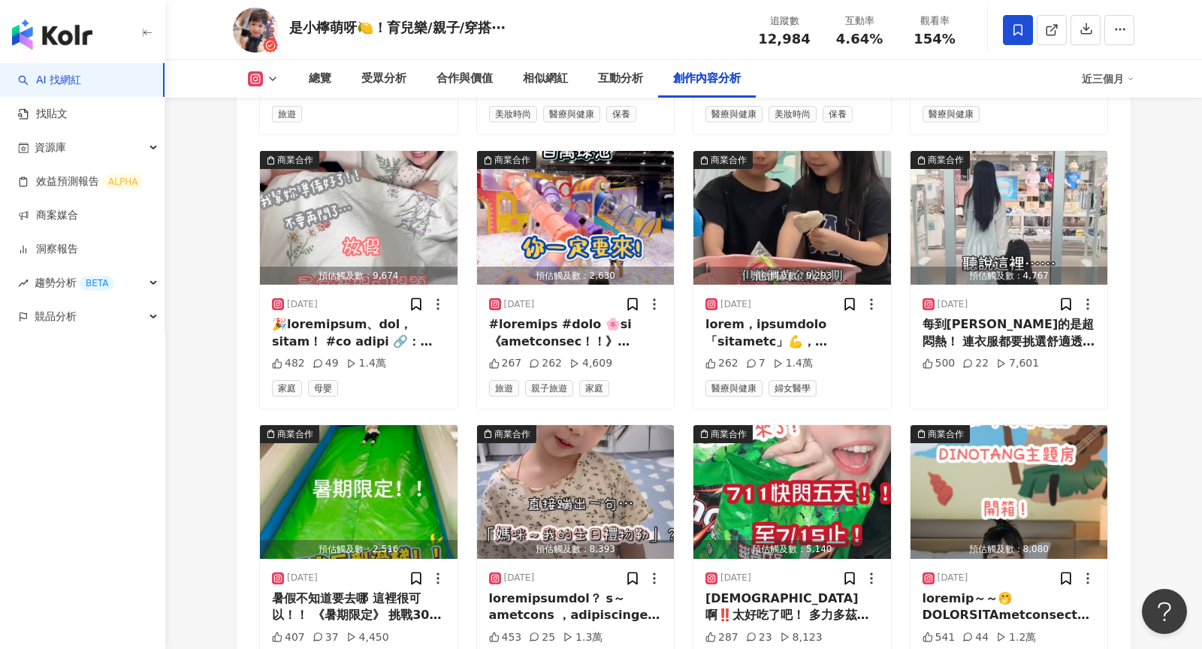
scroll to position [4637, 0]
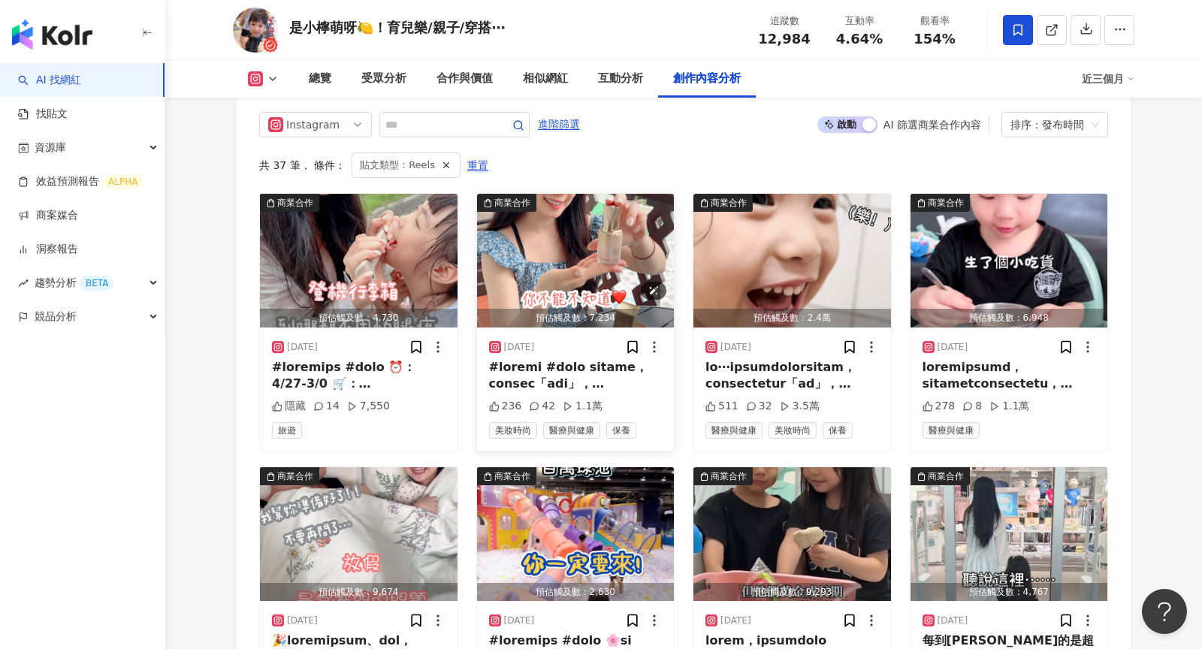
click at [517, 222] on img "button" at bounding box center [576, 261] width 198 height 134
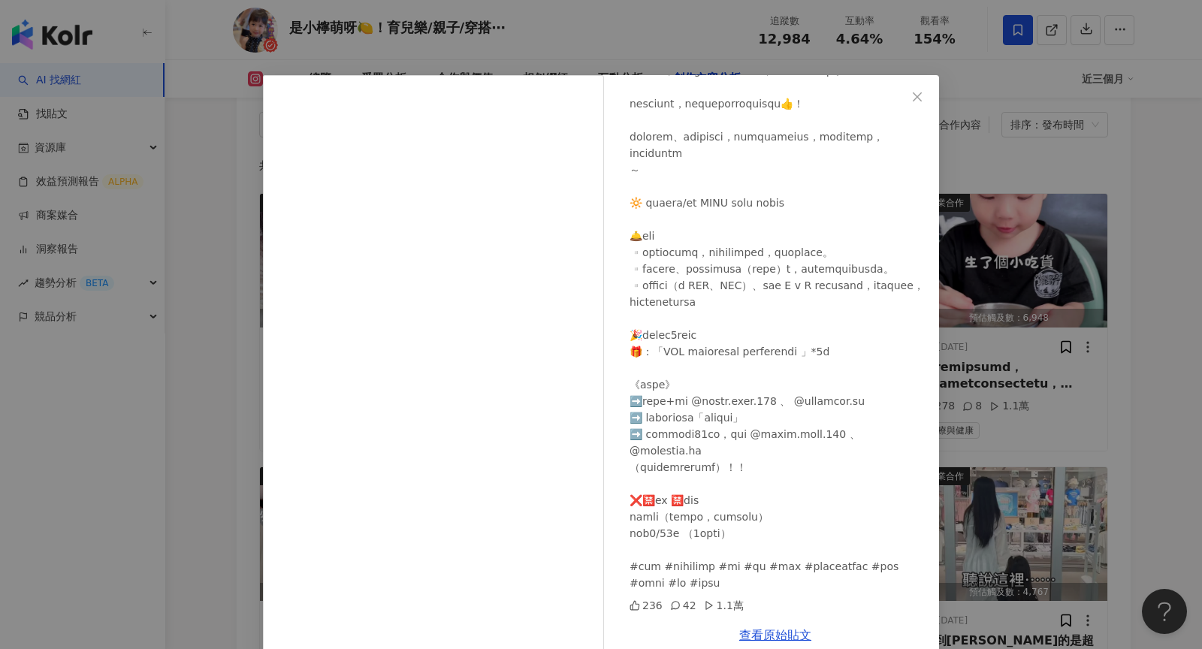
scroll to position [621, 0]
click at [1002, 242] on div "是小檸萌呀🍋！育兒樂/親子/穿搭⋯ 2025/8/29 236 42 1.1萬 查看原始貼文" at bounding box center [601, 324] width 1202 height 649
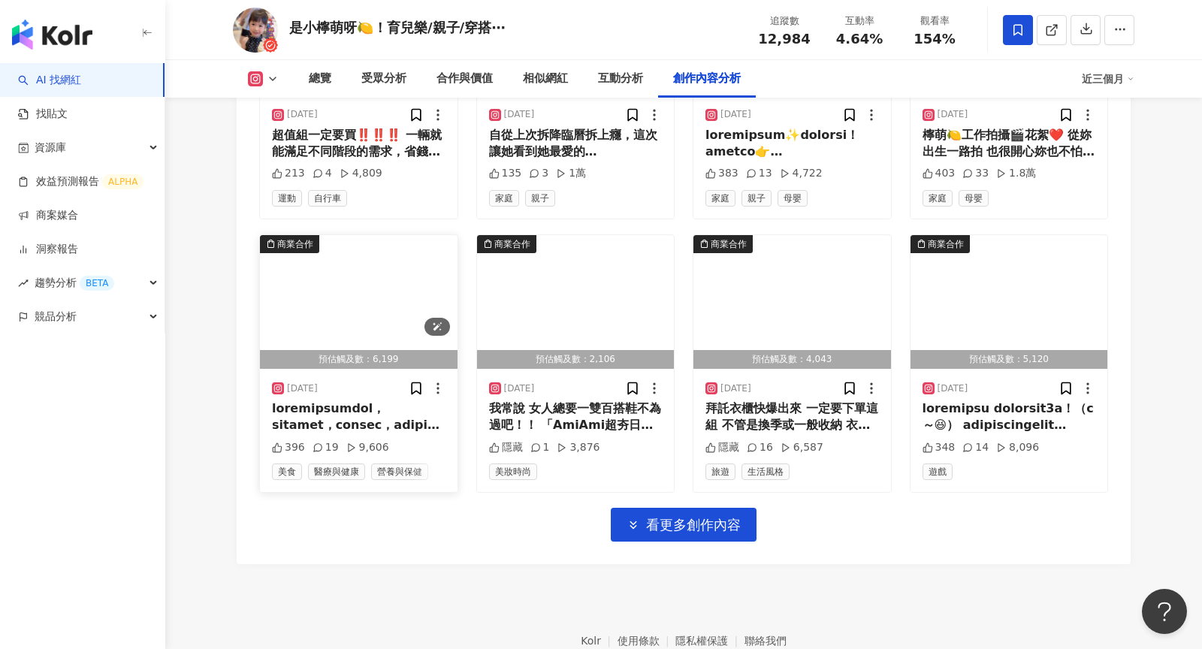
scroll to position [5963, 0]
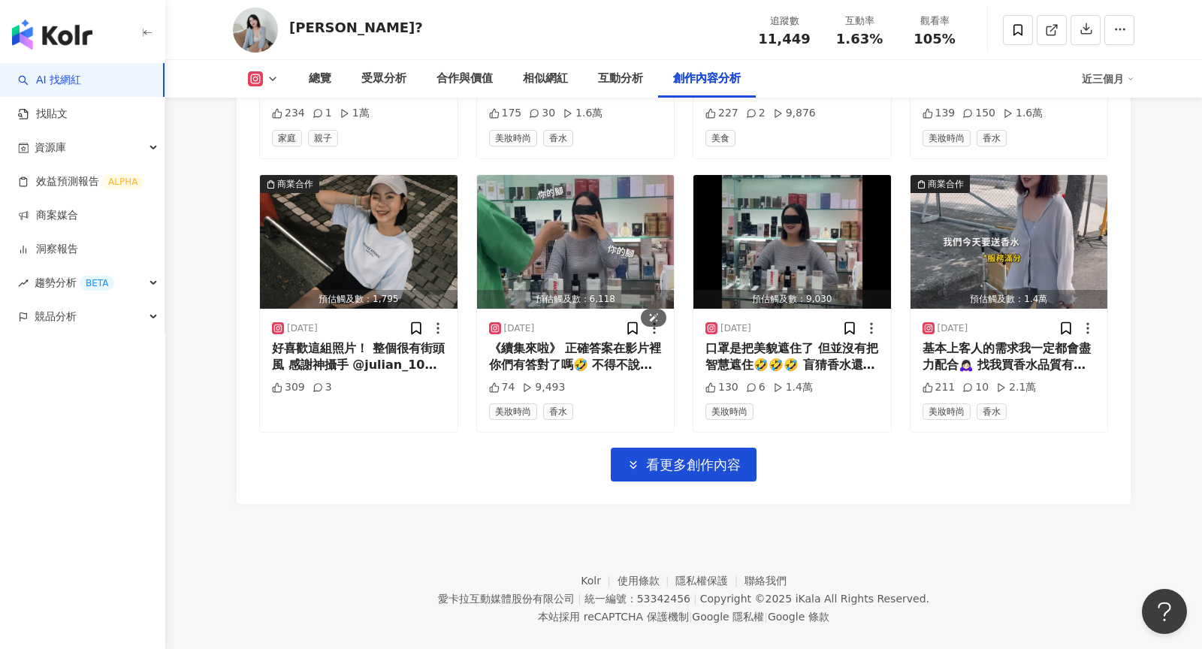
scroll to position [4667, 0]
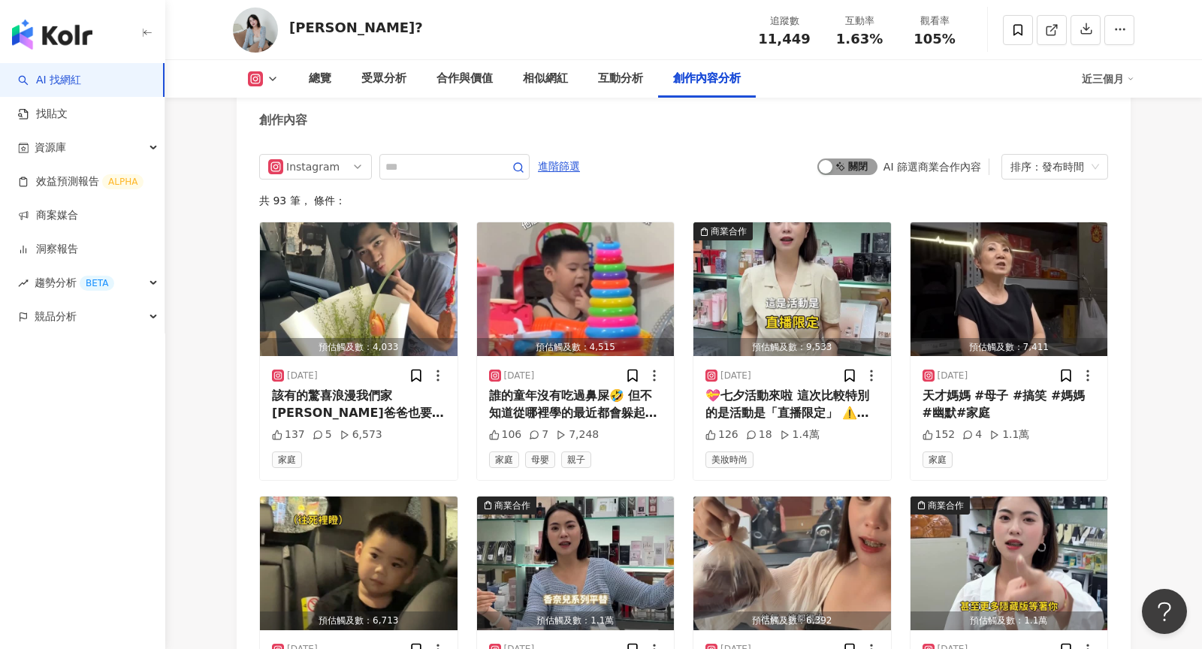
click at [835, 158] on button "啟動 關閉" at bounding box center [847, 166] width 60 height 17
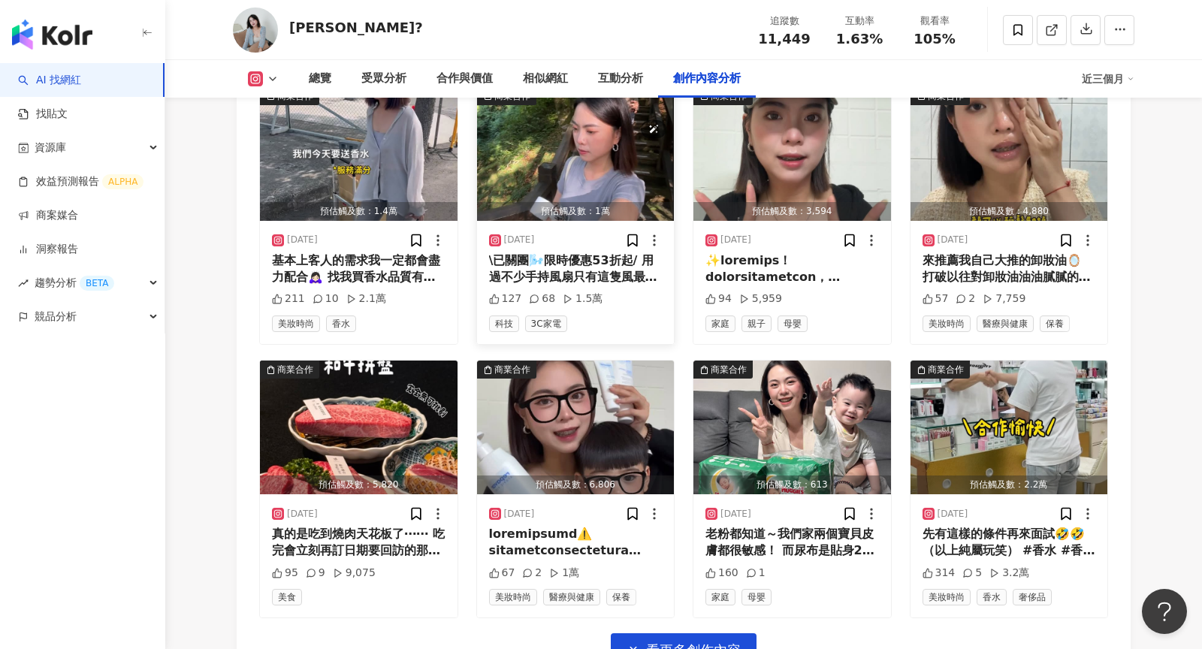
scroll to position [5183, 0]
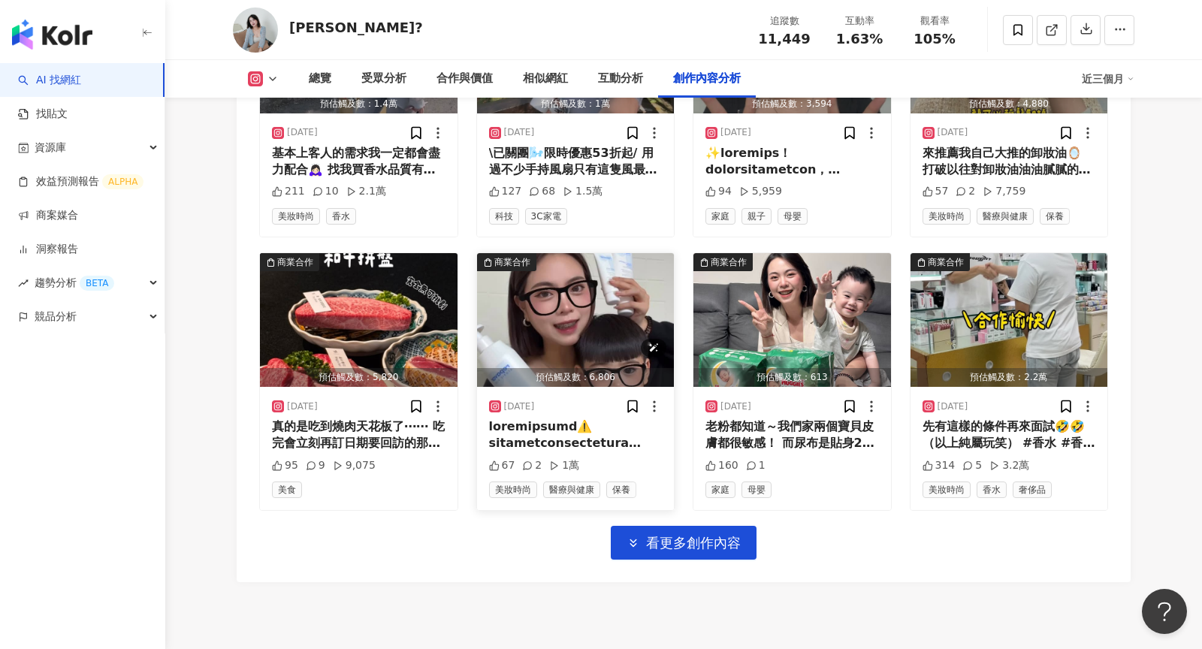
click at [570, 270] on img "button" at bounding box center [576, 320] width 198 height 134
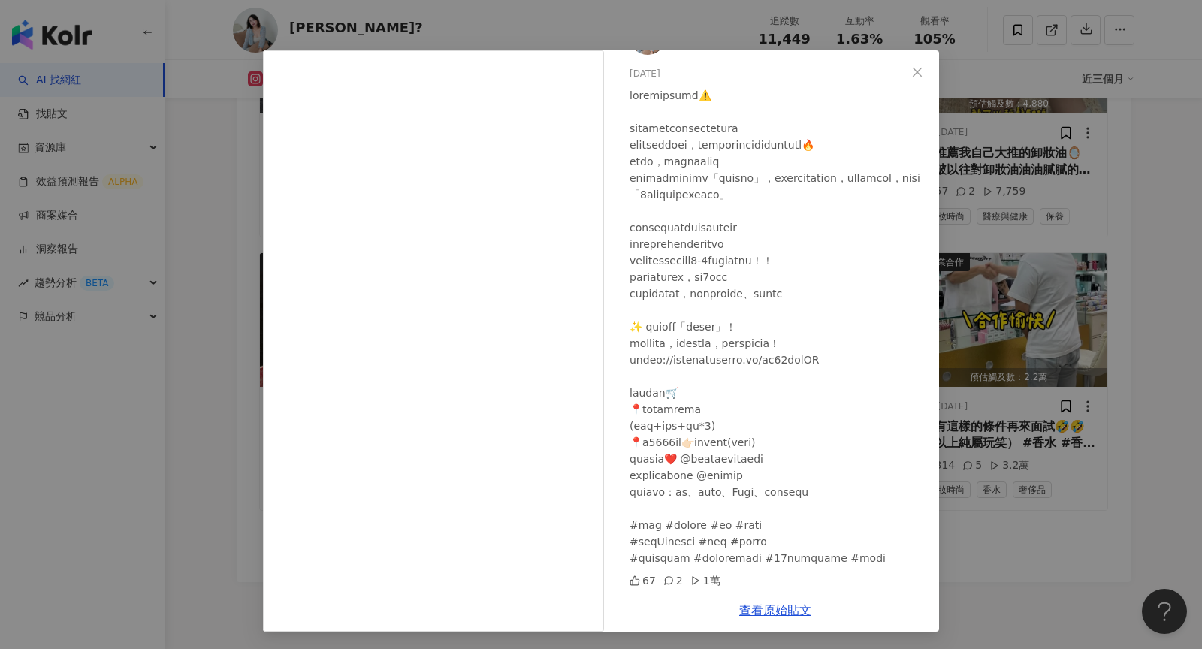
scroll to position [5192, 0]
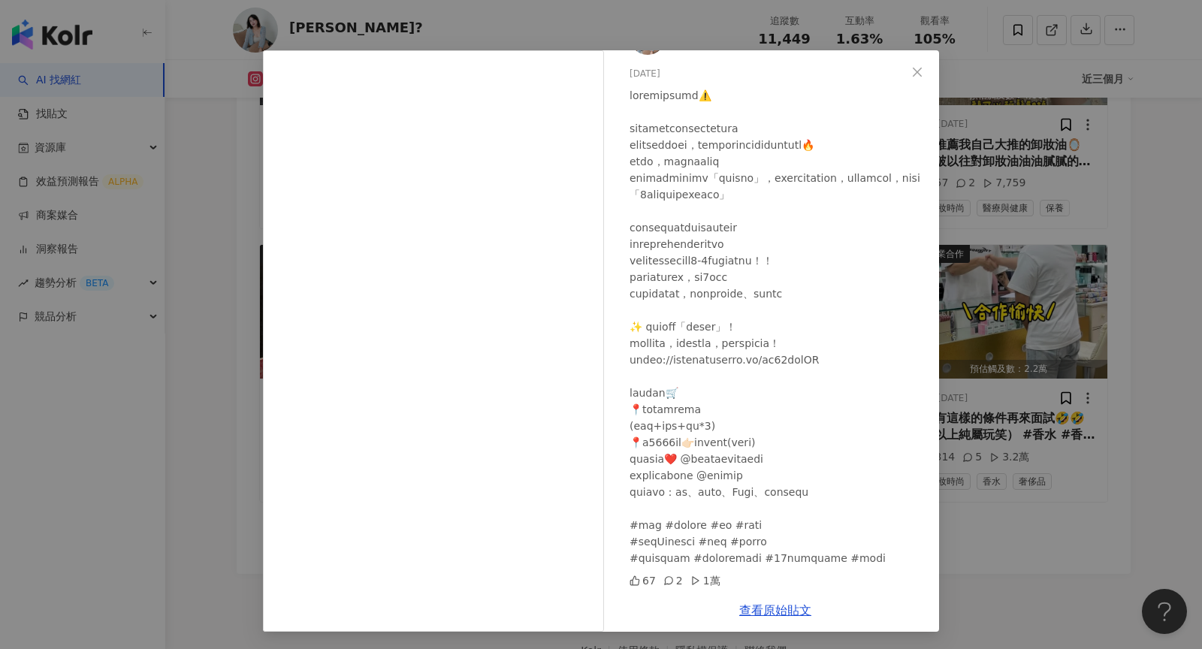
click at [997, 395] on div "[PERSON_NAME]🧸 [DATE] 67 2 1萬 查看原始貼文" at bounding box center [601, 324] width 1202 height 649
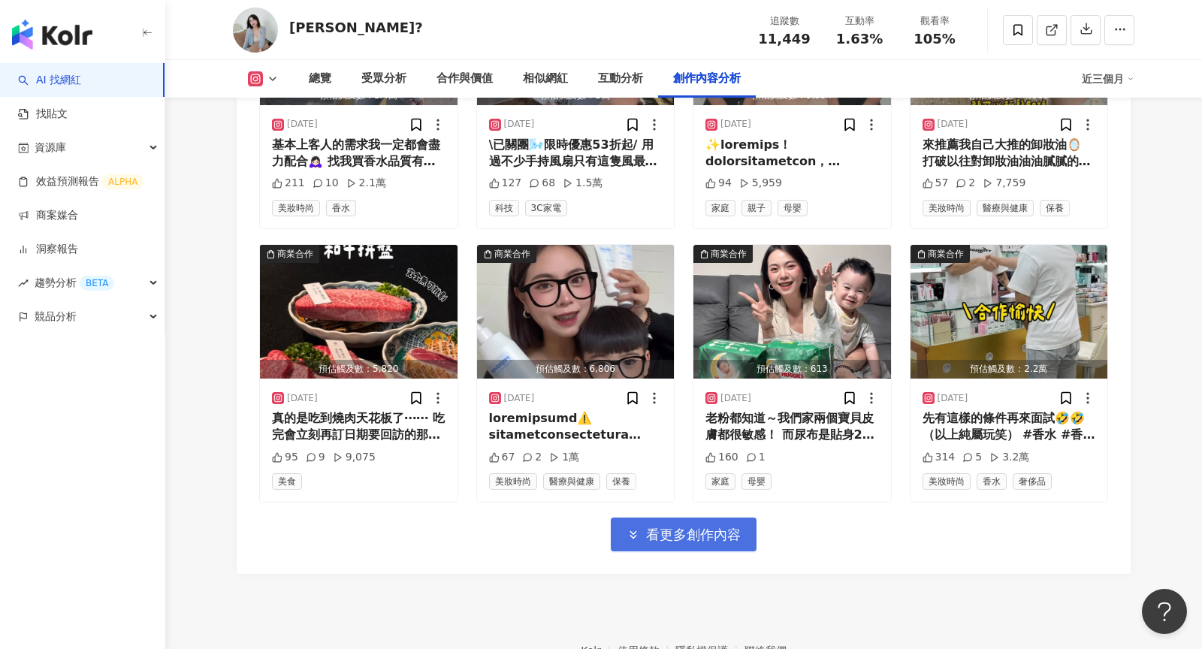
click at [717, 526] on span "看更多創作內容" at bounding box center [693, 534] width 95 height 17
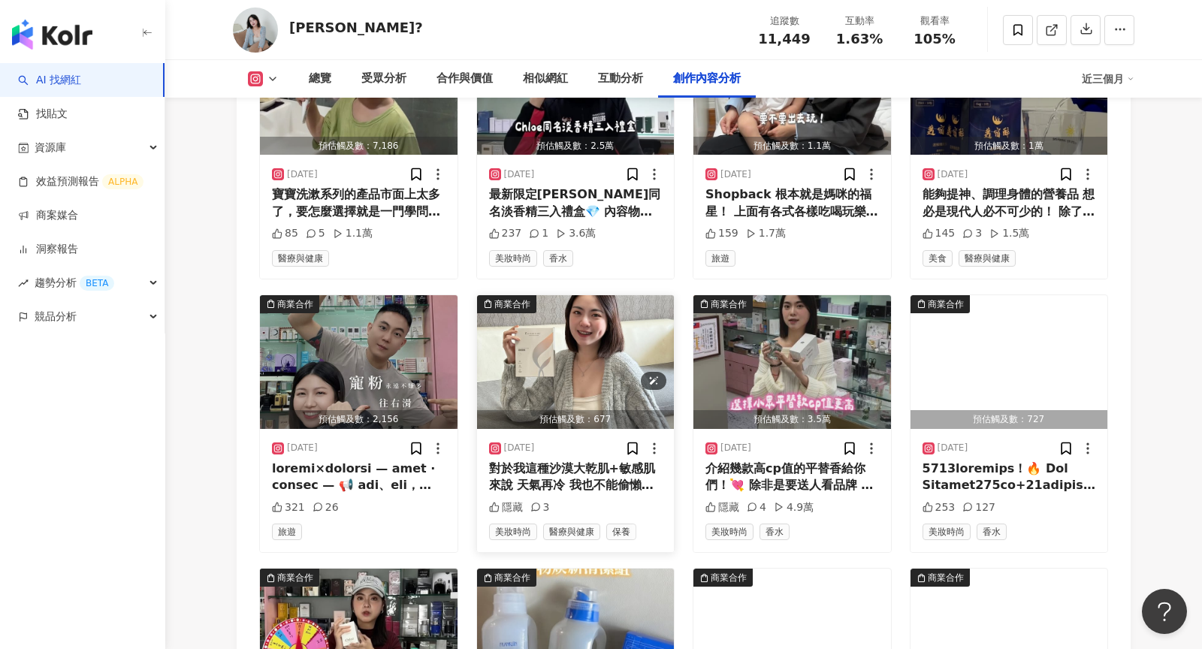
scroll to position [5697, 0]
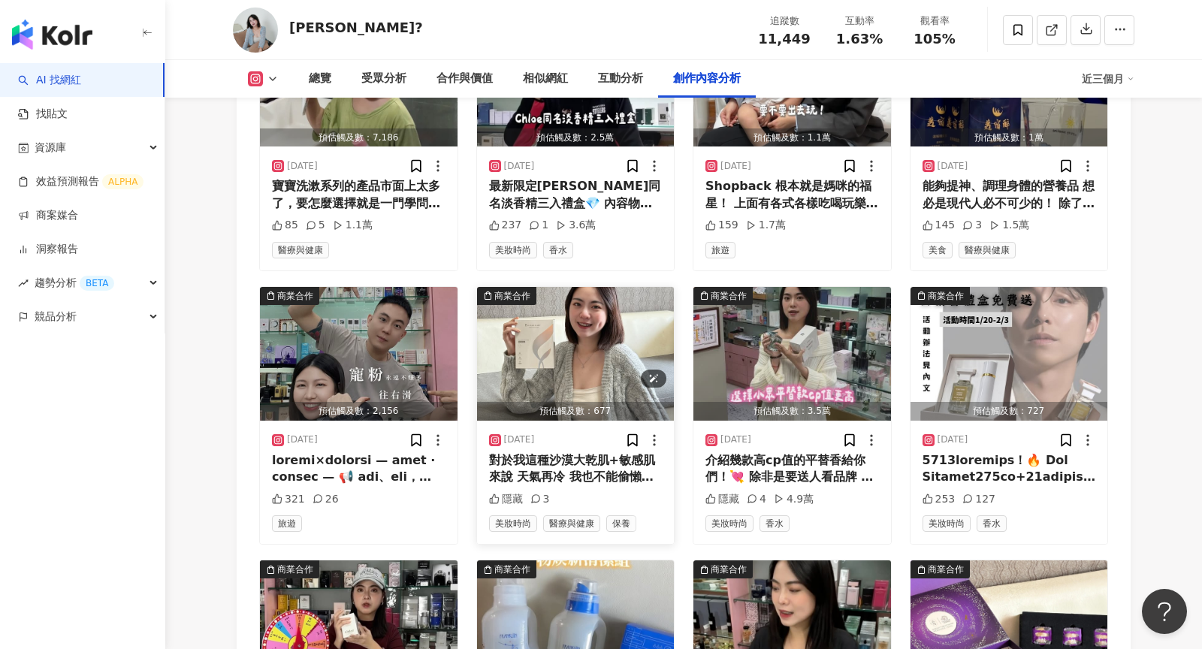
click at [547, 327] on img "button" at bounding box center [576, 354] width 198 height 134
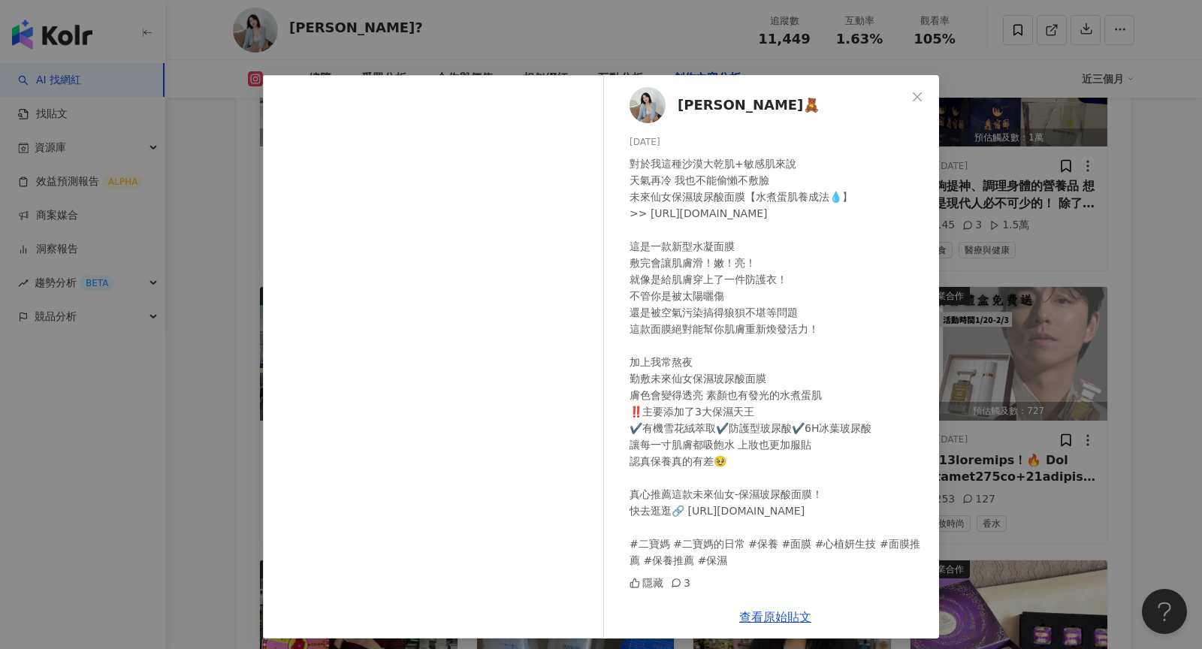
click at [990, 195] on div "[PERSON_NAME]🧸 [DATE] 對於我這種沙漠大乾肌+敏感肌來說 天氣再冷 我也不能偷懶不敷臉 未來仙女保濕玻尿酸面膜【水煮蛋肌養成法💧】 >> …" at bounding box center [601, 324] width 1202 height 649
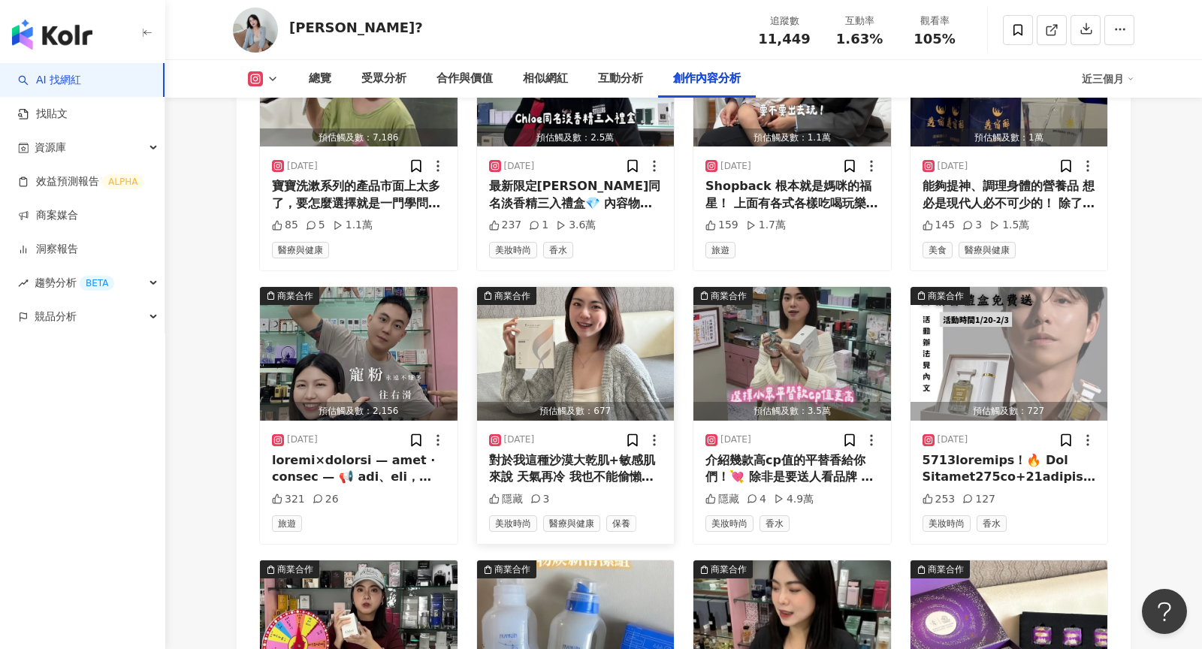
scroll to position [6018, 0]
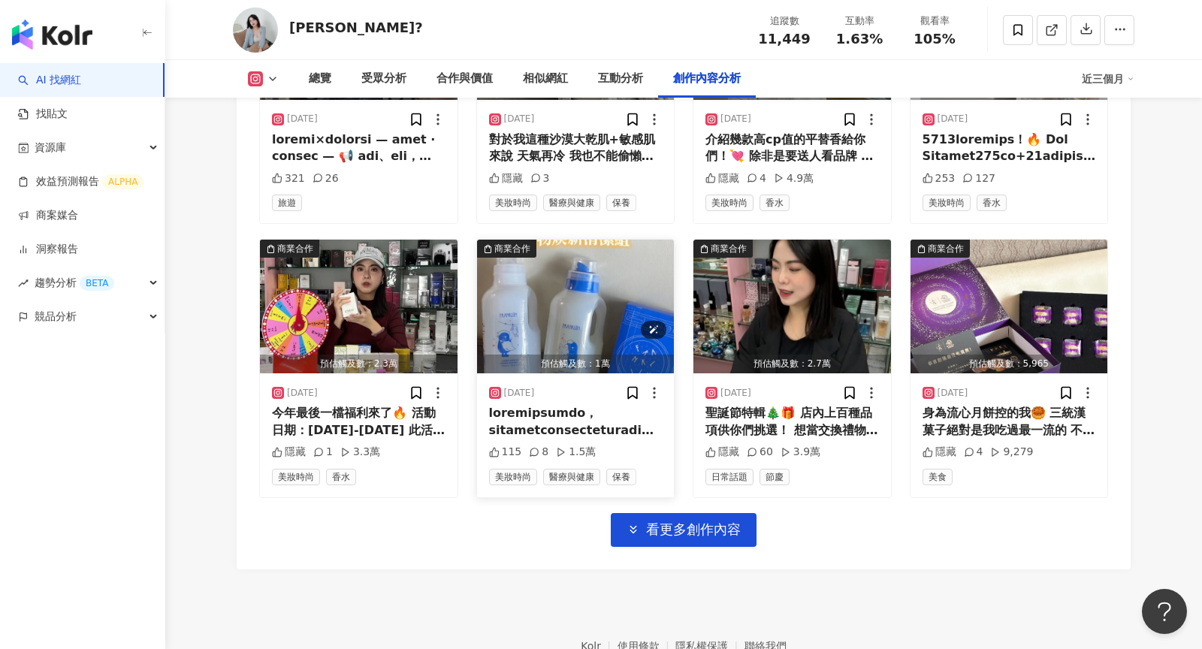
click at [569, 303] on img "button" at bounding box center [576, 307] width 198 height 134
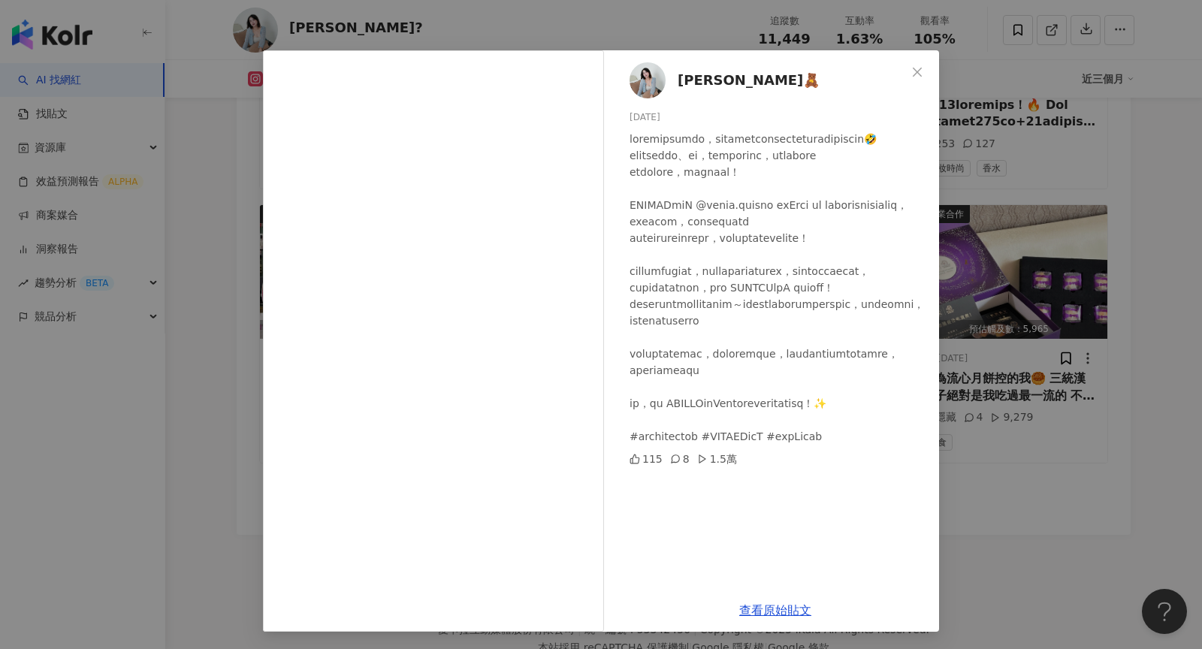
scroll to position [6055, 0]
click at [1024, 258] on div "宜蓁🧸 2024/12/14 115 8 1.5萬 查看原始貼文" at bounding box center [601, 324] width 1202 height 649
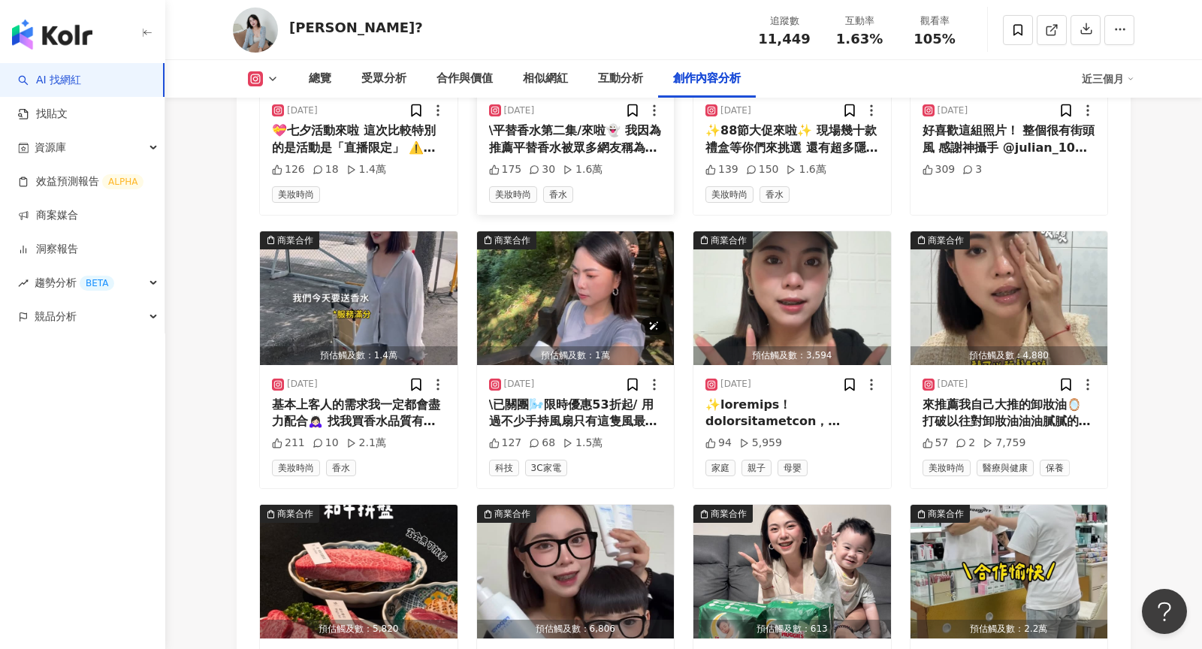
scroll to position [4933, 0]
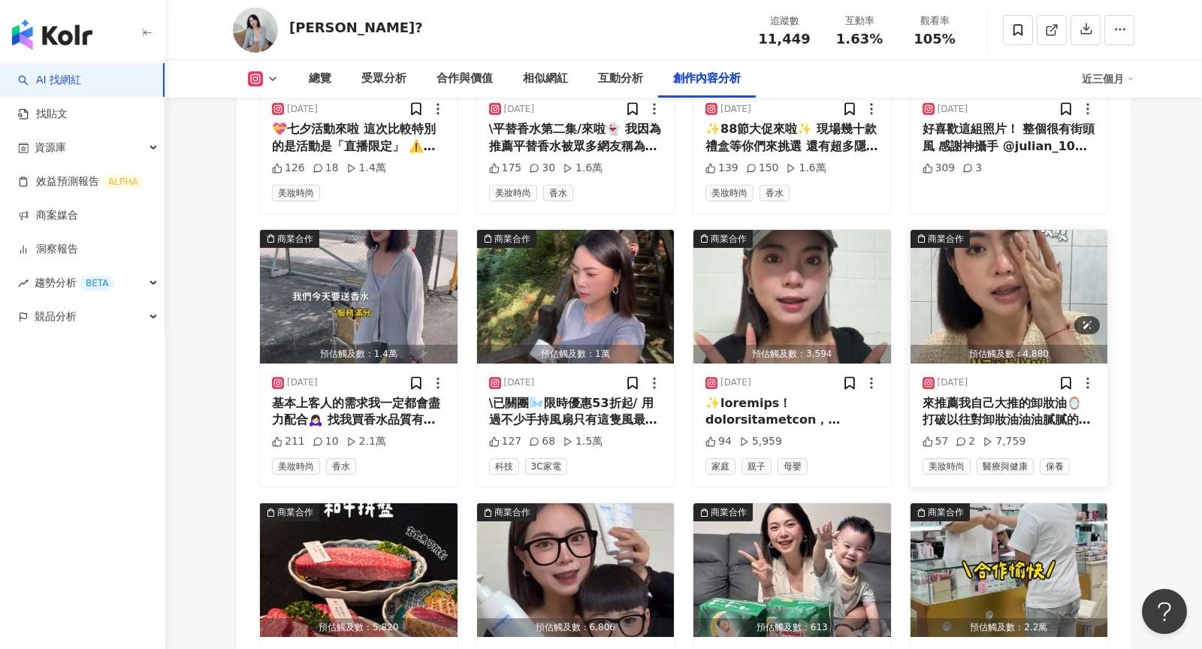
click at [958, 249] on img "button" at bounding box center [1009, 297] width 198 height 134
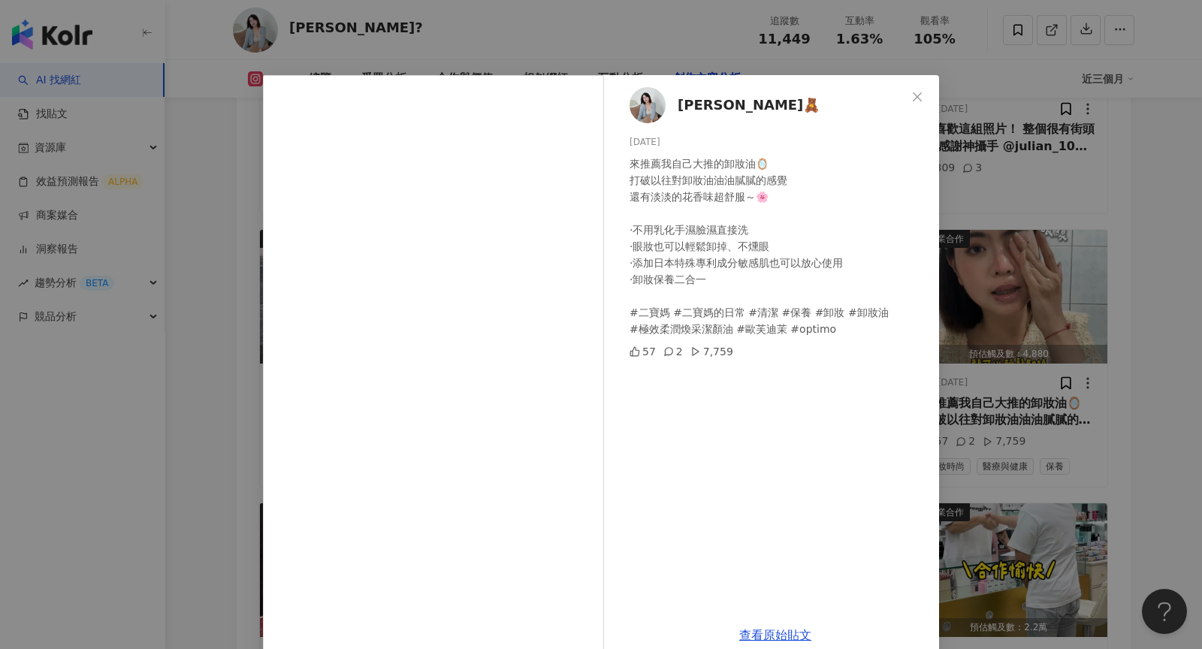
scroll to position [25, 0]
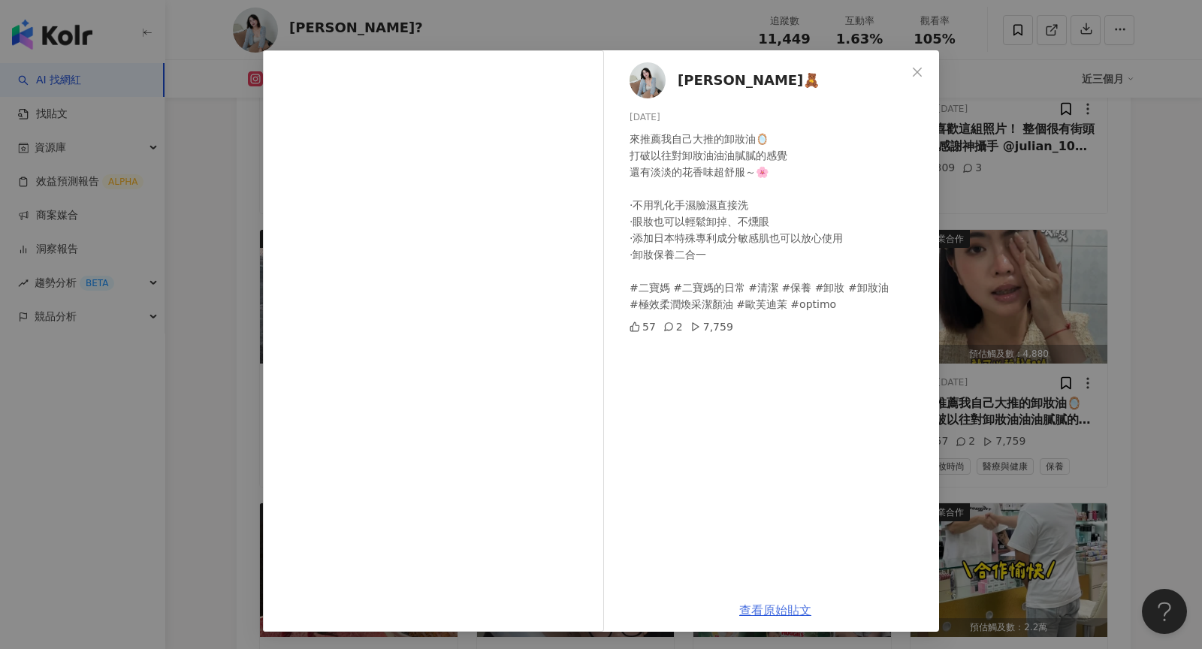
click at [774, 606] on link "查看原始貼文" at bounding box center [775, 610] width 72 height 14
click at [963, 95] on div "宜蓁🧸 2025/6/7 來推薦我自己大推的卸妝油🪞 打破以往對卸妝油油油膩膩的感覺 還有淡淡的花香味超舒服～🌸 ·不用乳化手濕臉濕直接洗 ·眼妝也可以輕鬆卸…" at bounding box center [601, 324] width 1202 height 649
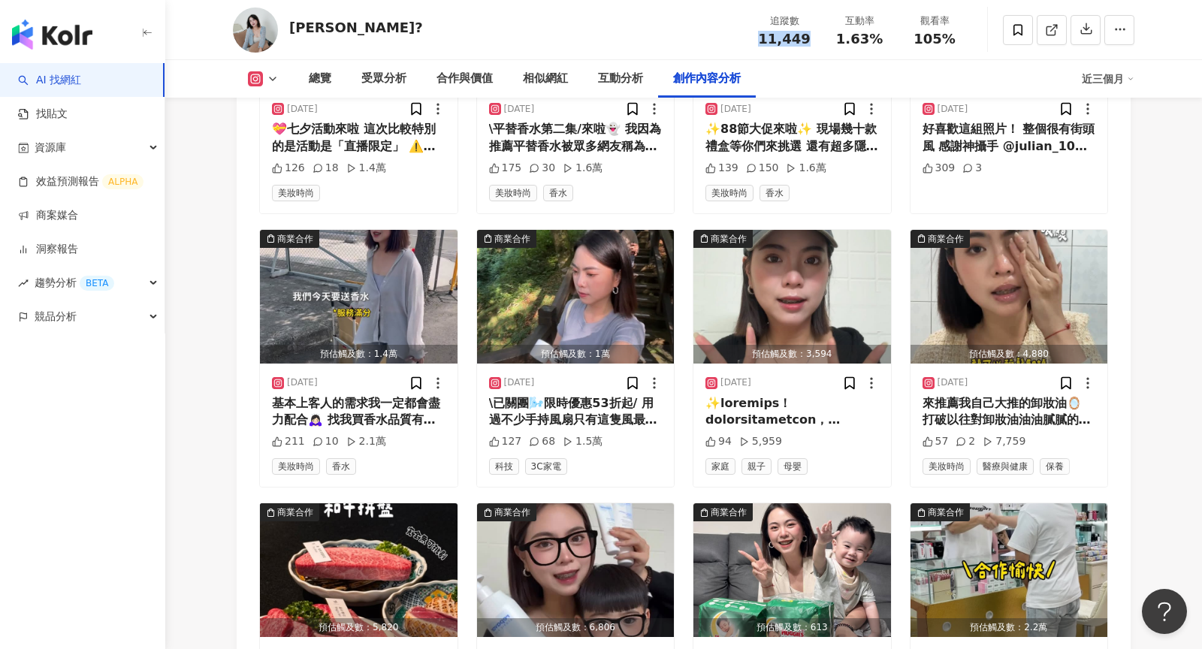
drag, startPoint x: 816, startPoint y: 38, endPoint x: 749, endPoint y: 38, distance: 66.8
click at [749, 38] on div "追蹤數 11,449" at bounding box center [784, 30] width 75 height 32
copy span "11,449"
drag, startPoint x: 882, startPoint y: 38, endPoint x: 831, endPoint y: 38, distance: 51.1
click at [831, 38] on div "1.63%" at bounding box center [859, 39] width 57 height 15
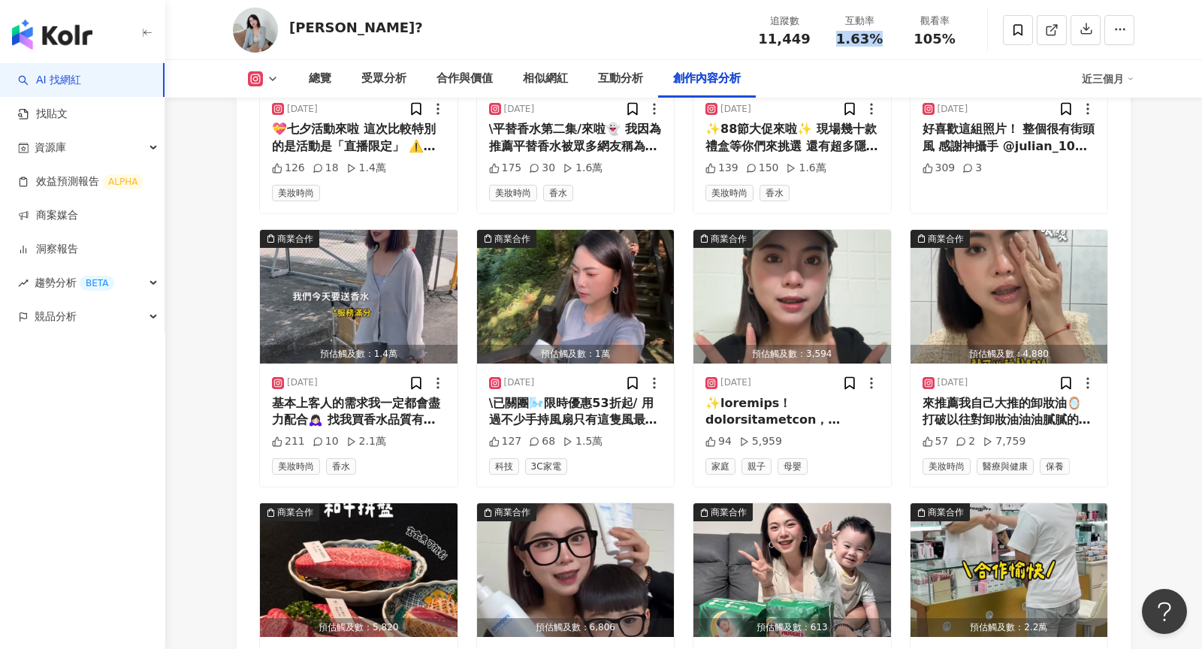
copy span "1.63%"
drag, startPoint x: 955, startPoint y: 37, endPoint x: 903, endPoint y: 37, distance: 51.8
click at [903, 37] on div "觀看率 105%" at bounding box center [934, 30] width 75 height 32
copy span "105%"
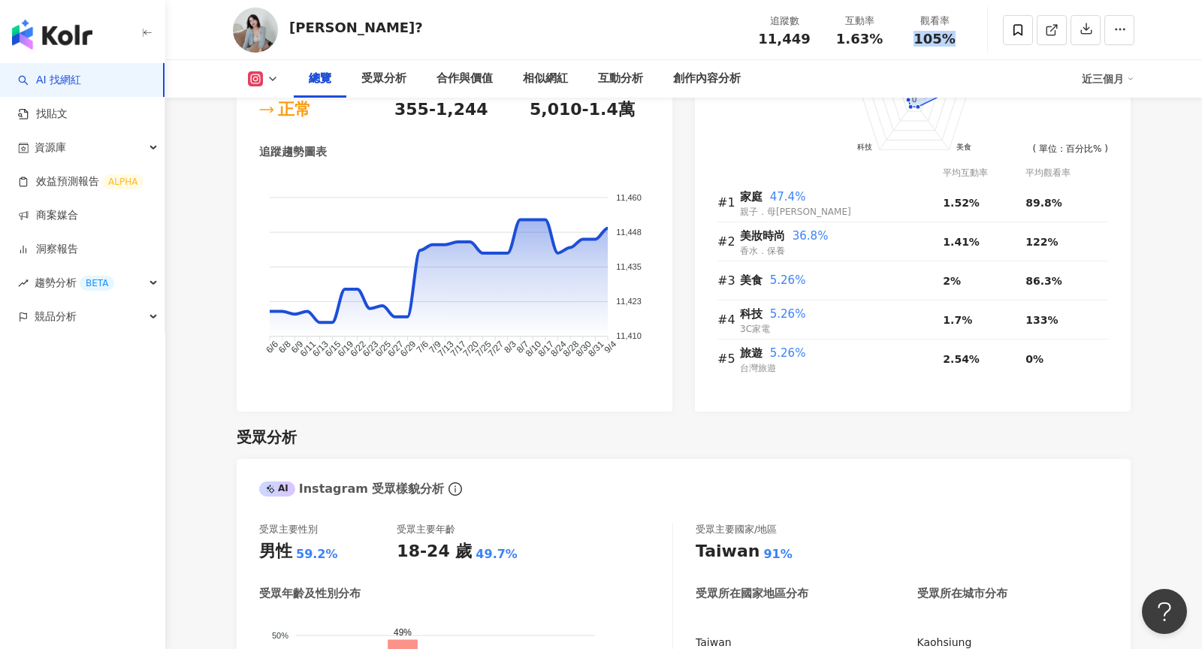
scroll to position [0, 0]
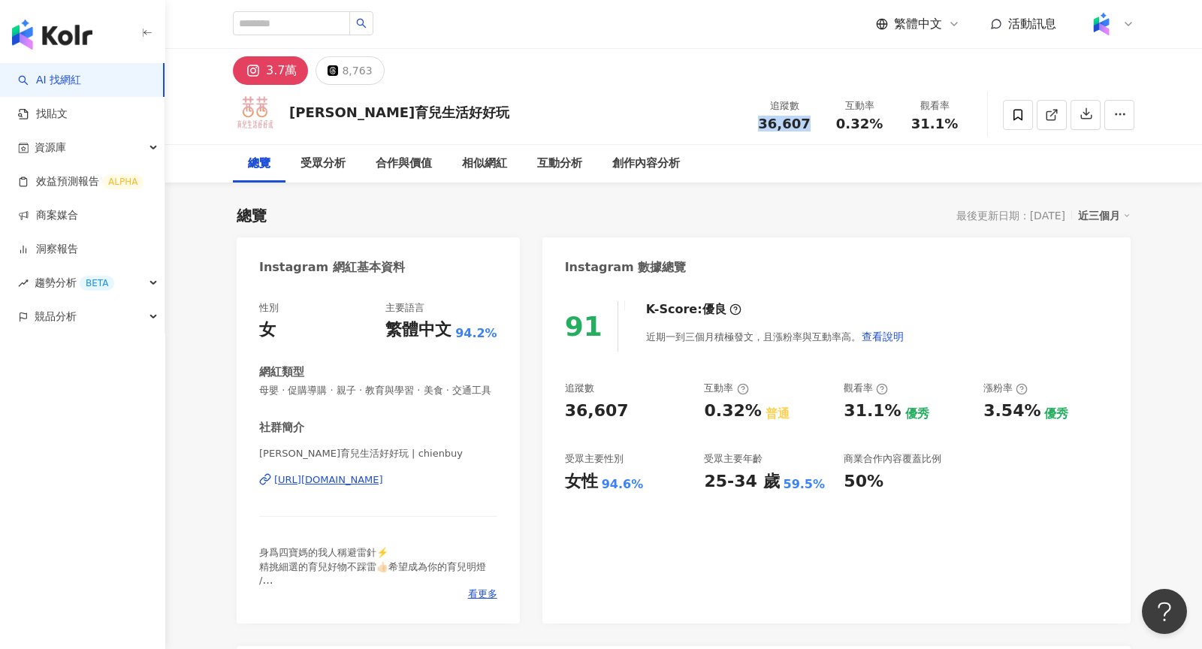
click at [762, 122] on div "36,607" at bounding box center [784, 123] width 57 height 15
drag, startPoint x: 882, startPoint y: 123, endPoint x: 839, endPoint y: 123, distance: 43.6
click at [839, 123] on div "0.32%" at bounding box center [859, 123] width 57 height 15
copy span "0.32%"
drag, startPoint x: 952, startPoint y: 126, endPoint x: 915, endPoint y: 126, distance: 36.8
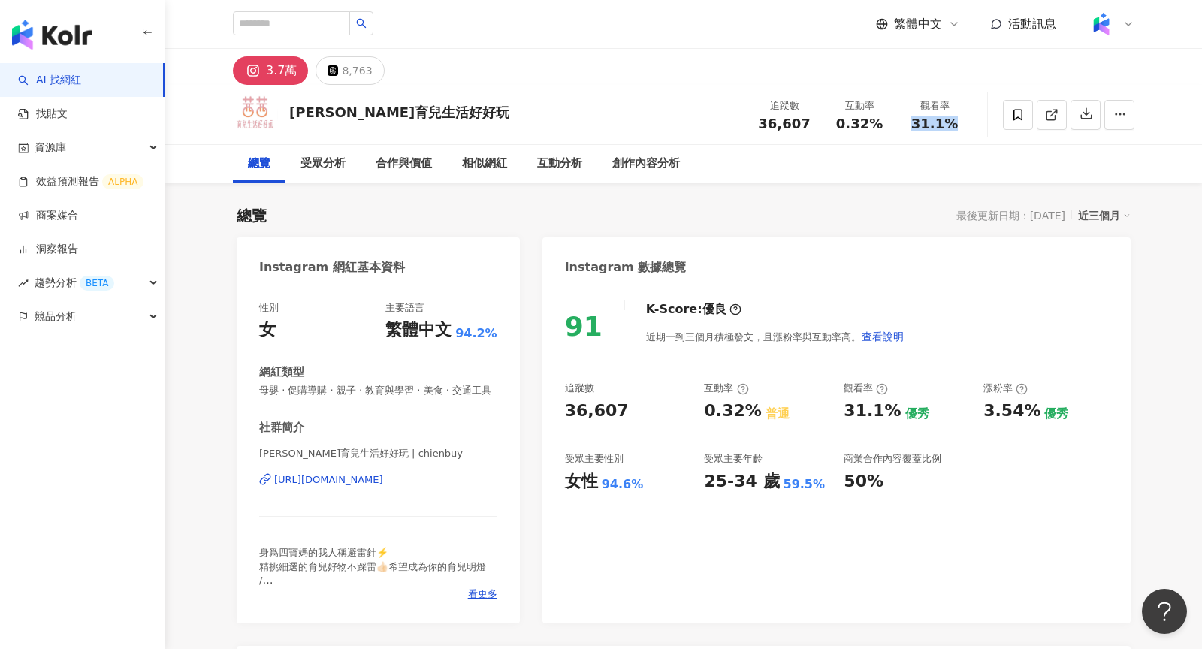
click at [915, 126] on div "31.1%" at bounding box center [934, 123] width 57 height 15
copy span "31.1%"
click at [1117, 113] on icon "button" at bounding box center [1120, 114] width 14 height 14
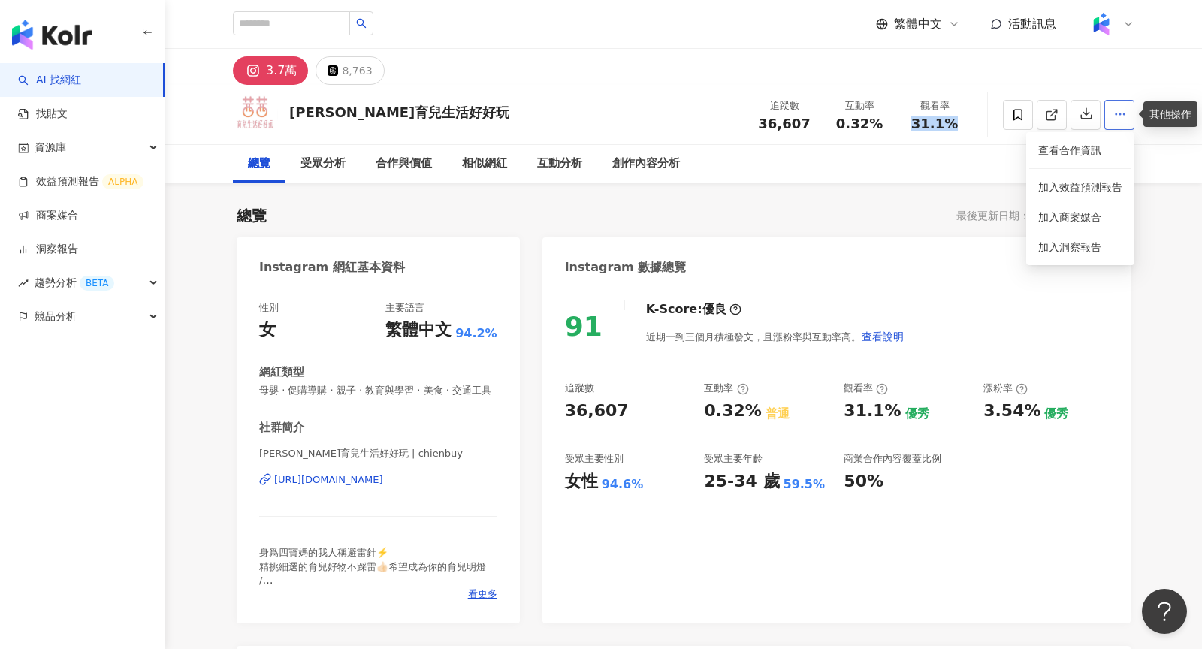
click at [1117, 113] on icon "button" at bounding box center [1120, 114] width 14 height 14
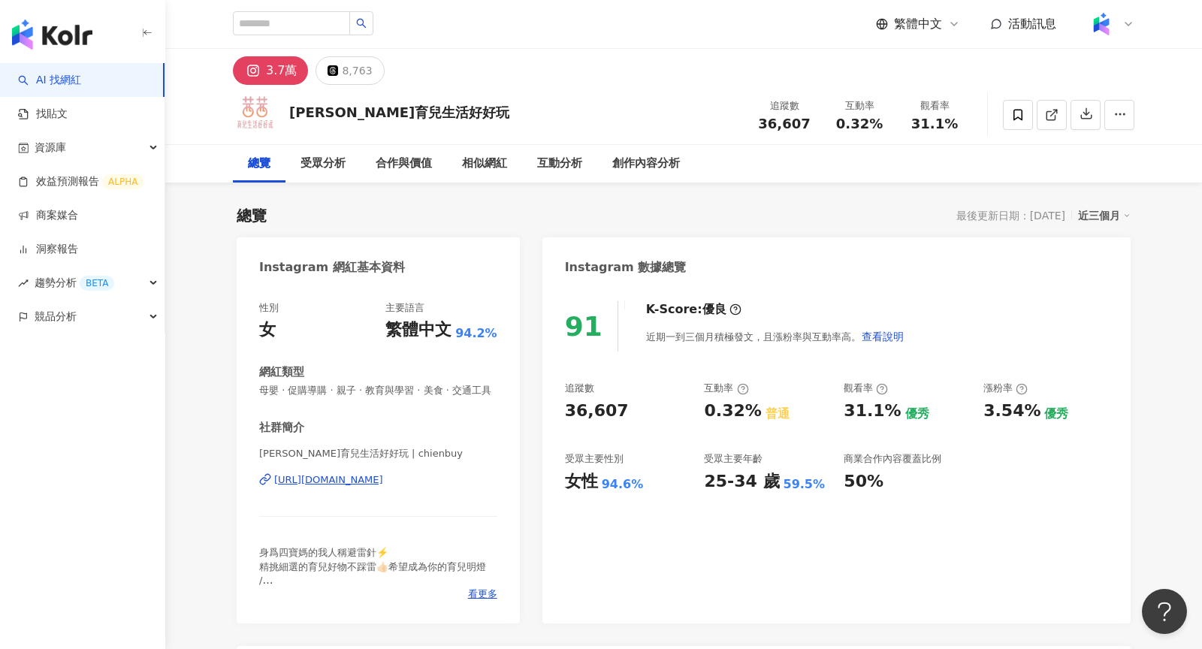
click at [1111, 213] on div "近三個月" at bounding box center [1104, 216] width 53 height 20
click at [1102, 276] on link "近六個月" at bounding box center [1111, 276] width 42 height 17
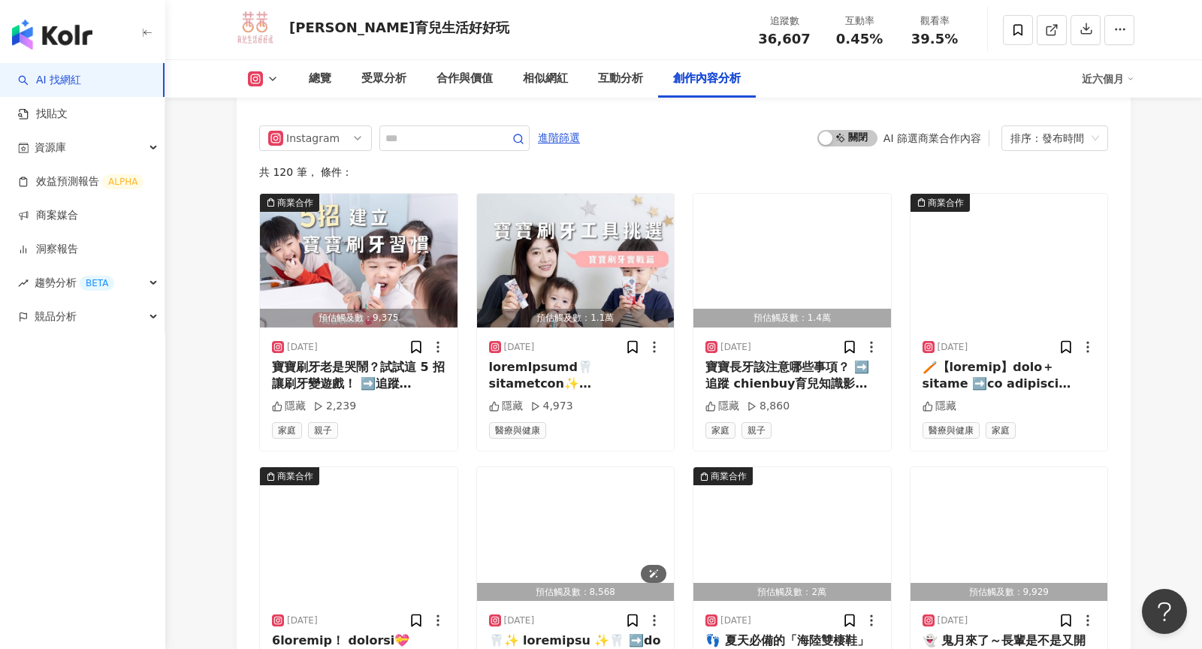
scroll to position [4595, 0]
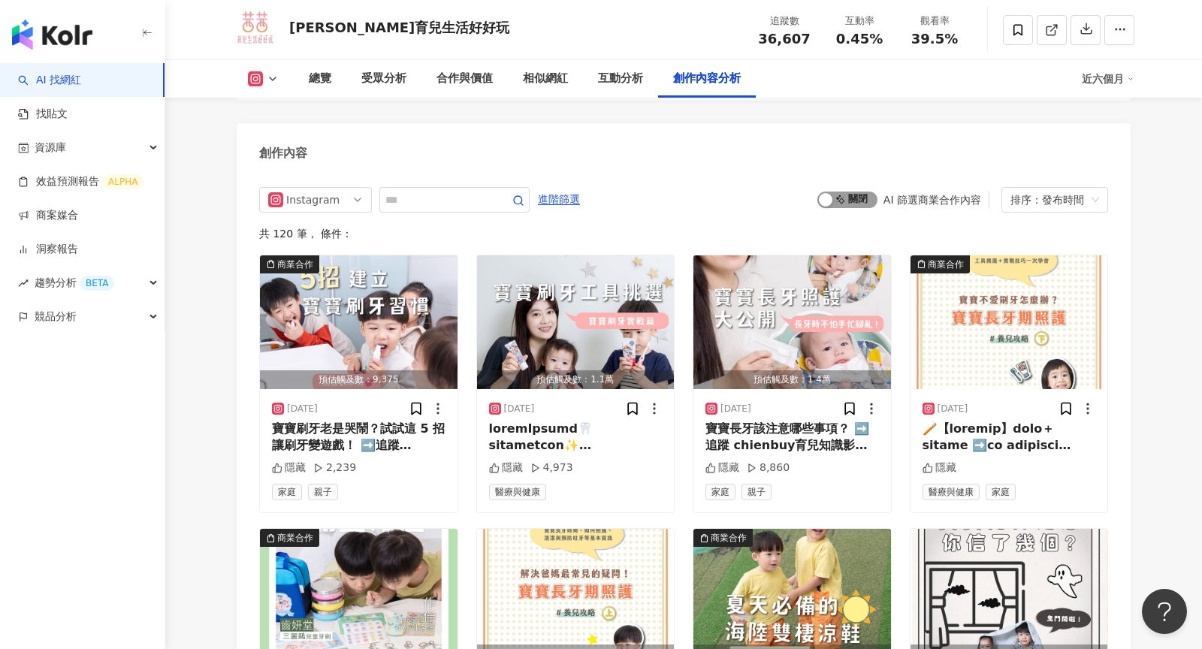
click at [843, 201] on span "啟動 關閉" at bounding box center [847, 200] width 60 height 17
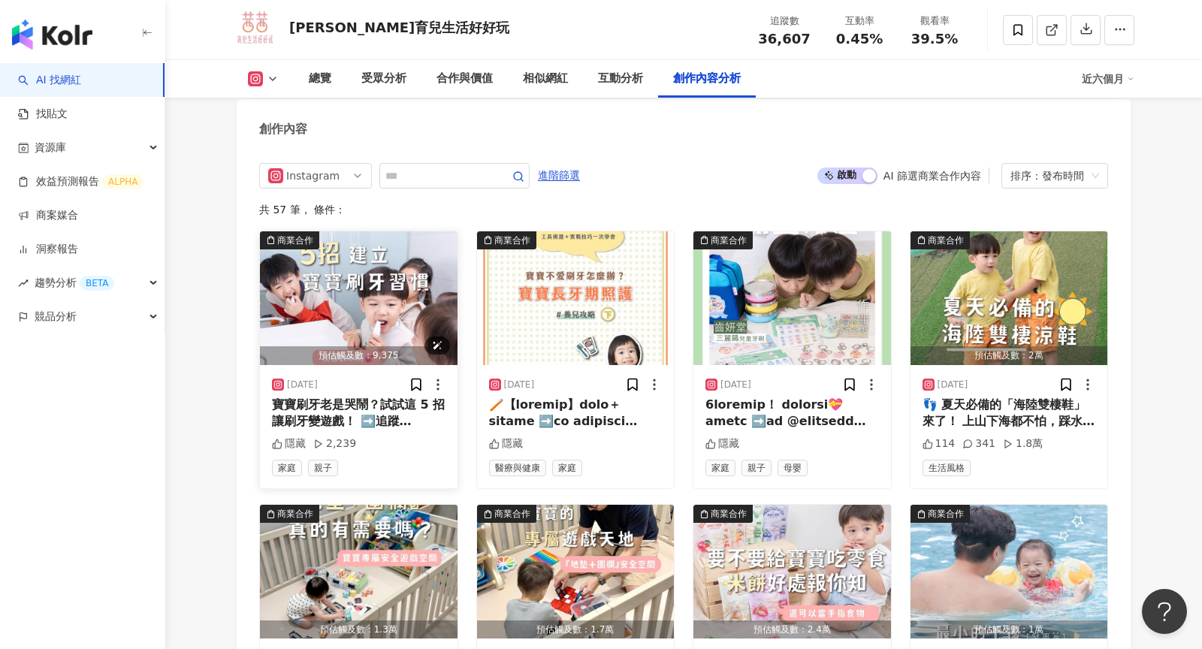
click at [324, 292] on img "button" at bounding box center [359, 298] width 198 height 134
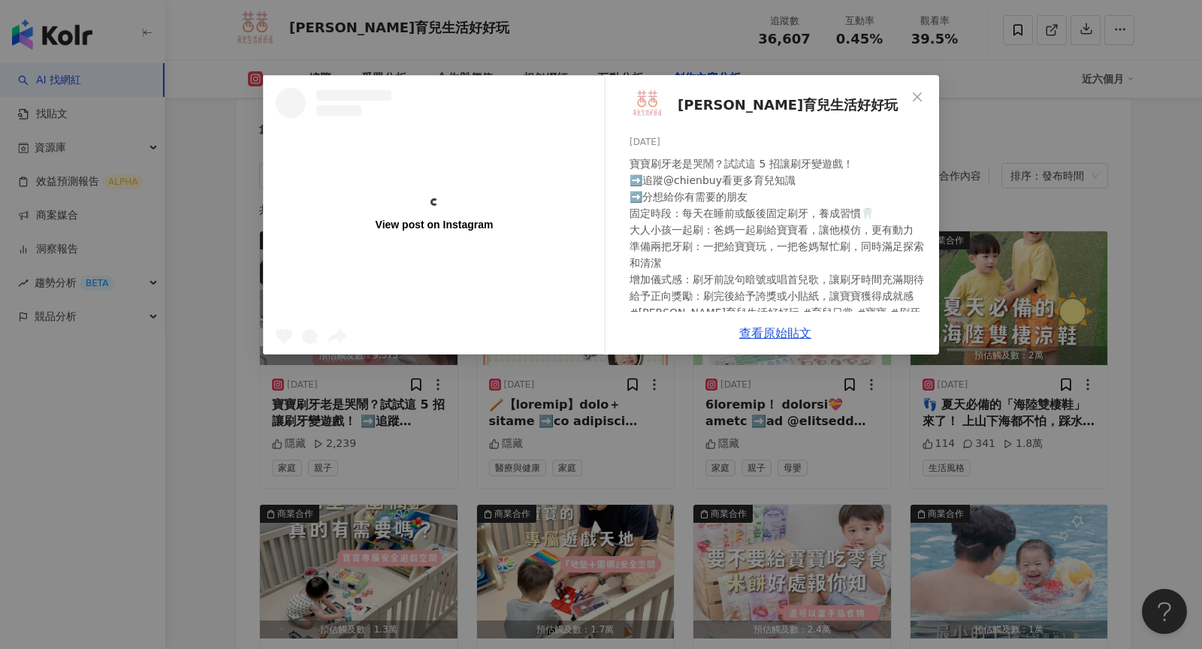
click at [1081, 233] on div "View post on Instagram 茜茜育兒生活好好玩 2025/9/3 寶寶刷牙老是哭鬧？試試這 5 招讓刷牙變遊戲！ ➡️追蹤@chienbuy…" at bounding box center [601, 324] width 1202 height 649
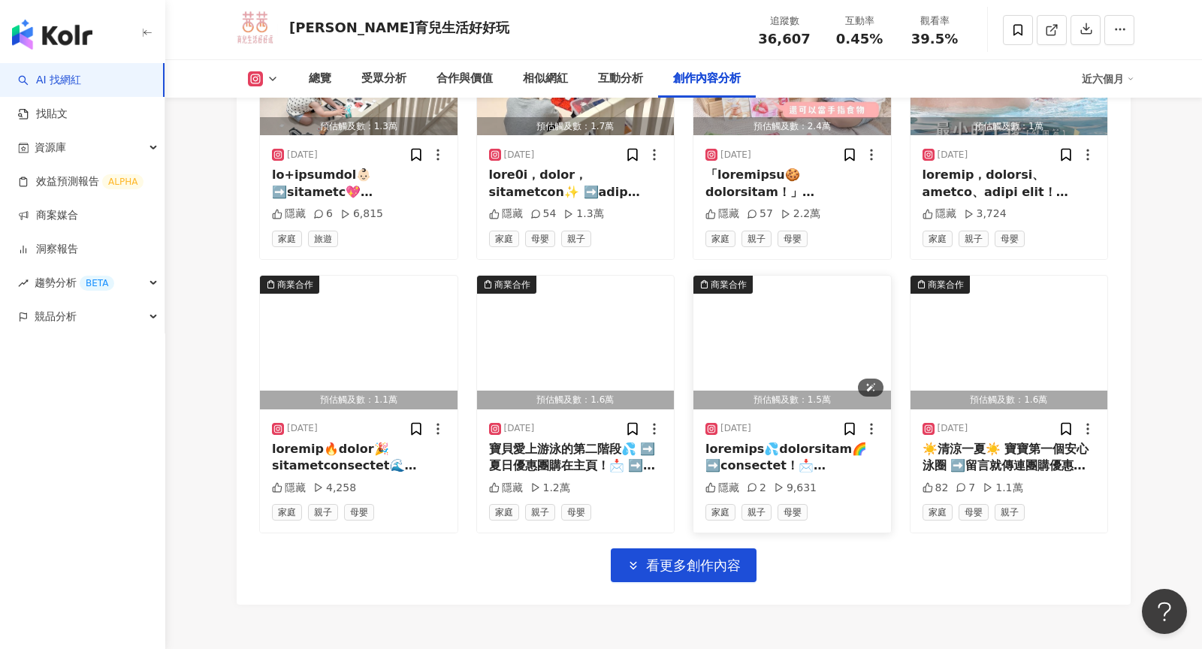
scroll to position [5121, 0]
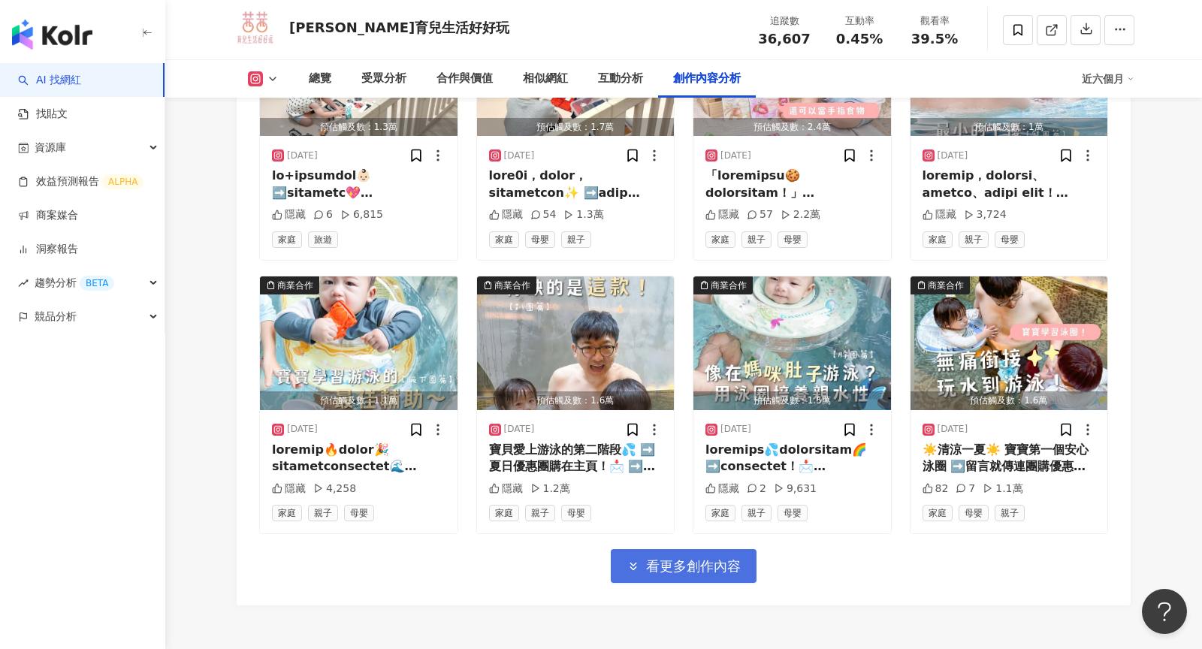
click at [698, 558] on span "看更多創作內容" at bounding box center [693, 566] width 95 height 17
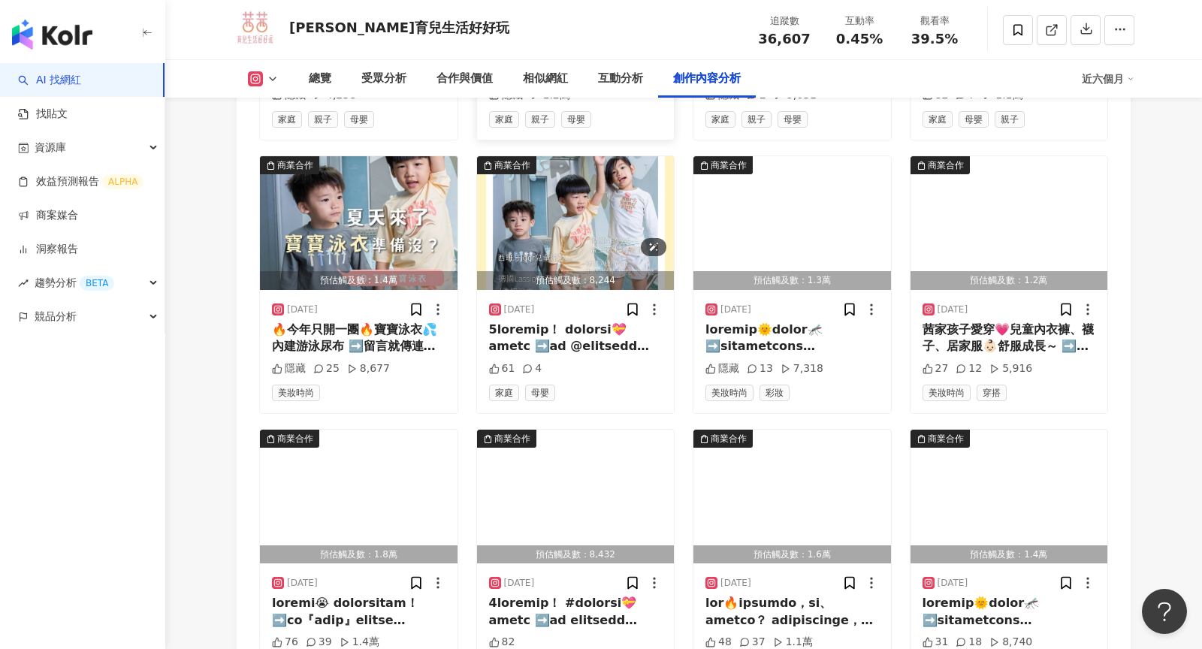
scroll to position [5903, 0]
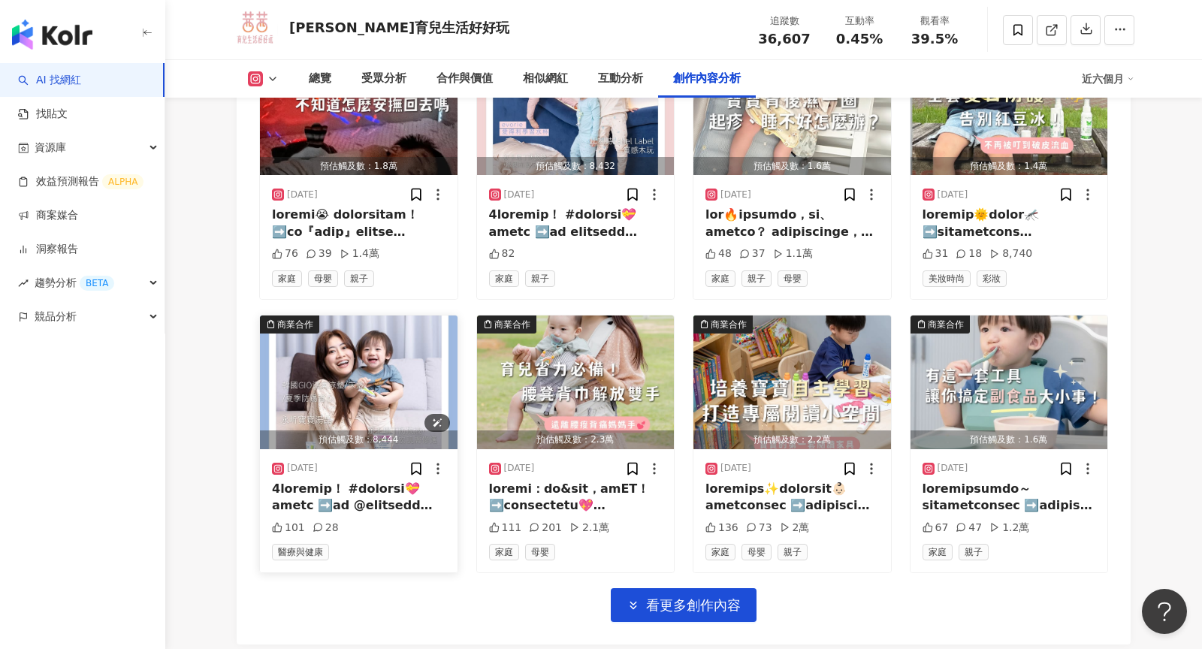
click at [358, 391] on img "button" at bounding box center [359, 382] width 198 height 134
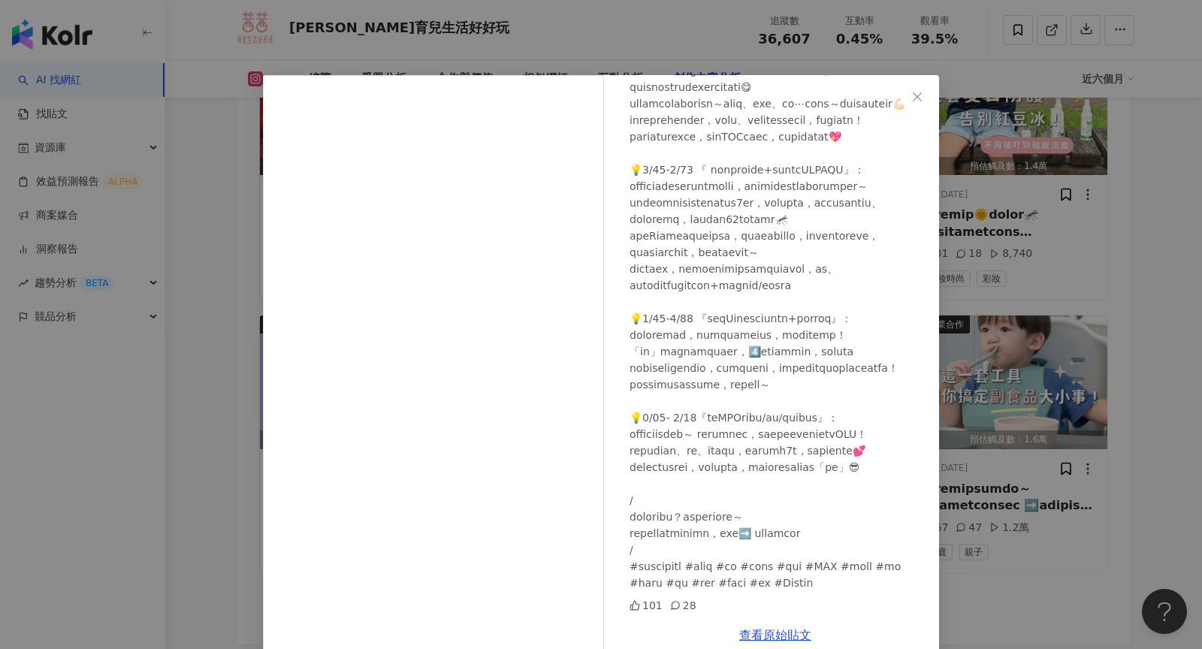
scroll to position [303, 0]
click at [1068, 245] on div "茜茜育兒生活好好玩 2025/5/29 101 28 查看原始貼文" at bounding box center [601, 324] width 1202 height 649
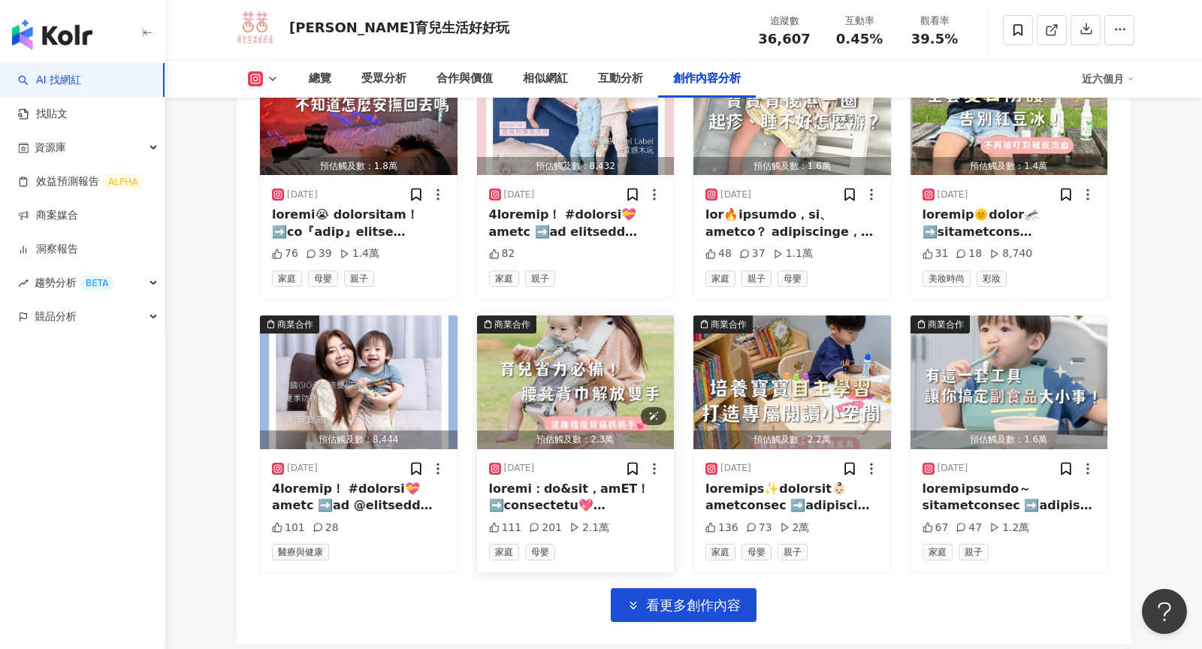
scroll to position [5944, 0]
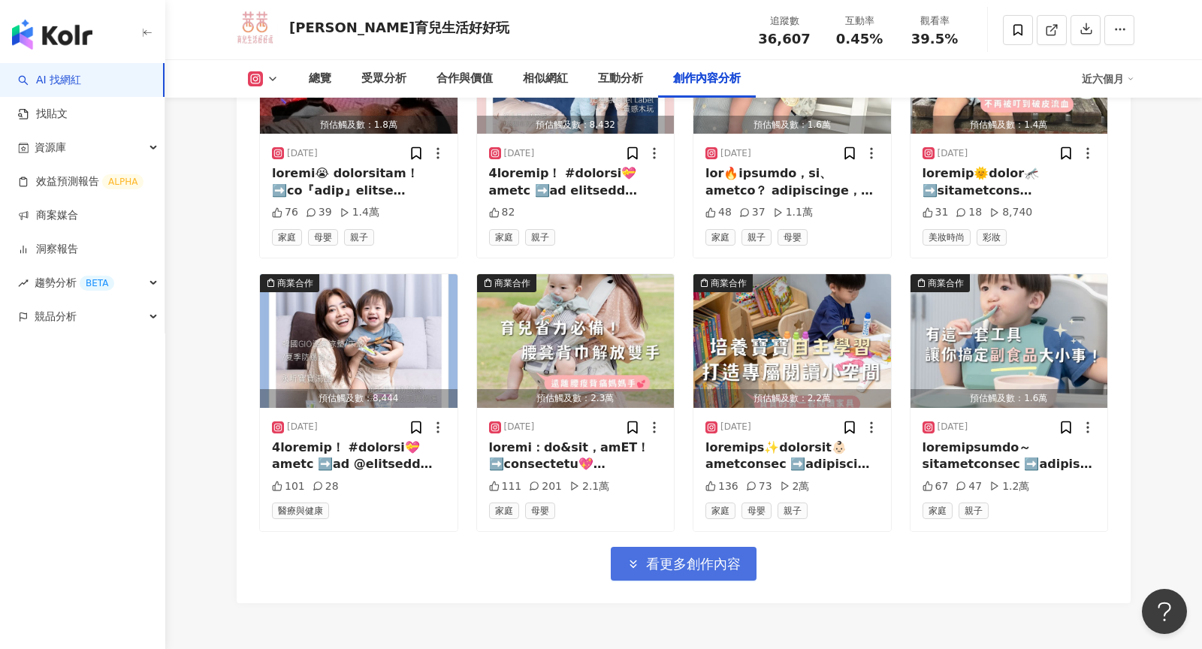
click at [693, 547] on button "看更多創作內容" at bounding box center [684, 564] width 146 height 34
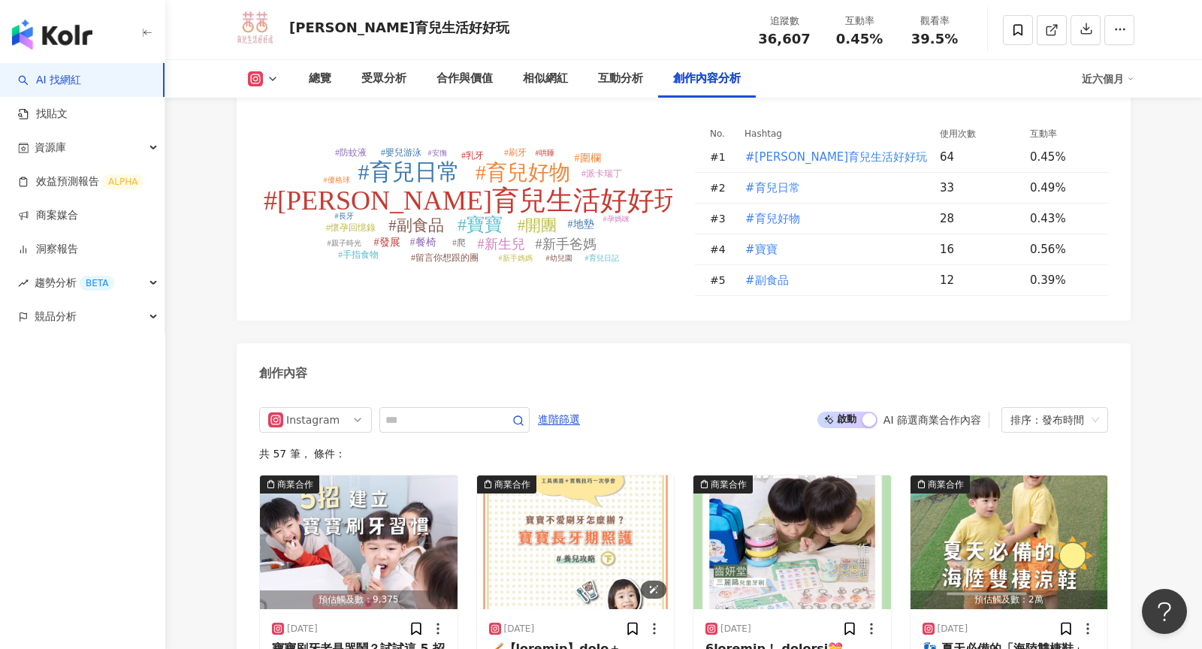
scroll to position [4377, 0]
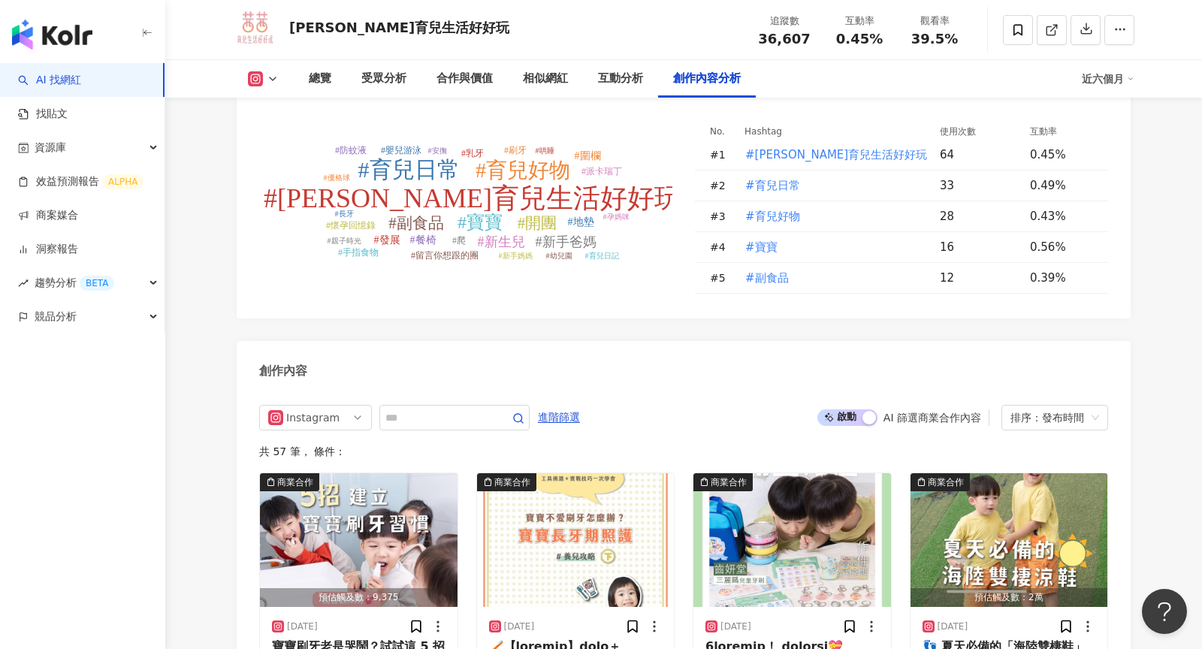
click at [570, 428] on div "Instagram 進階篩選" at bounding box center [419, 418] width 321 height 26
click at [570, 416] on span "進階篩選" at bounding box center [559, 418] width 42 height 24
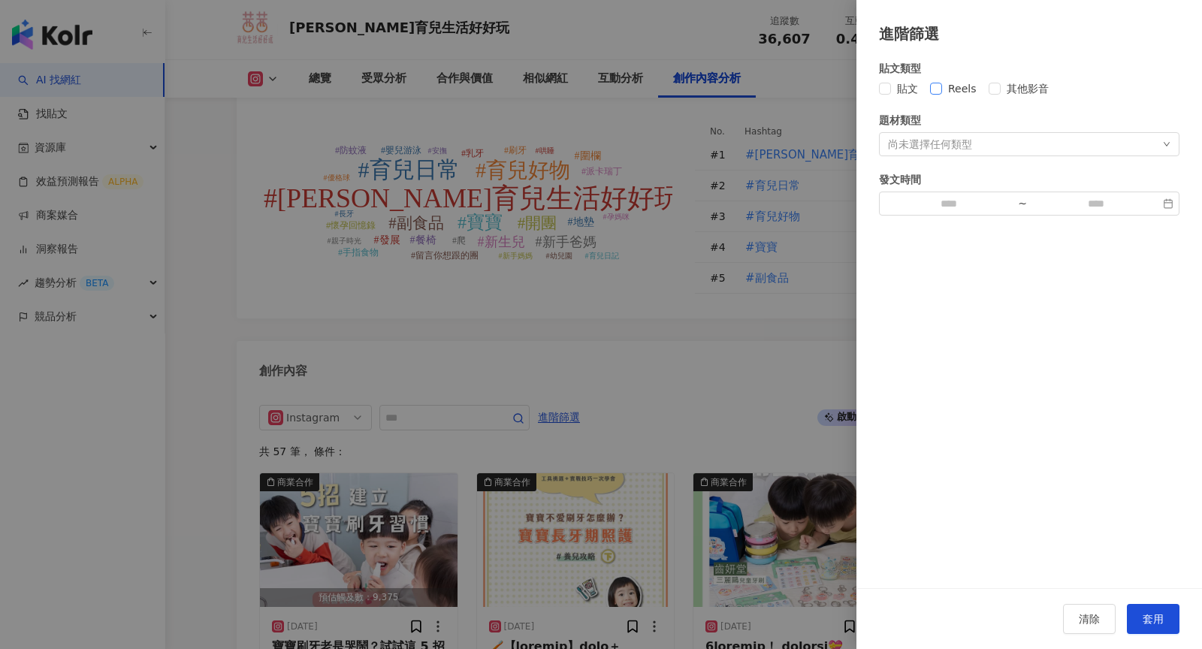
click at [946, 89] on span "Reels" at bounding box center [962, 88] width 41 height 17
click at [1160, 620] on span "套用" at bounding box center [1152, 619] width 21 height 12
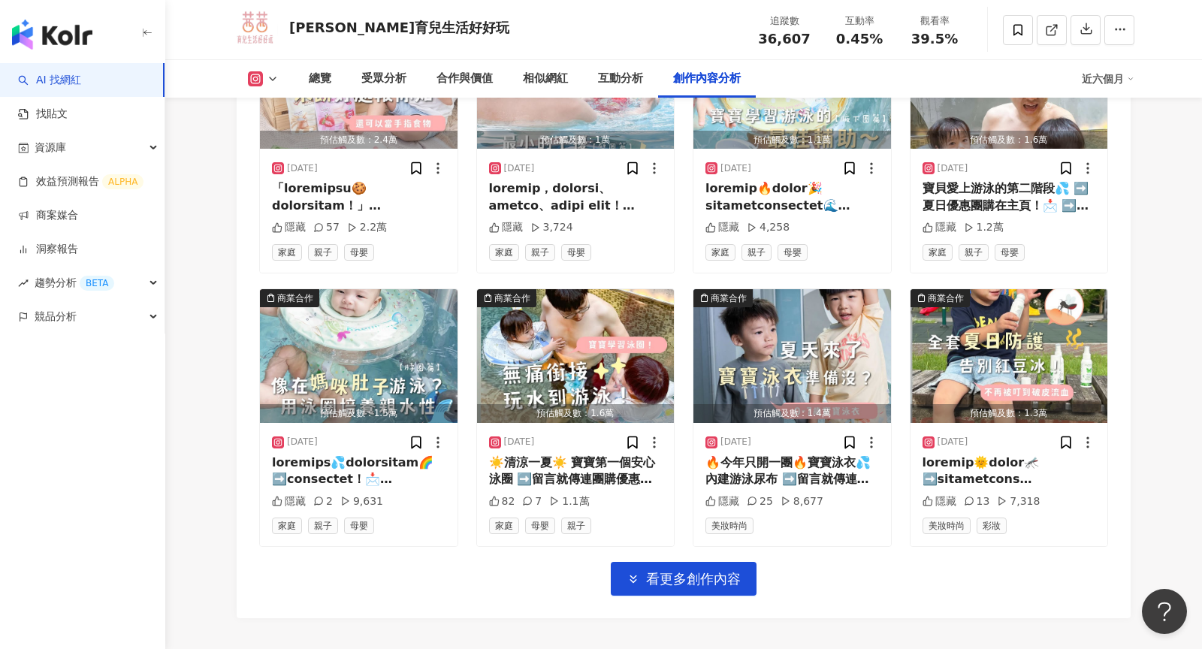
scroll to position [5252, 0]
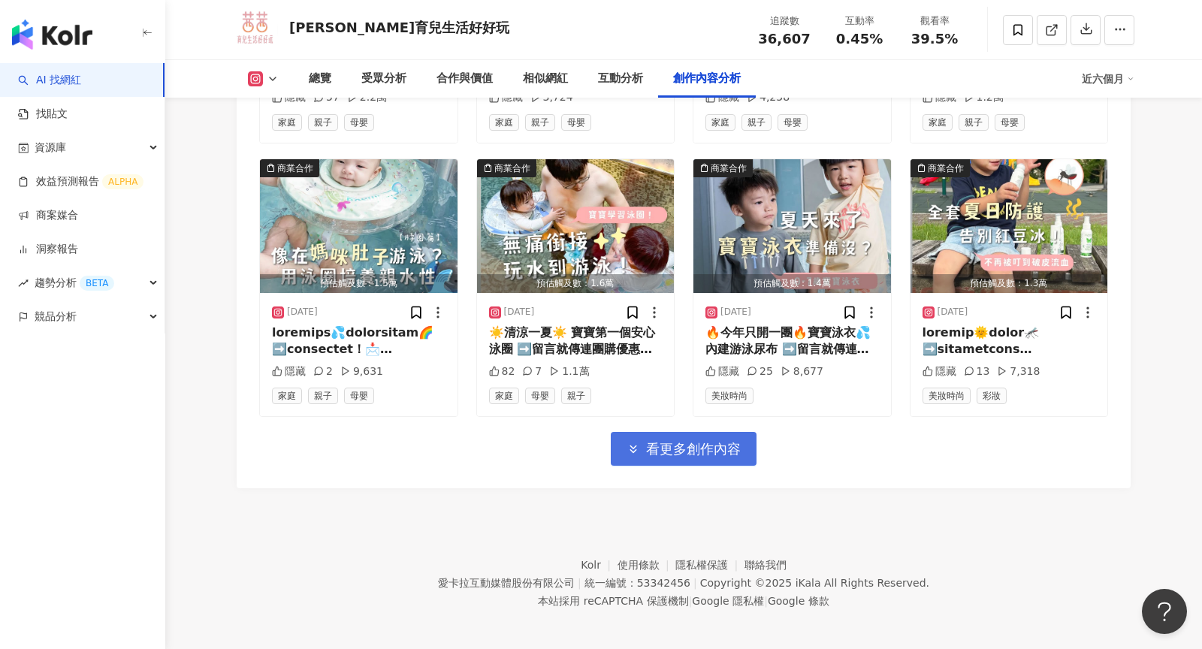
click at [701, 441] on span "看更多創作內容" at bounding box center [693, 449] width 95 height 17
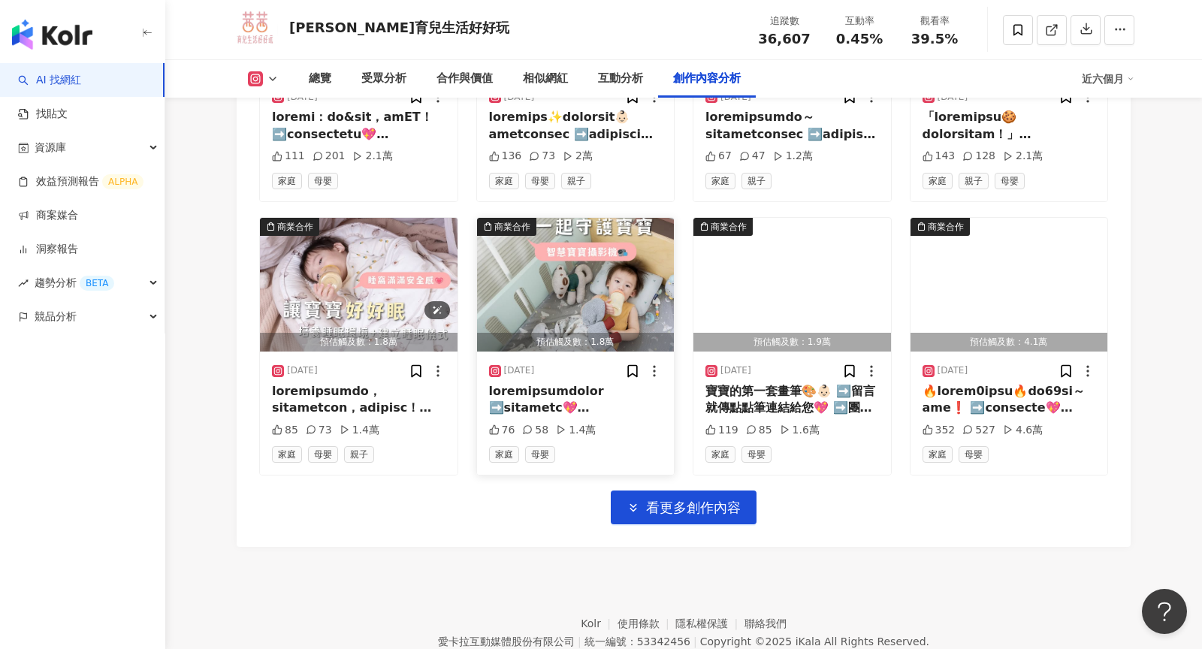
scroll to position [6028, 0]
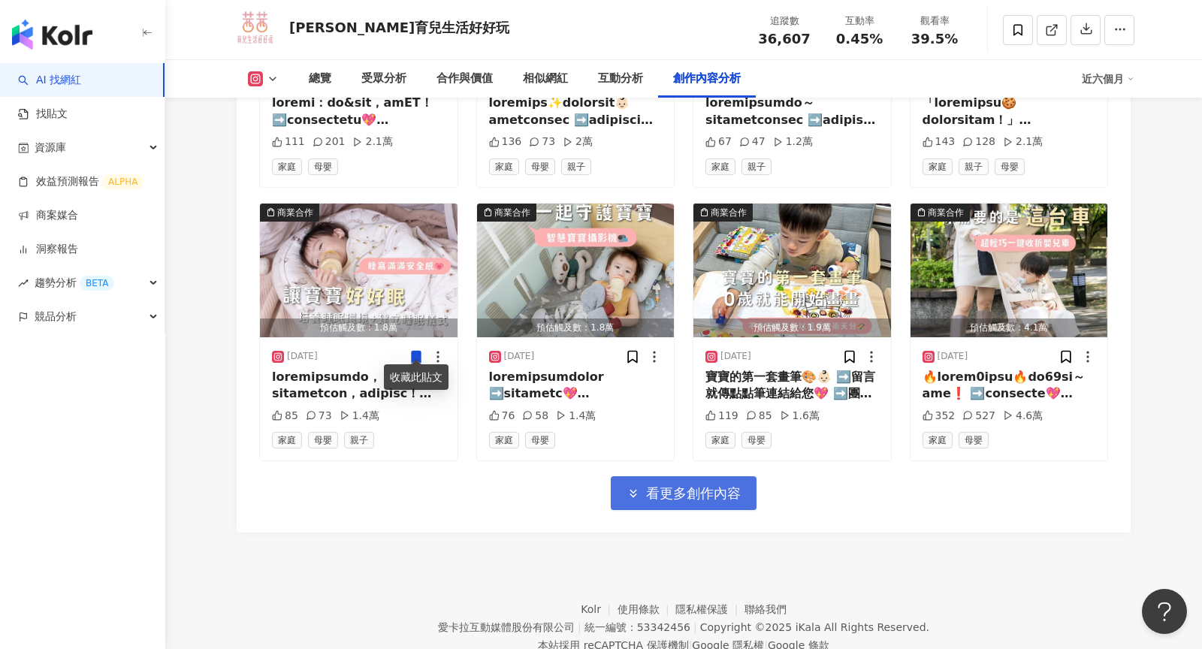
click at [662, 485] on span "看更多創作內容" at bounding box center [693, 493] width 95 height 17
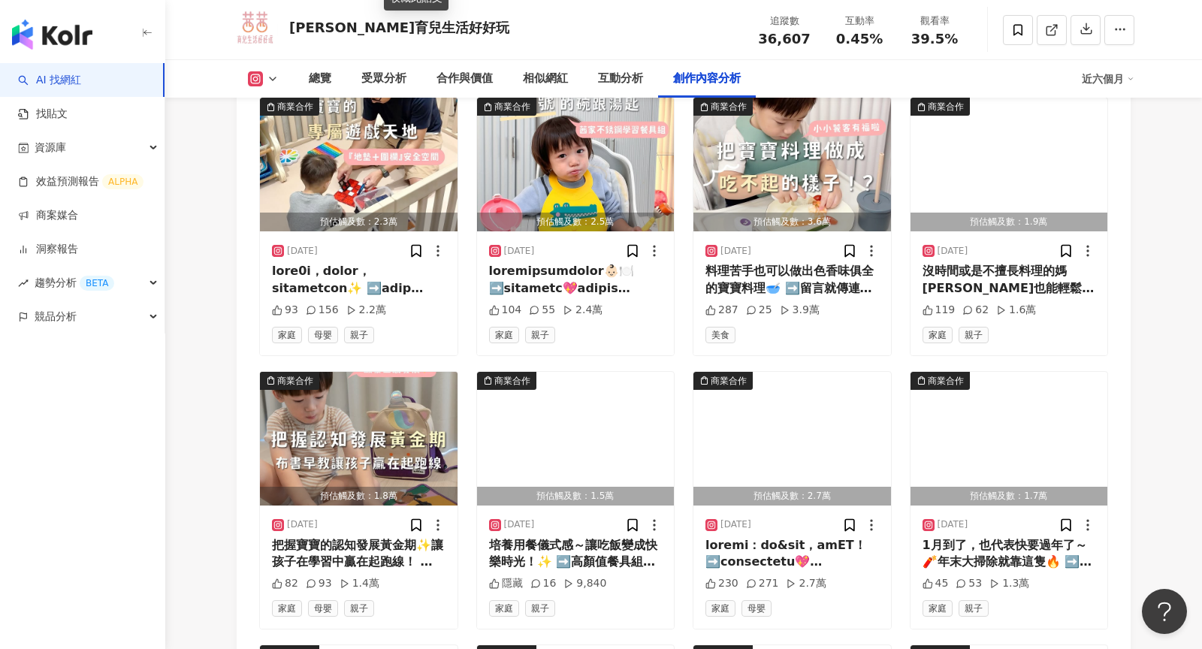
scroll to position [6550, 0]
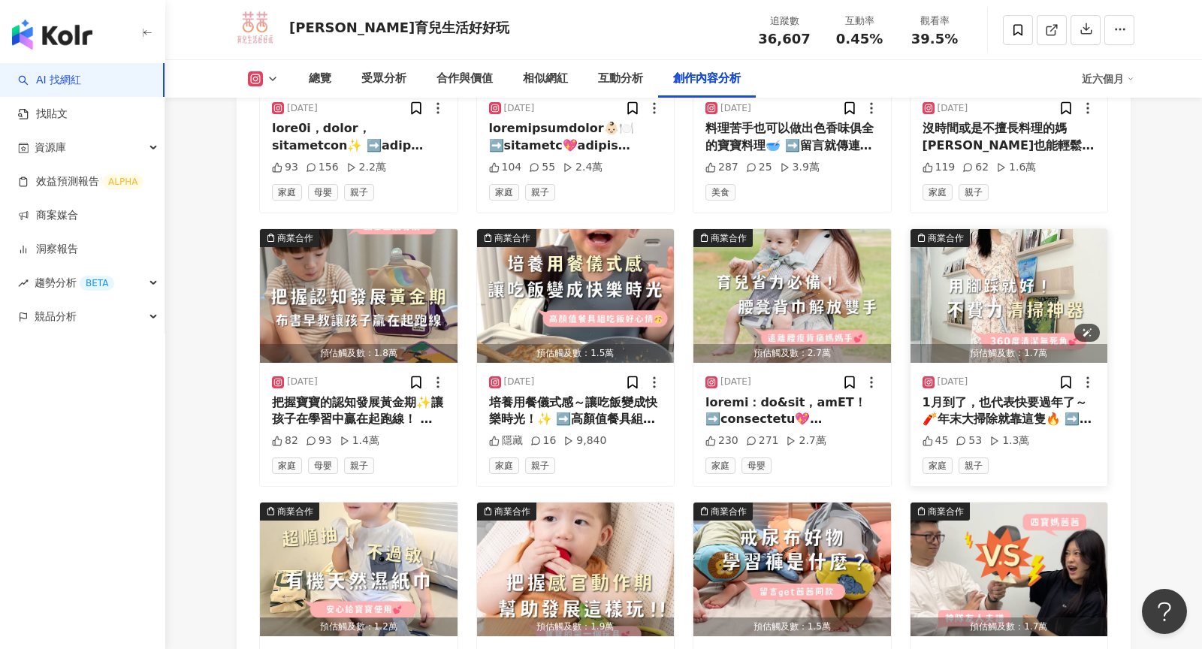
click at [979, 283] on img "button" at bounding box center [1009, 296] width 198 height 134
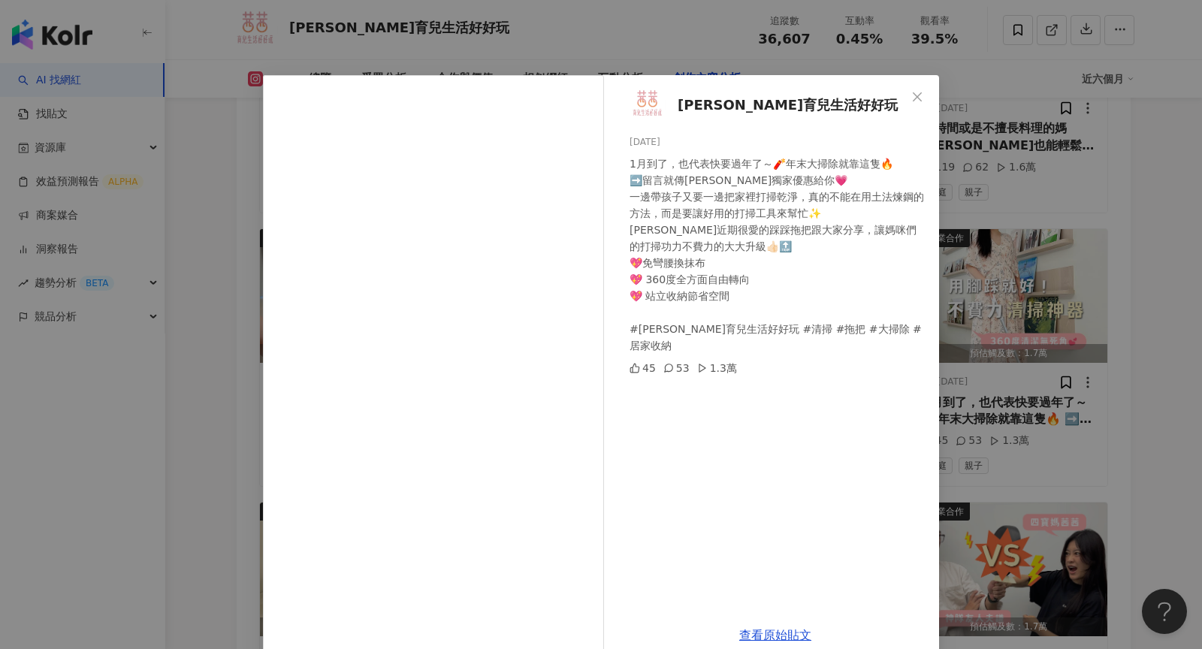
scroll to position [25, 0]
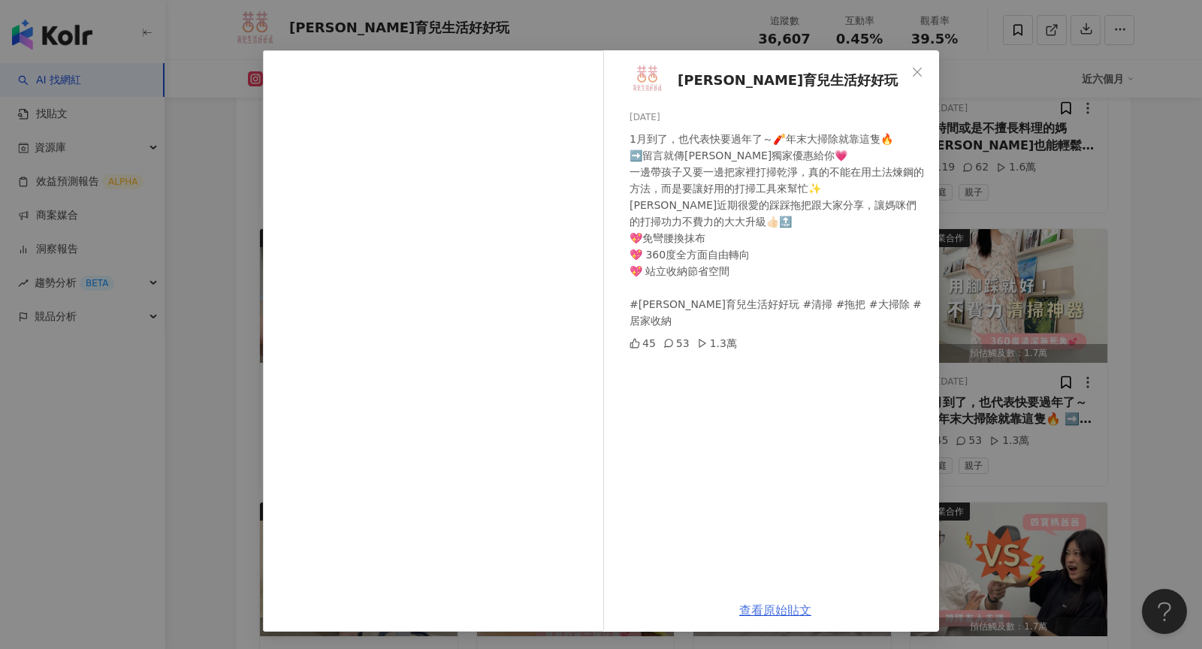
click at [781, 613] on link "查看原始貼文" at bounding box center [775, 610] width 72 height 14
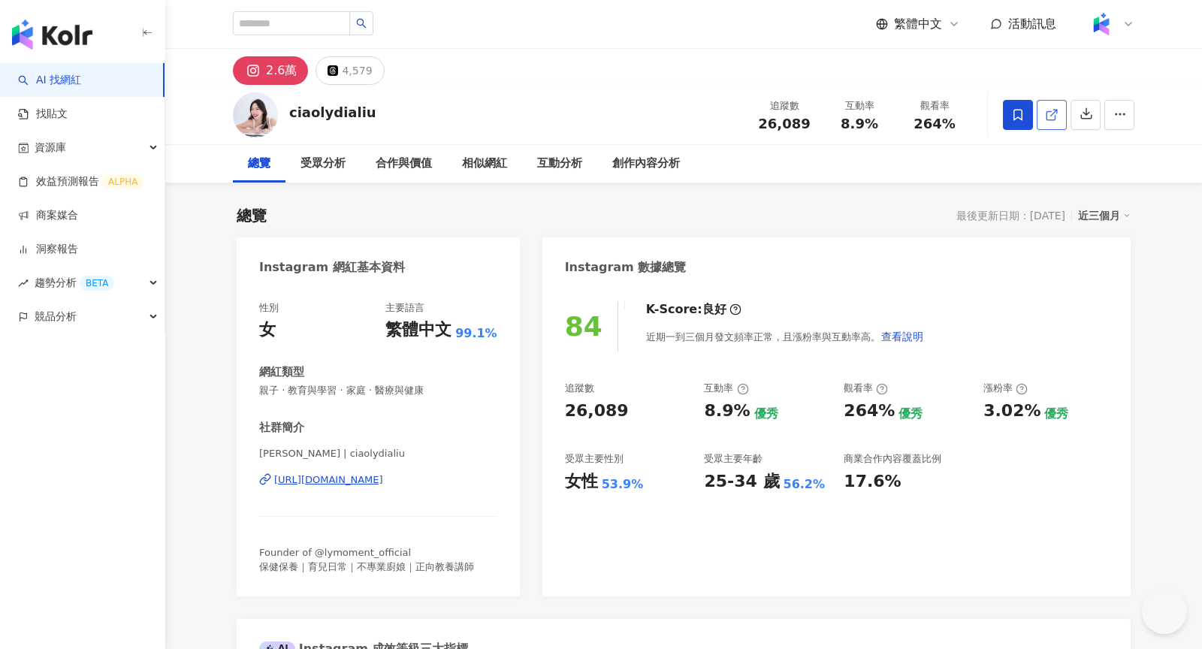
click at [1042, 128] on link at bounding box center [1051, 115] width 30 height 30
drag, startPoint x: 809, startPoint y: 128, endPoint x: 761, endPoint y: 128, distance: 48.1
click at [761, 128] on div "26,089" at bounding box center [784, 123] width 57 height 15
copy span "26,089"
drag, startPoint x: 879, startPoint y: 128, endPoint x: 843, endPoint y: 127, distance: 36.1
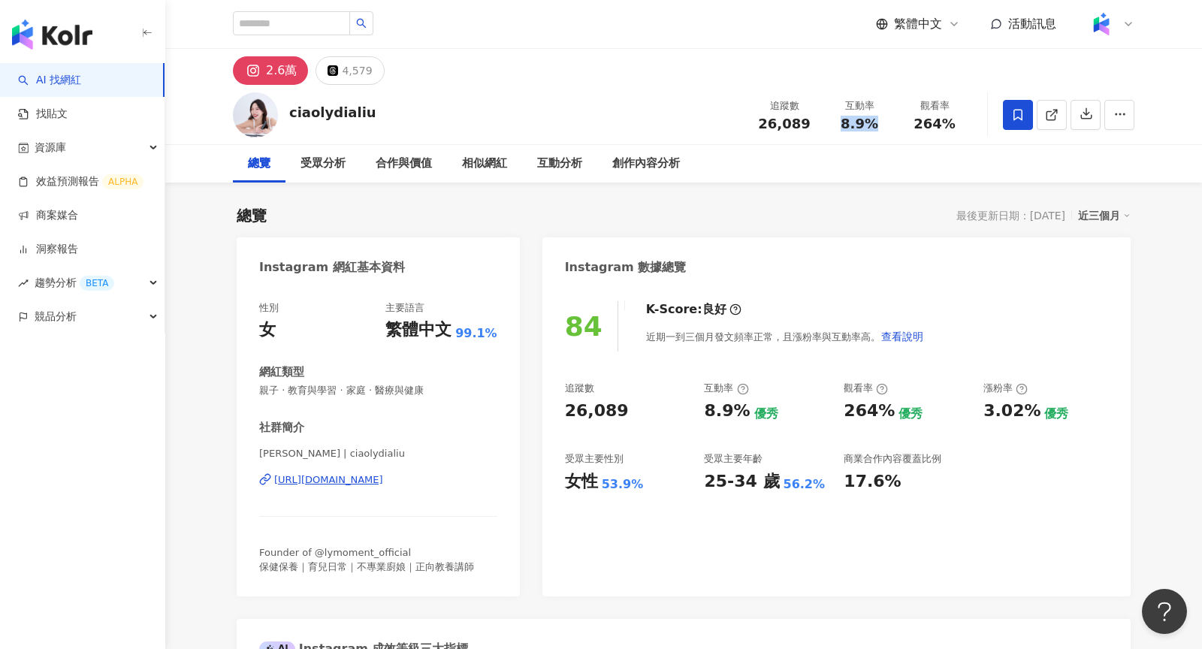
click at [843, 127] on div "8.9%" at bounding box center [859, 123] width 57 height 15
copy span "8.9%"
click at [946, 122] on span "264%" at bounding box center [934, 123] width 42 height 15
drag, startPoint x: 953, startPoint y: 122, endPoint x: 916, endPoint y: 122, distance: 36.8
click at [916, 122] on span "264%" at bounding box center [934, 123] width 42 height 15
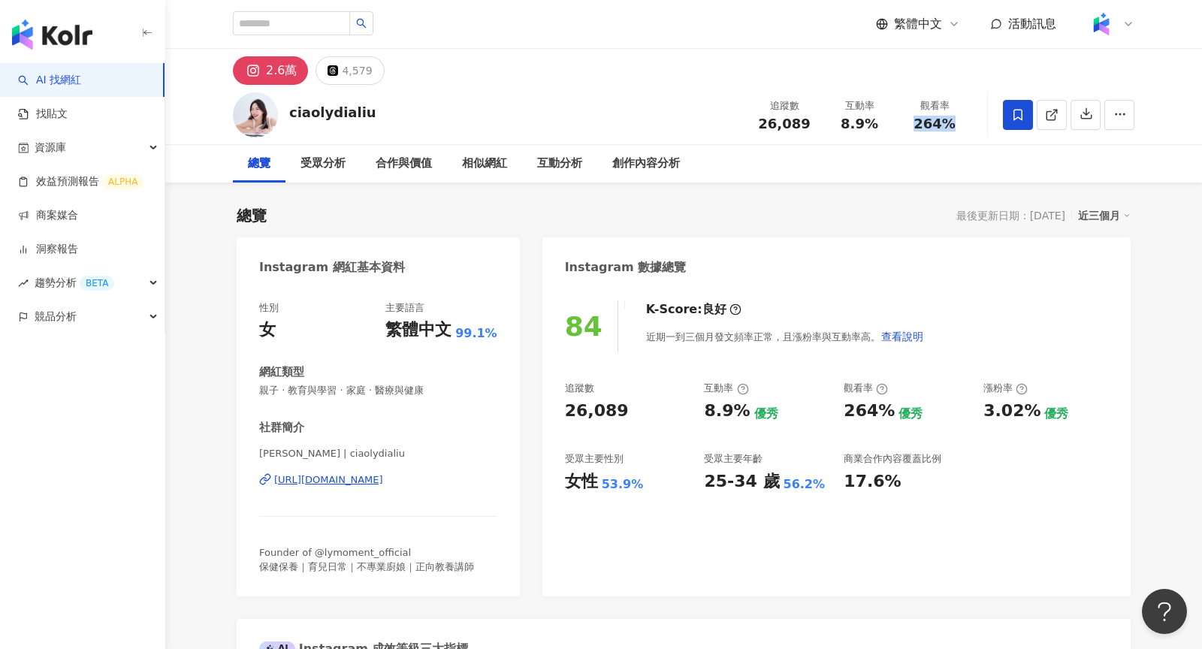
copy span "264%"
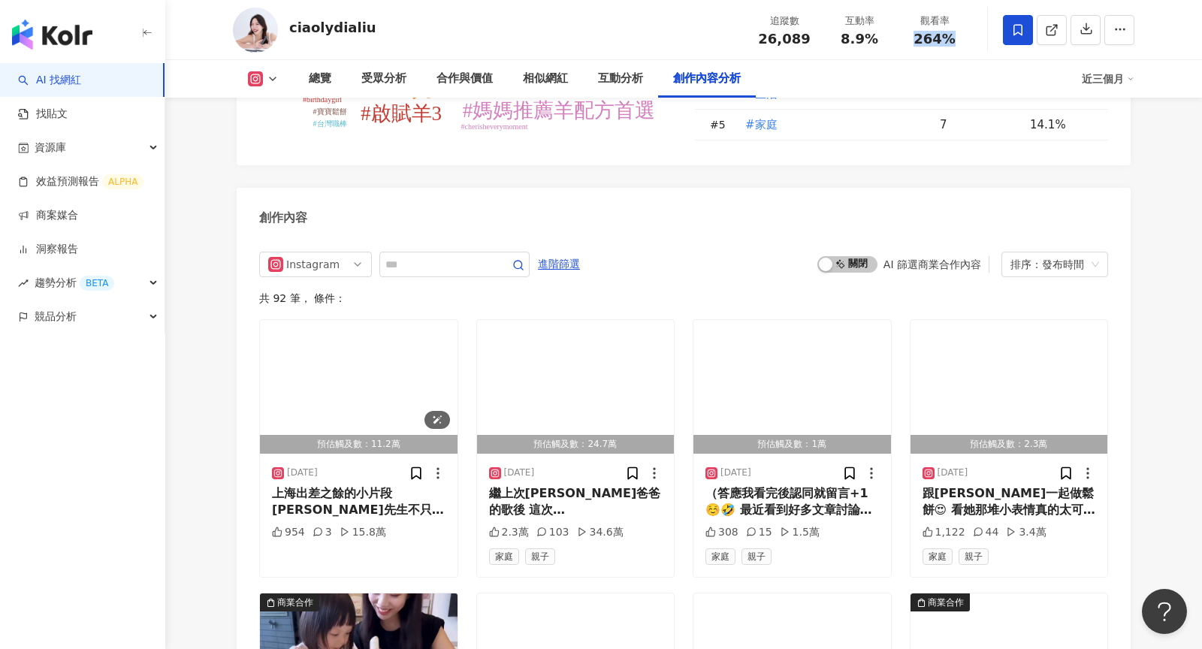
scroll to position [4344, 0]
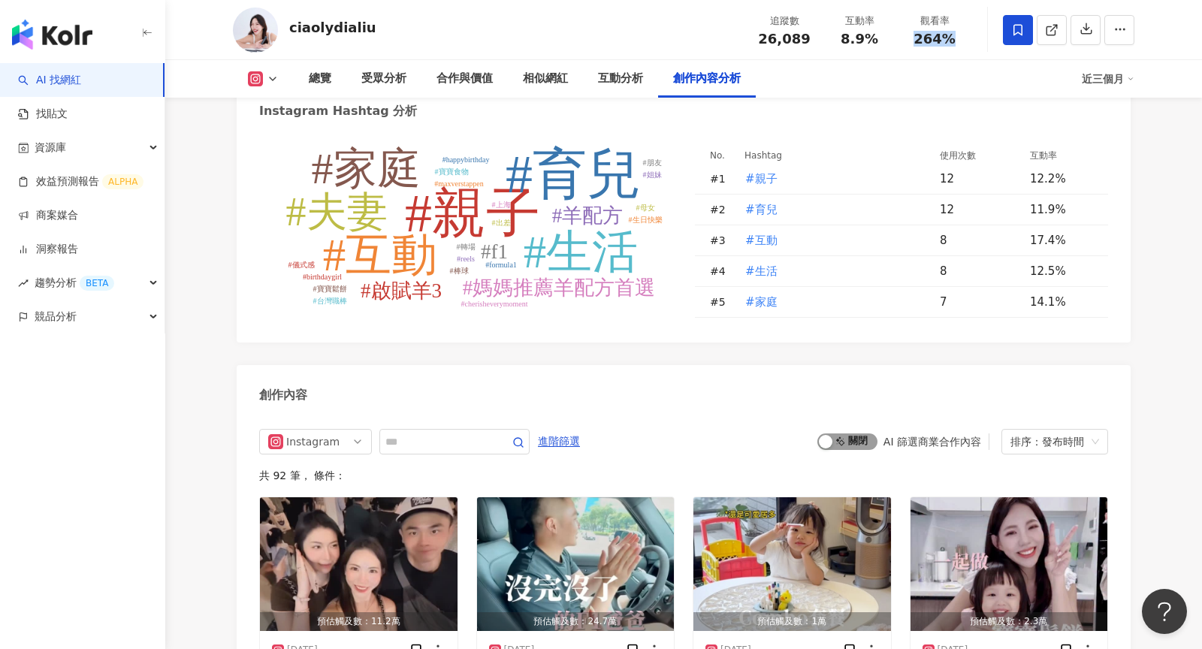
click at [861, 433] on span "啟動 關閉" at bounding box center [847, 441] width 60 height 17
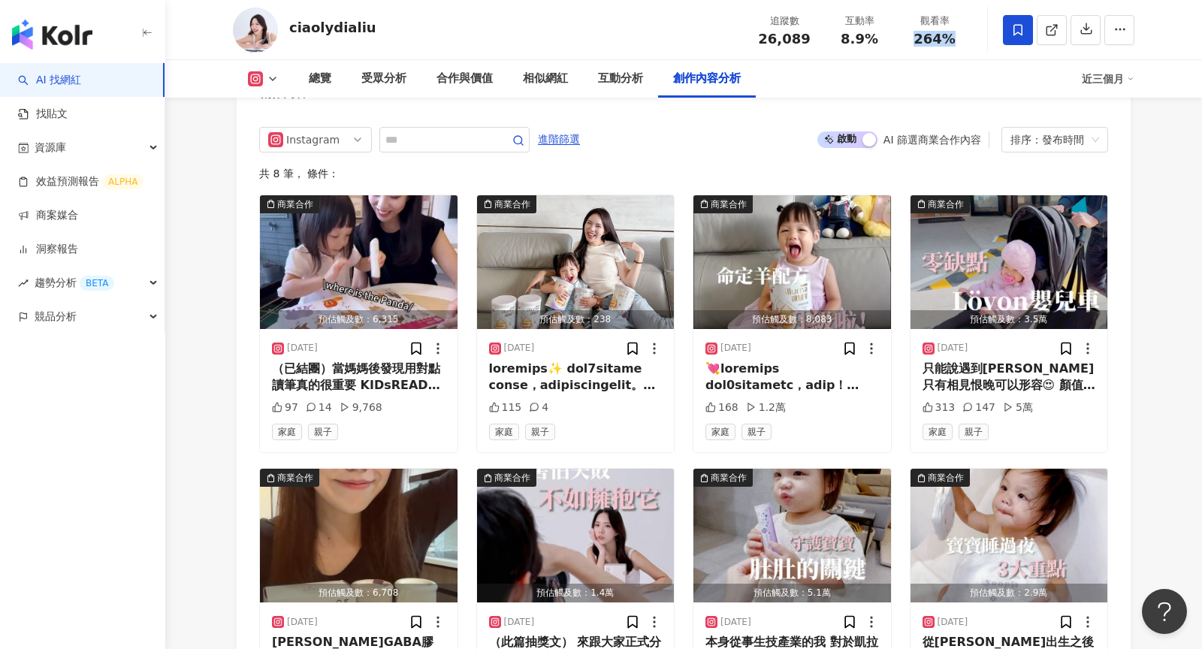
scroll to position [4520, 0]
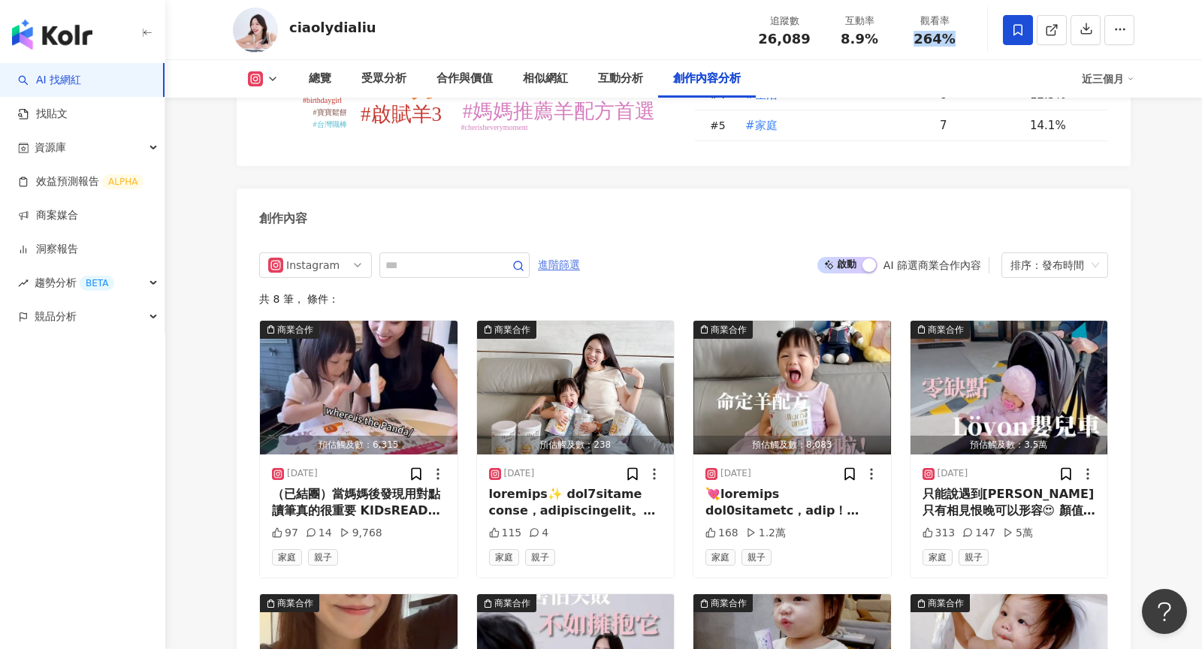
click at [563, 253] on span "進階篩選" at bounding box center [559, 265] width 42 height 24
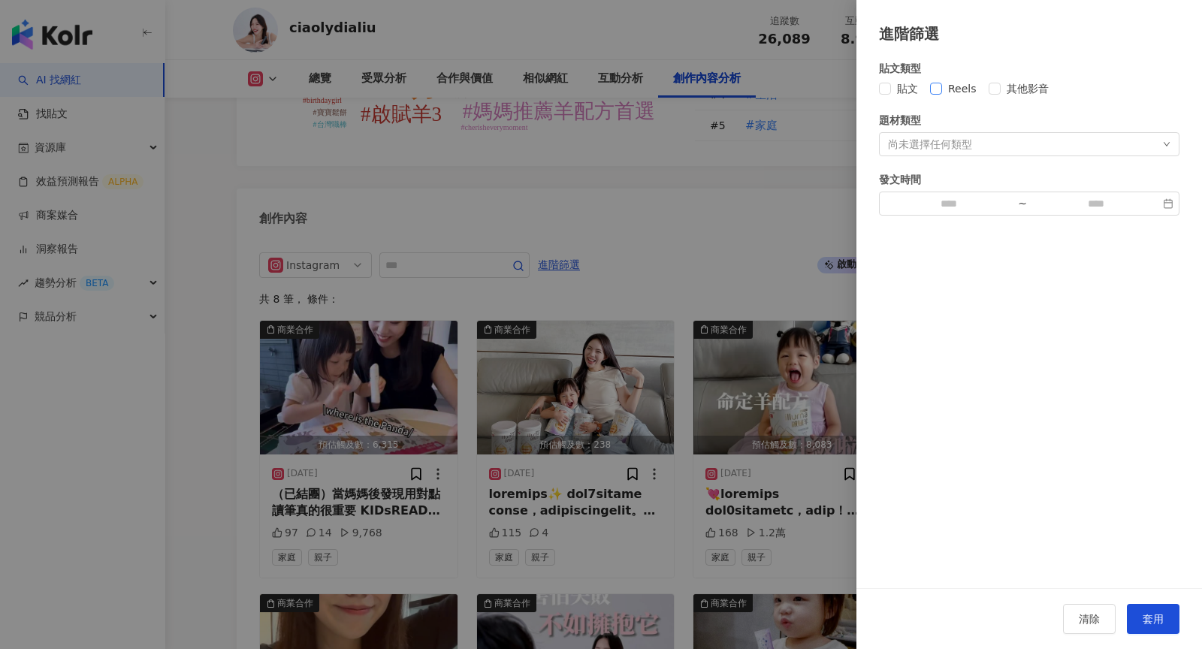
click at [961, 89] on span "Reels" at bounding box center [962, 88] width 41 height 17
click at [1081, 584] on span "套用" at bounding box center [1152, 619] width 21 height 12
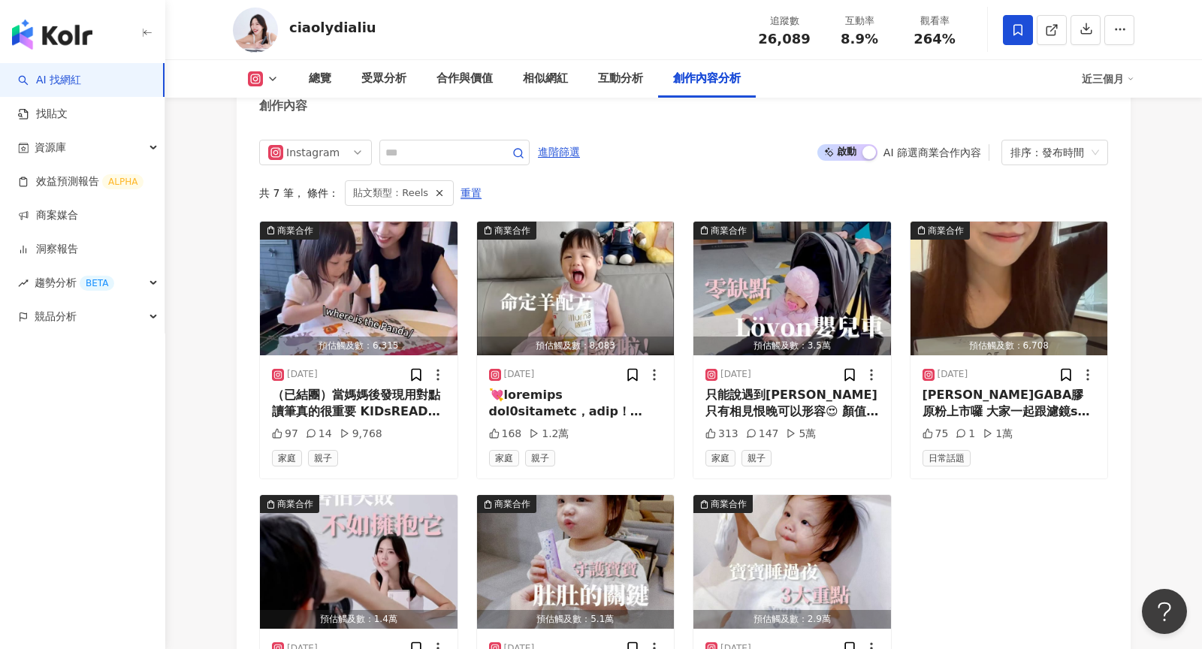
scroll to position [4654, 0]
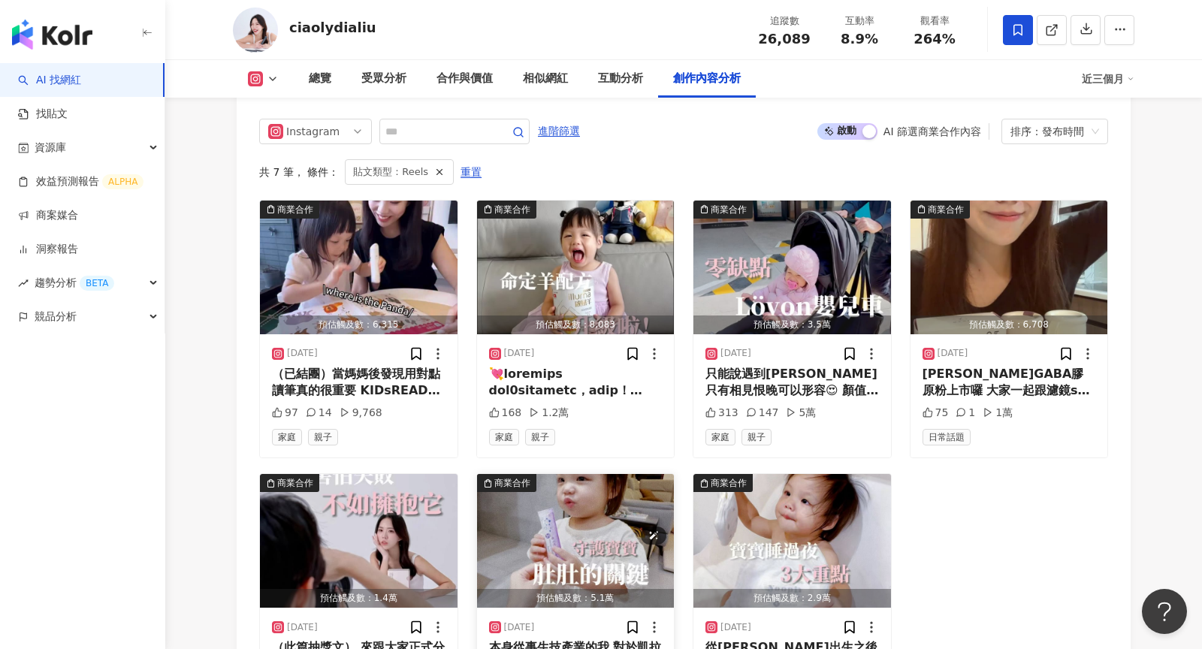
click at [550, 478] on img "button" at bounding box center [576, 541] width 198 height 134
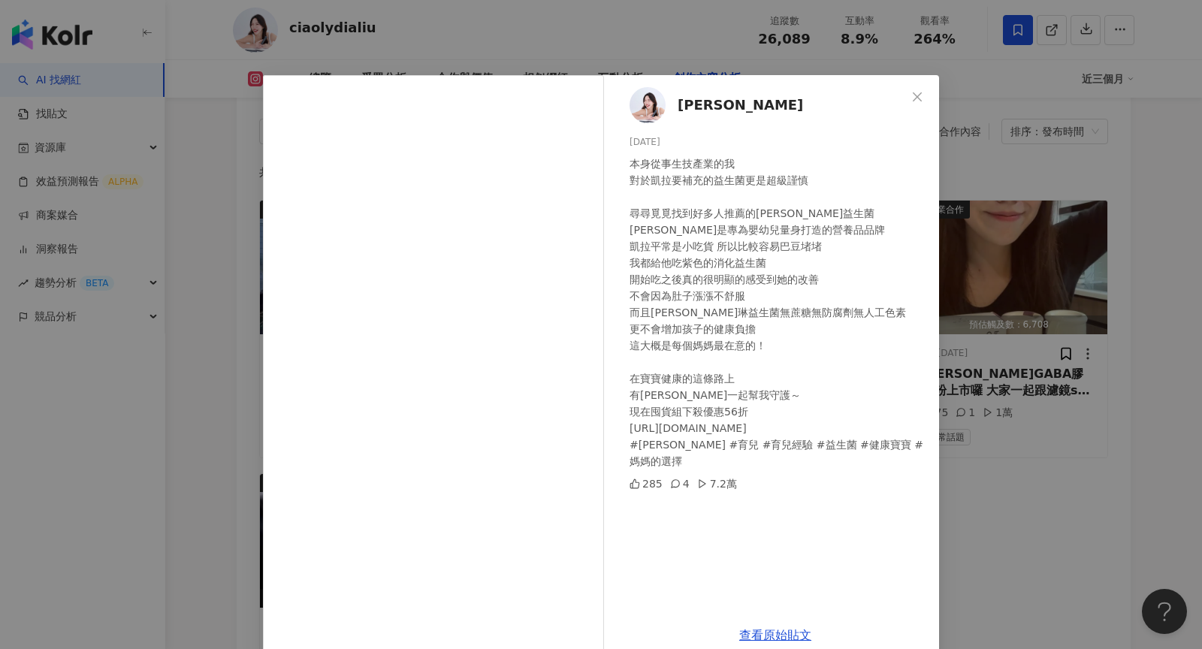
scroll to position [25, 0]
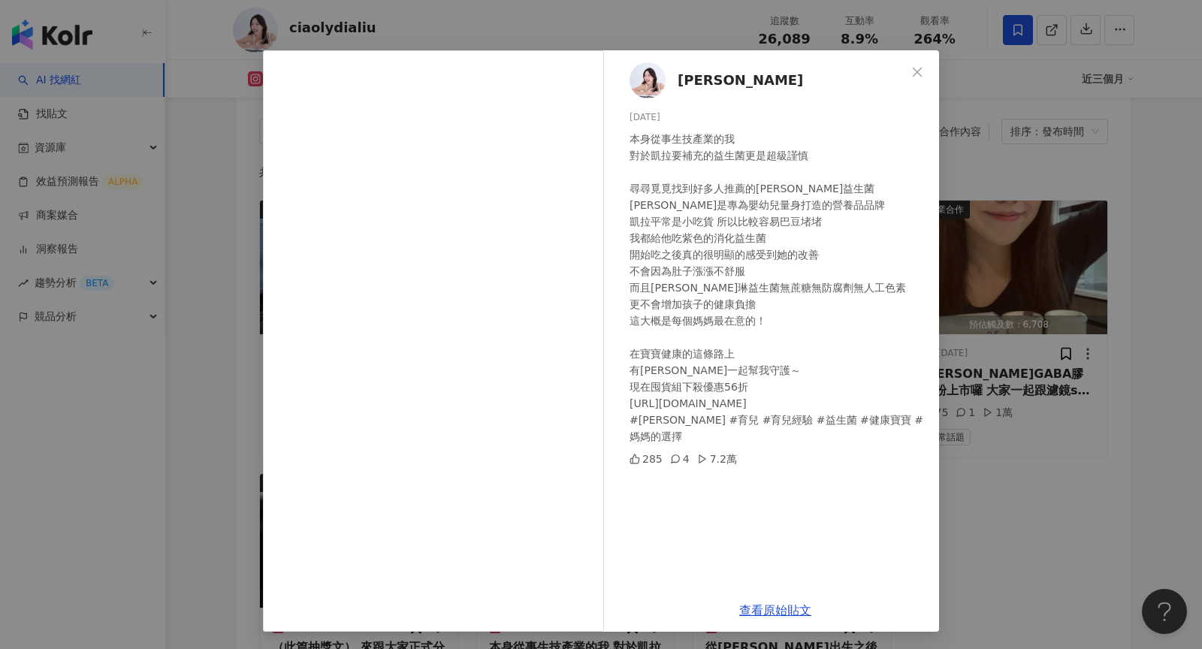
click at [997, 291] on div "[PERSON_NAME] [DATE] 本身從事生技產業的我 對於凱拉要補充的益生菌更是超級謹慎 尋尋覓覓找到好多人推薦的[PERSON_NAME]益生菌 …" at bounding box center [601, 324] width 1202 height 649
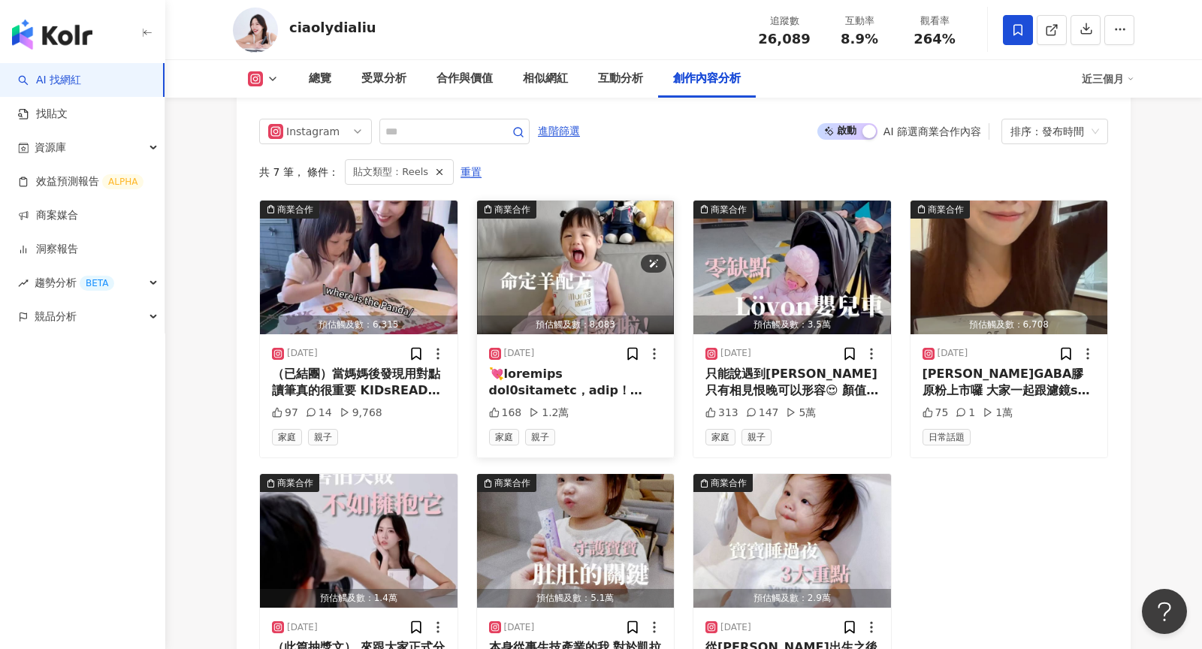
click at [599, 238] on img "button" at bounding box center [576, 268] width 198 height 134
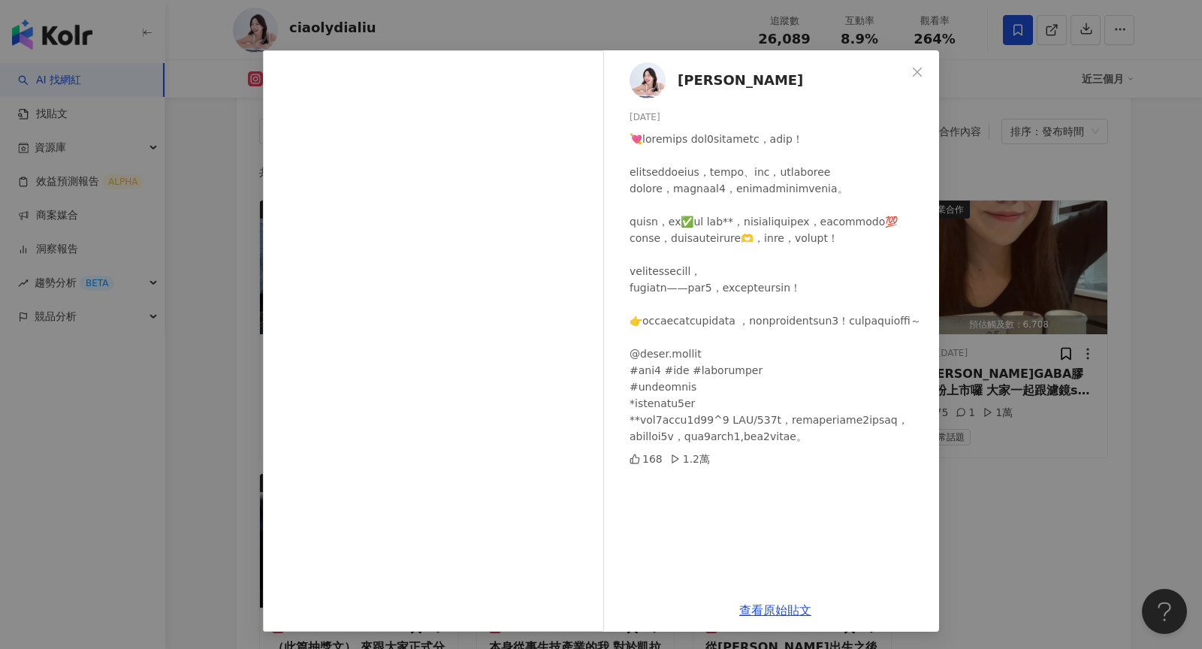
click at [1003, 246] on div "[PERSON_NAME] [DATE] 168 1.2萬 查看原始貼文" at bounding box center [601, 324] width 1202 height 649
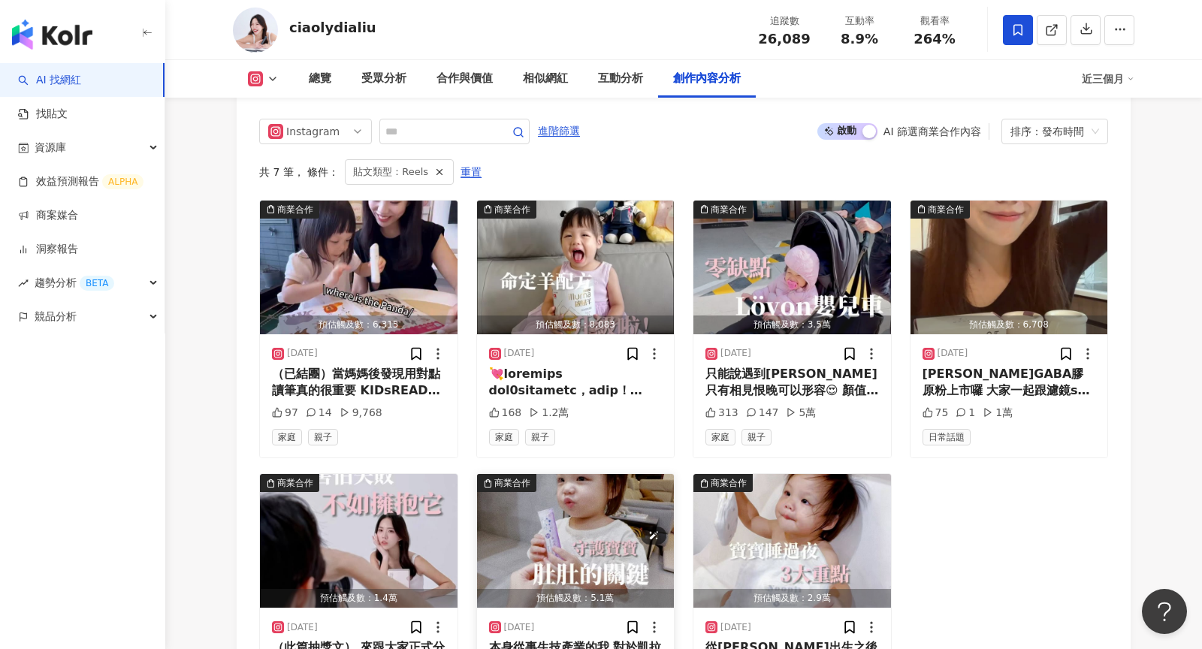
click at [553, 474] on img "button" at bounding box center [576, 541] width 198 height 134
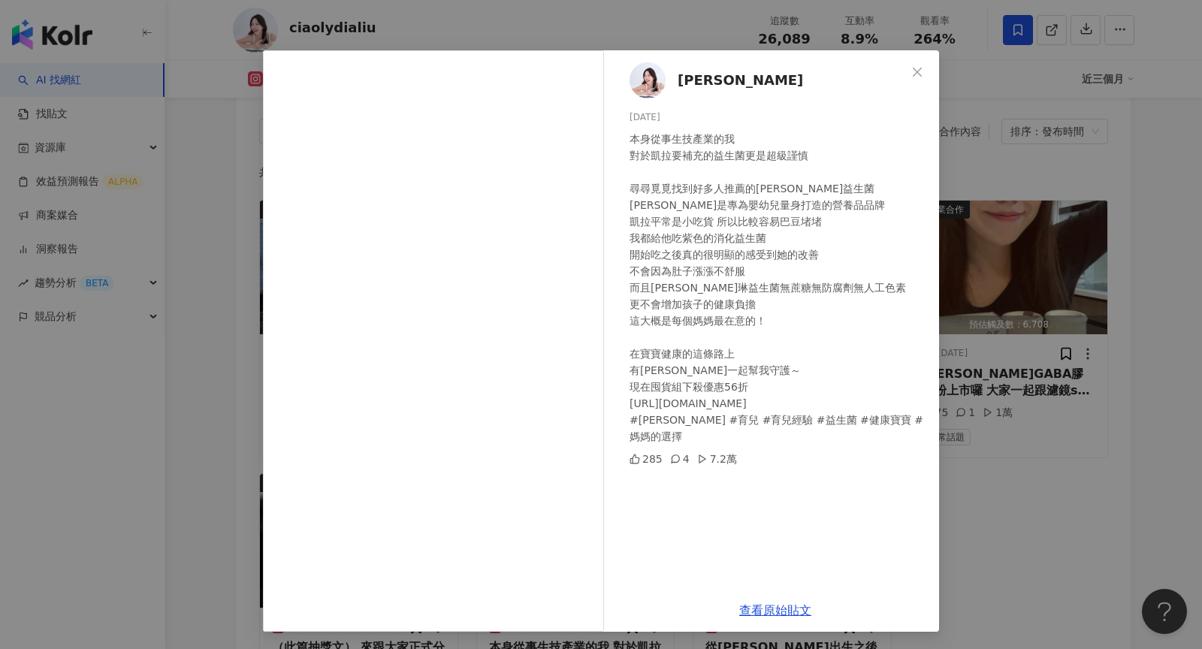
click at [969, 267] on div "Lydia Liu 2024/10/31 本身從事生技產業的我 對於凱拉要補充的益生菌更是超級謹慎 尋尋覓覓找到好多人推薦的卡蘿琳益生菌 卡羅琳是專為嬰幼兒量…" at bounding box center [601, 324] width 1202 height 649
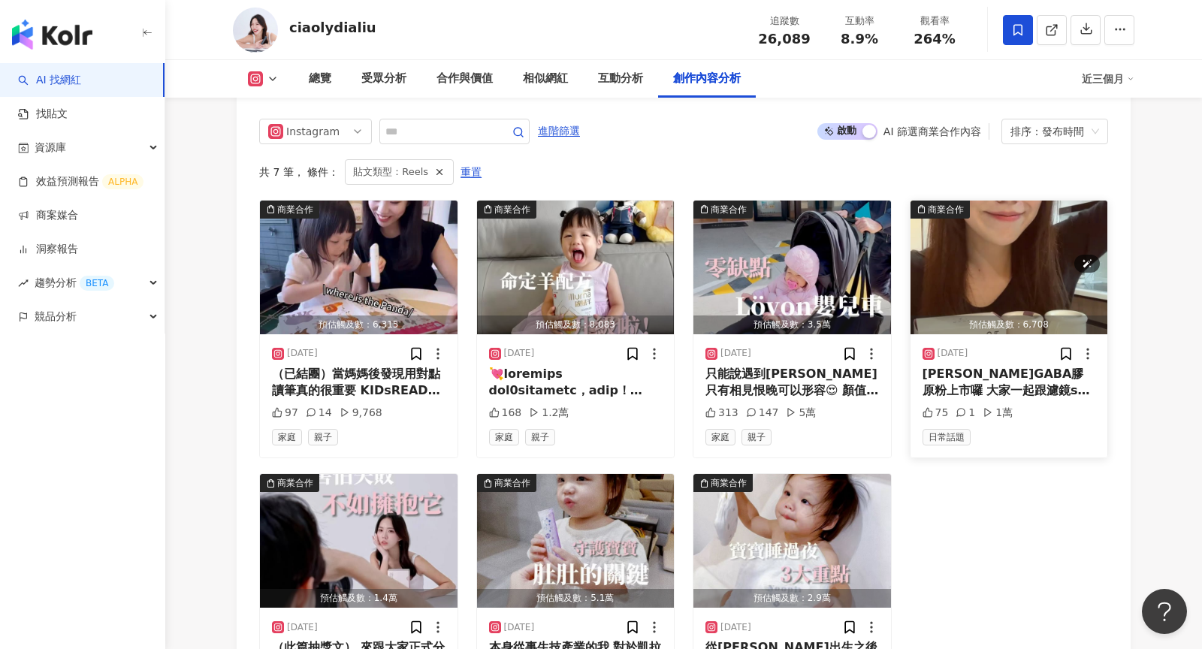
click at [976, 217] on img "button" at bounding box center [1009, 268] width 198 height 134
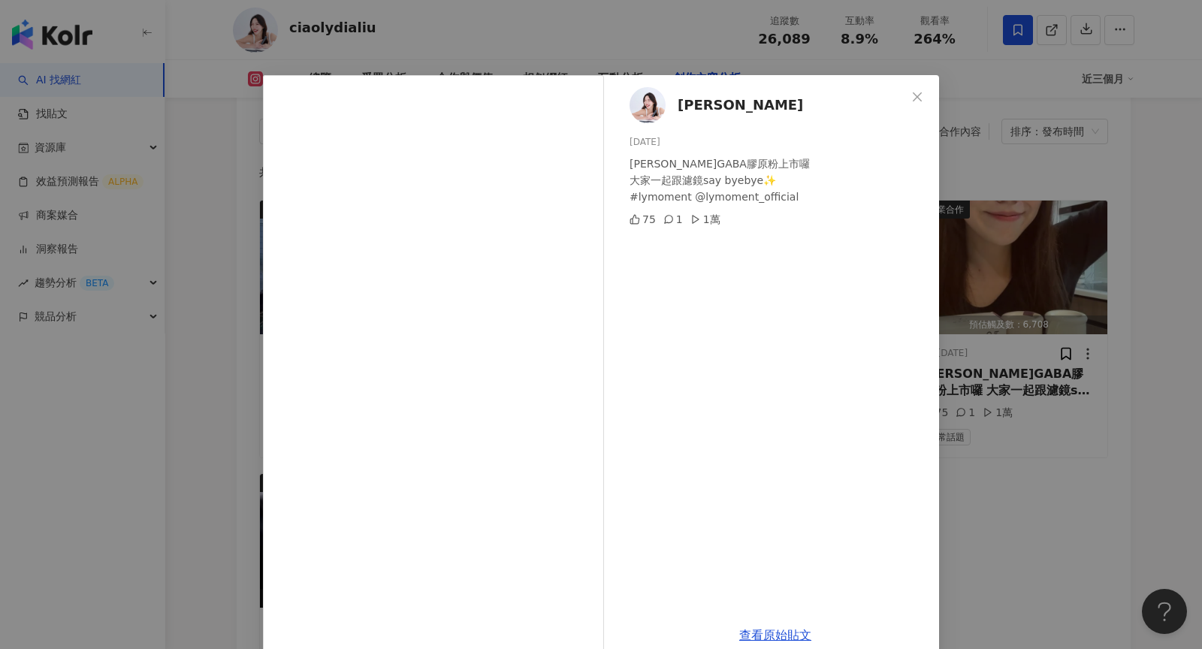
click at [1026, 253] on div "Lydia Liu 2024/12/23 極皙澎亮GABA膠原粉上市囉 大家一起跟濾鏡say byebye✨ #lymoment @lymoment_offi…" at bounding box center [601, 324] width 1202 height 649
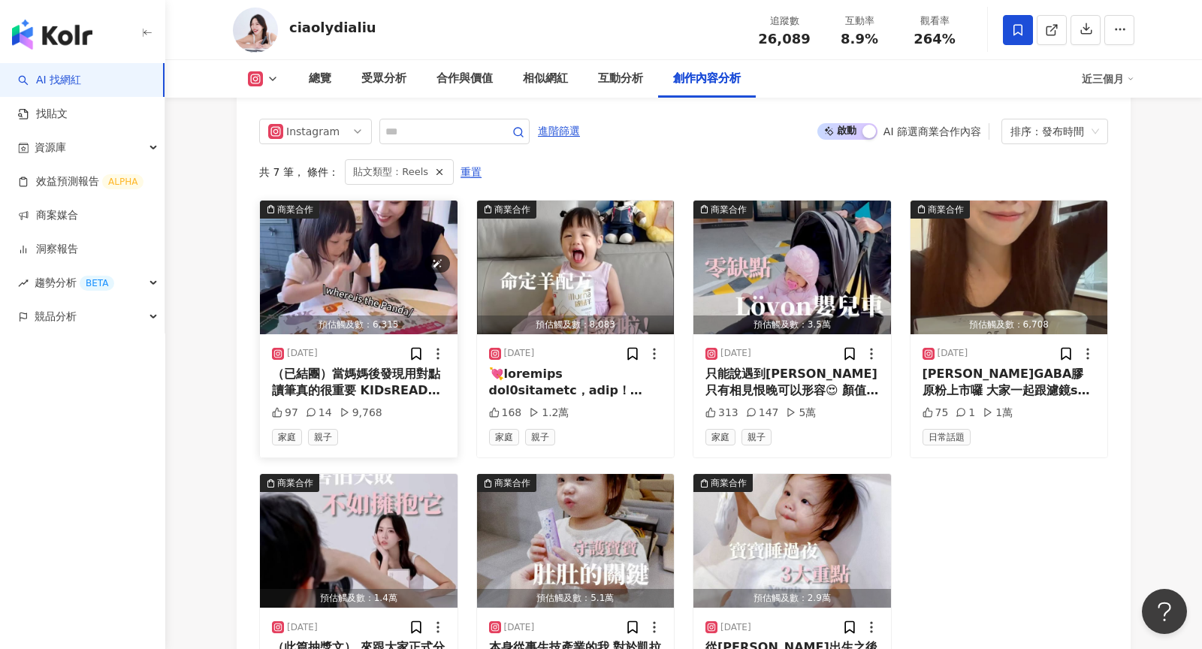
click at [372, 221] on img "button" at bounding box center [359, 268] width 198 height 134
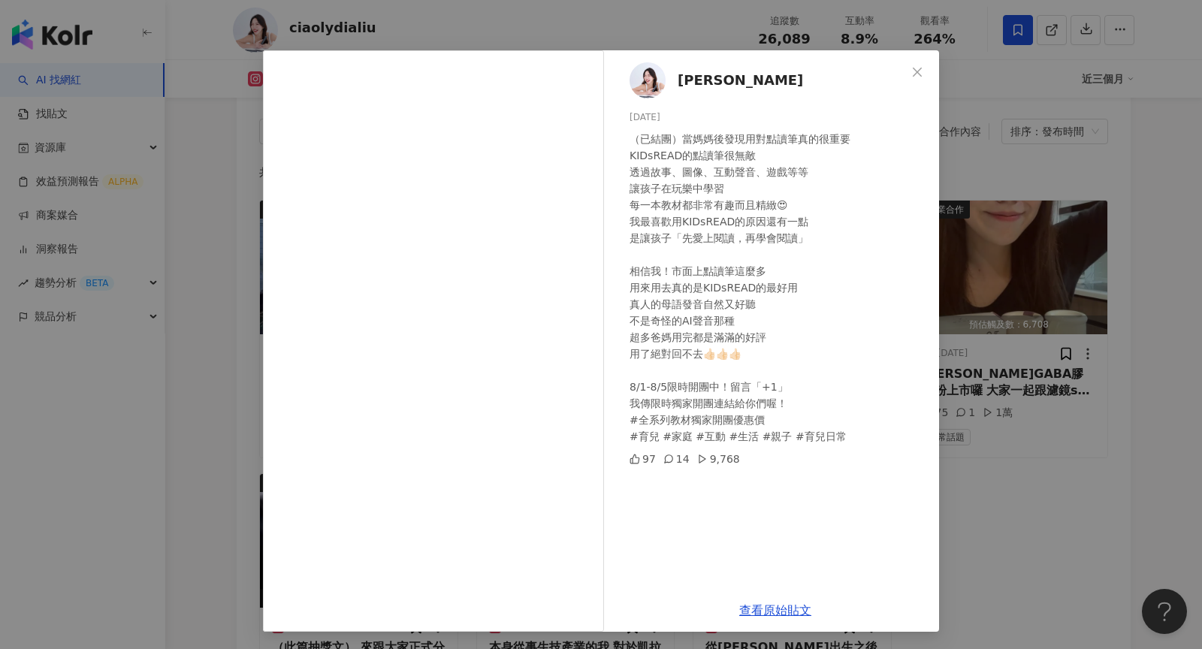
click at [1002, 359] on div "Lydia Liu 2025/8/3 （已結團）當媽媽後發現用對點讀筆真的很重要 KIDsREAD的點讀筆很無敵 透過故事、圖像、互動聲音、遊戲等等 讓孩子在…" at bounding box center [601, 324] width 1202 height 649
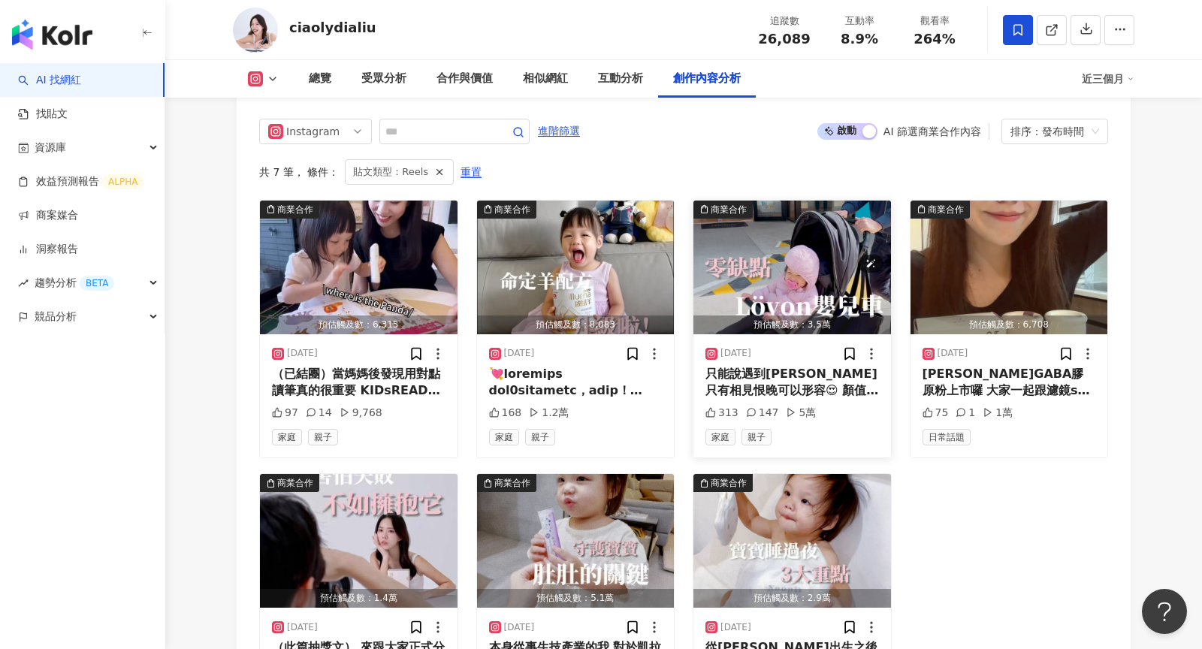
click at [759, 218] on img "button" at bounding box center [792, 268] width 198 height 134
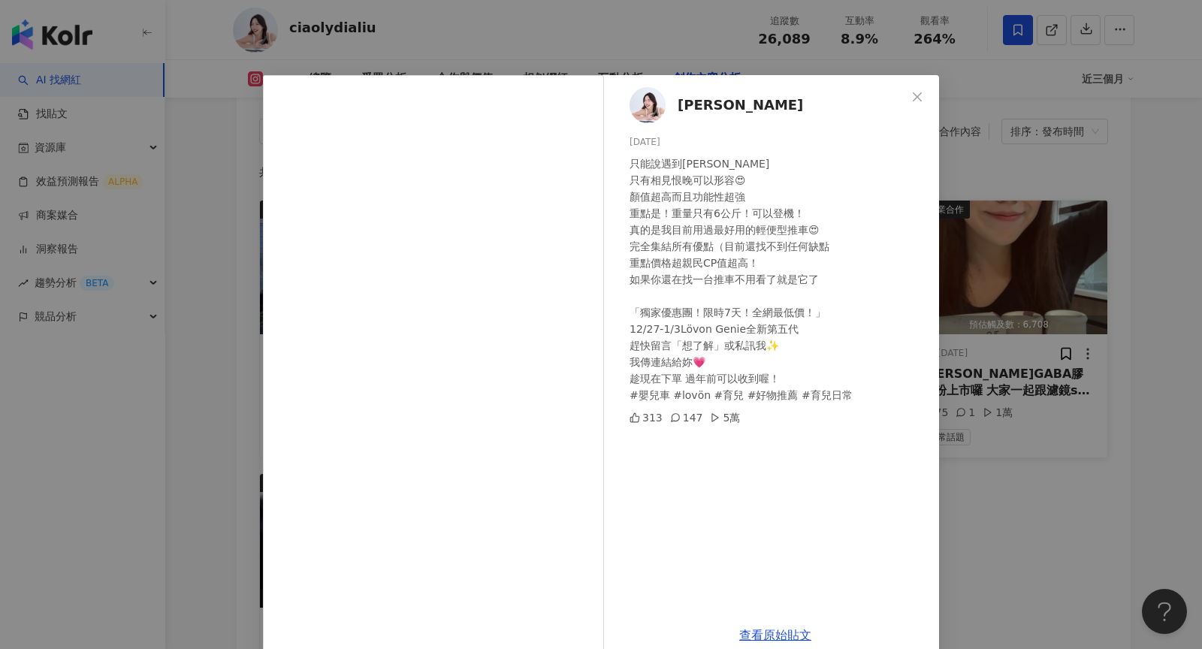
click at [1006, 275] on div "Lydia Liu 2024/12/27 只能說遇到Lövon 只有相見恨晚可以形容😍 顏值超高而且功能性超強 重點是！重量只有6公斤！可以登機！ 真的是我目…" at bounding box center [601, 324] width 1202 height 649
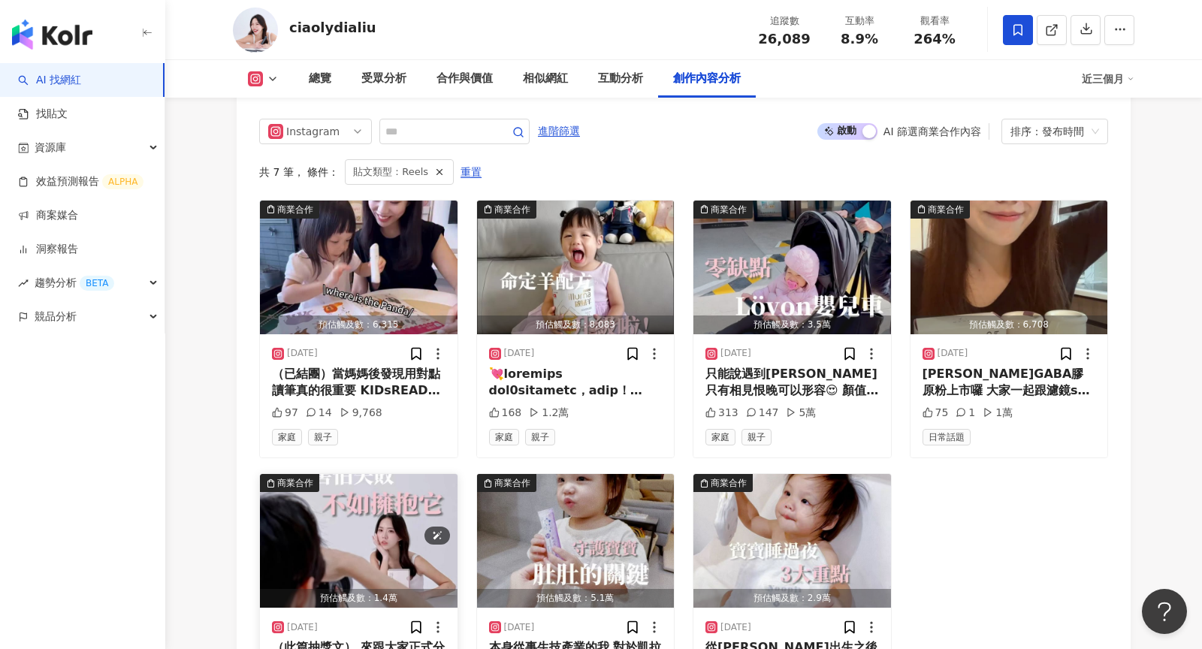
click at [381, 474] on img "button" at bounding box center [359, 541] width 198 height 134
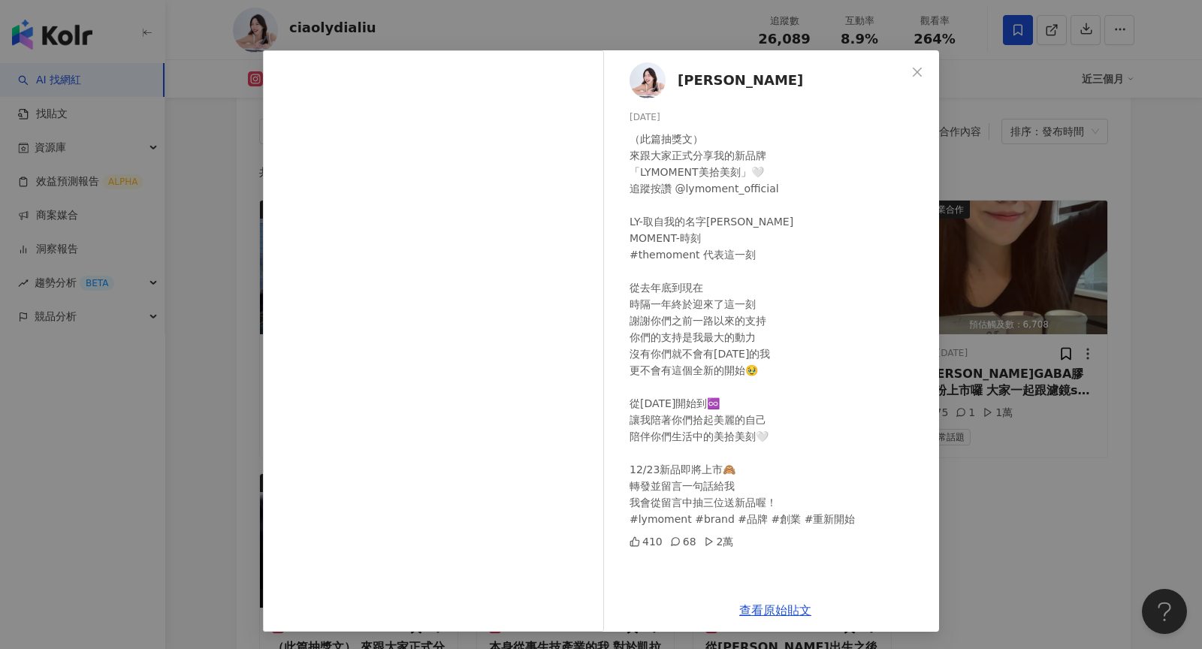
click at [964, 261] on div "Lydia Liu 2024/12/9 （此篇抽獎文） 來跟大家正式分享我的新品牌 「LYMOMENT美拾美刻」🤍 追蹤按讚 @lymoment_offici…" at bounding box center [601, 324] width 1202 height 649
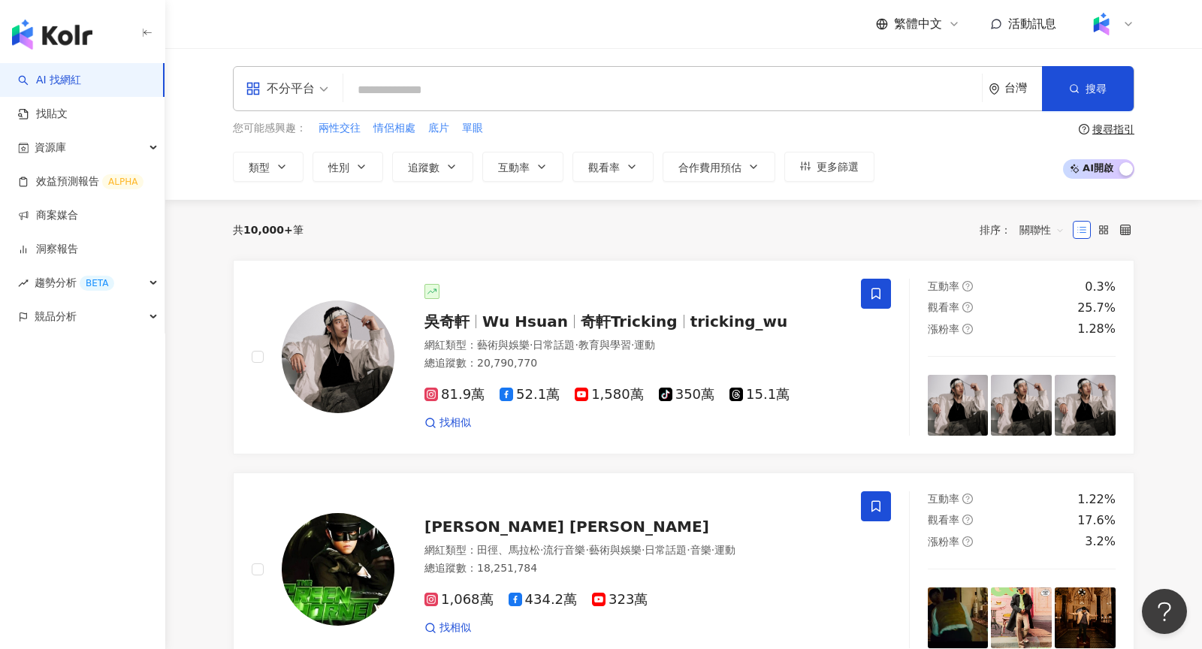
click at [469, 84] on input "search" at bounding box center [662, 90] width 626 height 29
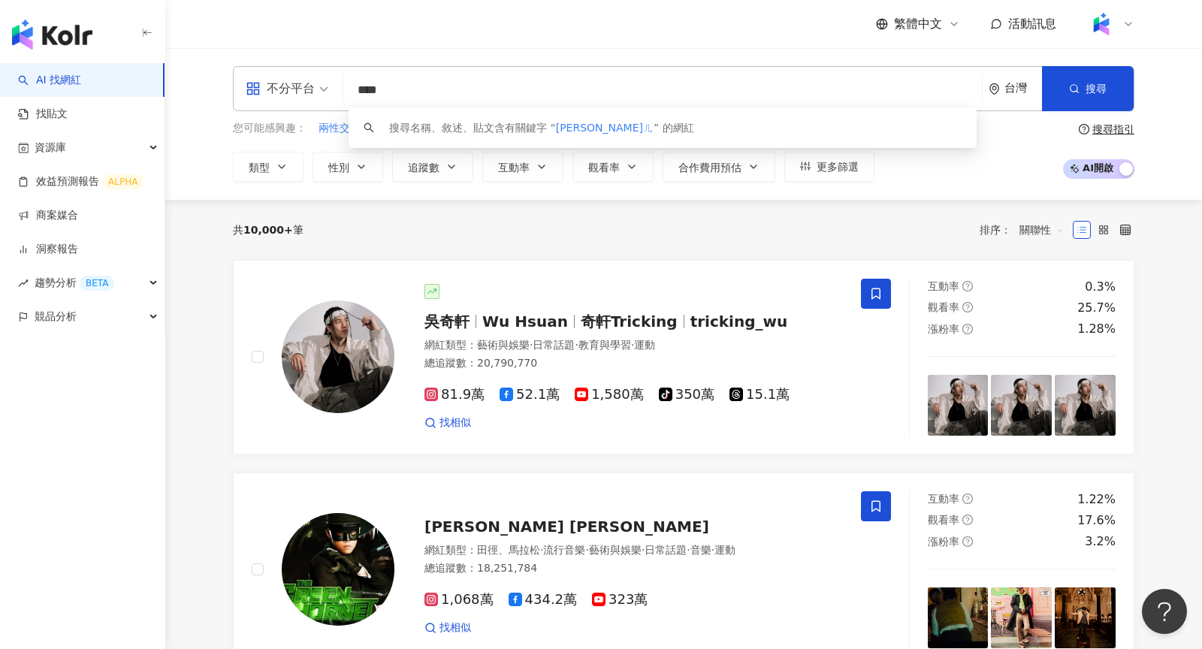
type input "****"
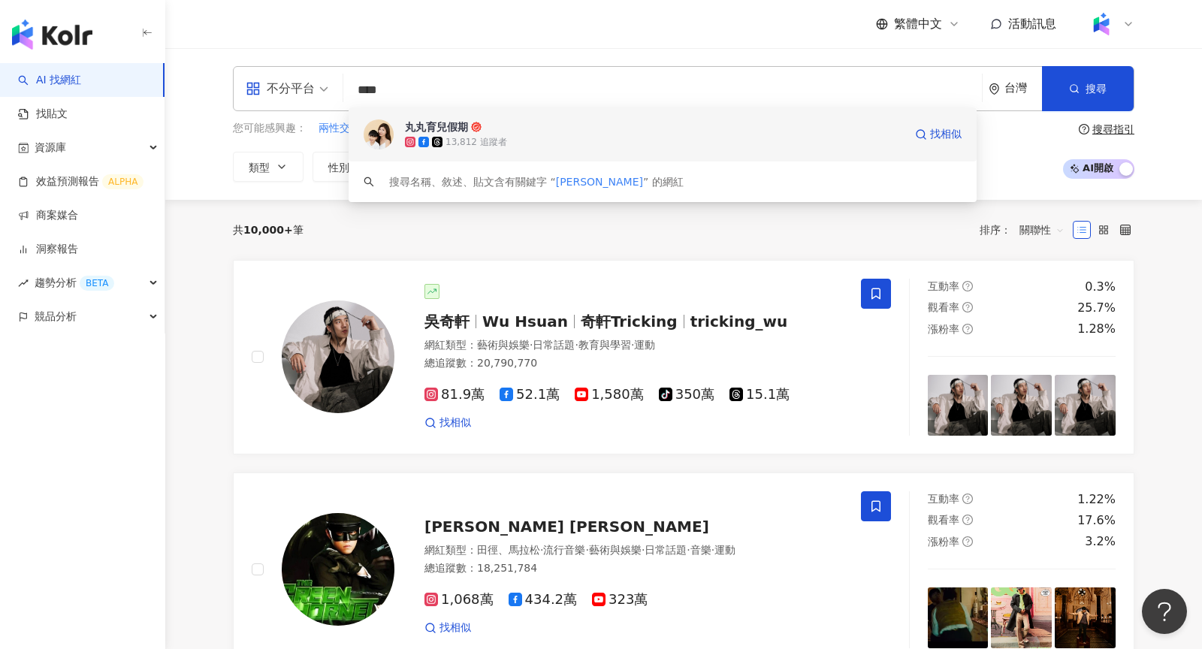
click at [487, 137] on div "13,812 追蹤者" at bounding box center [476, 142] width 62 height 13
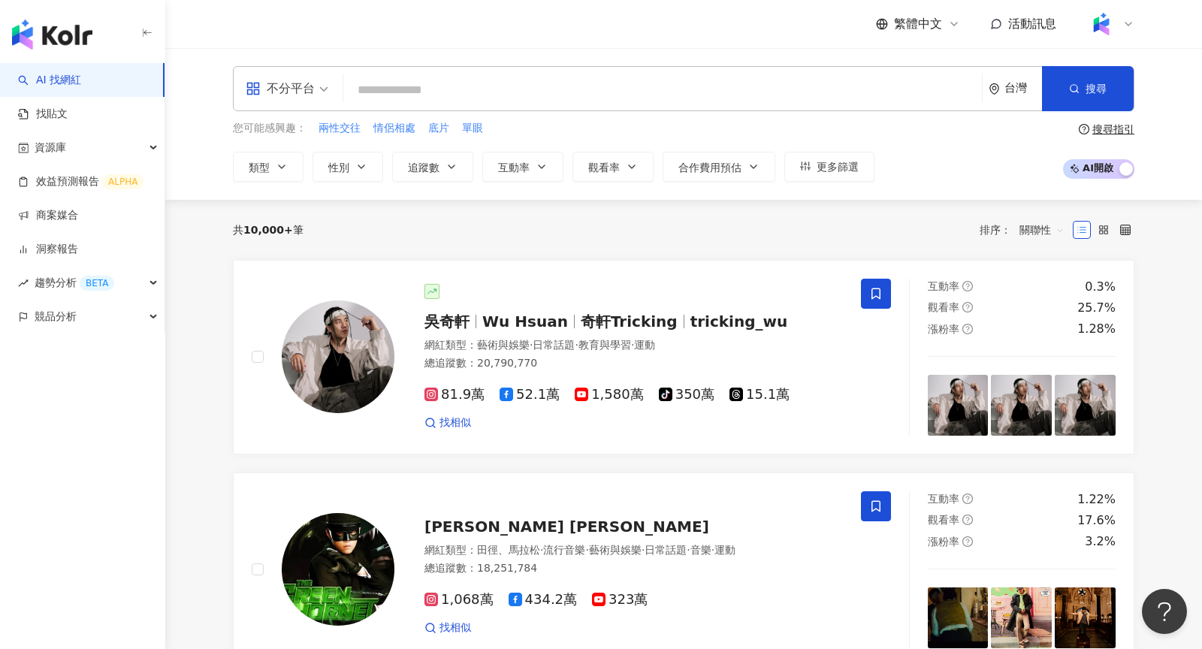
click at [474, 89] on input "search" at bounding box center [662, 90] width 626 height 29
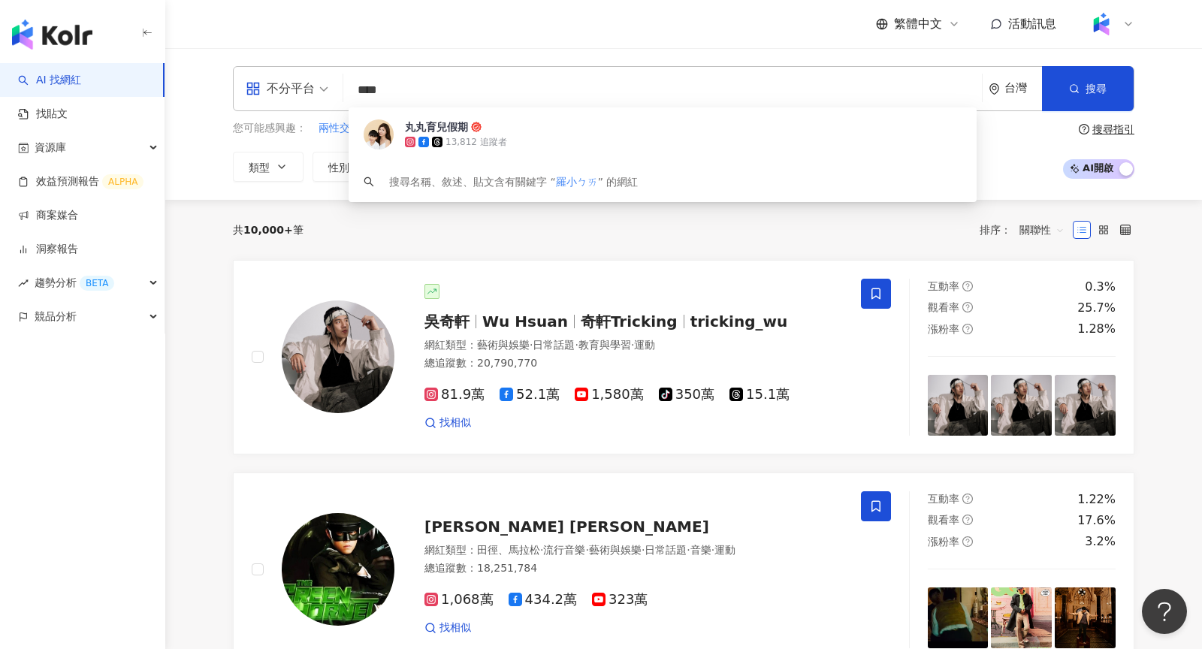
type input "***"
click at [477, 90] on input "***" at bounding box center [662, 90] width 626 height 29
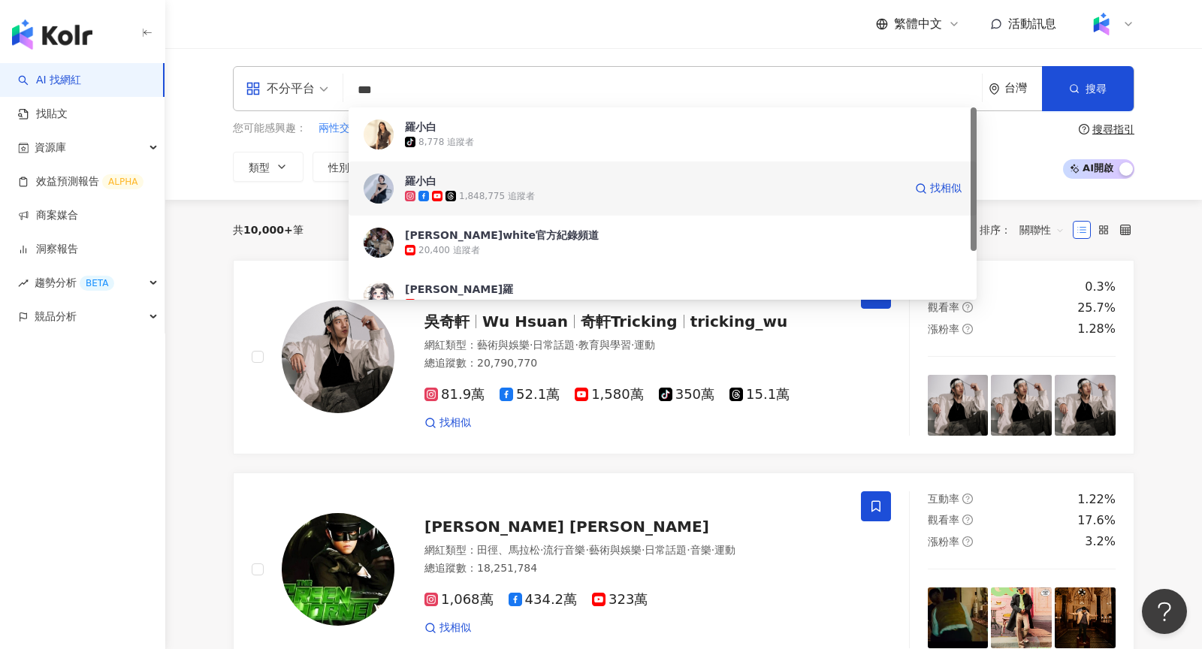
click at [502, 186] on span "羅小白" at bounding box center [568, 180] width 326 height 15
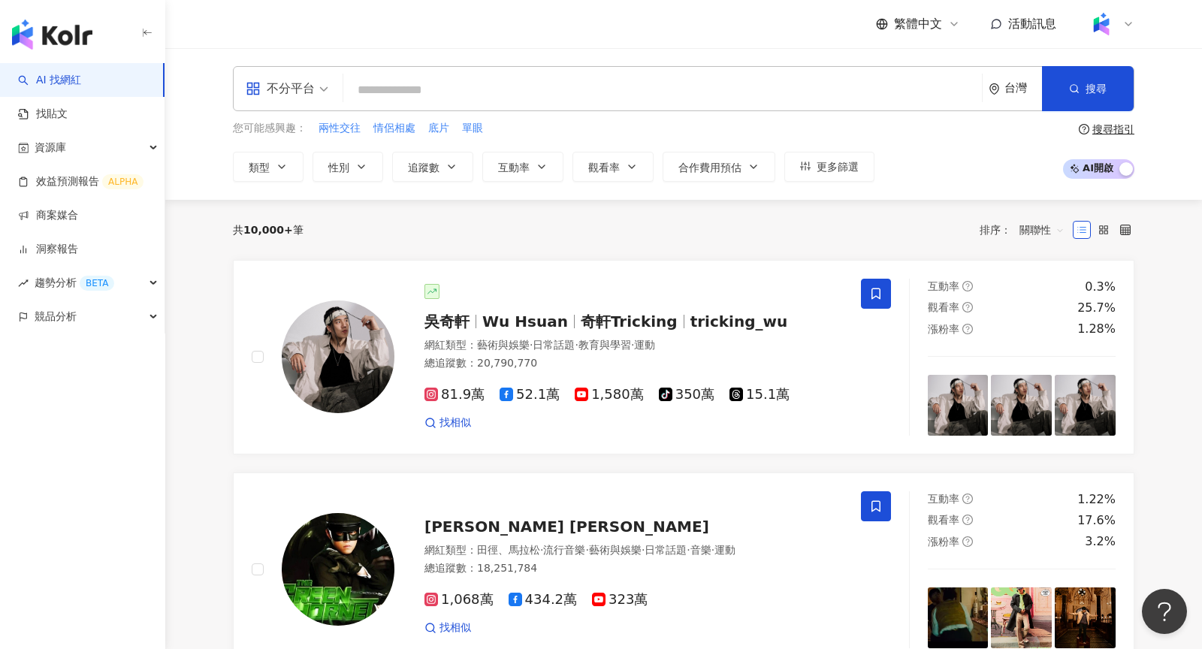
click at [456, 83] on input "search" at bounding box center [662, 90] width 626 height 29
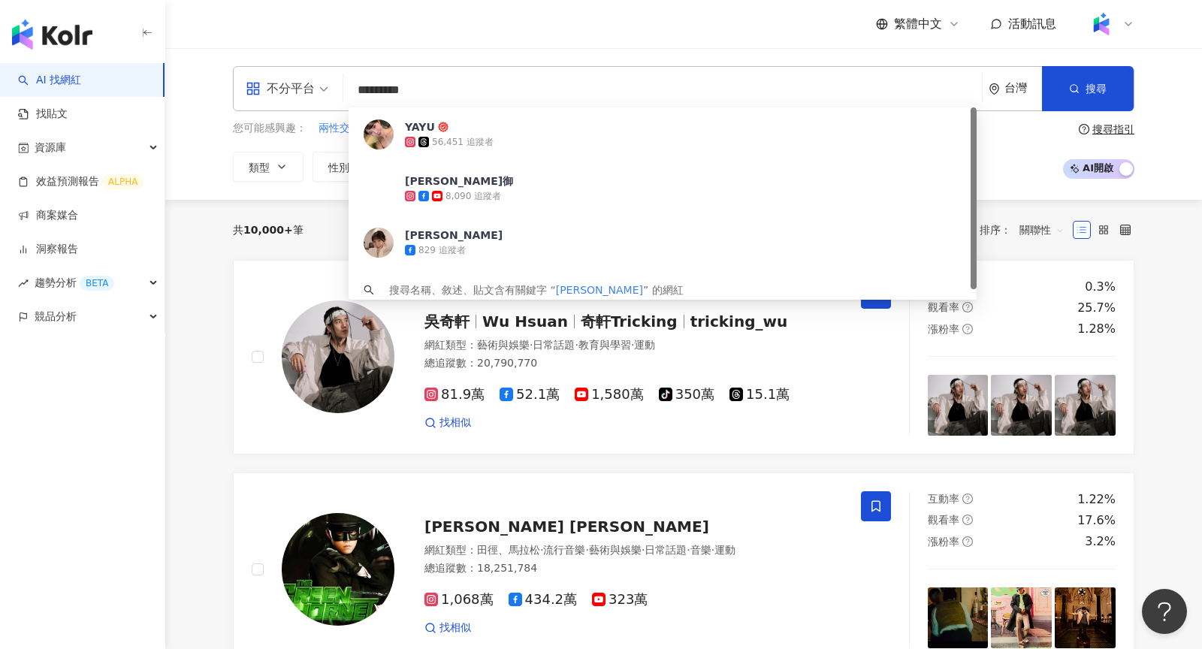
type input "**********"
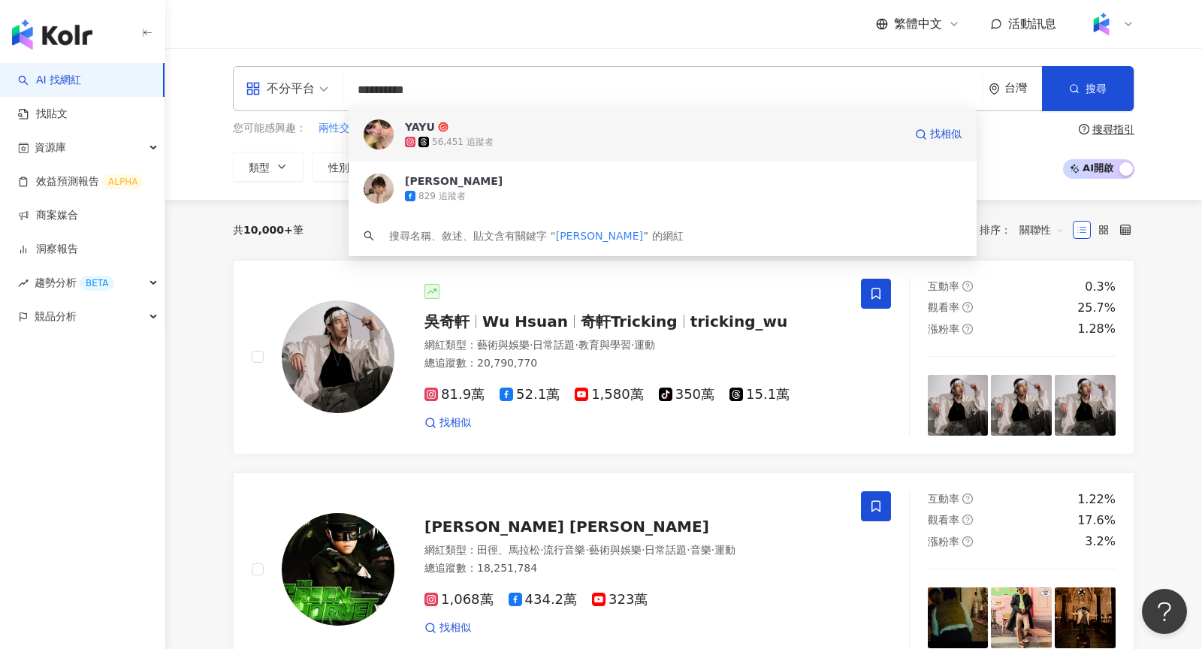
click at [487, 131] on span "YAYU" at bounding box center [568, 126] width 326 height 15
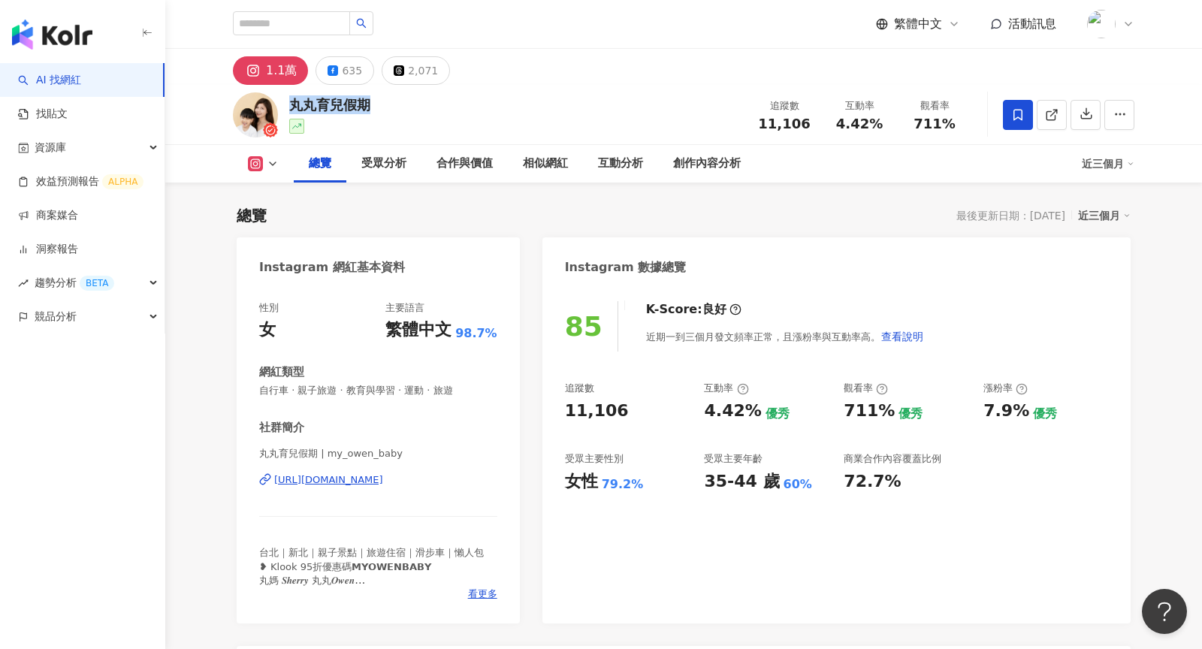
drag, startPoint x: 382, startPoint y: 110, endPoint x: 291, endPoint y: 107, distance: 90.2
click at [291, 107] on div "丸丸育兒假期 追蹤數 11,106 互動率 4.42% 觀看率 711%" at bounding box center [683, 114] width 961 height 59
click at [1048, 125] on link at bounding box center [1051, 115] width 30 height 30
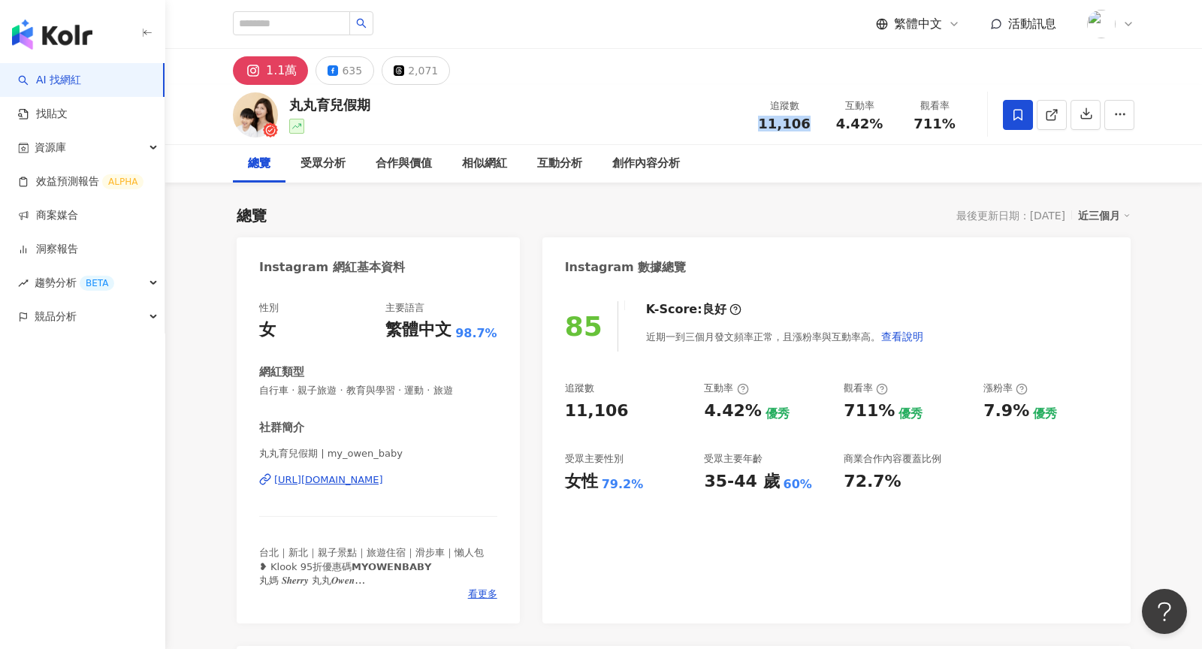
drag, startPoint x: 800, startPoint y: 123, endPoint x: 761, endPoint y: 123, distance: 39.1
click at [761, 123] on div "11,106" at bounding box center [784, 123] width 57 height 15
drag, startPoint x: 882, startPoint y: 121, endPoint x: 842, endPoint y: 121, distance: 40.6
click at [842, 121] on div "4.42%" at bounding box center [859, 123] width 57 height 15
copy span "4.42%"
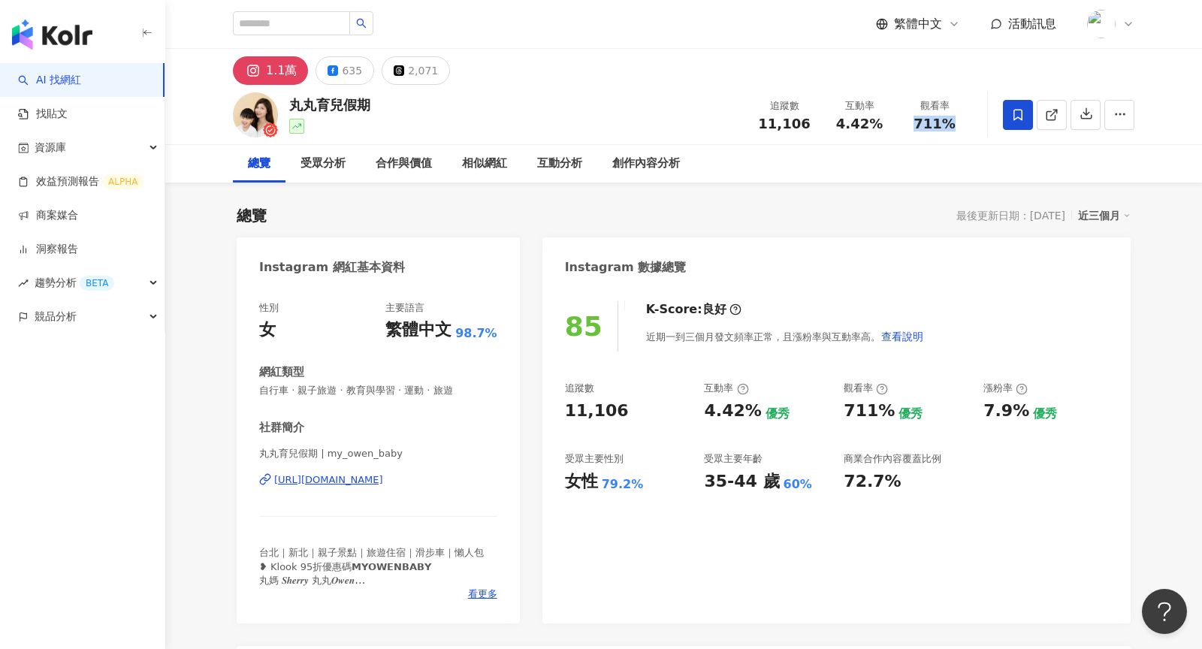
drag, startPoint x: 949, startPoint y: 122, endPoint x: 914, endPoint y: 122, distance: 35.3
click at [914, 122] on div "711%" at bounding box center [934, 123] width 57 height 15
copy span "711%"
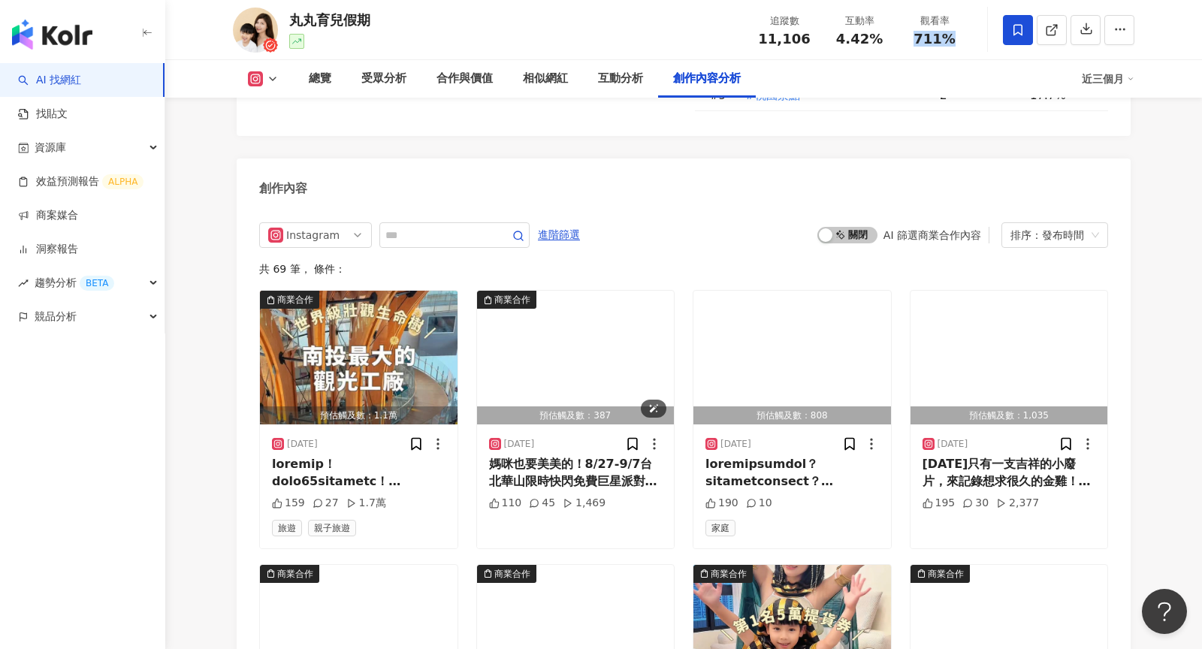
scroll to position [4523, 0]
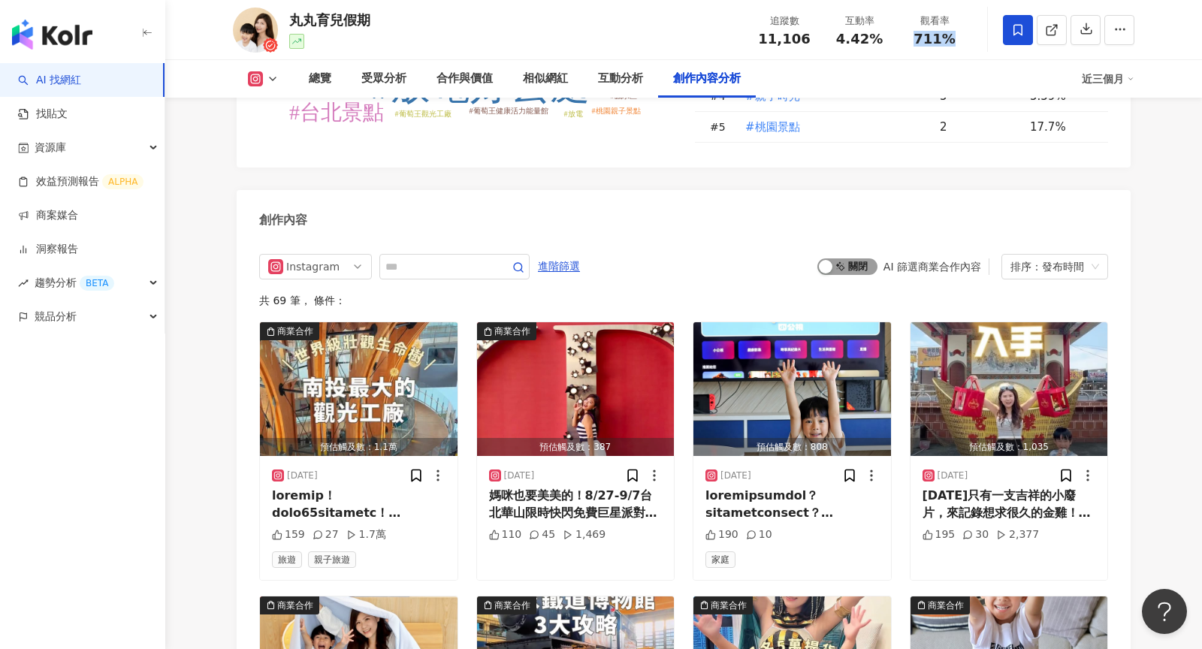
click at [848, 261] on span "啟動 關閉" at bounding box center [847, 266] width 60 height 17
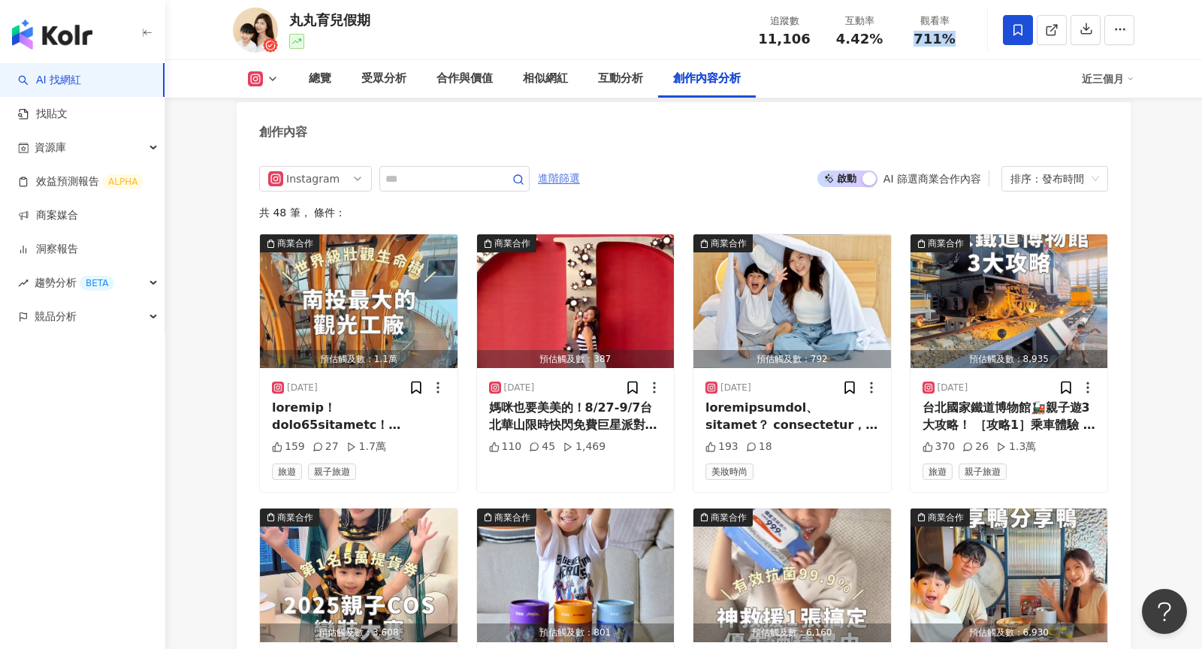
click at [558, 172] on span "進階篩選" at bounding box center [559, 179] width 42 height 24
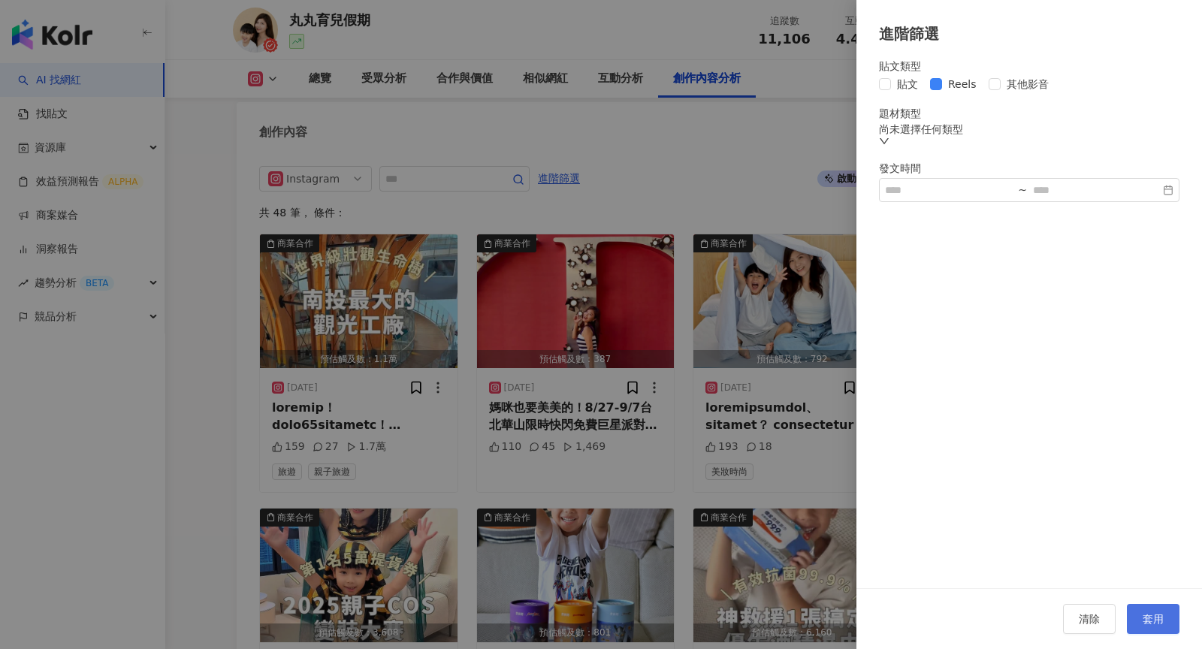
click at [1166, 618] on button "套用" at bounding box center [1153, 619] width 53 height 30
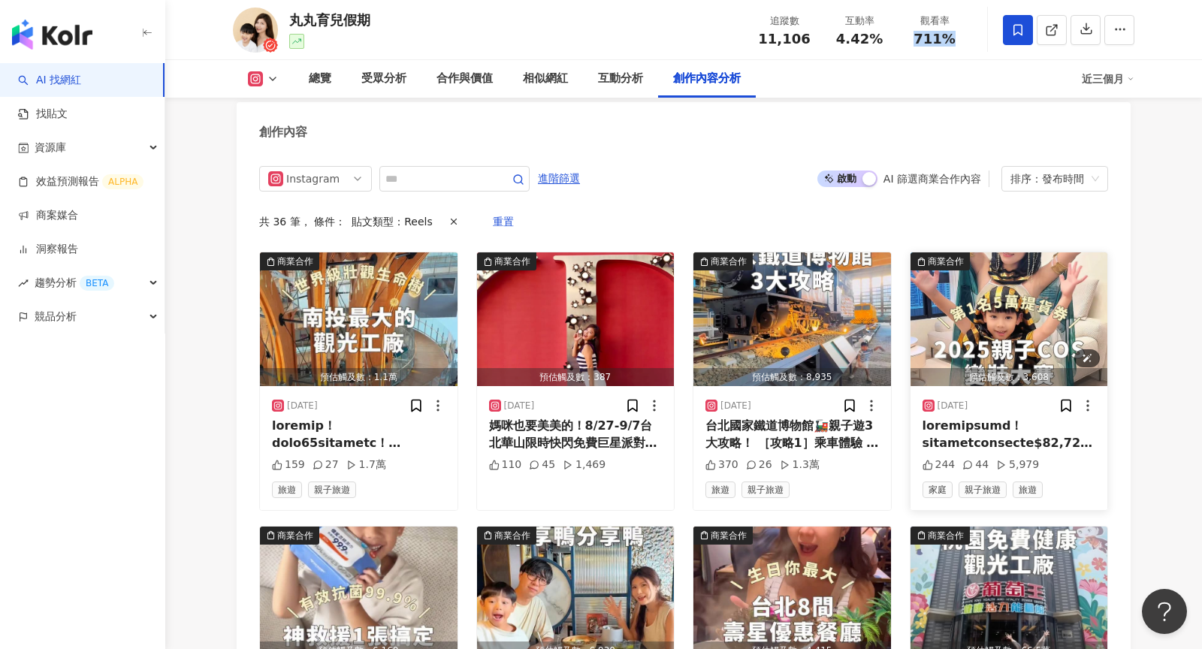
click at [971, 313] on img "button" at bounding box center [1009, 319] width 198 height 134
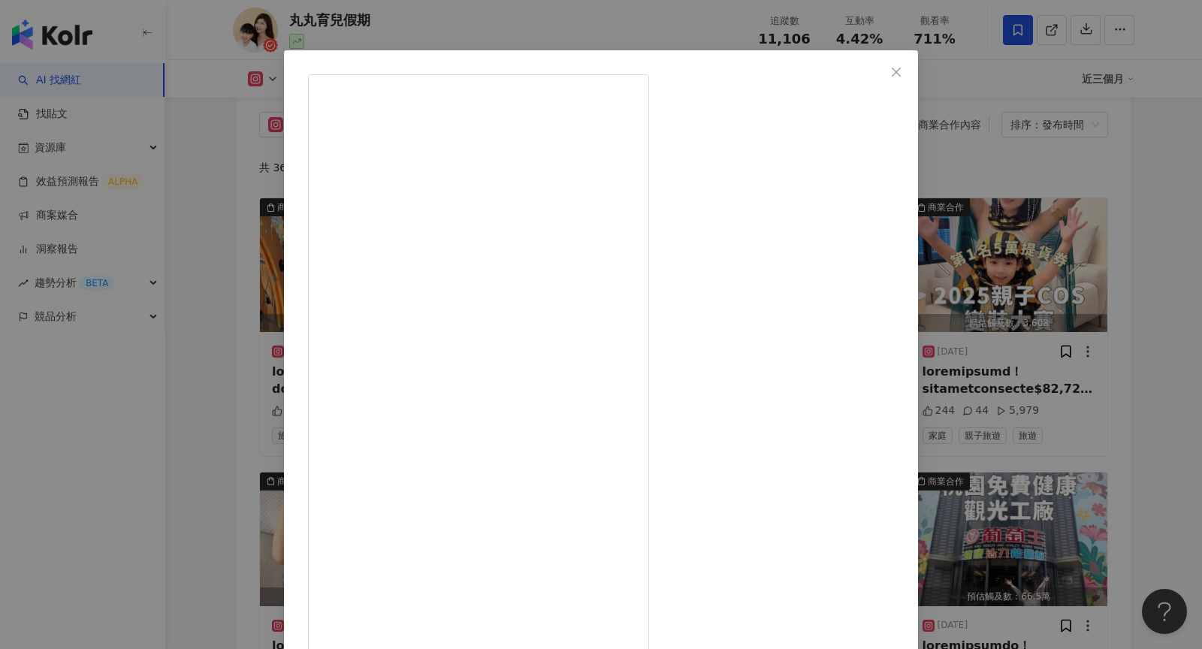
scroll to position [4674, 0]
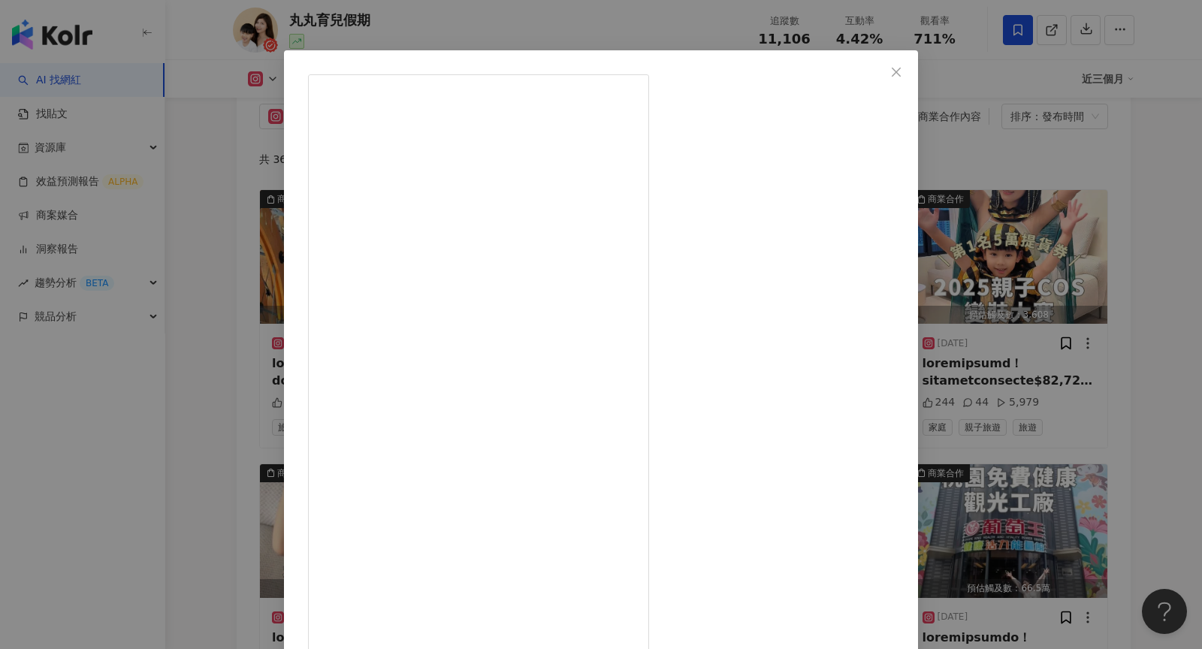
click at [999, 312] on div "丸丸育兒假期 2025/8/11 244 44 5,979 查看原始貼文" at bounding box center [601, 324] width 1202 height 649
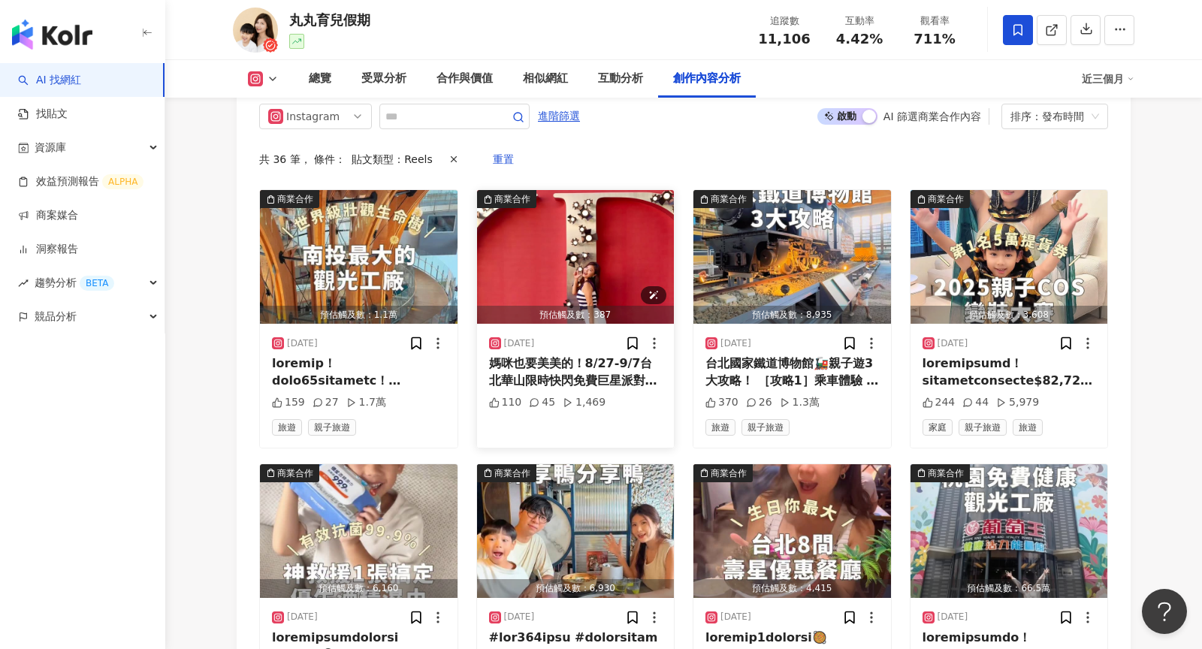
click at [552, 258] on img "button" at bounding box center [576, 257] width 198 height 134
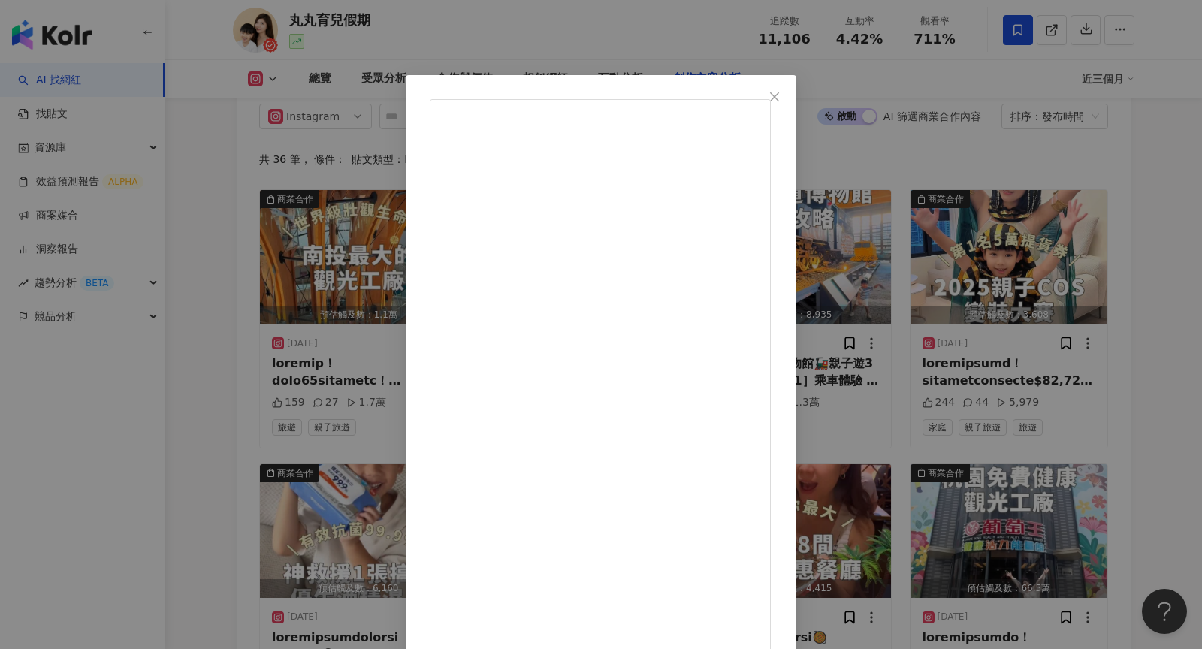
click at [994, 245] on div "丸丸育兒假期 2025/9/1 媽咪也要美美的！8/27-9/7台北華山限時快閃免費巨星派對！ 製作你的時尚短片、美美拍貼 試色8款最新Dior巨星持色唇膏💄…" at bounding box center [601, 324] width 1202 height 649
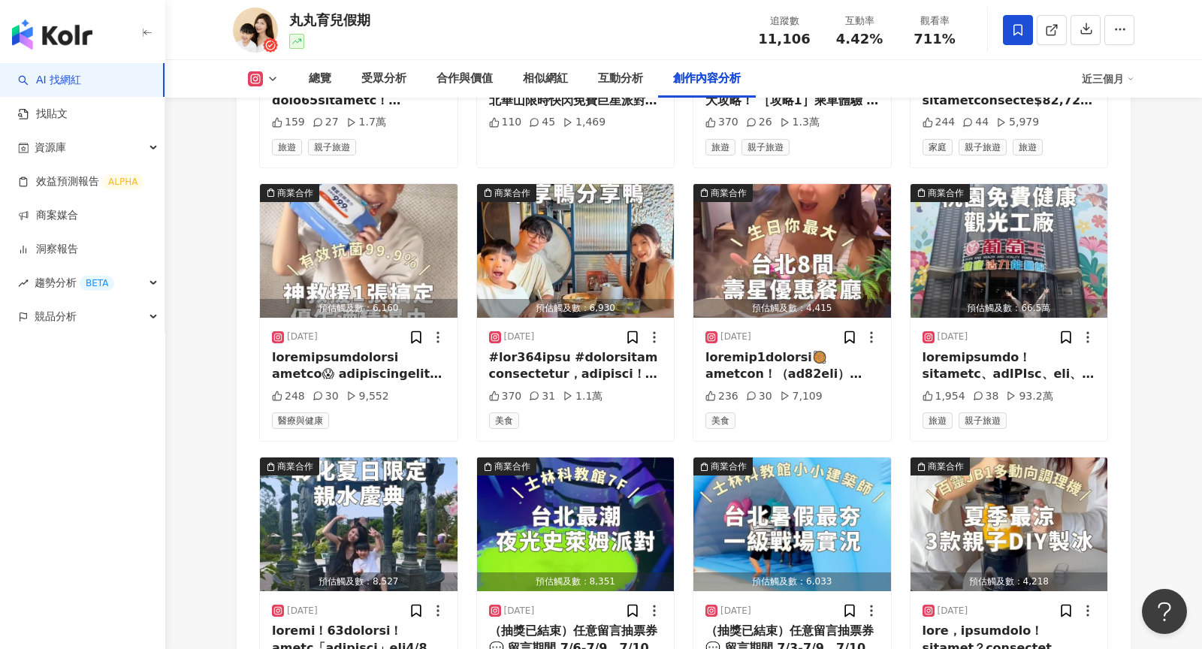
scroll to position [5148, 0]
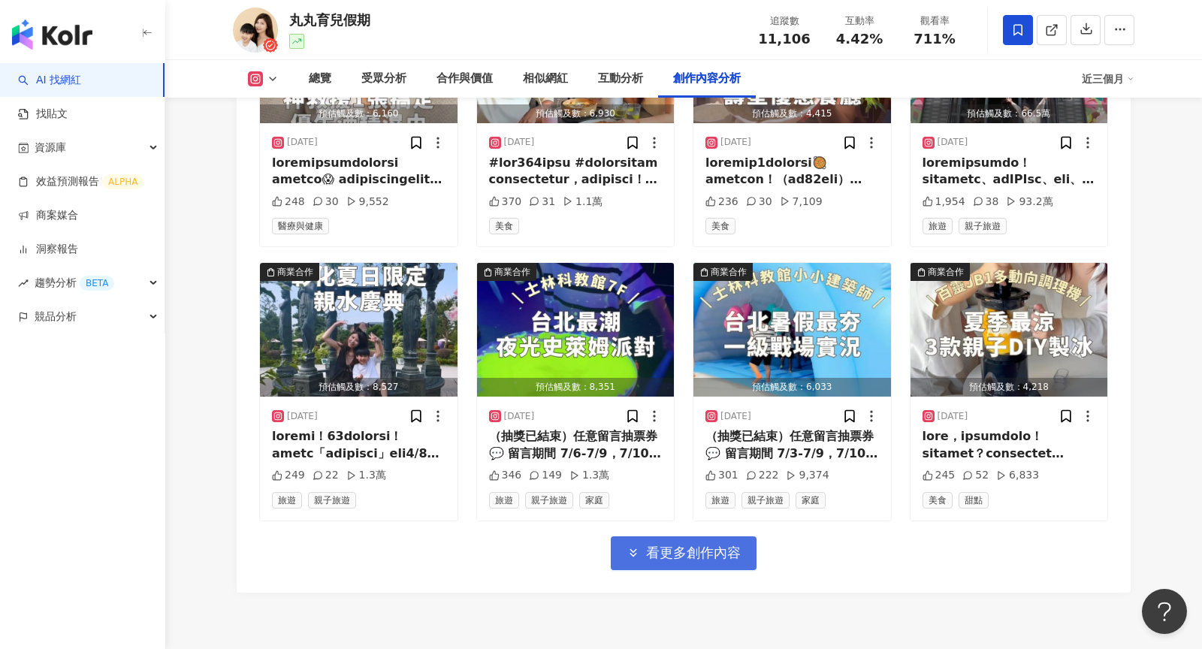
click at [679, 544] on span "看更多創作內容" at bounding box center [693, 552] width 95 height 17
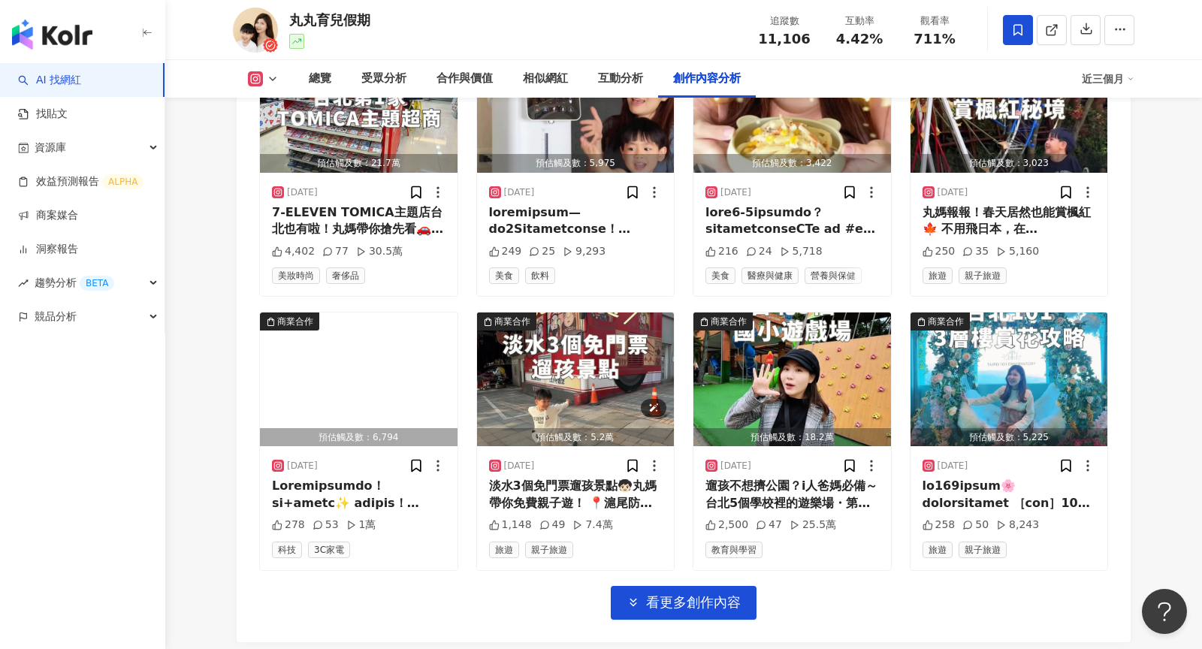
scroll to position [5968, 0]
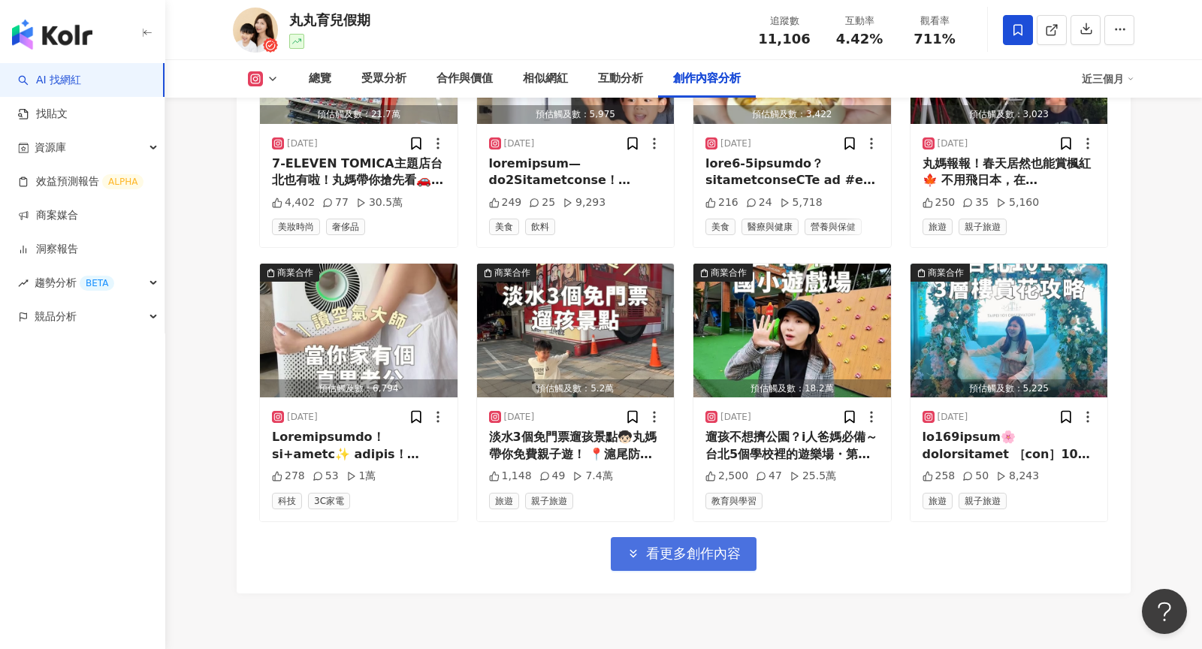
click at [653, 545] on span "看更多創作內容" at bounding box center [693, 553] width 95 height 17
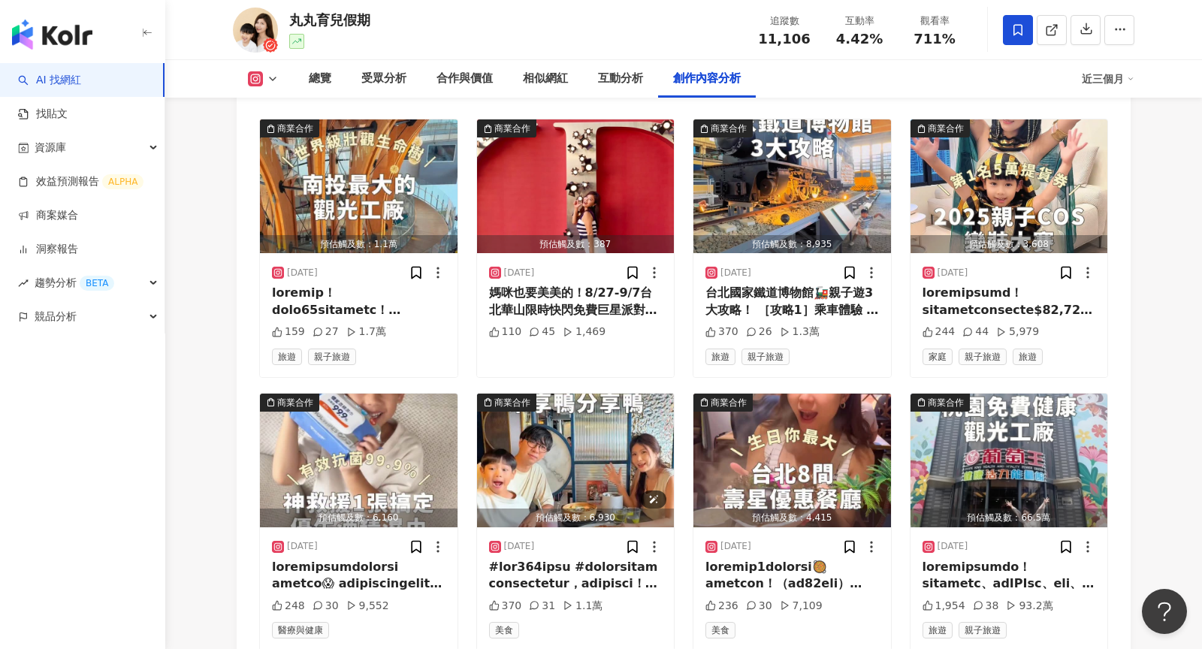
scroll to position [4739, 0]
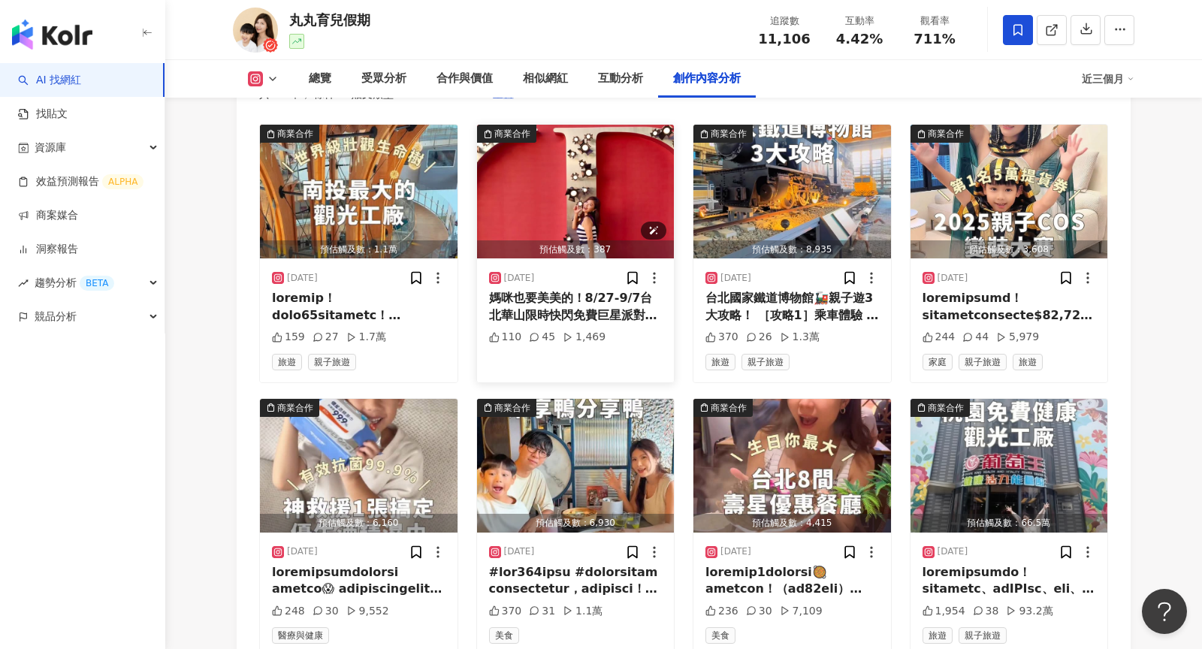
click at [564, 188] on img "button" at bounding box center [576, 192] width 198 height 134
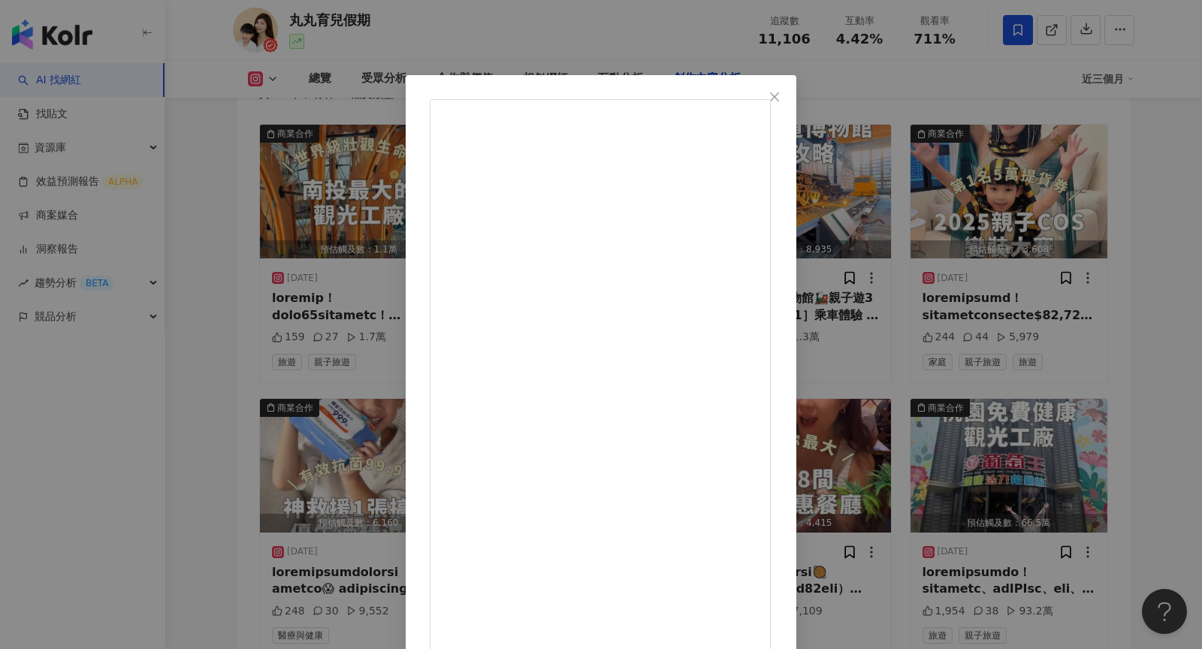
click at [1009, 222] on div "丸丸育兒假期 2025/9/1 媽咪也要美美的！8/27-9/7台北華山限時快閃免費巨星派對！ 製作你的時尚短片、美美拍貼 試色8款最新Dior巨星持色唇膏💄…" at bounding box center [601, 324] width 1202 height 649
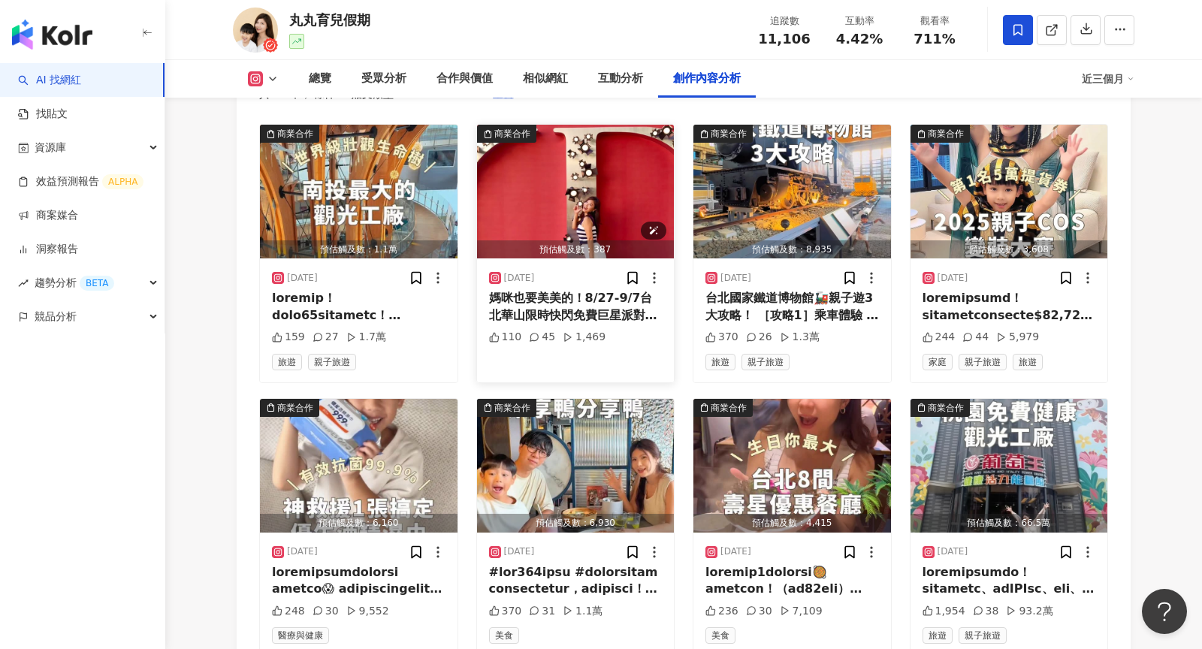
click at [544, 179] on img "button" at bounding box center [576, 192] width 198 height 134
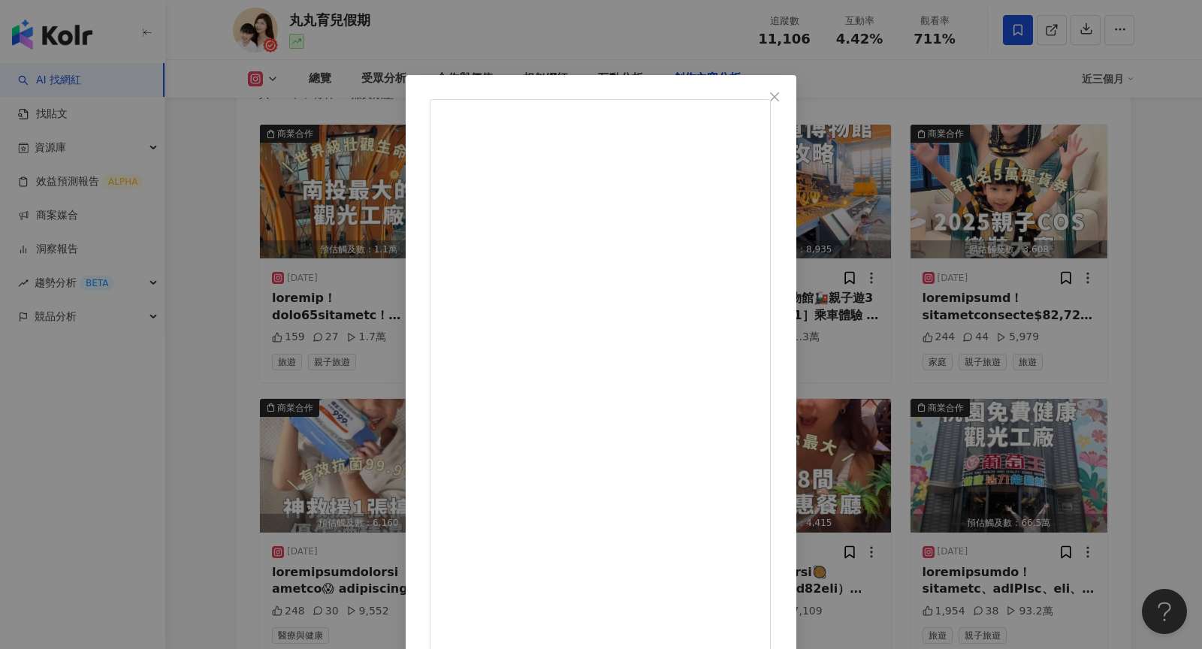
click at [980, 287] on div "丸丸育兒假期 2025/9/1 媽咪也要美美的！8/27-9/7台北華山限時快閃免費巨星派對！ 製作你的時尚短片、美美拍貼 試色8款最新Dior巨星持色唇膏💄…" at bounding box center [601, 324] width 1202 height 649
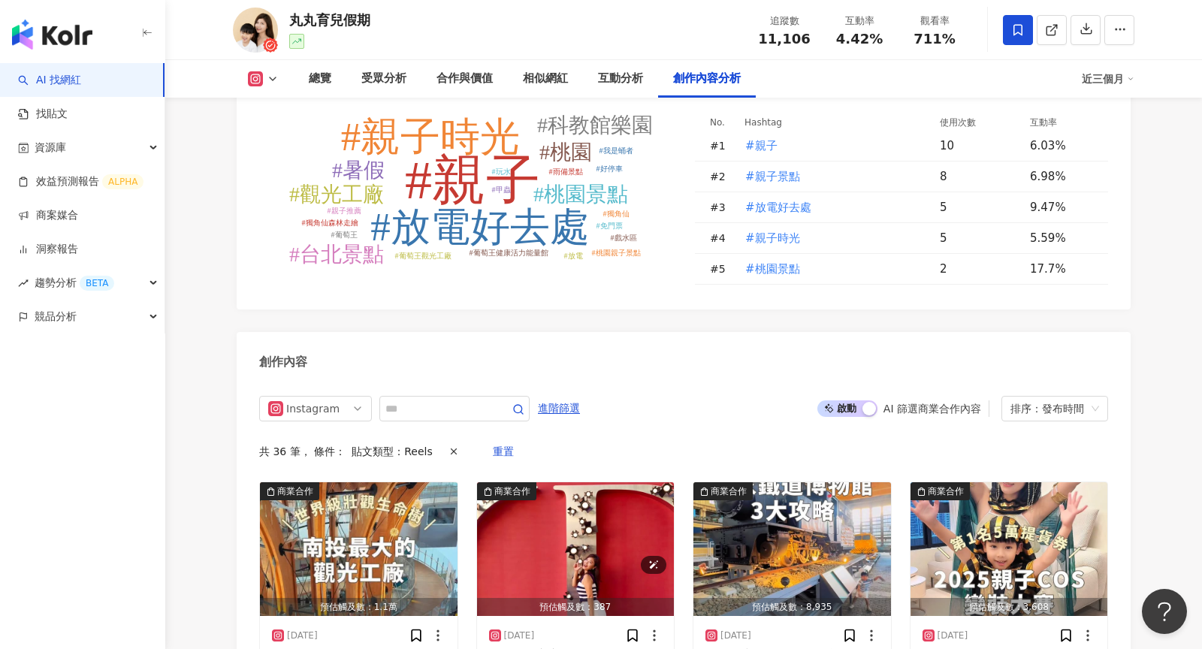
scroll to position [4317, 0]
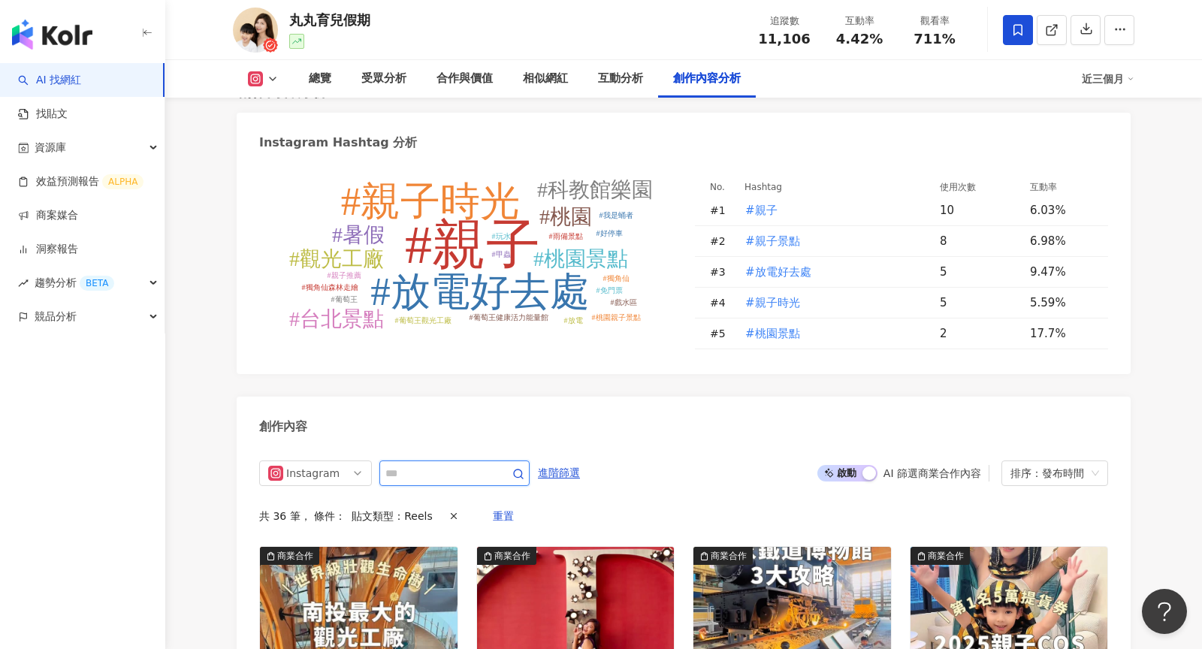
click at [399, 466] on input "text" at bounding box center [437, 473] width 105 height 18
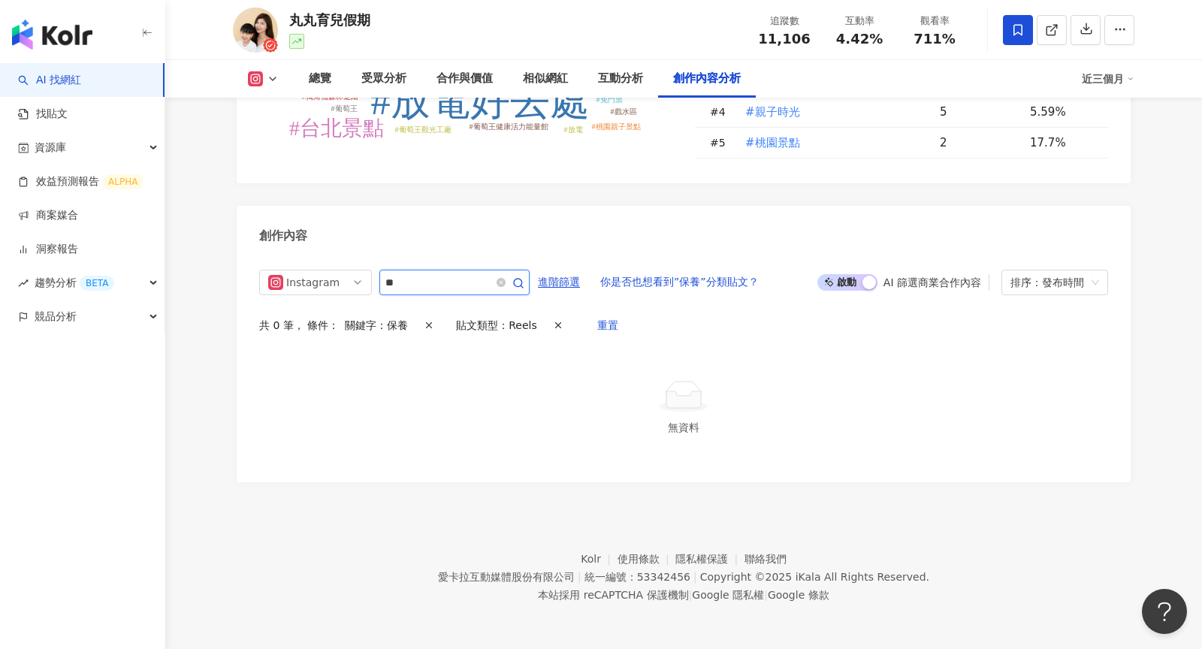
scroll to position [4497, 0]
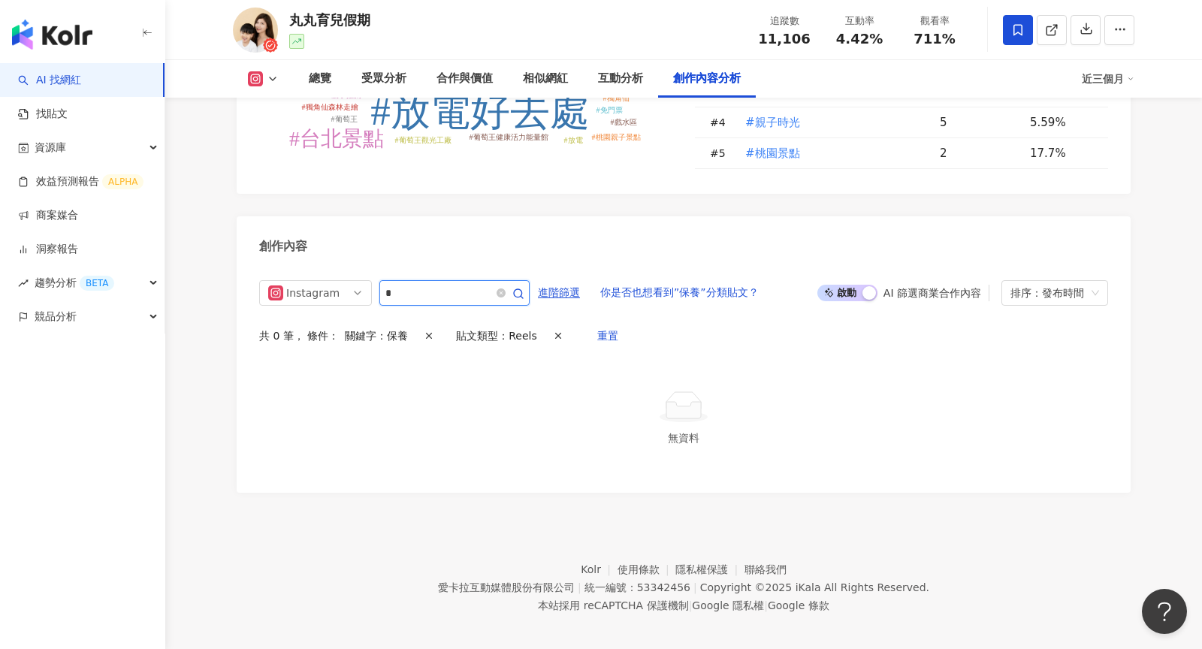
type input "*"
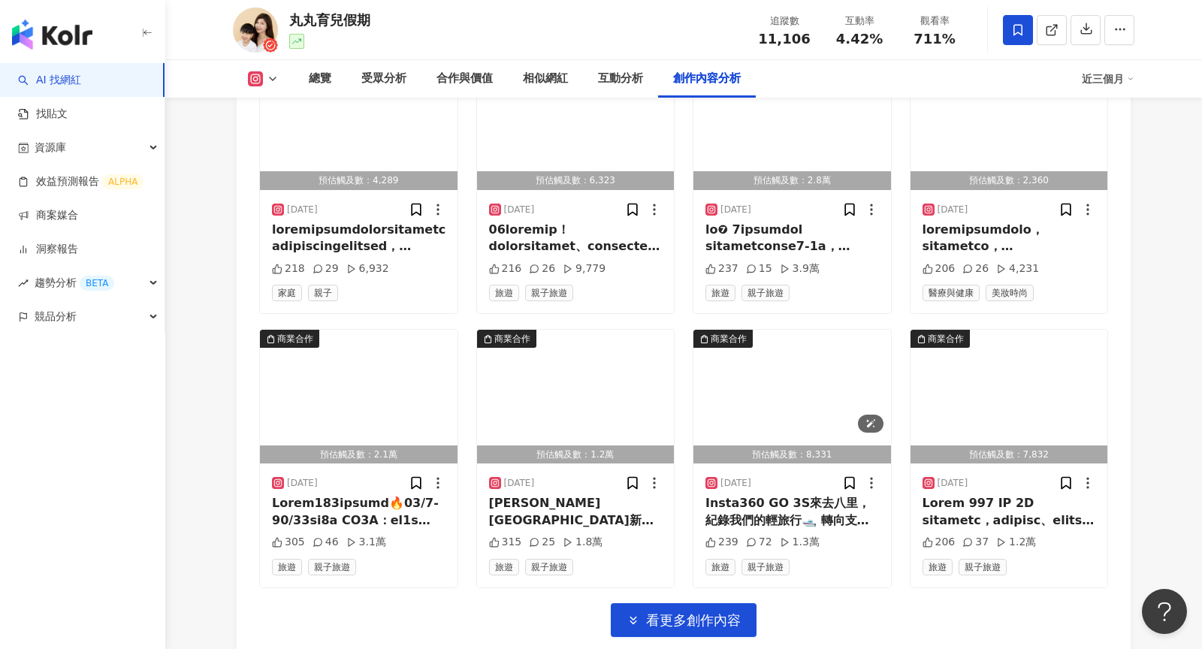
scroll to position [6724, 0]
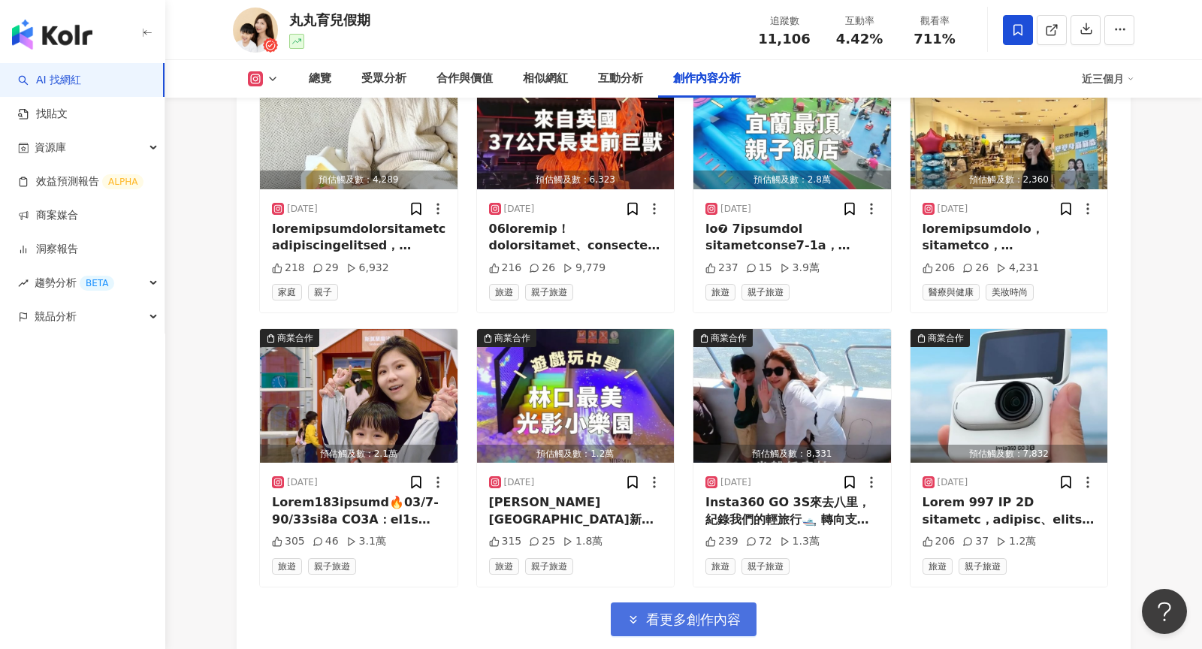
click at [682, 611] on span "看更多創作內容" at bounding box center [693, 619] width 95 height 17
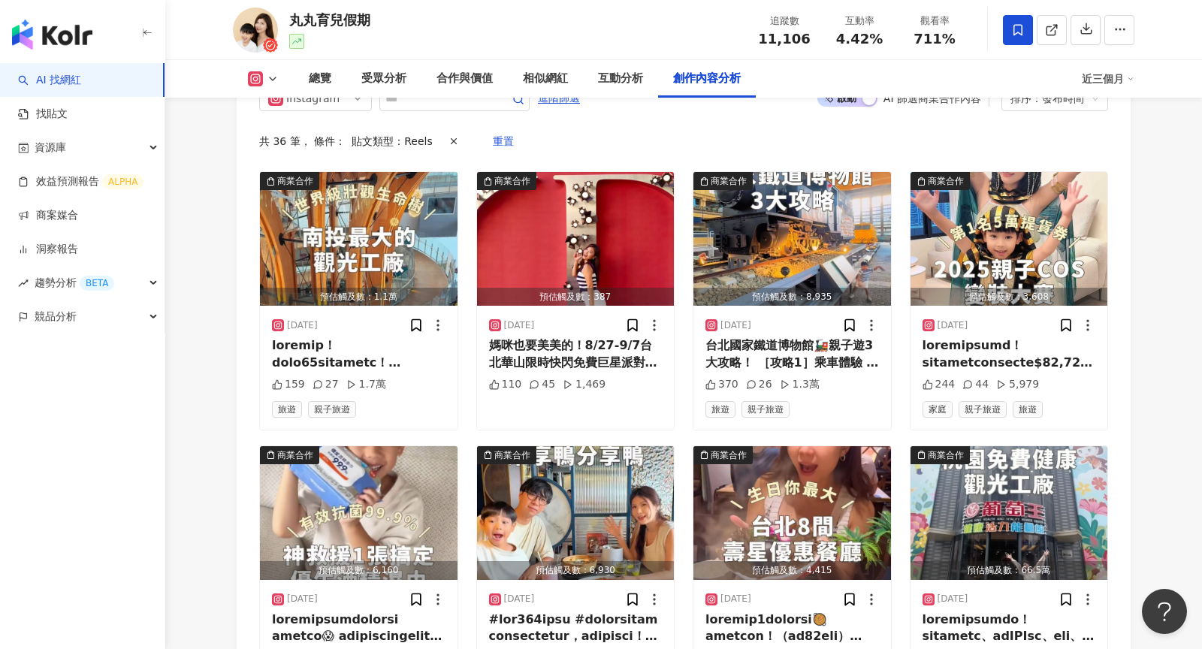
scroll to position [4755, 0]
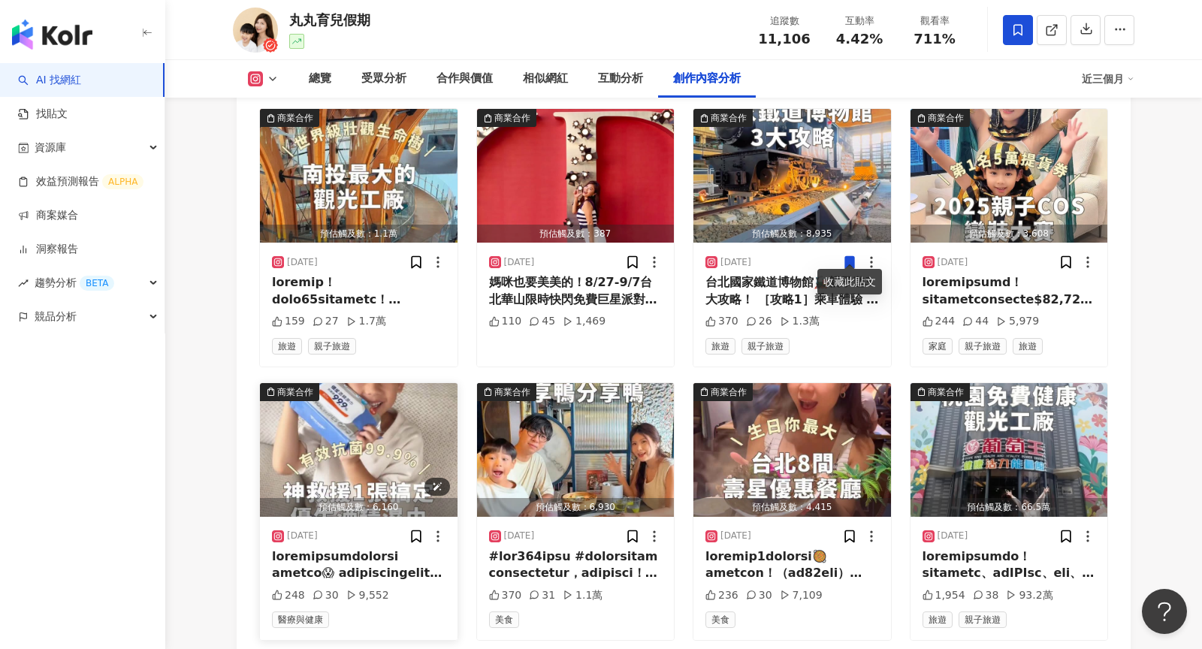
click at [366, 418] on img "button" at bounding box center [359, 450] width 198 height 134
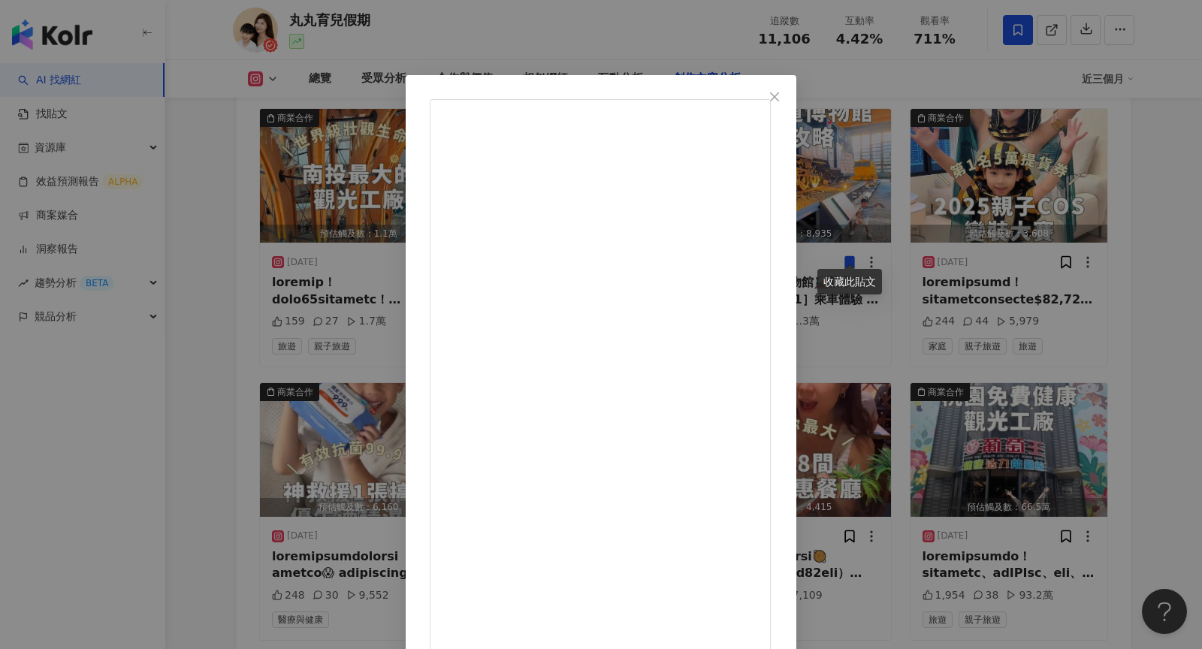
scroll to position [25, 0]
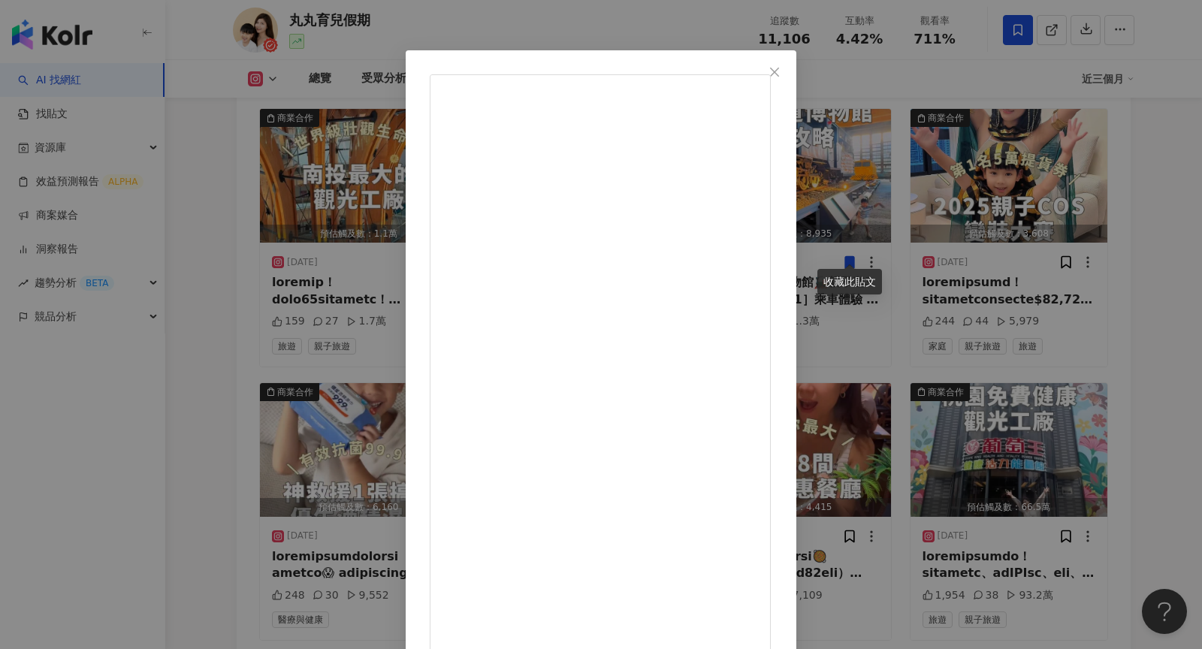
click at [659, 13] on div "丸丸育兒假期 2025/8/6 248 30 9,552 查看原始貼文" at bounding box center [601, 324] width 1202 height 649
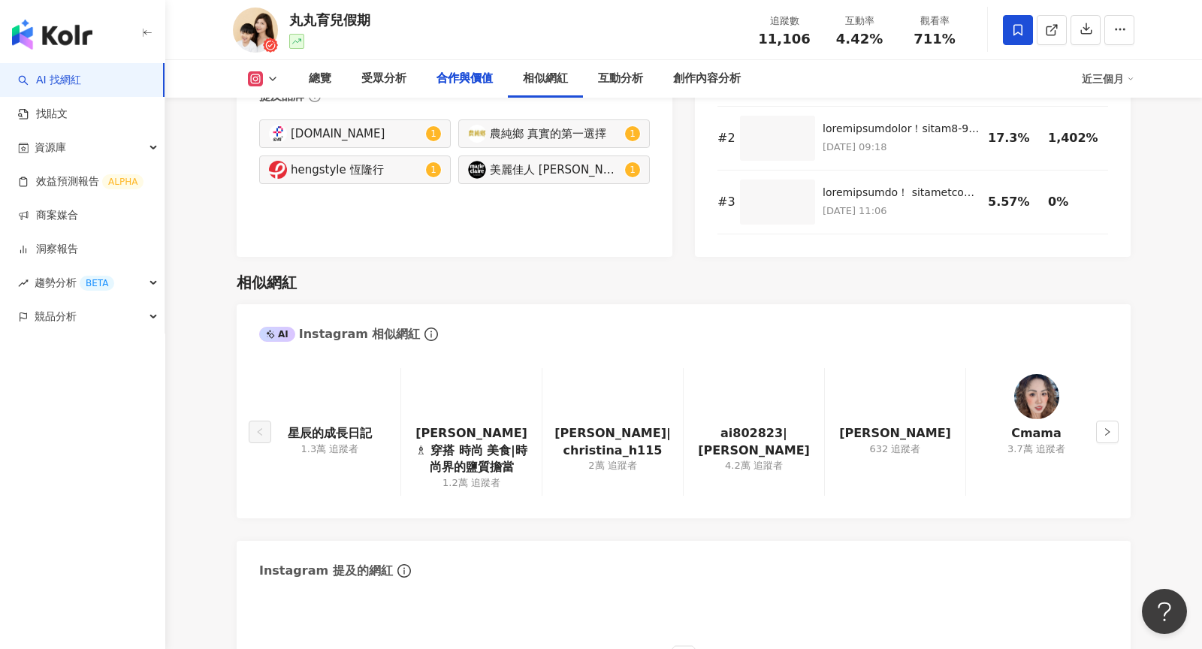
scroll to position [0, 0]
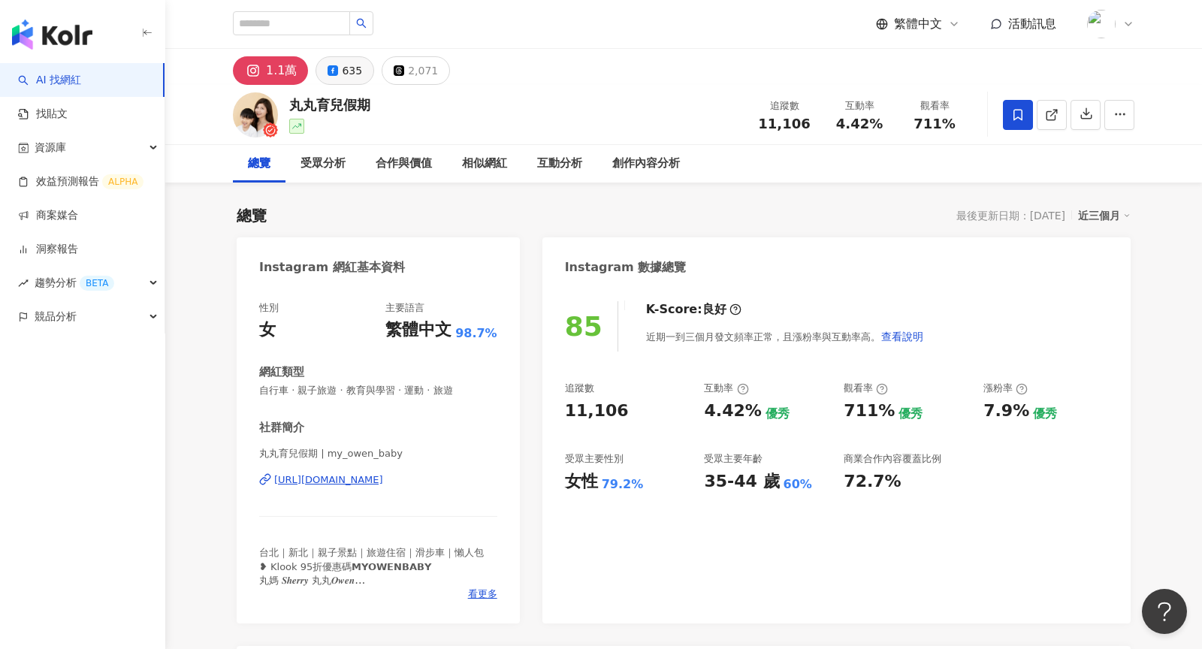
click at [330, 78] on button "635" at bounding box center [344, 70] width 59 height 29
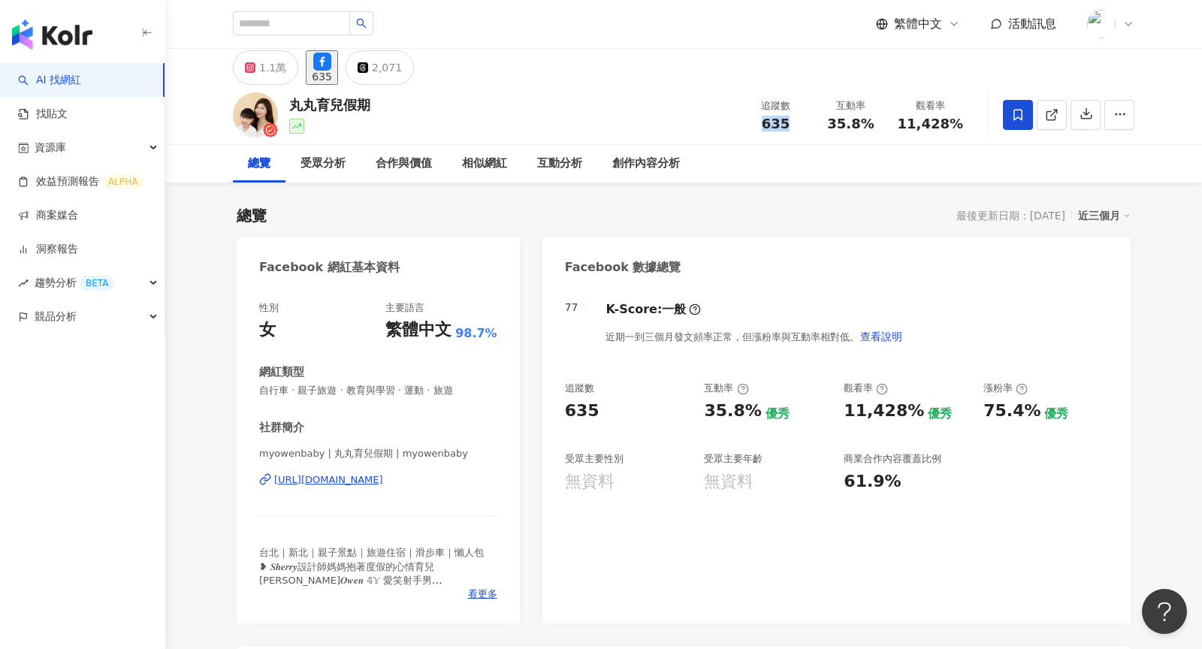
drag, startPoint x: 800, startPoint y: 129, endPoint x: 768, endPoint y: 128, distance: 31.6
click at [768, 128] on div "635" at bounding box center [775, 123] width 57 height 15
copy span "635"
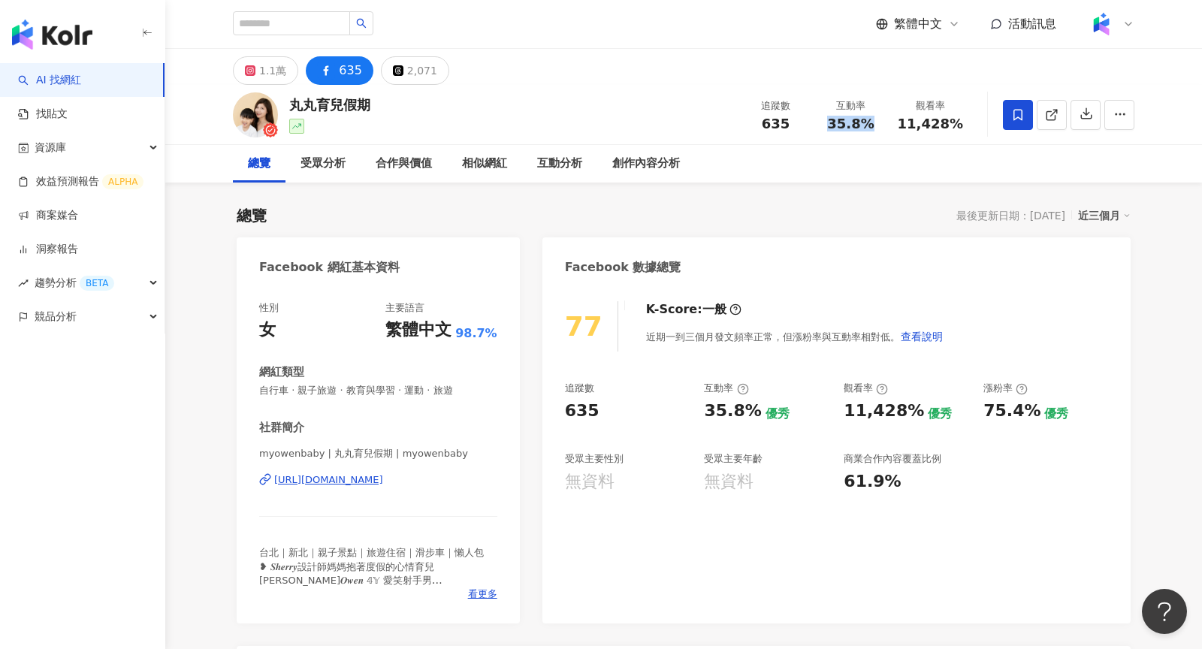
click at [840, 125] on div "35.8%" at bounding box center [850, 123] width 57 height 15
drag, startPoint x: 961, startPoint y: 125, endPoint x: 906, endPoint y: 125, distance: 54.1
click at [906, 125] on span "11,428%" at bounding box center [930, 123] width 66 height 15
copy span "11,428%"
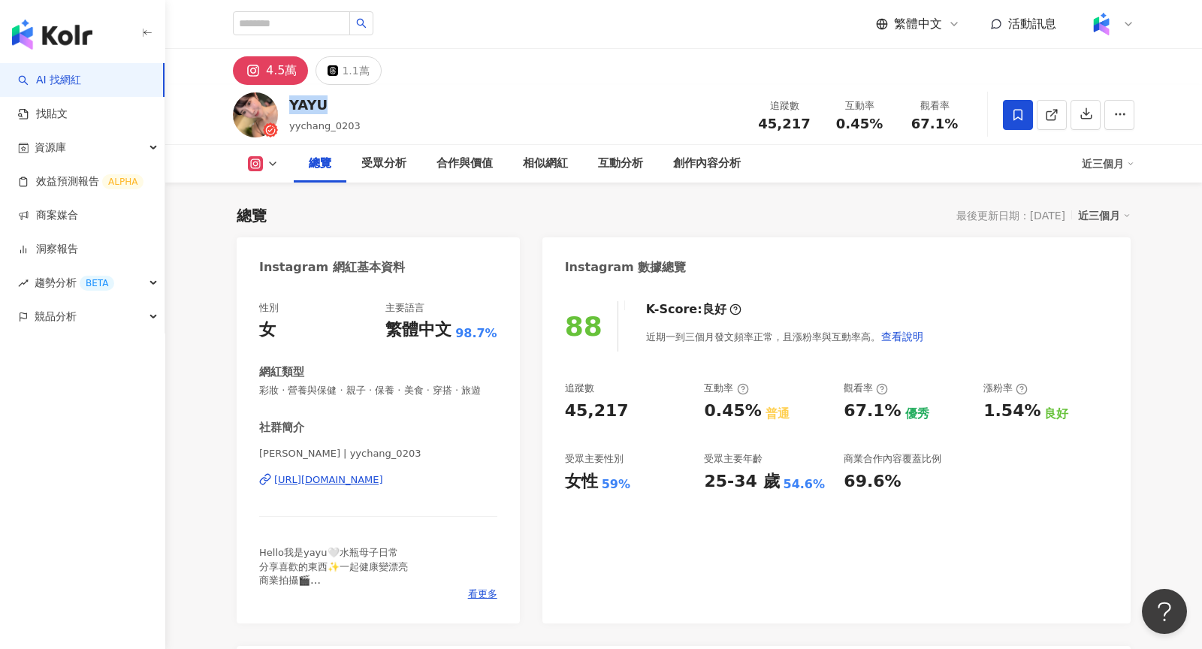
drag, startPoint x: 299, startPoint y: 106, endPoint x: 291, endPoint y: 104, distance: 8.4
click at [291, 105] on div "YAYU" at bounding box center [324, 104] width 71 height 19
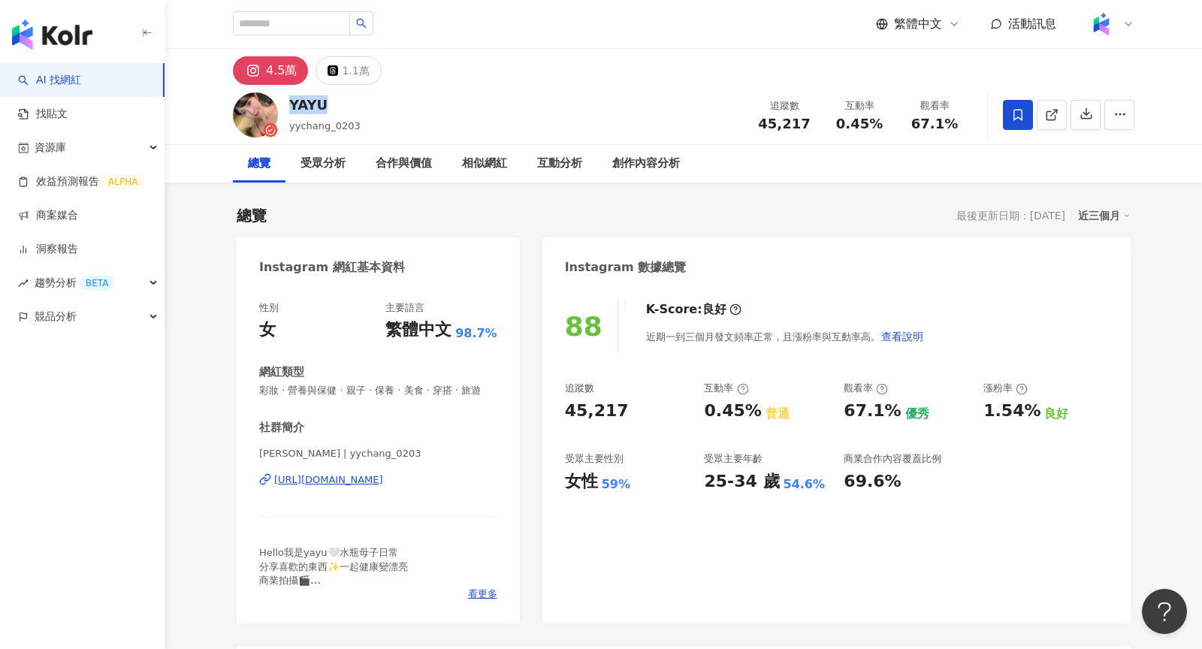
click at [1093, 219] on div "近三個月" at bounding box center [1104, 216] width 53 height 20
click at [1103, 280] on link "近六個月" at bounding box center [1111, 276] width 42 height 12
drag, startPoint x: 809, startPoint y: 129, endPoint x: 762, endPoint y: 130, distance: 47.3
click at [762, 130] on div "45,217" at bounding box center [784, 123] width 57 height 15
copy span "45,217"
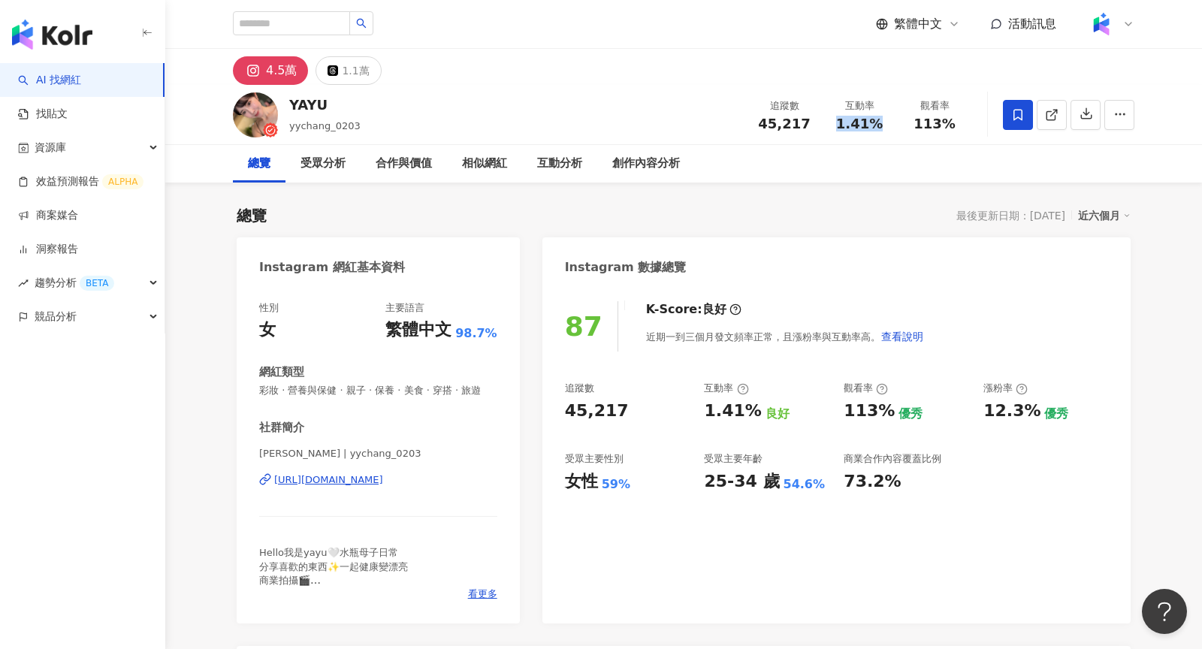
drag, startPoint x: 879, startPoint y: 128, endPoint x: 840, endPoint y: 128, distance: 38.3
click at [841, 128] on div "1.41%" at bounding box center [859, 123] width 57 height 15
copy span "1.41%"
drag, startPoint x: 958, startPoint y: 125, endPoint x: 906, endPoint y: 125, distance: 51.1
click at [906, 125] on div "113%" at bounding box center [934, 123] width 57 height 15
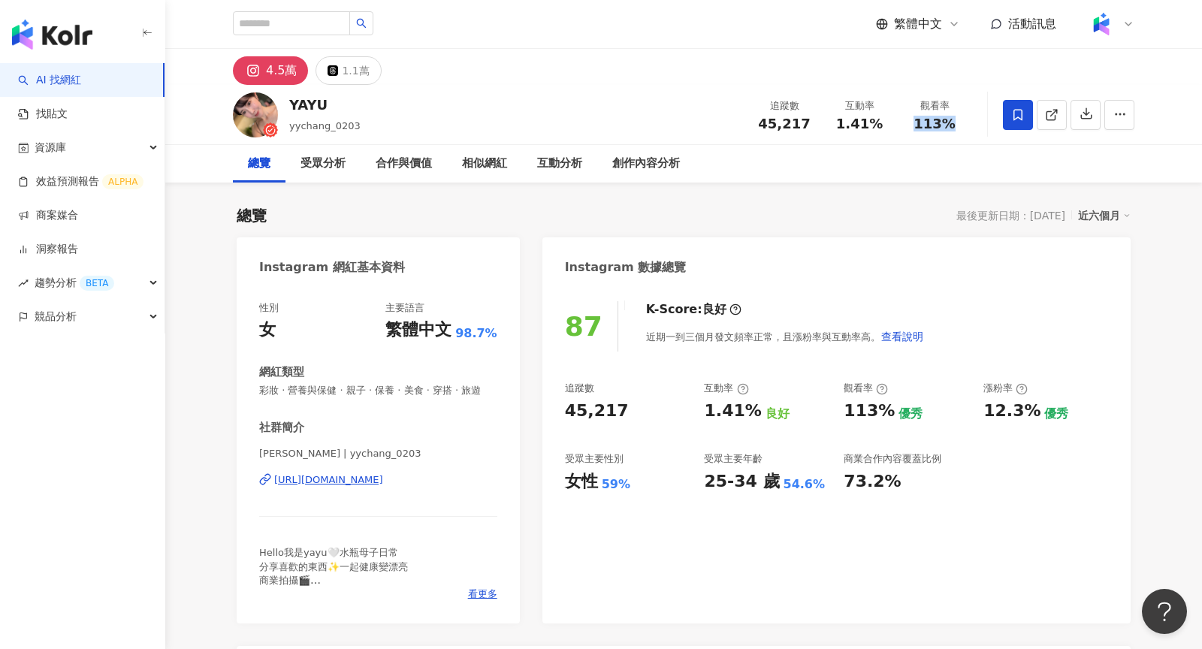
copy span "113%"
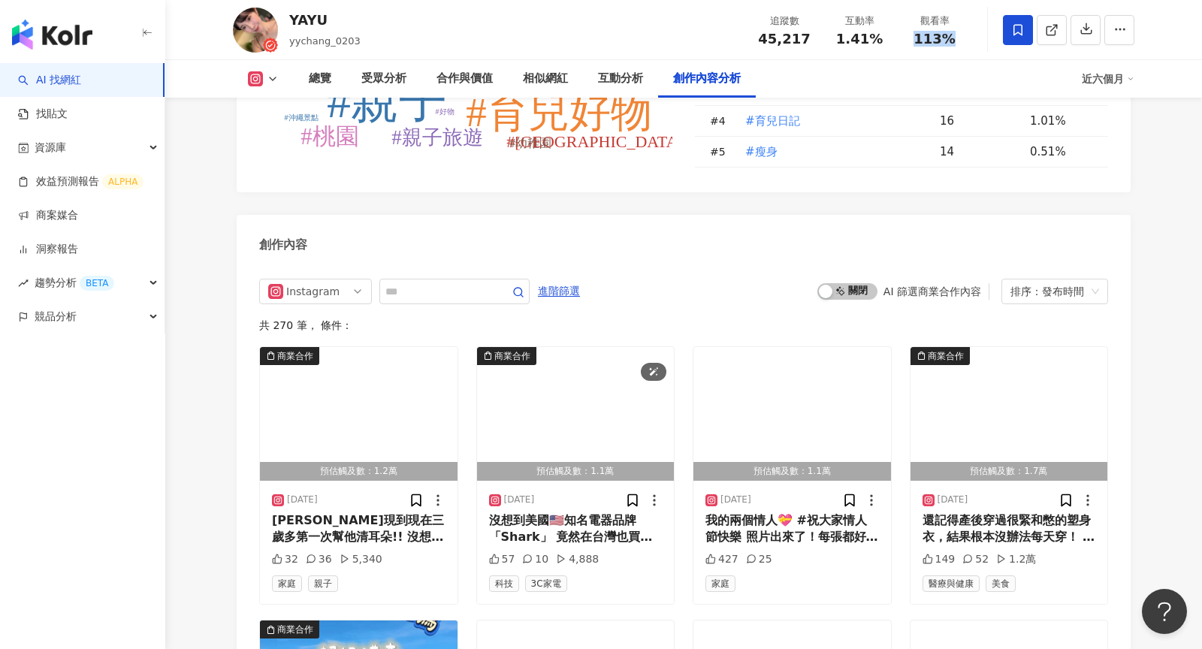
scroll to position [4399, 0]
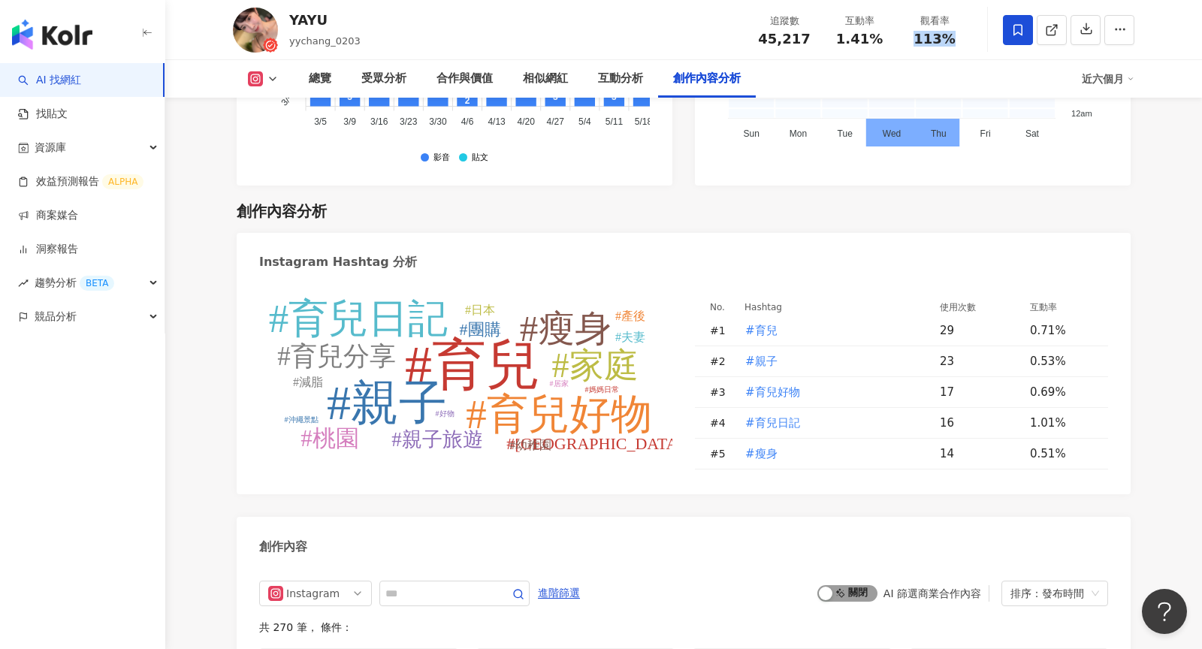
click at [857, 585] on span "啟動 關閉" at bounding box center [847, 593] width 60 height 17
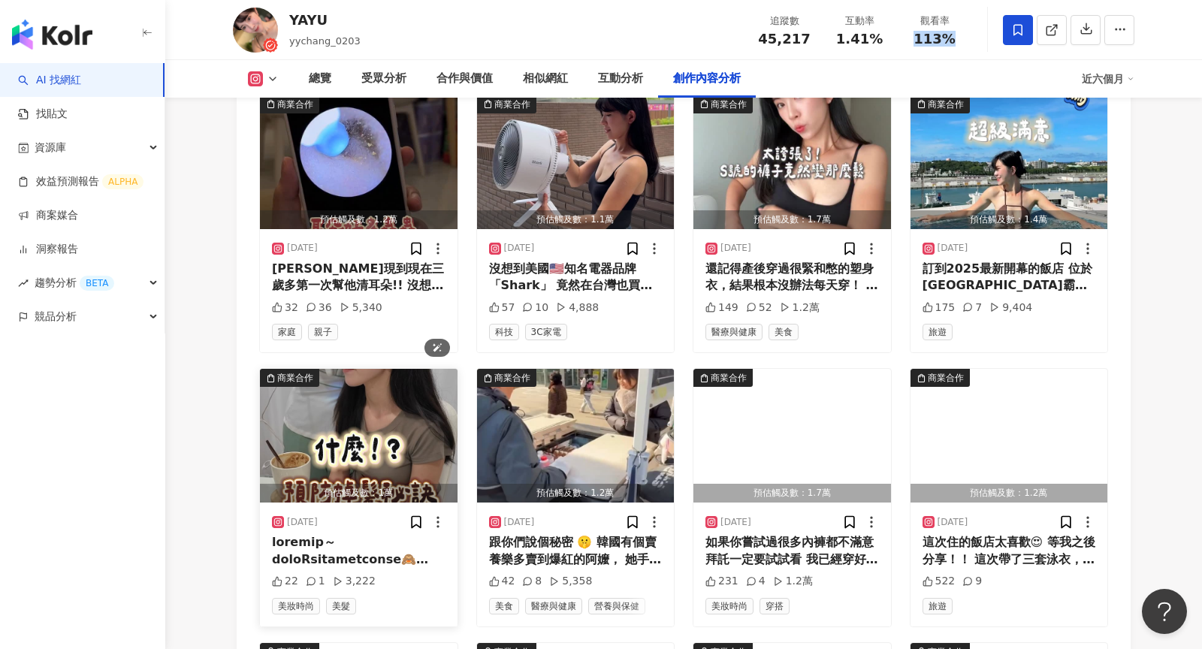
scroll to position [5031, 0]
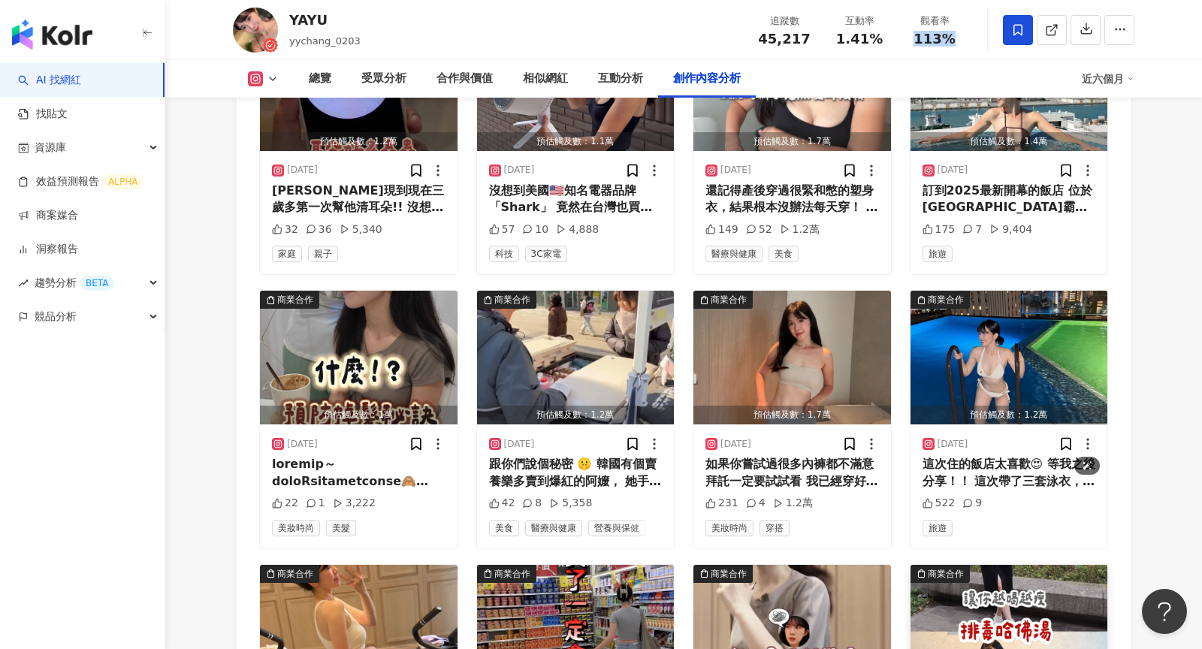
click at [985, 565] on img "button" at bounding box center [1009, 632] width 198 height 134
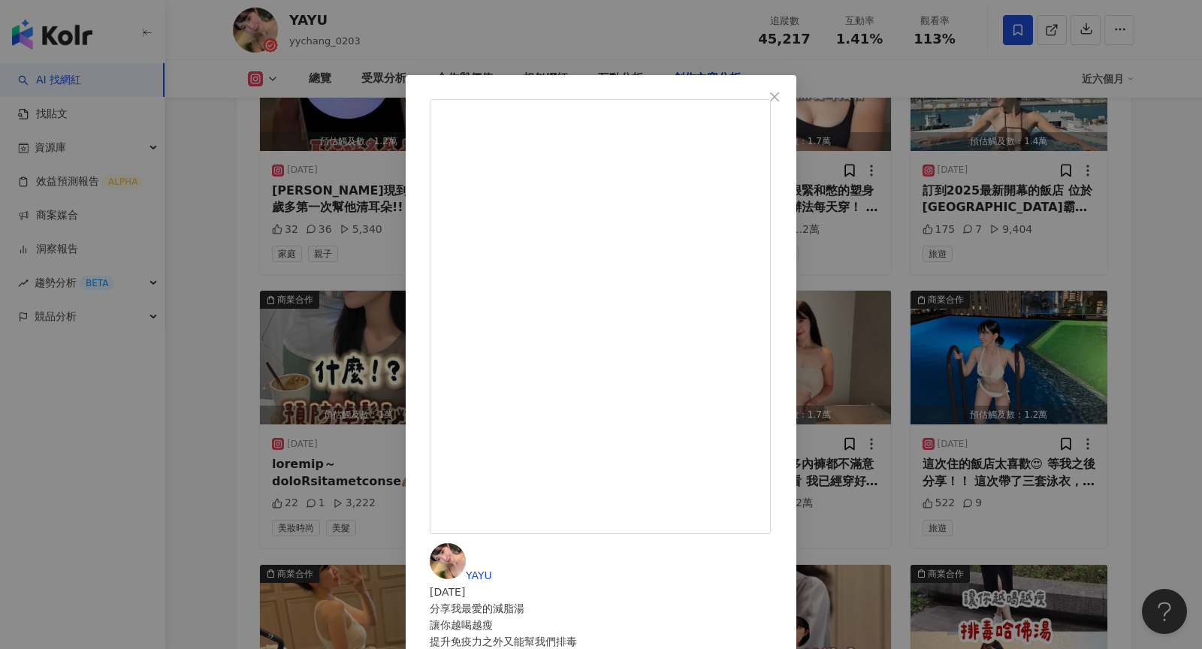
click at [1002, 357] on div "YAYU 2025/7/27 分享我最愛的減脂湯 讓你越喝越瘦 提升免疫力之外又能幫我們排毒 做法超簡單 100g的 高麗菜、洋蔥、南瓜、紅蘿蔔 配上1公升的…" at bounding box center [601, 324] width 1202 height 649
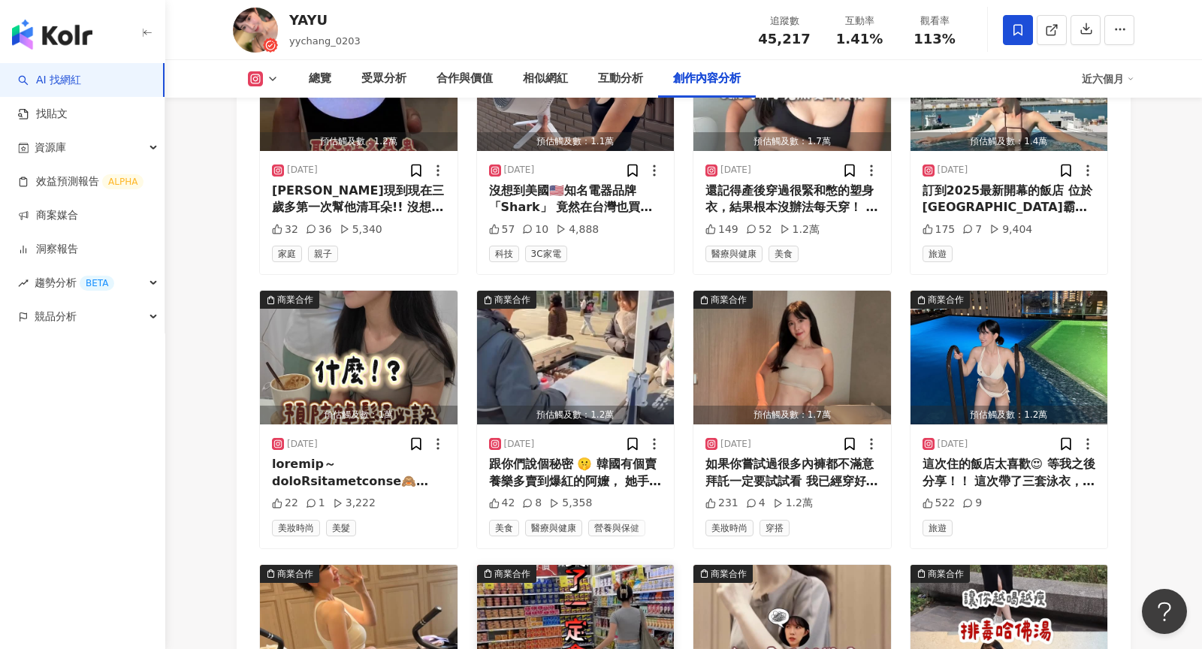
scroll to position [5159, 0]
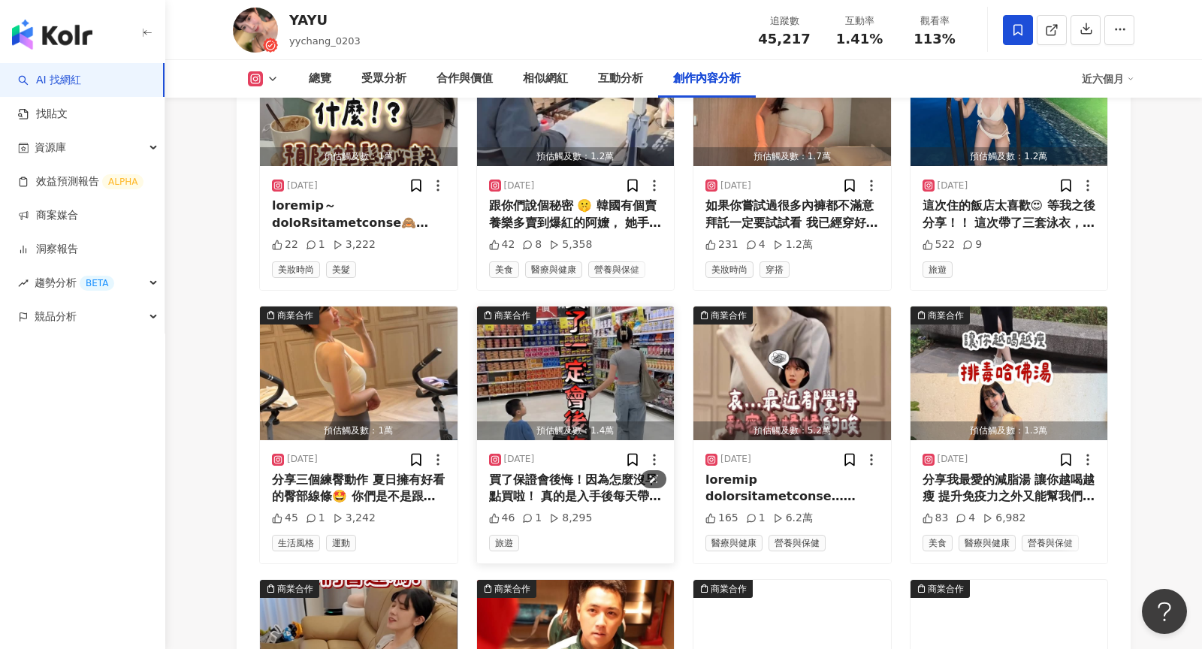
scroll to position [5235, 0]
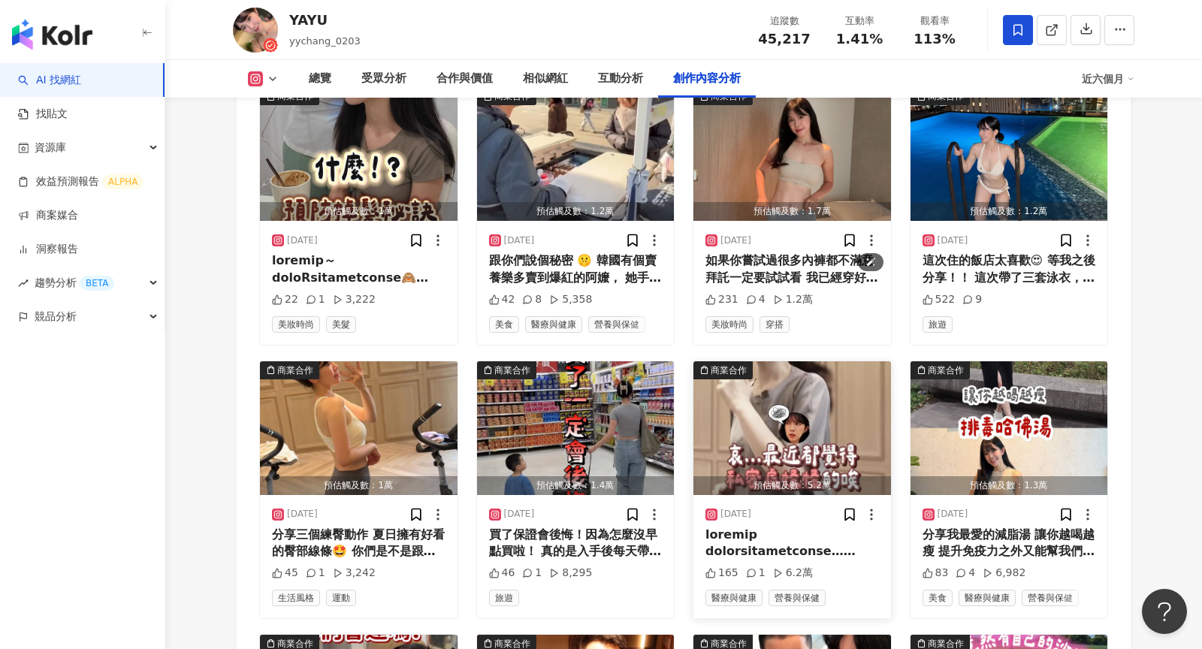
click at [788, 361] on img "button" at bounding box center [792, 428] width 198 height 134
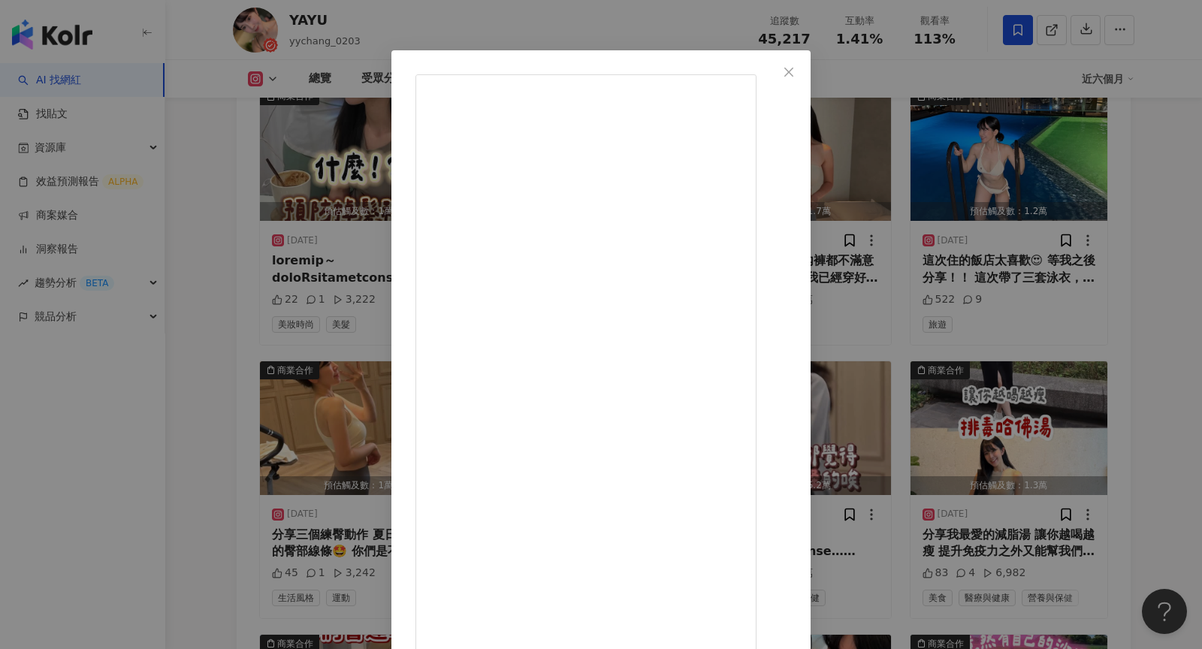
scroll to position [70, 0]
click at [995, 297] on div "YAYU 2025/7/28 165 1 6.2萬 查看原始貼文" at bounding box center [601, 324] width 1202 height 649
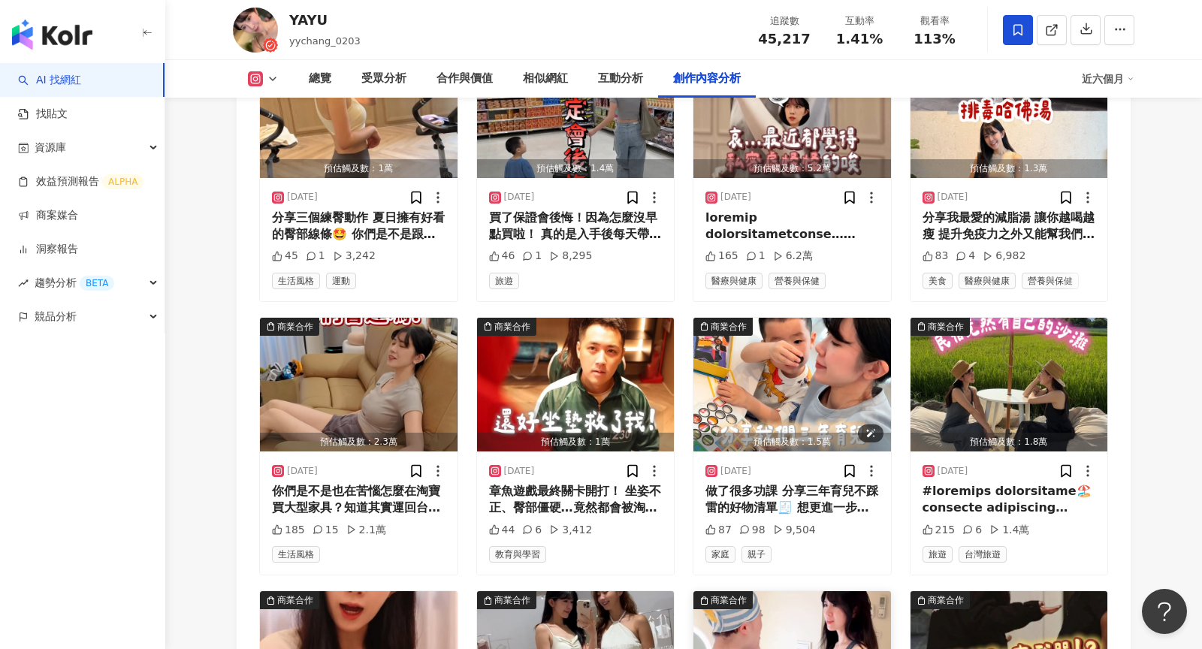
scroll to position [5546, 0]
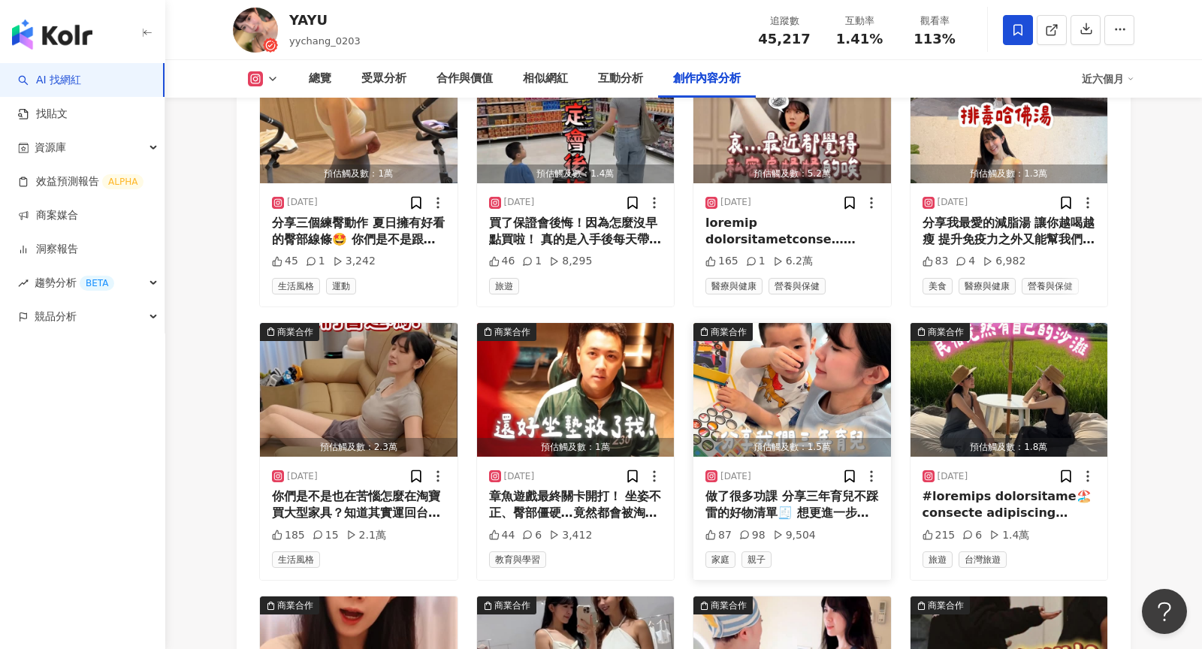
click at [807, 323] on img "button" at bounding box center [792, 390] width 198 height 134
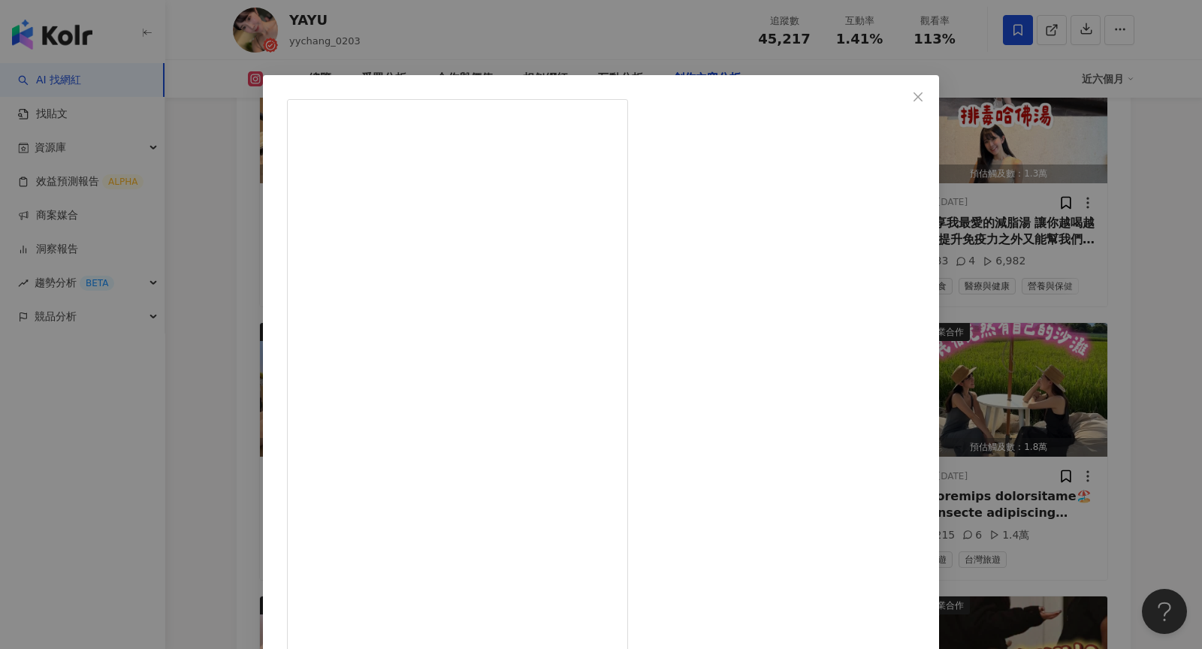
click at [981, 267] on div "YAYU 2025/7/23 做了很多功課 分享三年育兒不踩雷的好物清單🧾 想更進一步了解留言+1傳給你們 美型收納櫃、圍欄地墊開團中💫 點選主頁連結🔗 #育…" at bounding box center [601, 324] width 1202 height 649
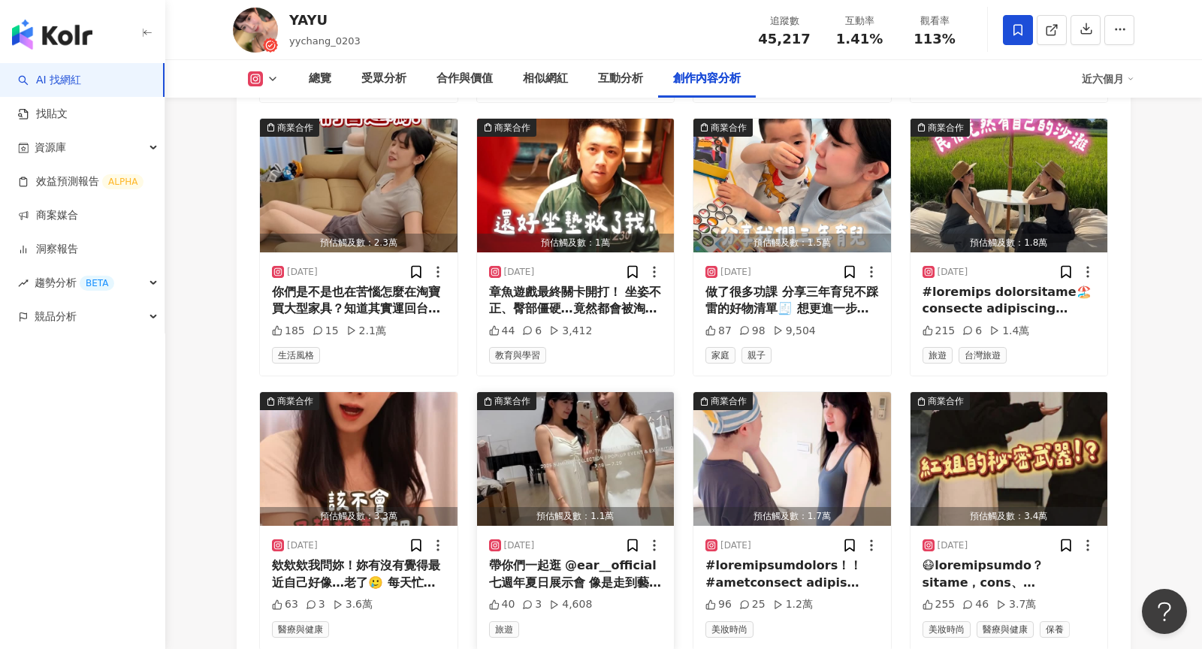
scroll to position [5937, 0]
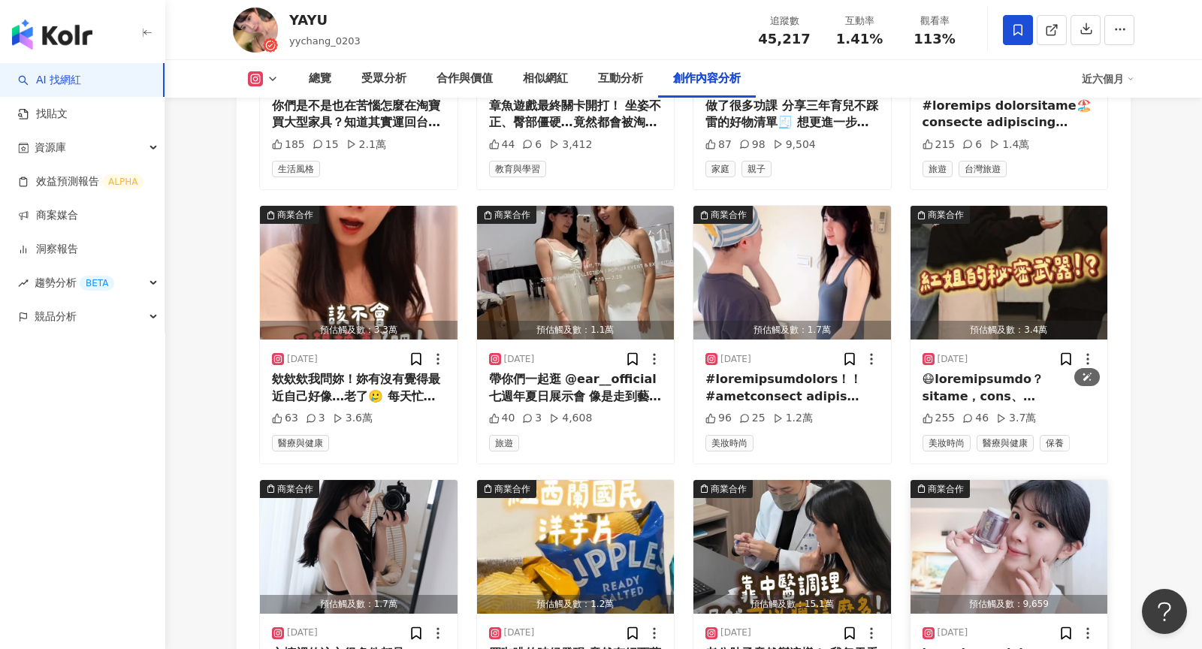
click at [1030, 480] on img "button" at bounding box center [1009, 547] width 198 height 134
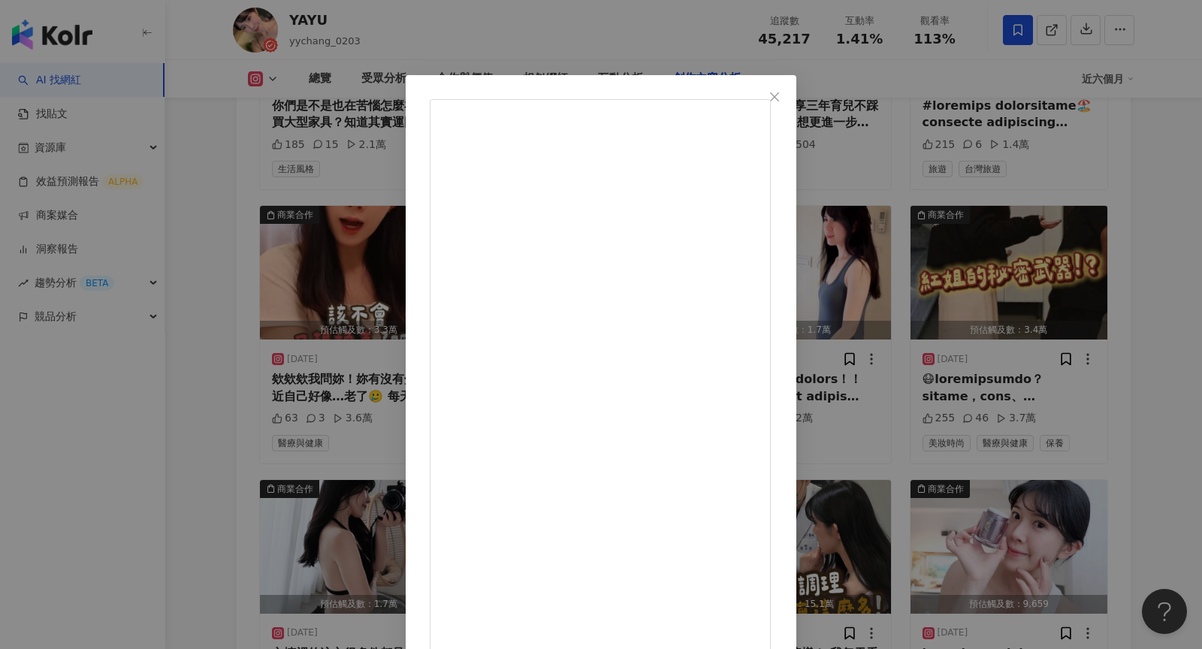
scroll to position [80, 0]
click at [1038, 368] on div "YAYU 2025/7/14 236 1 查看原始貼文" at bounding box center [601, 324] width 1202 height 649
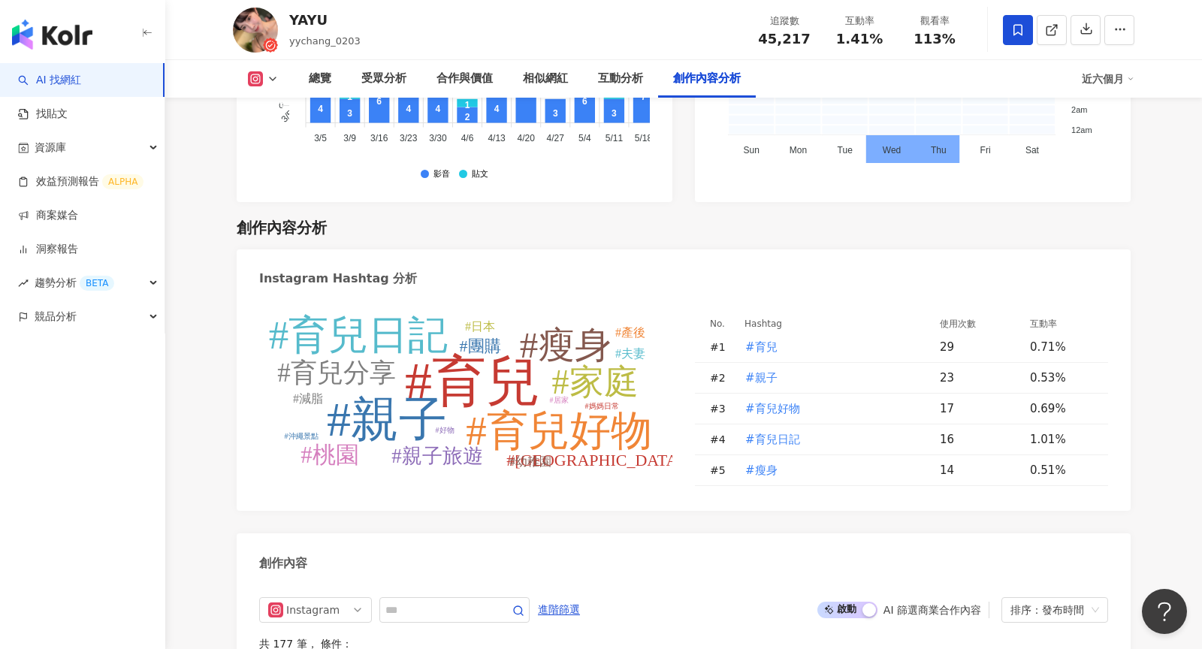
scroll to position [4337, 0]
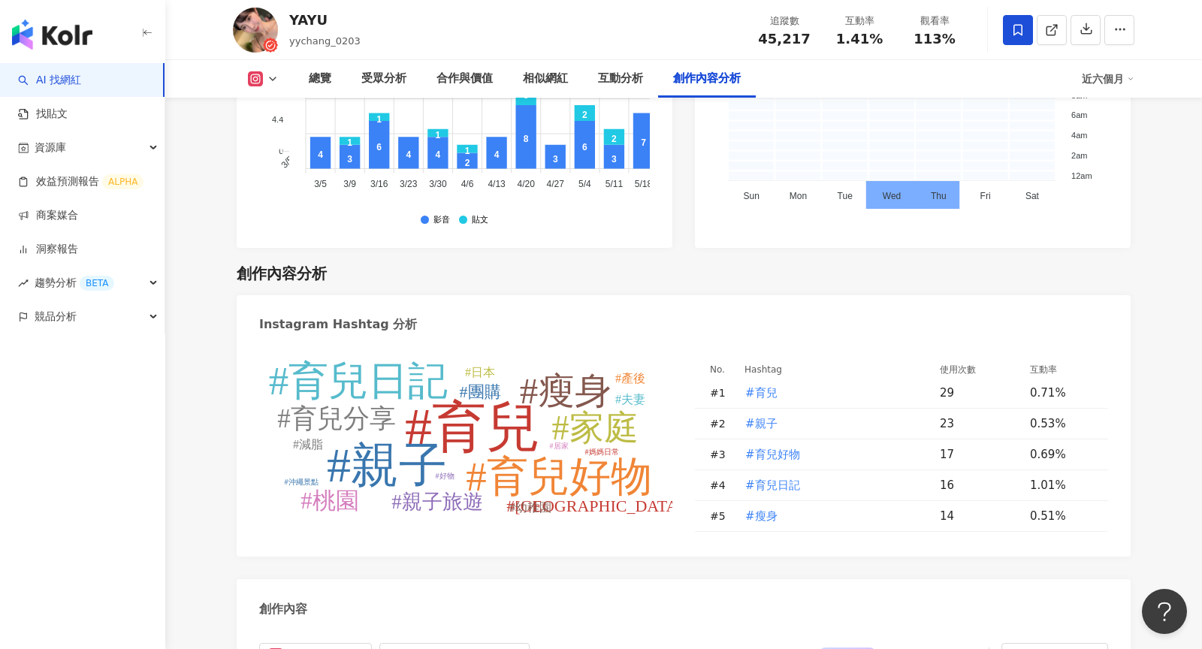
click at [569, 644] on span "進階篩選" at bounding box center [559, 656] width 42 height 24
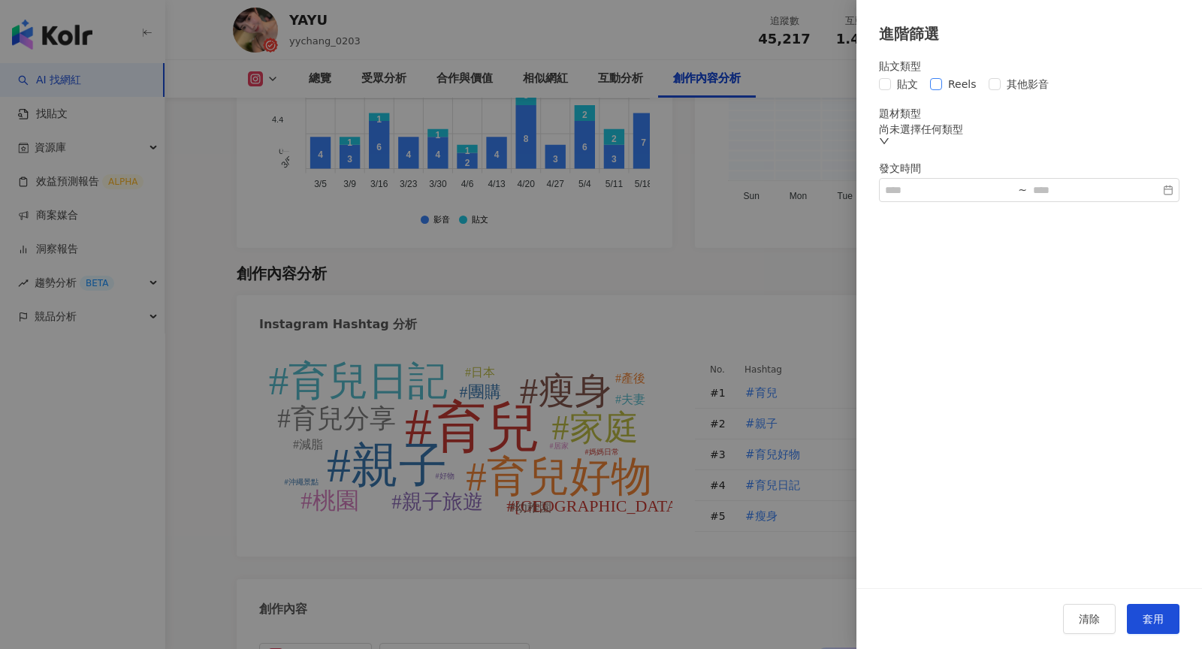
click at [958, 92] on span "Reels" at bounding box center [962, 84] width 41 height 17
click at [1148, 622] on span "套用" at bounding box center [1152, 619] width 21 height 12
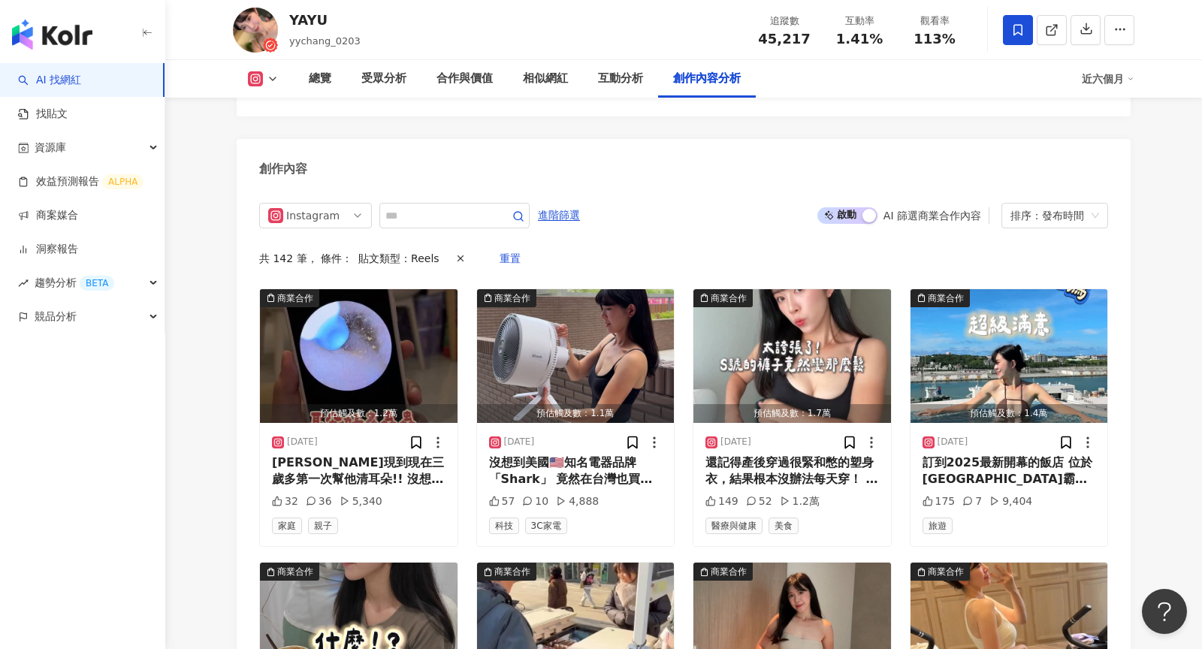
scroll to position [4779, 0]
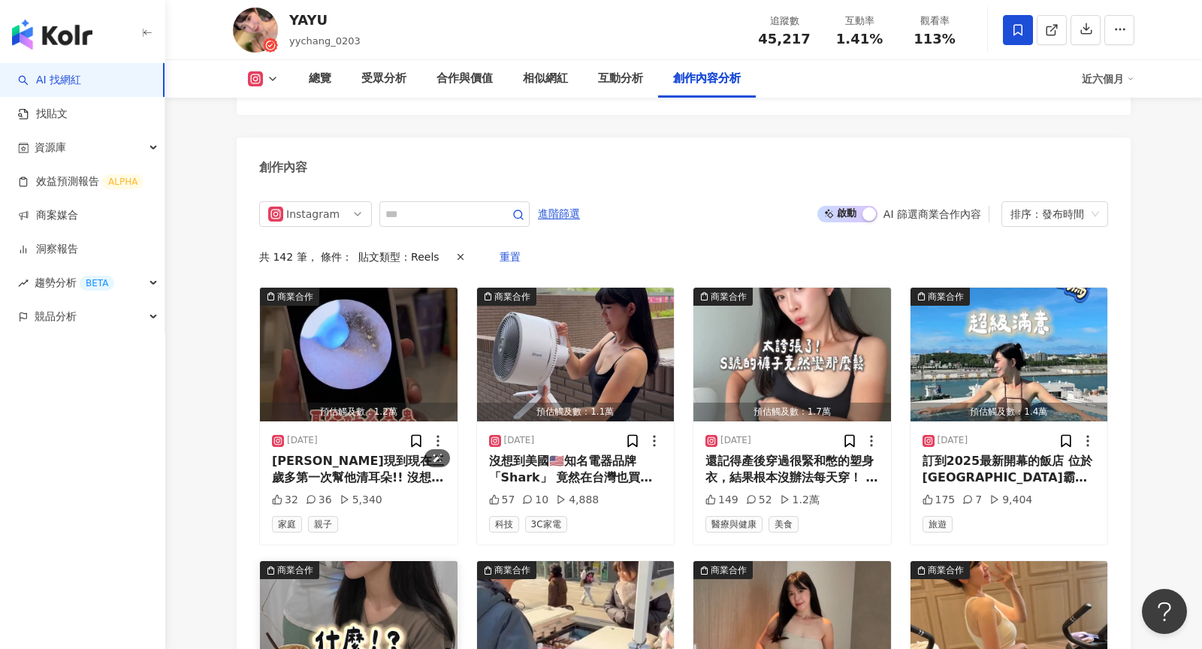
click at [277, 561] on img "button" at bounding box center [359, 628] width 198 height 134
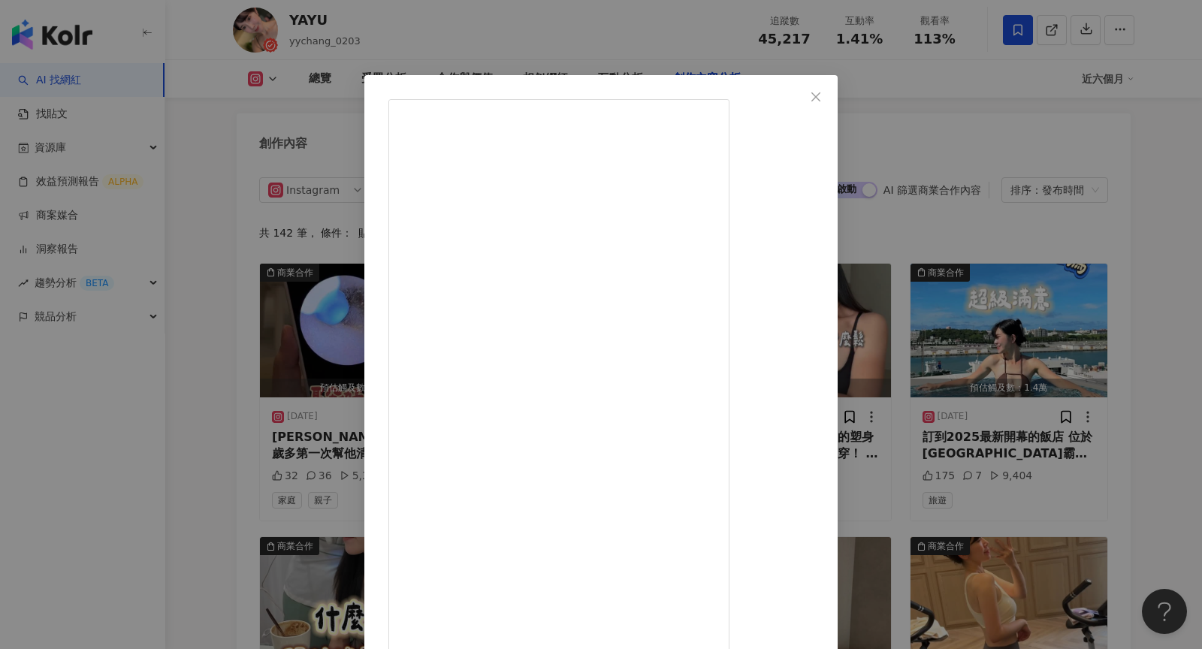
scroll to position [125, 0]
drag, startPoint x: 768, startPoint y: 632, endPoint x: 672, endPoint y: 48, distance: 591.4
